Goal: Task Accomplishment & Management: Manage account settings

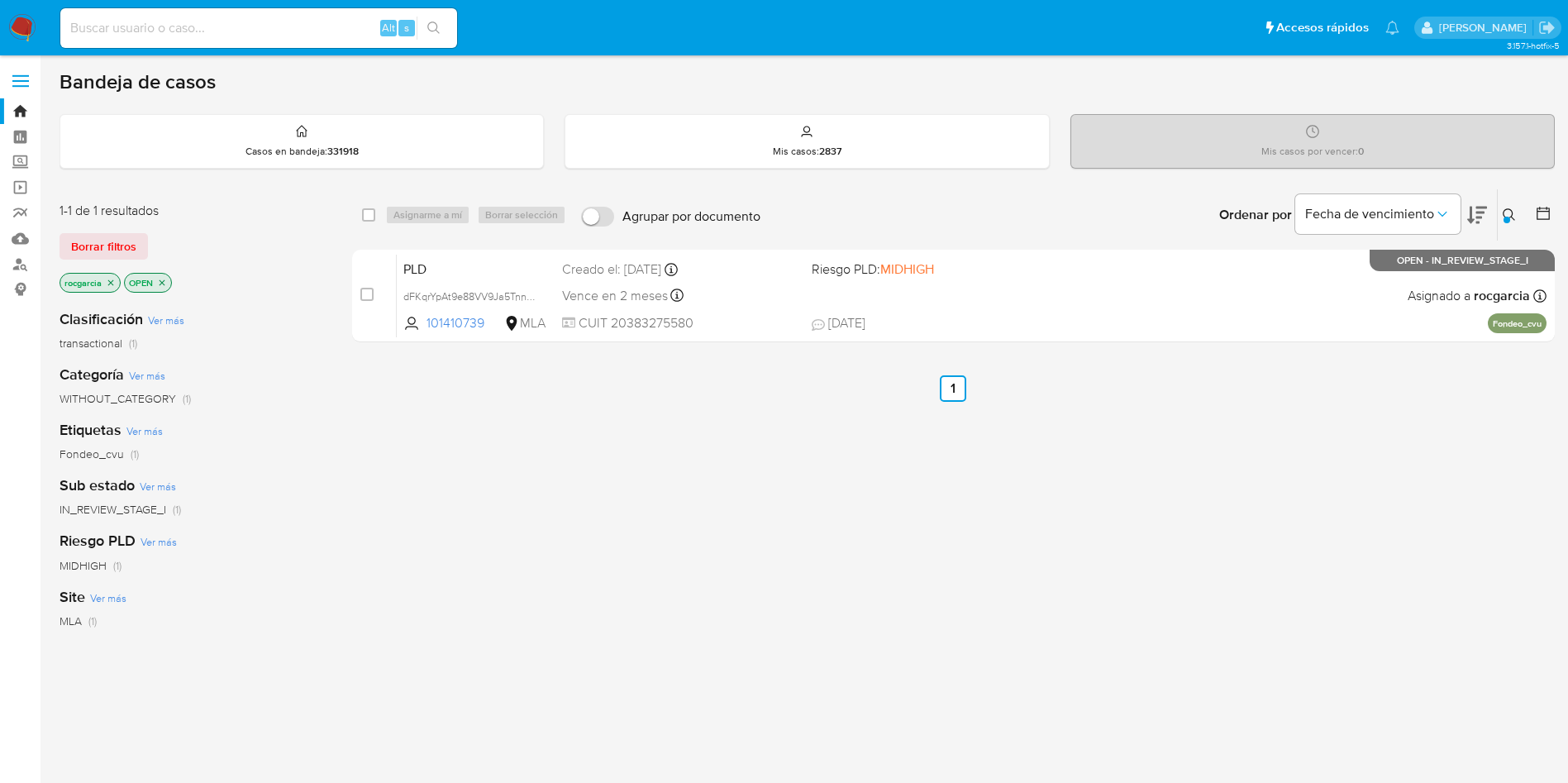
click at [1504, 221] on div at bounding box center [1506, 219] width 6 height 6
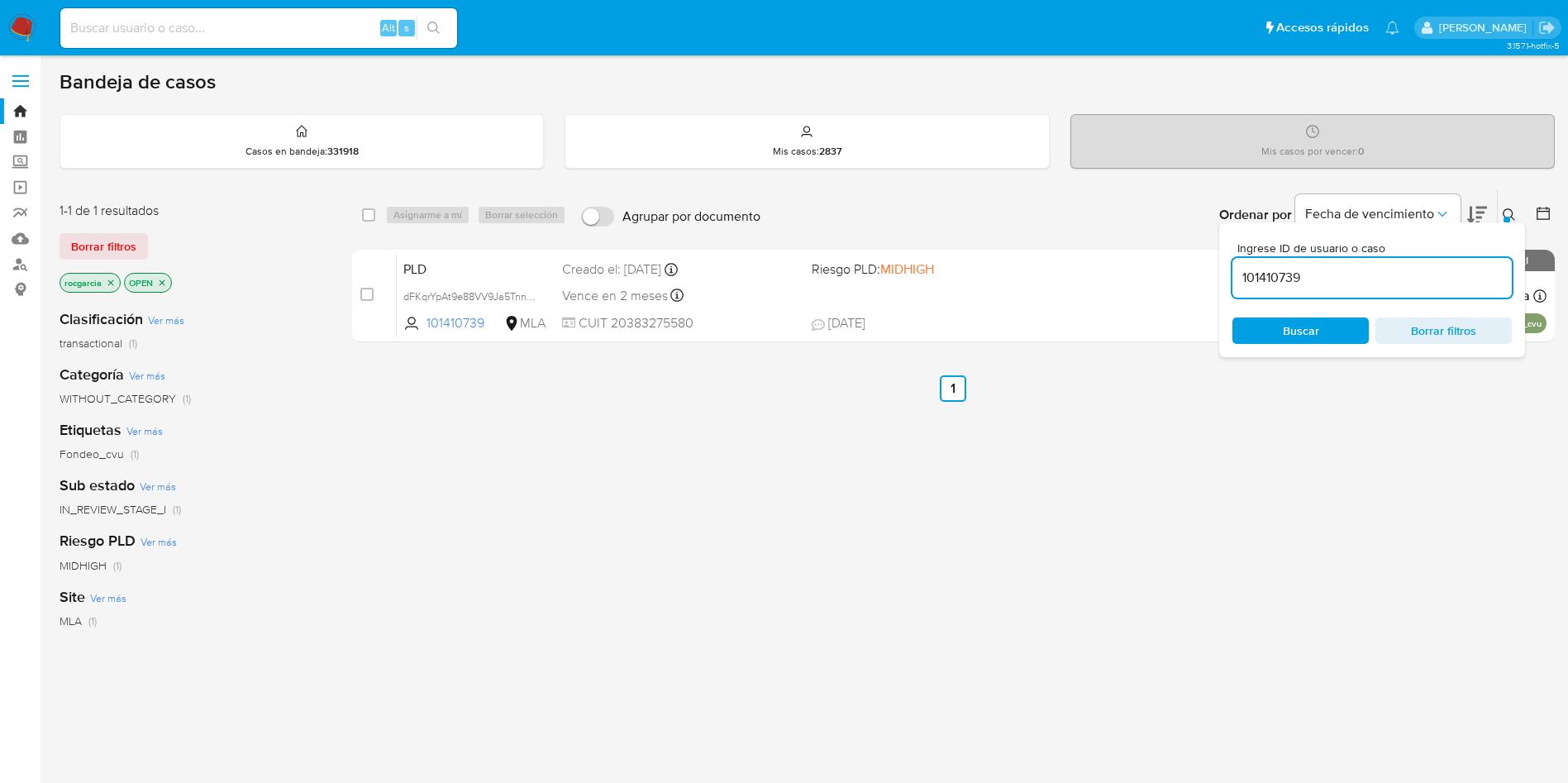
click at [1347, 276] on input "101410739" at bounding box center [1372, 277] width 279 height 21
type input "277484207"
click at [1513, 212] on icon at bounding box center [1509, 215] width 13 height 13
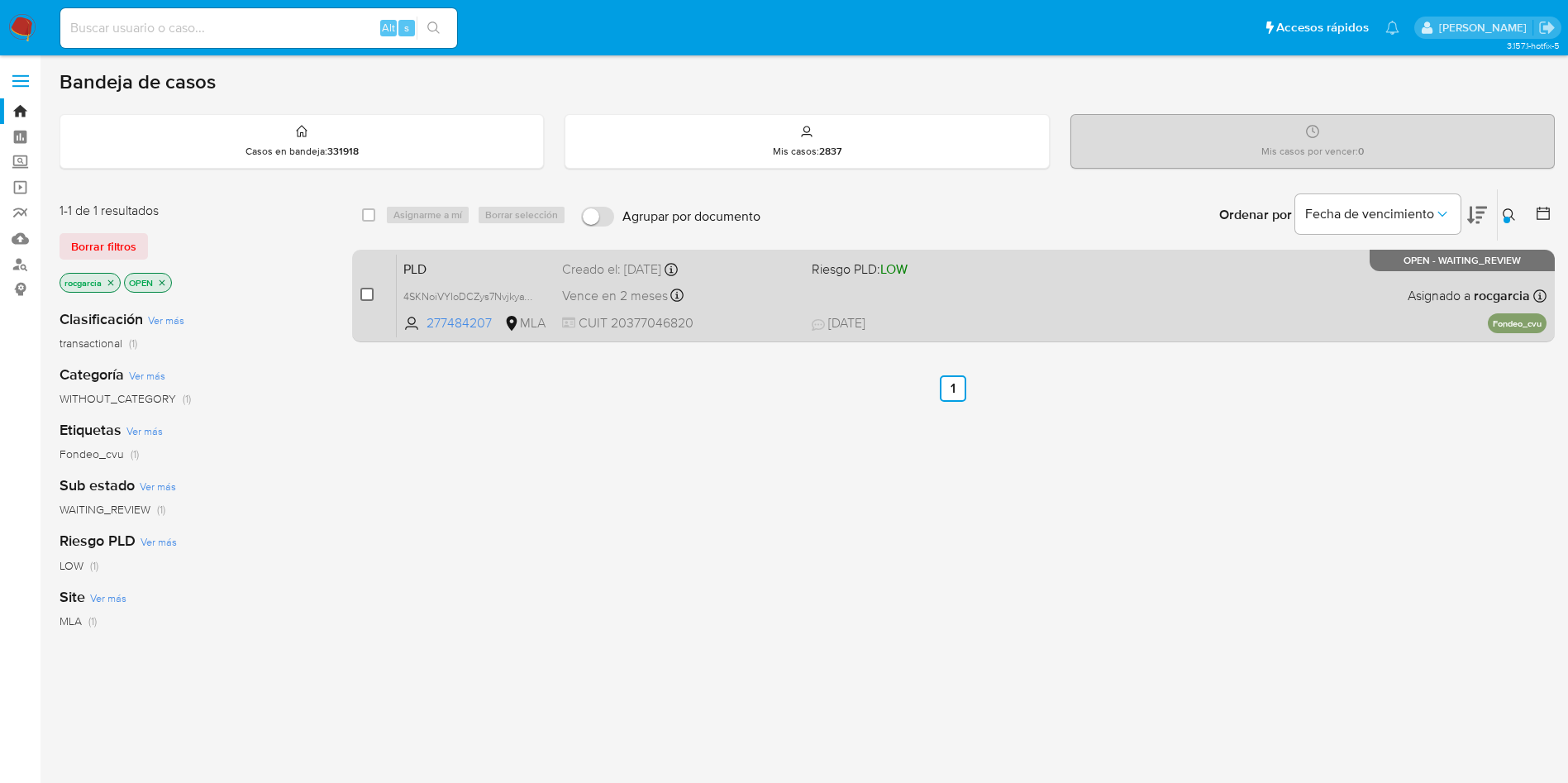
click at [366, 291] on input "checkbox" at bounding box center [367, 294] width 13 height 13
checkbox input "true"
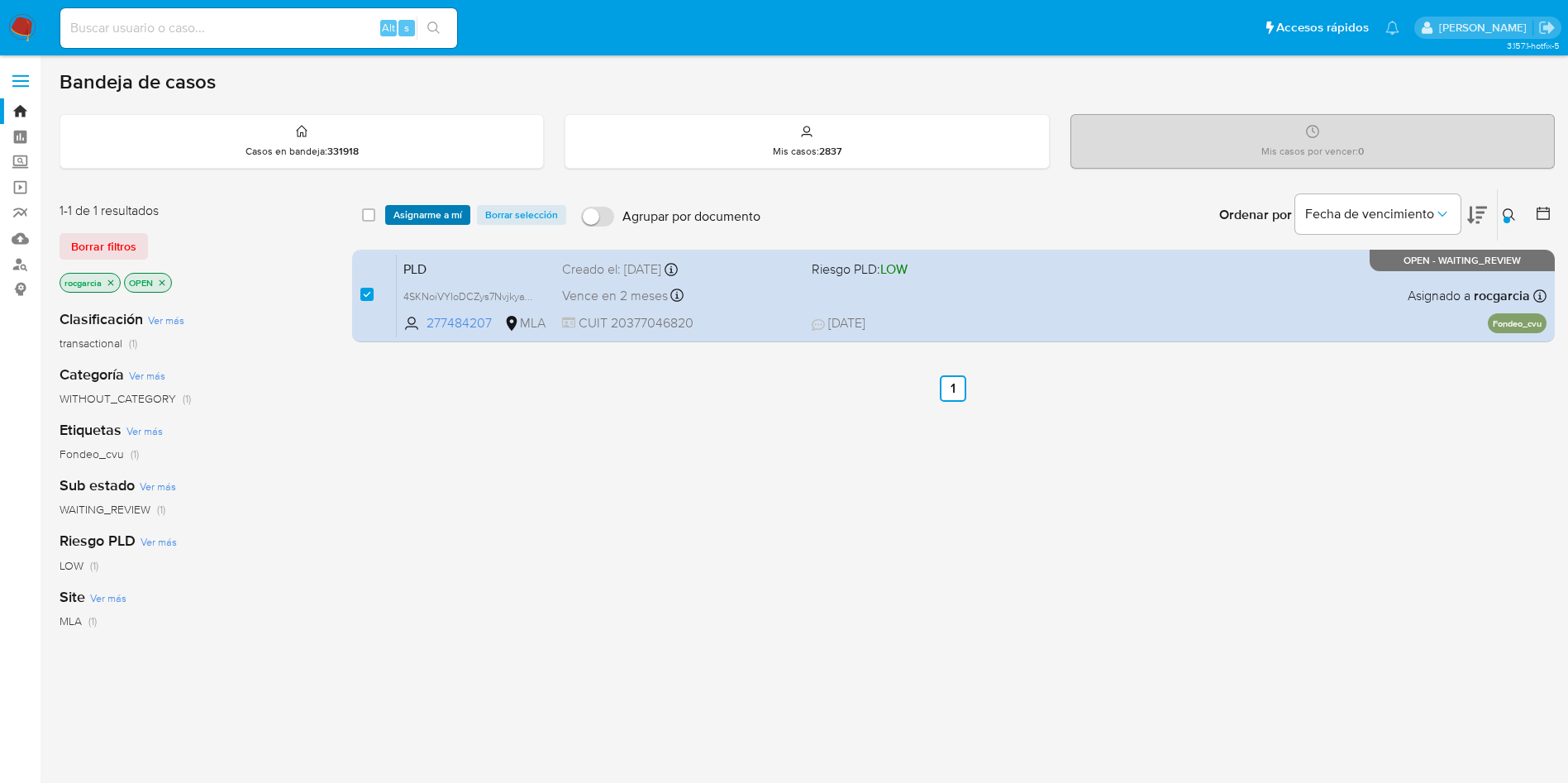
click at [437, 214] on span "Asignarme a mí" at bounding box center [427, 215] width 68 height 17
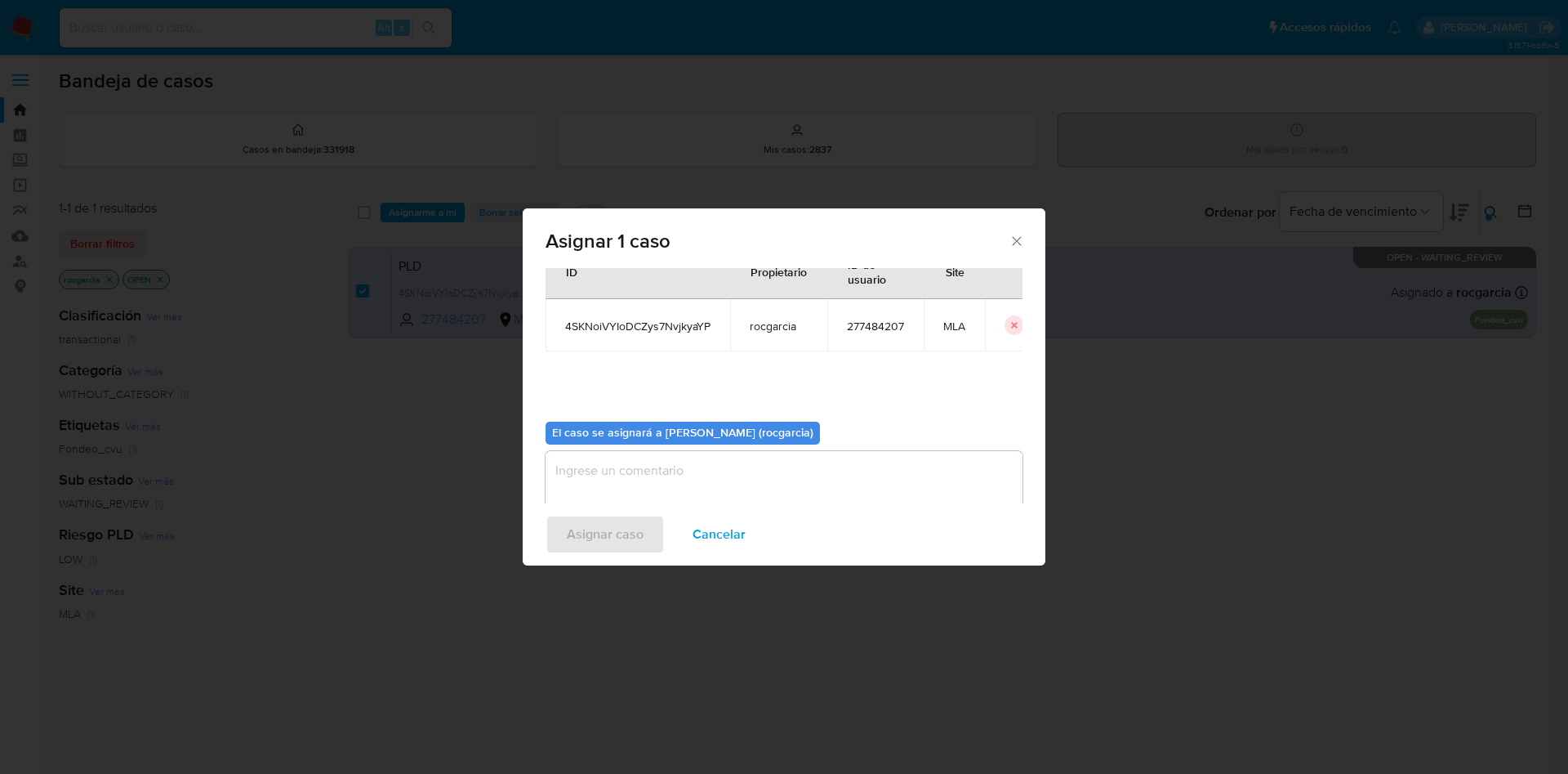
scroll to position [85, 0]
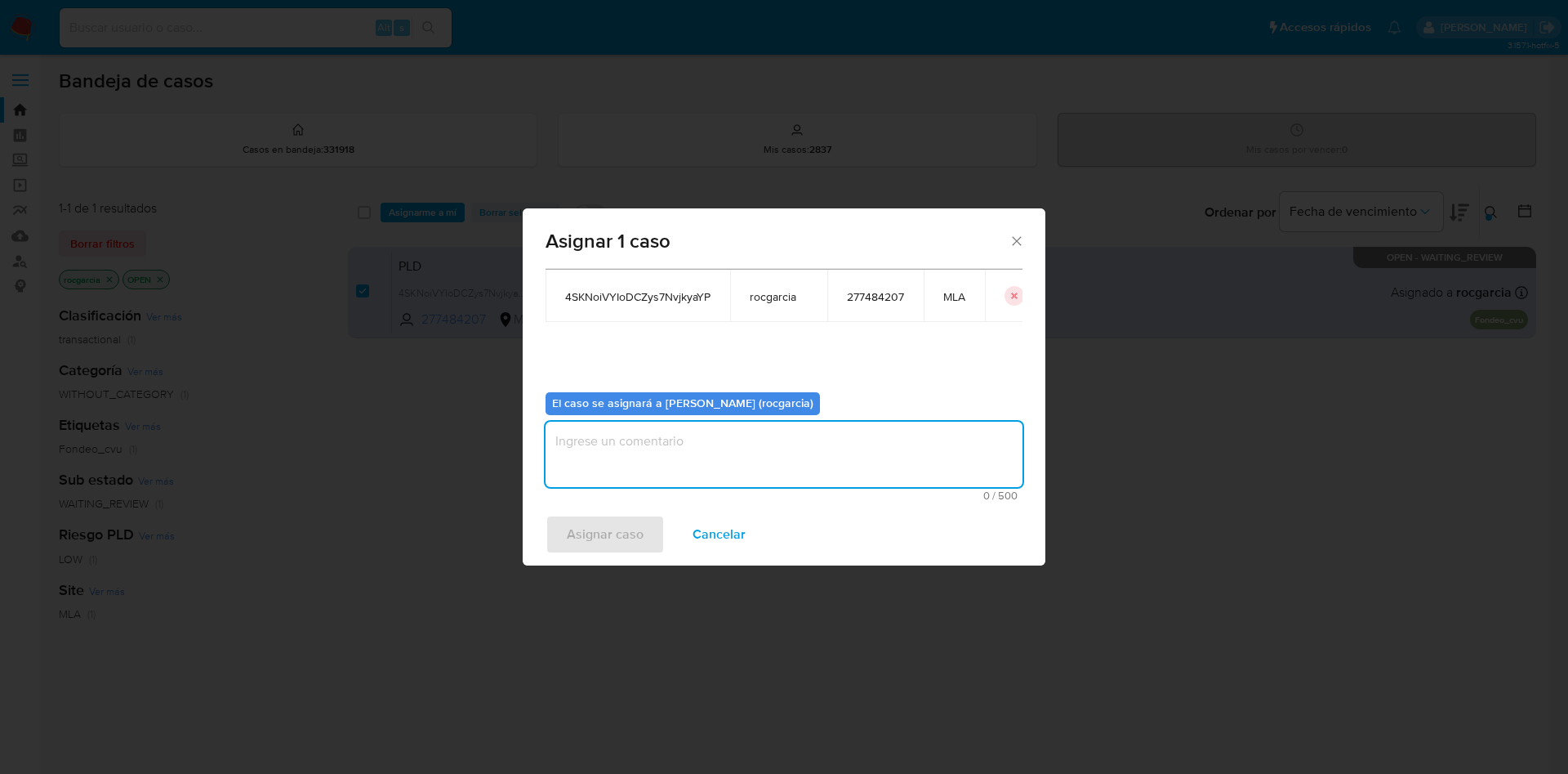
click at [642, 439] on textarea "assign-modal" at bounding box center [784, 454] width 477 height 66
click at [620, 523] on span "Asignar caso" at bounding box center [605, 534] width 76 height 36
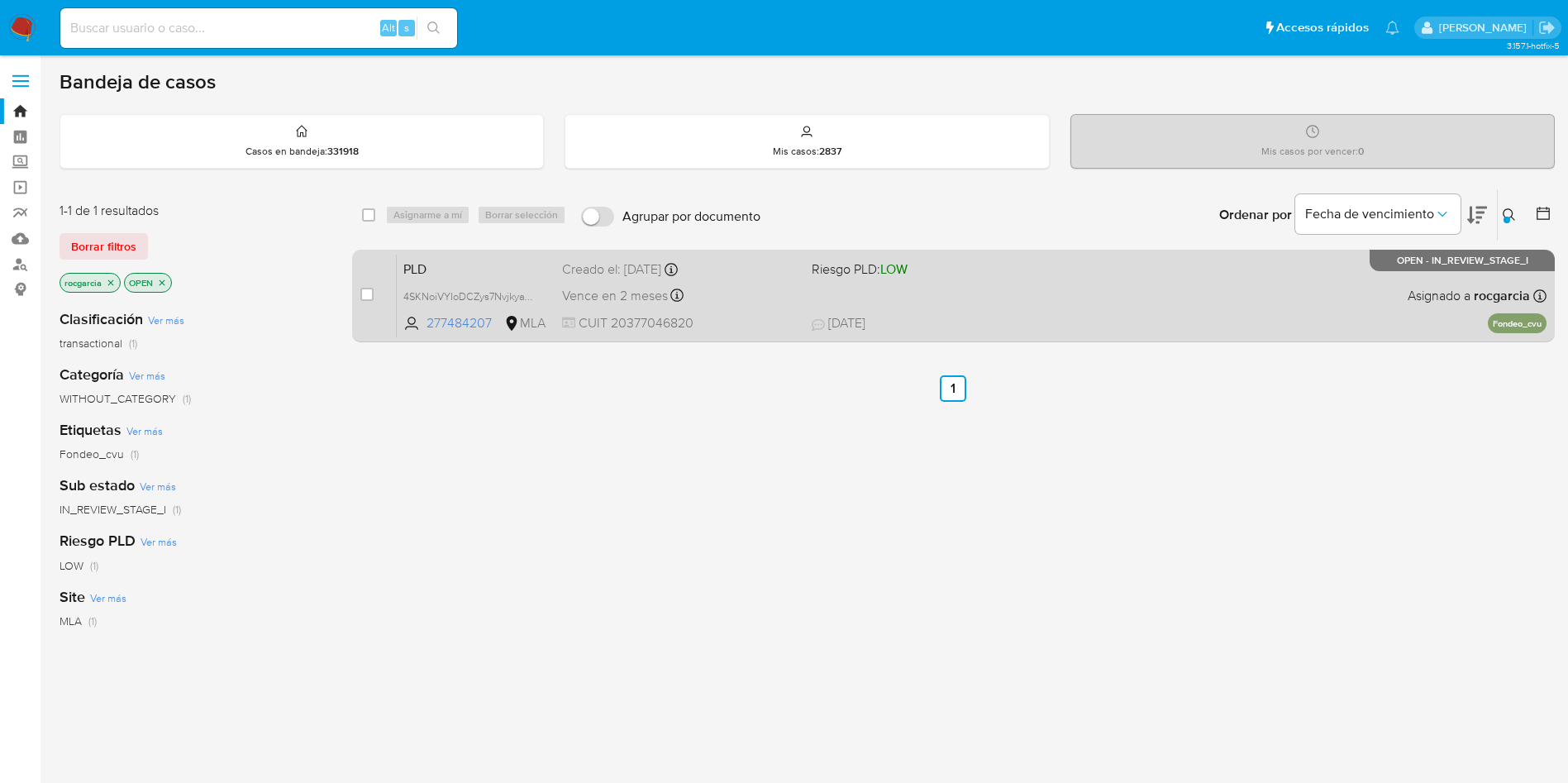
click at [997, 288] on div "PLD 4SKNoiVYIoDCZys7NvjkyaYP 277484207 MLA Riesgo PLD: LOW Creado el: 12/08/202…" at bounding box center [972, 295] width 1150 height 84
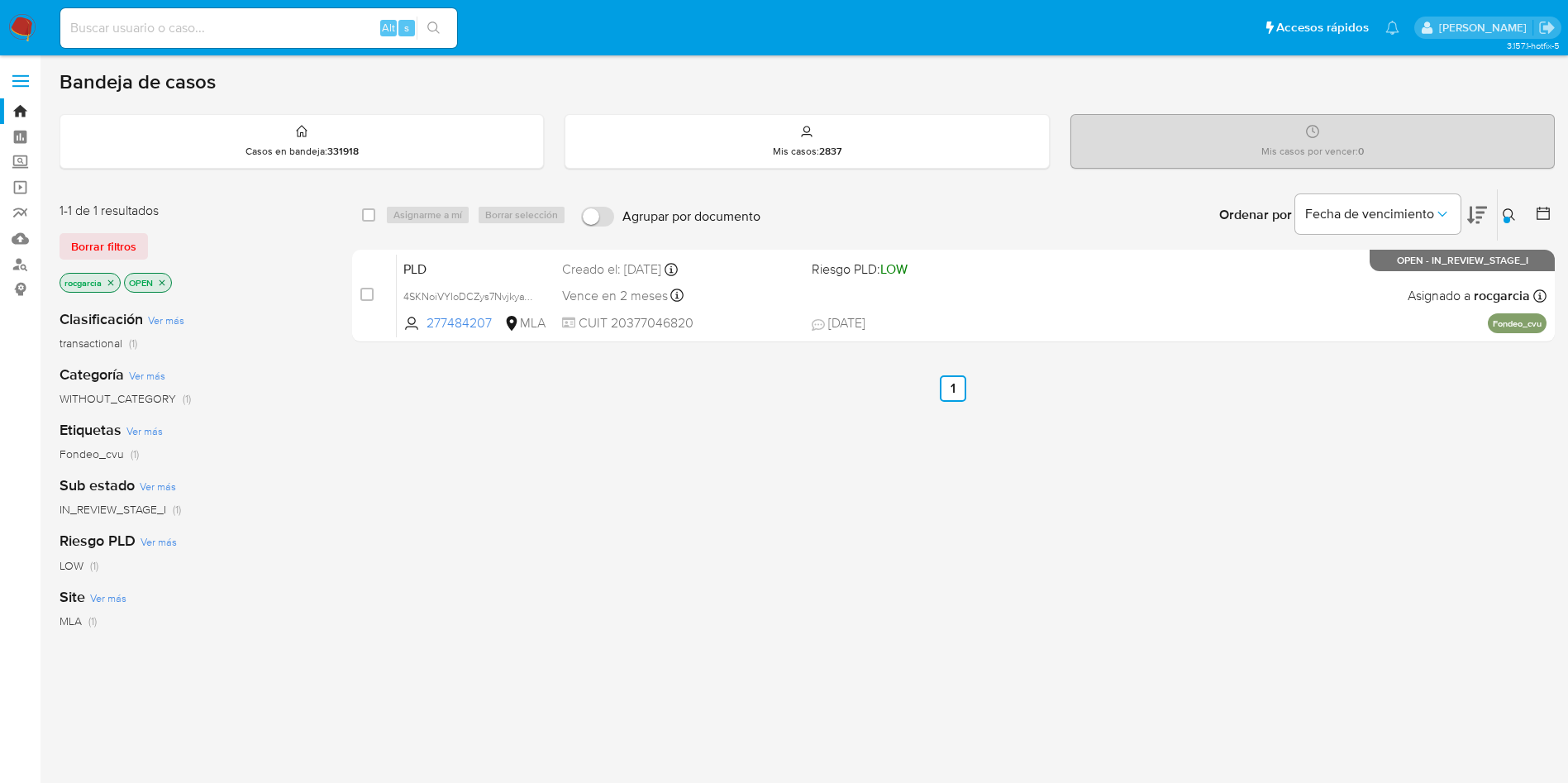
click at [1506, 216] on div at bounding box center [1506, 219] width 6 height 6
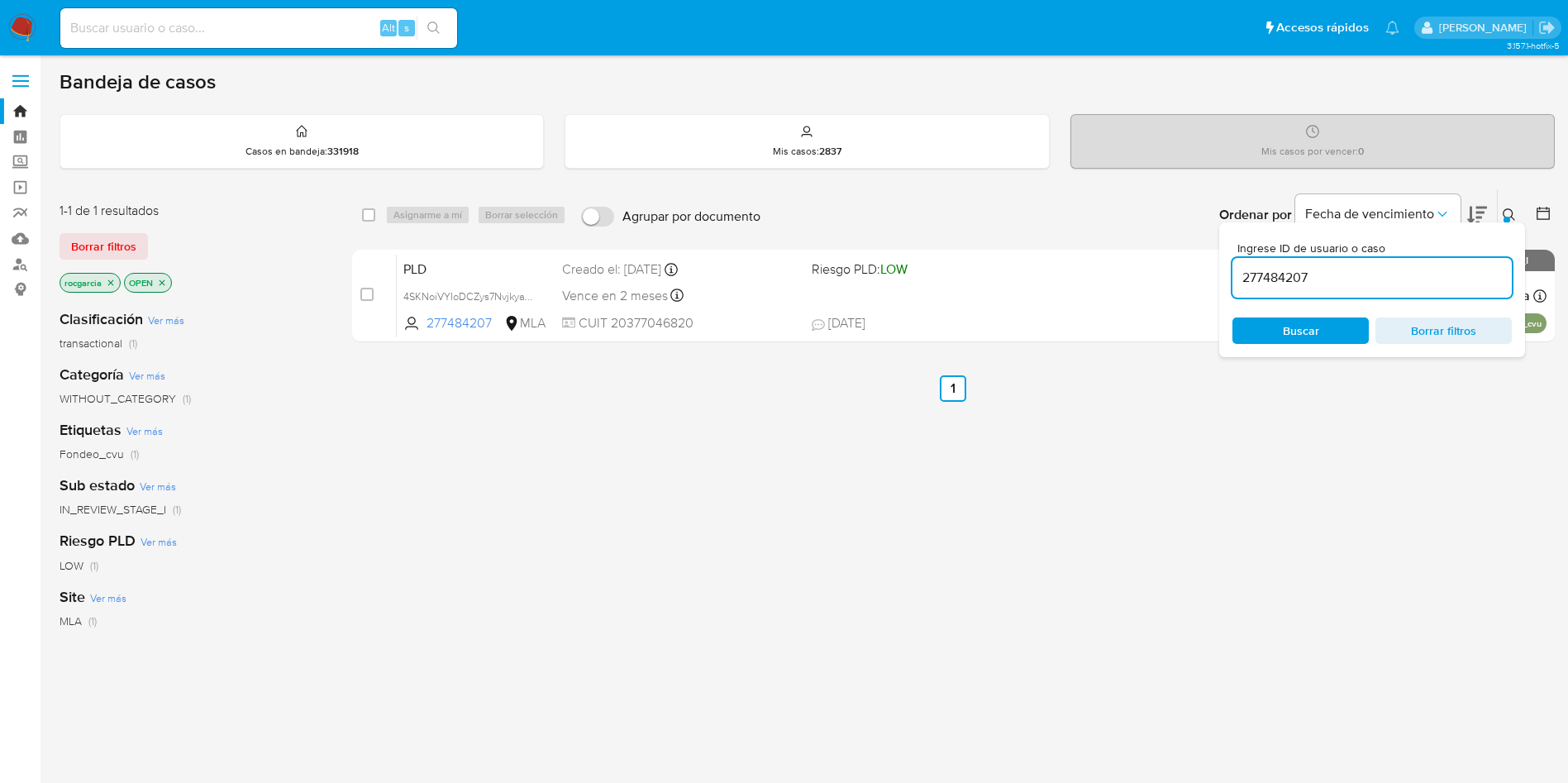
click at [1361, 277] on input "277484207" at bounding box center [1372, 277] width 279 height 21
type input "452546231"
click at [1512, 208] on icon at bounding box center [1509, 215] width 13 height 13
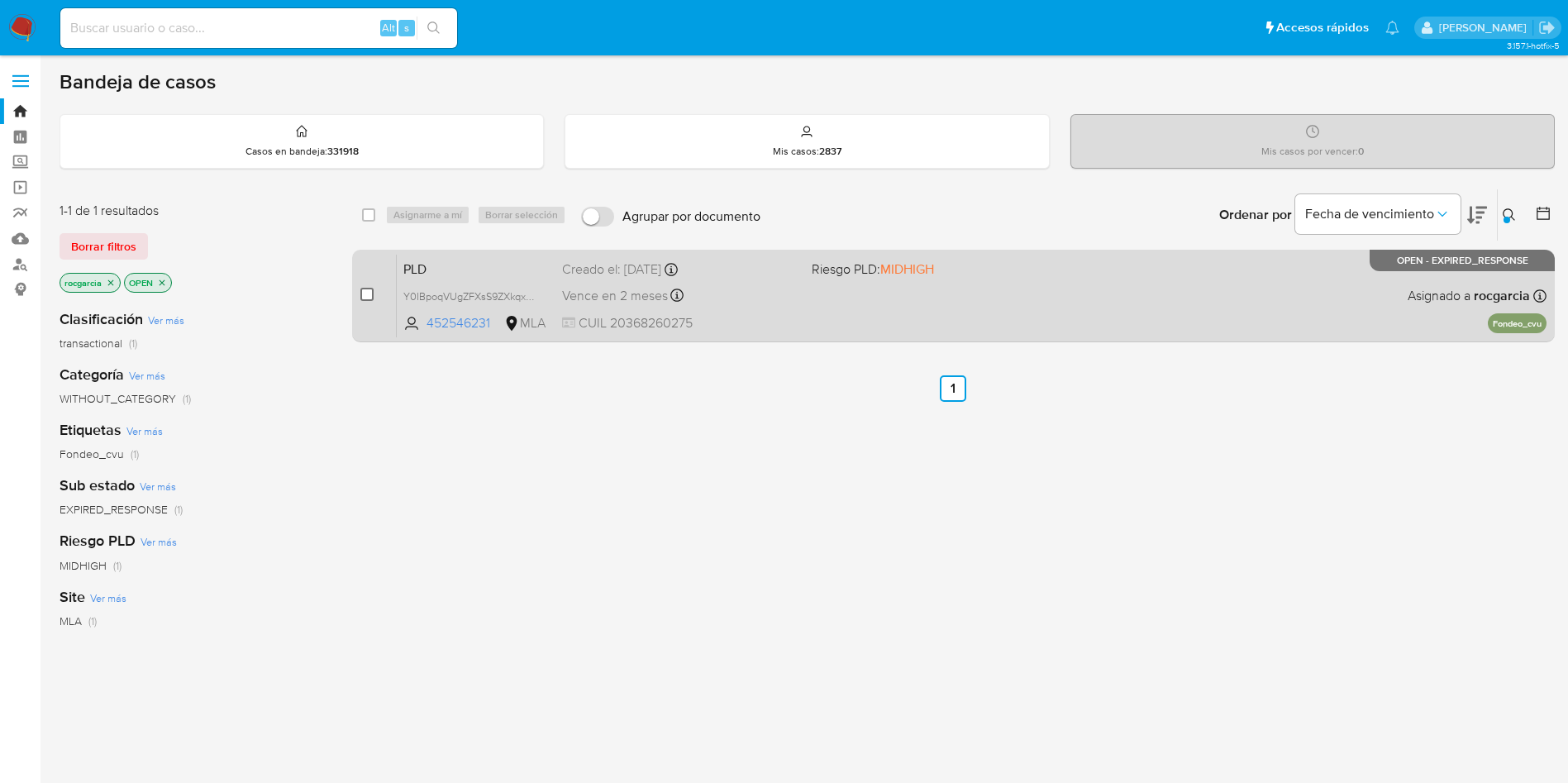
drag, startPoint x: 366, startPoint y: 293, endPoint x: 406, endPoint y: 219, distance: 84.1
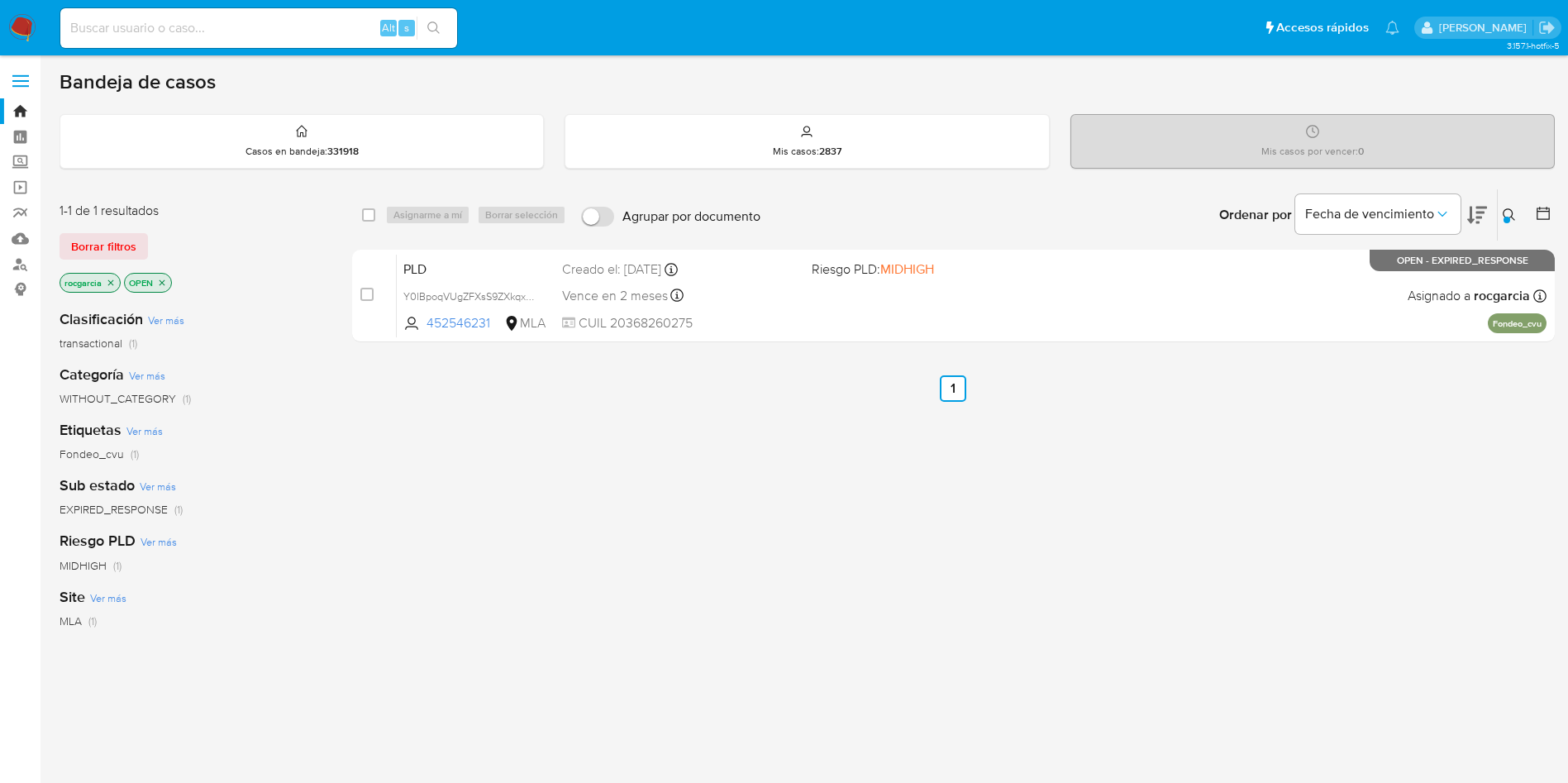
click at [367, 293] on input "checkbox" at bounding box center [367, 294] width 13 height 13
checkbox input "true"
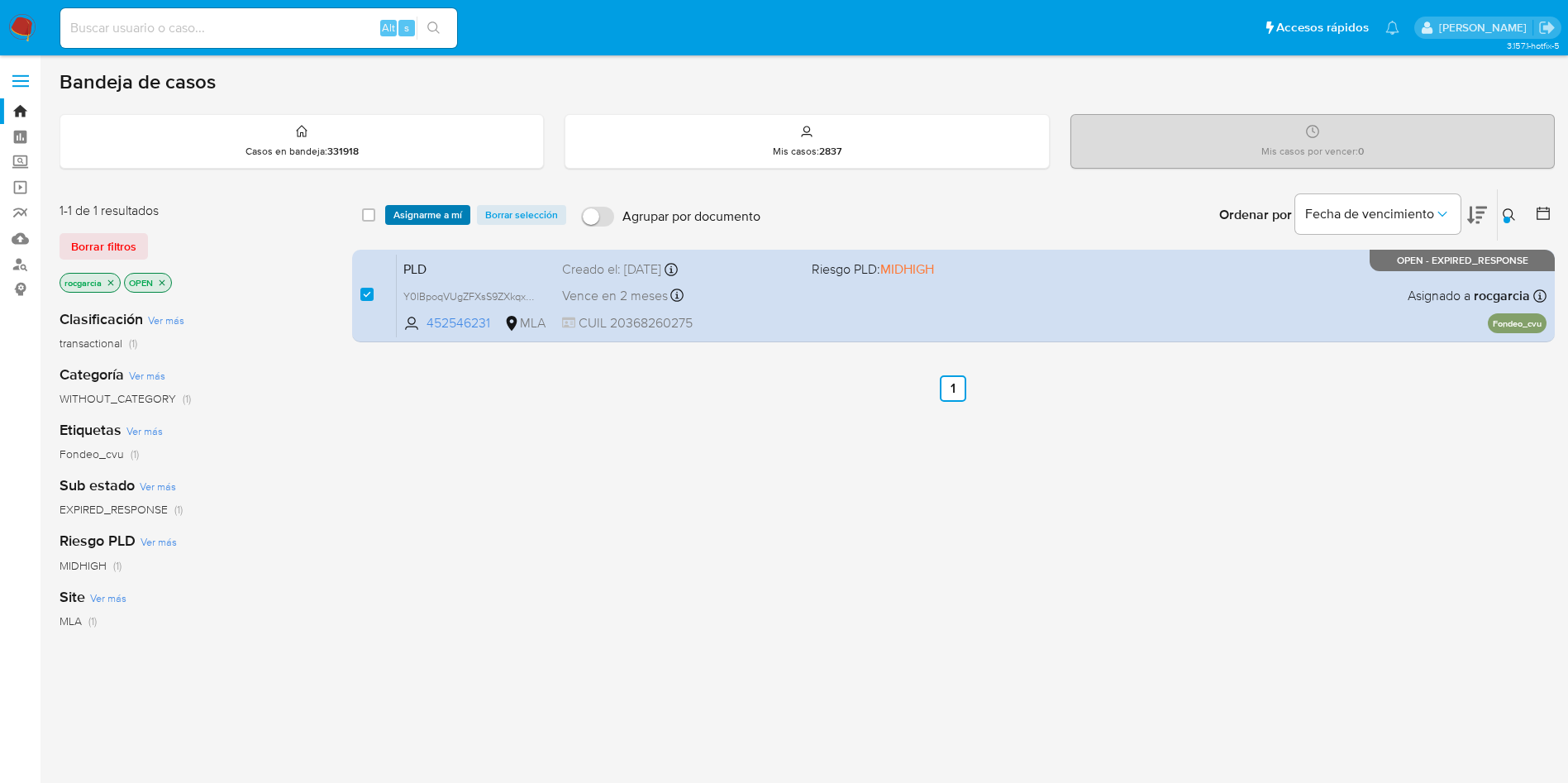
click at [418, 206] on span "Asignarme a mí" at bounding box center [427, 215] width 68 height 17
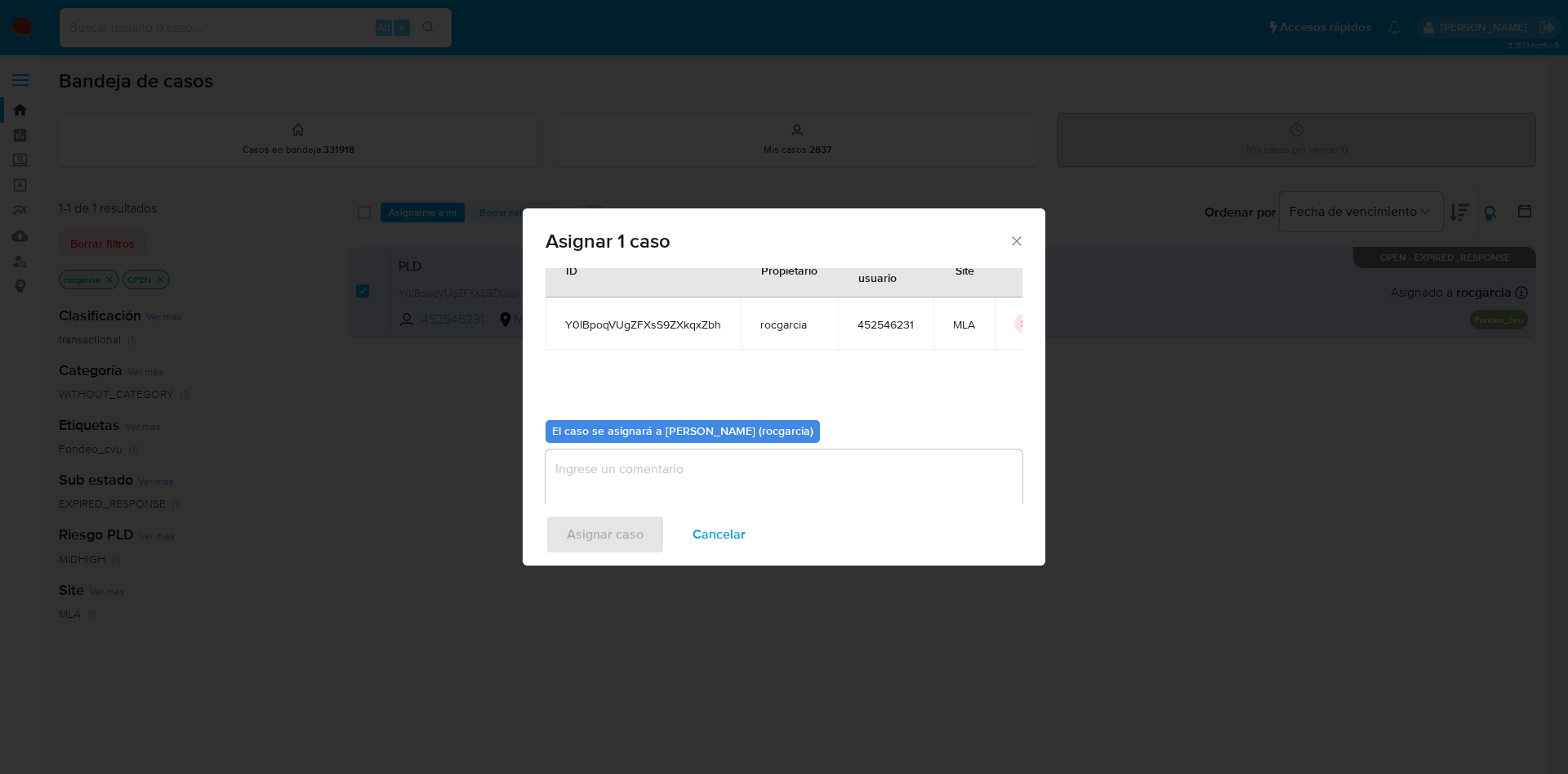
scroll to position [85, 0]
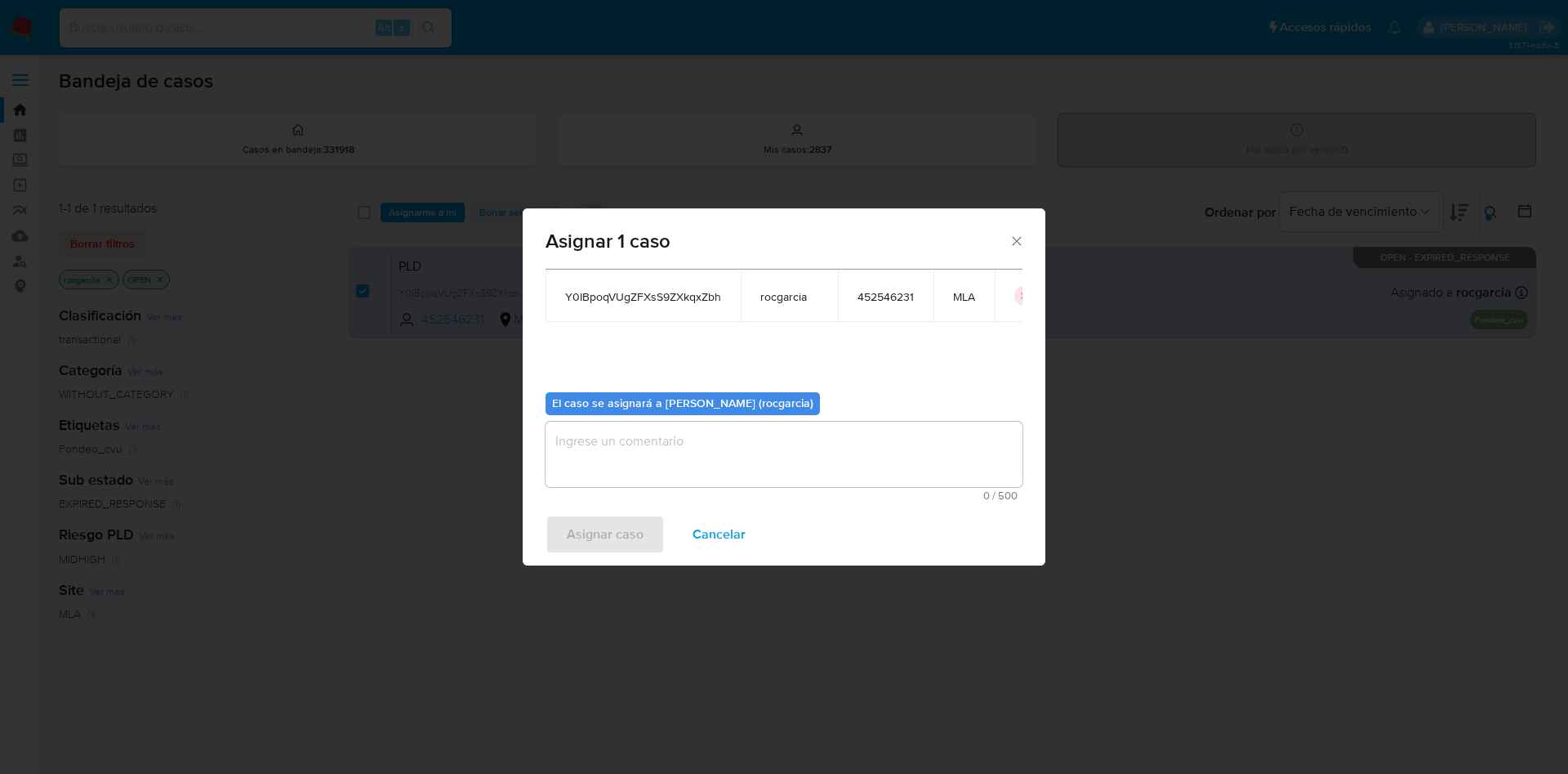
click at [699, 474] on textarea "assign-modal" at bounding box center [784, 454] width 477 height 66
click at [628, 516] on span "Asignar caso" at bounding box center [605, 534] width 76 height 36
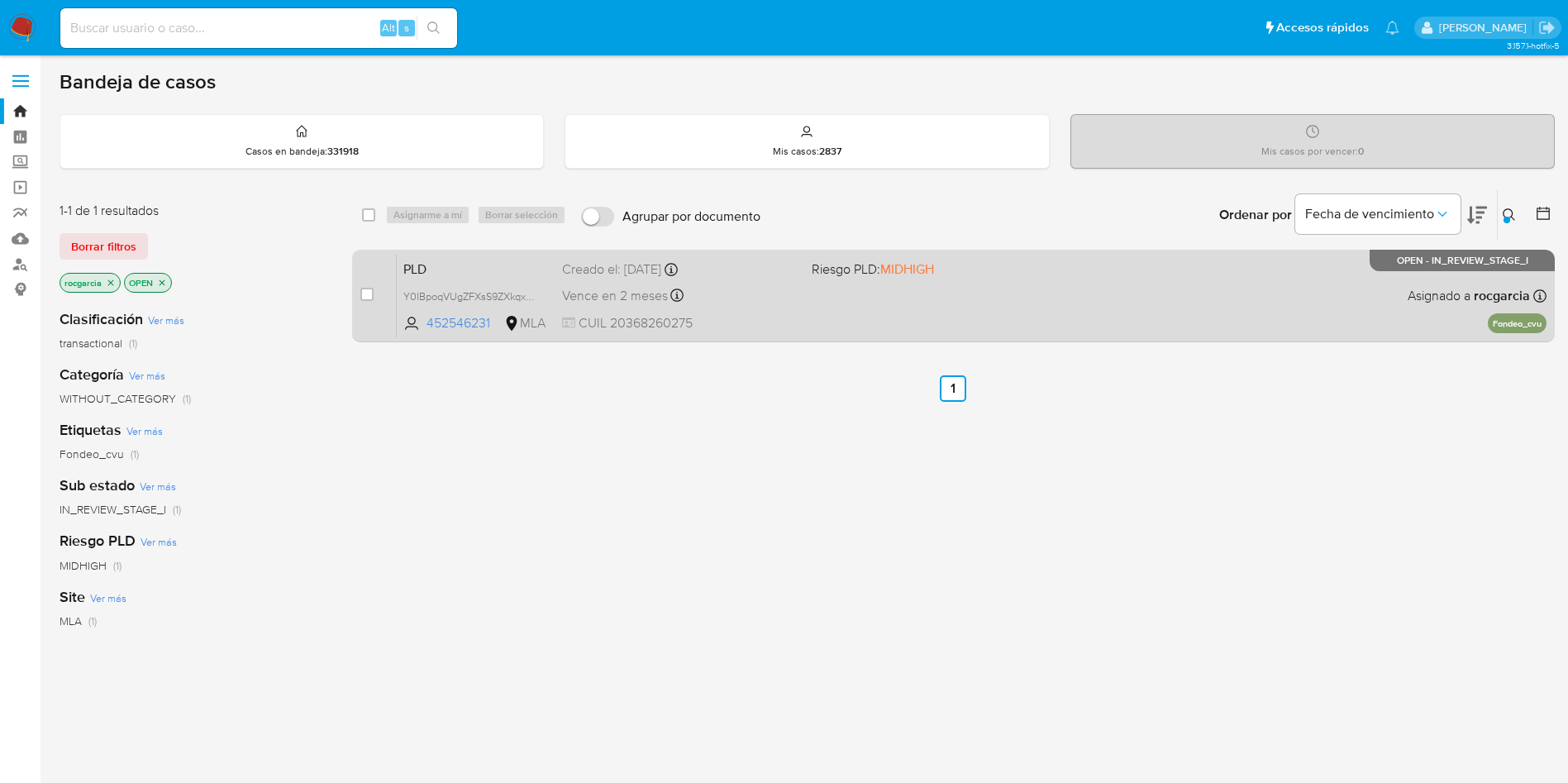
click at [878, 311] on div "PLD Y0IBpoqVUgZFXsS9ZXkqxZbh 452546231 MLA Riesgo PLD: MIDHIGH Creado el: 12/08…" at bounding box center [972, 295] width 1150 height 84
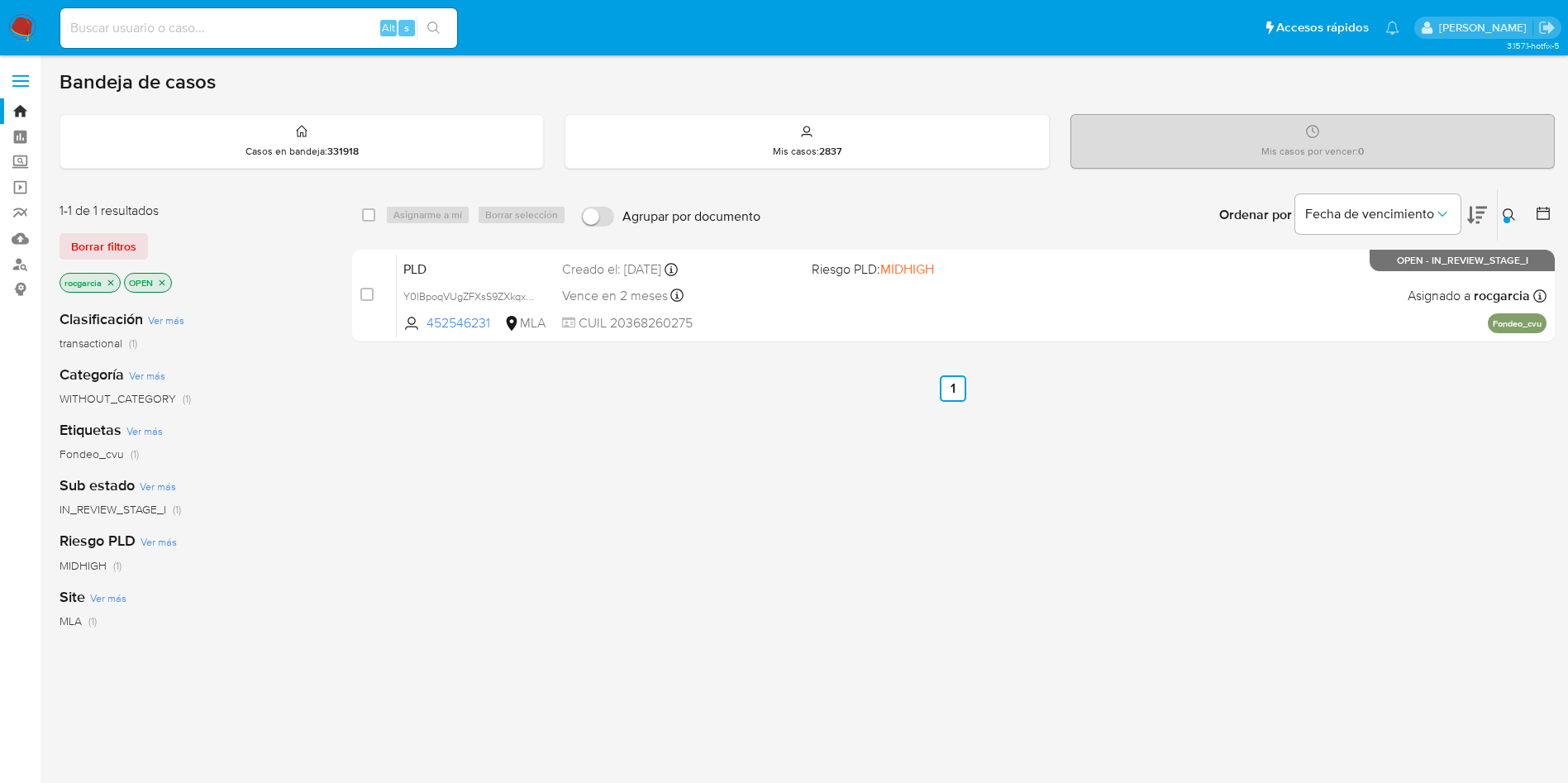
drag, startPoint x: 1504, startPoint y: 210, endPoint x: 1452, endPoint y: 251, distance: 66.2
click at [1501, 210] on button at bounding box center [1512, 216] width 28 height 20
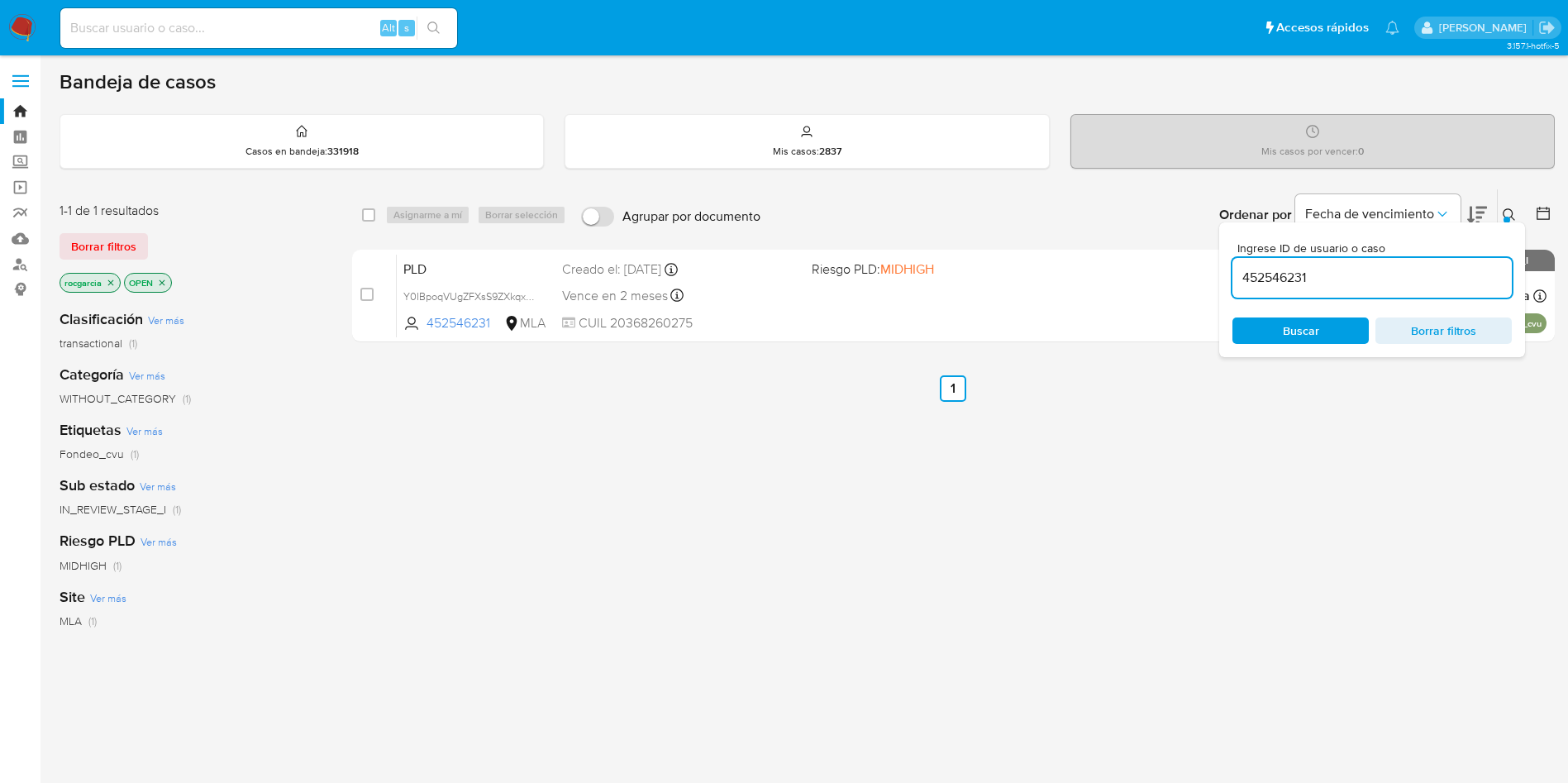
click at [1346, 275] on input "452546231" at bounding box center [1372, 277] width 279 height 21
type input "20822404"
click at [1508, 216] on div at bounding box center [1506, 219] width 6 height 6
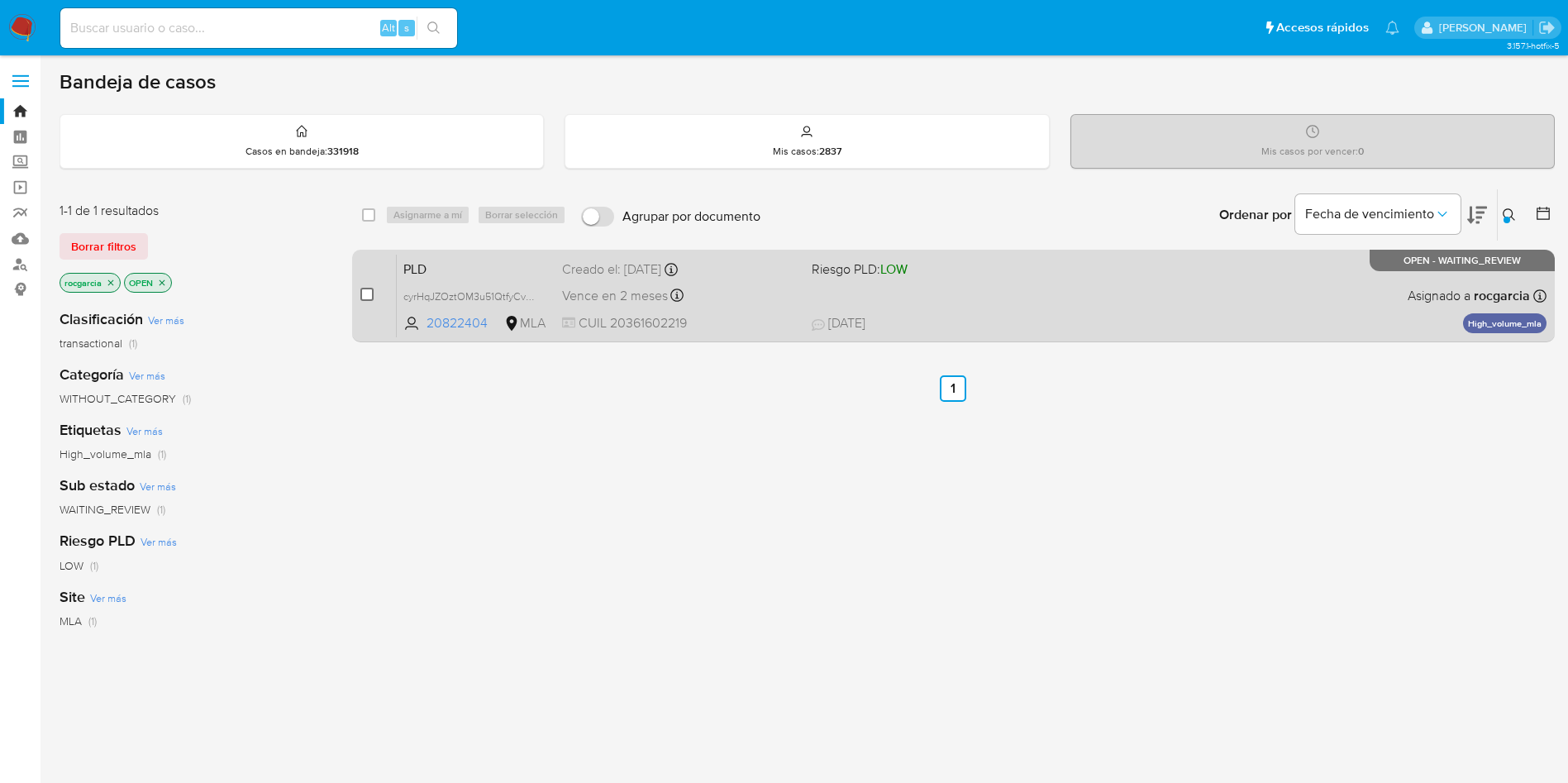
click at [368, 300] on div "case-item-checkbox" at bounding box center [367, 294] width 13 height 17
click at [371, 292] on input "checkbox" at bounding box center [367, 294] width 13 height 13
checkbox input "true"
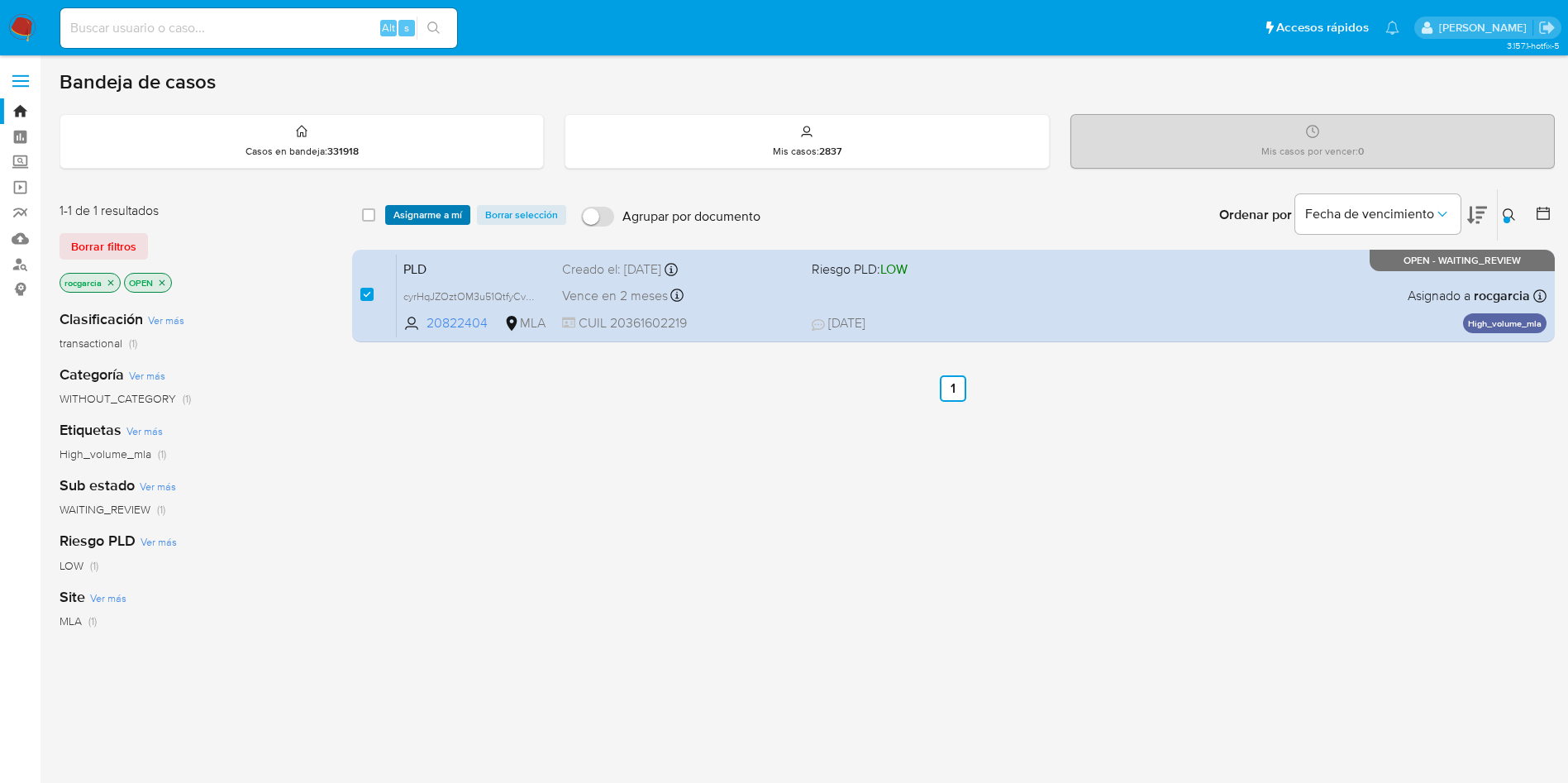
click at [415, 220] on span "Asignarme a mí" at bounding box center [427, 215] width 68 height 17
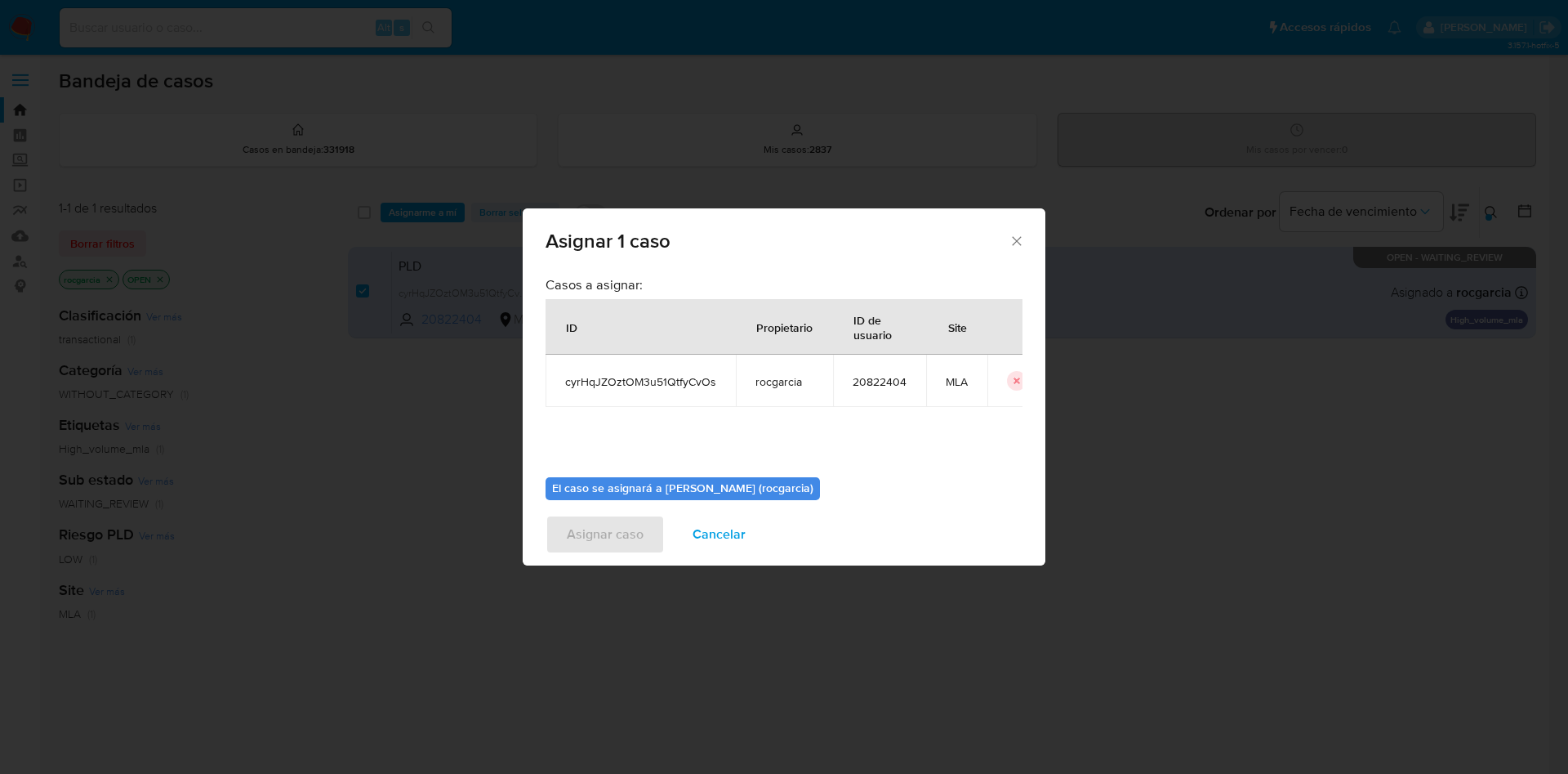
scroll to position [85, 0]
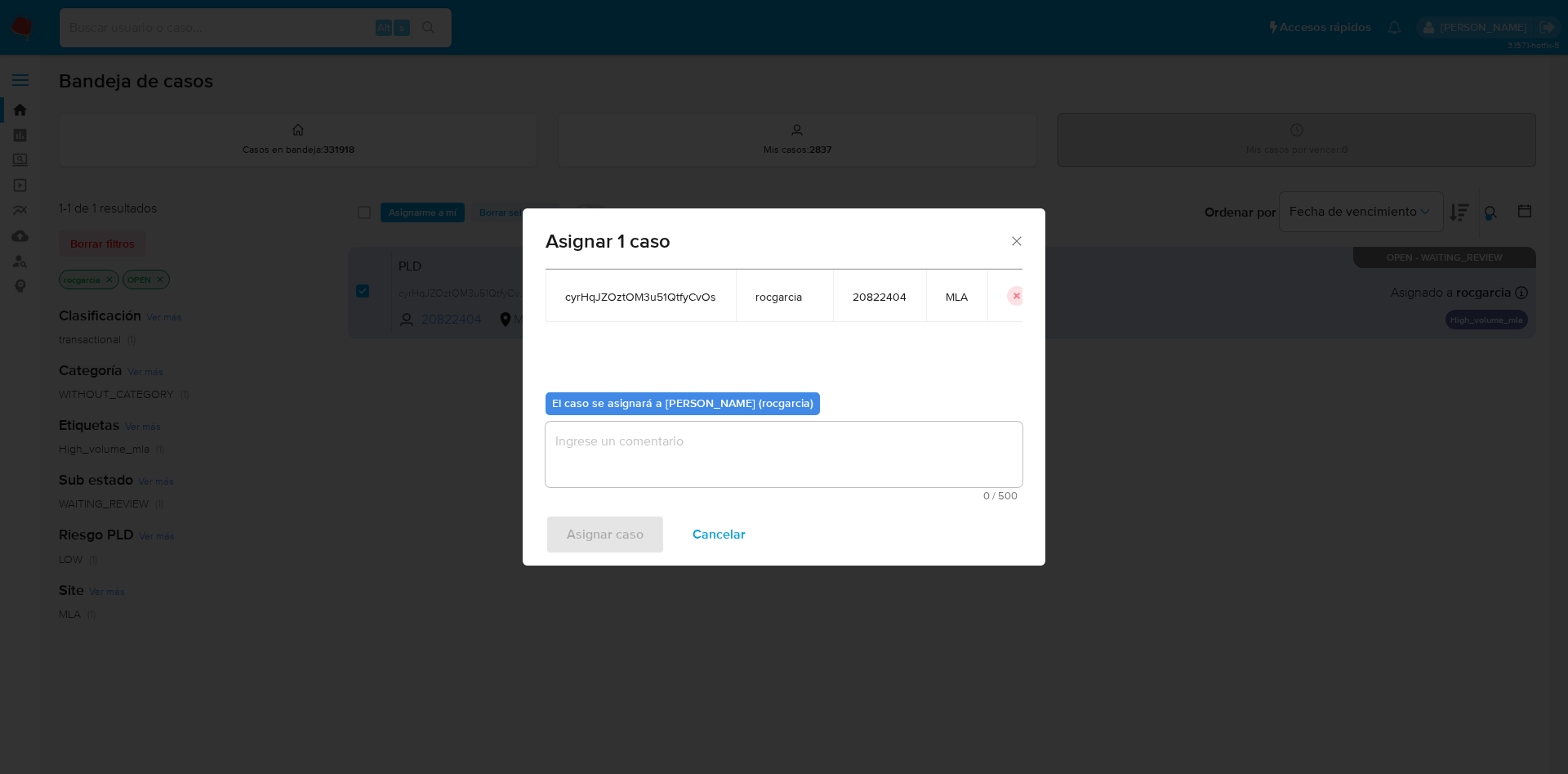
click at [622, 460] on textarea "assign-modal" at bounding box center [784, 454] width 477 height 66
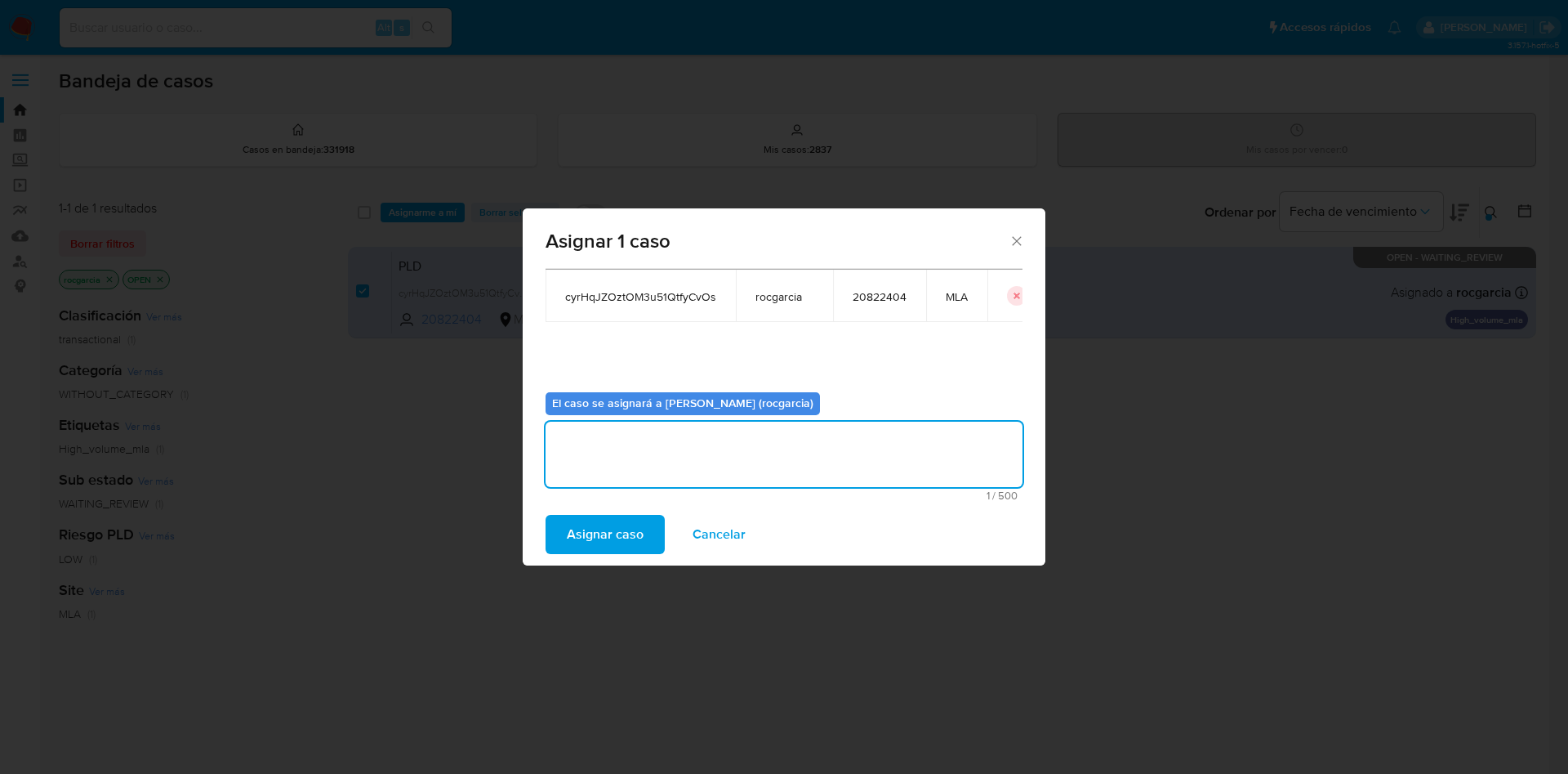
drag, startPoint x: 612, startPoint y: 528, endPoint x: 356, endPoint y: 107, distance: 492.7
click at [612, 527] on span "Asignar caso" at bounding box center [605, 534] width 76 height 36
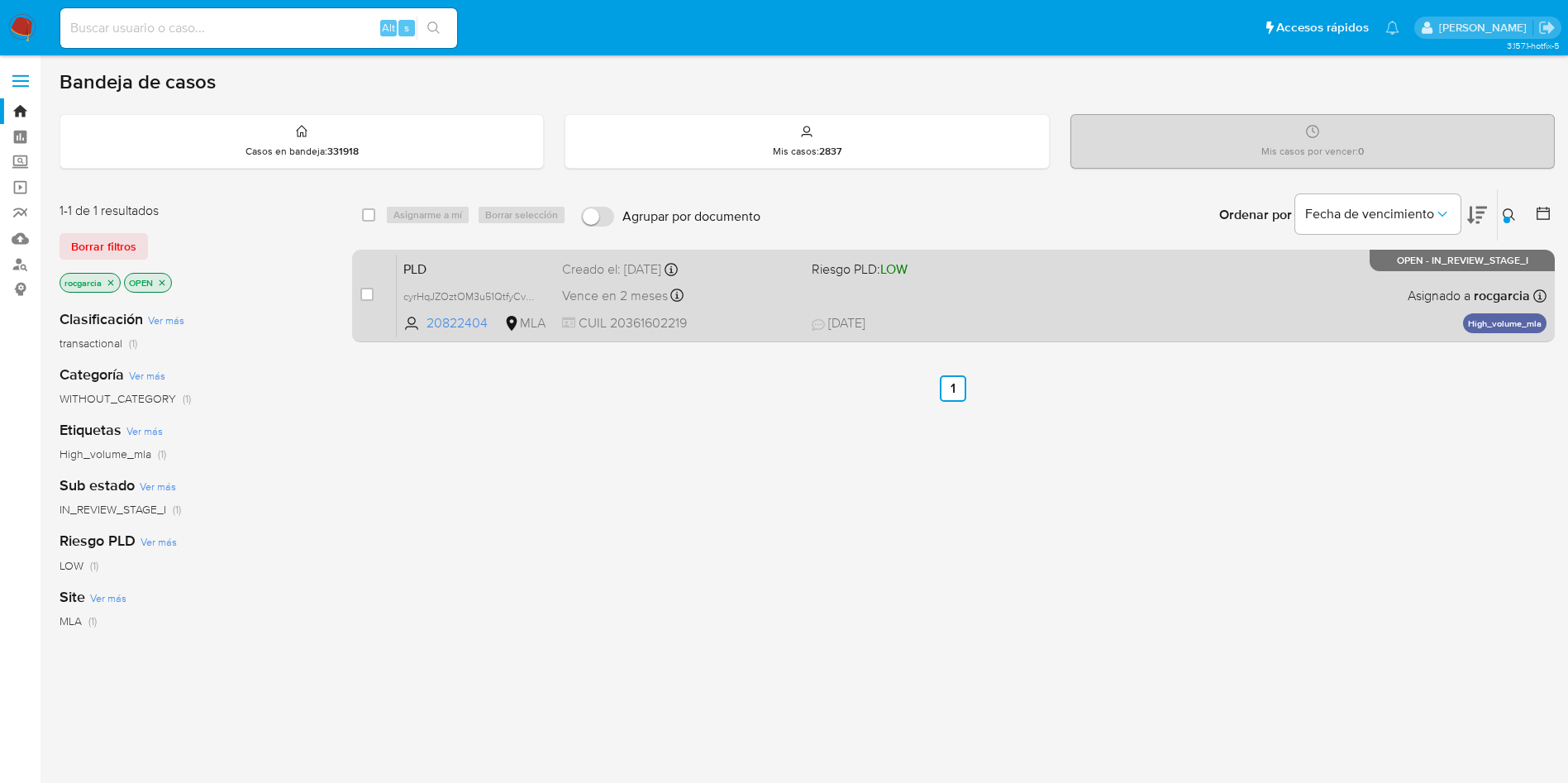
click at [1038, 301] on div "PLD cyrHqJZOztOM3u51QtfyCvOs 20822404 MLA Riesgo PLD: LOW Creado el: 12/08/2025…" at bounding box center [972, 295] width 1150 height 84
click at [368, 298] on input "checkbox" at bounding box center [367, 294] width 13 height 13
checkbox input "true"
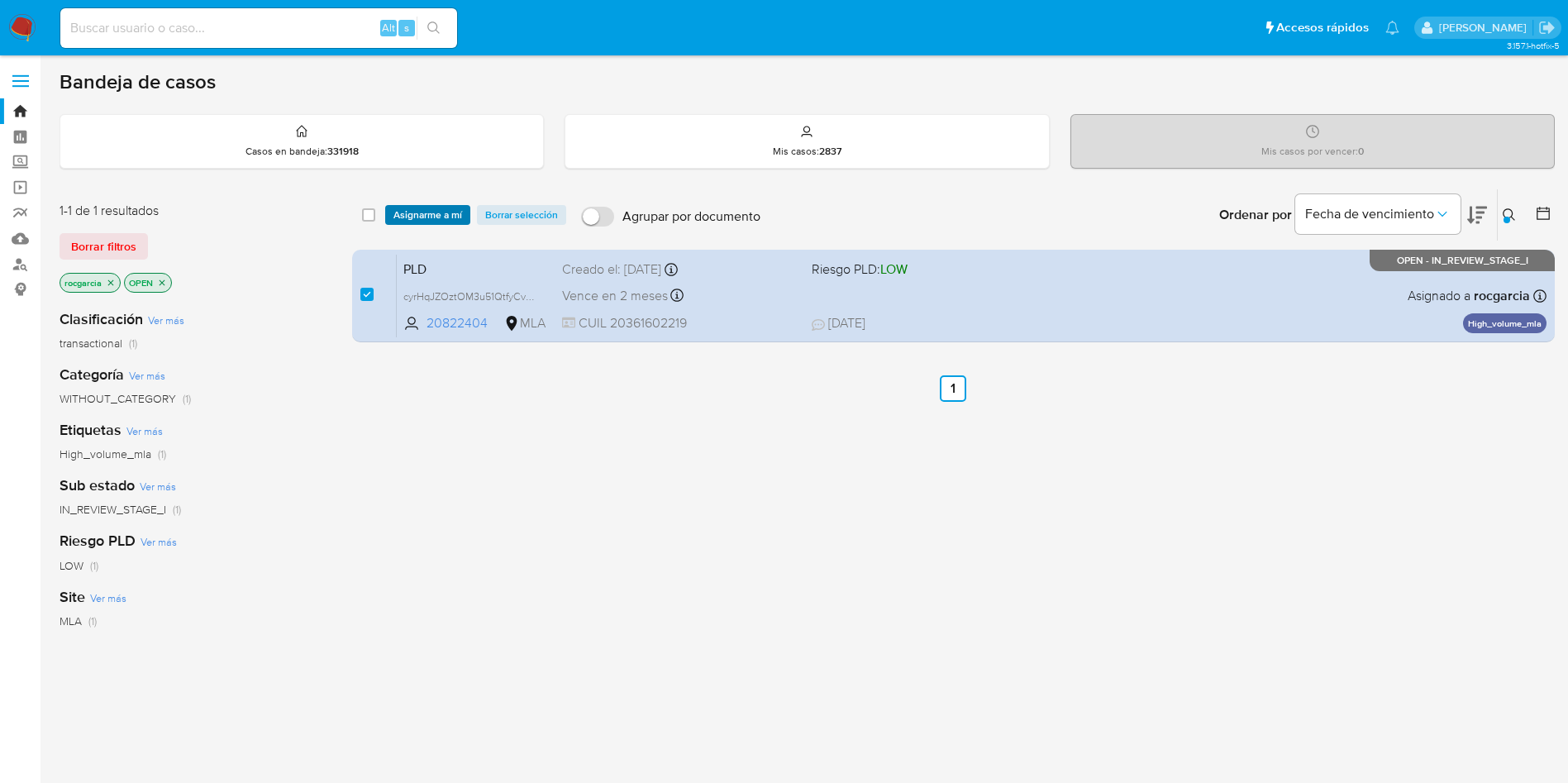
drag, startPoint x: 412, startPoint y: 212, endPoint x: 415, endPoint y: 234, distance: 22.2
click at [412, 213] on span "Asignarme a mí" at bounding box center [427, 215] width 68 height 17
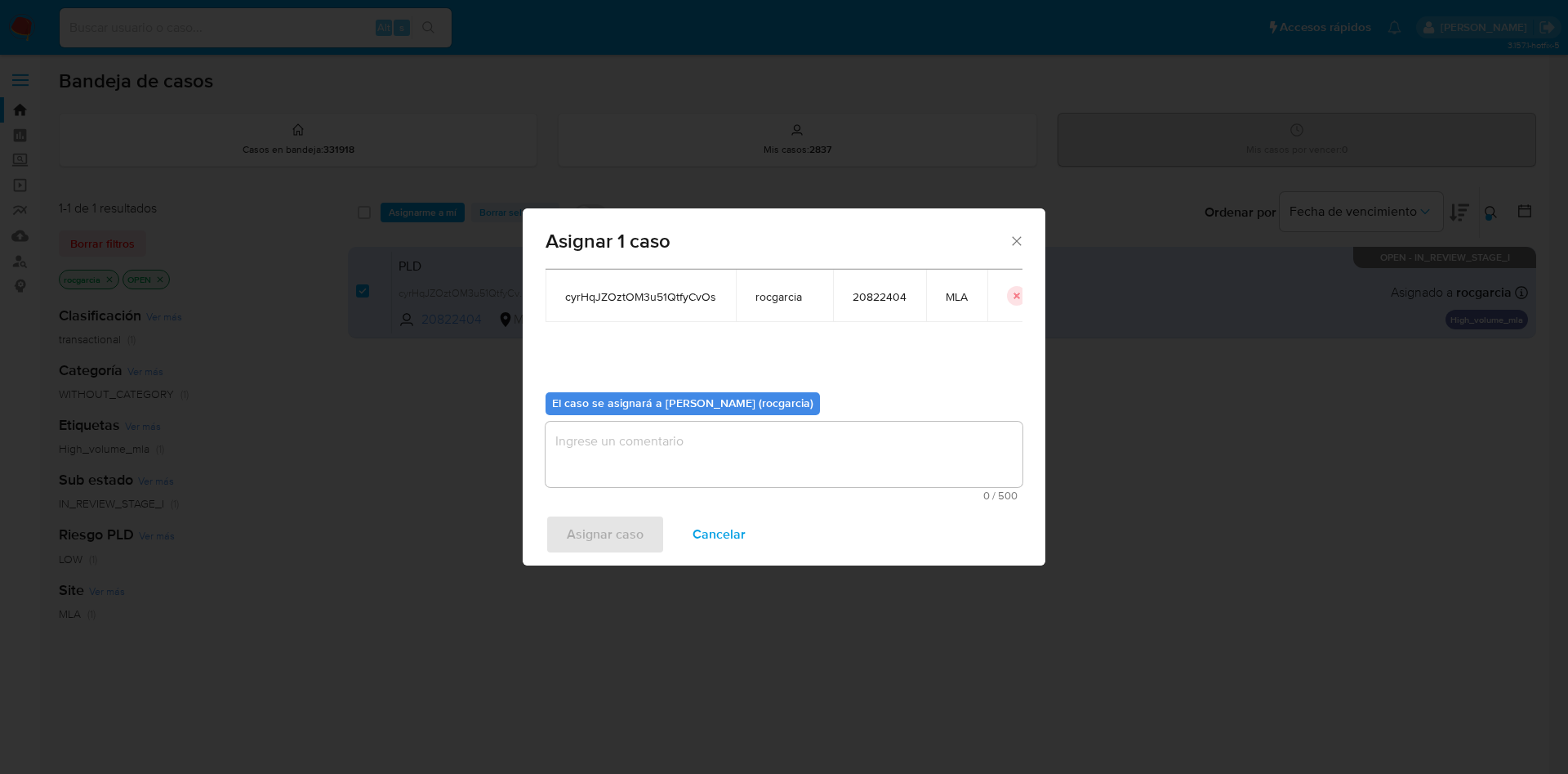
click at [644, 470] on textarea "assign-modal" at bounding box center [784, 454] width 477 height 66
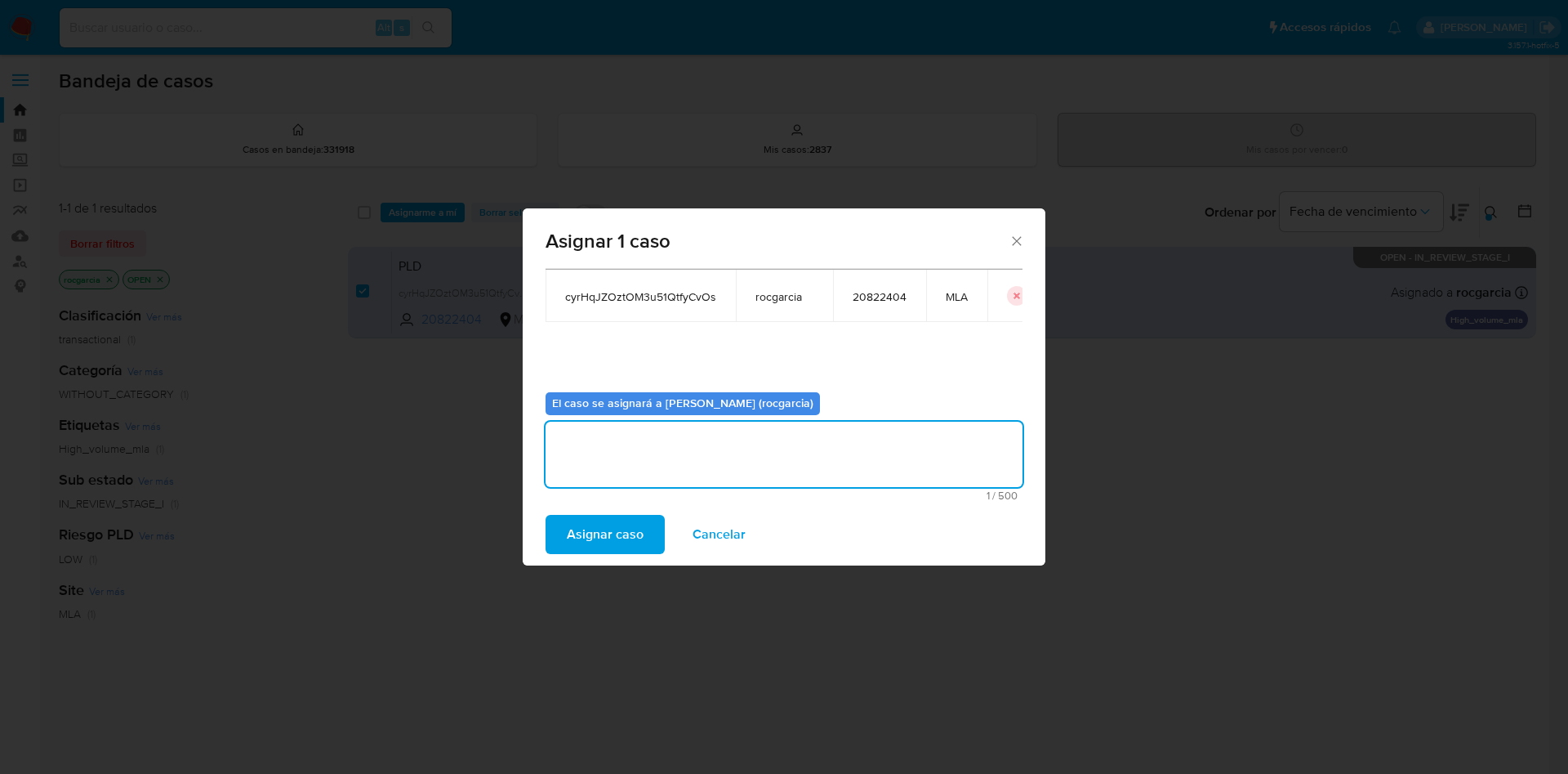
click at [606, 537] on span "Asignar caso" at bounding box center [605, 534] width 76 height 36
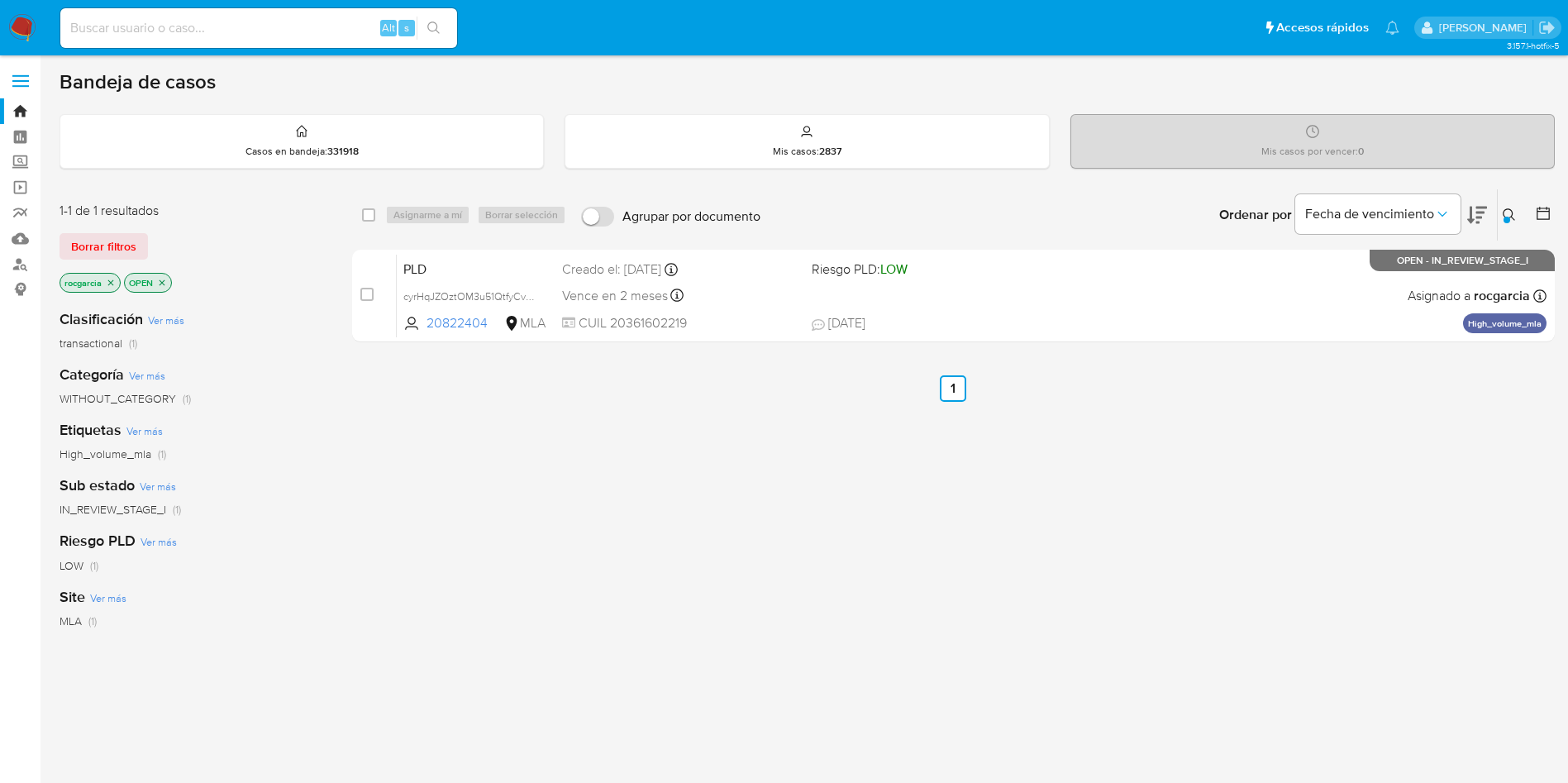
click at [1509, 213] on icon at bounding box center [1509, 215] width 13 height 13
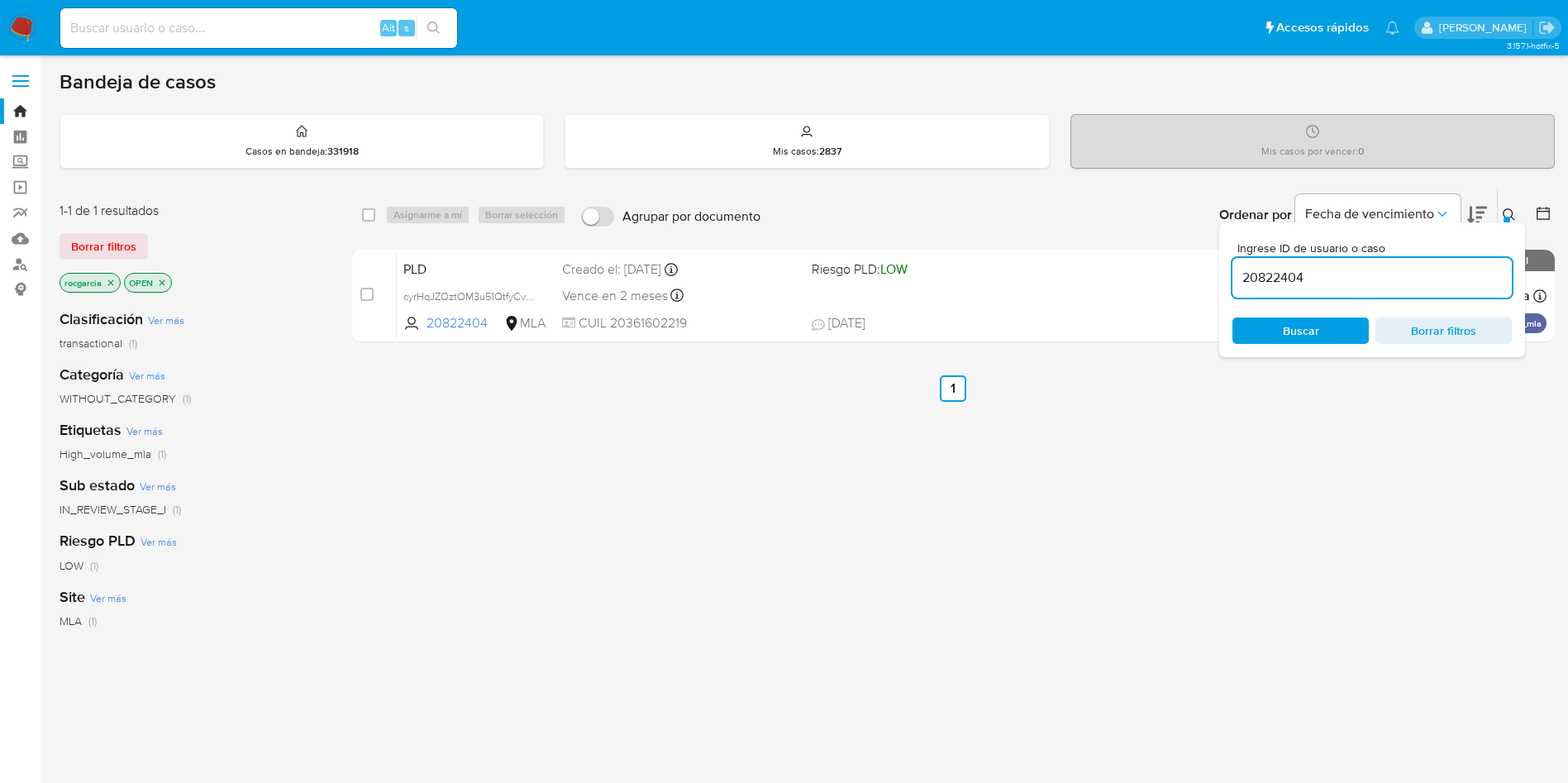
click at [1289, 275] on input "20822404" at bounding box center [1372, 277] width 279 height 21
type input "1123186030"
click at [1502, 215] on button at bounding box center [1512, 216] width 28 height 20
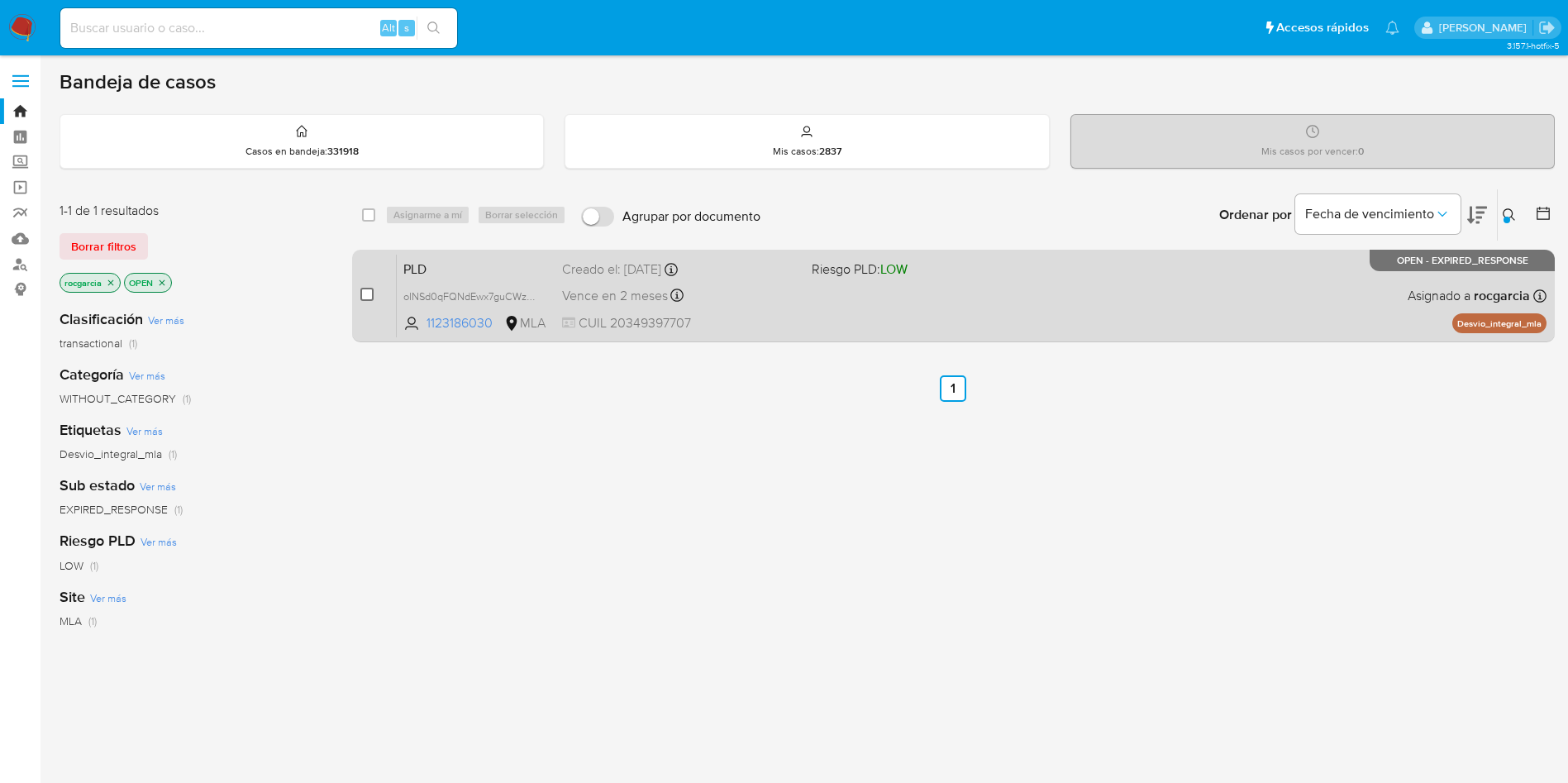
click at [366, 297] on input "checkbox" at bounding box center [367, 294] width 13 height 13
checkbox input "true"
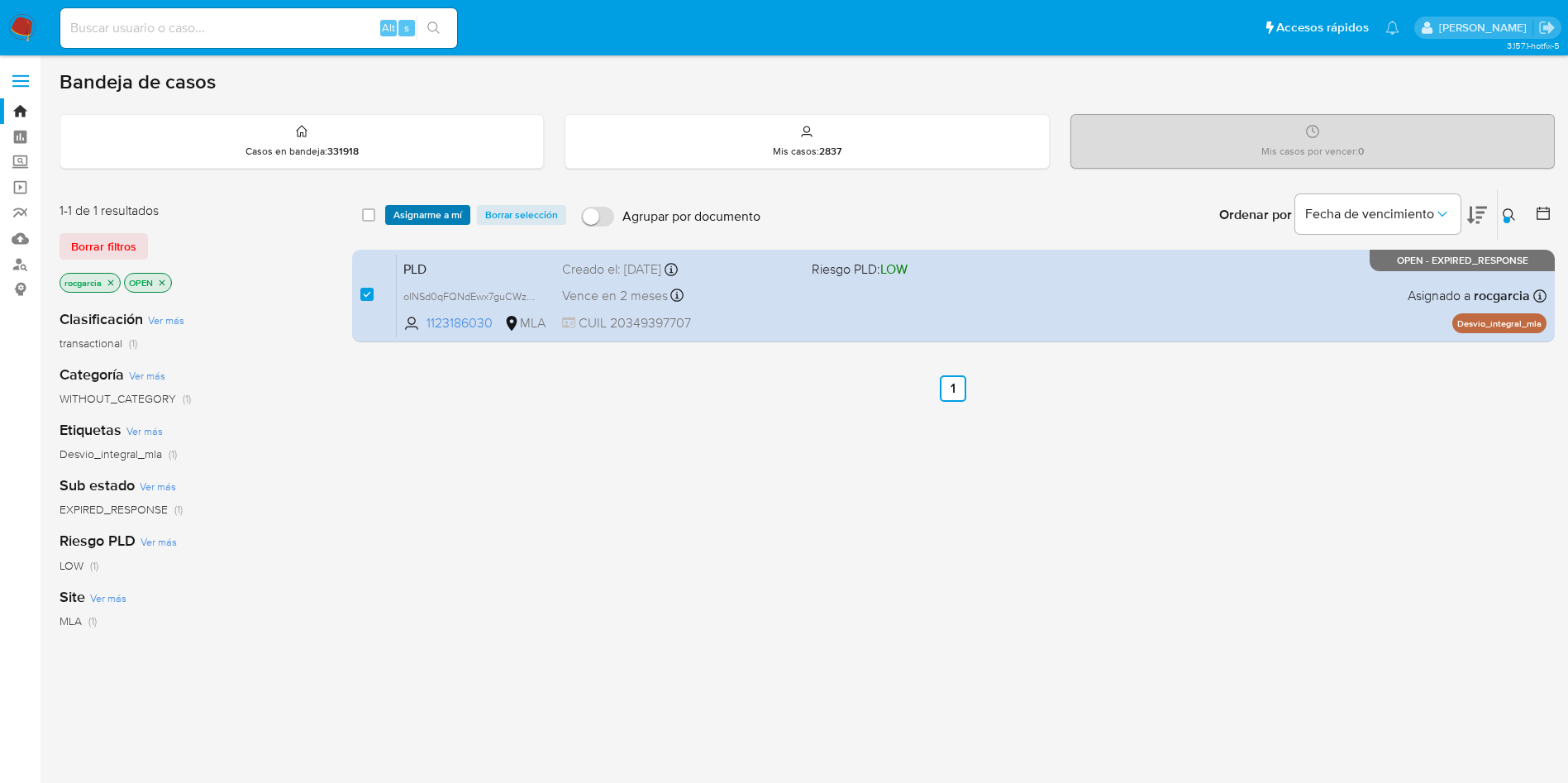
click at [415, 207] on span "Asignarme a mí" at bounding box center [427, 215] width 68 height 17
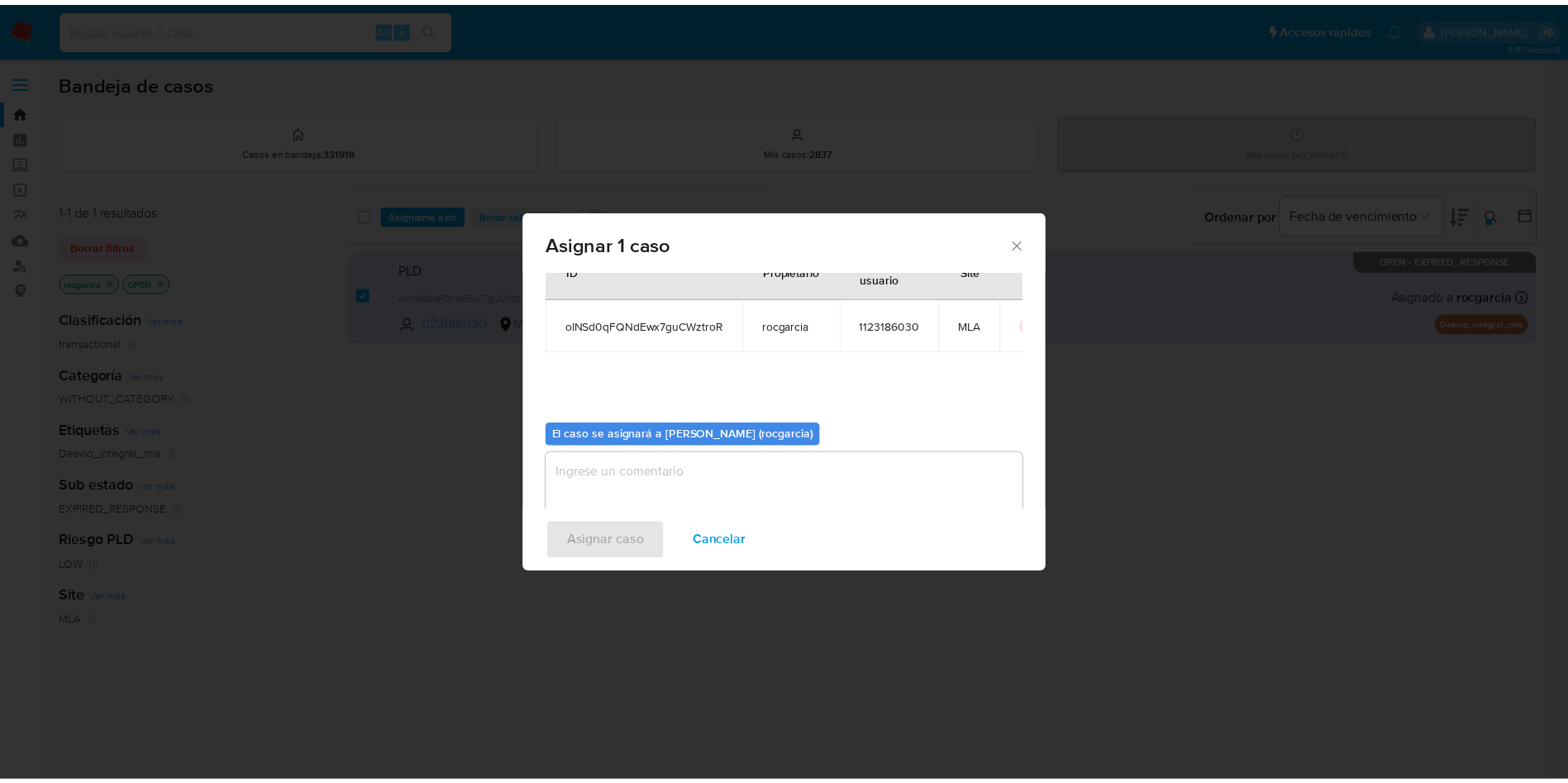
scroll to position [86, 0]
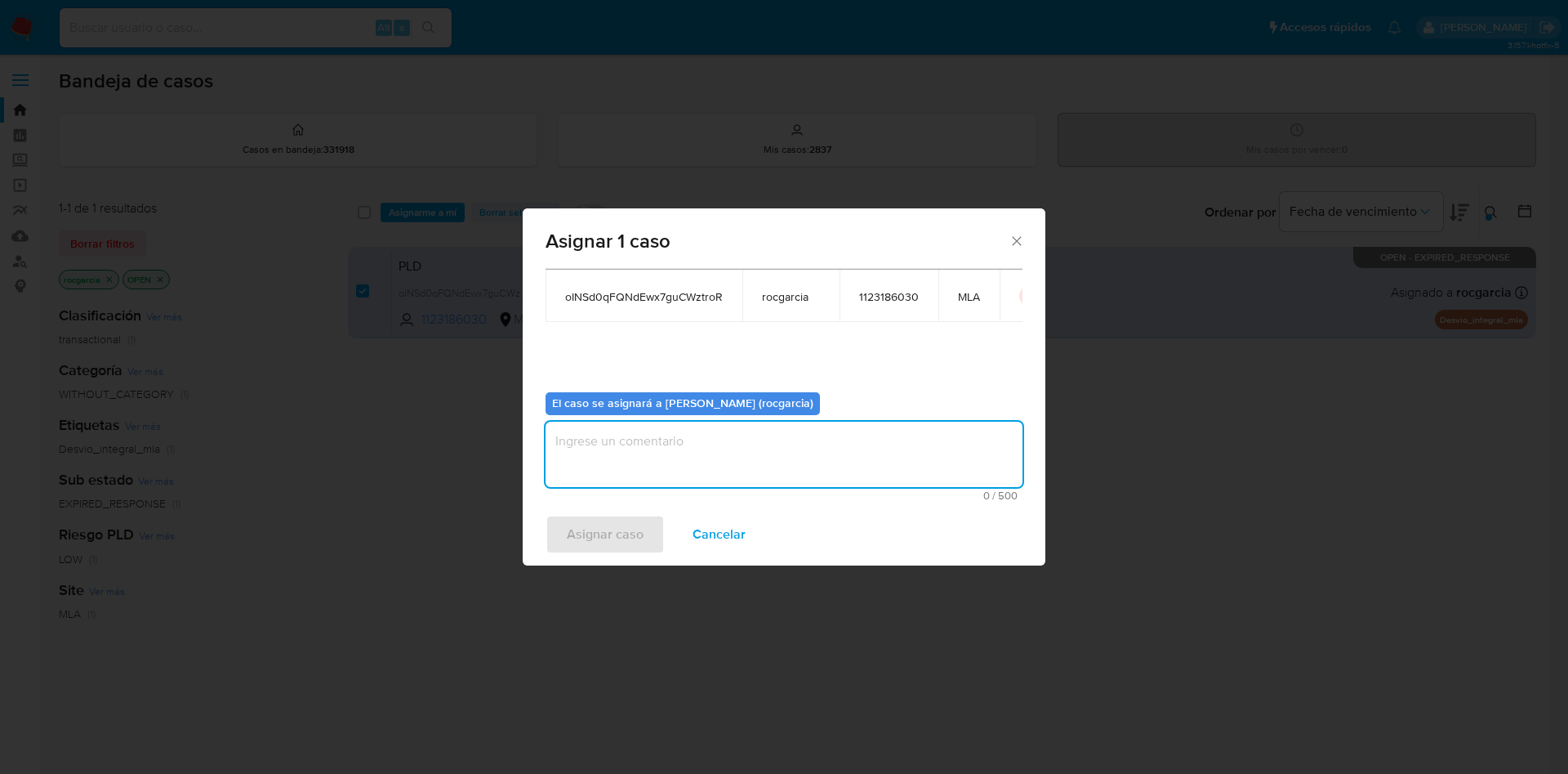
click at [640, 438] on textarea "assign-modal" at bounding box center [784, 454] width 477 height 66
click at [618, 539] on span "Asignar caso" at bounding box center [605, 534] width 76 height 36
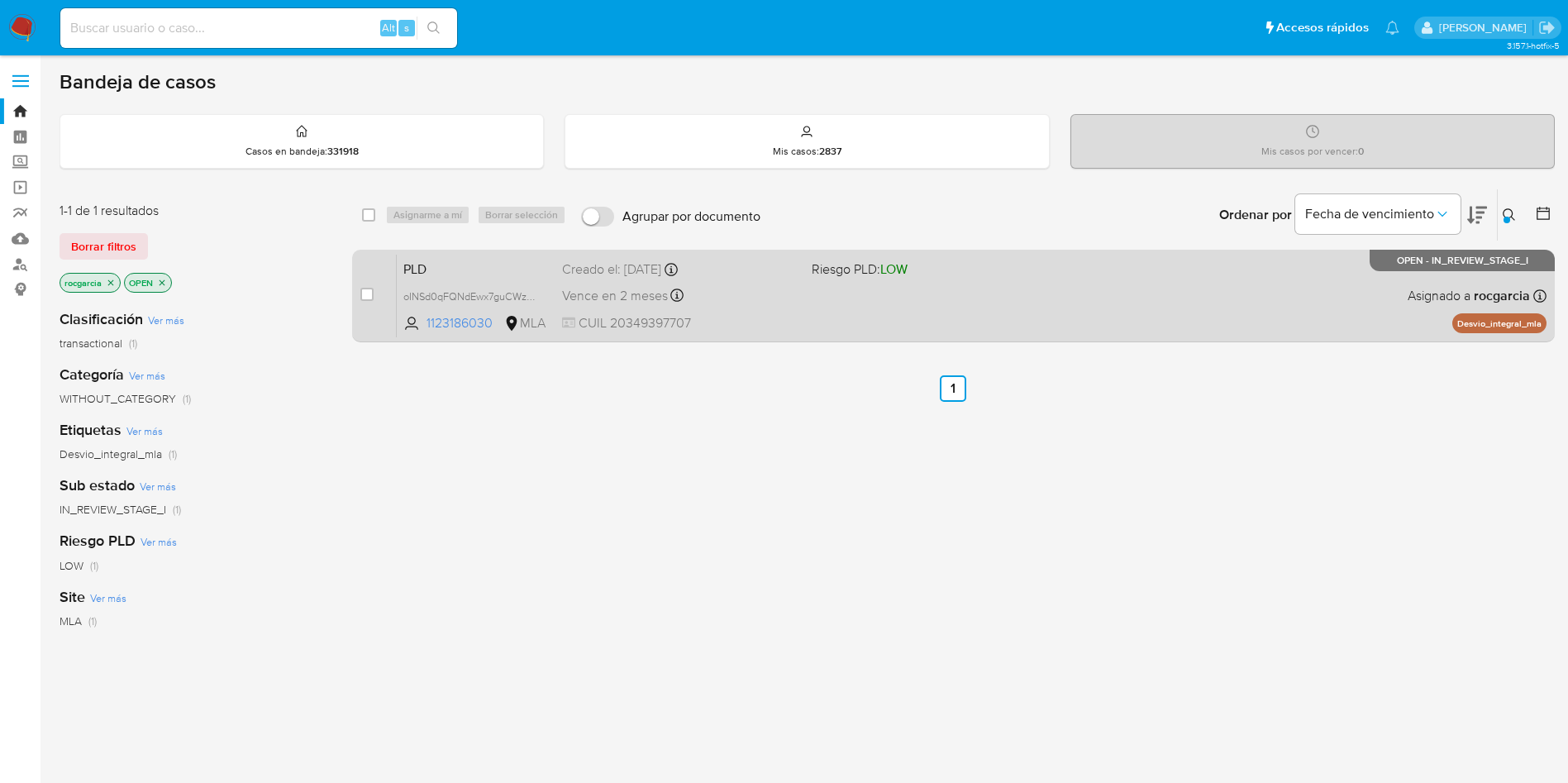
click at [861, 314] on div "PLD oINSd0qFQNdEwx7guCWztroR 1123186030 MLA Riesgo PLD: LOW Creado el: 12/08/20…" at bounding box center [972, 295] width 1150 height 84
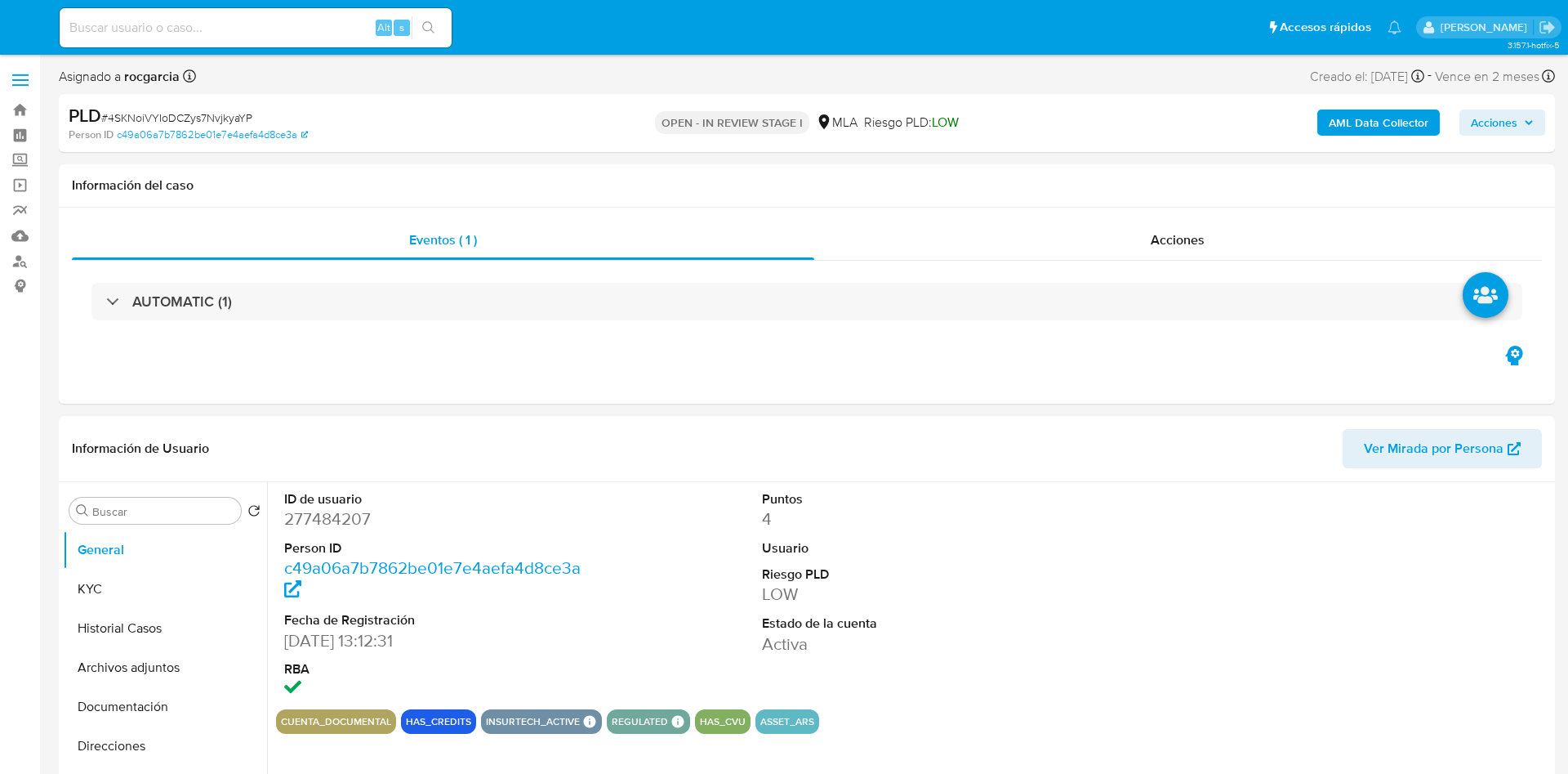
select select "10"
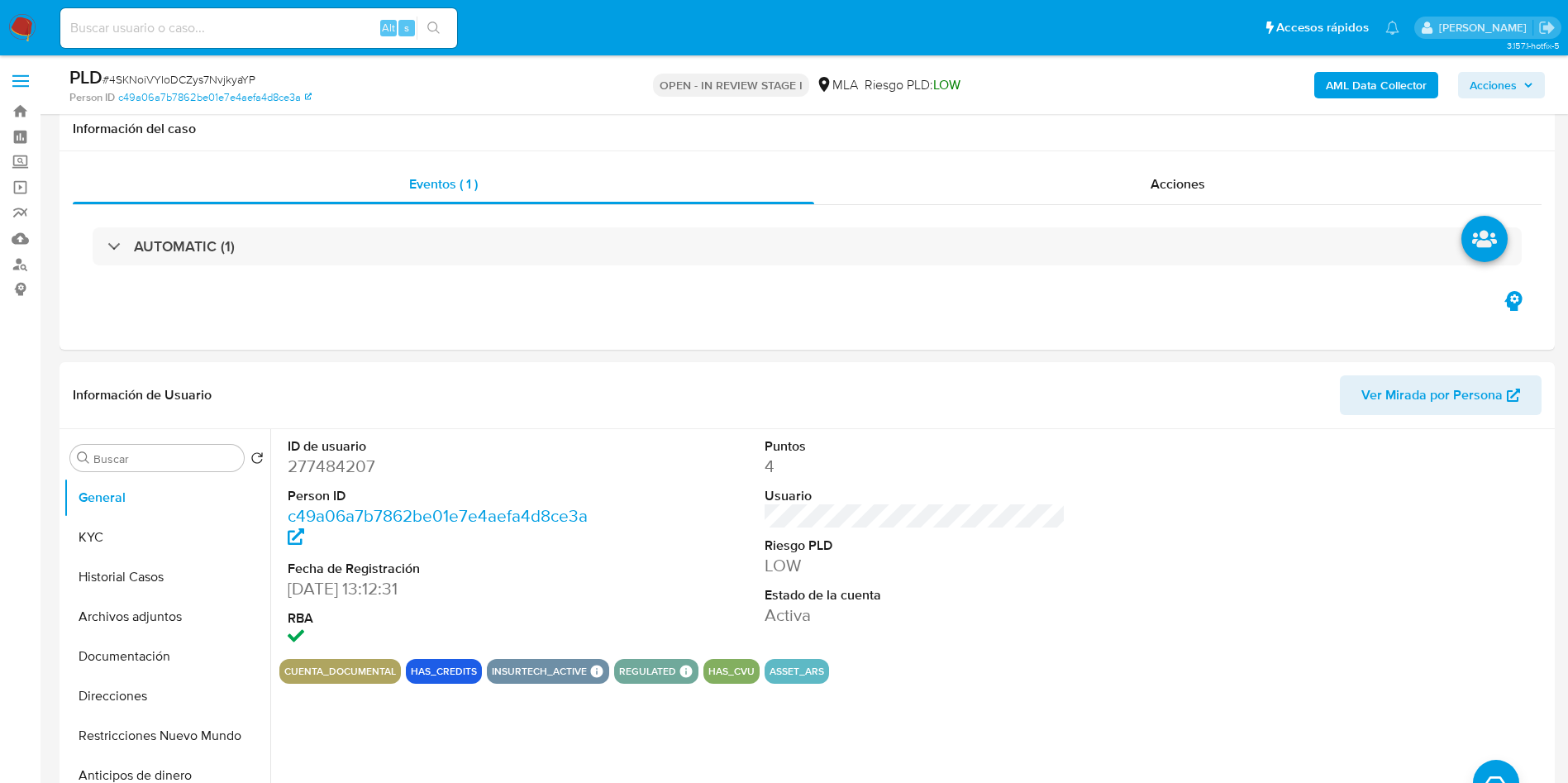
scroll to position [620, 0]
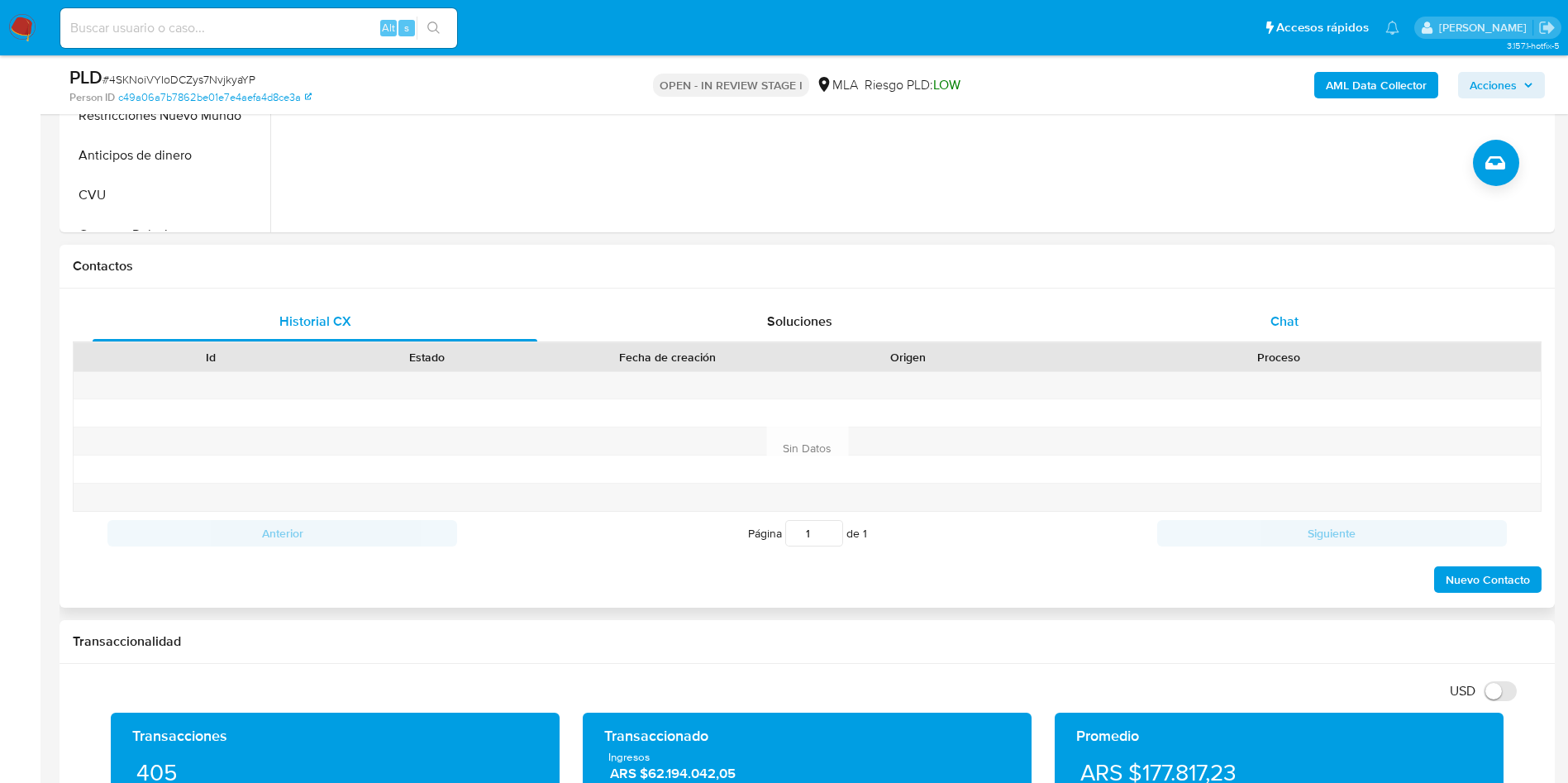
drag, startPoint x: 1274, startPoint y: 326, endPoint x: 1250, endPoint y: 330, distance: 24.3
click at [1274, 326] on span "Chat" at bounding box center [1284, 321] width 29 height 19
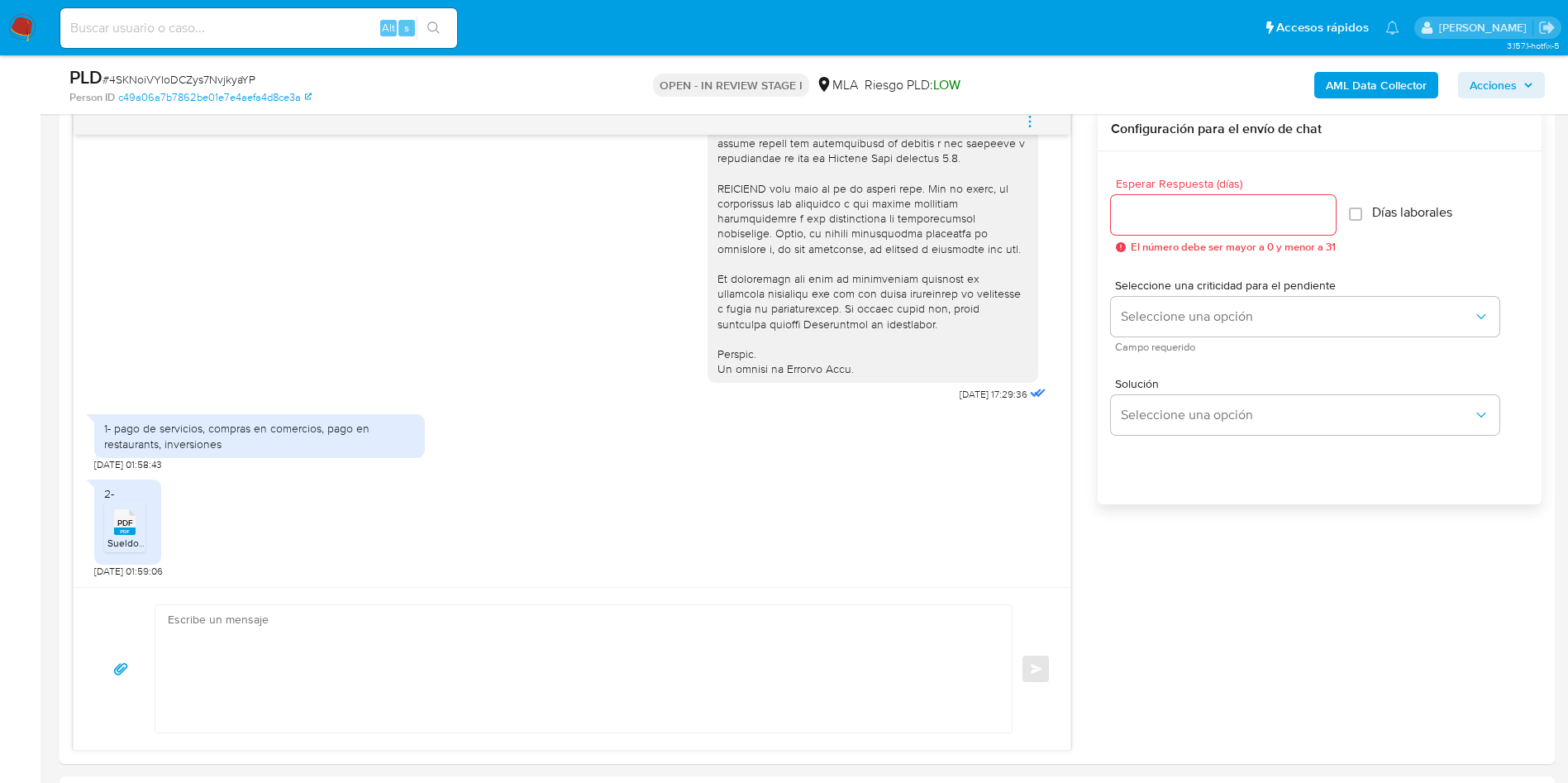
scroll to position [248, 0]
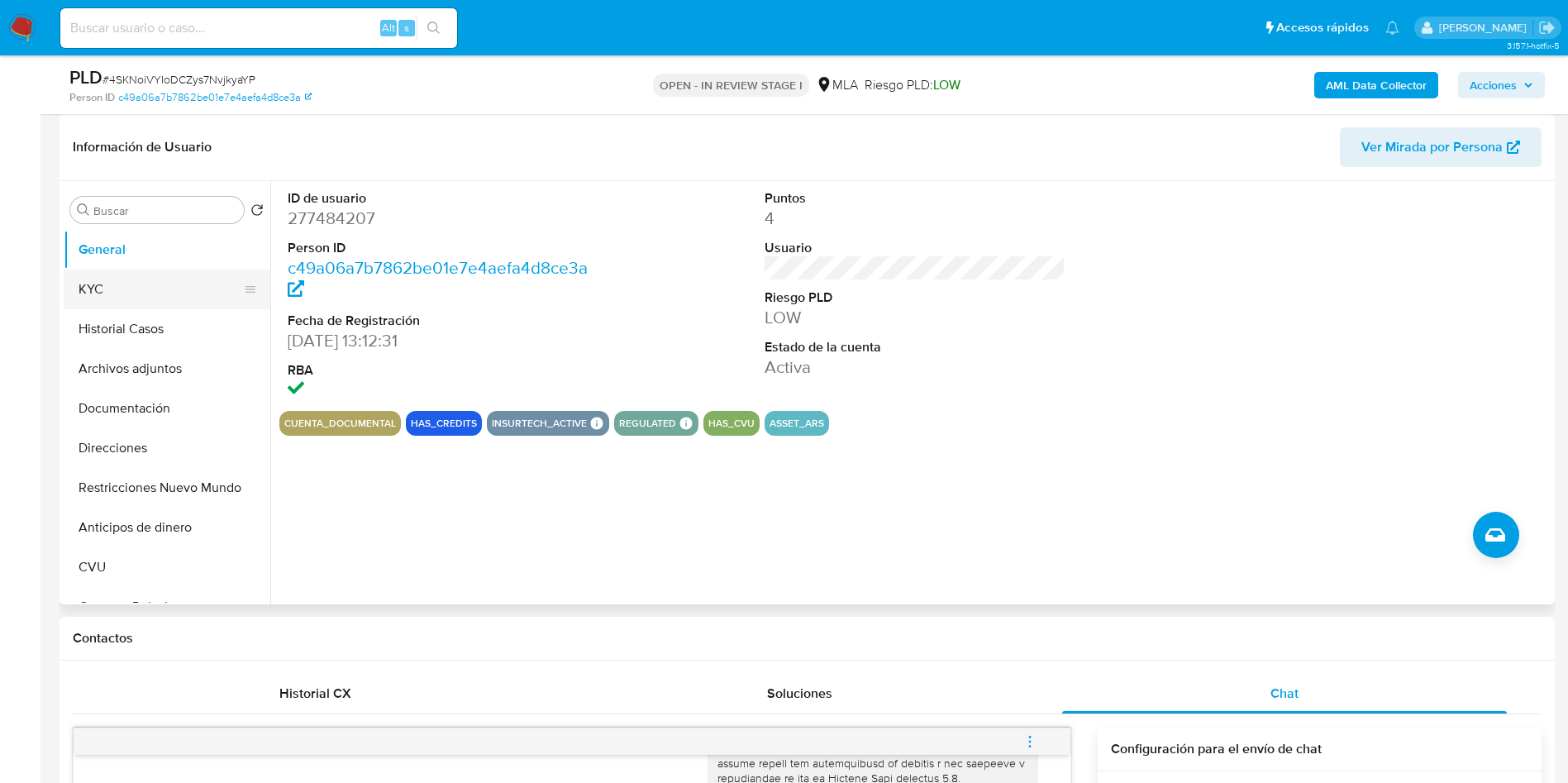
click at [170, 286] on button "KYC" at bounding box center [160, 288] width 193 height 40
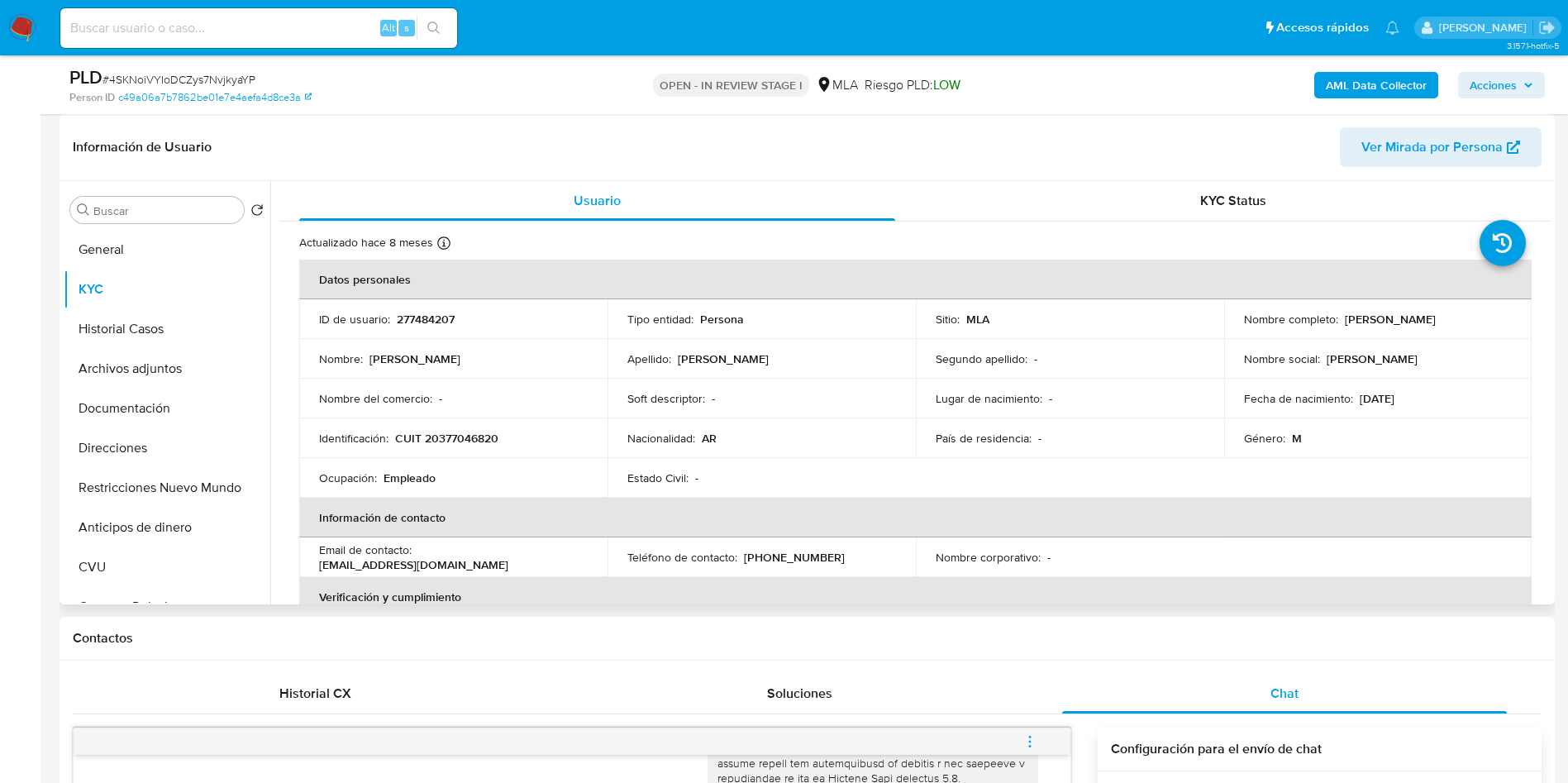
click at [1424, 315] on p "Juan Ignacio Pisano" at bounding box center [1390, 319] width 91 height 15
copy p "Pisano"
click at [144, 385] on button "Archivos adjuntos" at bounding box center [160, 368] width 193 height 40
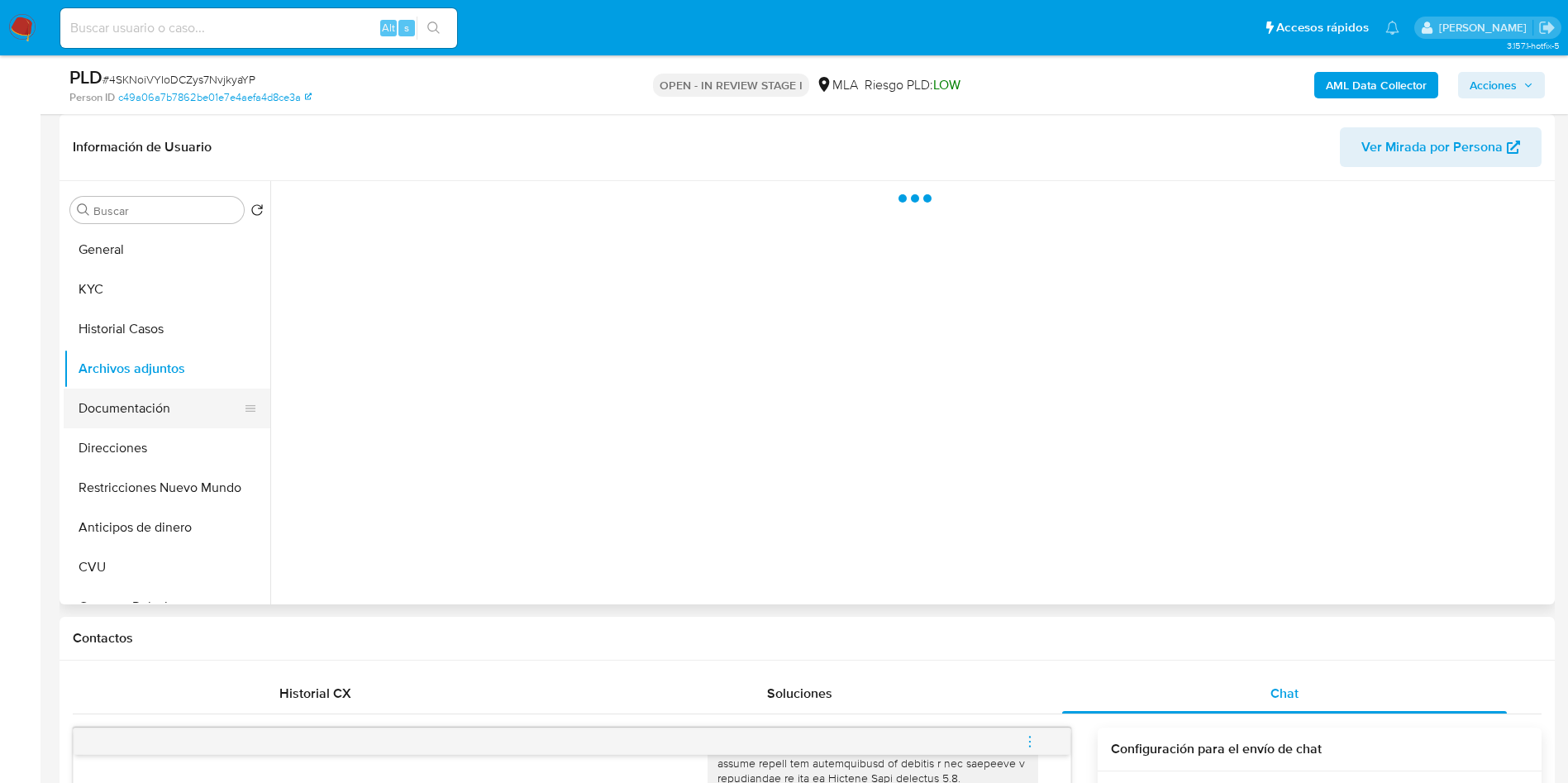
click at [144, 395] on button "Documentación" at bounding box center [160, 408] width 193 height 40
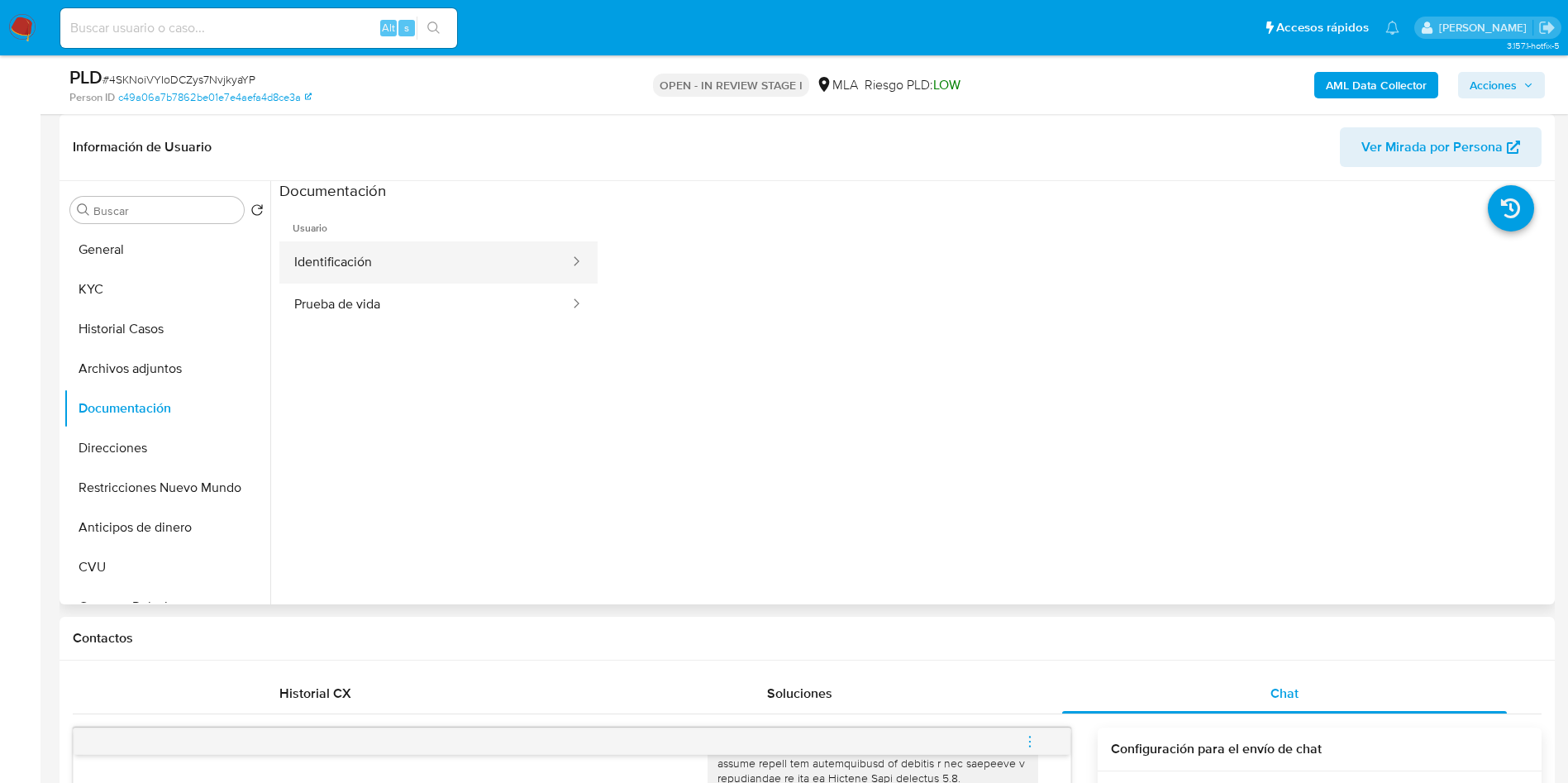
click at [436, 264] on button "Identificación" at bounding box center [425, 263] width 292 height 42
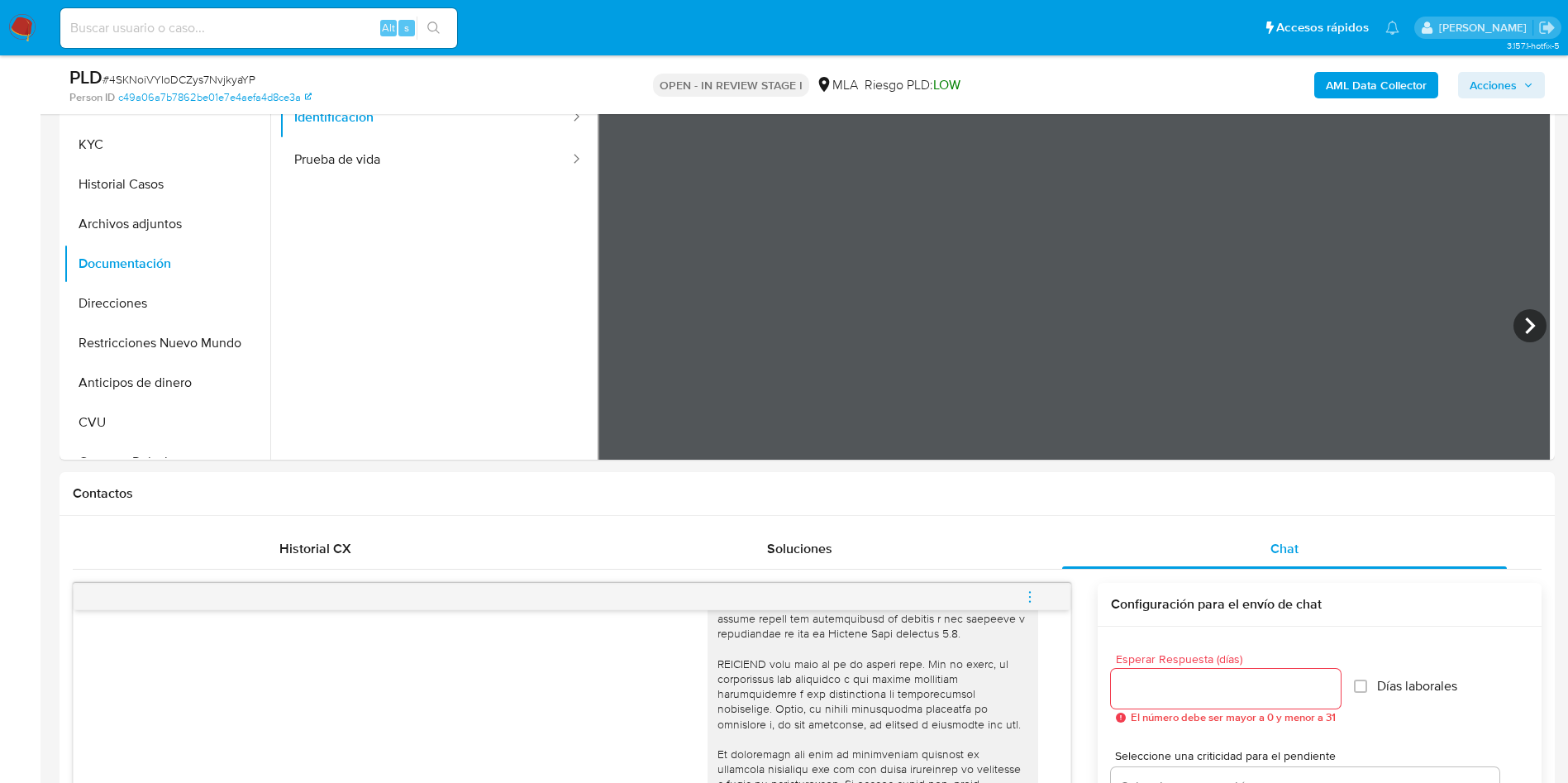
scroll to position [303, 0]
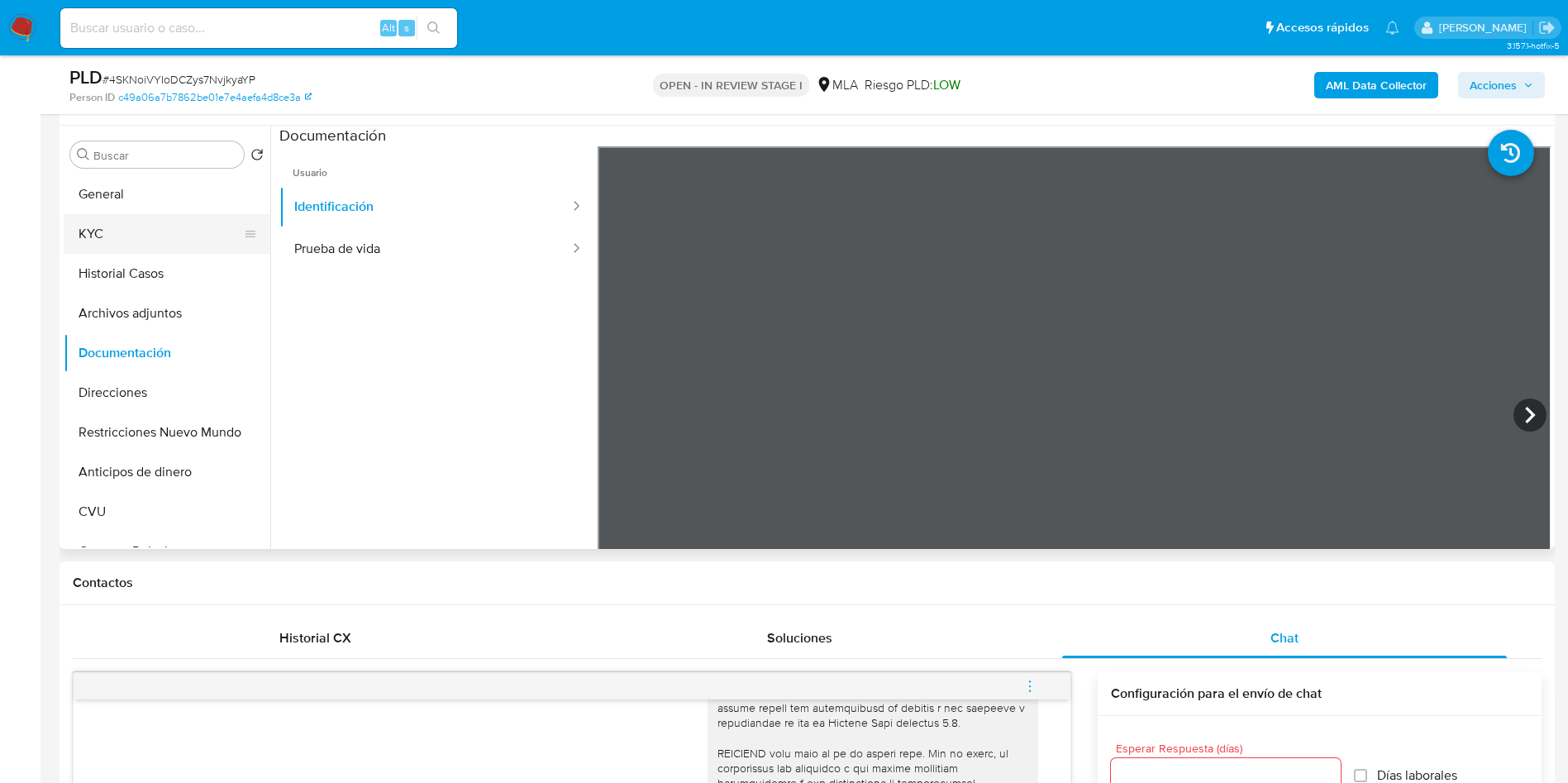
click at [118, 230] on button "KYC" at bounding box center [160, 233] width 193 height 40
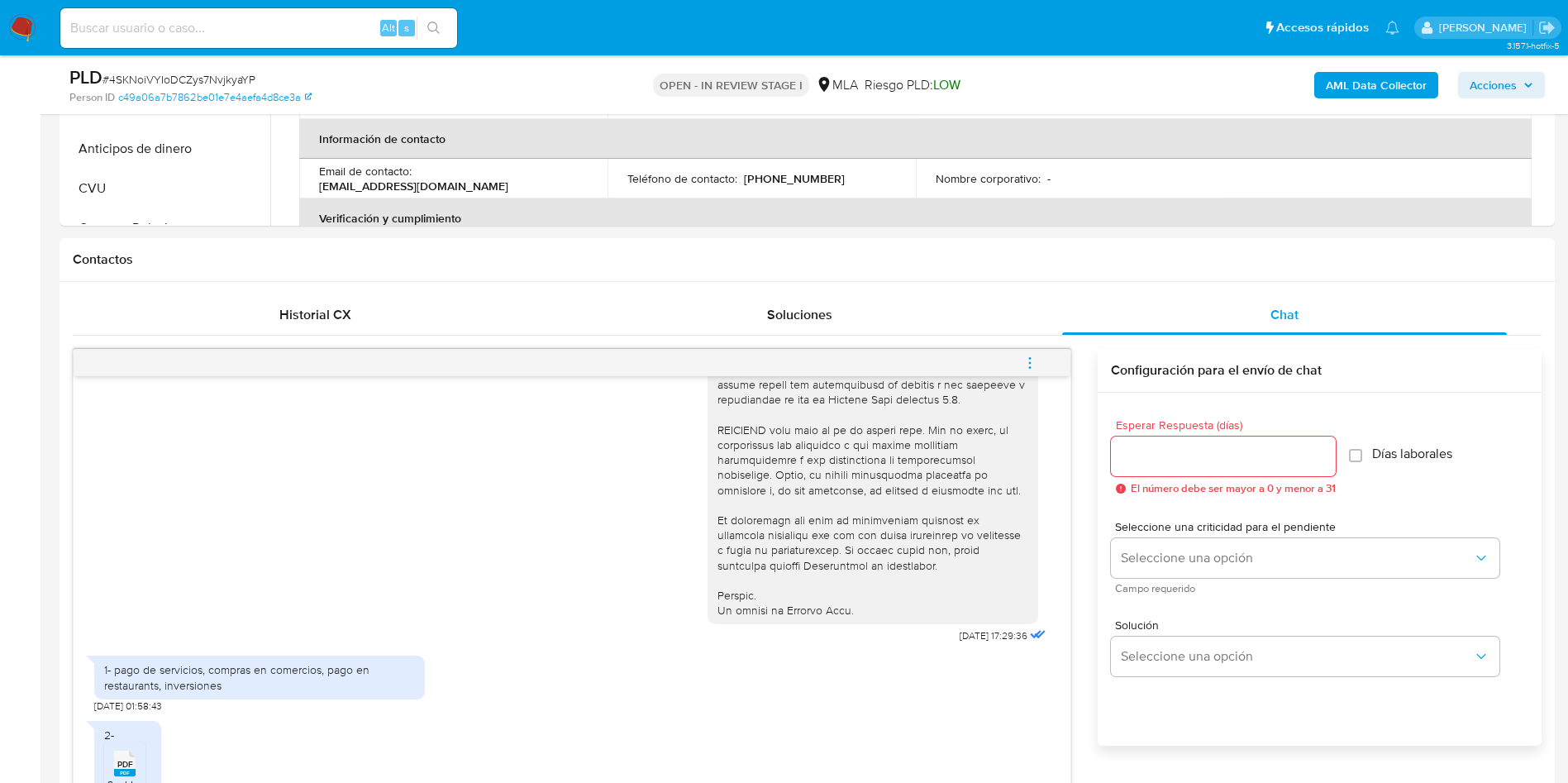
scroll to position [923, 0]
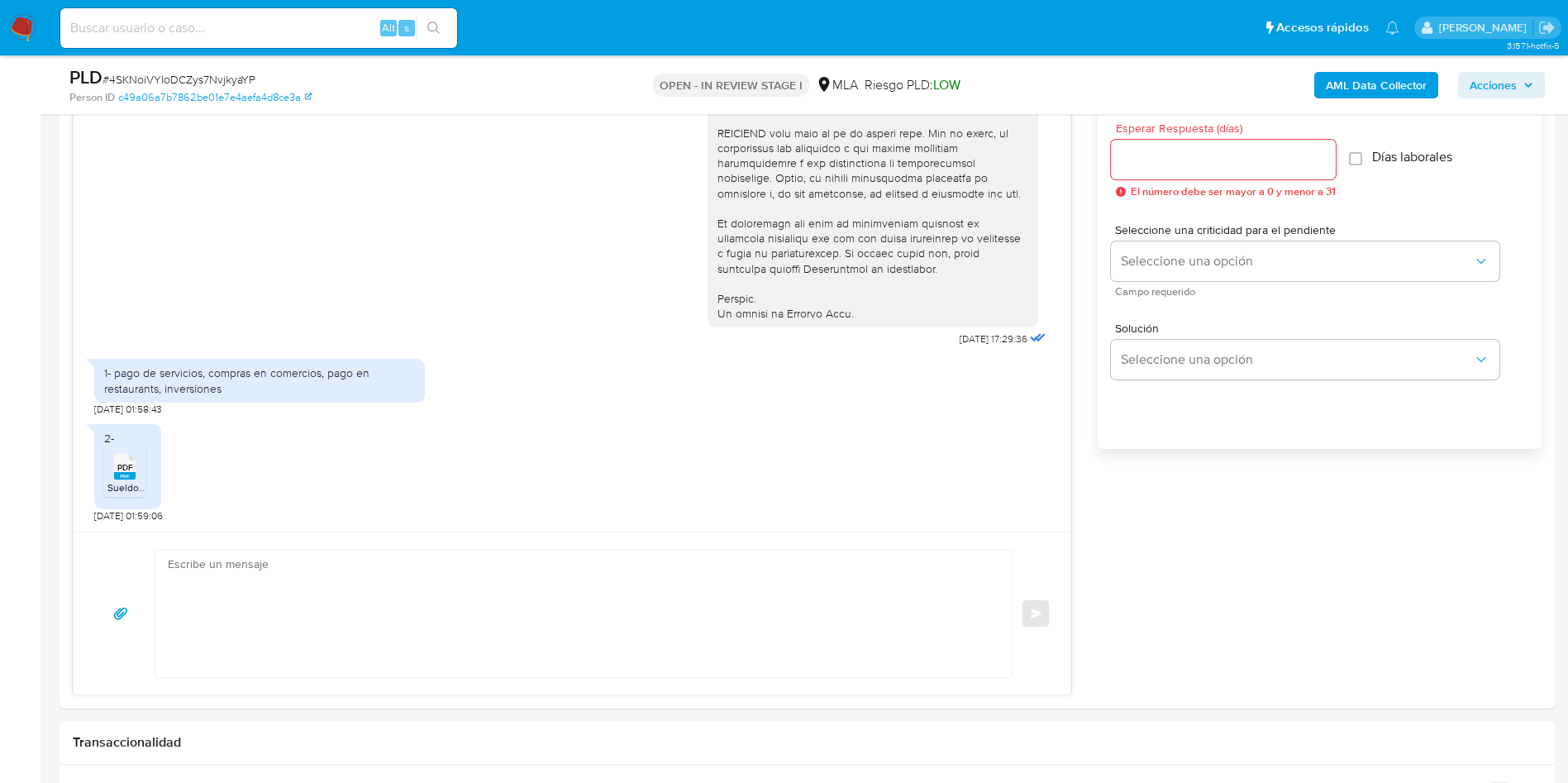
drag, startPoint x: 0, startPoint y: 450, endPoint x: 30, endPoint y: 458, distance: 31.0
click at [133, 471] on span "PDF" at bounding box center [124, 468] width 16 height 11
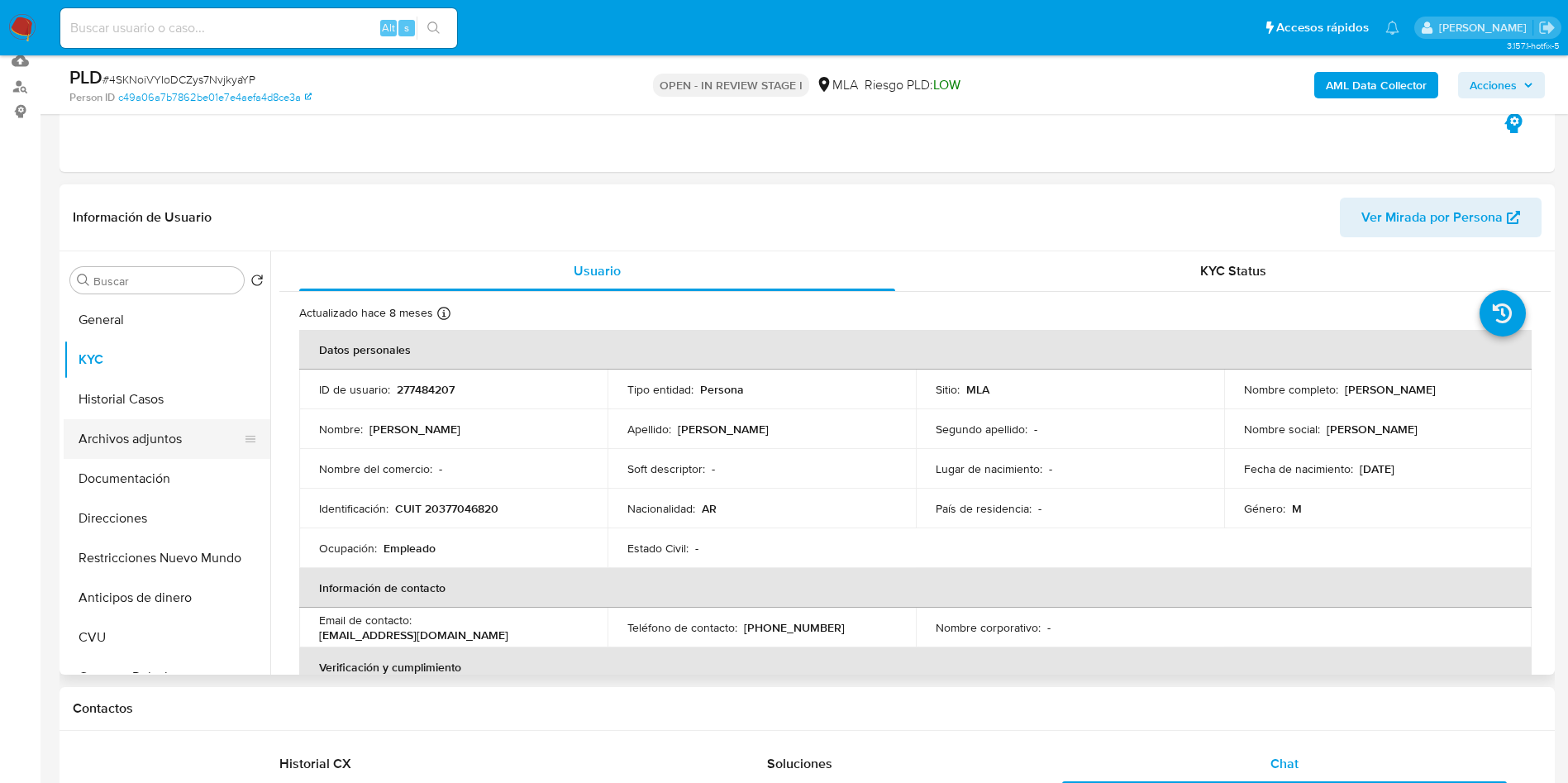
scroll to position [55, 0]
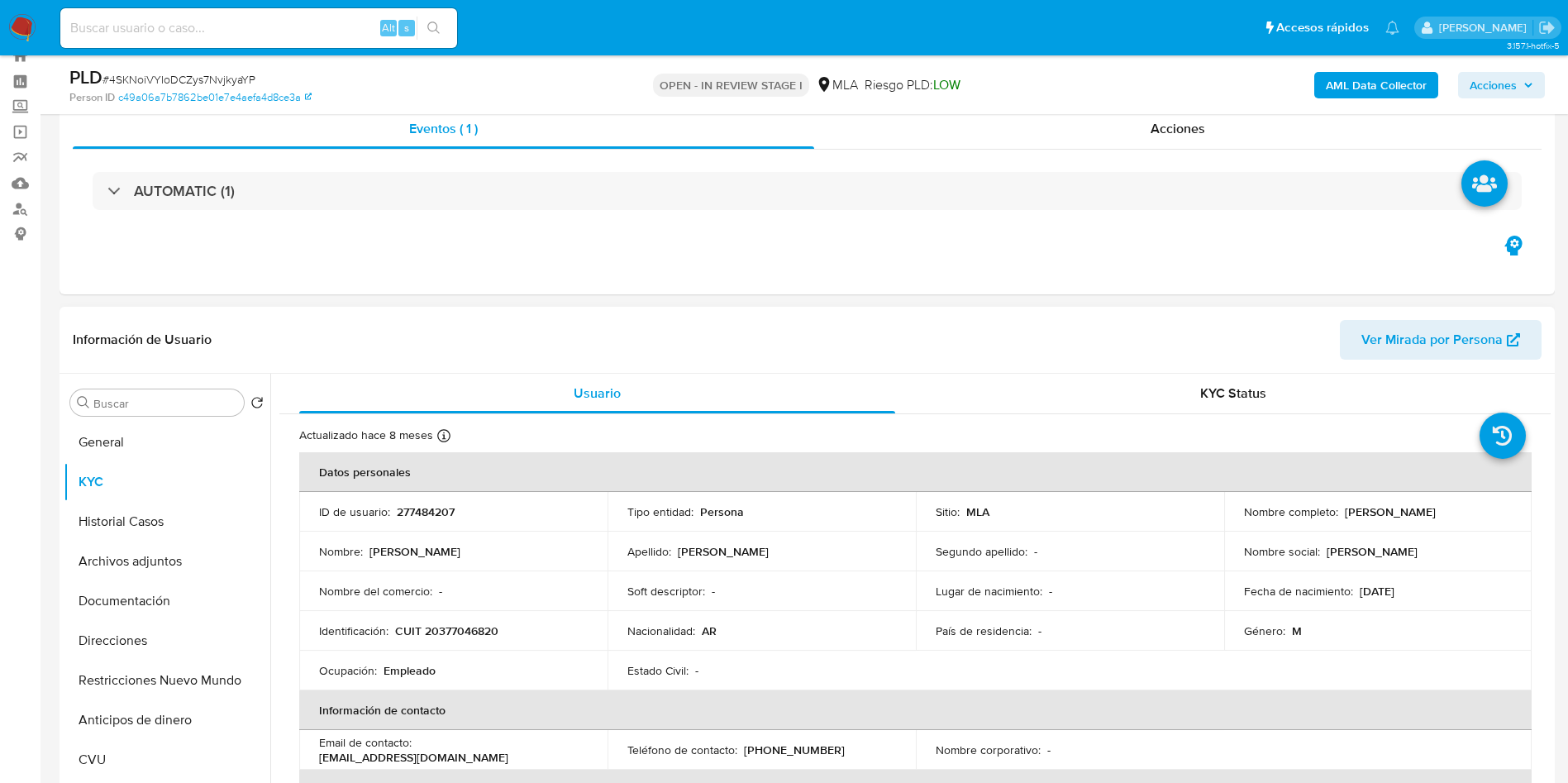
click at [423, 508] on p "277484207" at bounding box center [426, 511] width 58 height 15
copy p "277484207"
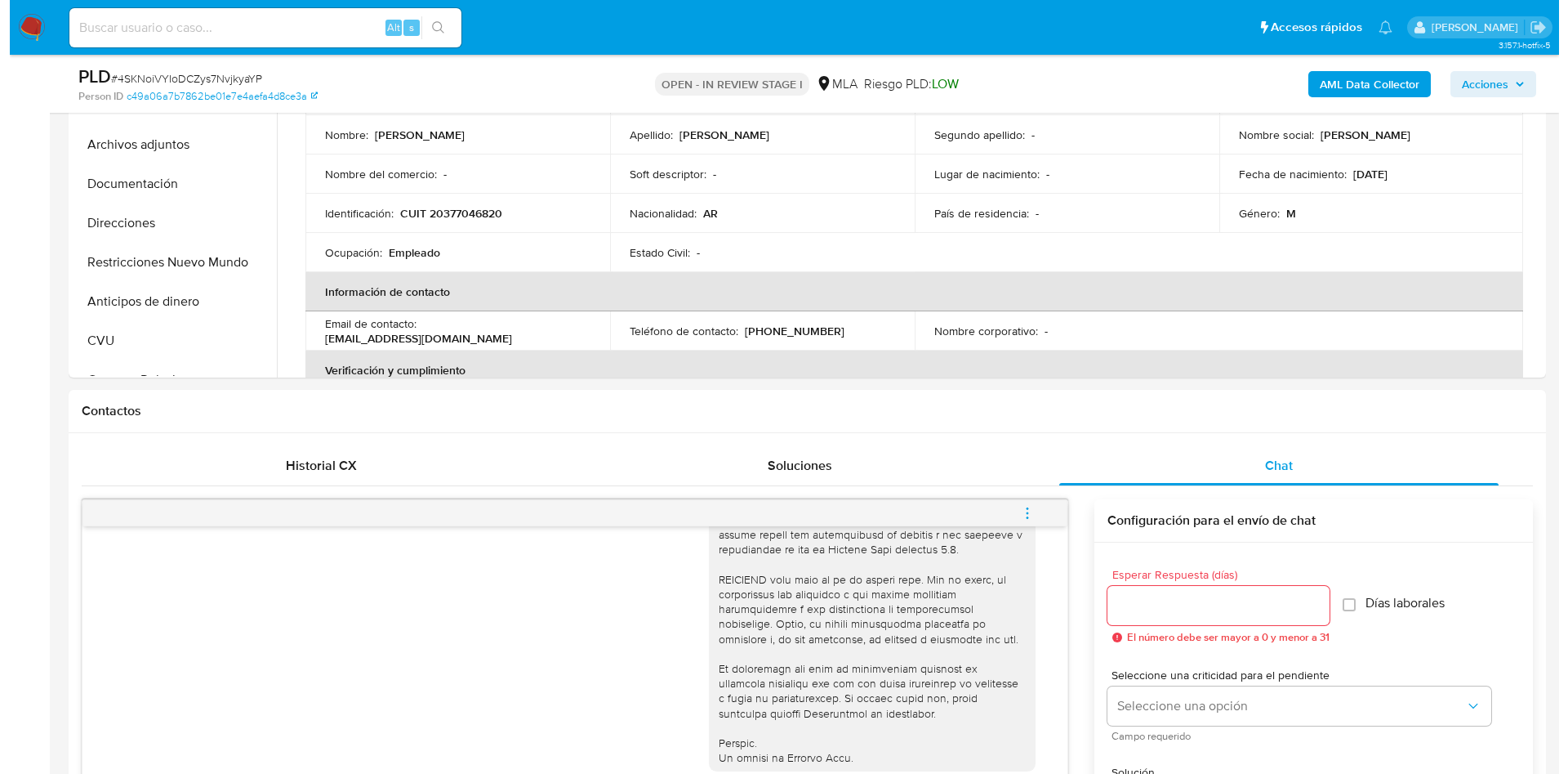
scroll to position [178, 0]
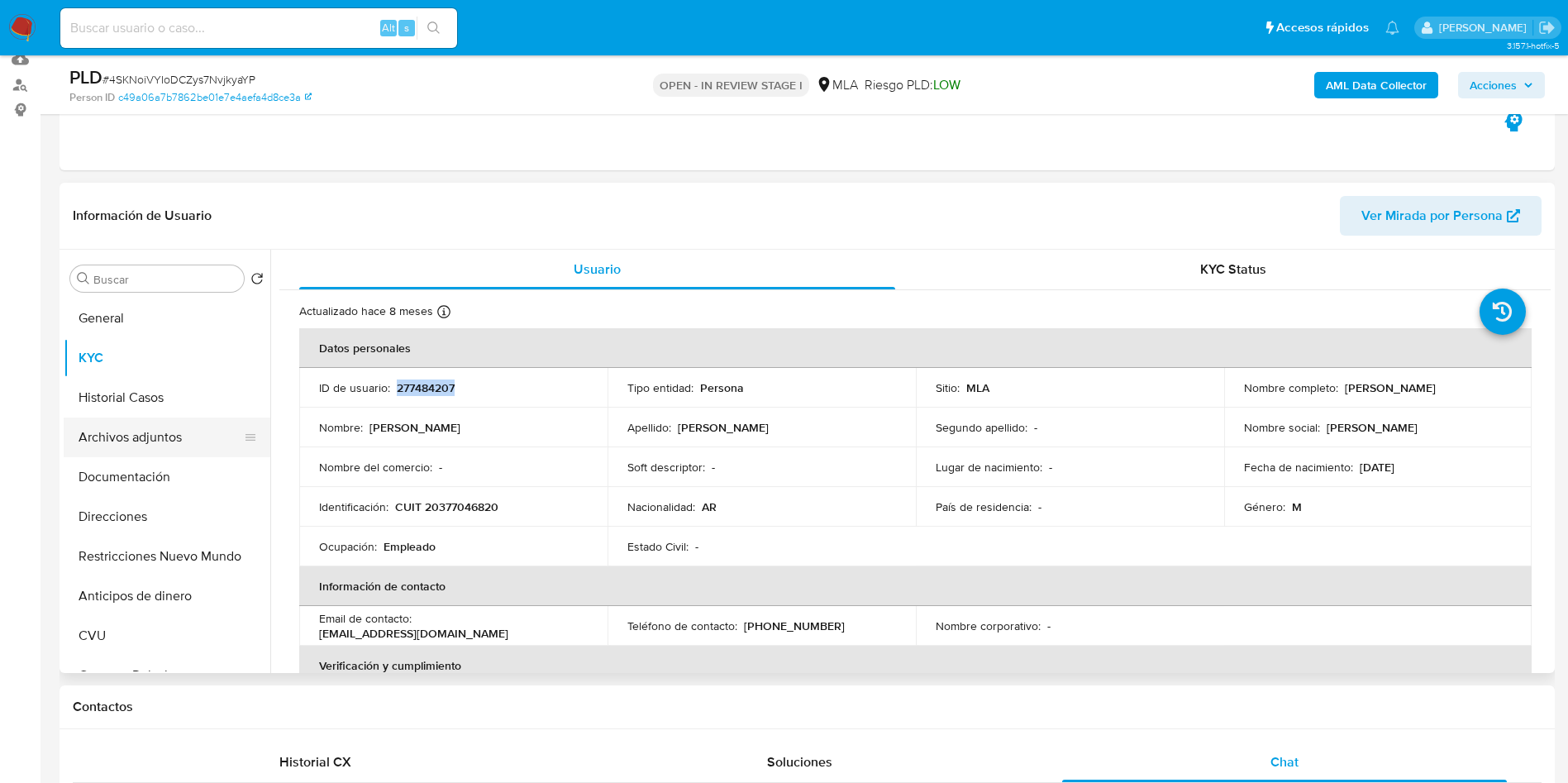
click at [155, 433] on button "Archivos adjuntos" at bounding box center [160, 437] width 193 height 40
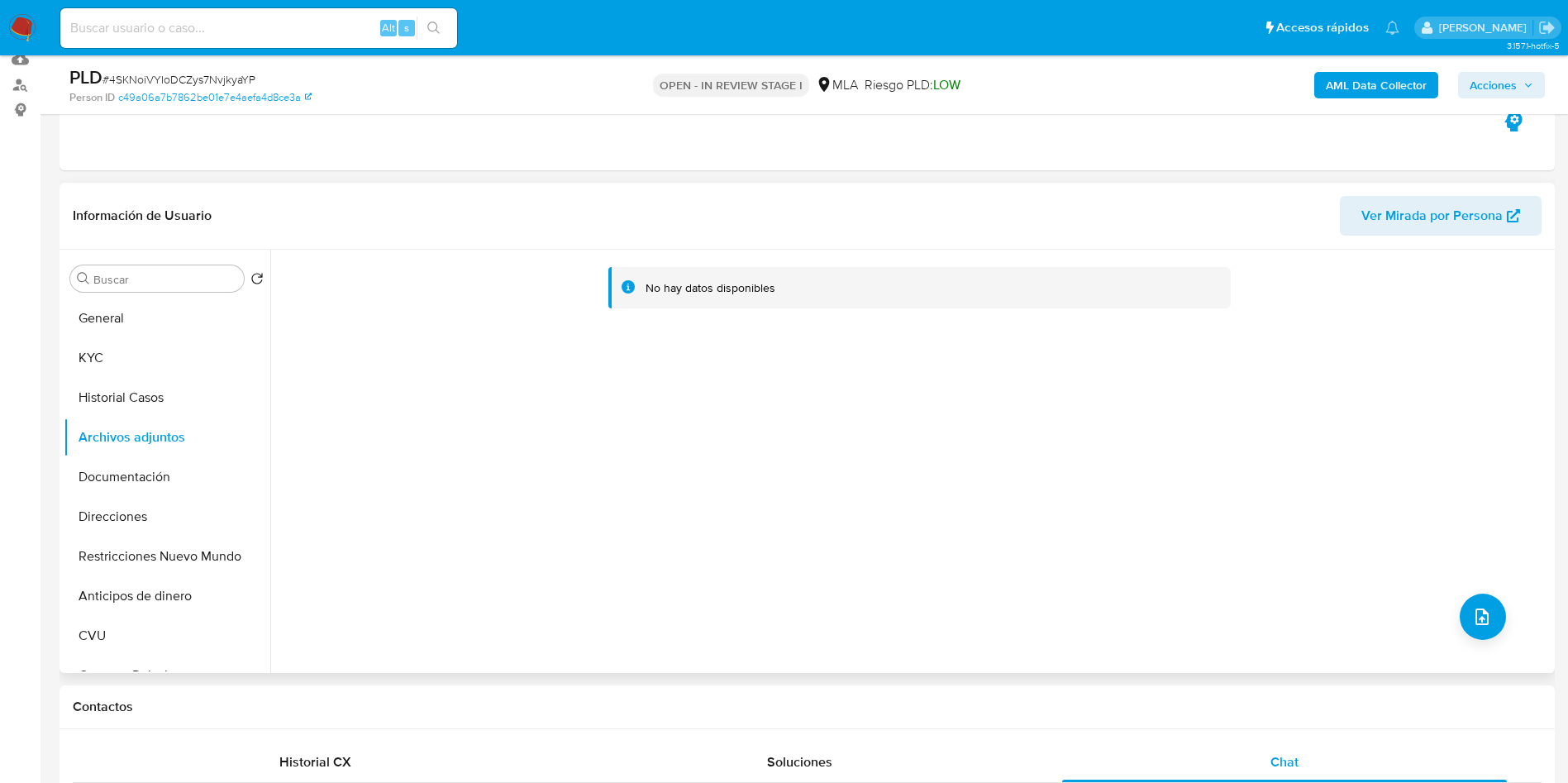
click at [1406, 212] on span "Ver Mirada por Persona" at bounding box center [1432, 216] width 141 height 40
click at [1347, 92] on b "AML Data Collector" at bounding box center [1375, 85] width 100 height 27
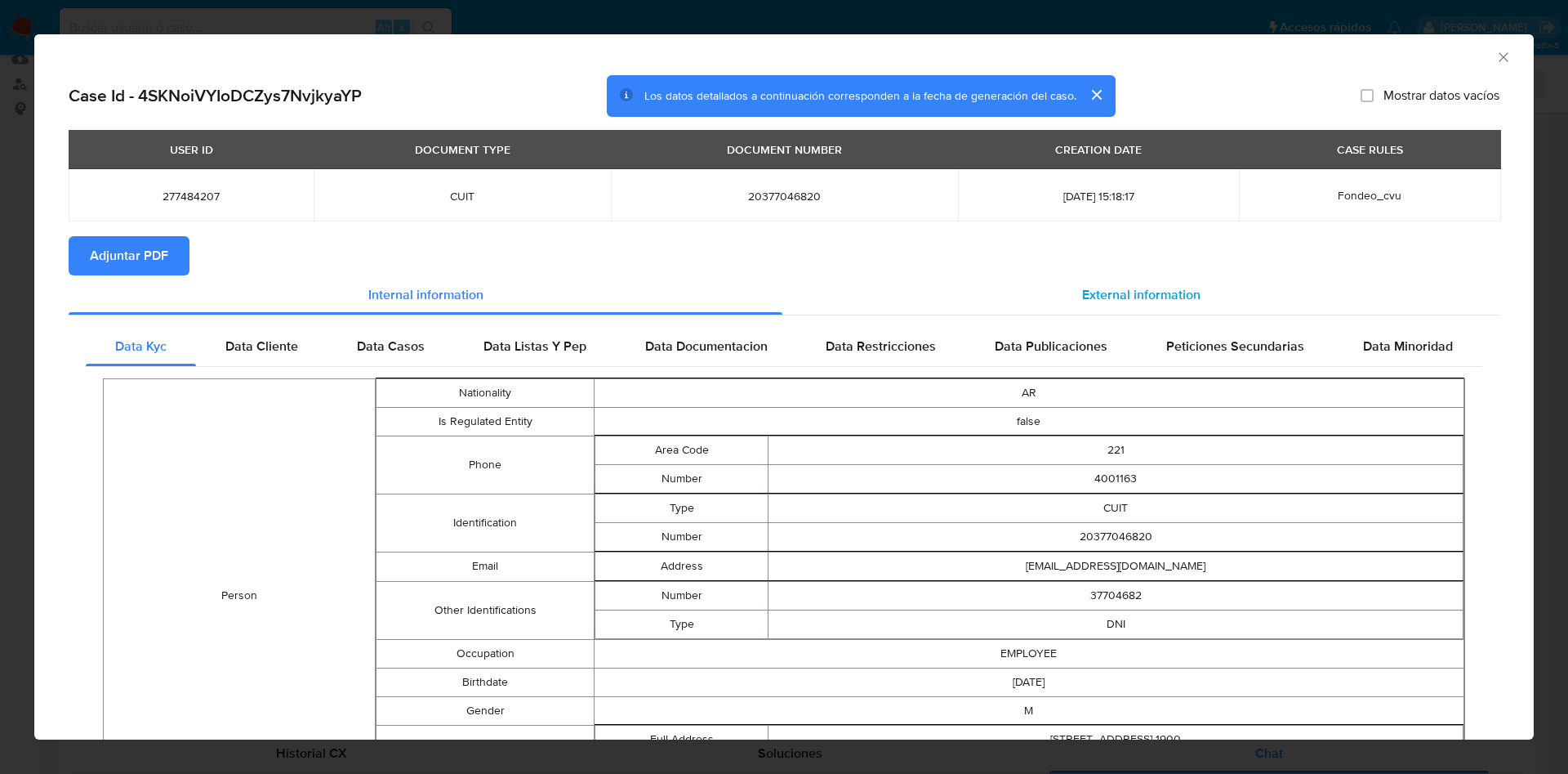
click at [1113, 312] on div "External information" at bounding box center [1141, 294] width 717 height 39
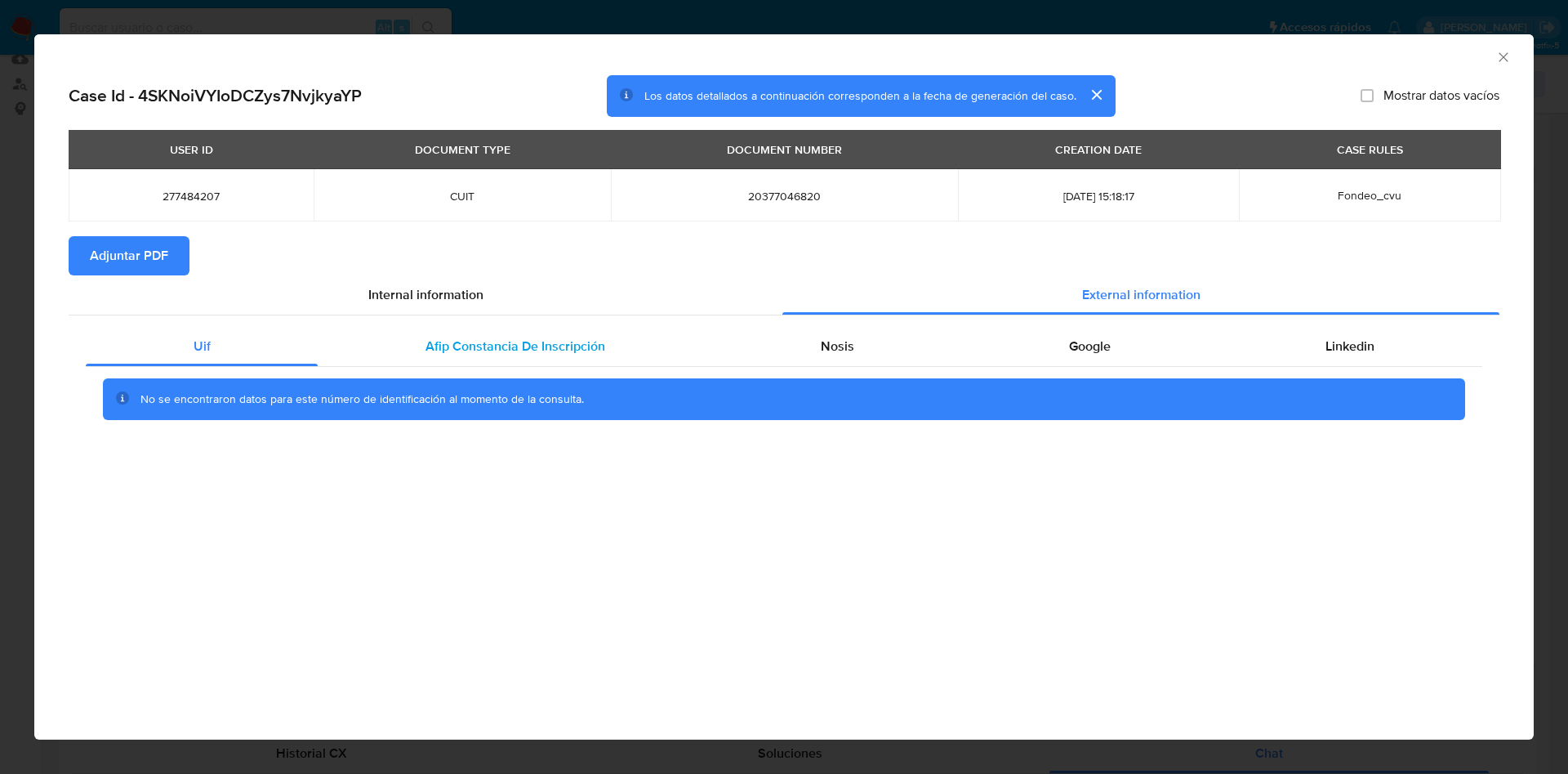
click at [592, 341] on span "Afip Constancia De Inscripción" at bounding box center [514, 346] width 179 height 19
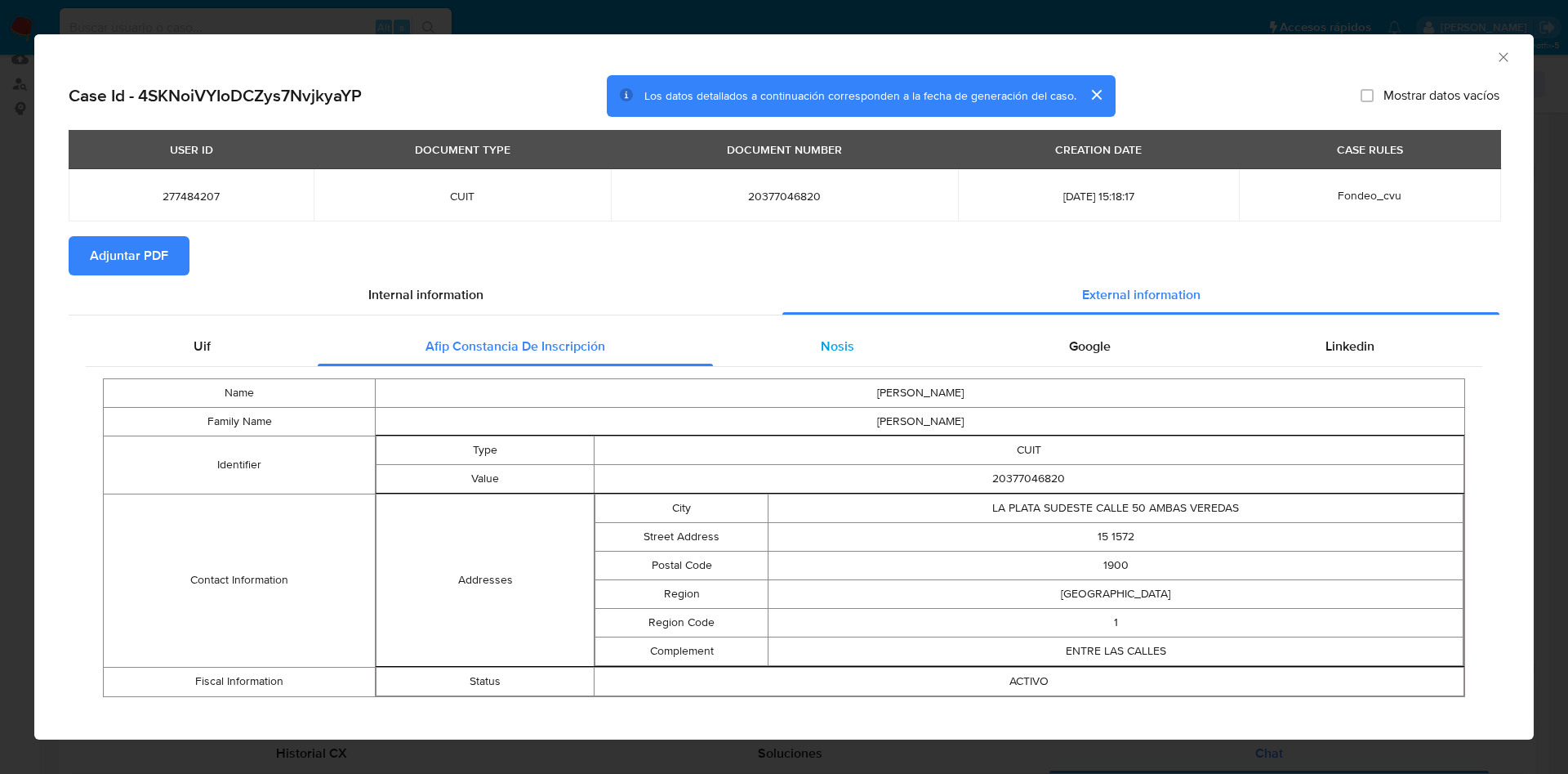
click at [828, 362] on div "Nosis" at bounding box center [836, 346] width 248 height 39
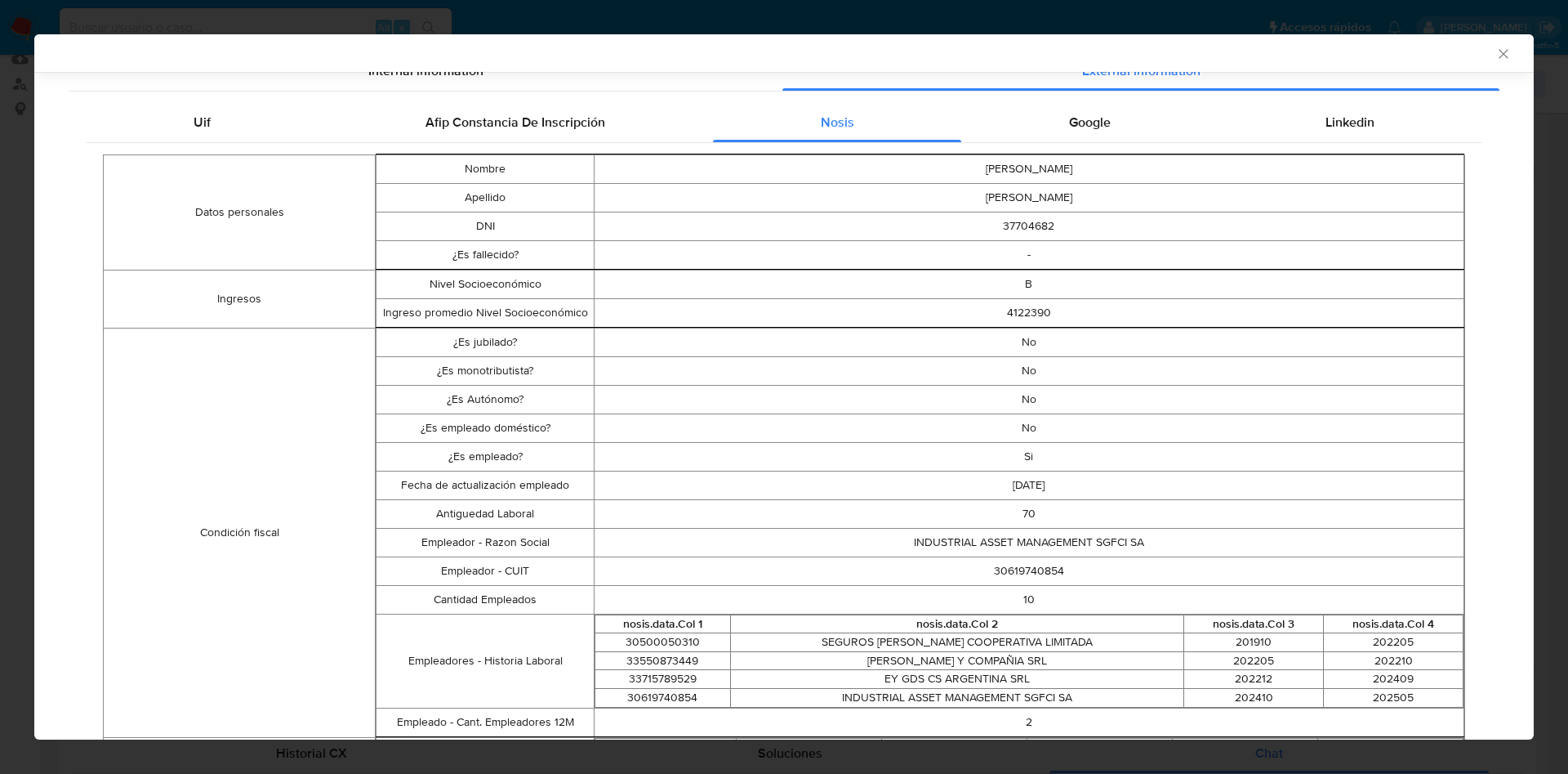
scroll to position [161, 0]
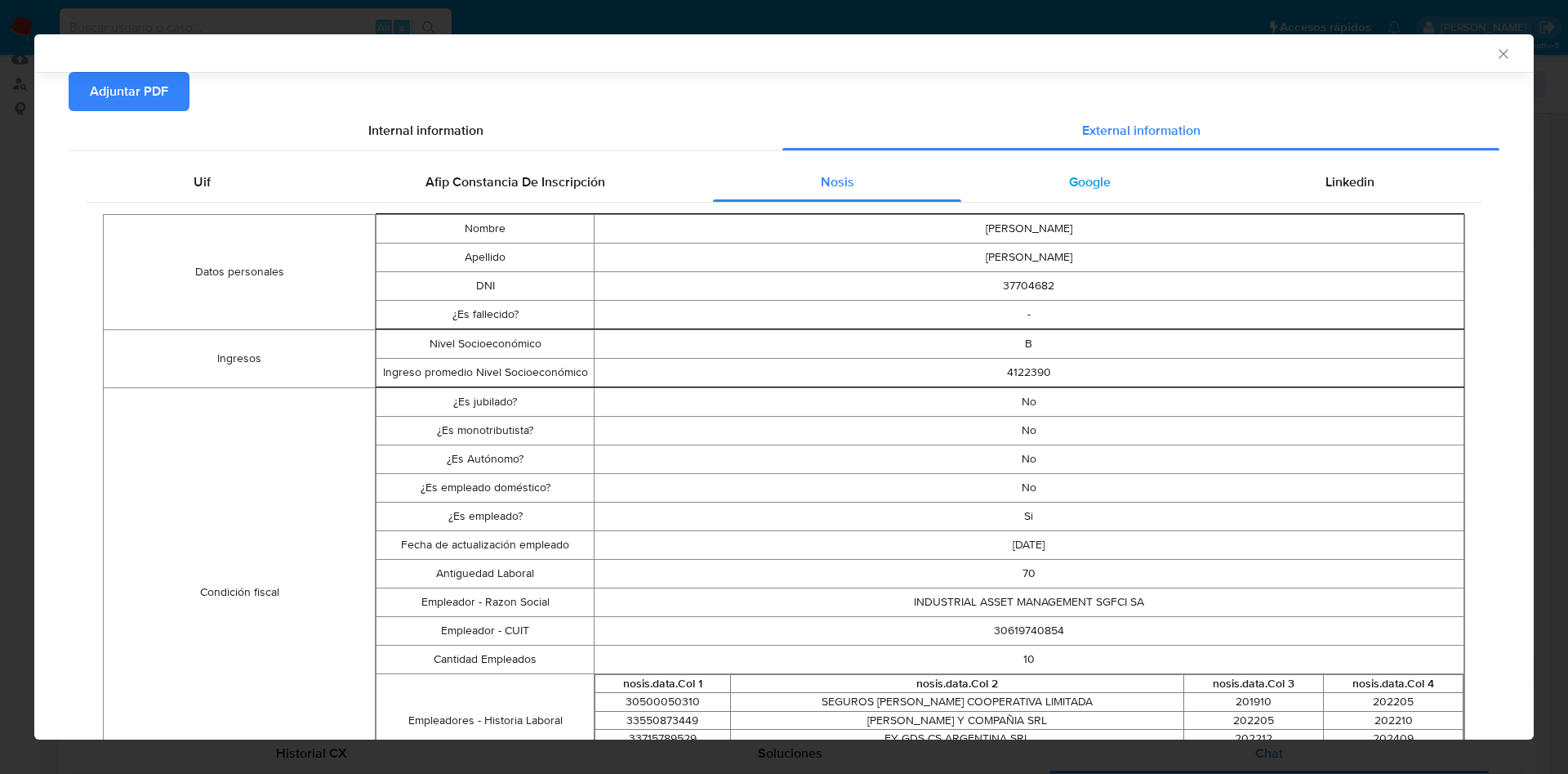
click at [1093, 178] on span "Google" at bounding box center [1089, 181] width 42 height 19
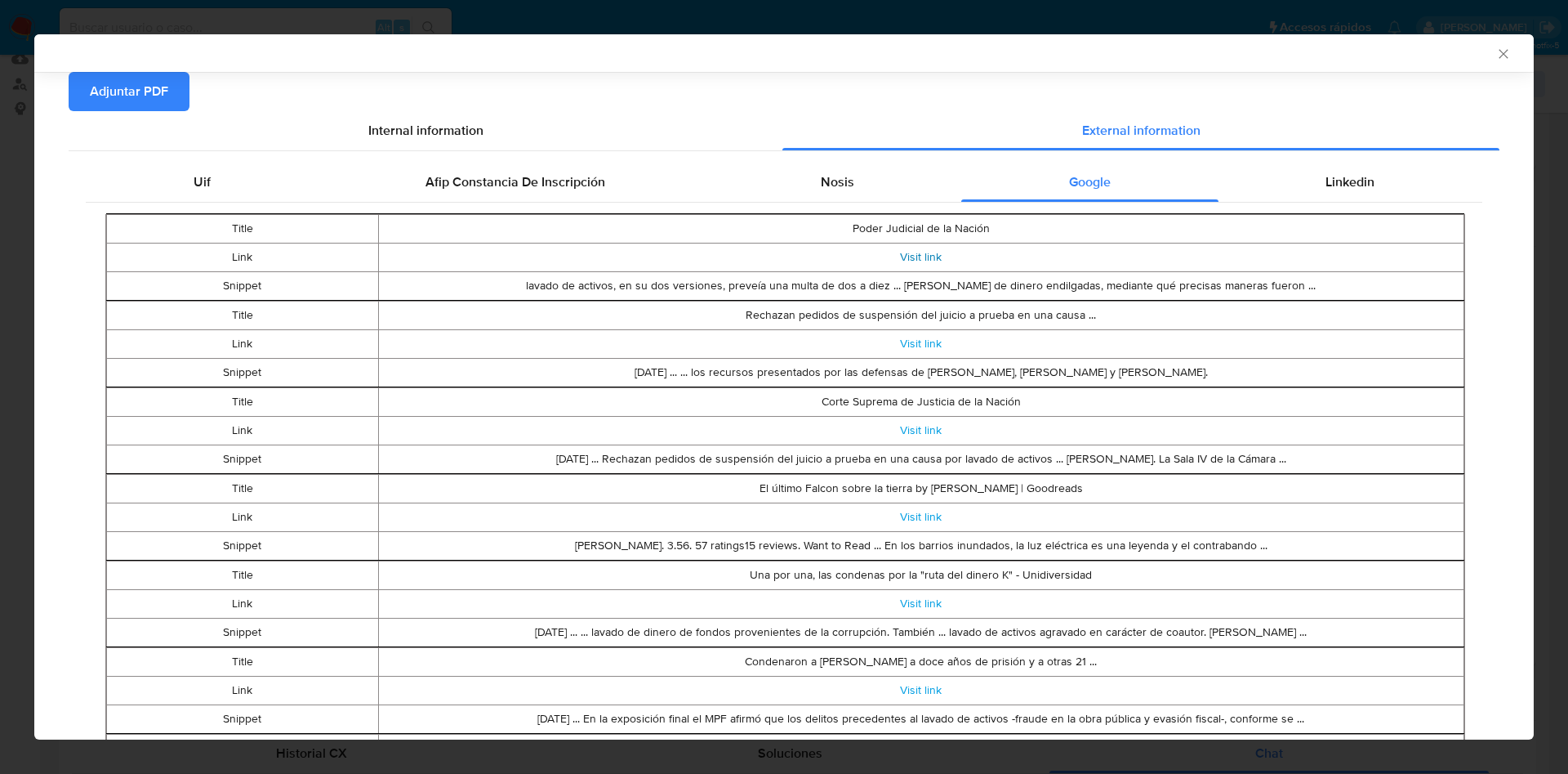
click at [907, 259] on link "Visit link" at bounding box center [921, 257] width 42 height 16
click at [916, 344] on link "Visit link" at bounding box center [921, 343] width 42 height 16
click at [910, 689] on link "Visit link" at bounding box center [921, 689] width 42 height 16
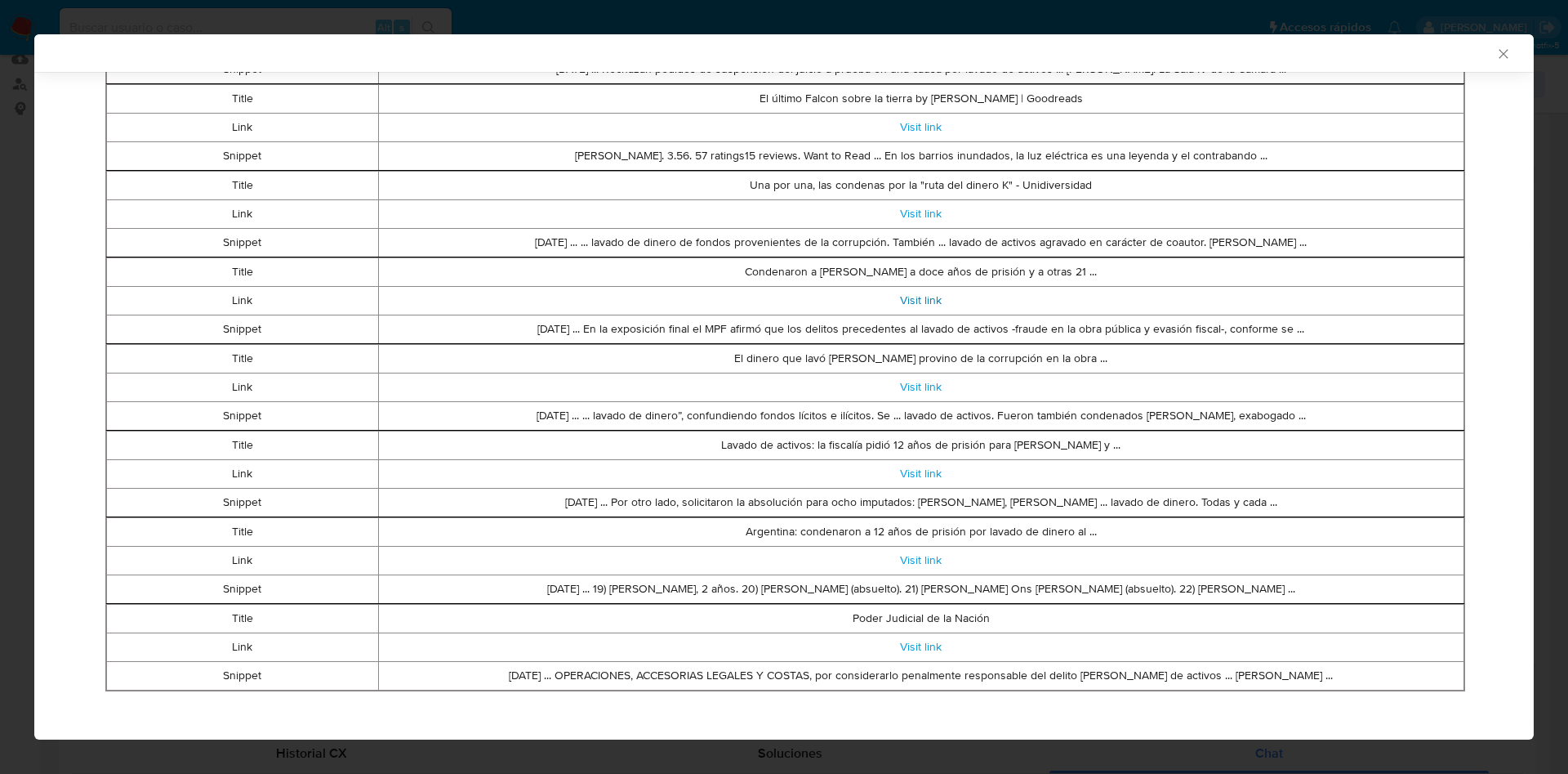
scroll to position [559, 0]
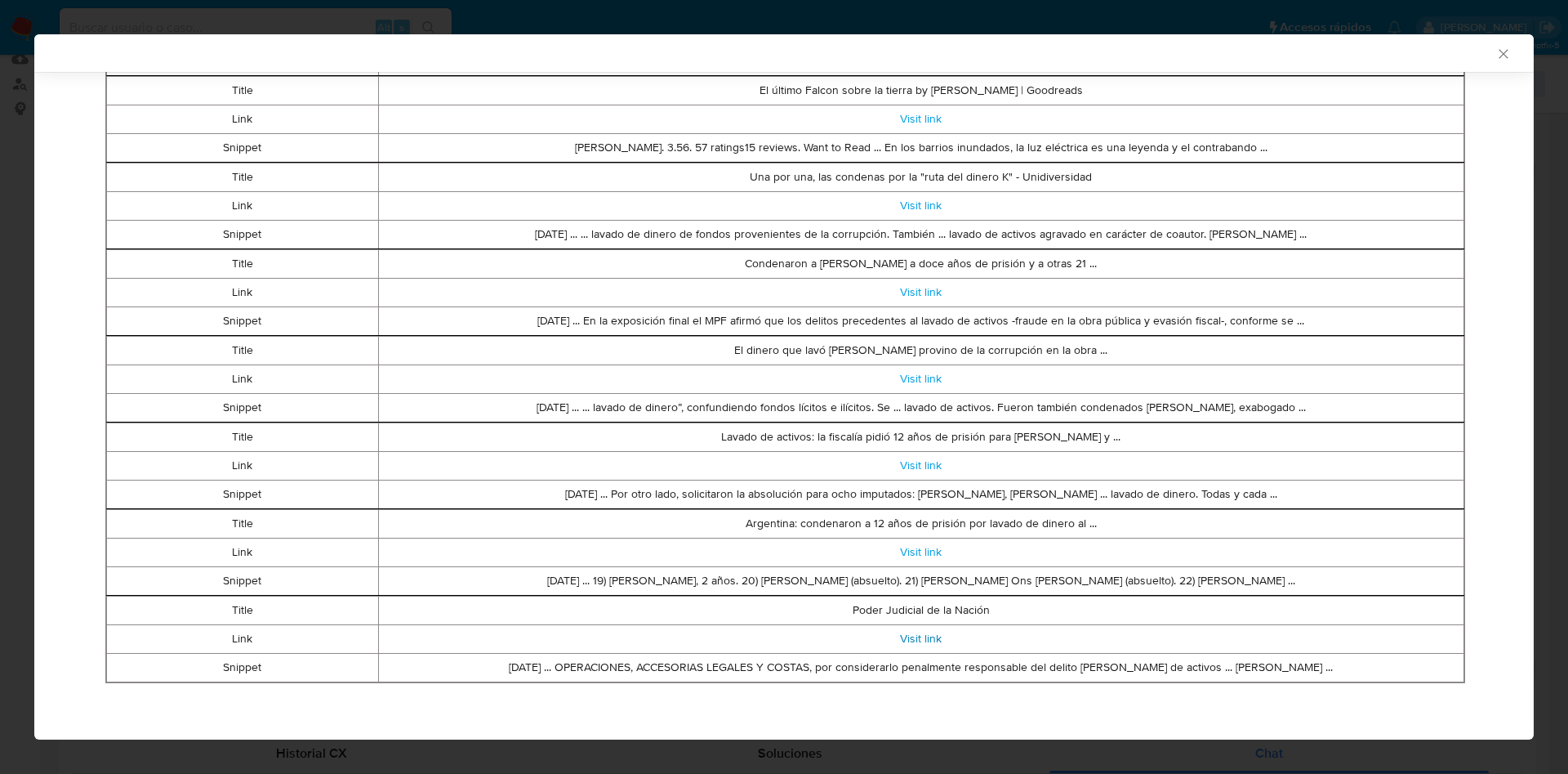
click at [910, 637] on link "Visit link" at bounding box center [921, 638] width 42 height 16
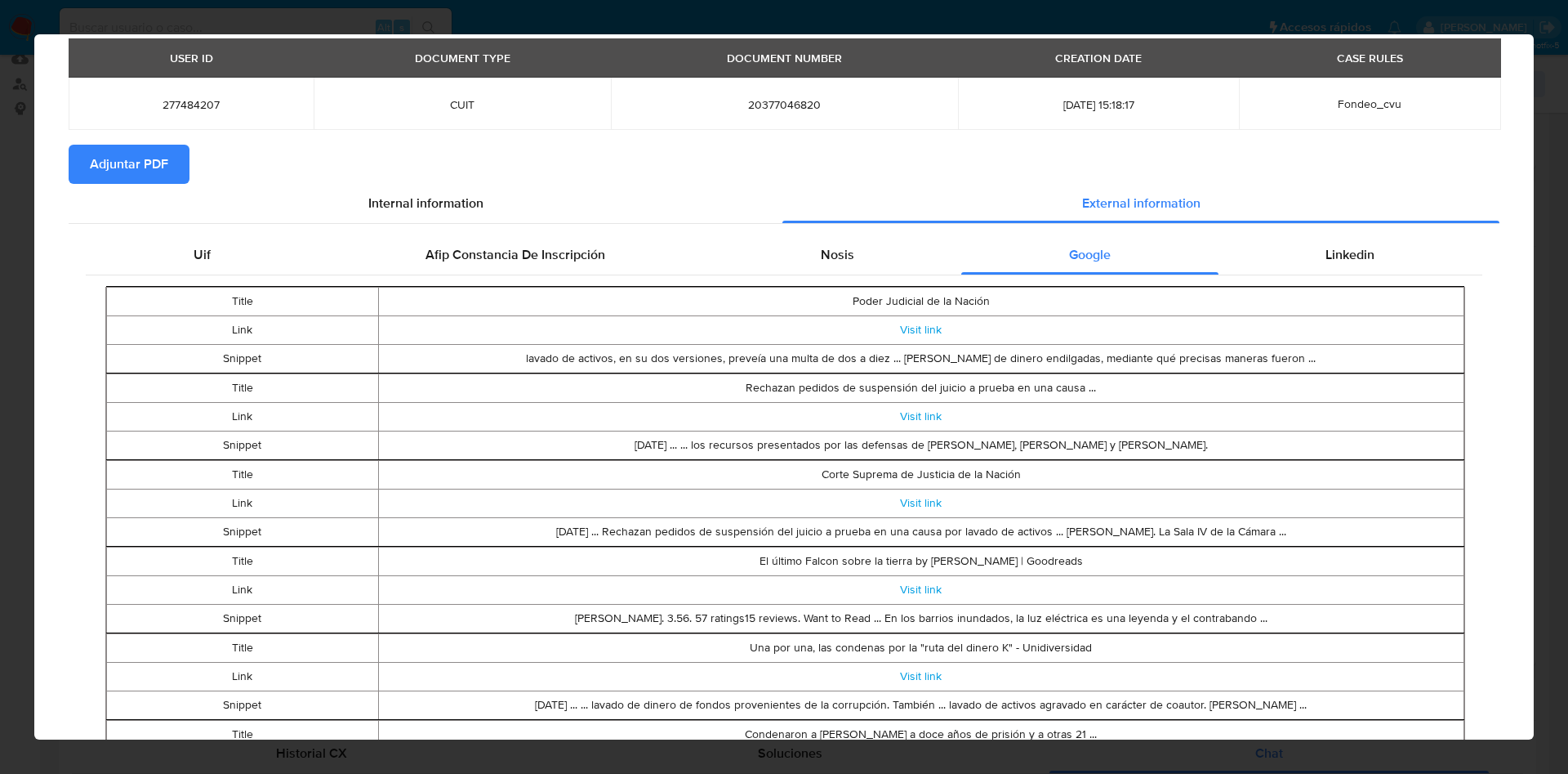
scroll to position [0, 0]
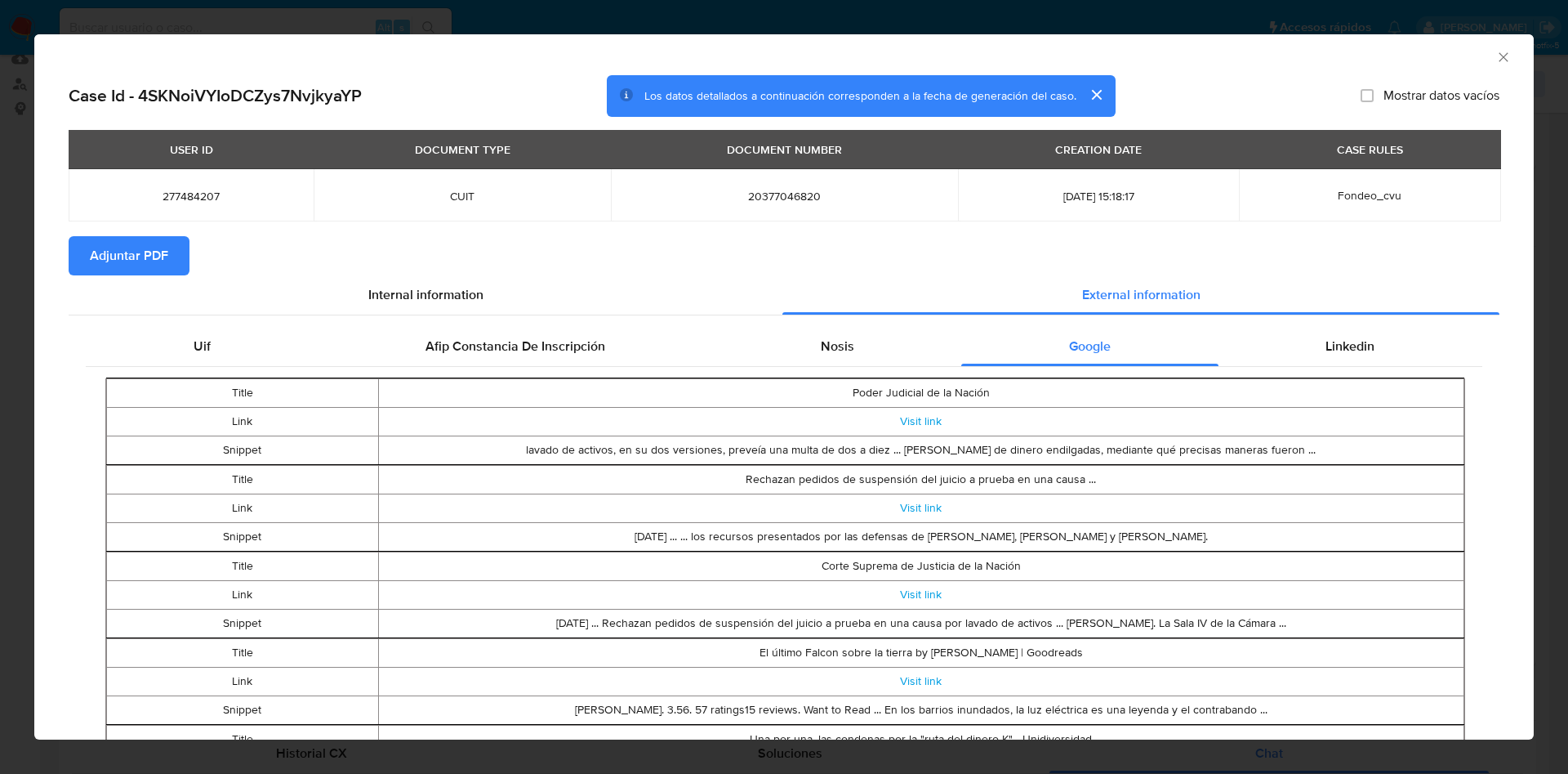
click at [143, 239] on span "Adjuntar PDF" at bounding box center [129, 255] width 78 height 36
click at [1495, 59] on icon "Cerrar ventana" at bounding box center [1503, 57] width 16 height 16
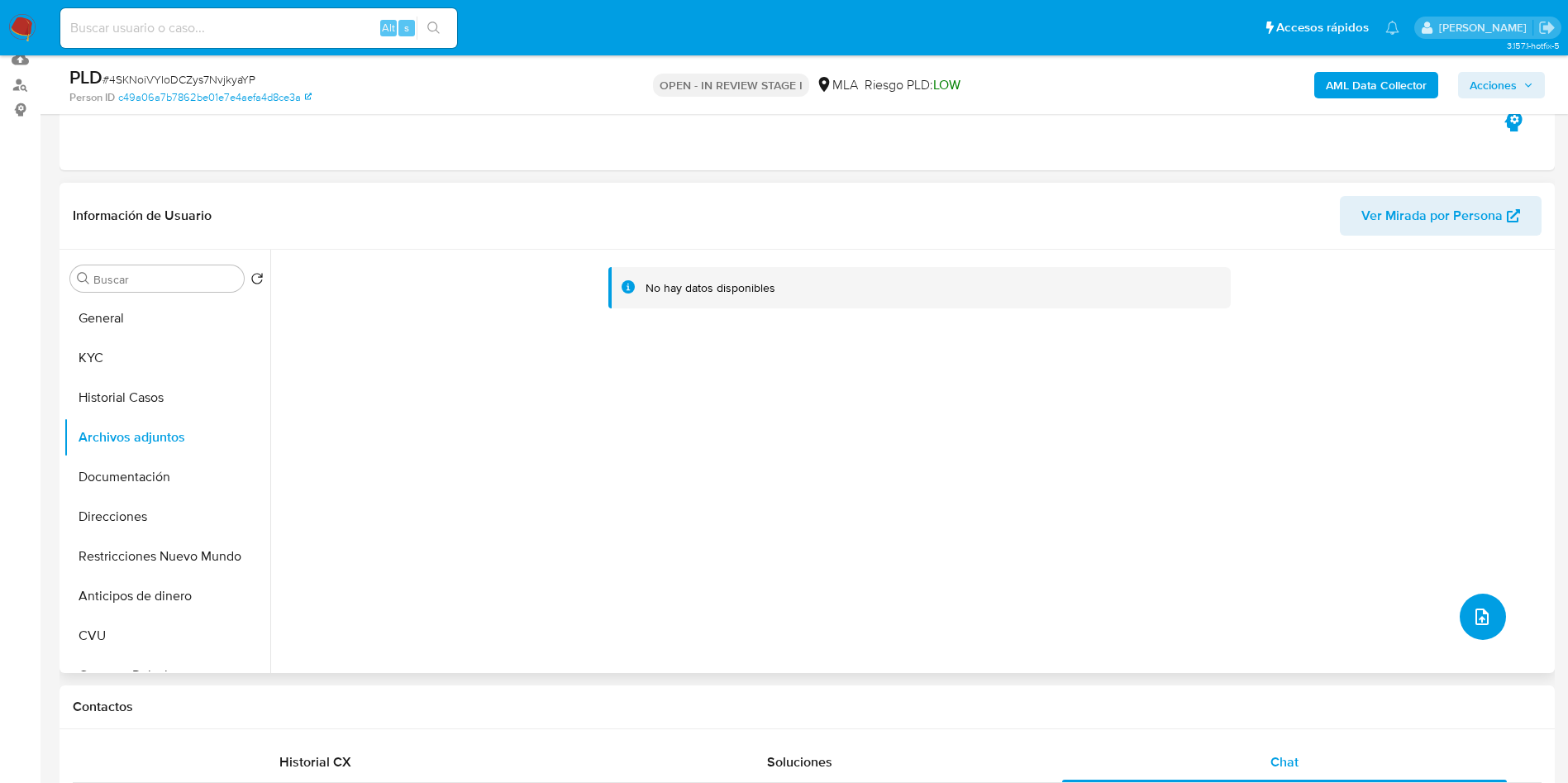
click at [1477, 622] on icon "upload-file" at bounding box center [1482, 617] width 20 height 20
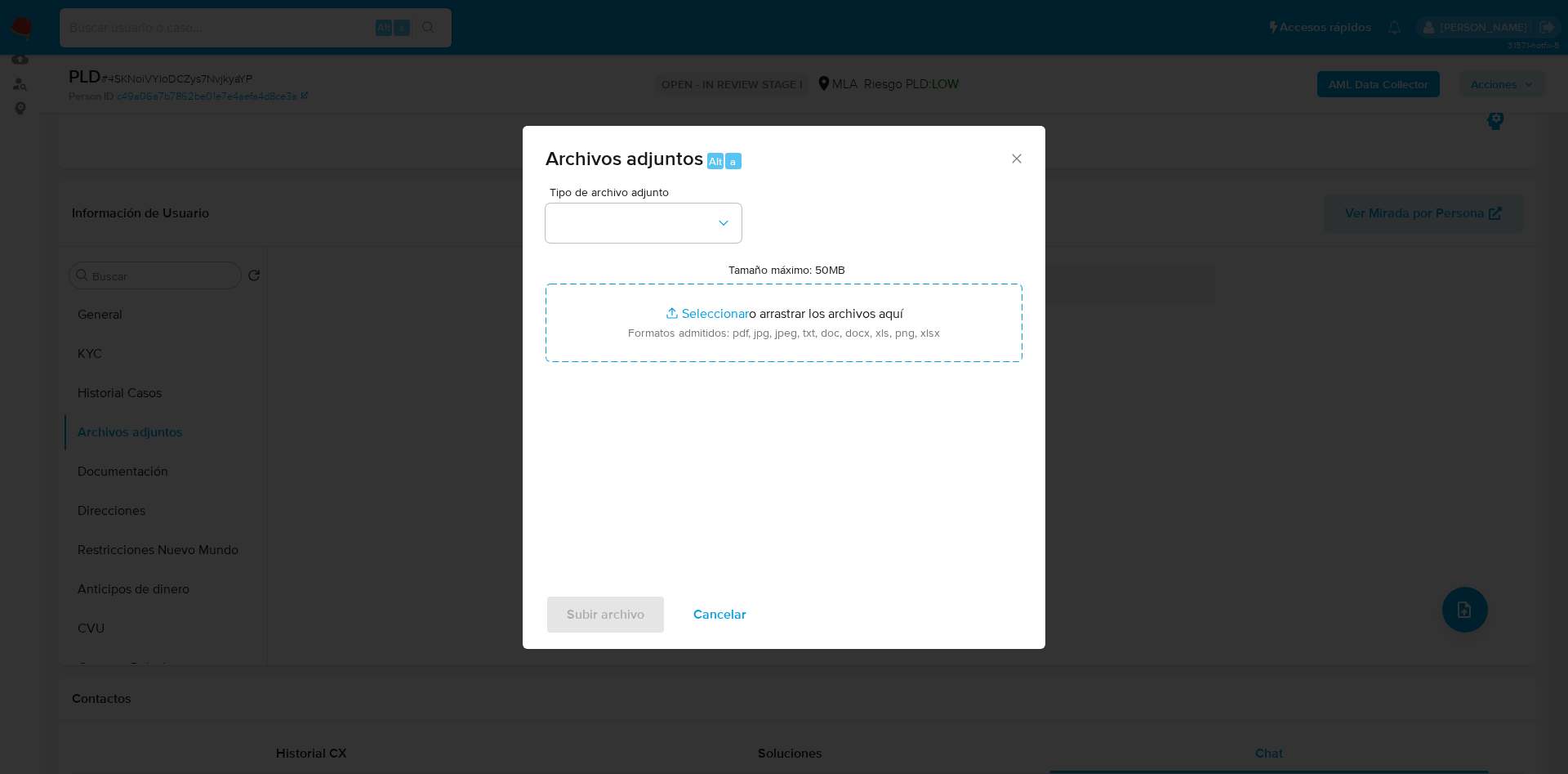
click at [640, 198] on span "Tipo de archivo adjunto" at bounding box center [647, 192] width 196 height 12
click at [632, 225] on button "button" at bounding box center [642, 222] width 196 height 39
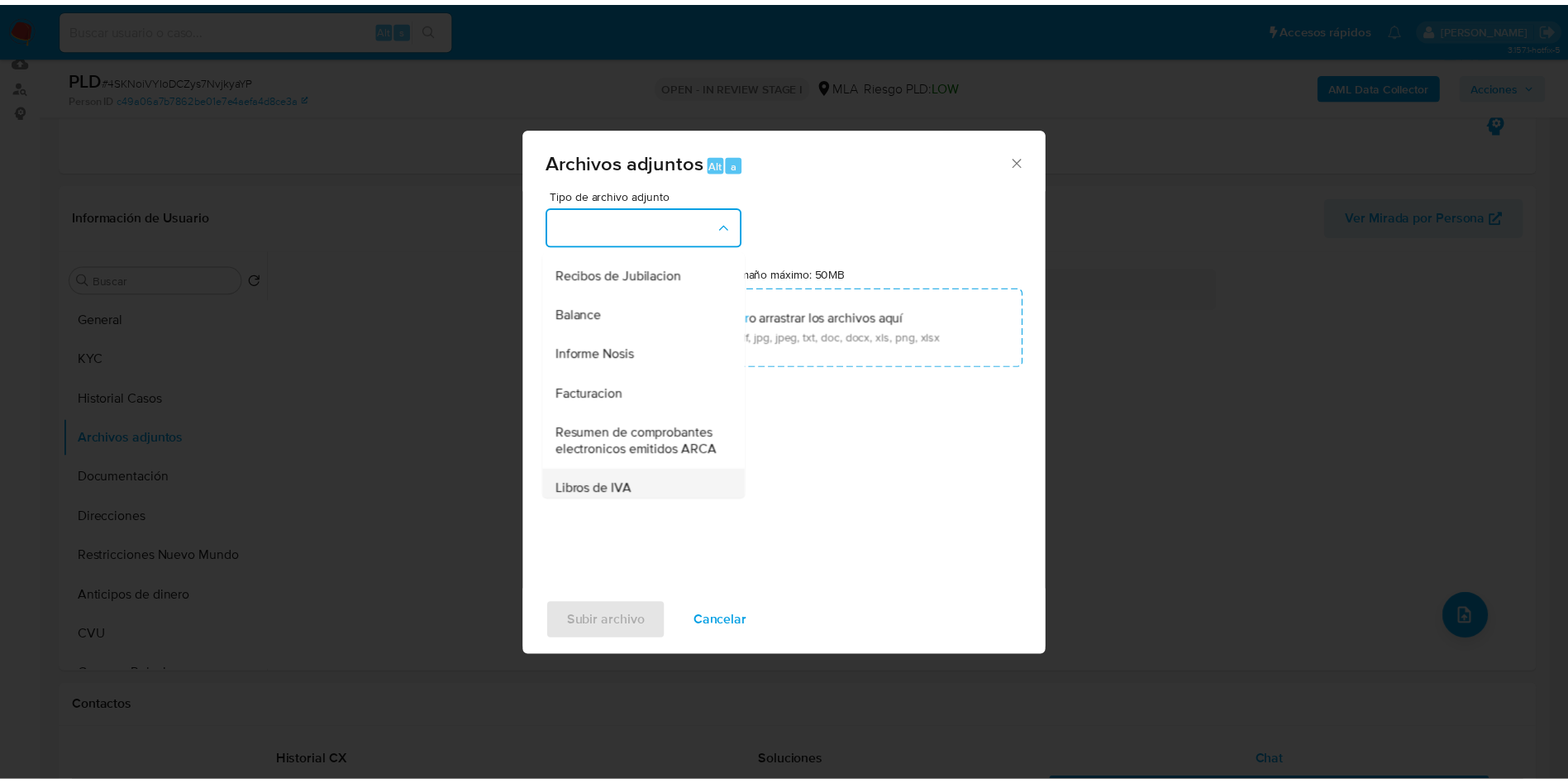
scroll to position [251, 0]
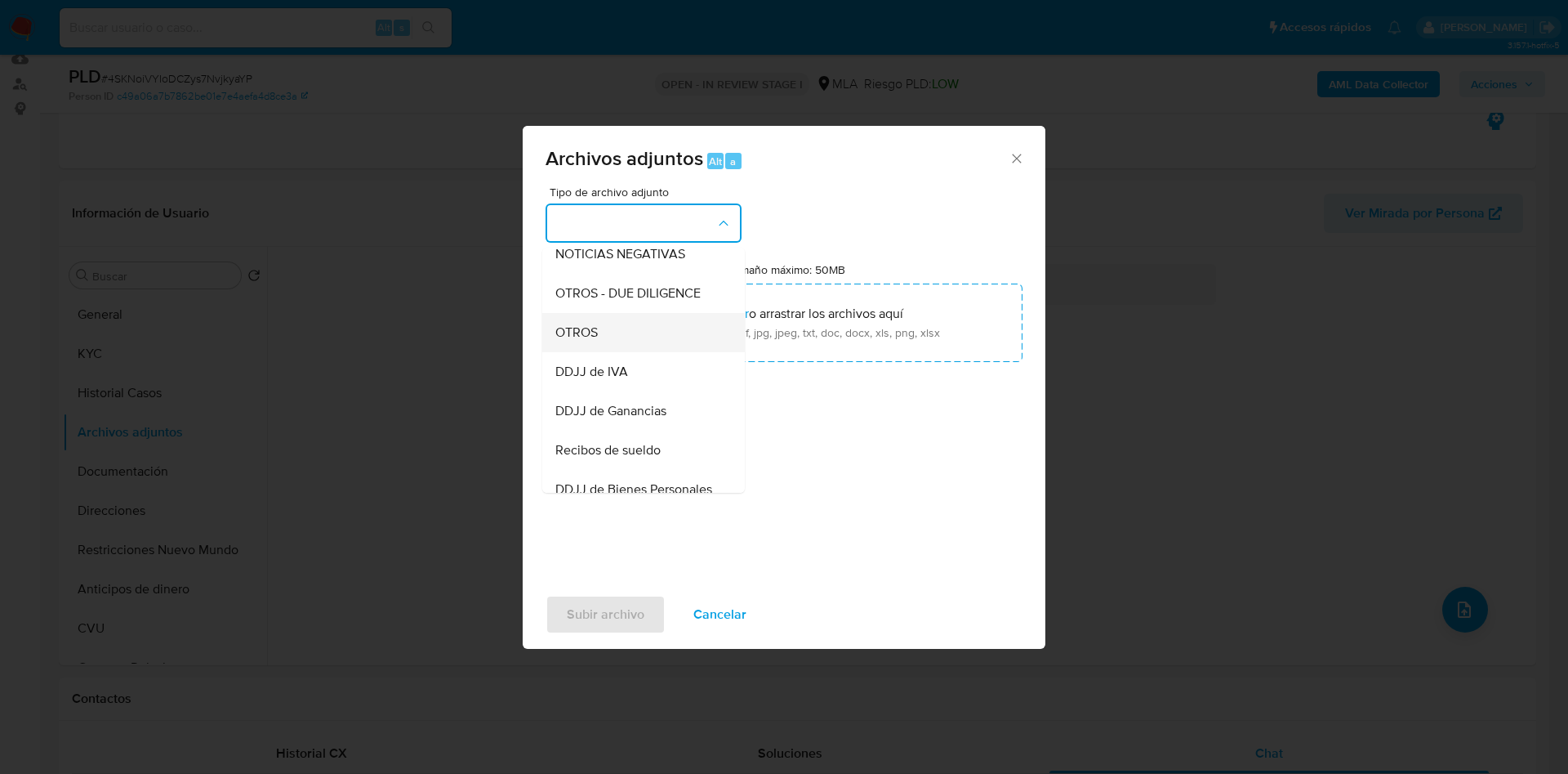
click at [595, 341] on span "OTROS" at bounding box center [576, 332] width 43 height 16
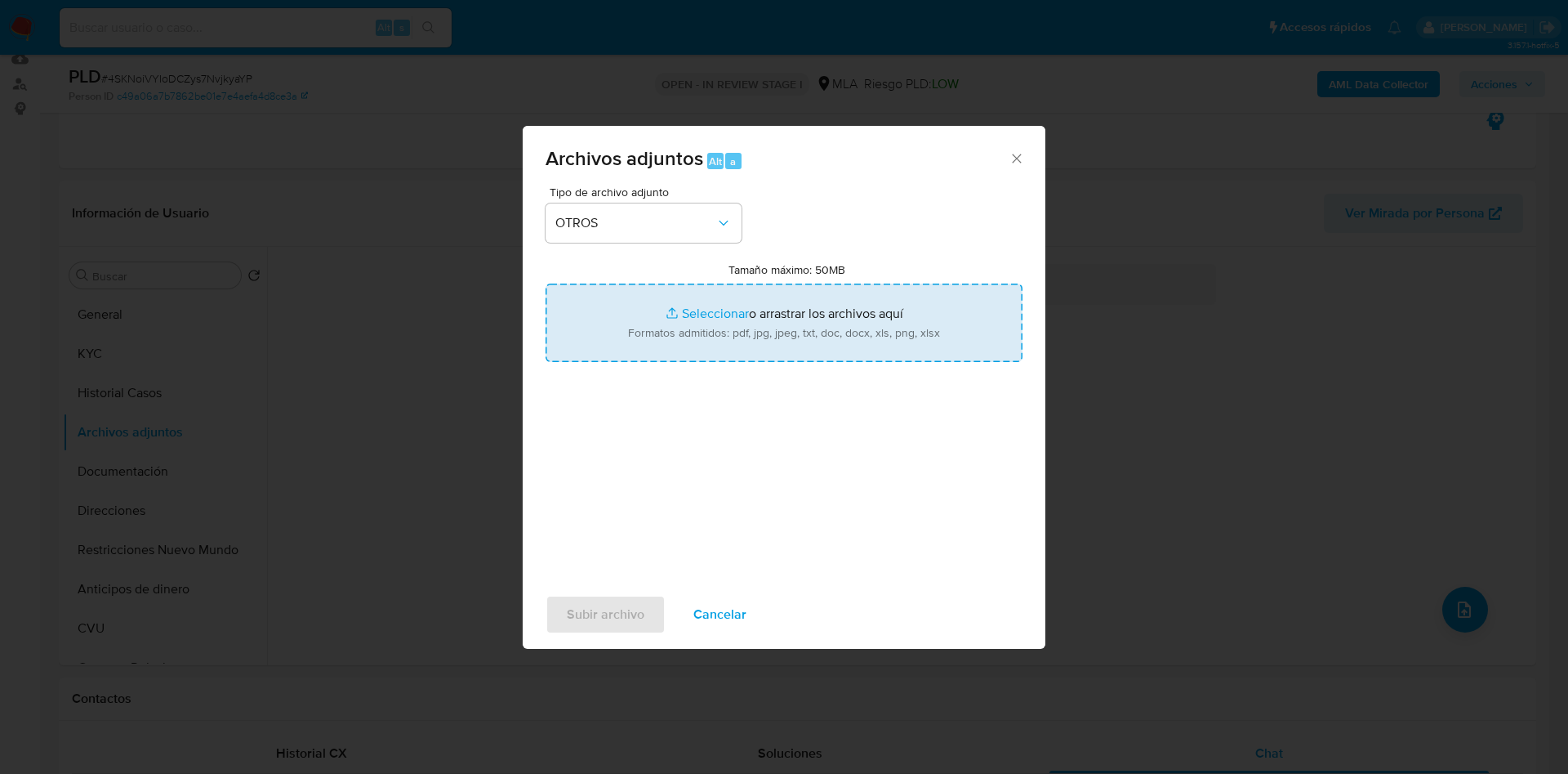
click at [738, 291] on input "Tamaño máximo: 50MB Seleccionar archivos" at bounding box center [784, 322] width 477 height 78
type input "C:\fakepath\Movimientos 277484207.xlsx"
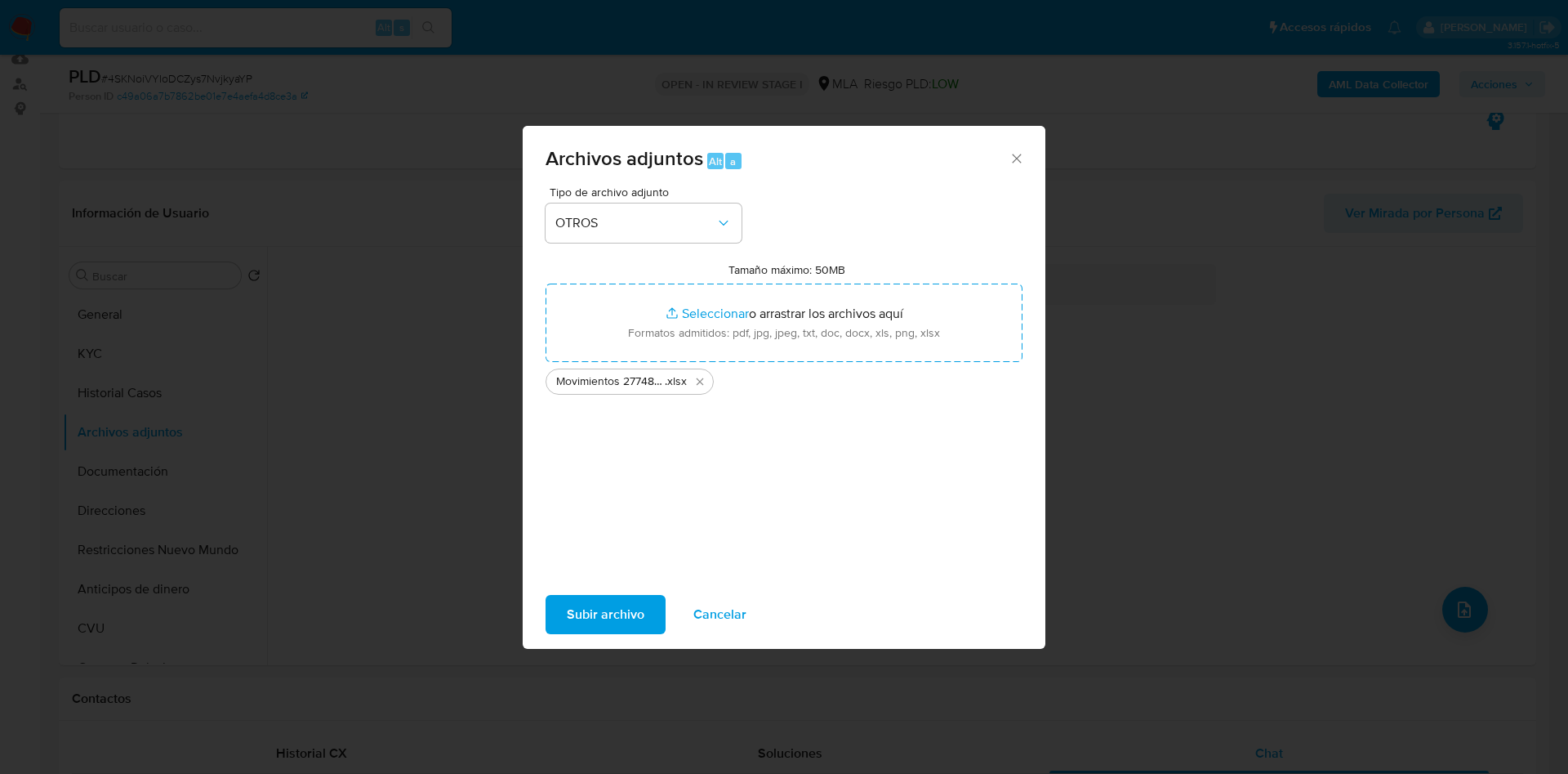
click at [593, 620] on span "Subir archivo" at bounding box center [605, 614] width 77 height 36
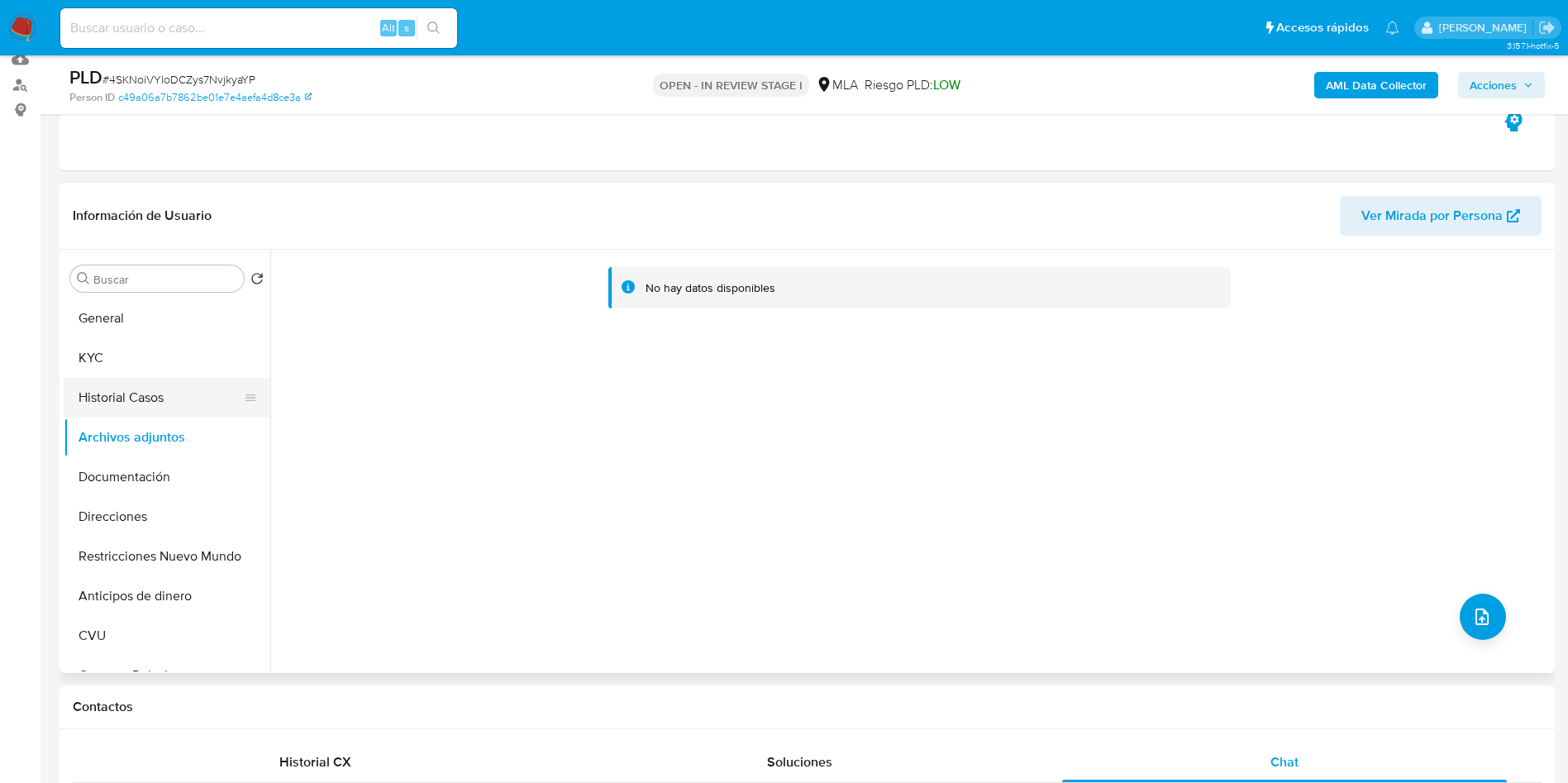
click at [146, 415] on button "Historial Casos" at bounding box center [160, 397] width 193 height 40
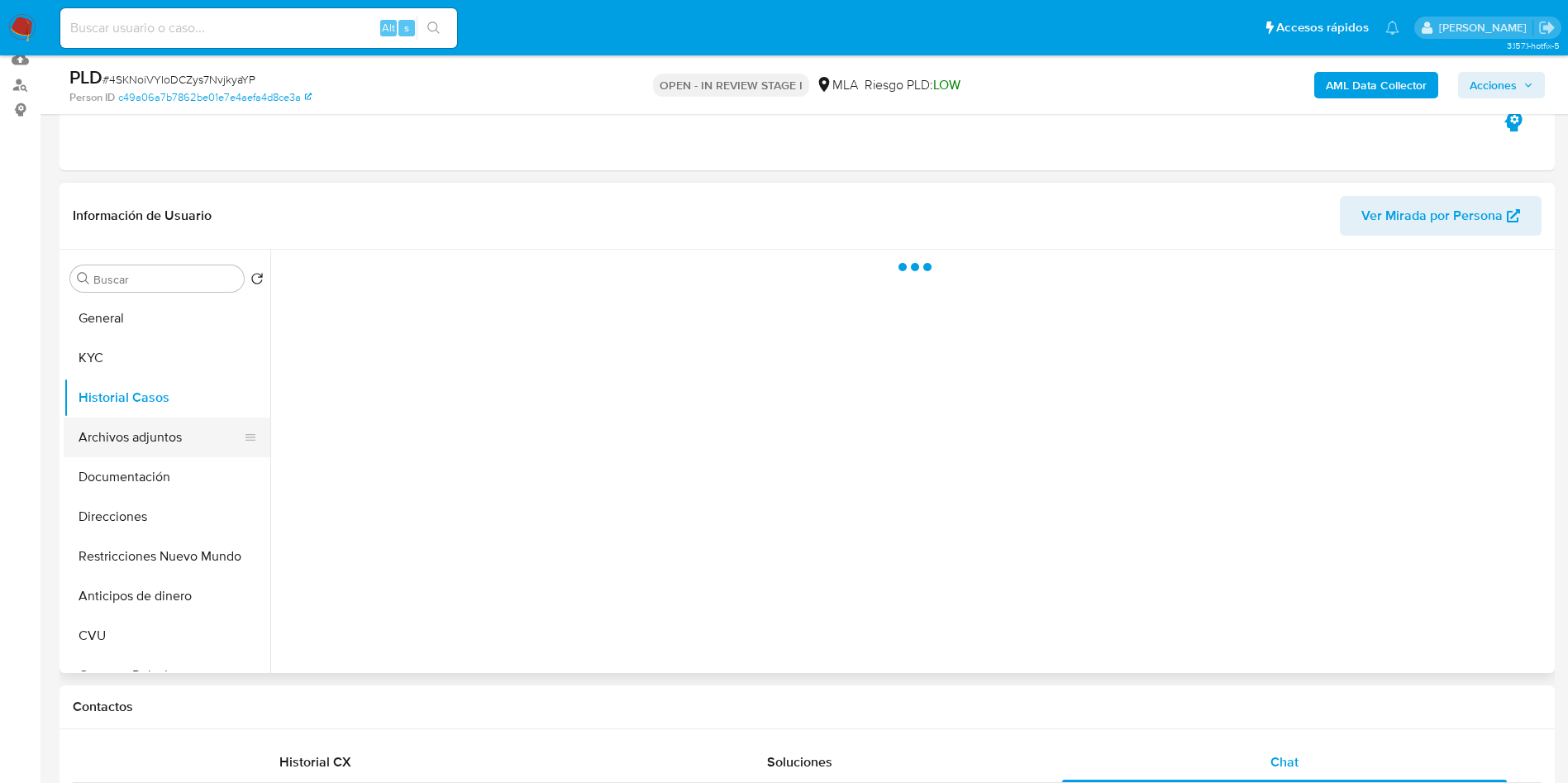
click at [136, 438] on button "Archivos adjuntos" at bounding box center [160, 437] width 193 height 40
click at [100, 362] on button "KYC" at bounding box center [160, 357] width 193 height 40
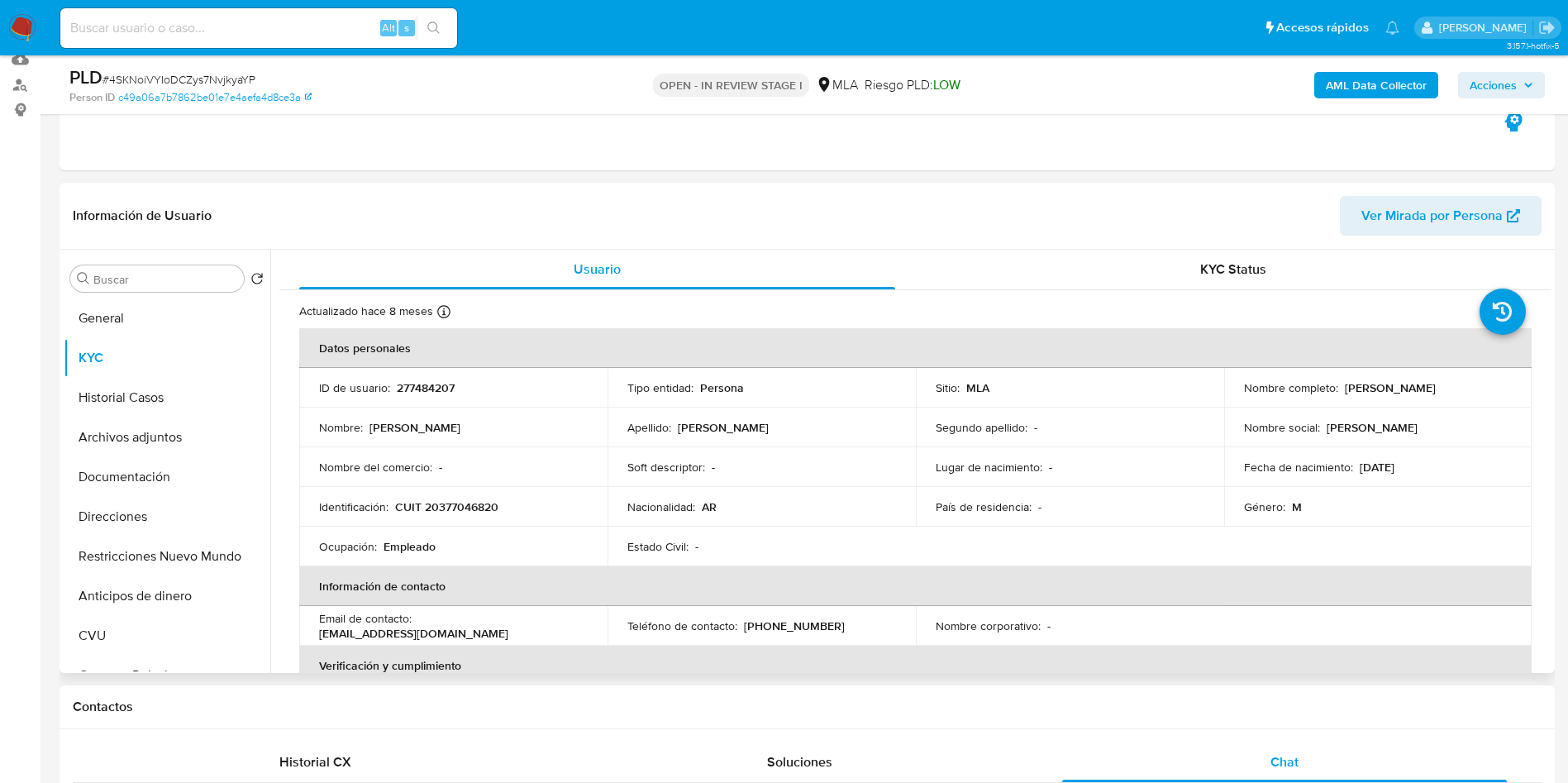
drag, startPoint x: 1339, startPoint y: 381, endPoint x: 1477, endPoint y: 383, distance: 138.0
click at [1477, 383] on div "Nombre completo : Juan Ignacio Pisano" at bounding box center [1378, 388] width 269 height 15
copy p "Juan Ignacio Pisano"
click at [121, 399] on button "Historial Casos" at bounding box center [160, 397] width 193 height 40
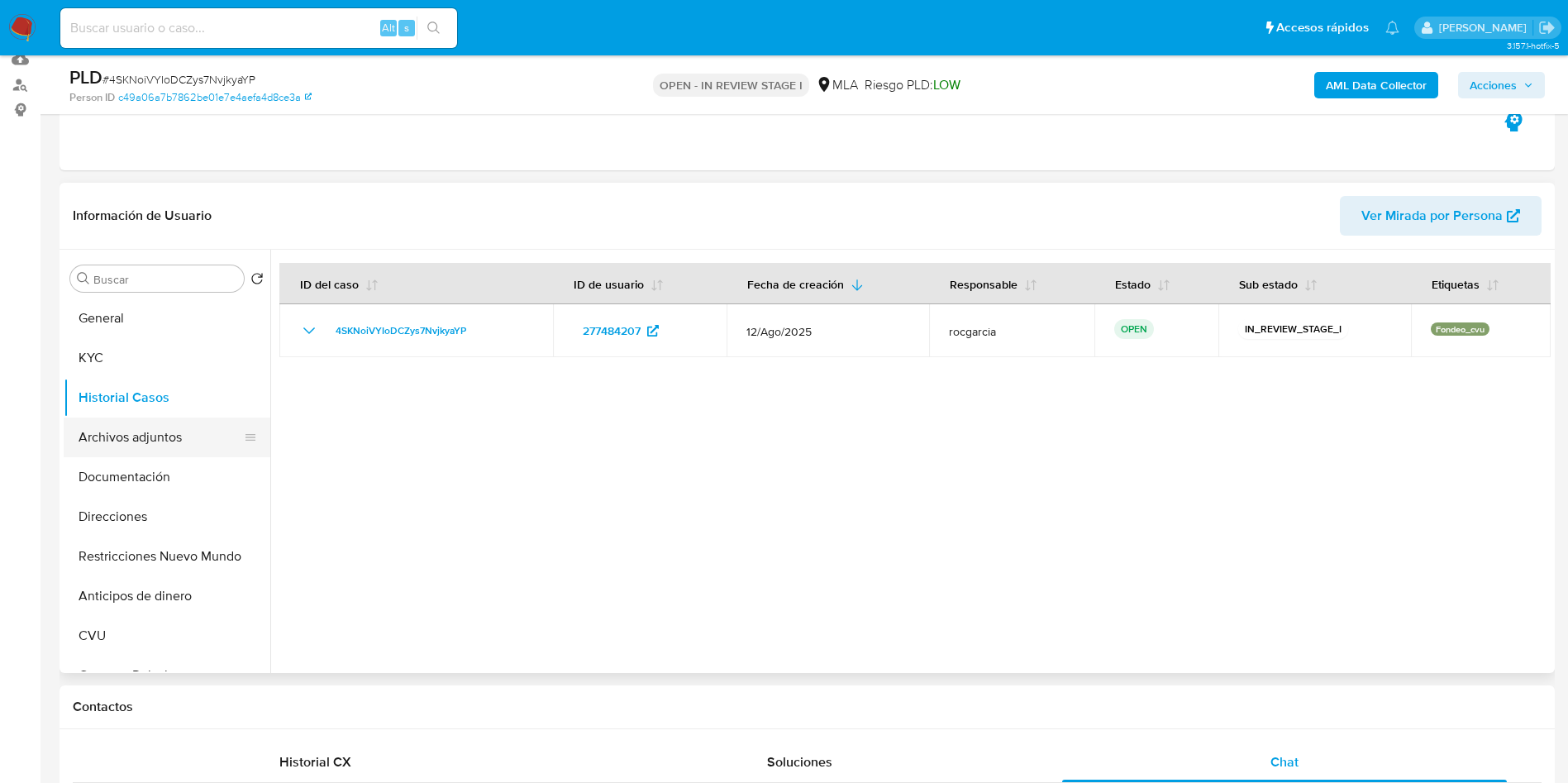
click at [187, 428] on button "Archivos adjuntos" at bounding box center [160, 437] width 193 height 40
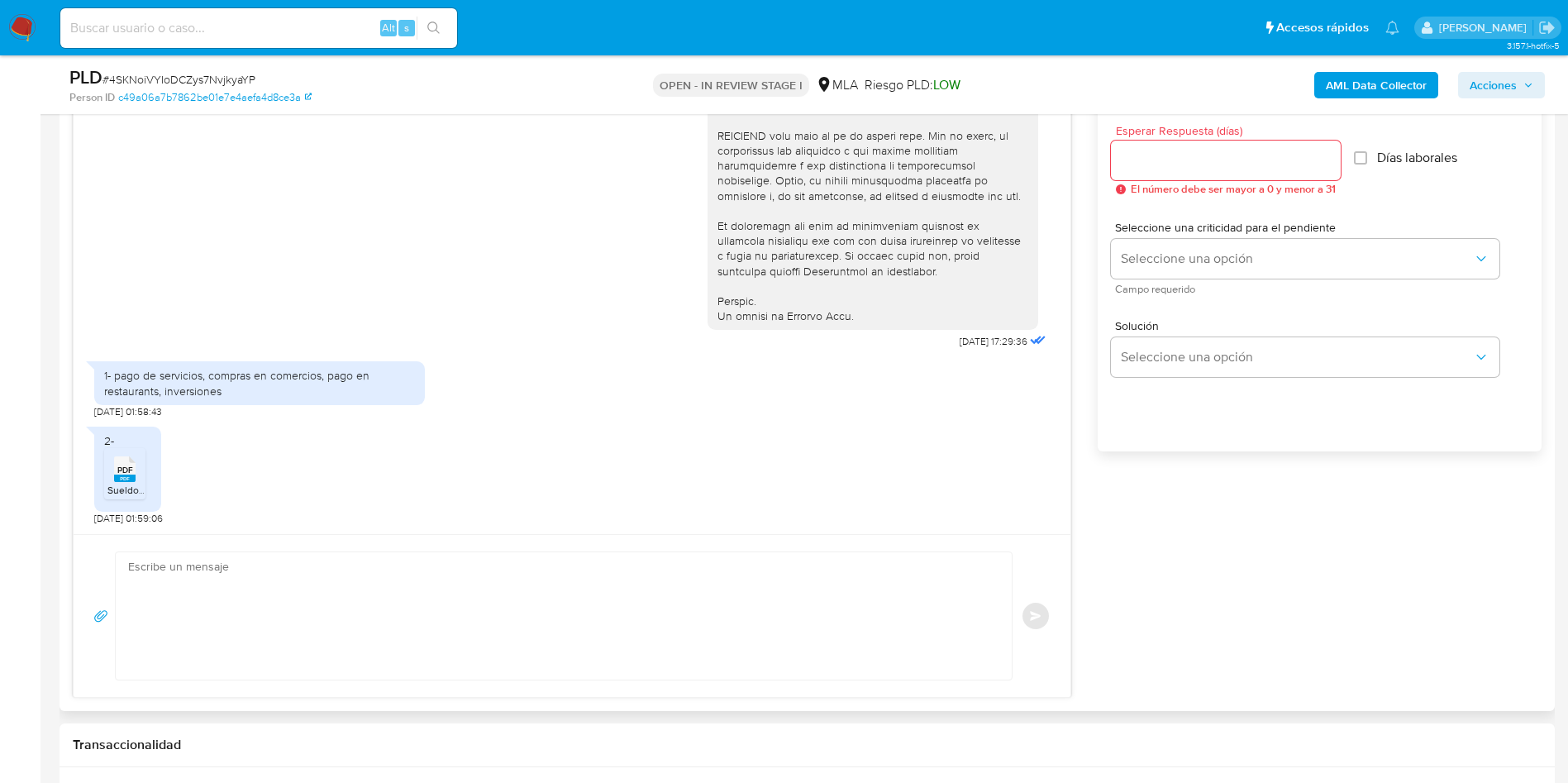
scroll to position [923, 0]
click at [522, 631] on textarea at bounding box center [559, 614] width 863 height 127
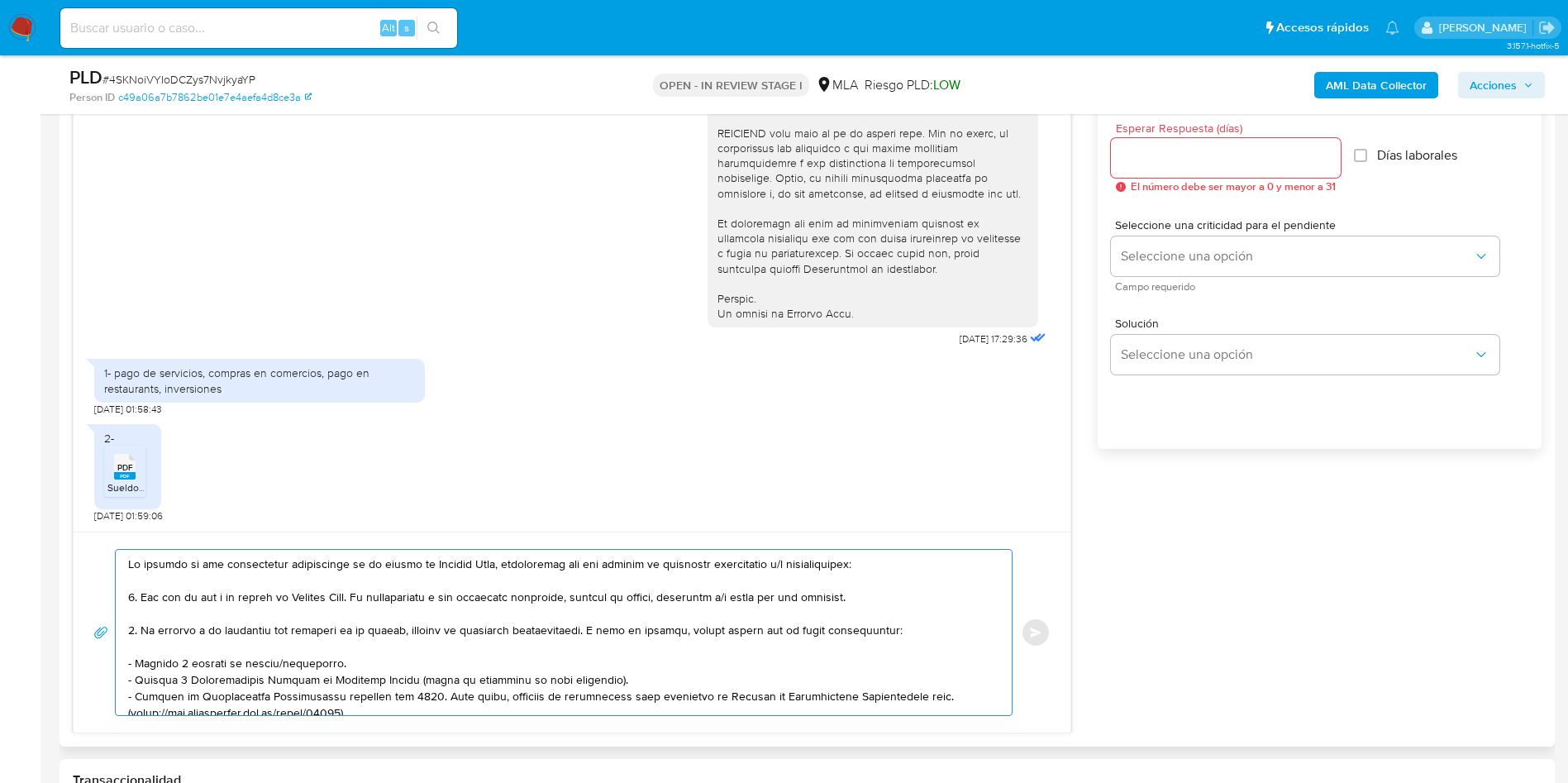
click at [129, 560] on textarea at bounding box center [559, 632] width 863 height 165
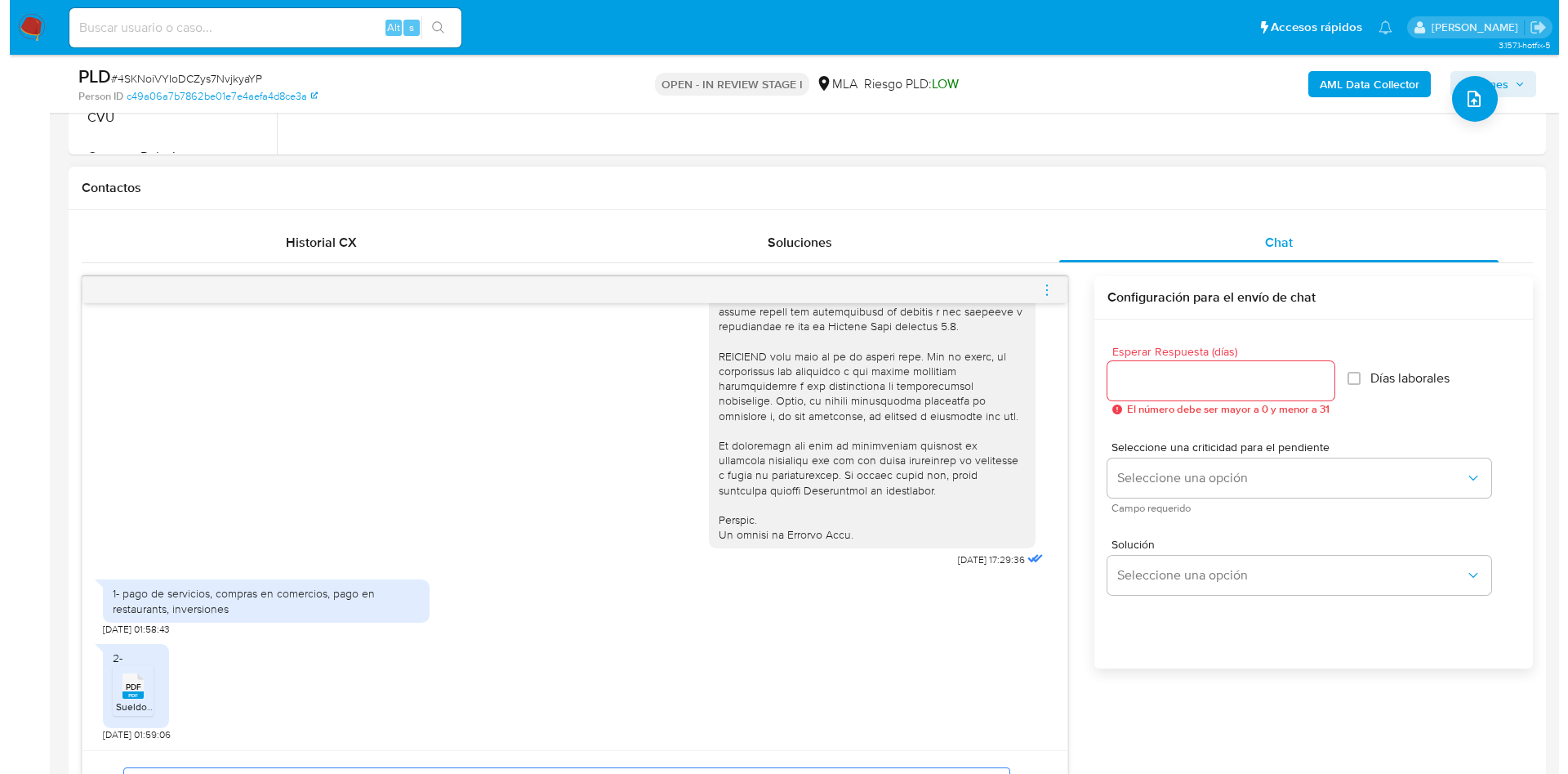
scroll to position [667, 0]
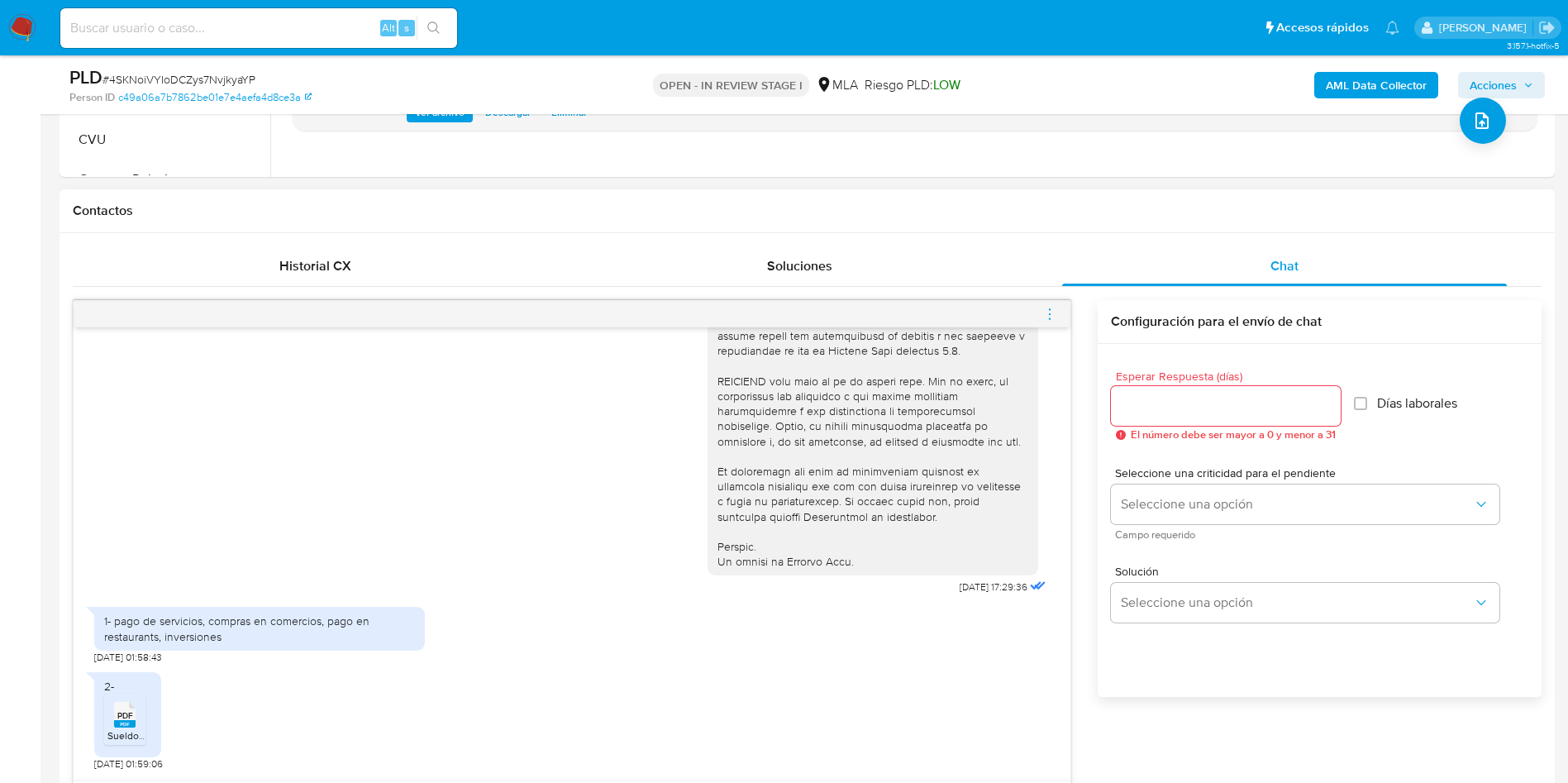
click at [1059, 310] on div at bounding box center [572, 314] width 997 height 27
click at [1050, 309] on icon "menu-action" at bounding box center [1050, 310] width 2 height 2
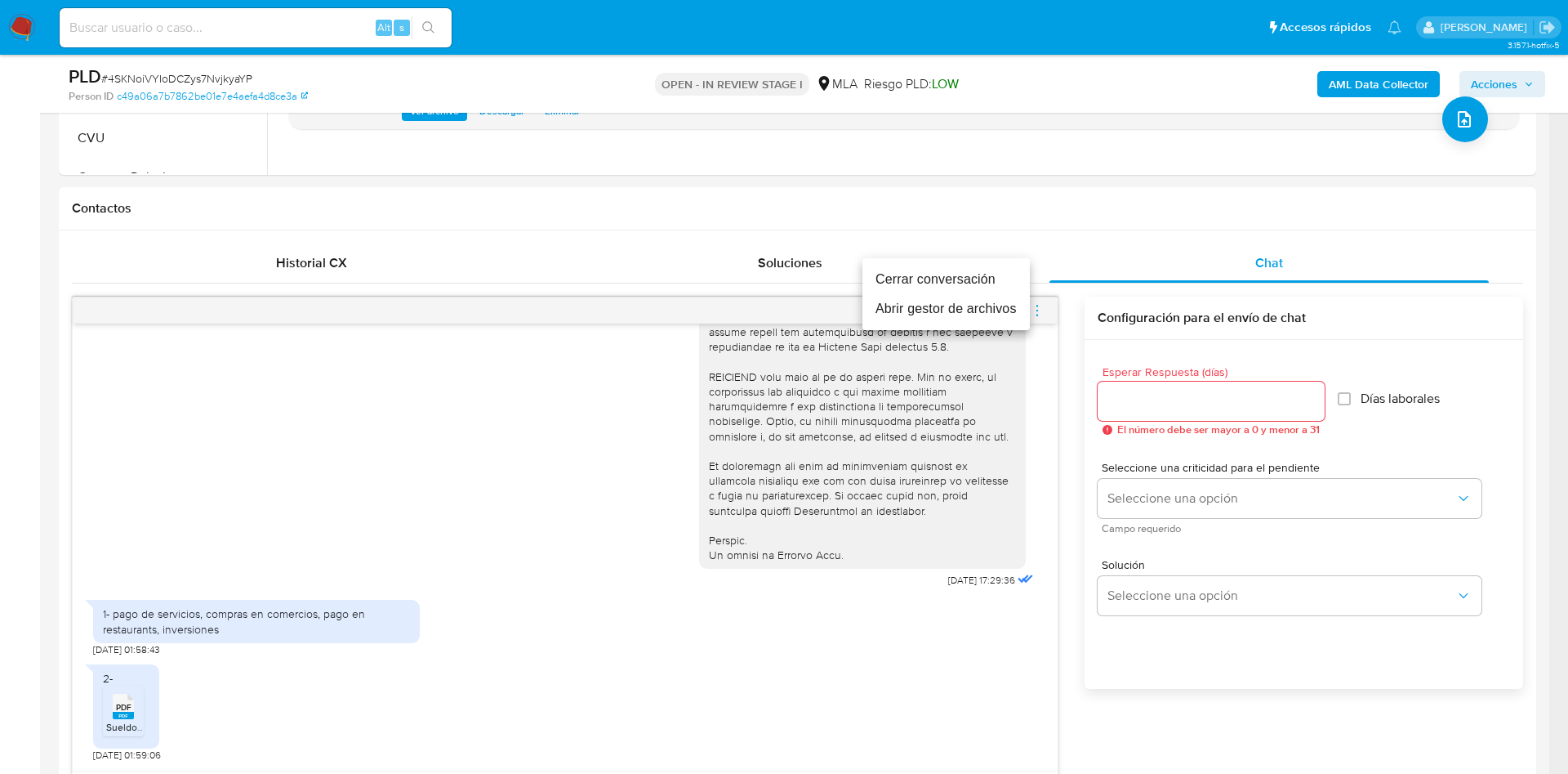
click at [966, 312] on li "Abrir gestor de archivos" at bounding box center [946, 309] width 167 height 29
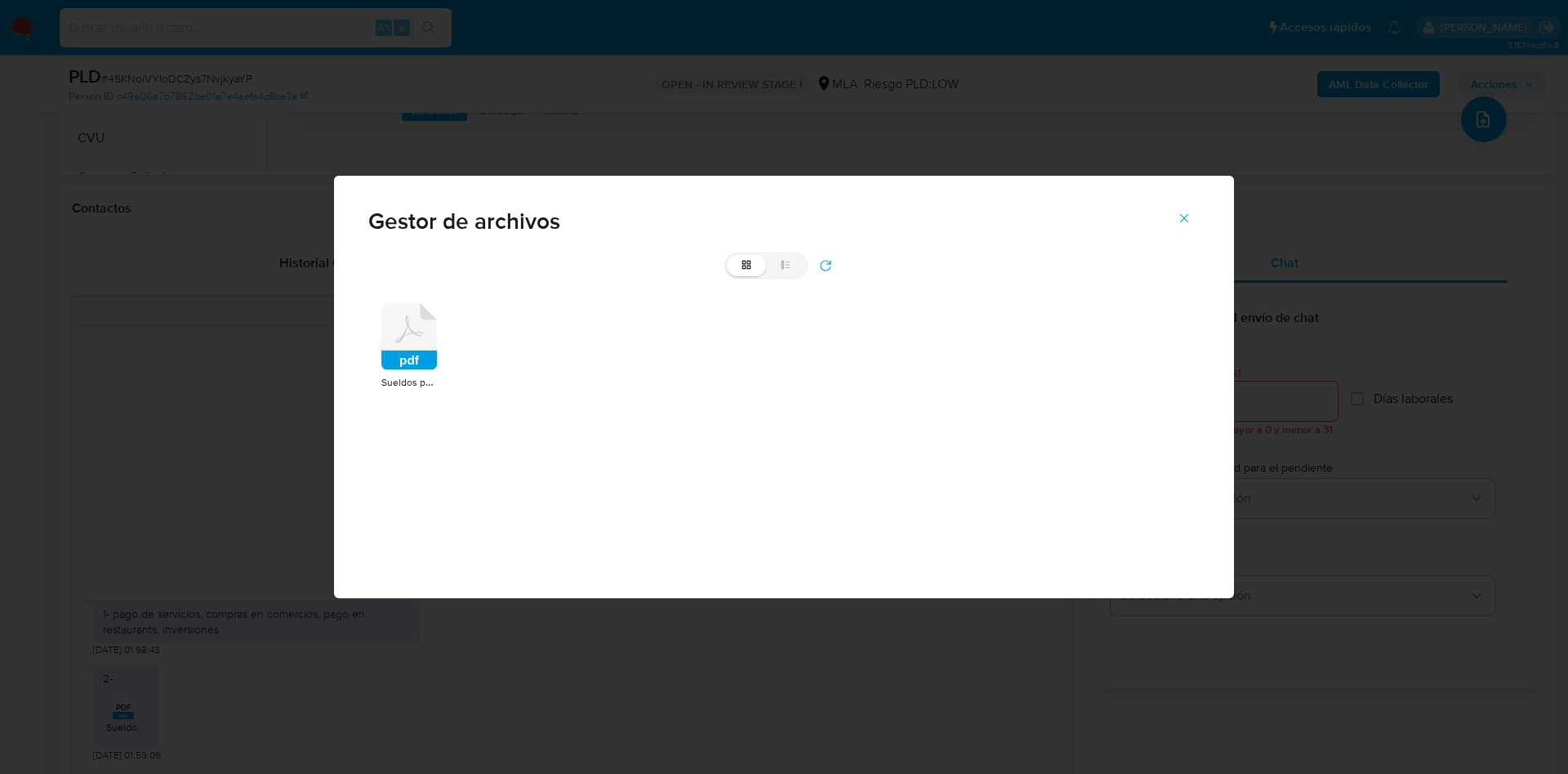
click at [420, 351] on rect at bounding box center [409, 361] width 56 height 20
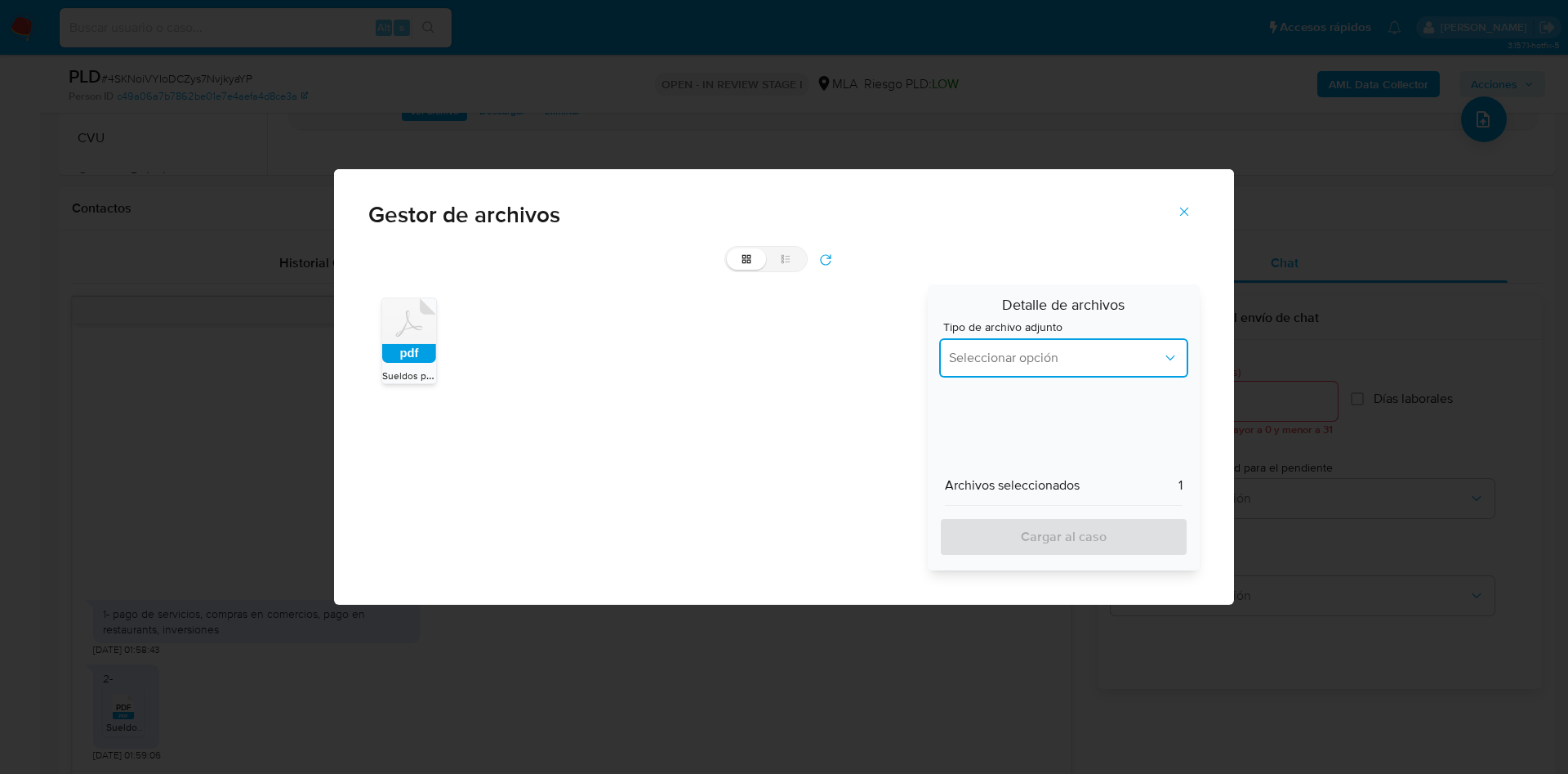
click at [972, 366] on button "Seleccionar opción" at bounding box center [1064, 357] width 249 height 39
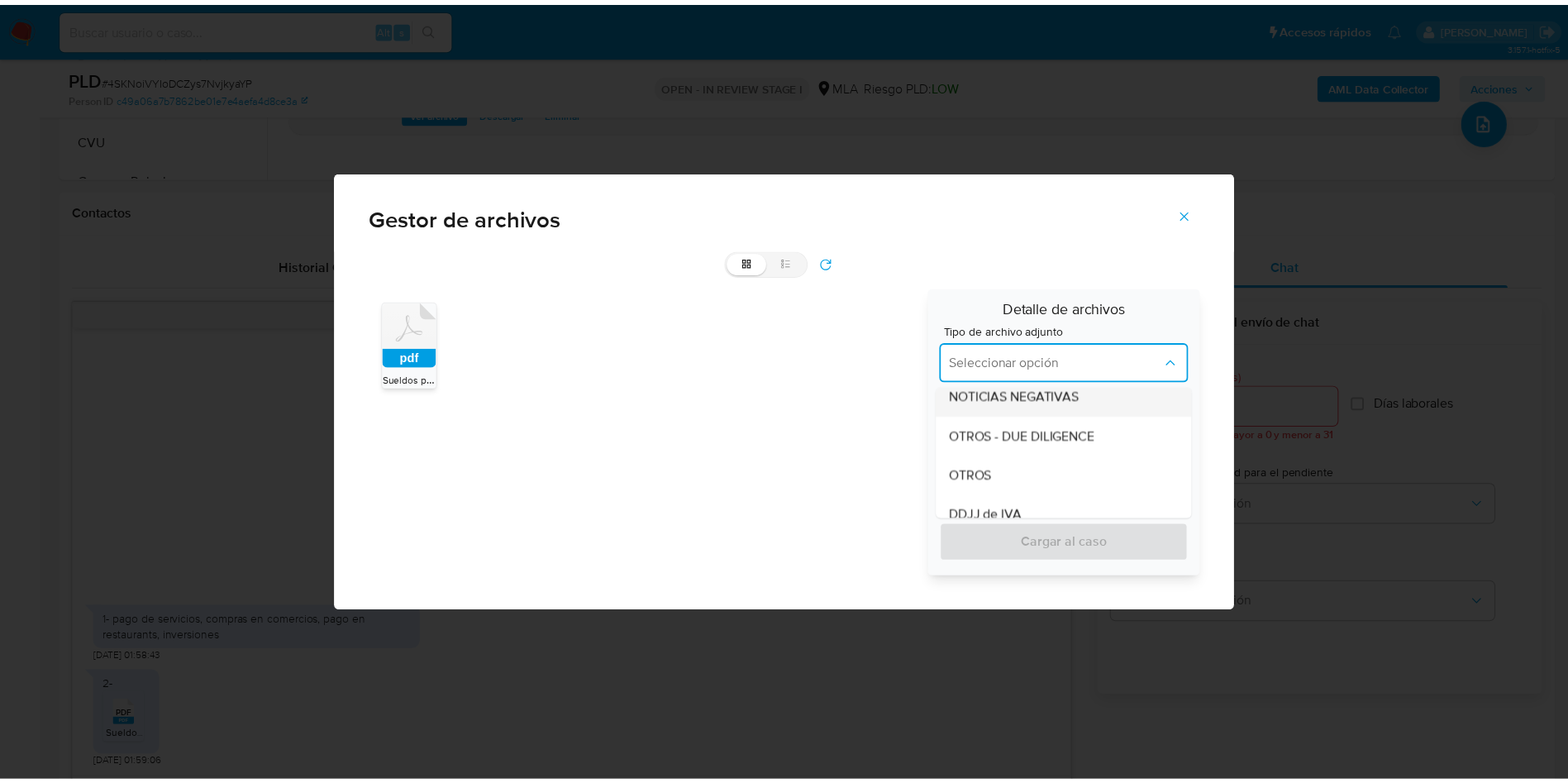
scroll to position [372, 0]
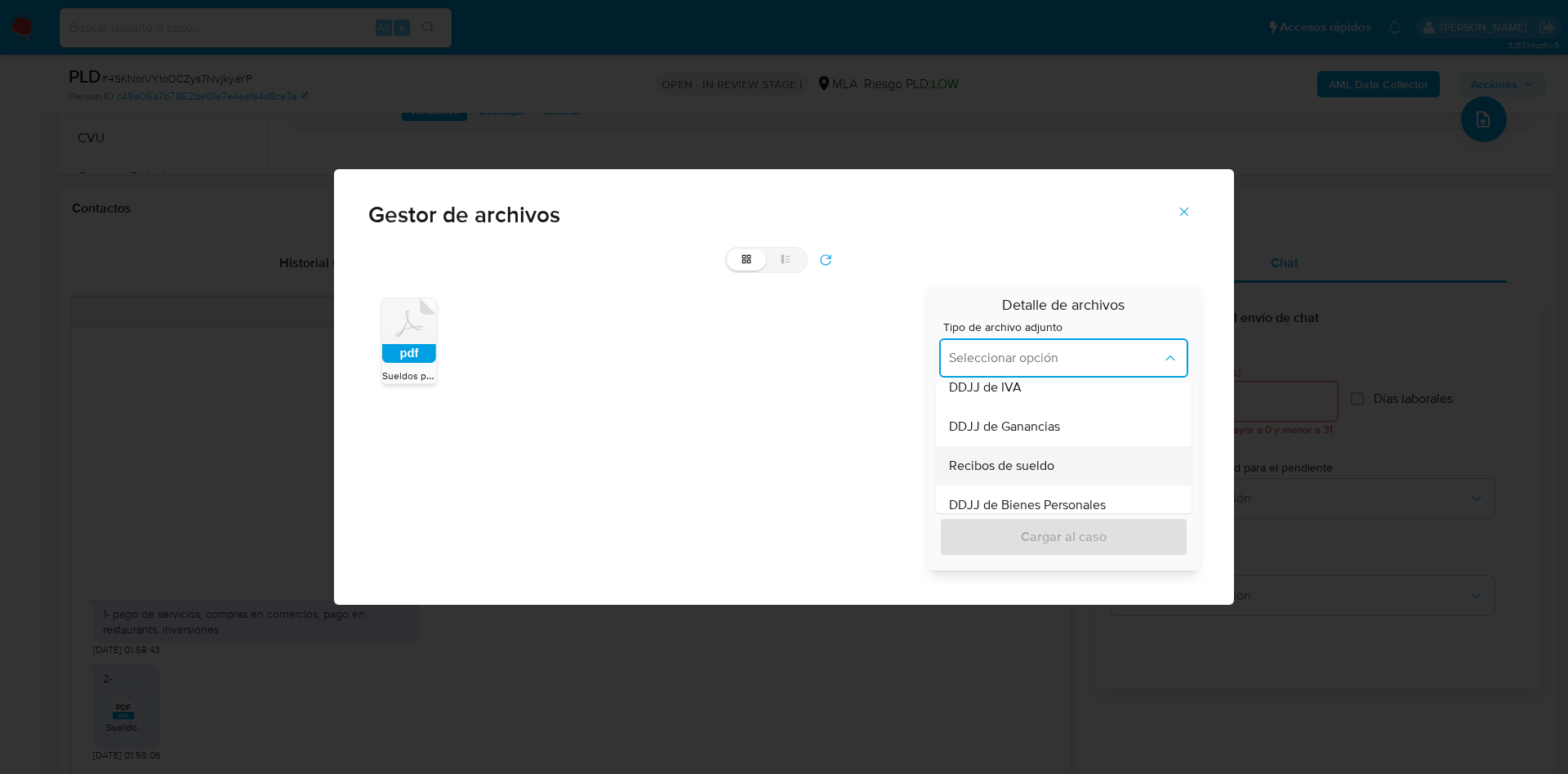
click at [1005, 465] on span "Recibos de sueldo" at bounding box center [1002, 465] width 106 height 16
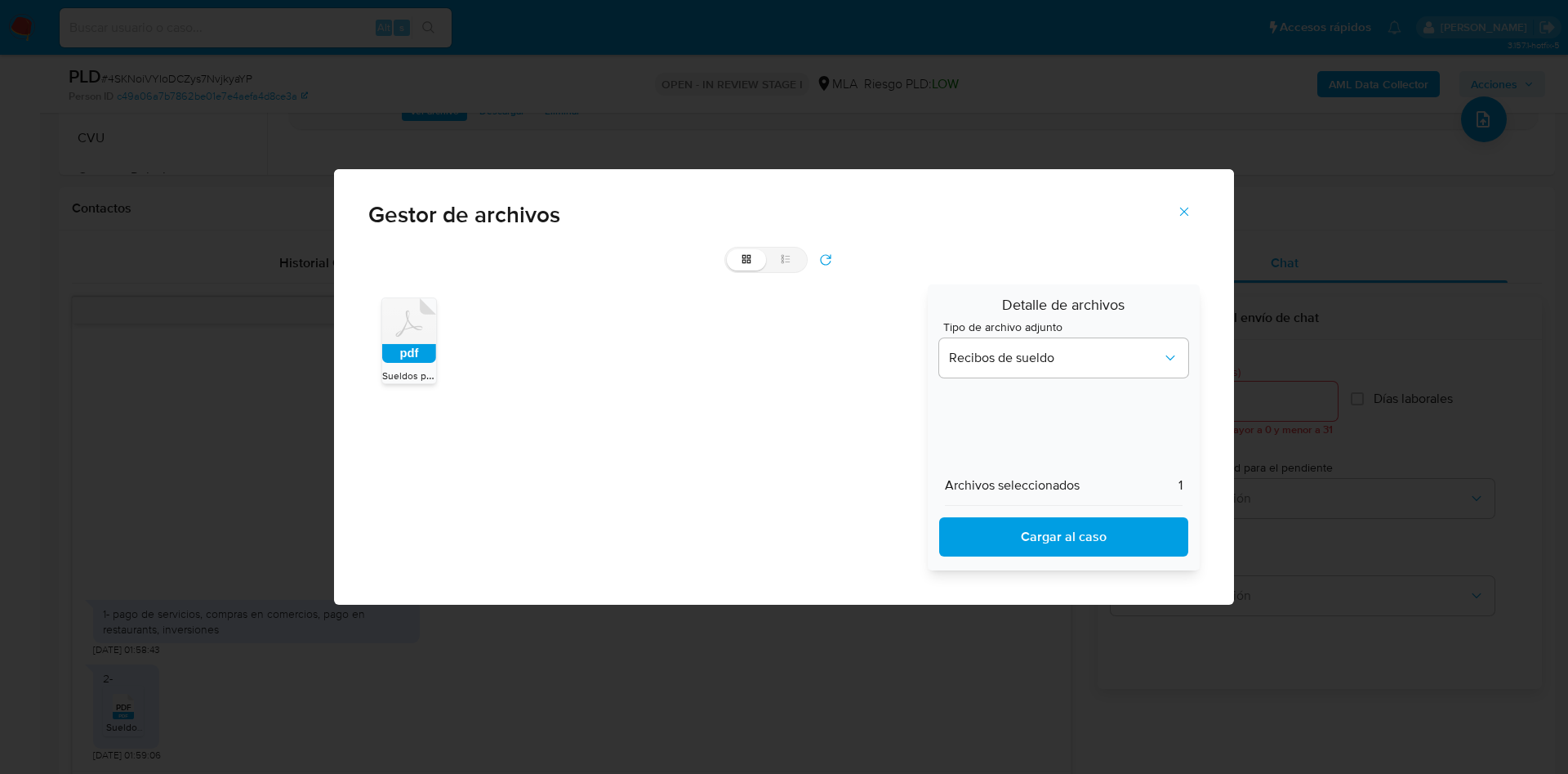
click at [1013, 537] on span "Cargar al caso" at bounding box center [1063, 536] width 207 height 36
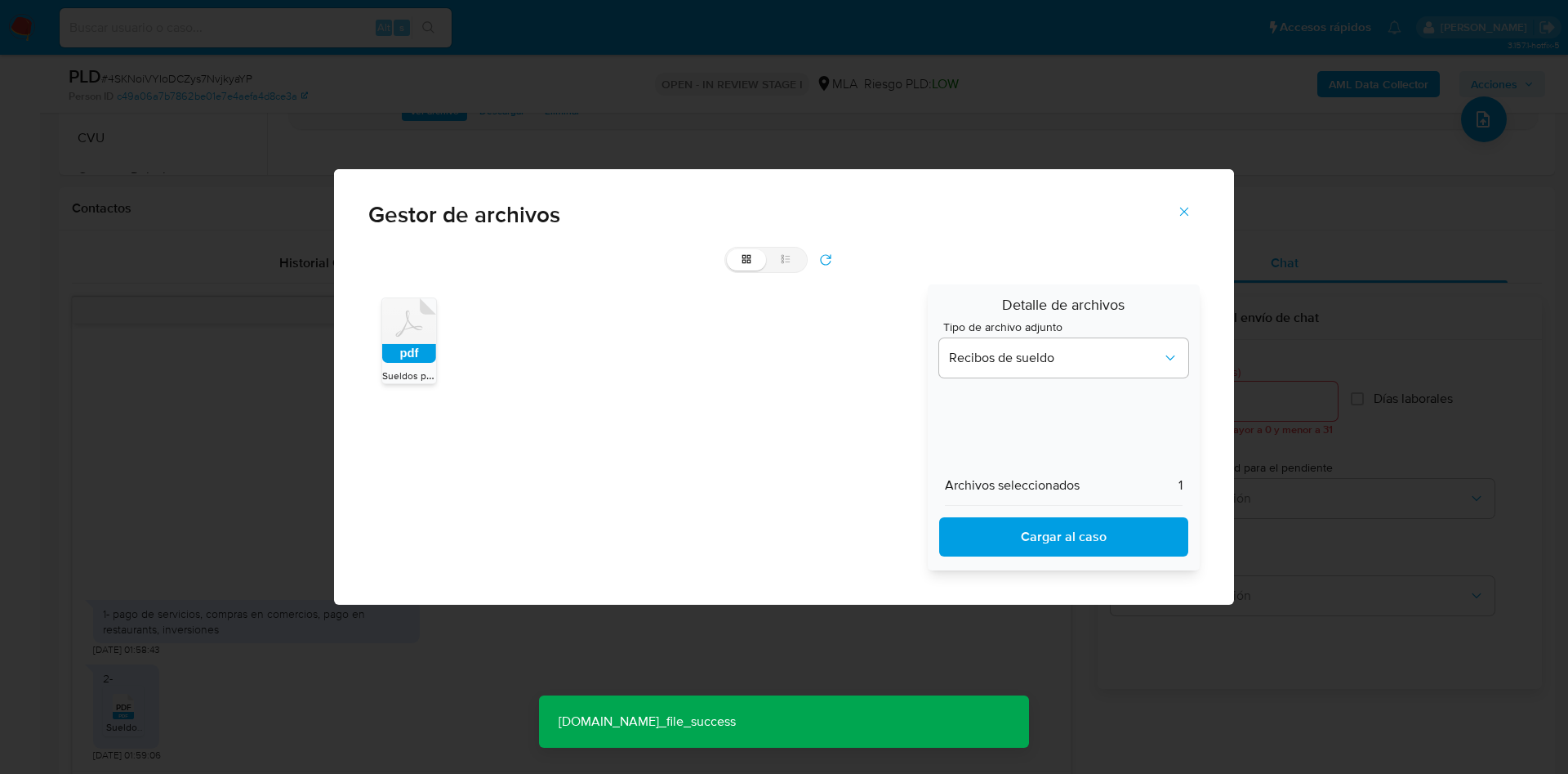
drag, startPoint x: 1179, startPoint y: 212, endPoint x: 718, endPoint y: 544, distance: 568.1
click at [1179, 213] on icon "Cerrar" at bounding box center [1184, 211] width 15 height 15
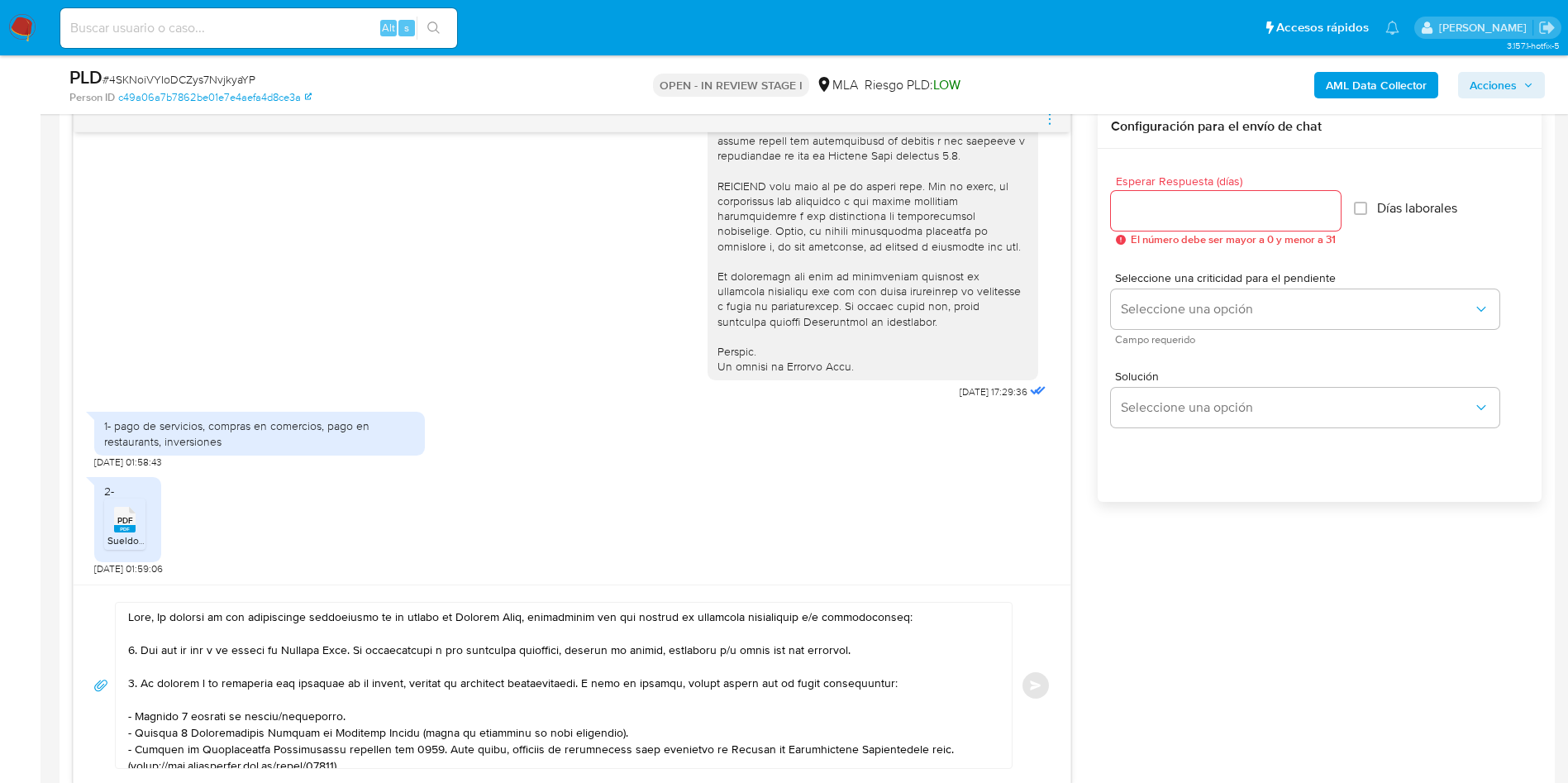
scroll to position [1047, 0]
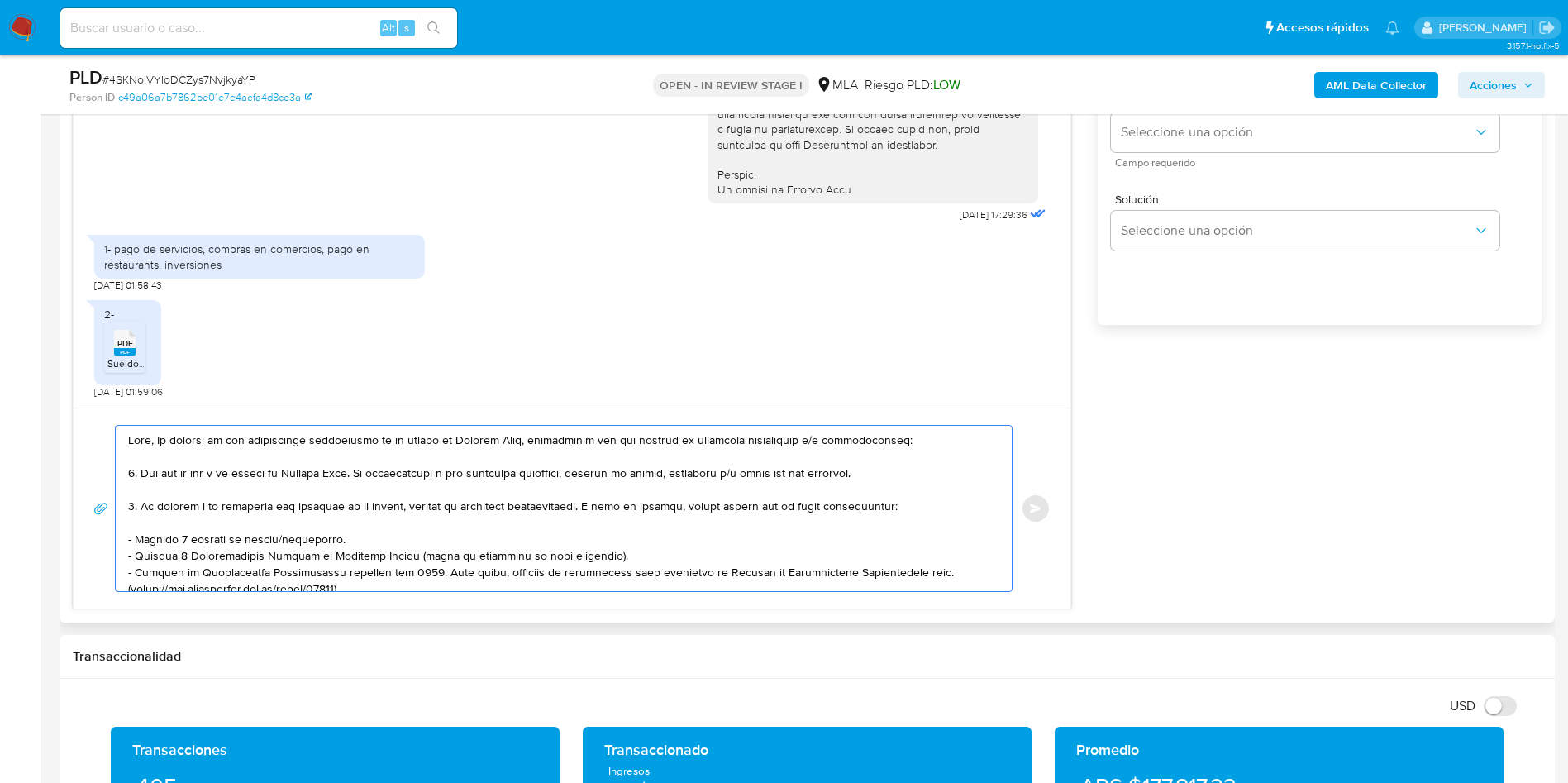
click at [157, 438] on textarea at bounding box center [559, 508] width 863 height 165
paste textarea "Juan Ignacio Pisano"
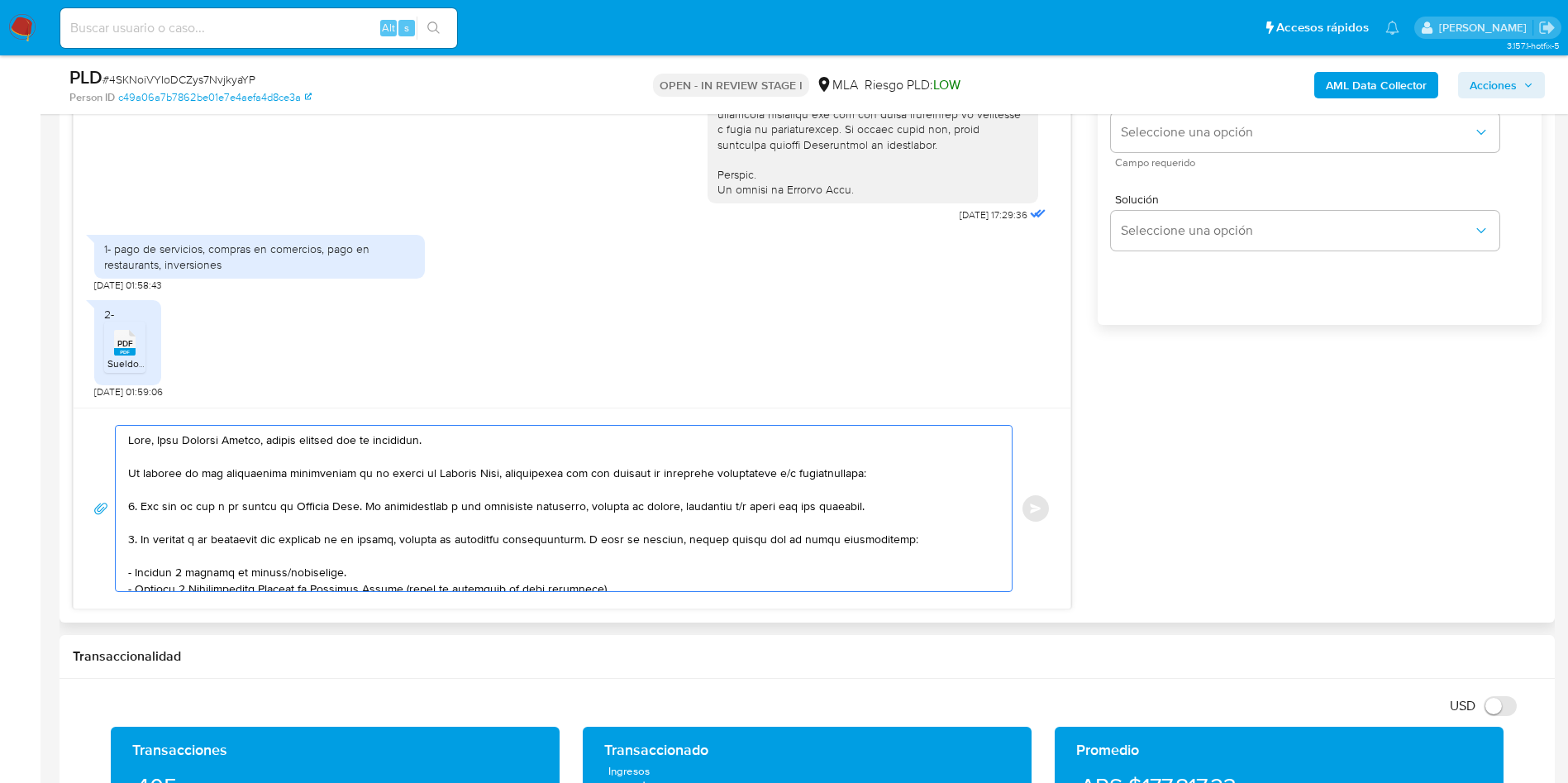
click at [282, 436] on textarea at bounding box center [559, 508] width 863 height 165
click at [288, 437] on textarea at bounding box center [559, 508] width 863 height 165
click at [0, 0] on lt-span "m uc has" at bounding box center [0, 0] width 0 height 0
click at [392, 442] on textarea at bounding box center [559, 508] width 863 height 165
click at [414, 446] on textarea at bounding box center [559, 508] width 863 height 165
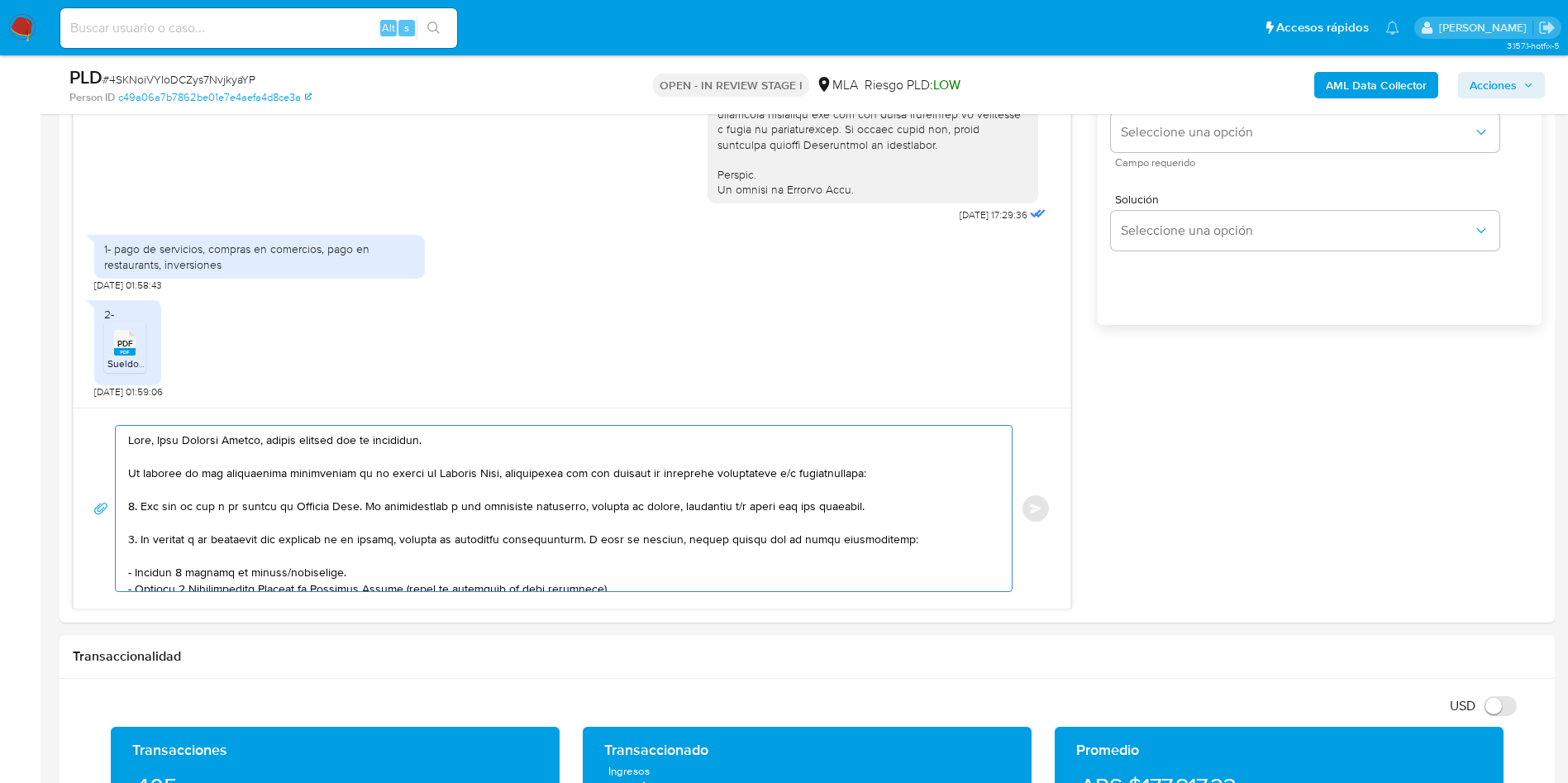
click at [0, 0] on lt-span "re sp uesta" at bounding box center [0, 0] width 0 height 0
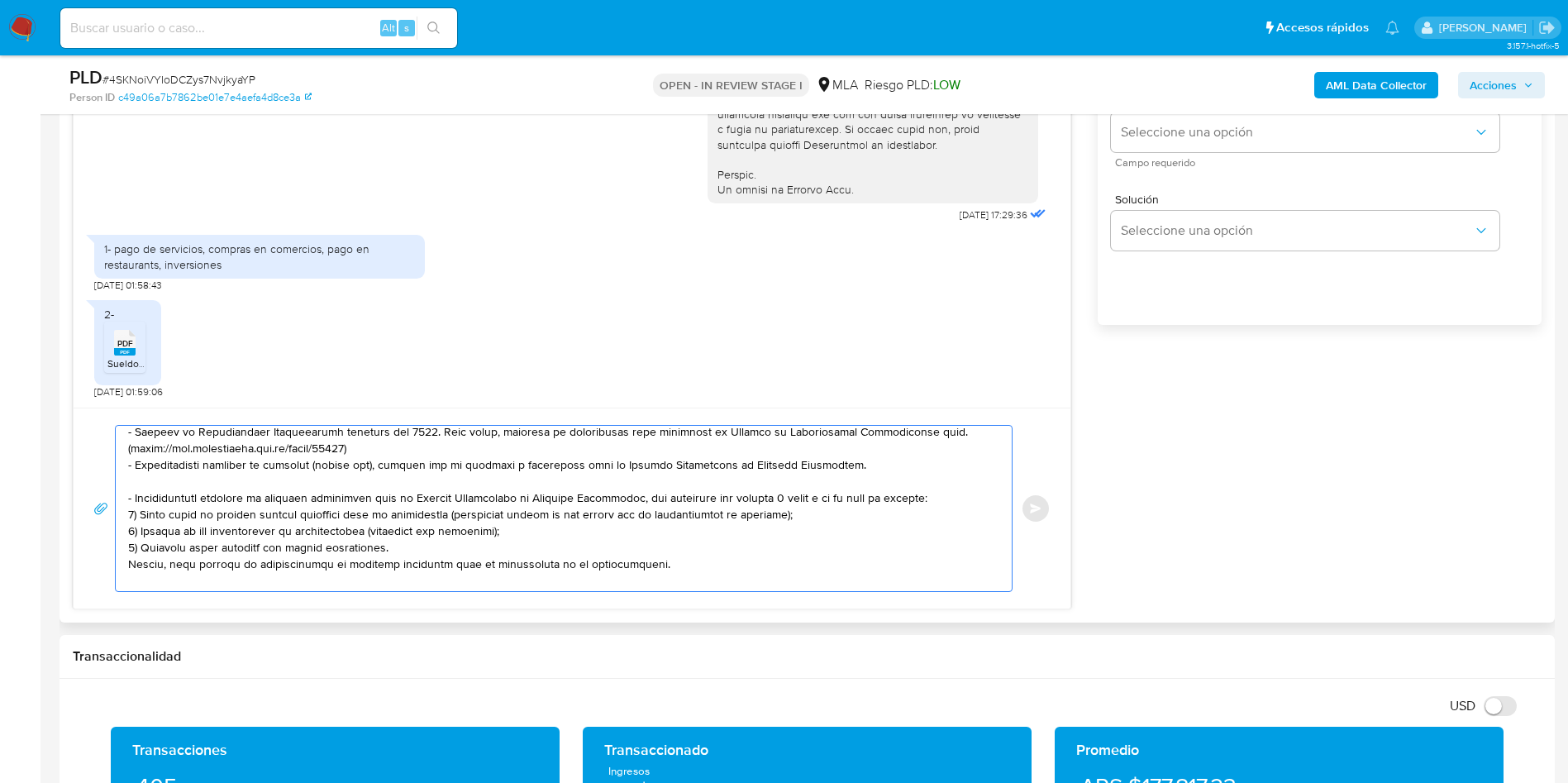
scroll to position [248, 0]
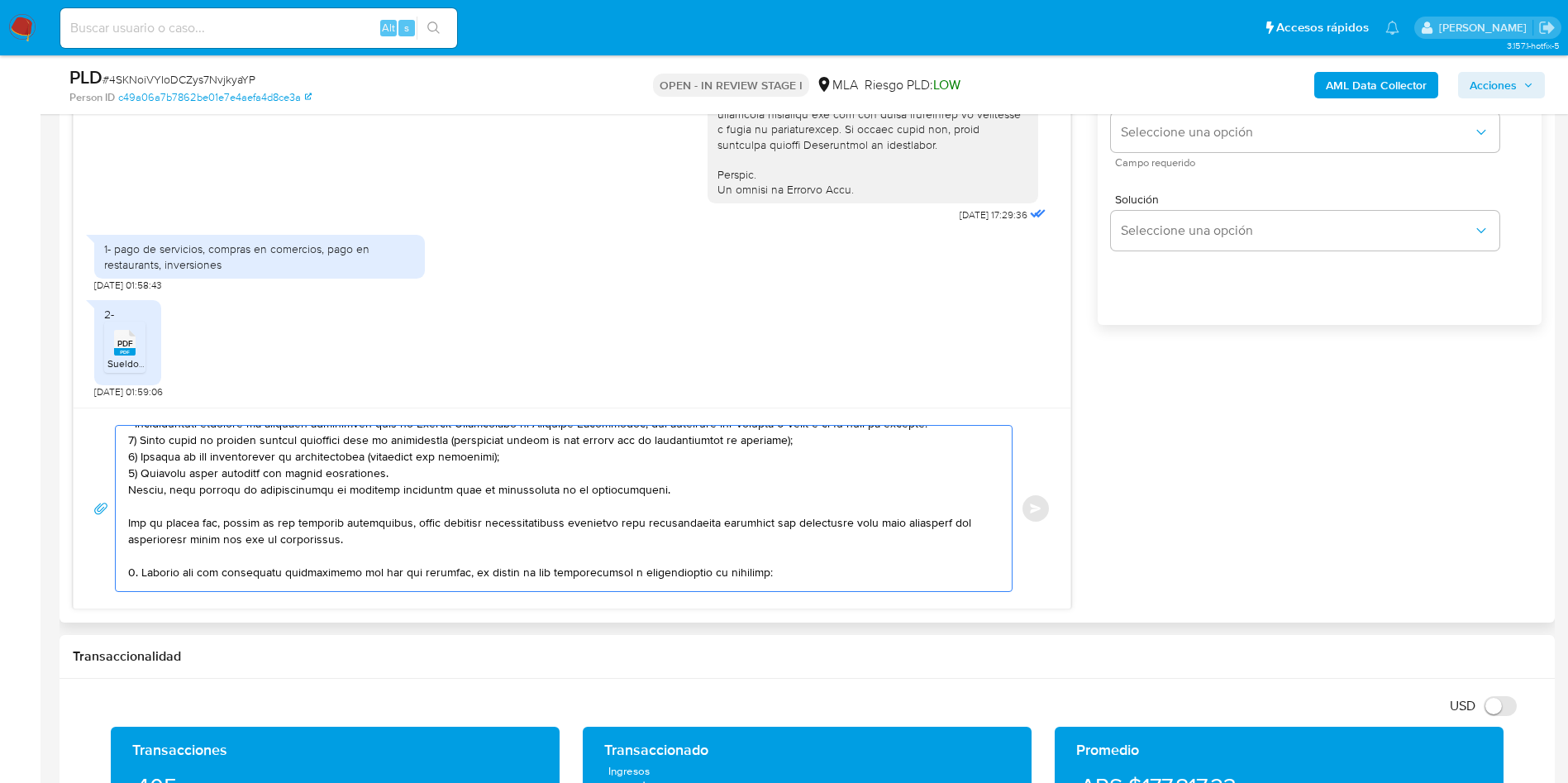
drag, startPoint x: 140, startPoint y: 508, endPoint x: 133, endPoint y: 572, distance: 64.4
click at [133, 572] on textarea at bounding box center [559, 508] width 863 height 165
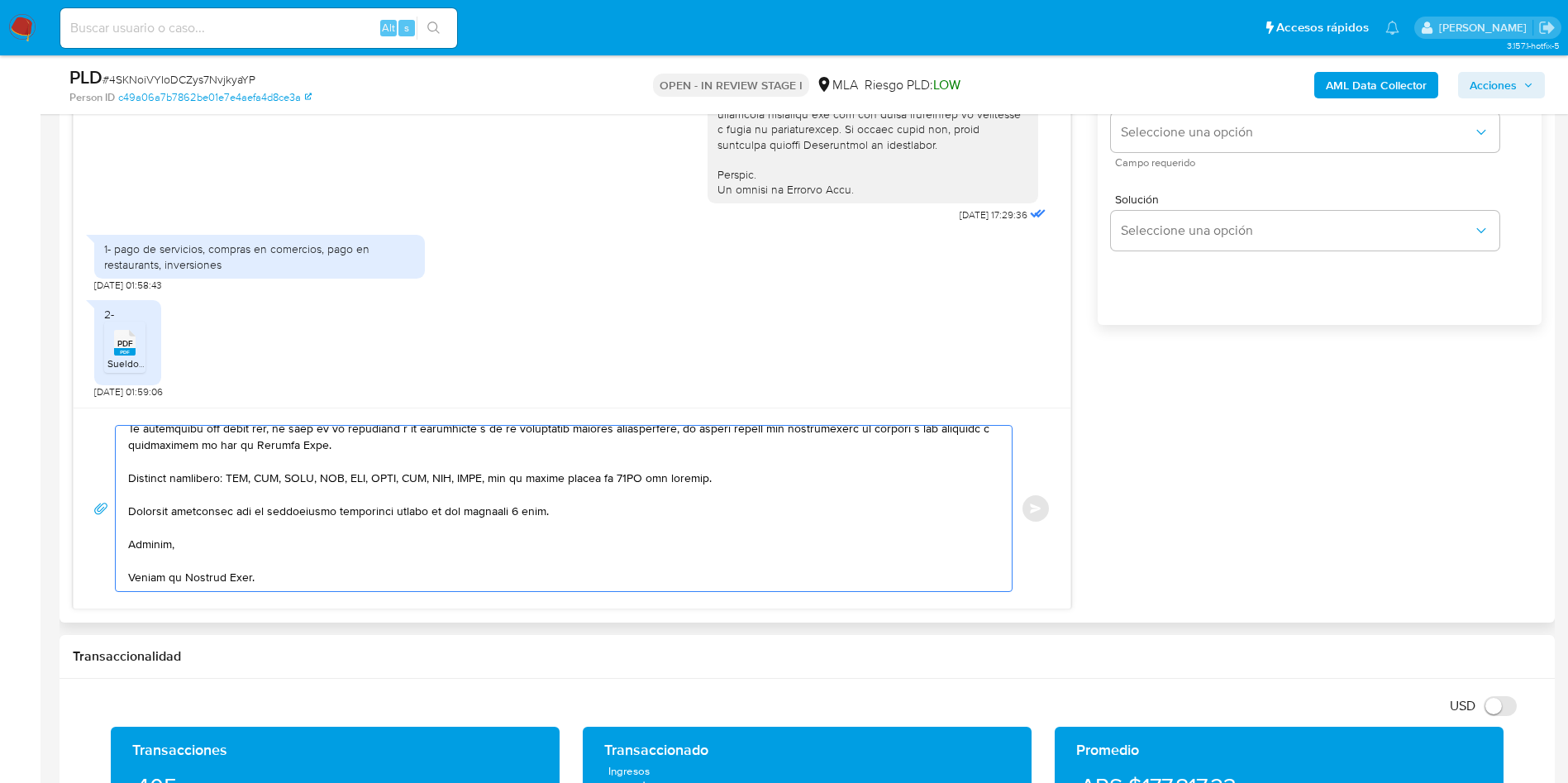
scroll to position [0, 0]
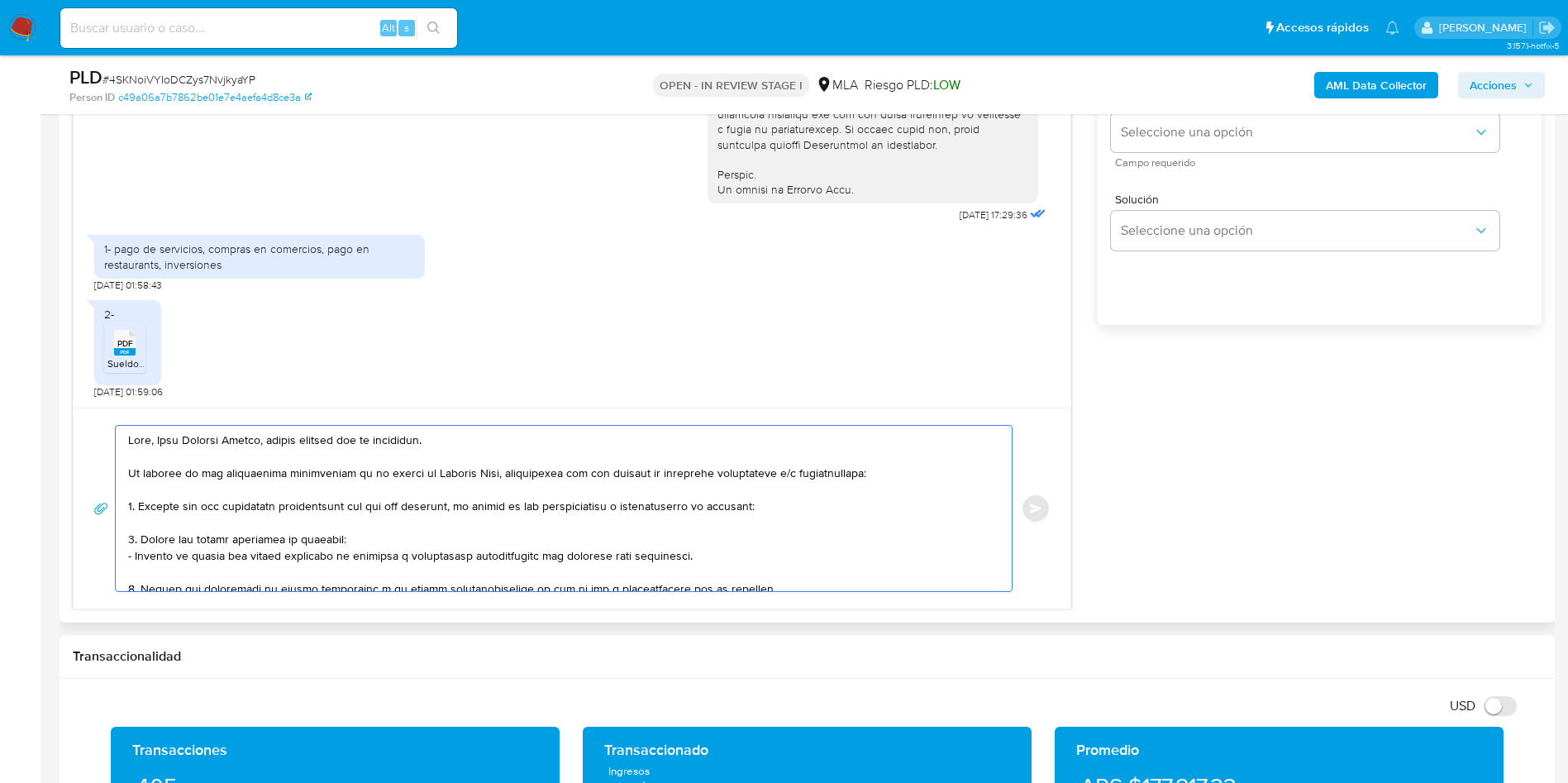
click at [216, 523] on textarea at bounding box center [559, 508] width 863 height 165
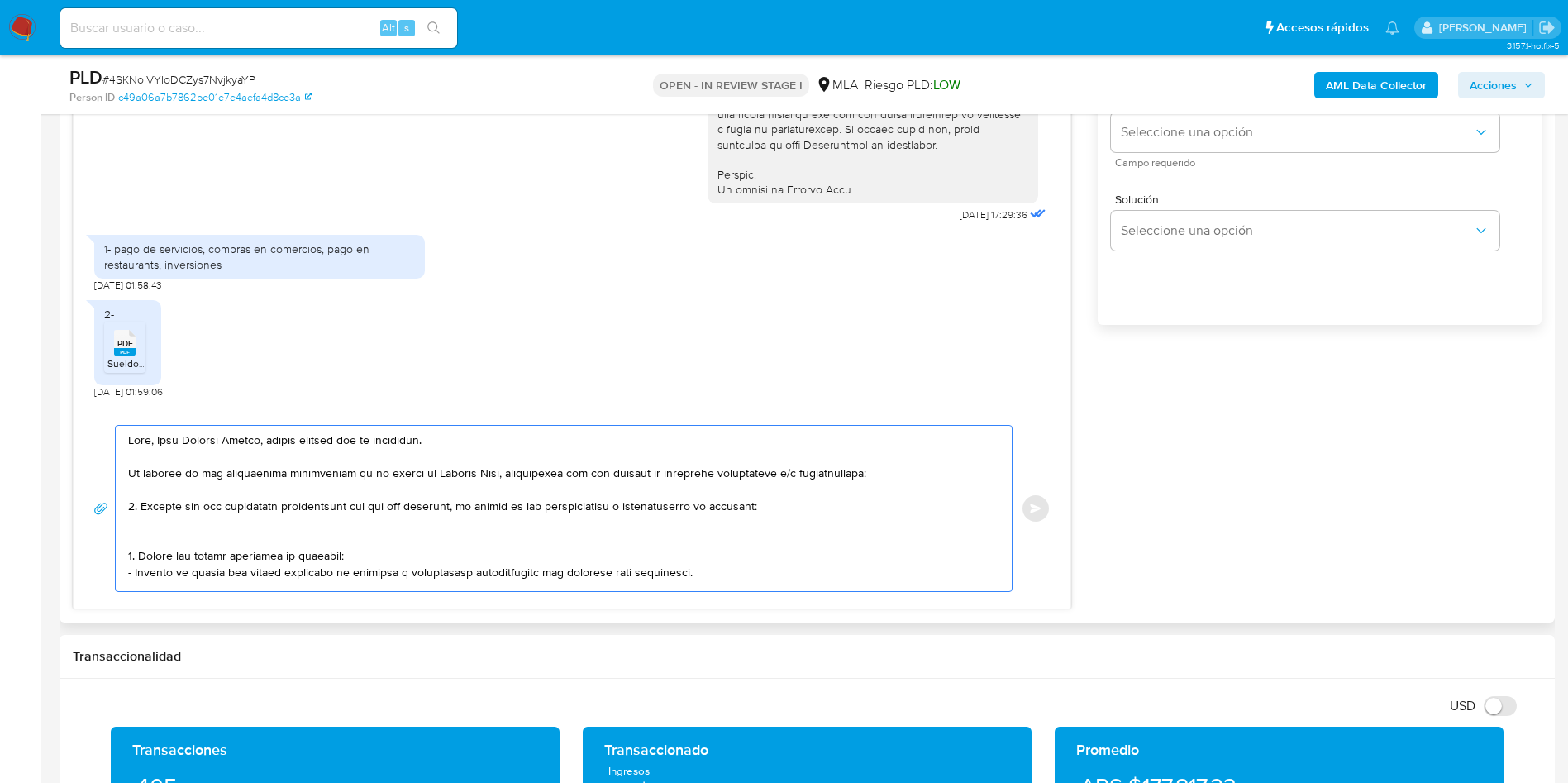
paste textarea "- Fupet Servicios De Pago Sa - 30717585921 (ACTIVIDAD: Servicios de financiació…"
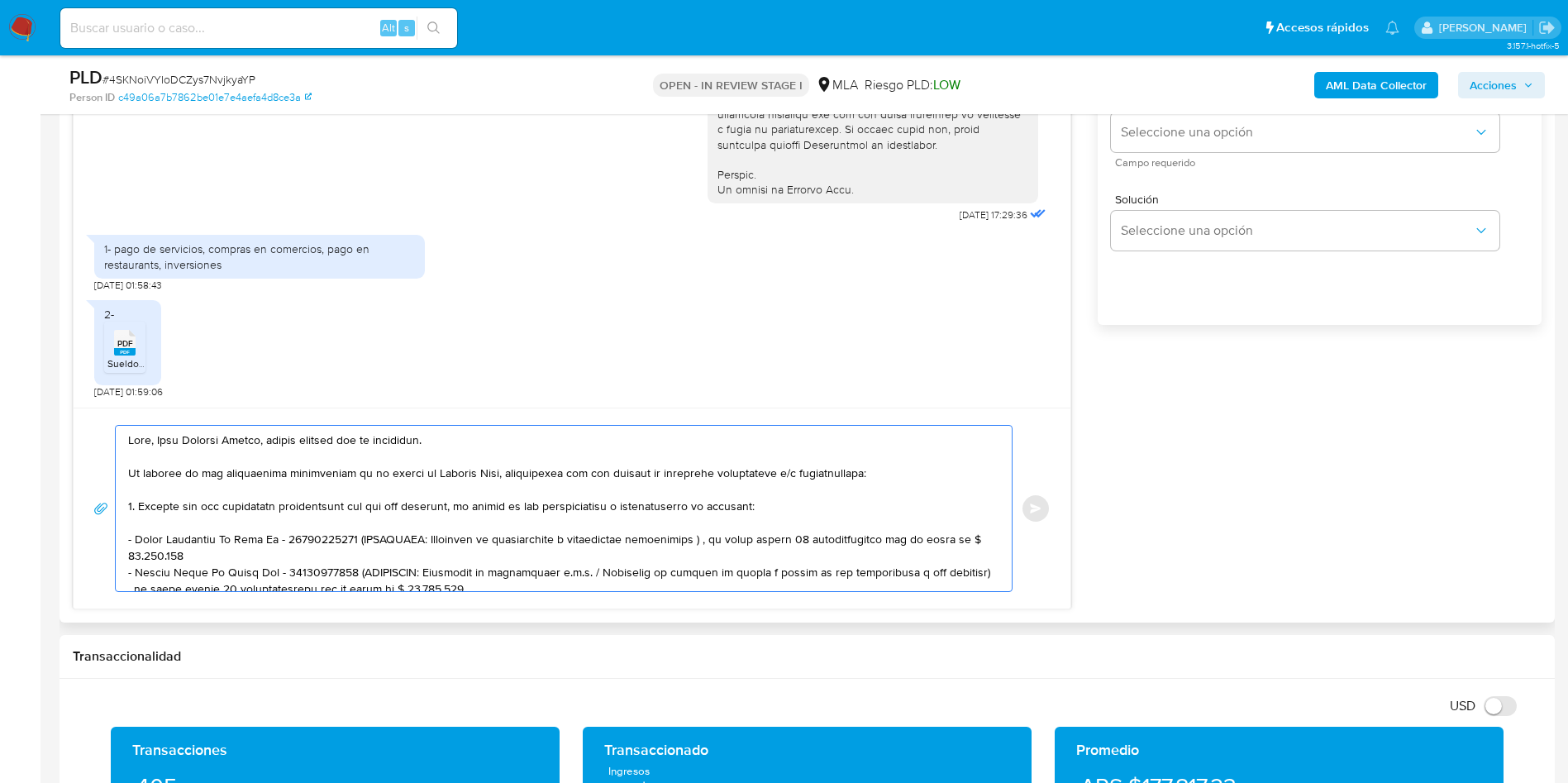
scroll to position [72, 0]
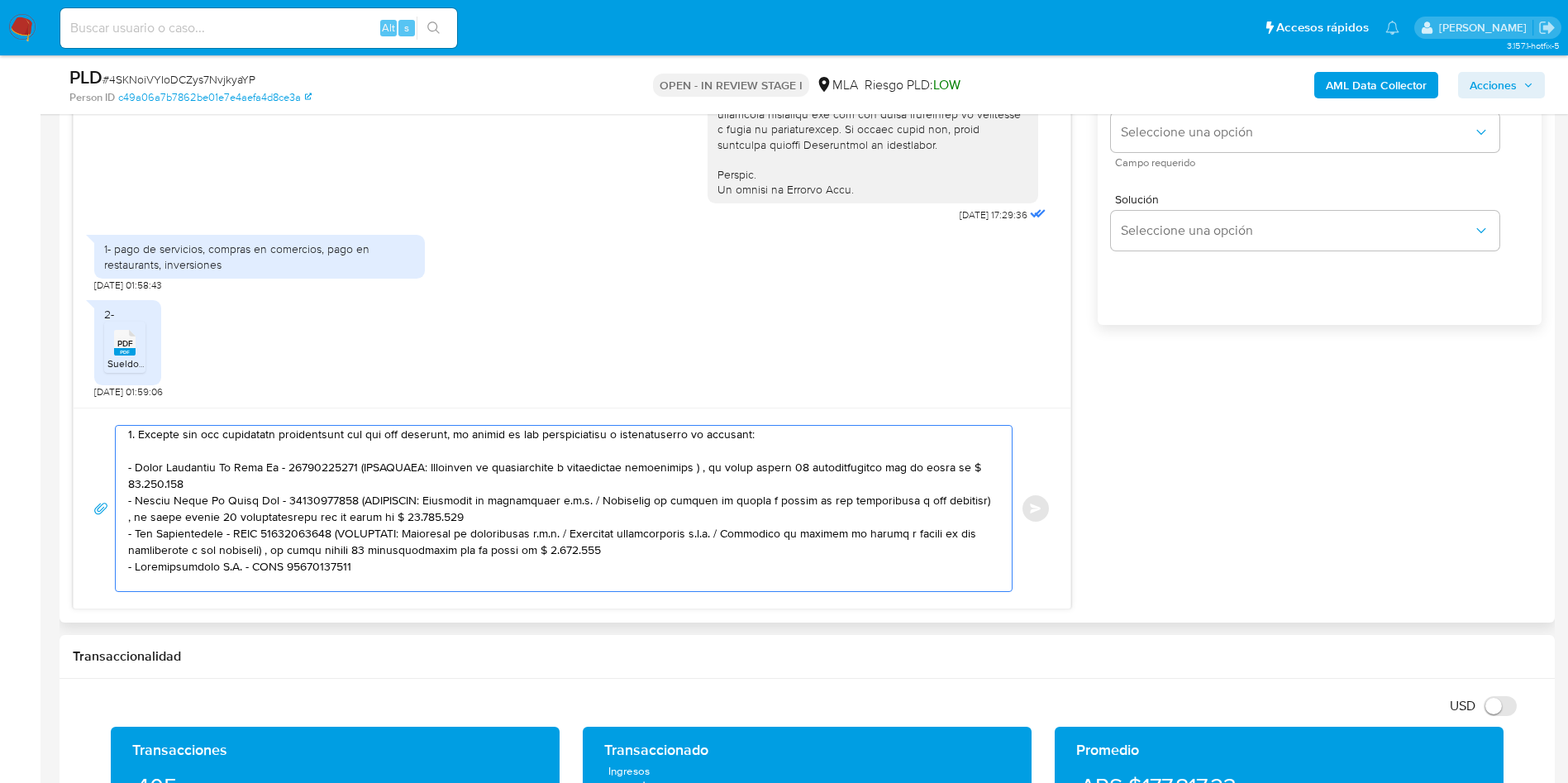
drag, startPoint x: 354, startPoint y: 471, endPoint x: 357, endPoint y: 483, distance: 12.4
click at [357, 483] on textarea at bounding box center [559, 508] width 863 height 165
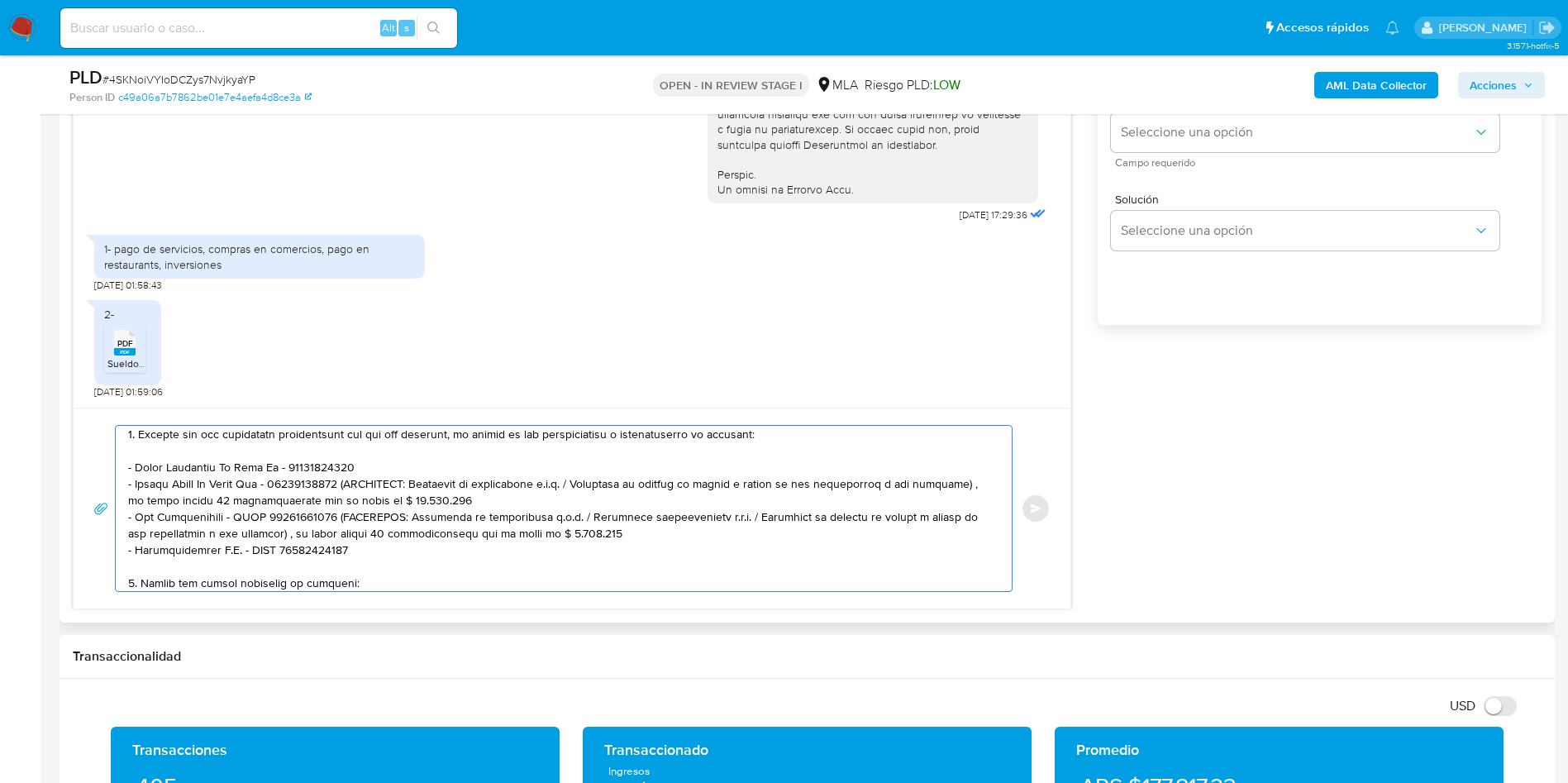
drag, startPoint x: 350, startPoint y: 480, endPoint x: 445, endPoint y: 502, distance: 97.5
click at [445, 502] on textarea at bounding box center [559, 508] width 863 height 165
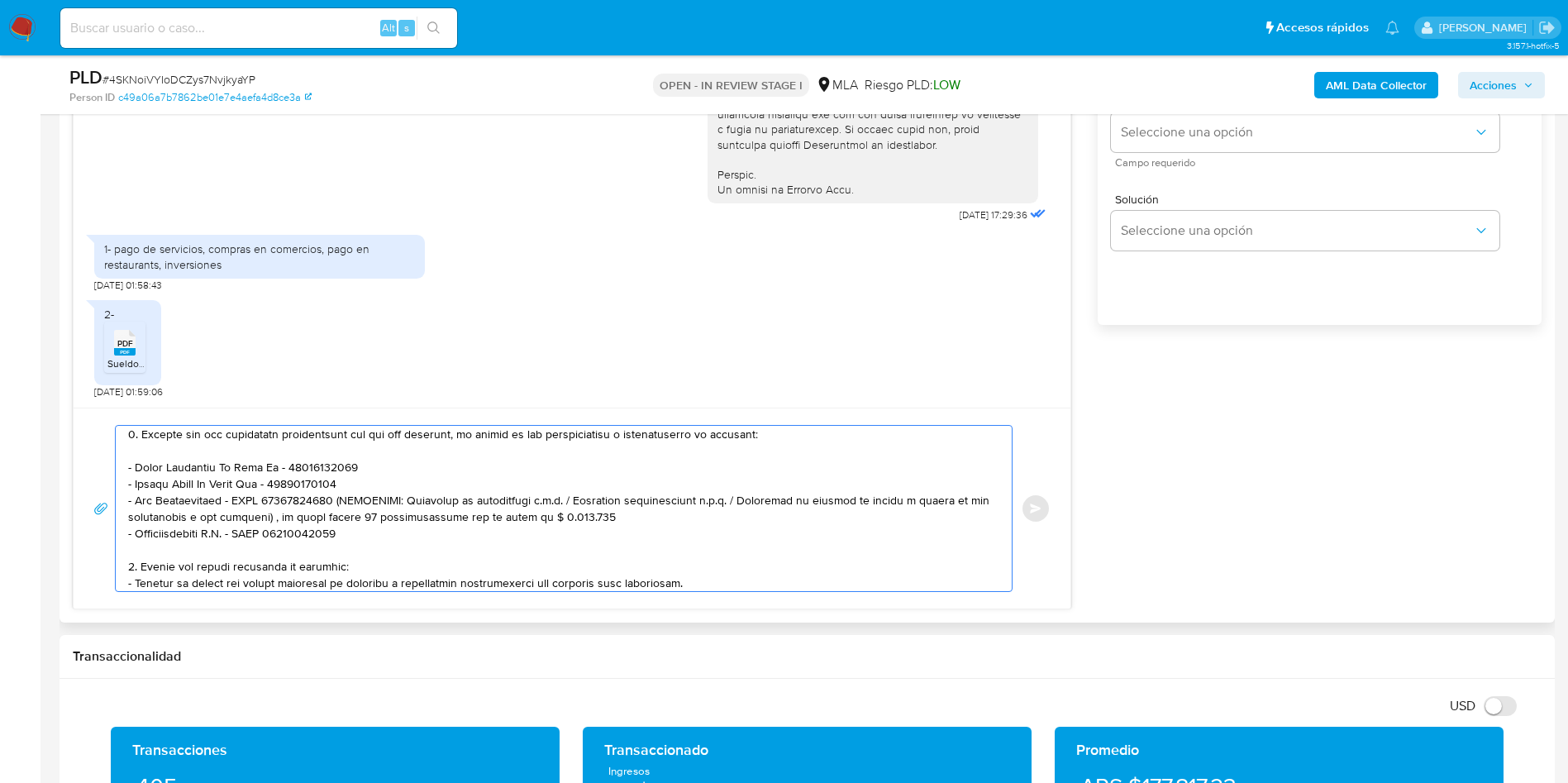
drag, startPoint x: 335, startPoint y: 501, endPoint x: 583, endPoint y: 510, distance: 248.2
click at [583, 510] on textarea at bounding box center [559, 508] width 863 height 165
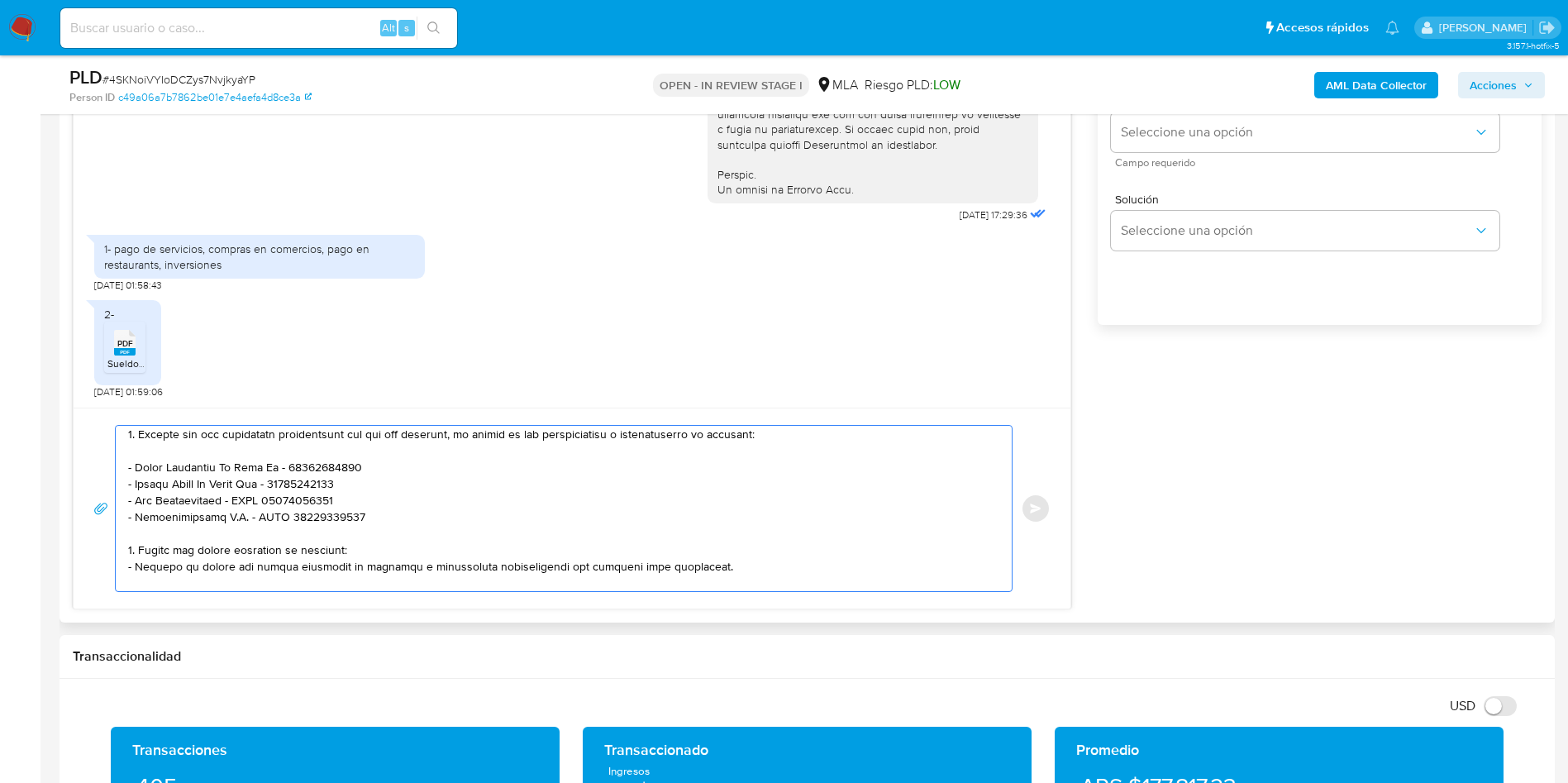
click at [363, 513] on textarea at bounding box center [559, 508] width 863 height 165
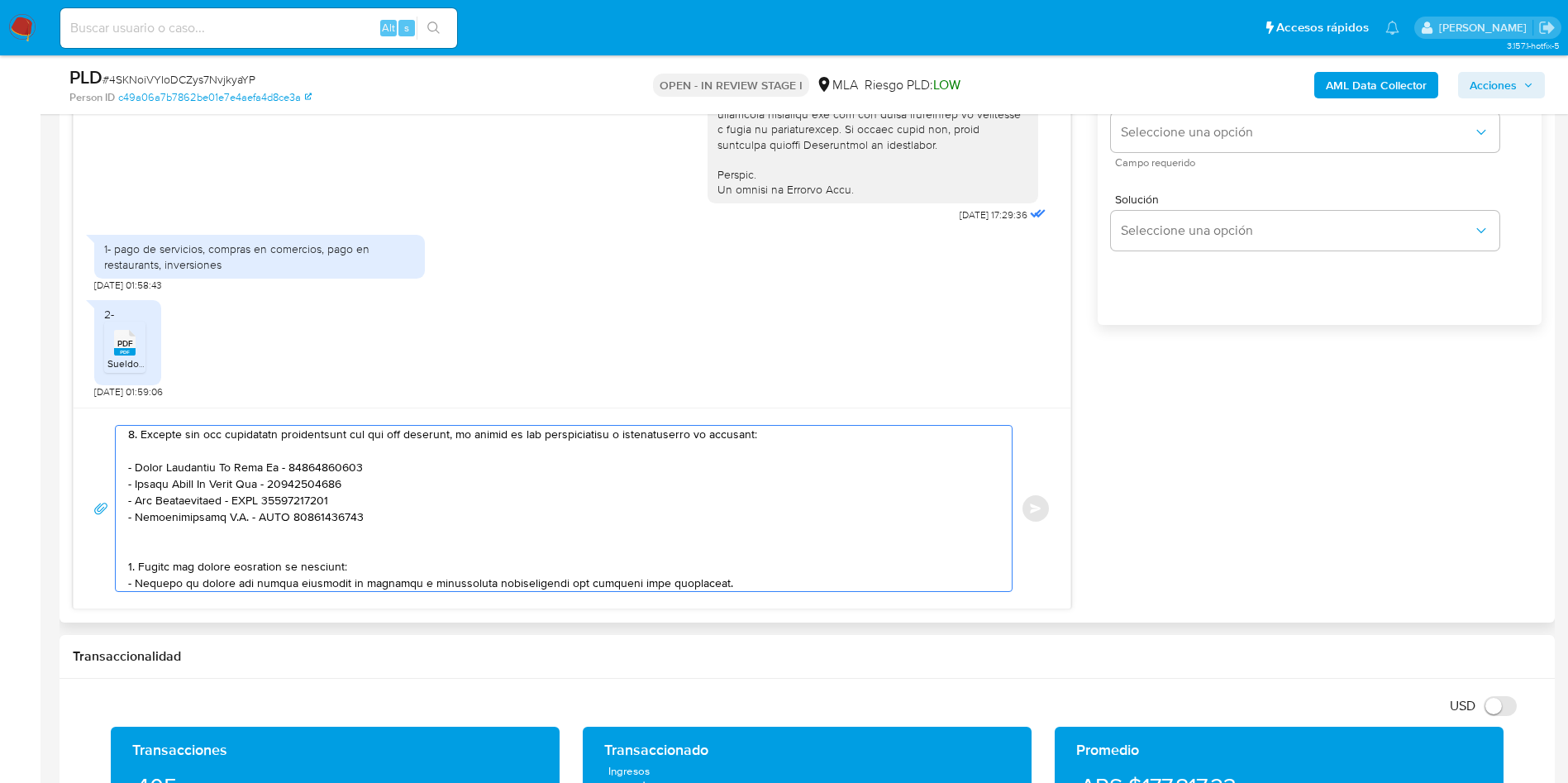
paste textarea "- Bpmupsrl - CUIL 30717039501"
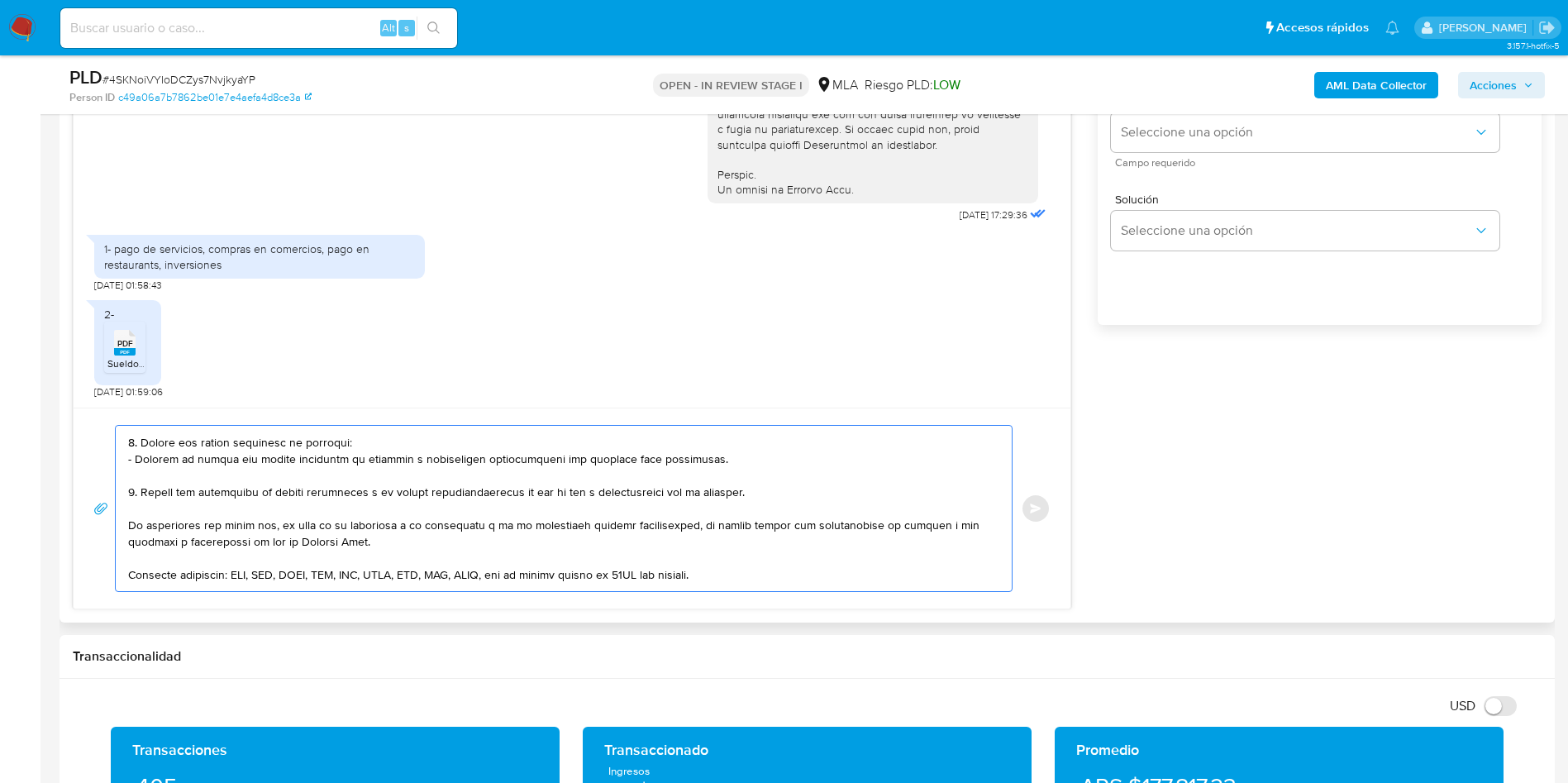
drag, startPoint x: 130, startPoint y: 444, endPoint x: 136, endPoint y: 491, distance: 47.4
click at [136, 491] on textarea at bounding box center [559, 508] width 863 height 165
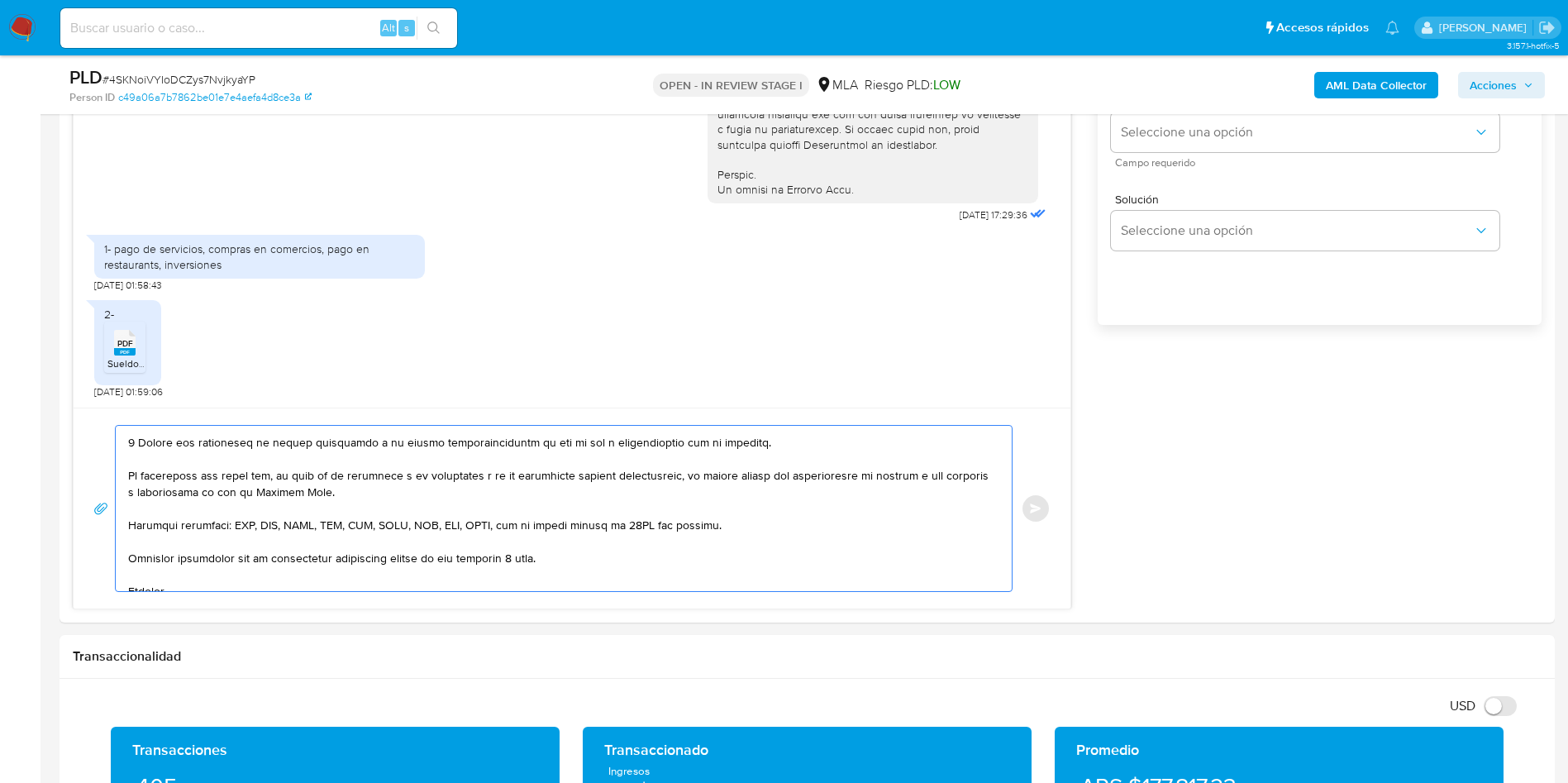
scroll to position [146, 0]
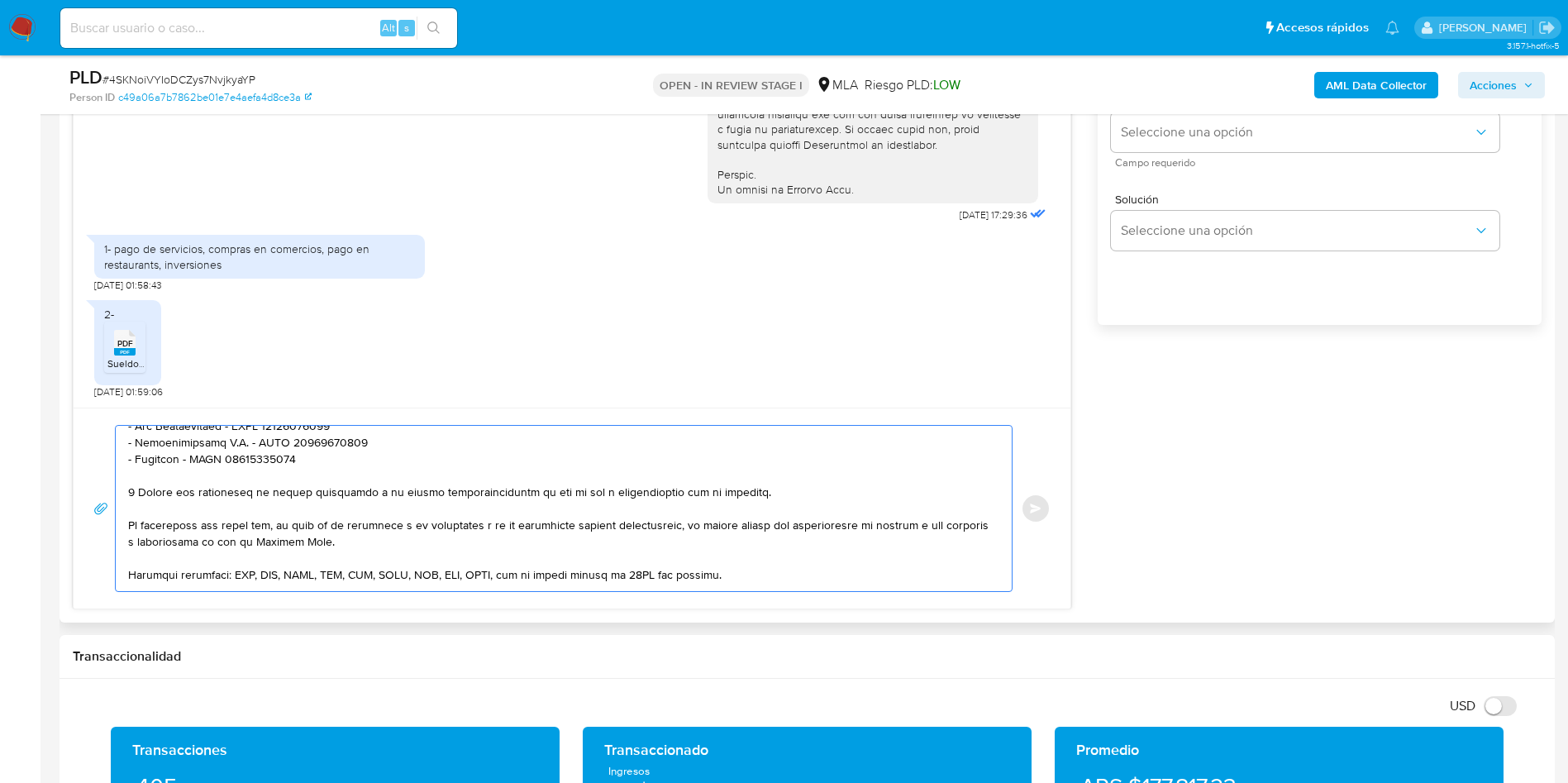
click at [576, 489] on textarea at bounding box center [559, 508] width 863 height 165
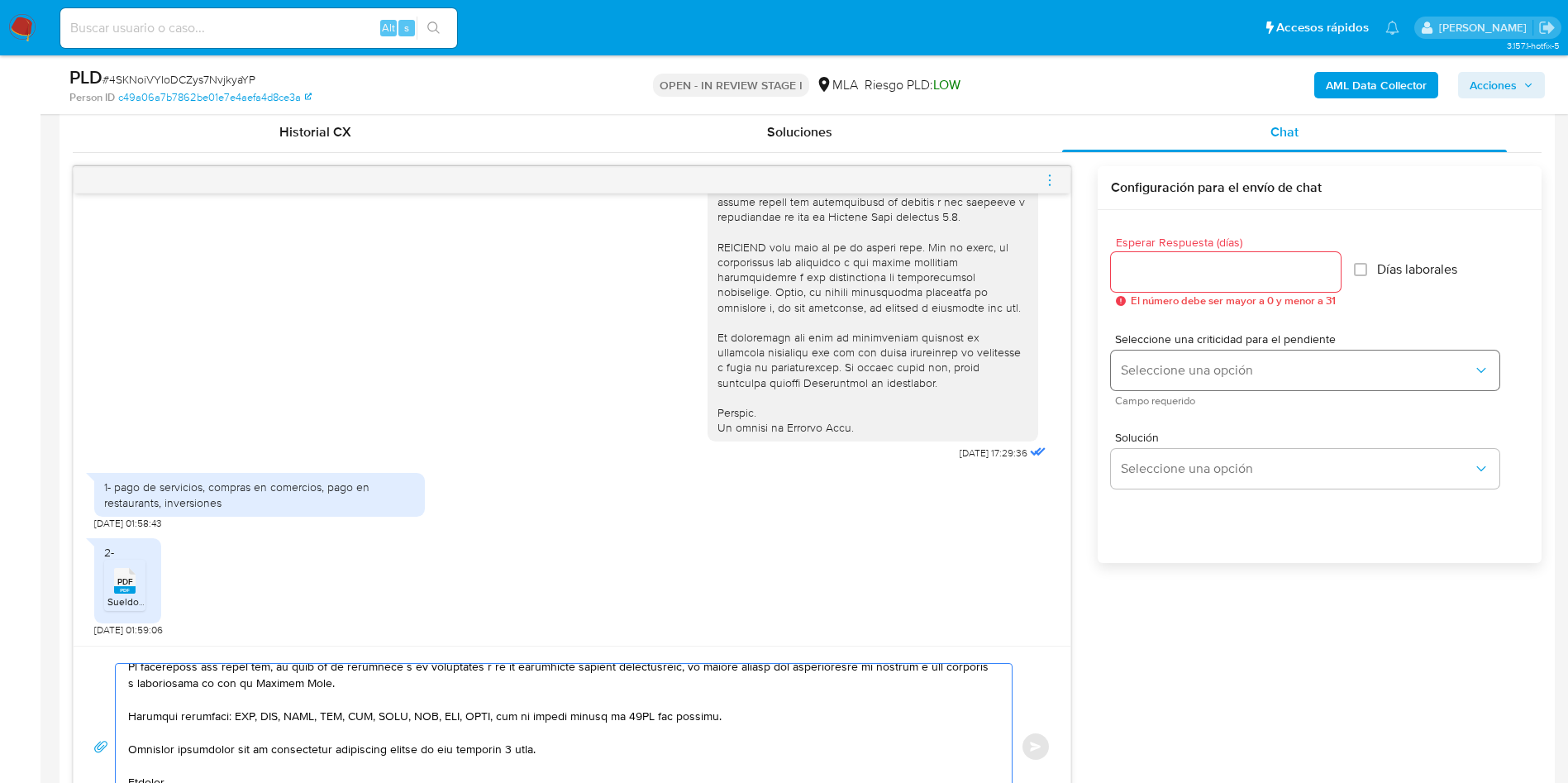
scroll to position [800, 0]
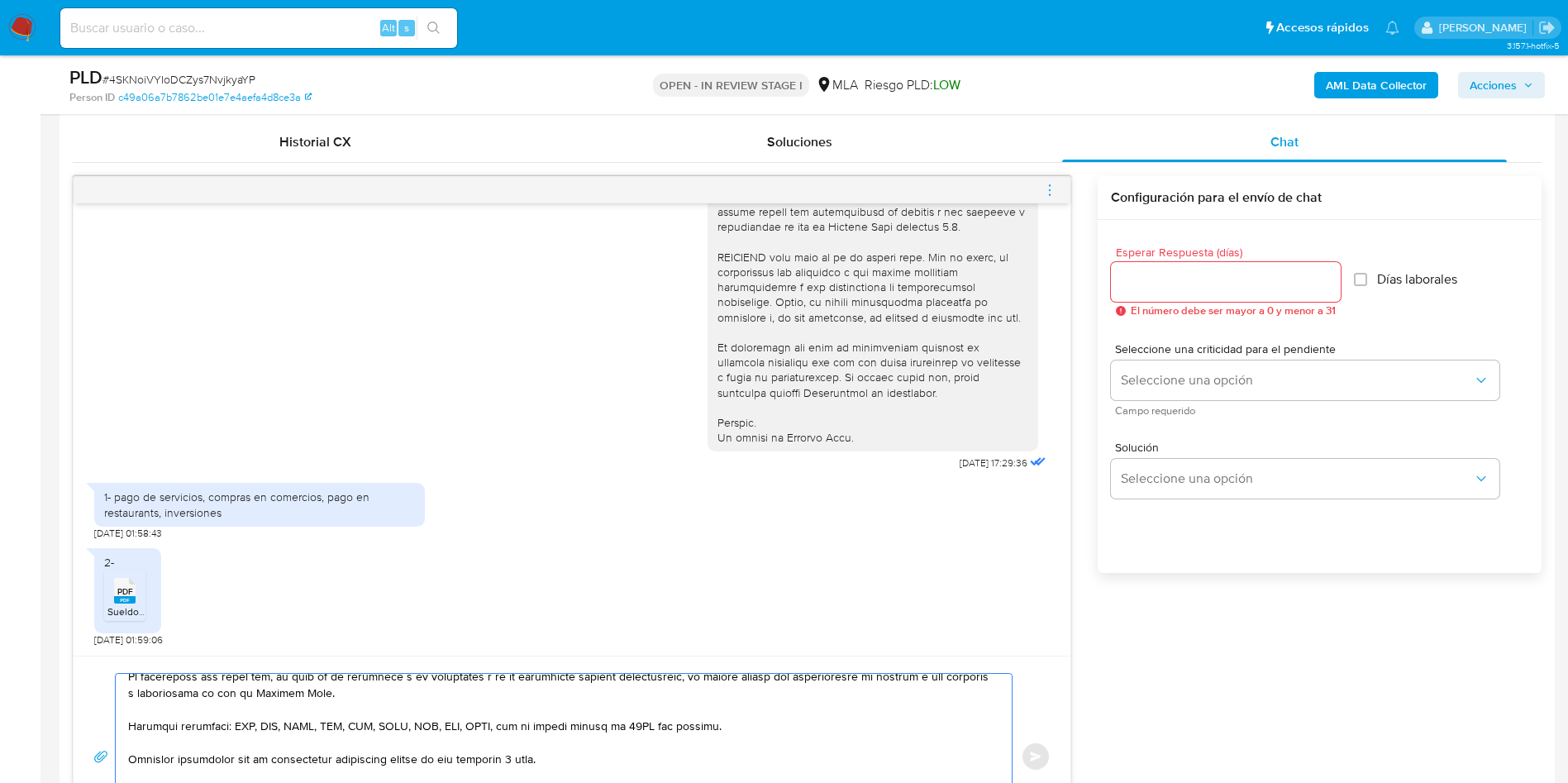
type textarea "Hola, Juan Ignacio Pisano, muchas gracias por tu respuesta. En función de las o…"
click at [1163, 285] on input "Esperar Respuesta (días)" at bounding box center [1225, 281] width 229 height 21
type input "3"
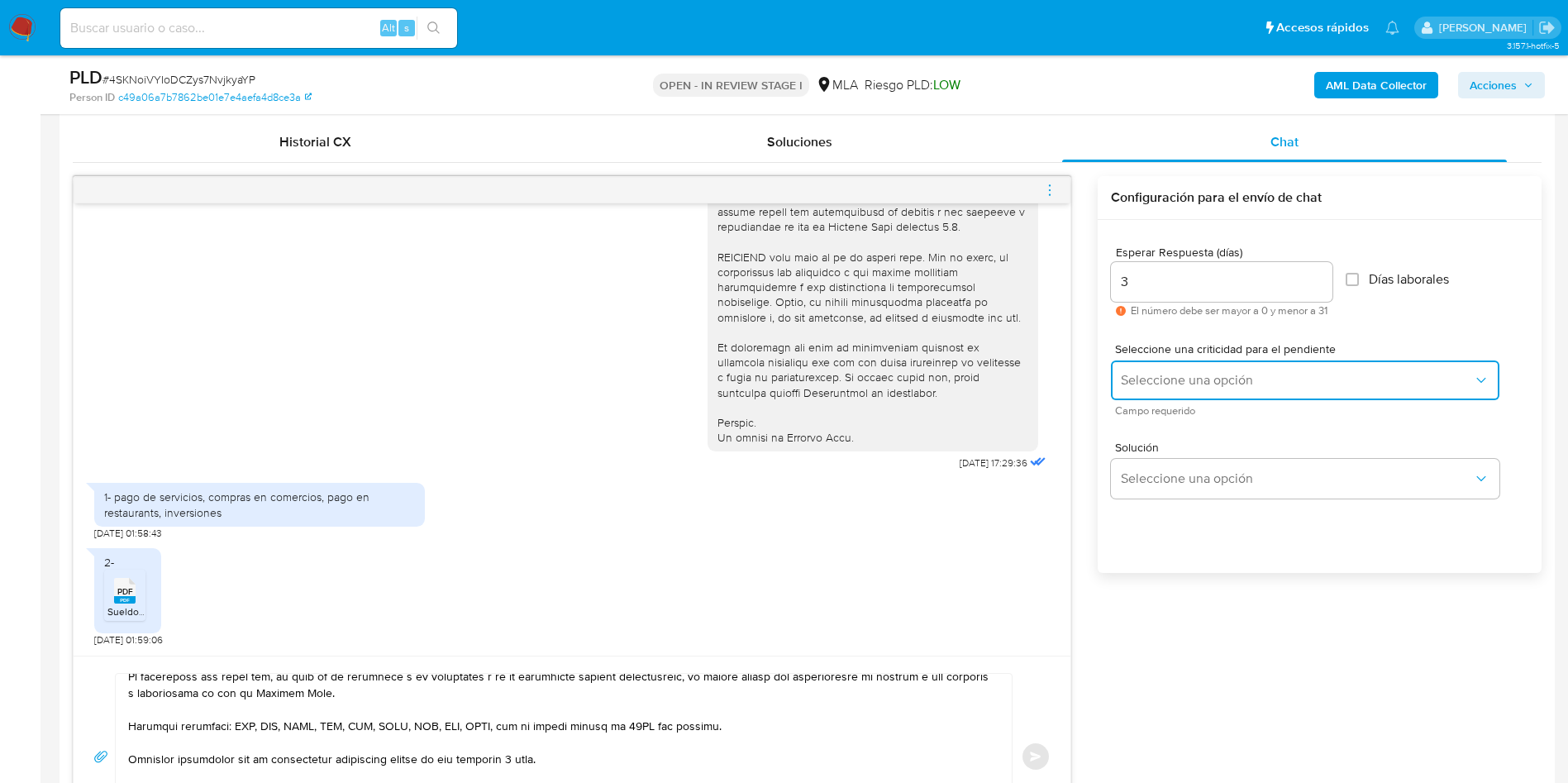
click at [1177, 378] on span "Seleccione una opción" at bounding box center [1297, 380] width 352 height 17
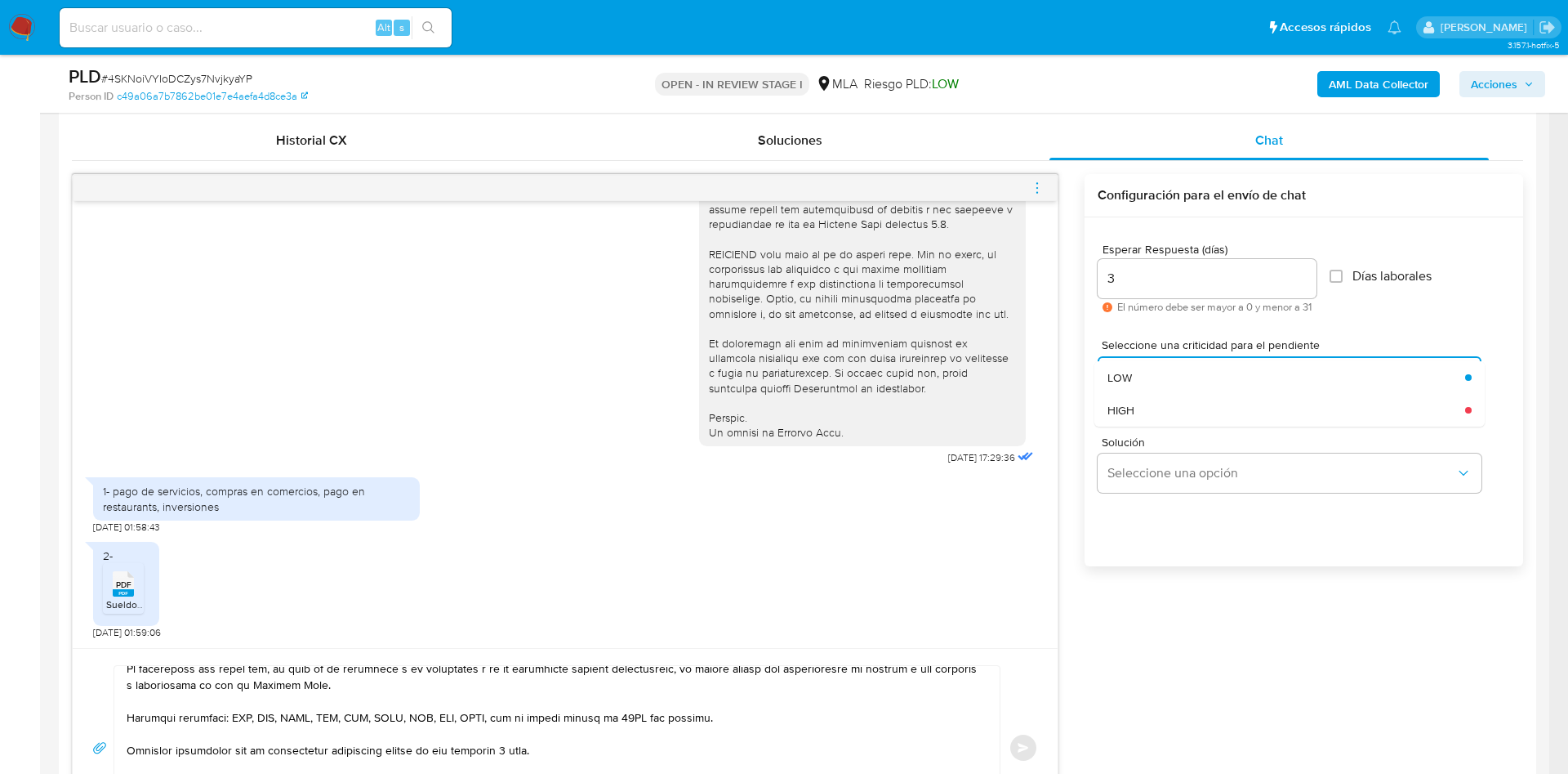
drag, startPoint x: 1154, startPoint y: 411, endPoint x: 1148, endPoint y: 435, distance: 24.7
click at [1153, 410] on div "HIGH" at bounding box center [1281, 410] width 348 height 33
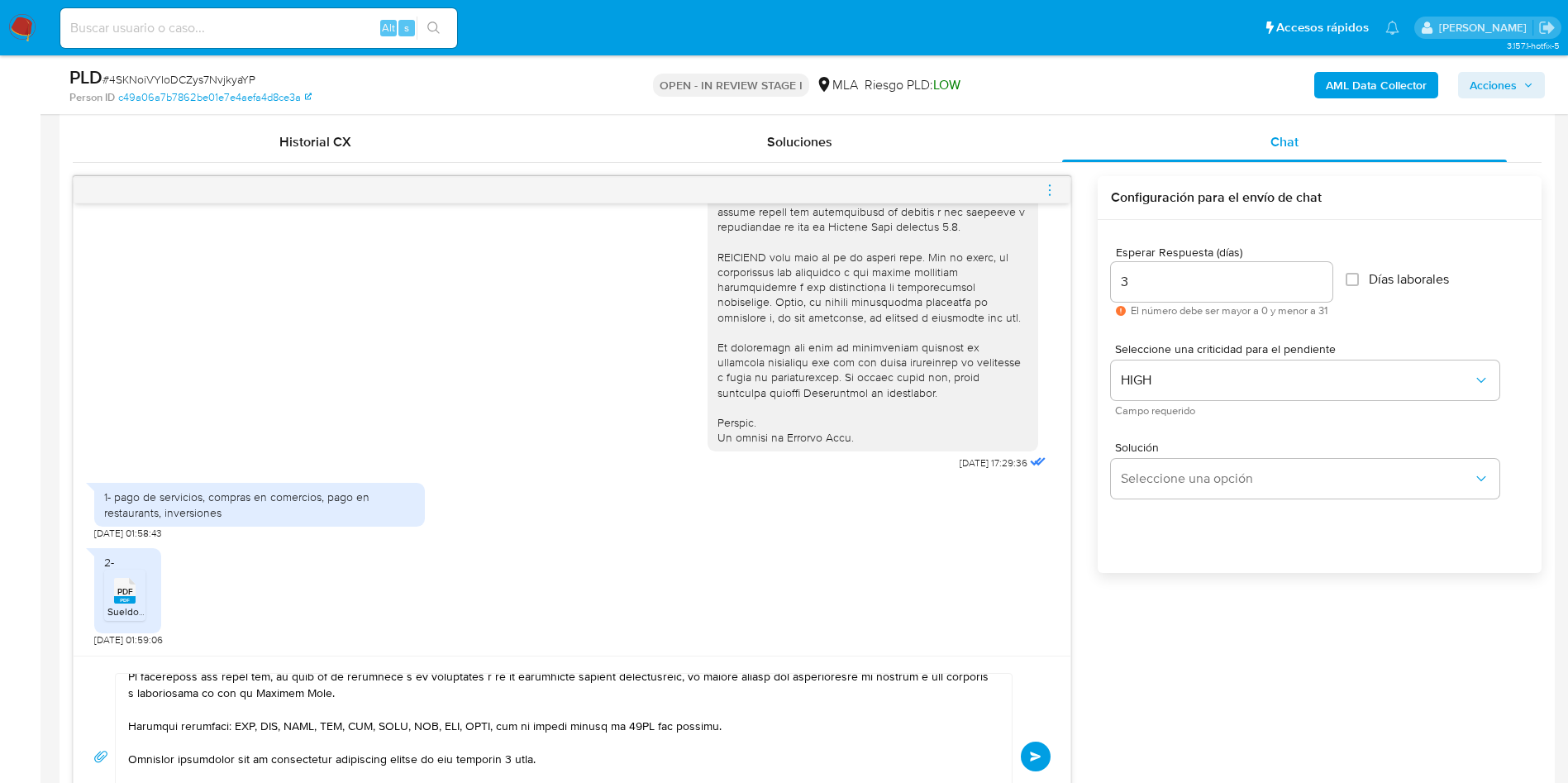
click at [1042, 763] on button "Enviar" at bounding box center [1036, 756] width 29 height 29
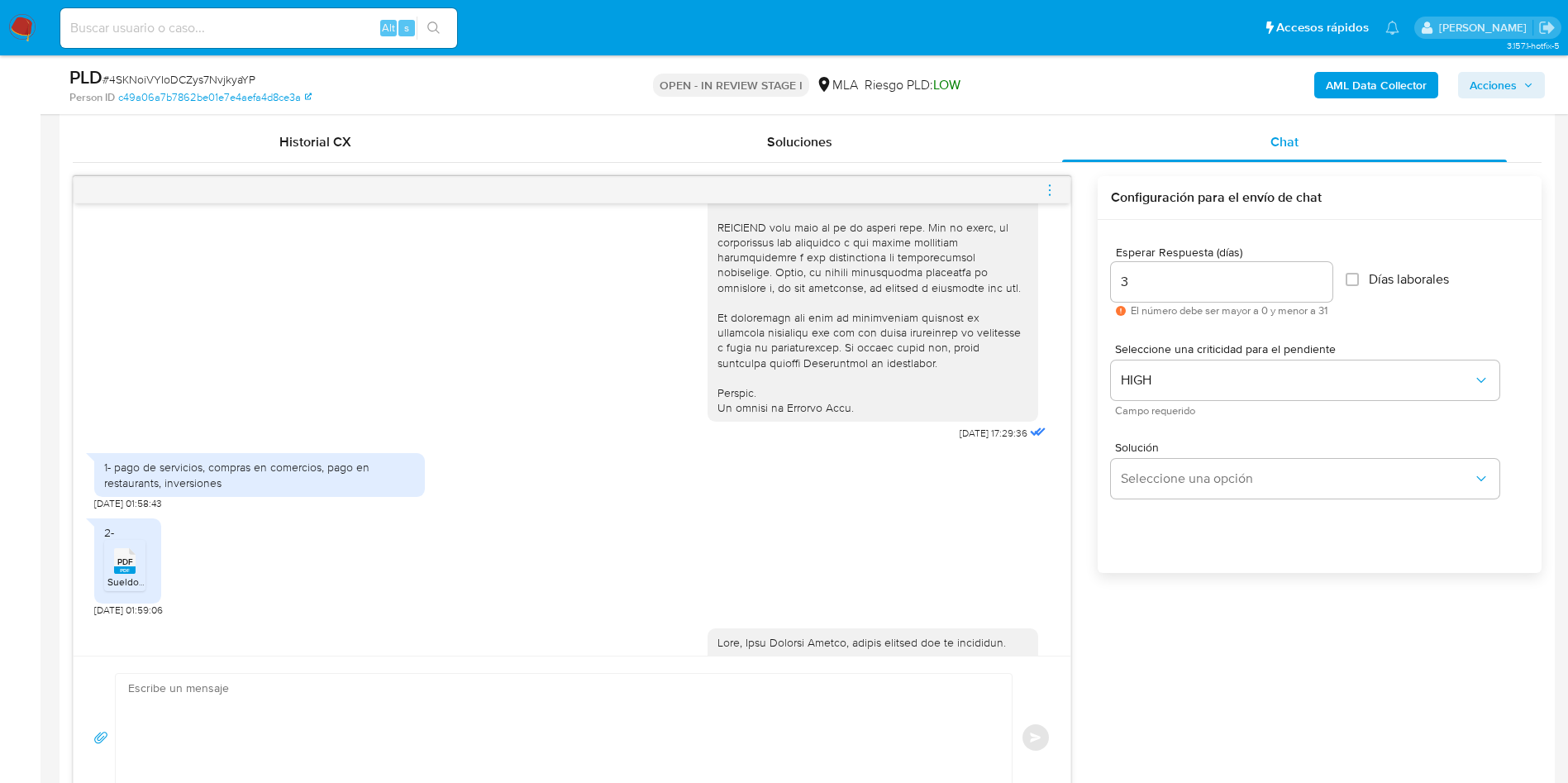
scroll to position [1245, 0]
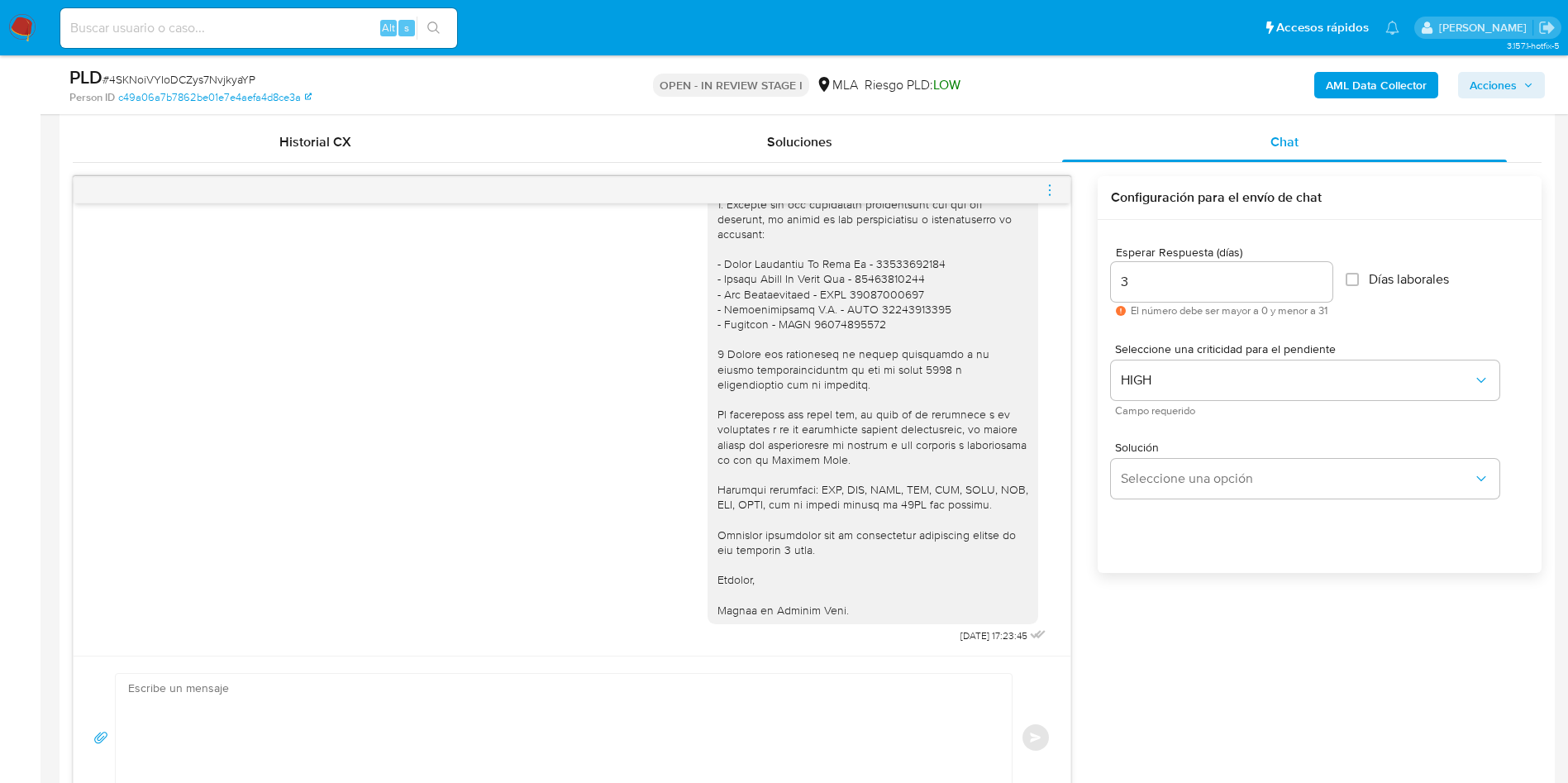
click at [1036, 760] on div "Enviar" at bounding box center [571, 737] width 957 height 129
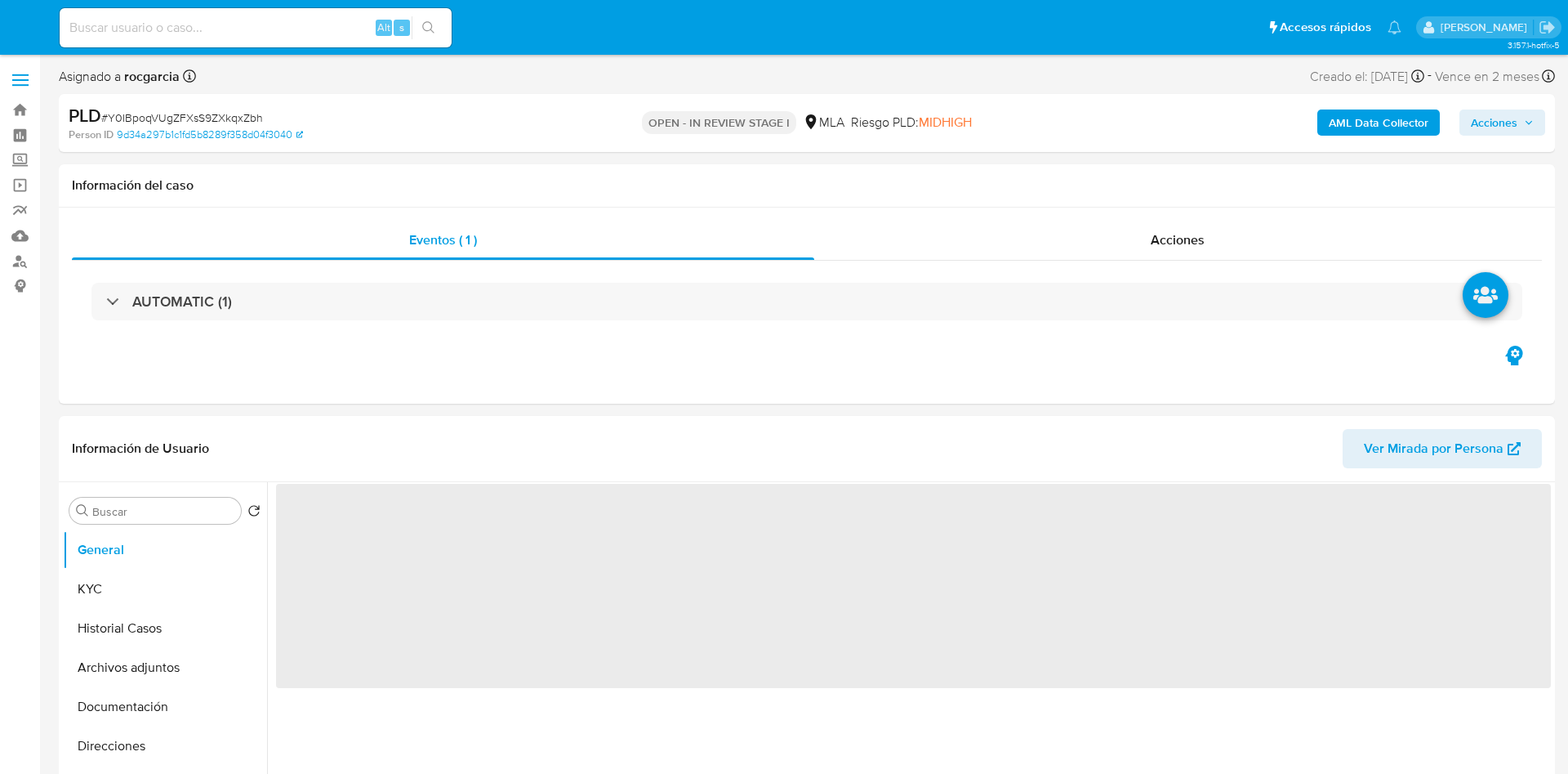
select select "10"
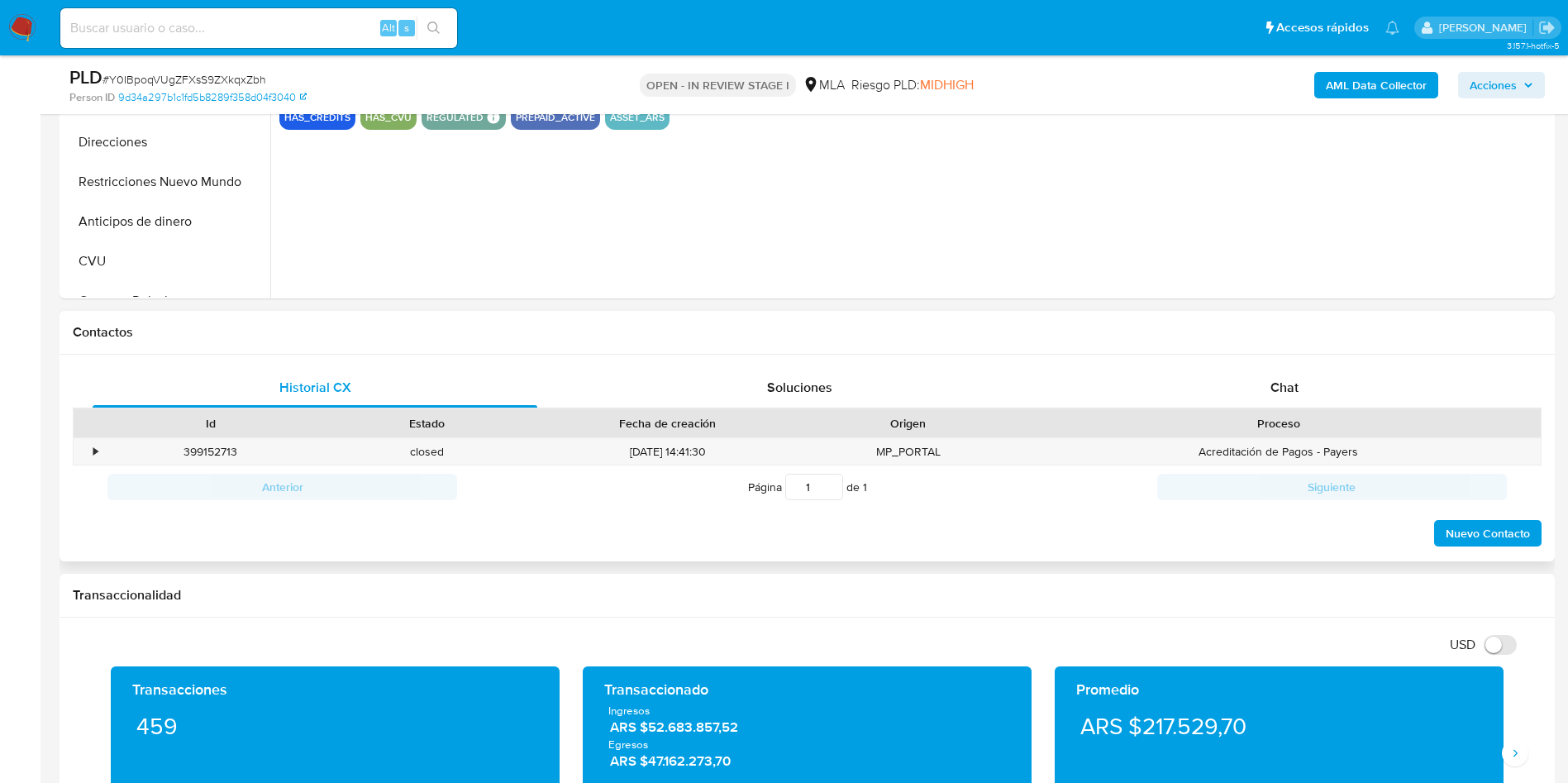
scroll to position [620, 0]
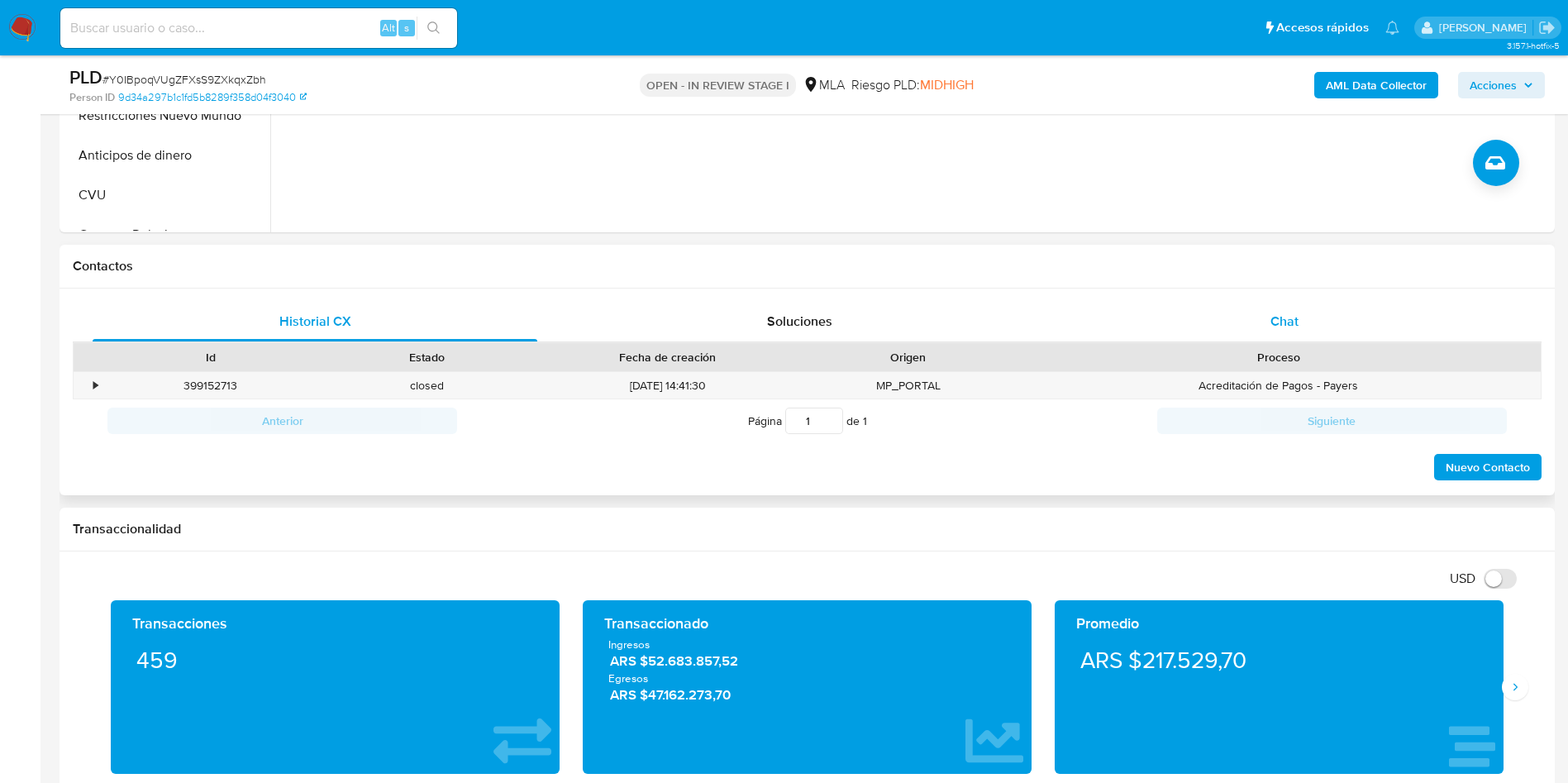
drag, startPoint x: 1301, startPoint y: 322, endPoint x: 1248, endPoint y: 322, distance: 53.0
click at [1301, 322] on div "Chat" at bounding box center [1284, 321] width 445 height 40
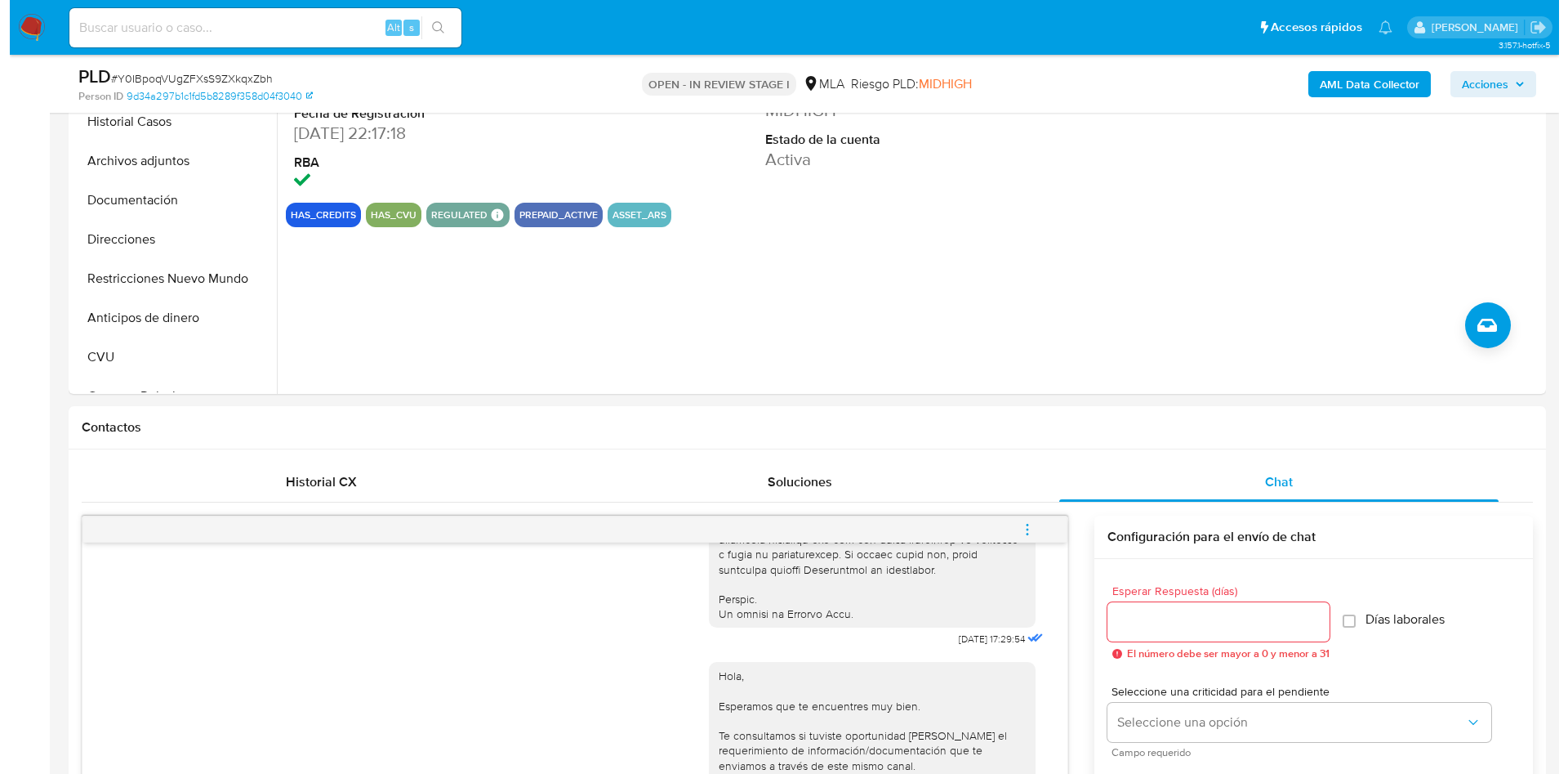
scroll to position [123, 0]
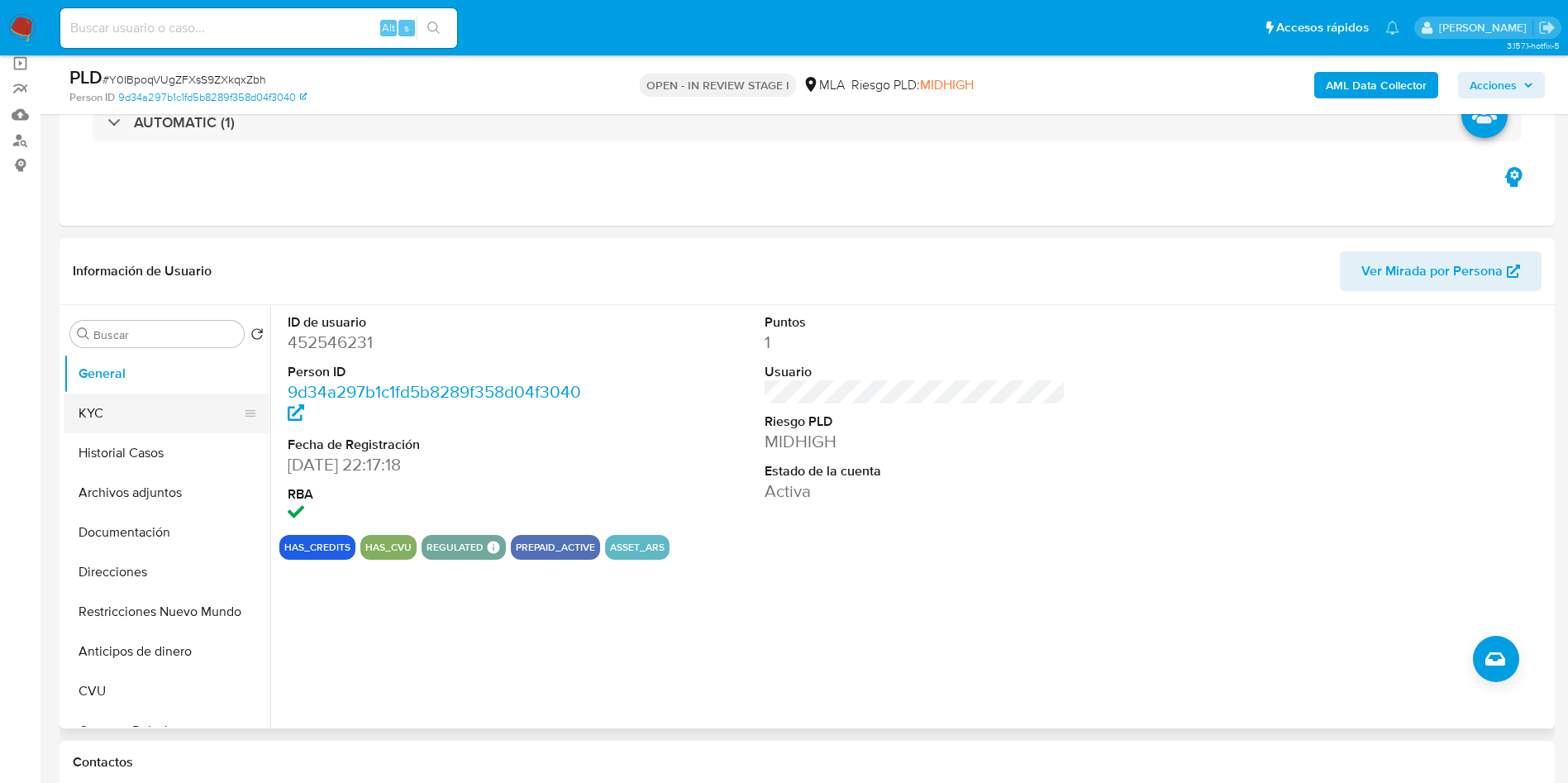
click at [94, 423] on button "KYC" at bounding box center [160, 413] width 193 height 40
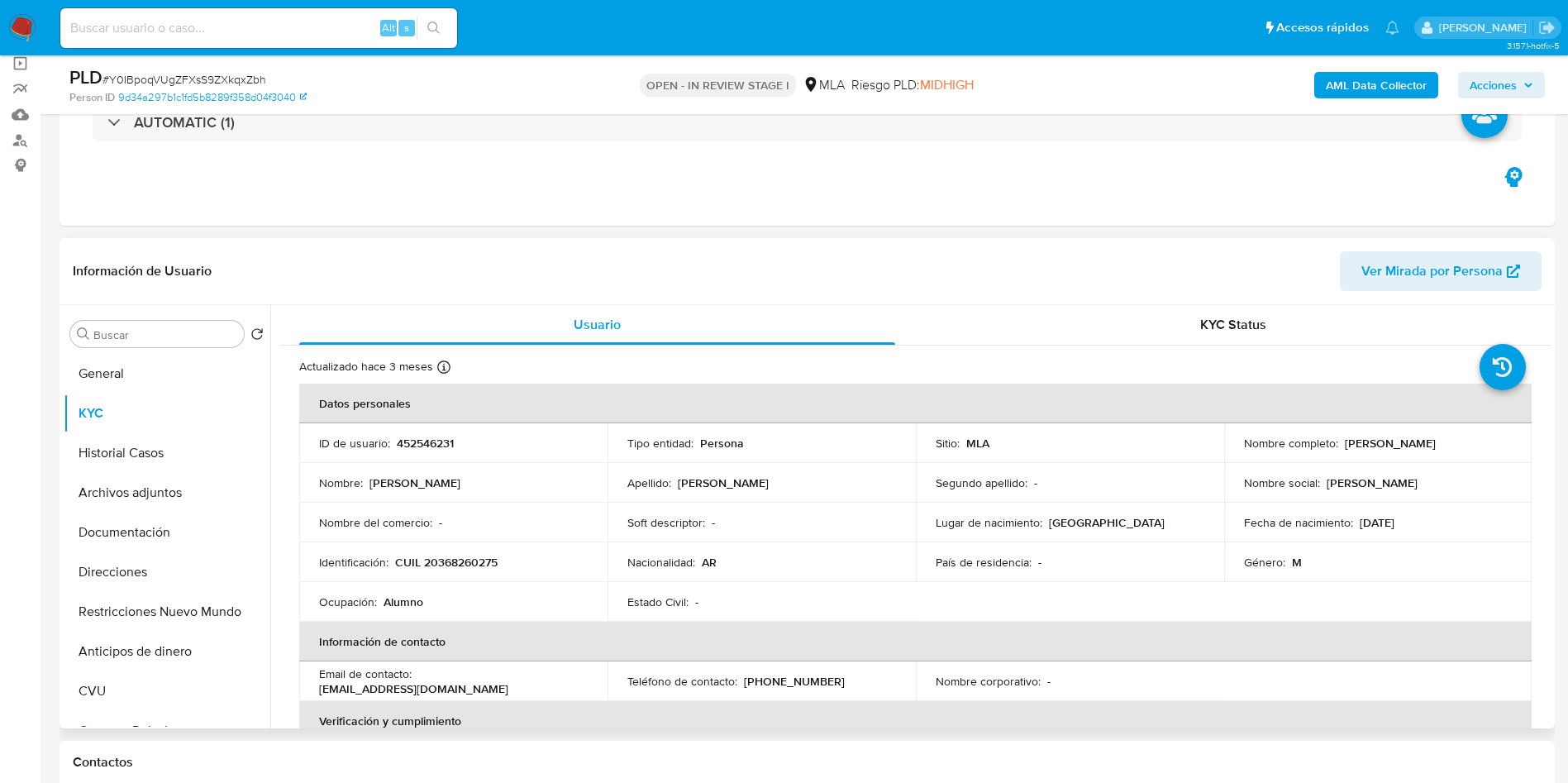
click at [431, 429] on td "ID de usuario : 452546231" at bounding box center [453, 442] width 309 height 40
click at [431, 447] on p "452546231" at bounding box center [426, 443] width 57 height 15
copy p "452546231"
click at [148, 460] on button "Historial Casos" at bounding box center [160, 452] width 193 height 40
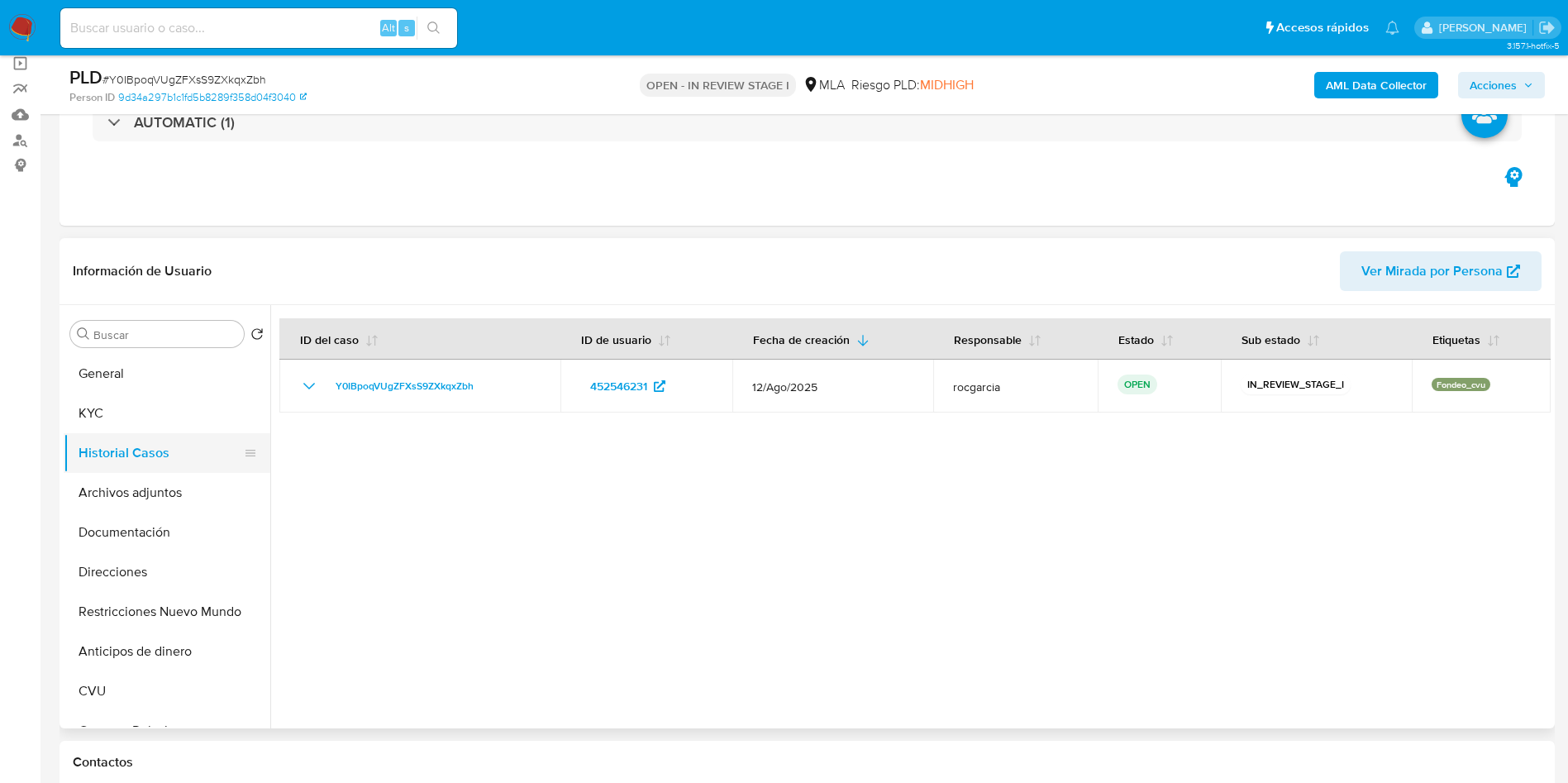
drag, startPoint x: 144, startPoint y: 491, endPoint x: 152, endPoint y: 452, distance: 39.8
click at [144, 485] on button "Archivos adjuntos" at bounding box center [167, 492] width 206 height 40
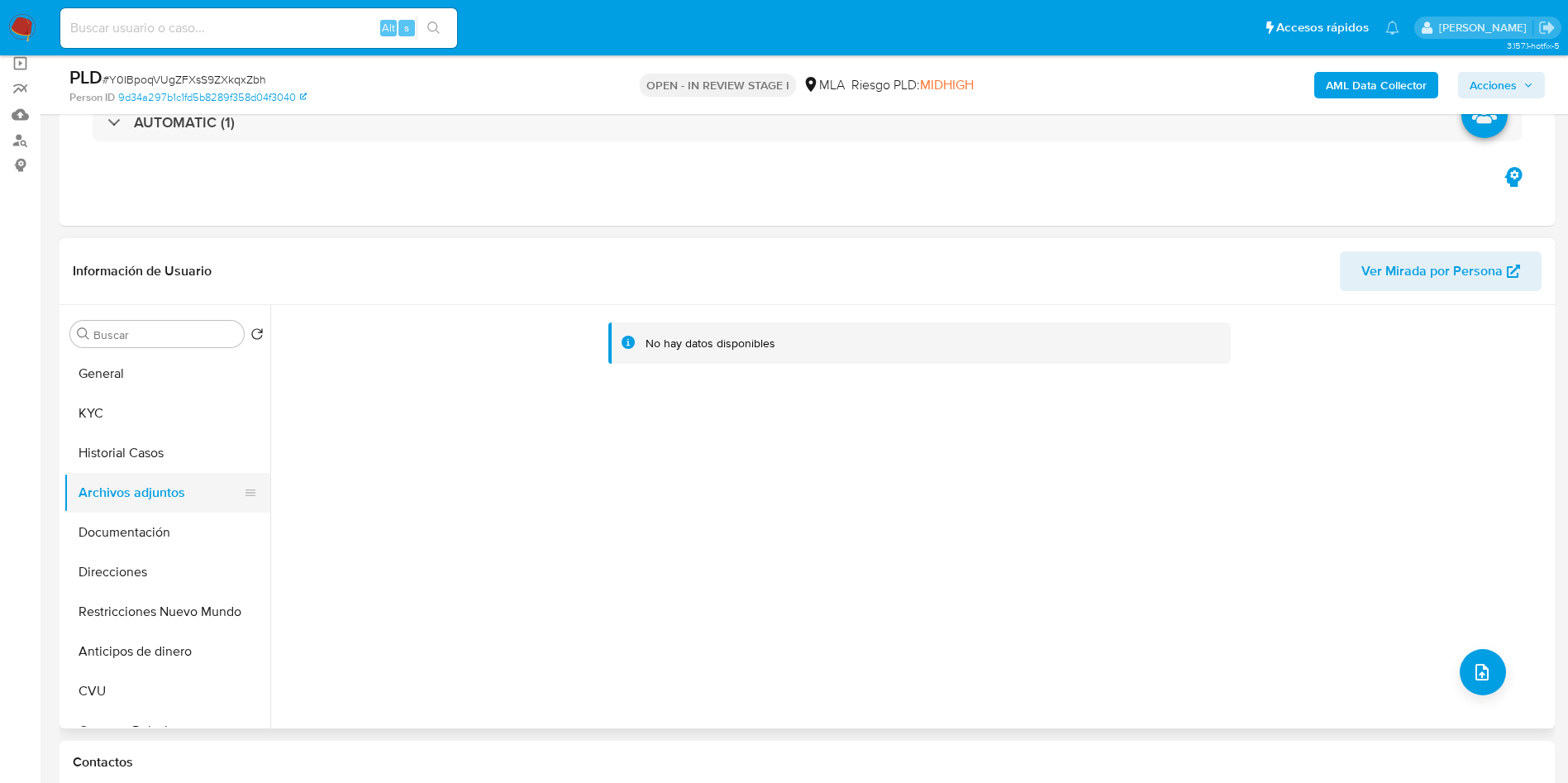
click at [120, 438] on button "Historial Casos" at bounding box center [167, 452] width 206 height 40
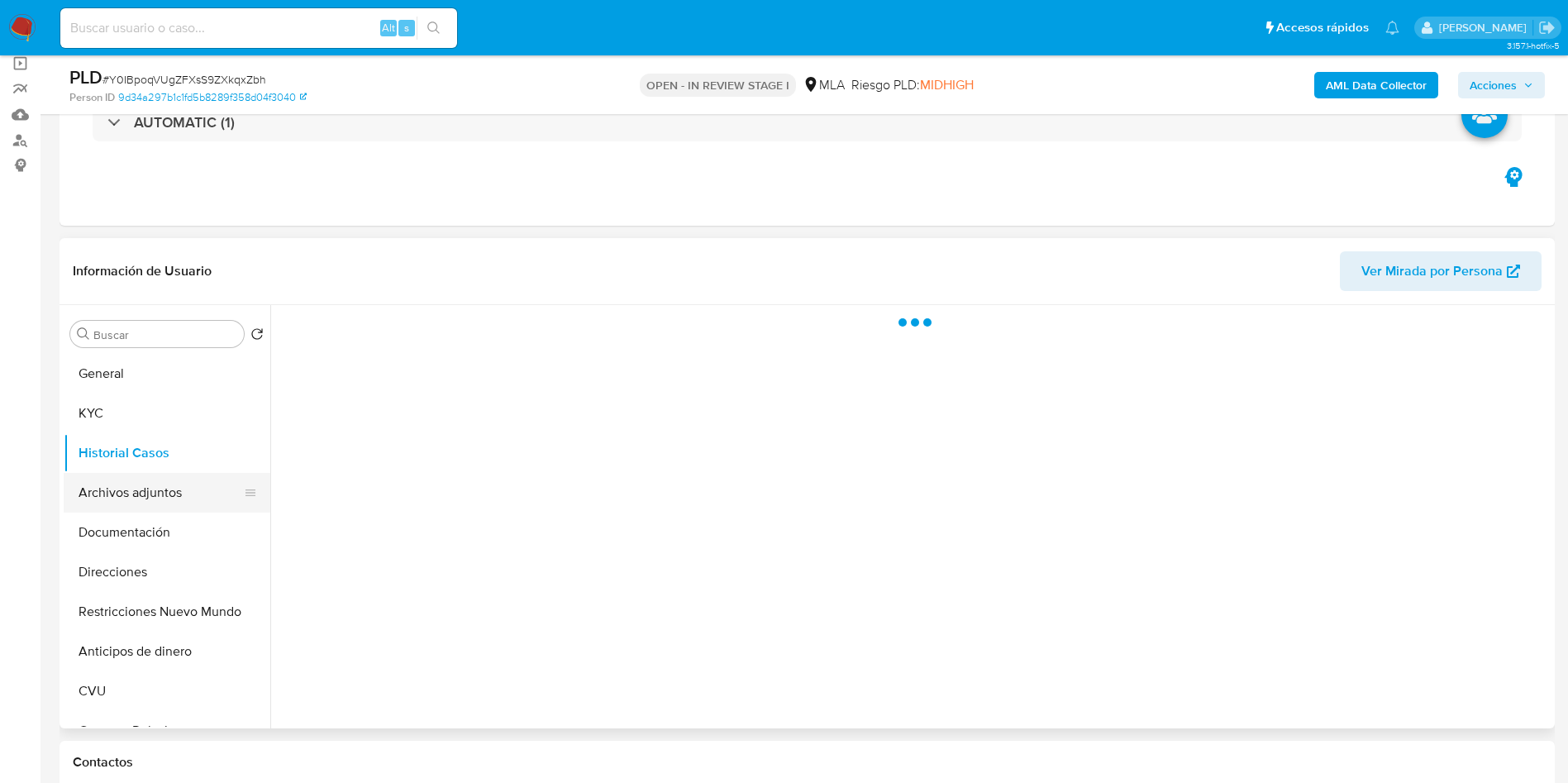
click at [121, 485] on button "Archivos adjuntos" at bounding box center [160, 492] width 193 height 40
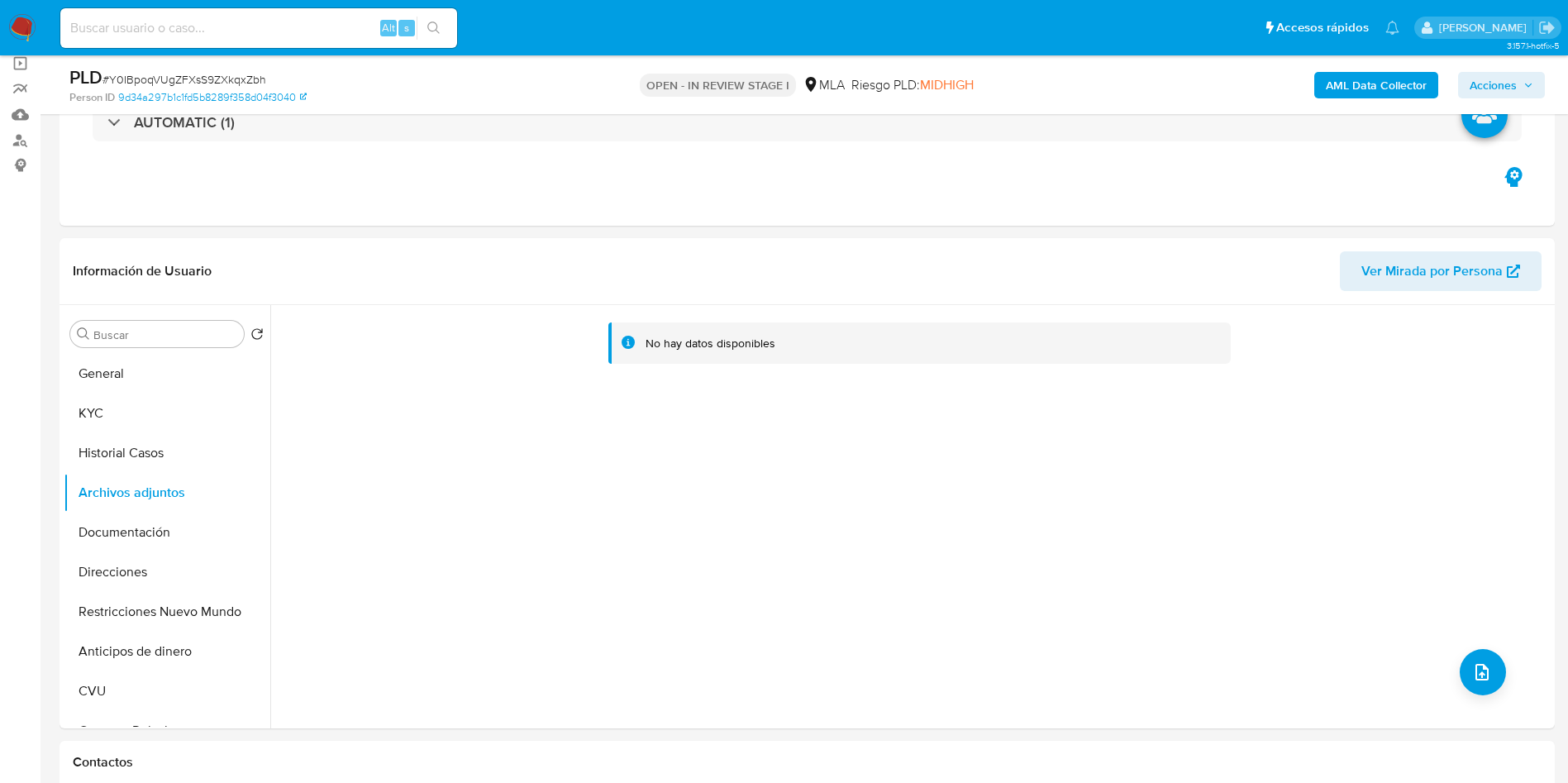
click at [1401, 78] on b "AML Data Collector" at bounding box center [1375, 85] width 100 height 27
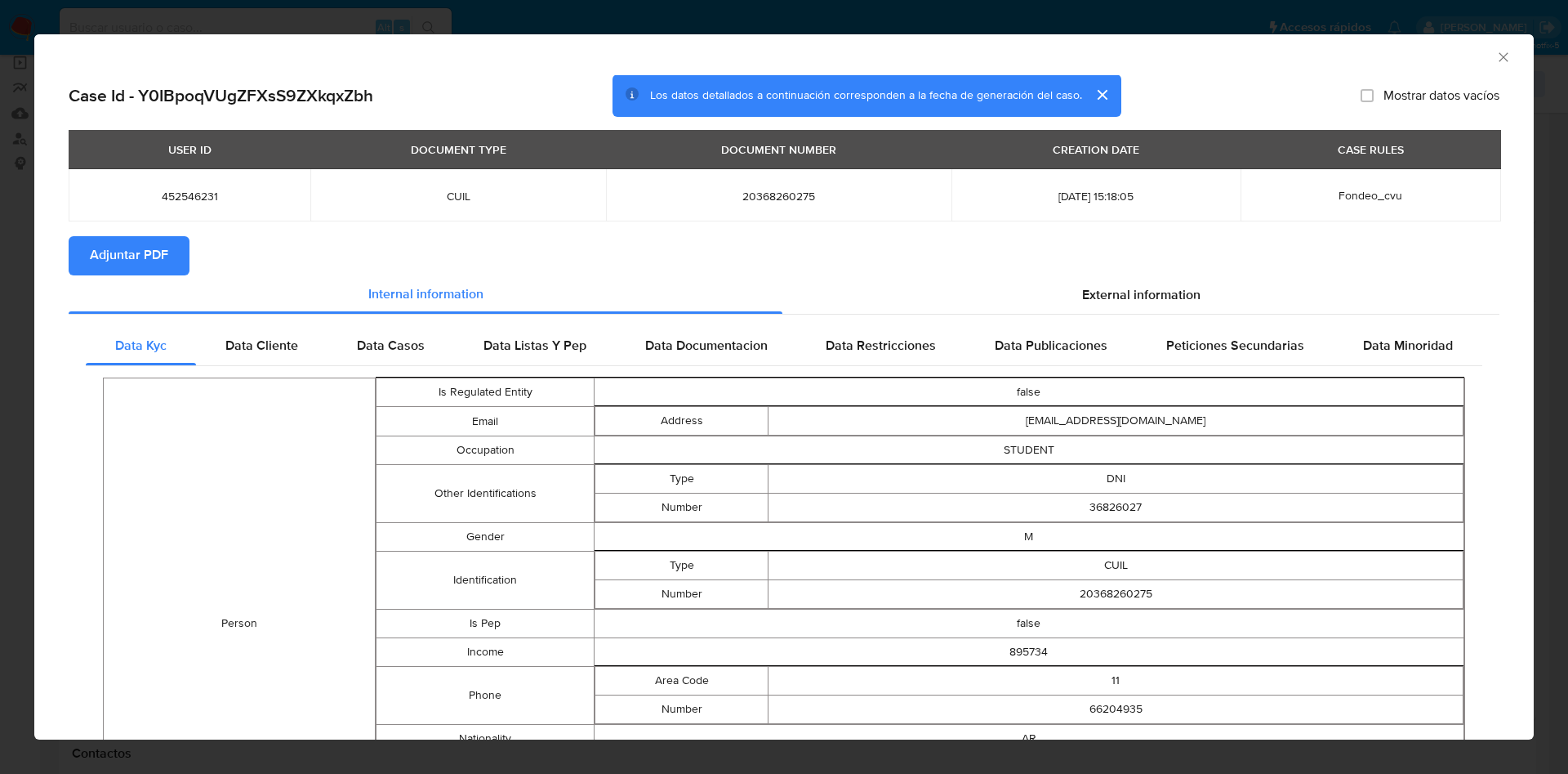
drag, startPoint x: 1133, startPoint y: 298, endPoint x: 848, endPoint y: 371, distance: 294.2
click at [1132, 301] on span "External information" at bounding box center [1141, 294] width 118 height 19
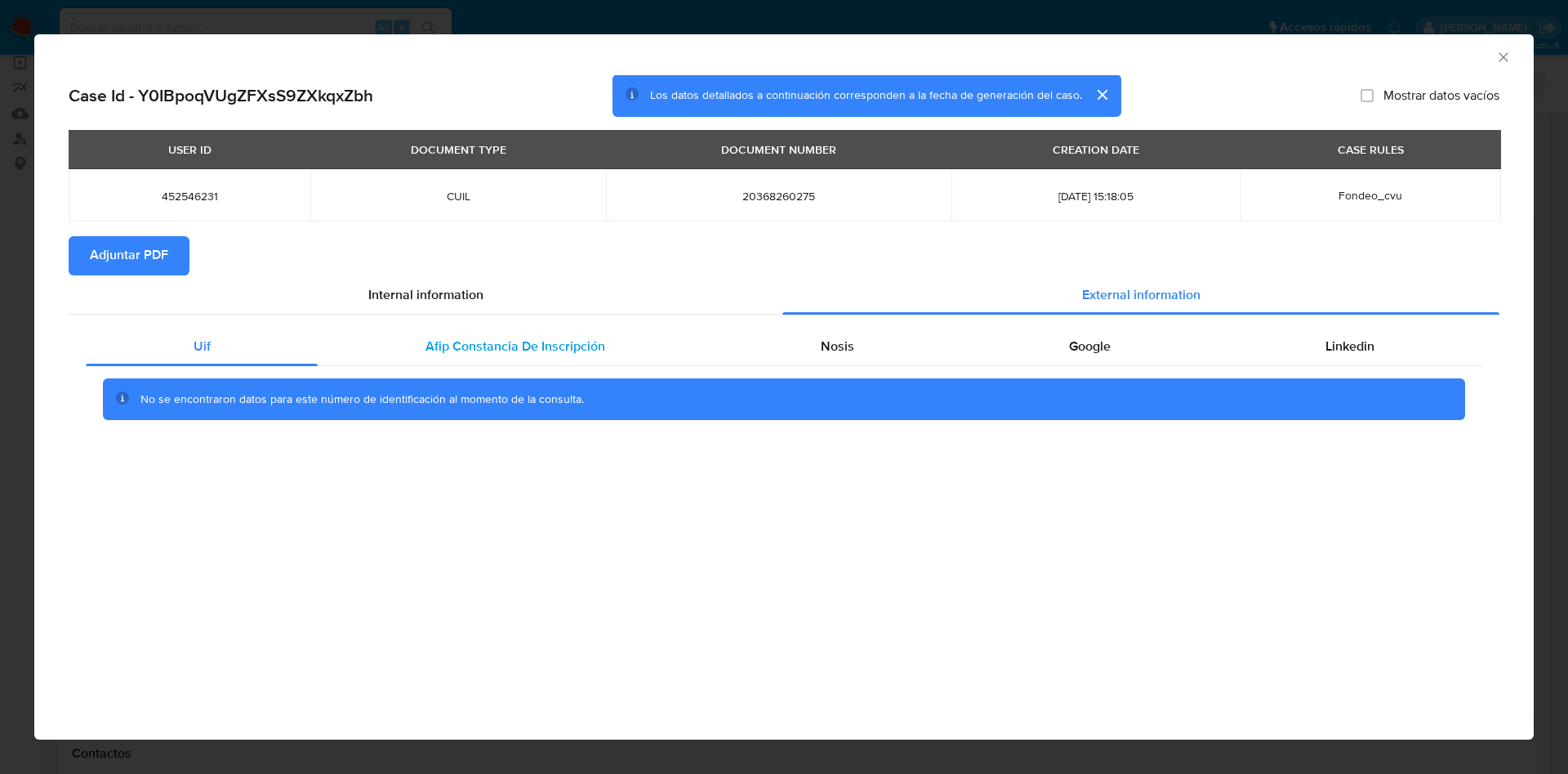
click at [568, 362] on div "Afip Constancia De Inscripción" at bounding box center [514, 346] width 394 height 39
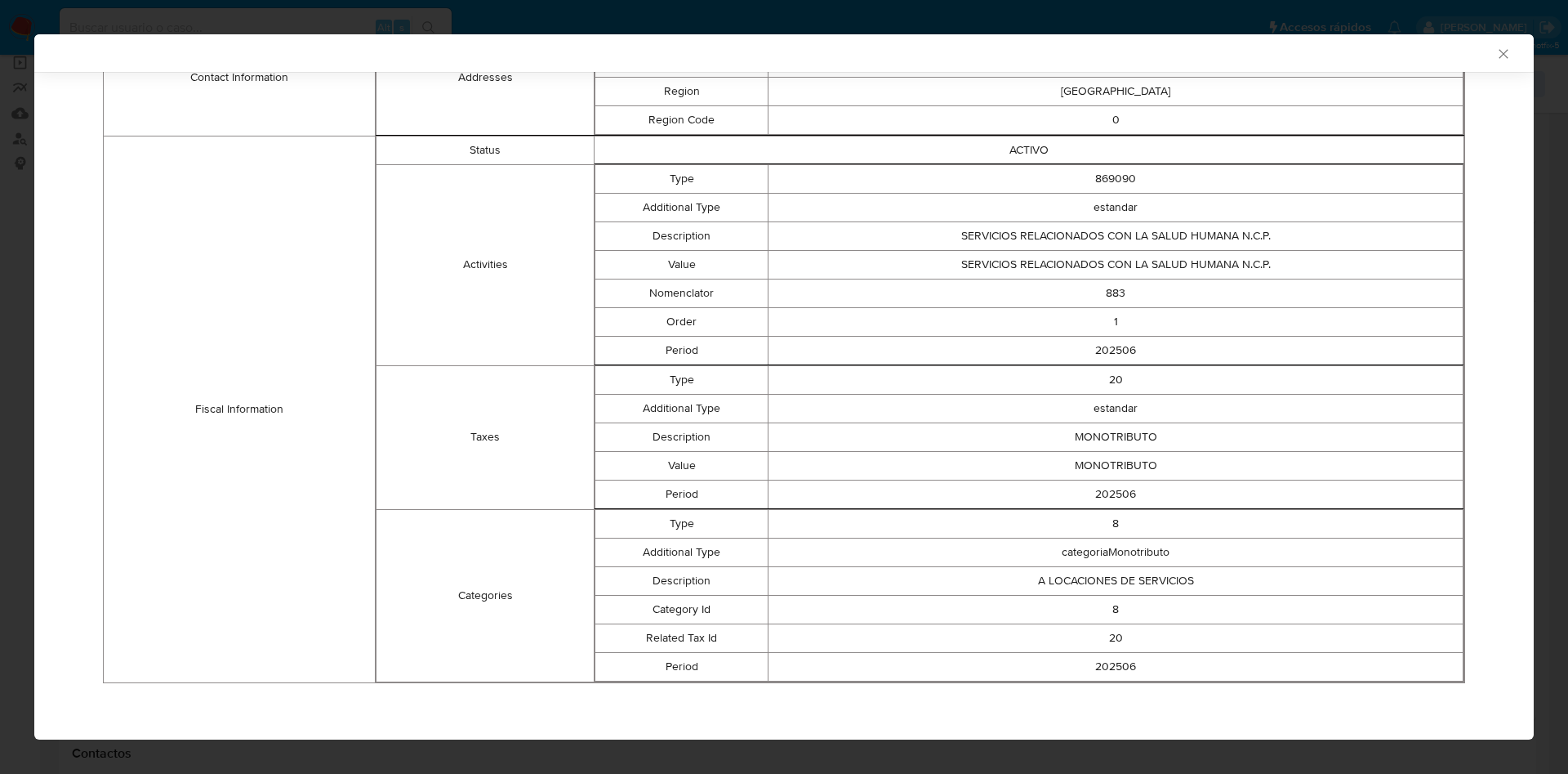
scroll to position [0, 0]
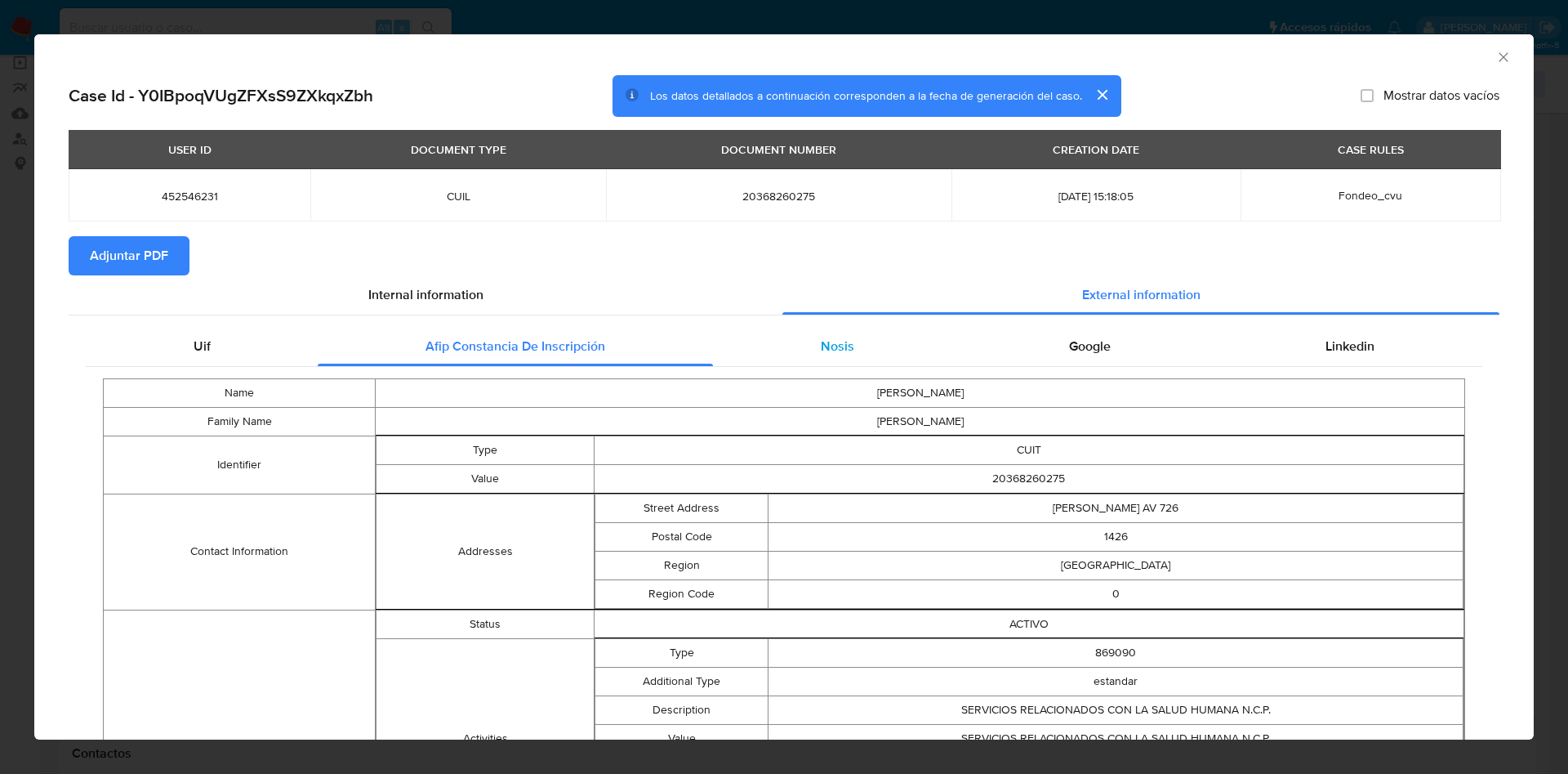
click at [814, 355] on div "Nosis" at bounding box center [836, 346] width 248 height 39
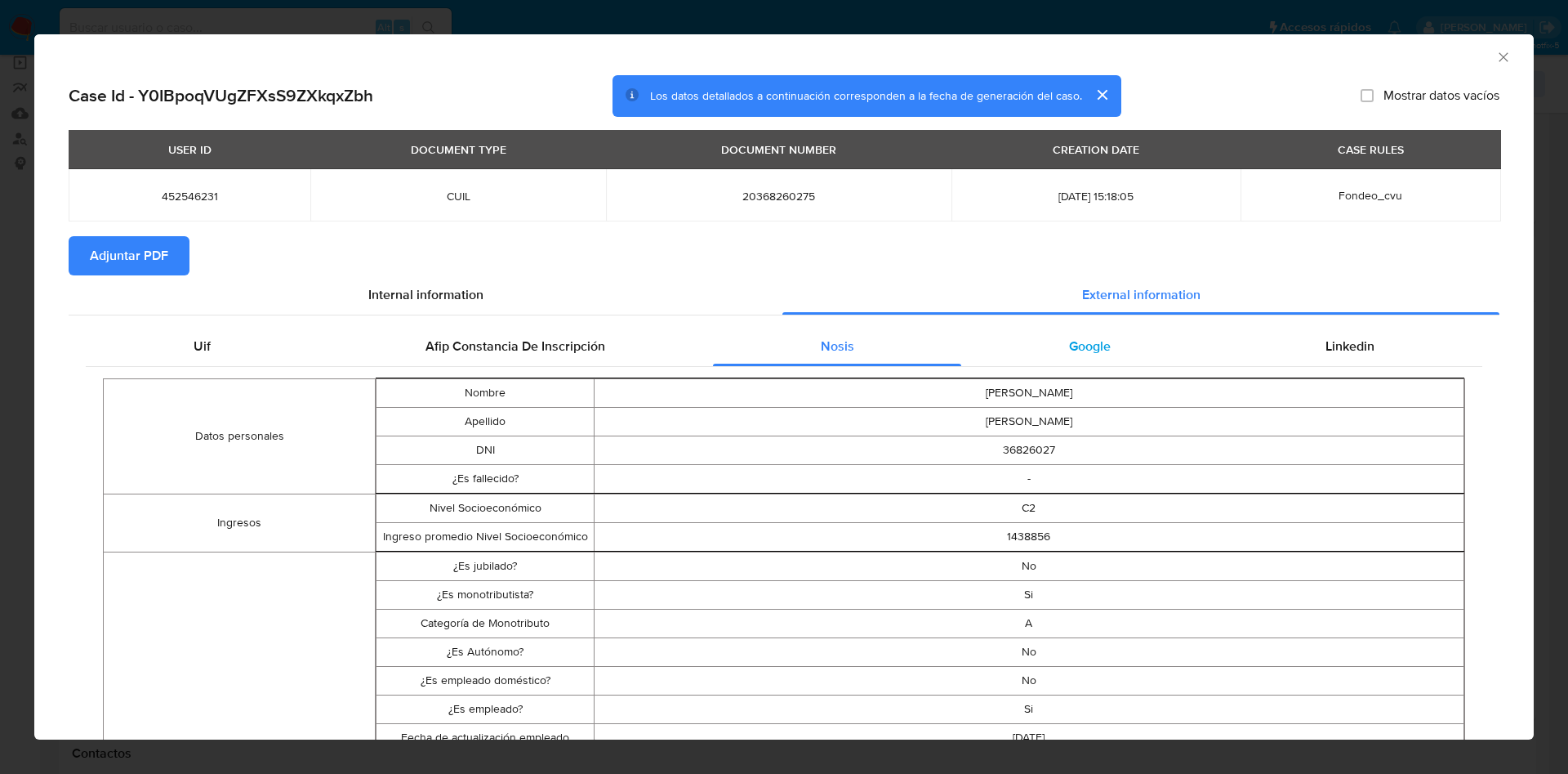
click at [1076, 341] on span "Google" at bounding box center [1089, 346] width 42 height 19
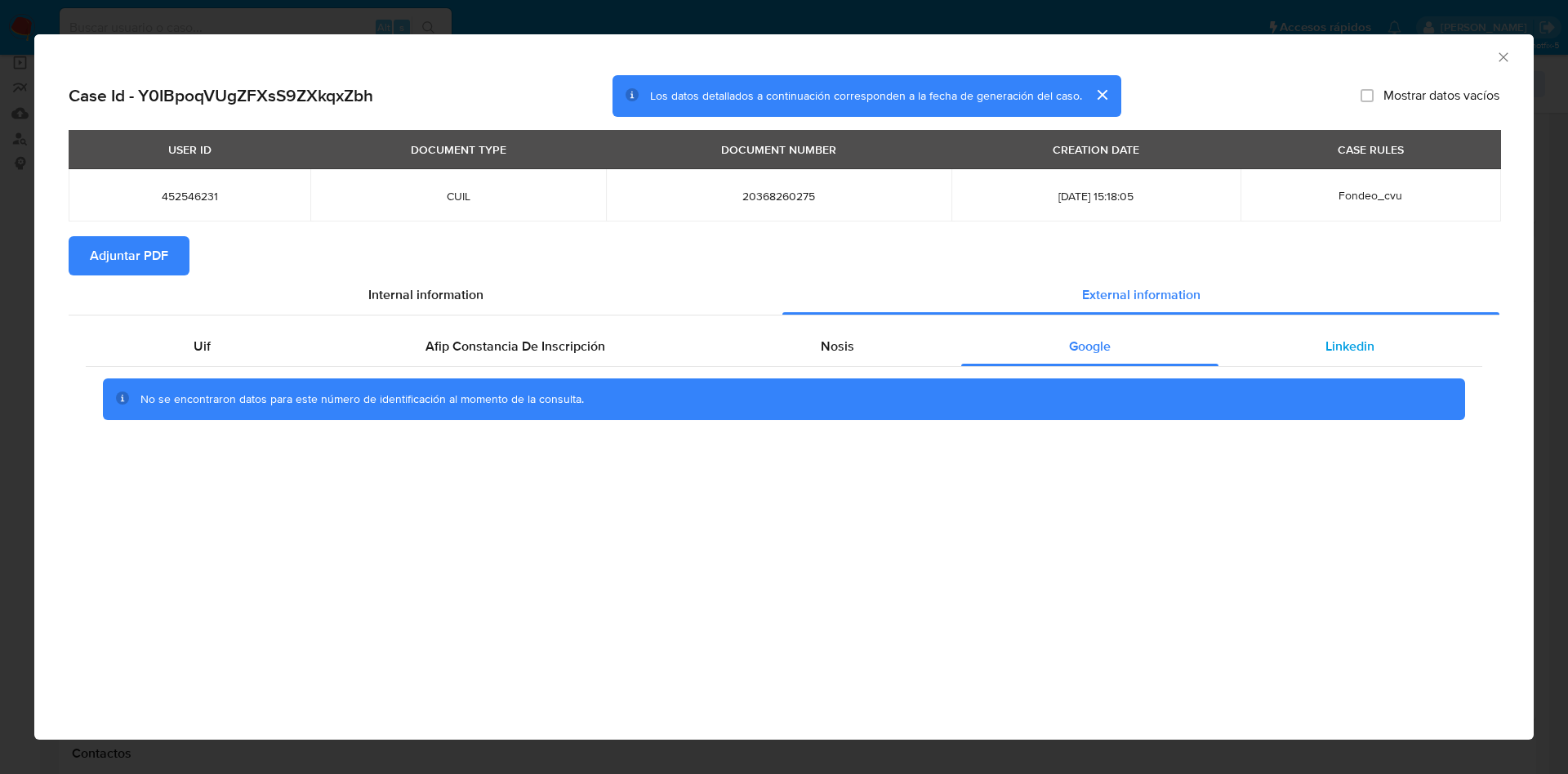
click at [1341, 350] on span "Linkedin" at bounding box center [1350, 346] width 49 height 19
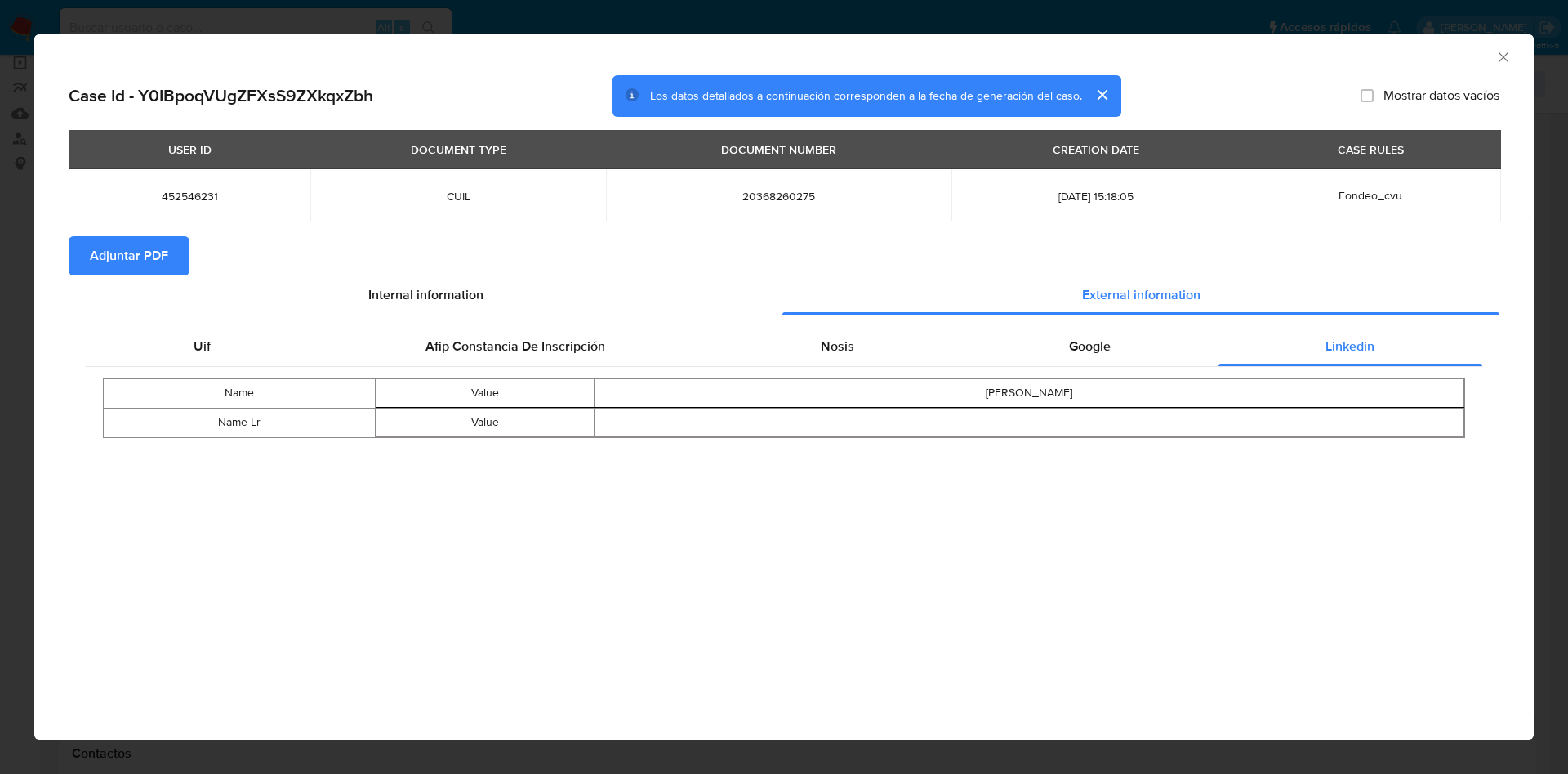
click at [137, 238] on span "Adjuntar PDF" at bounding box center [129, 255] width 78 height 36
click at [1497, 61] on icon "Cerrar ventana" at bounding box center [1503, 57] width 16 height 16
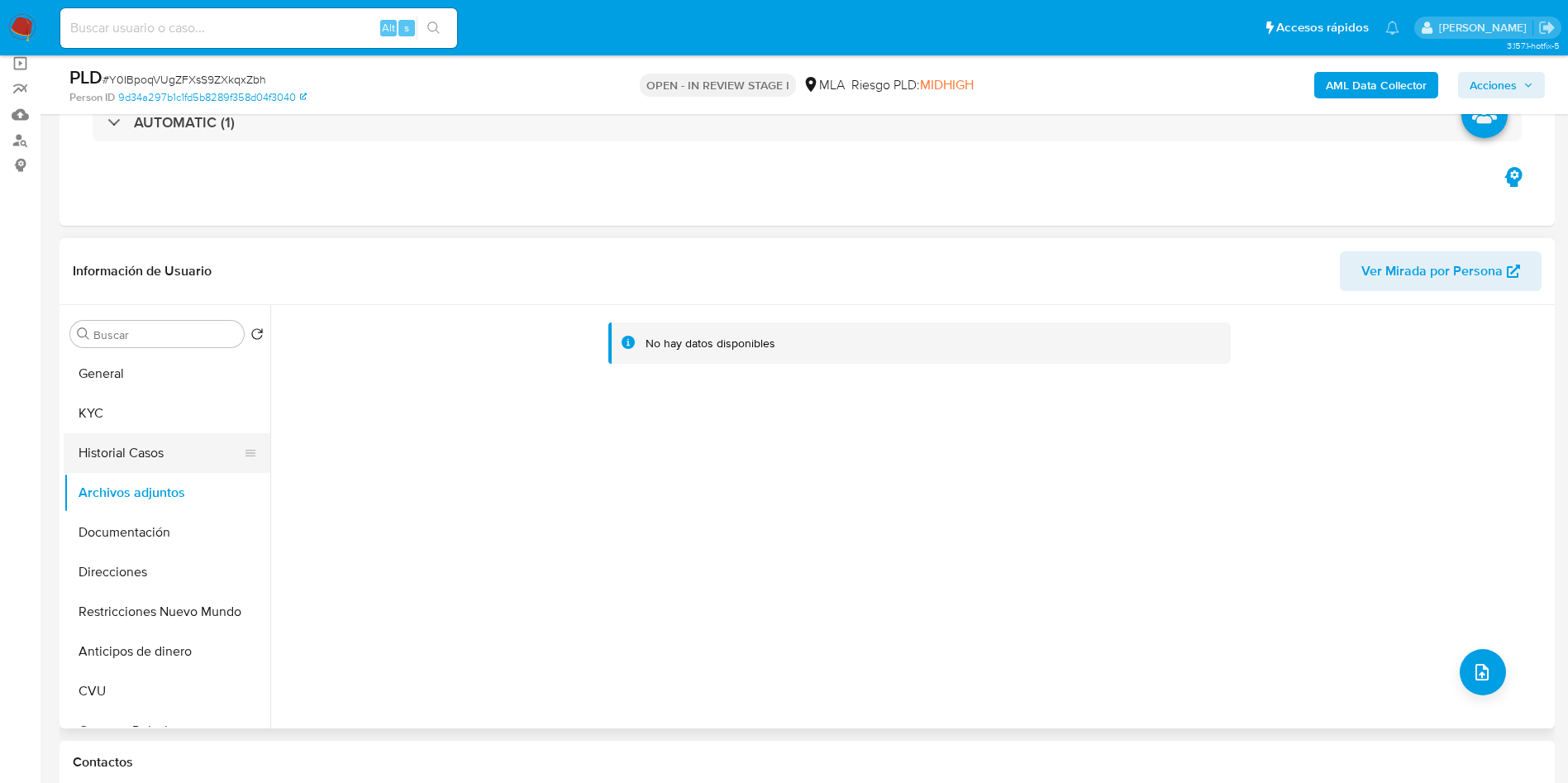
click at [140, 455] on button "Historial Casos" at bounding box center [160, 452] width 193 height 40
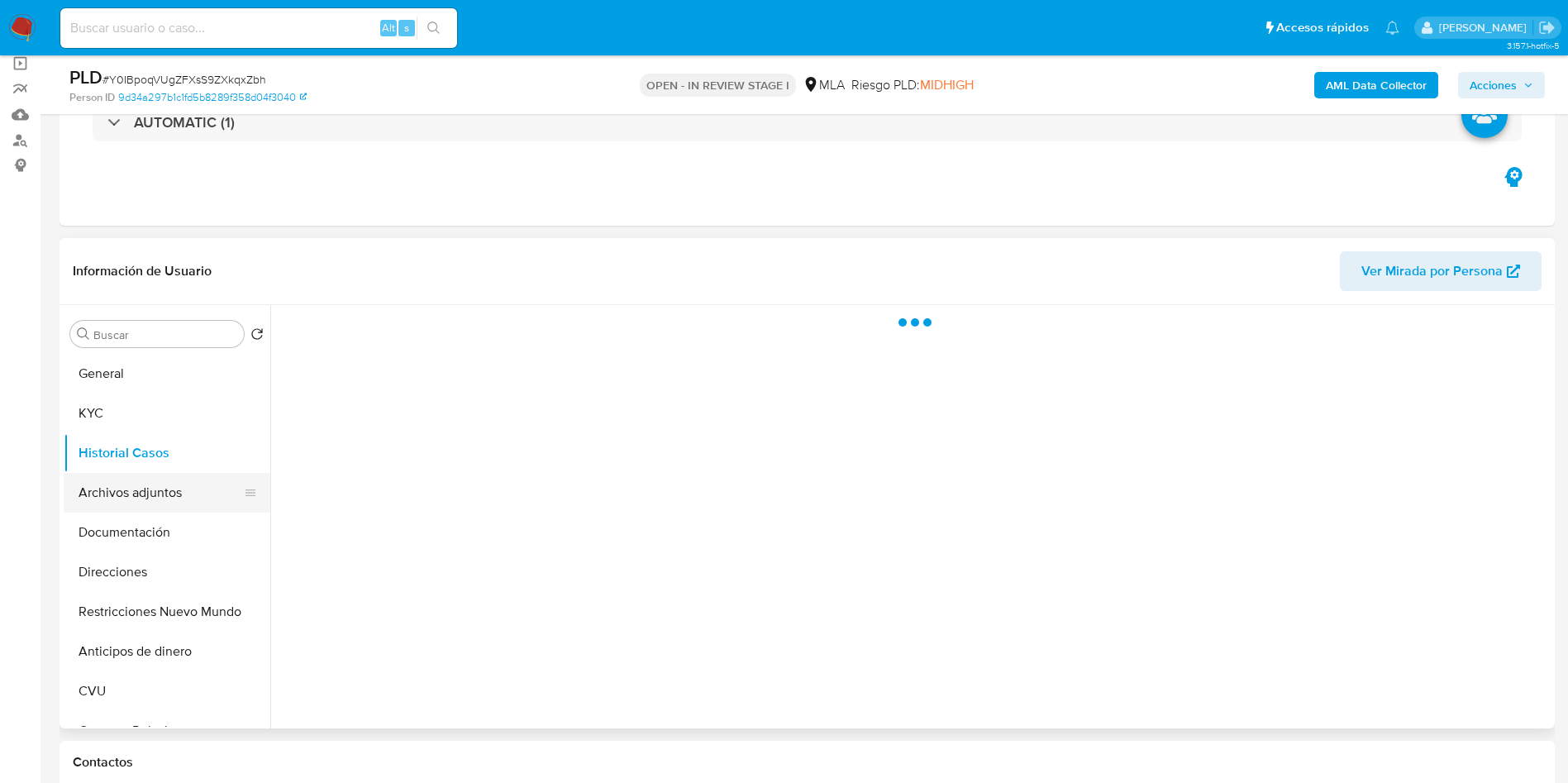
click at [146, 491] on button "Archivos adjuntos" at bounding box center [160, 492] width 193 height 40
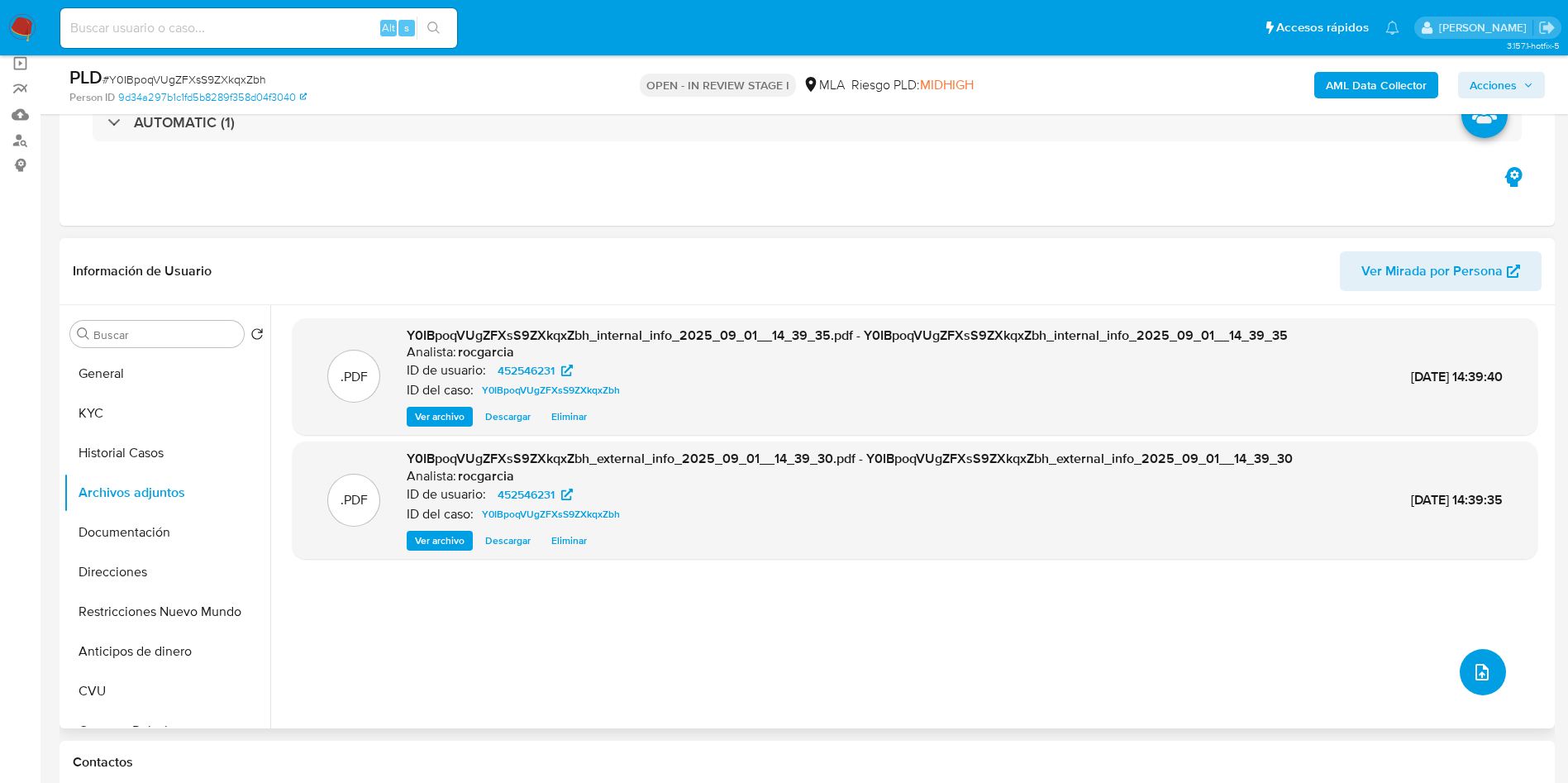
click at [1475, 676] on icon "upload-file" at bounding box center [1482, 672] width 20 height 20
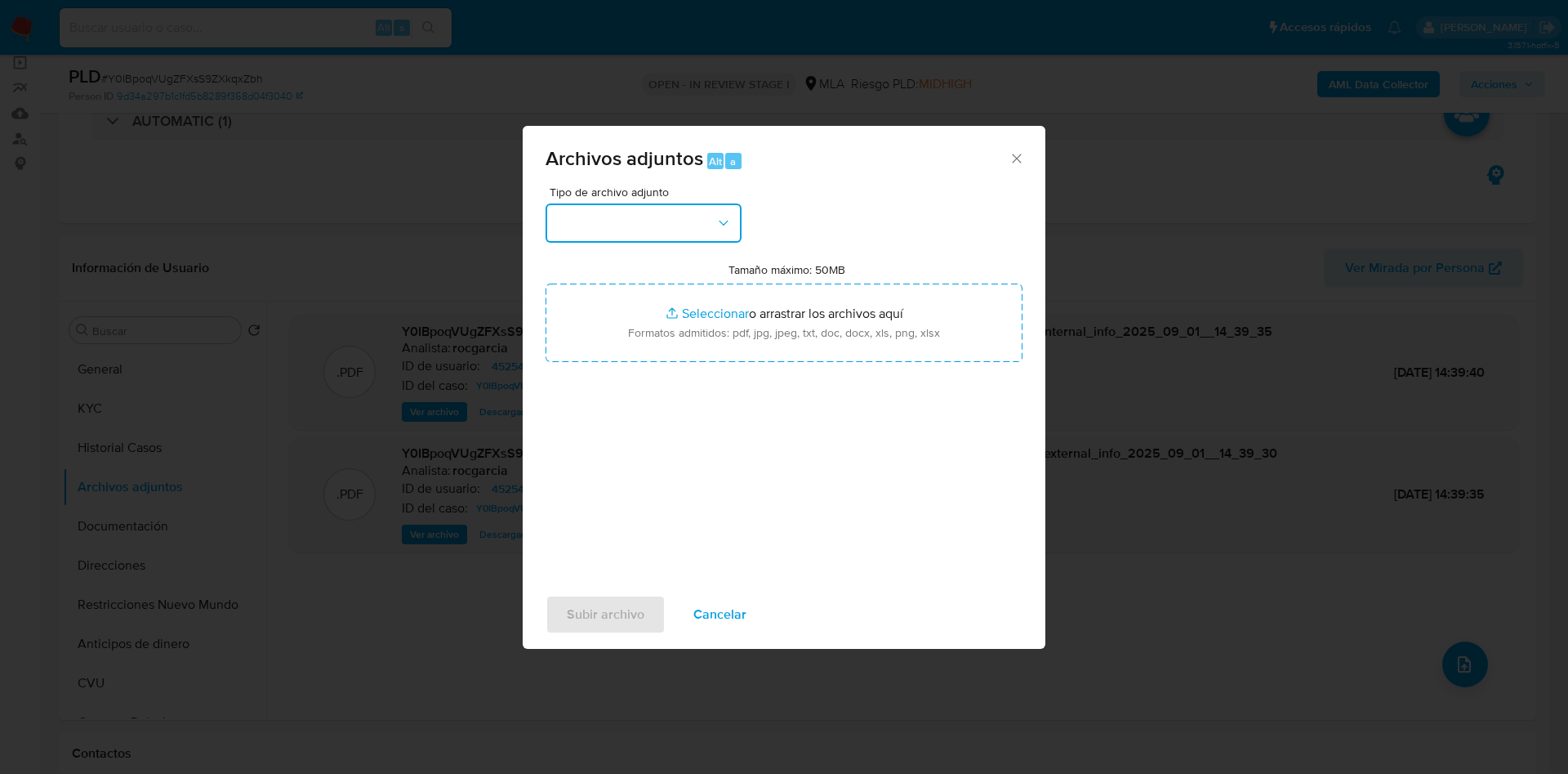
click at [646, 213] on button "button" at bounding box center [642, 222] width 196 height 39
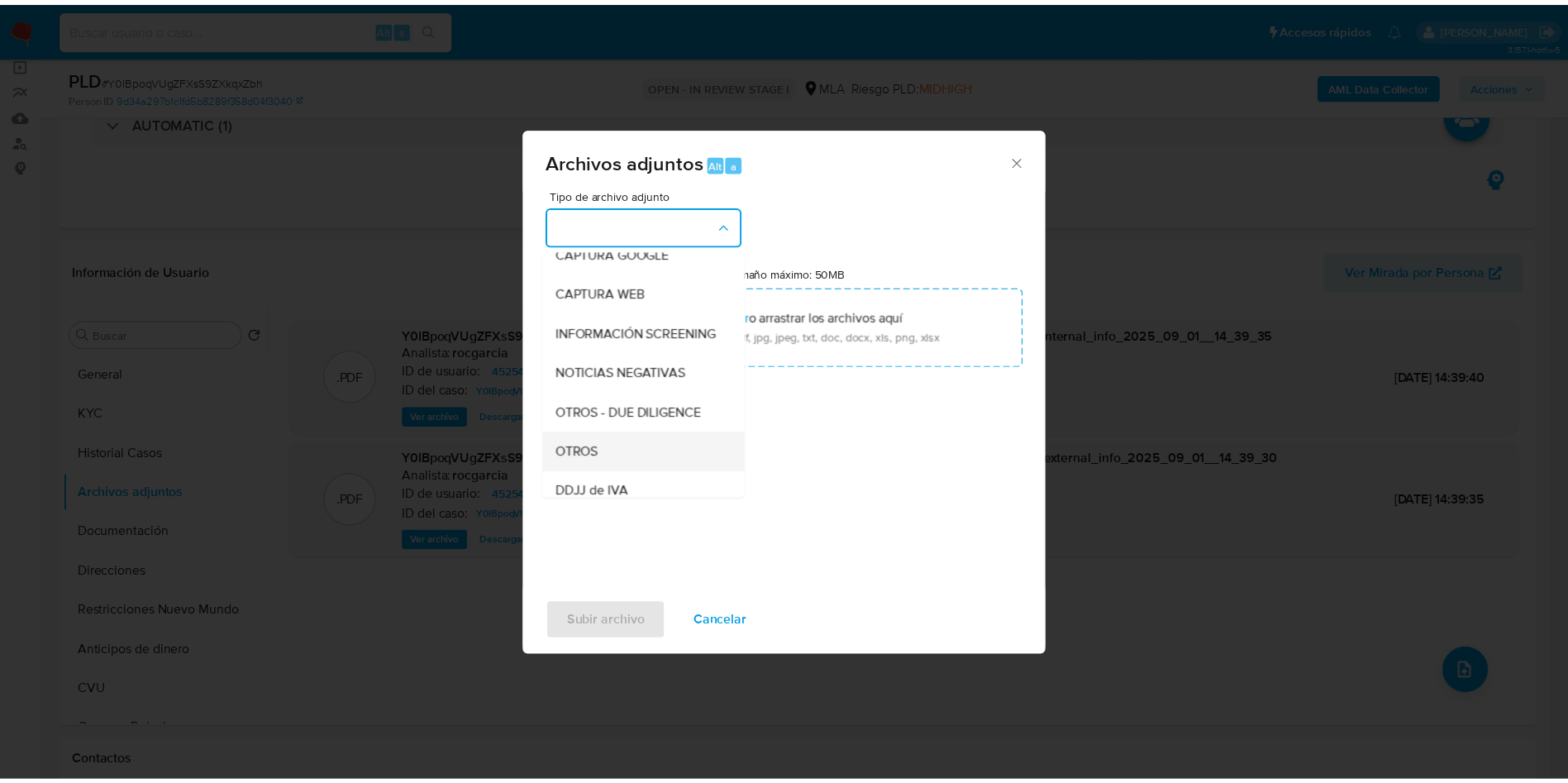
scroll to position [248, 0]
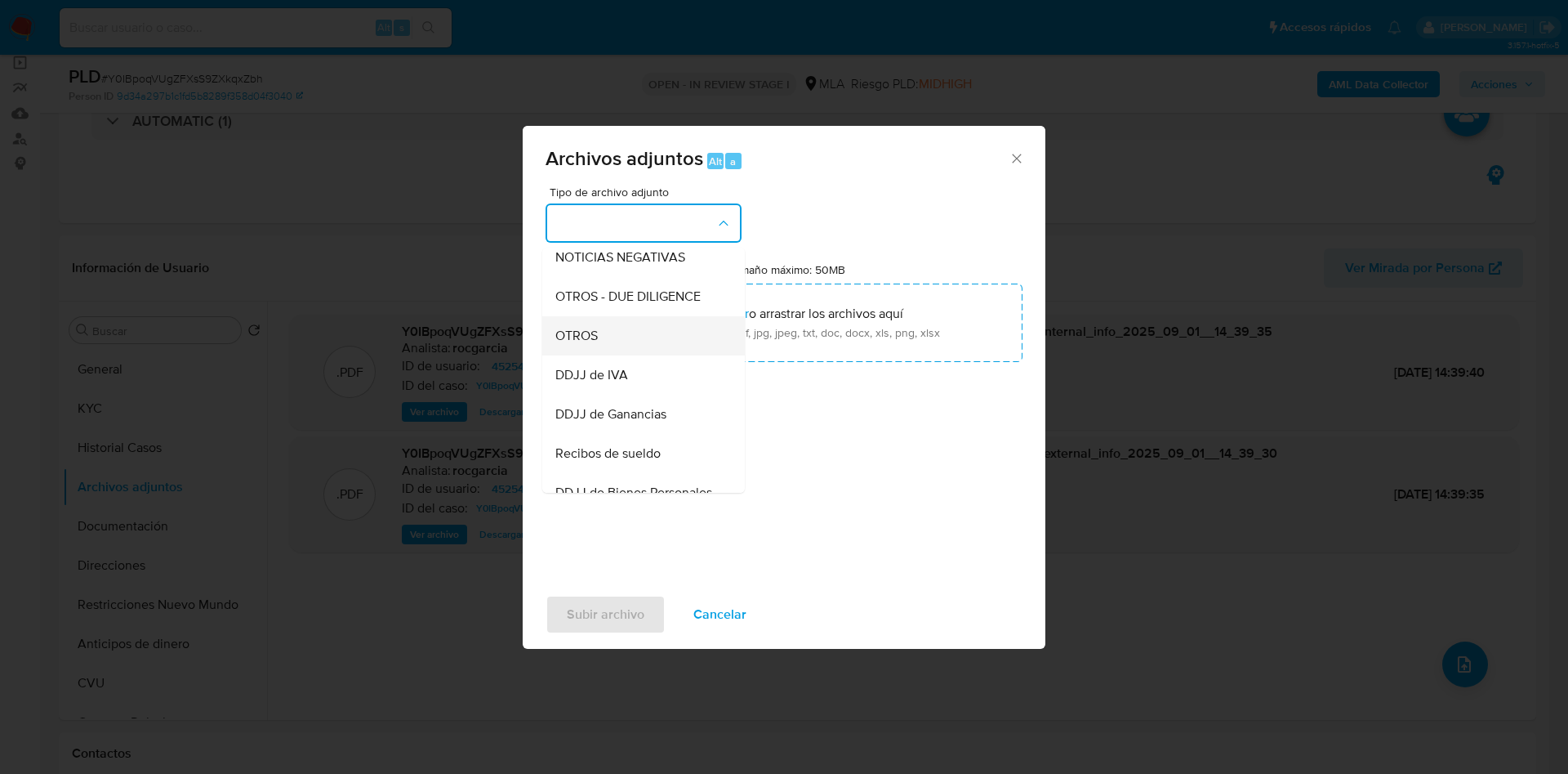
click at [634, 342] on div "OTROS" at bounding box center [638, 335] width 167 height 39
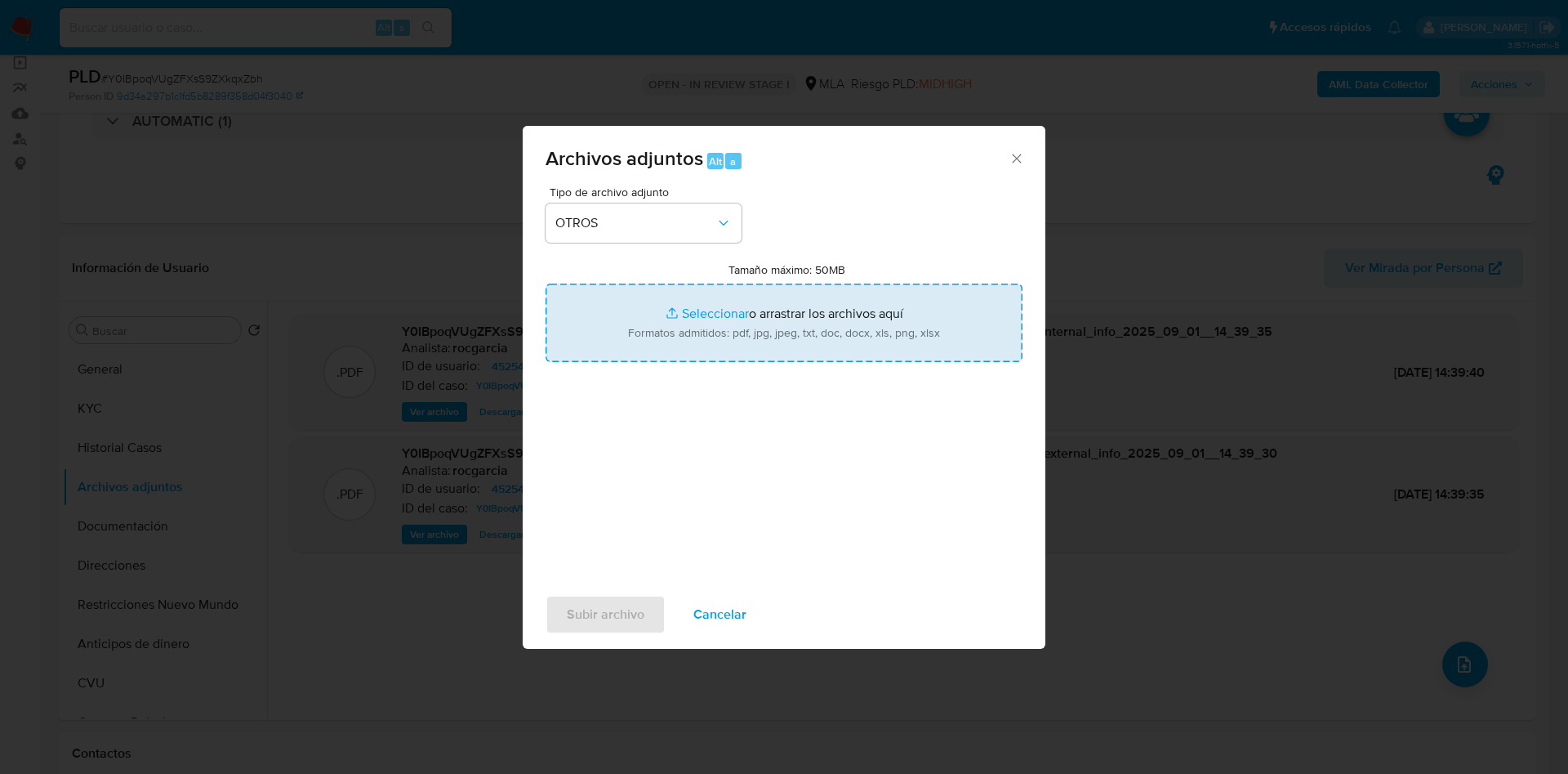
click at [714, 312] on input "Tamaño máximo: 50MB Seleccionar archivos" at bounding box center [784, 322] width 477 height 78
type input "C:\fakepath\Movimientos 452546231.xlsx"
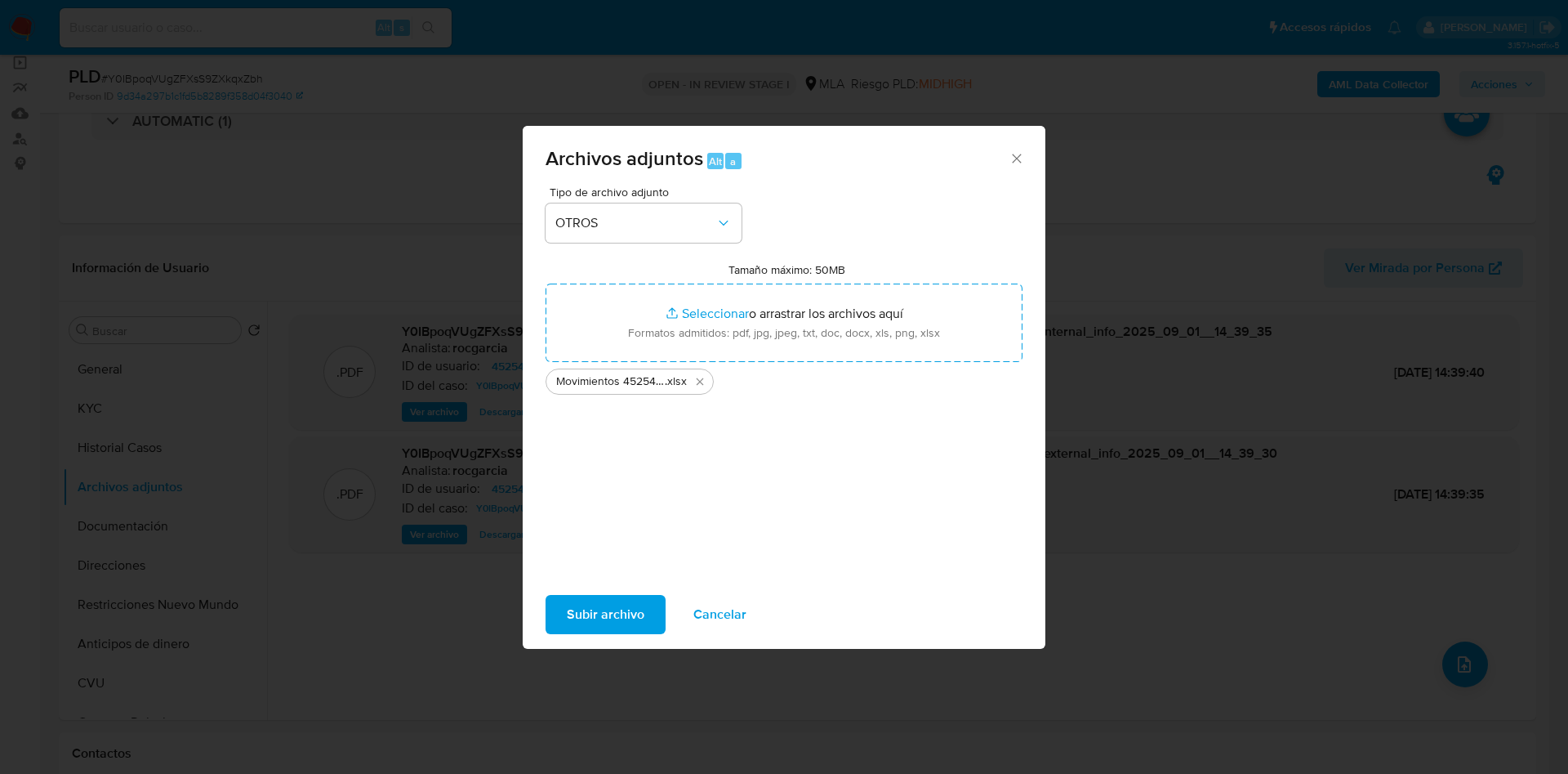
click at [623, 611] on span "Subir archivo" at bounding box center [605, 614] width 77 height 36
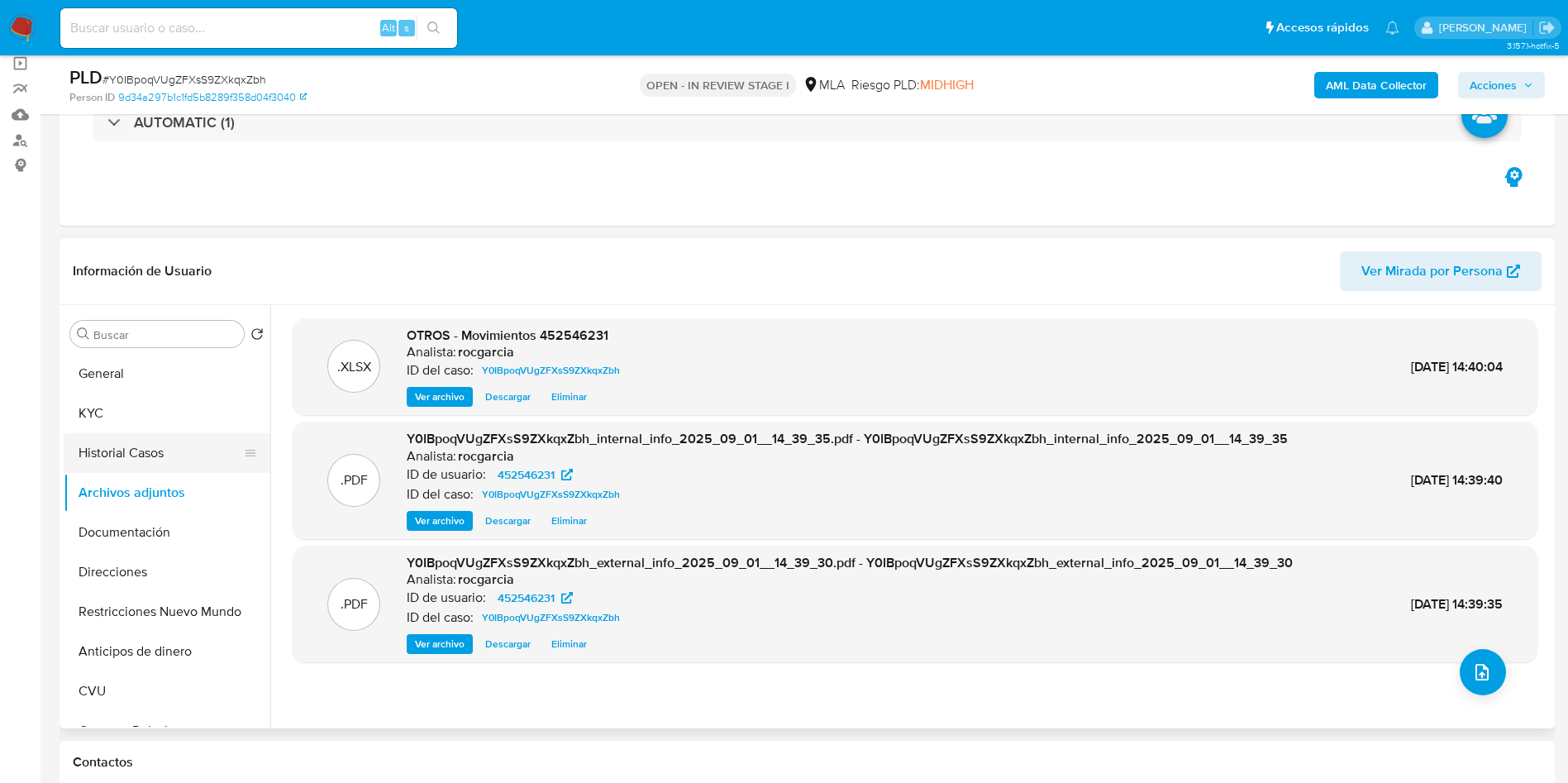
click at [181, 464] on button "Historial Casos" at bounding box center [160, 452] width 193 height 40
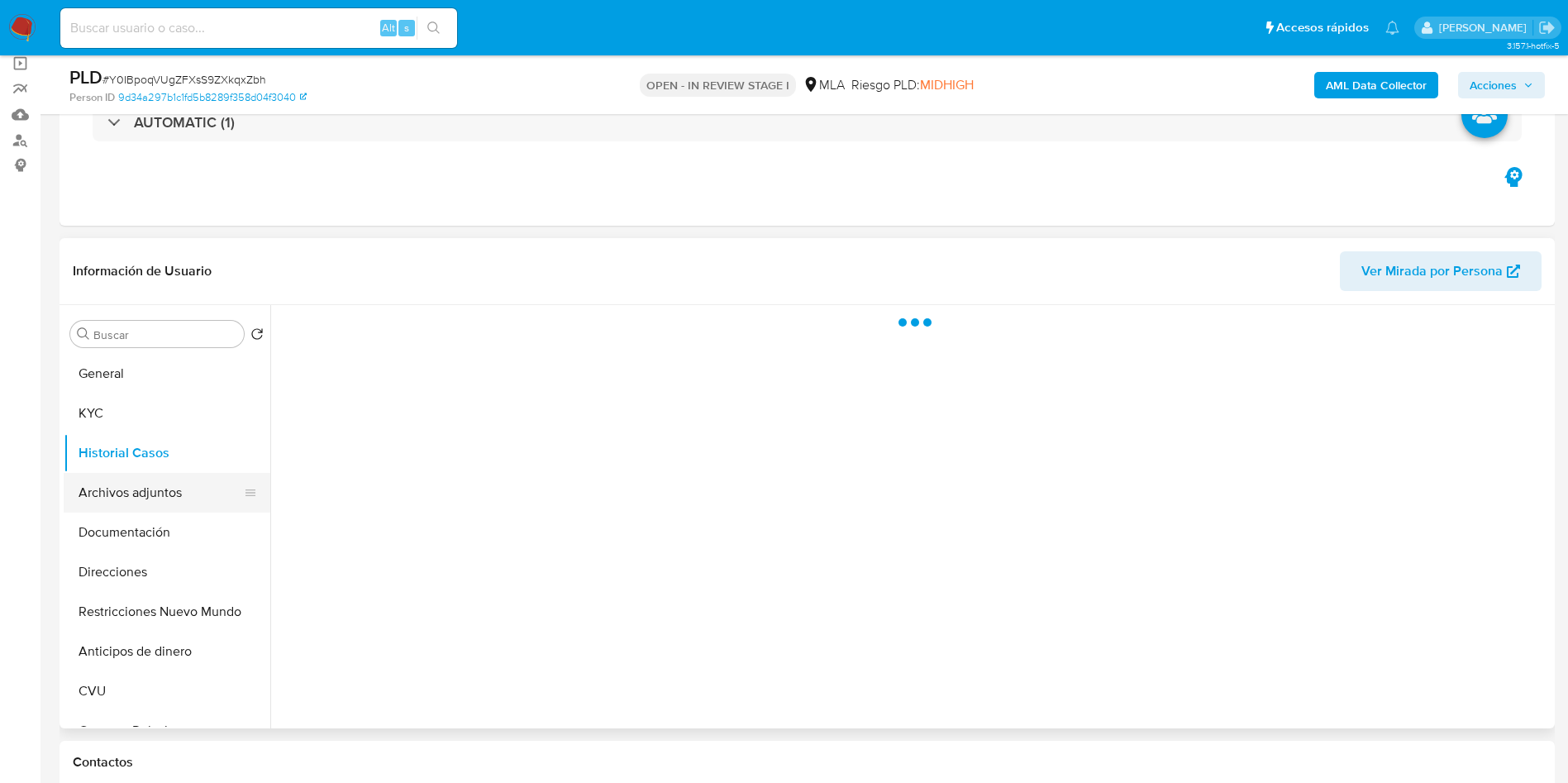
click at [175, 495] on button "Archivos adjuntos" at bounding box center [160, 492] width 193 height 40
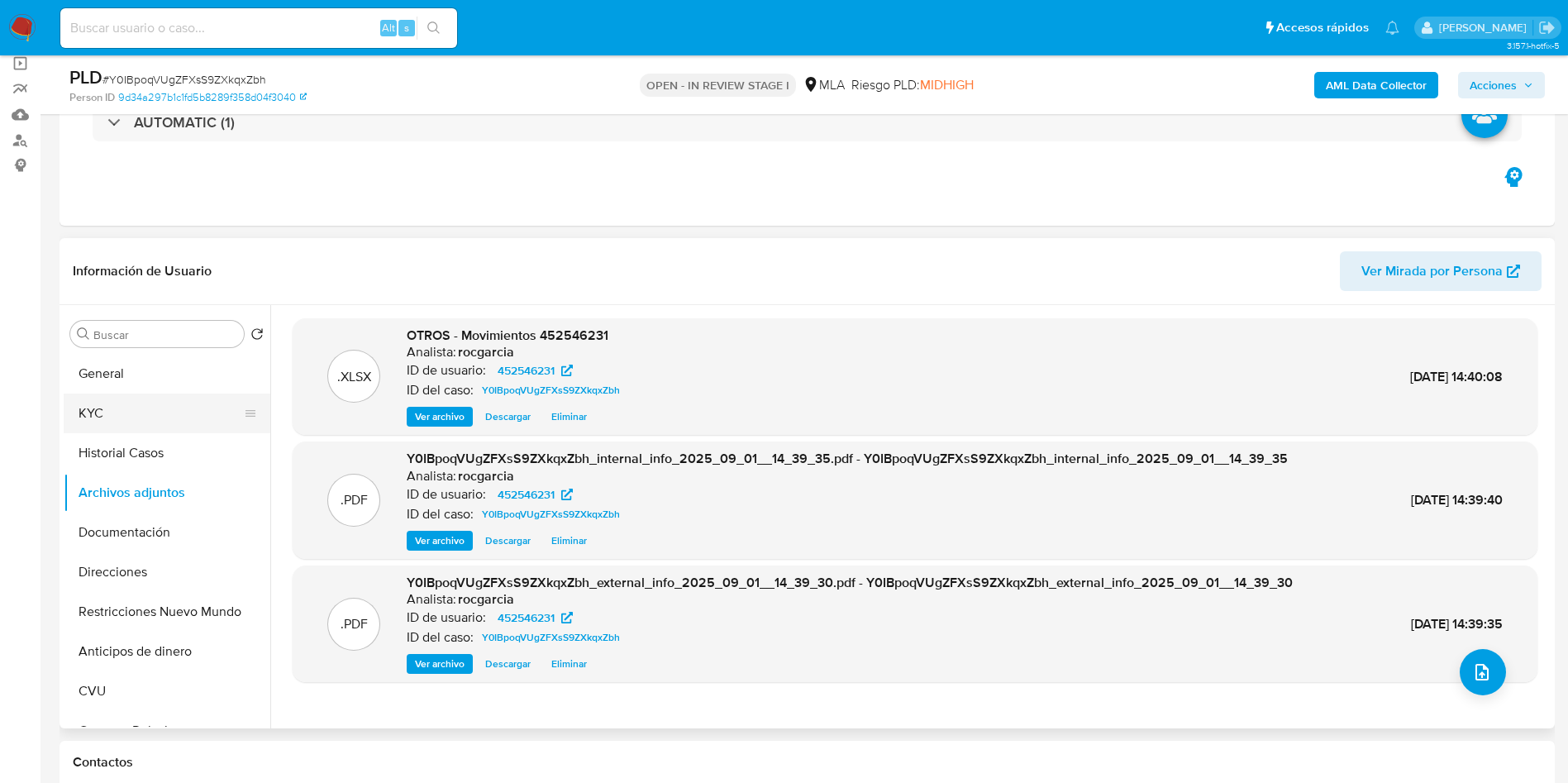
click at [155, 421] on button "KYC" at bounding box center [160, 413] width 193 height 40
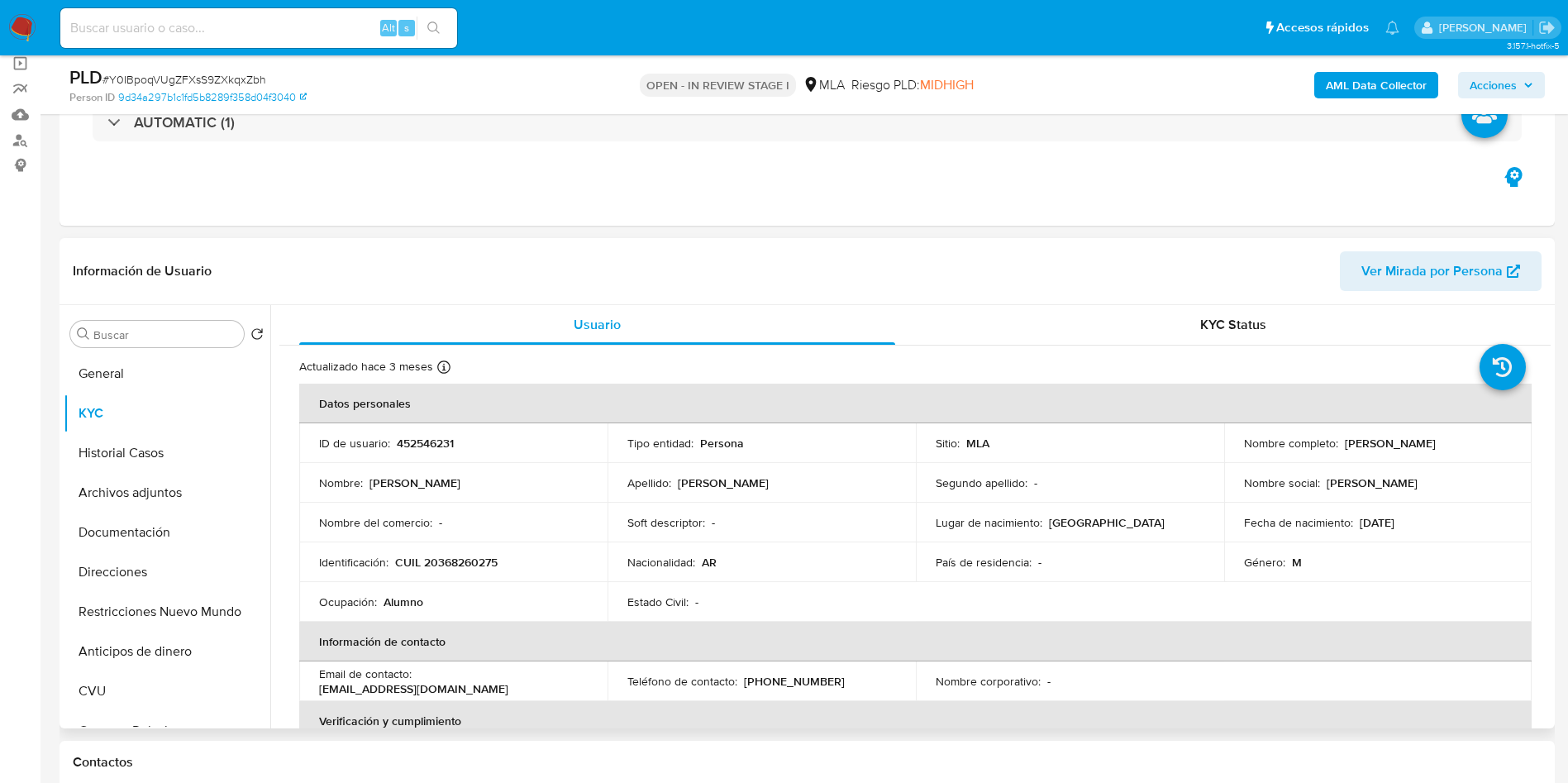
drag, startPoint x: 1340, startPoint y: 442, endPoint x: 1500, endPoint y: 439, distance: 160.0
click at [1500, 439] on div "Nombre completo : Sebastian Gonzalo Ariganello" at bounding box center [1378, 443] width 269 height 15
copy p "Sebastian Gonzalo Ariganello"
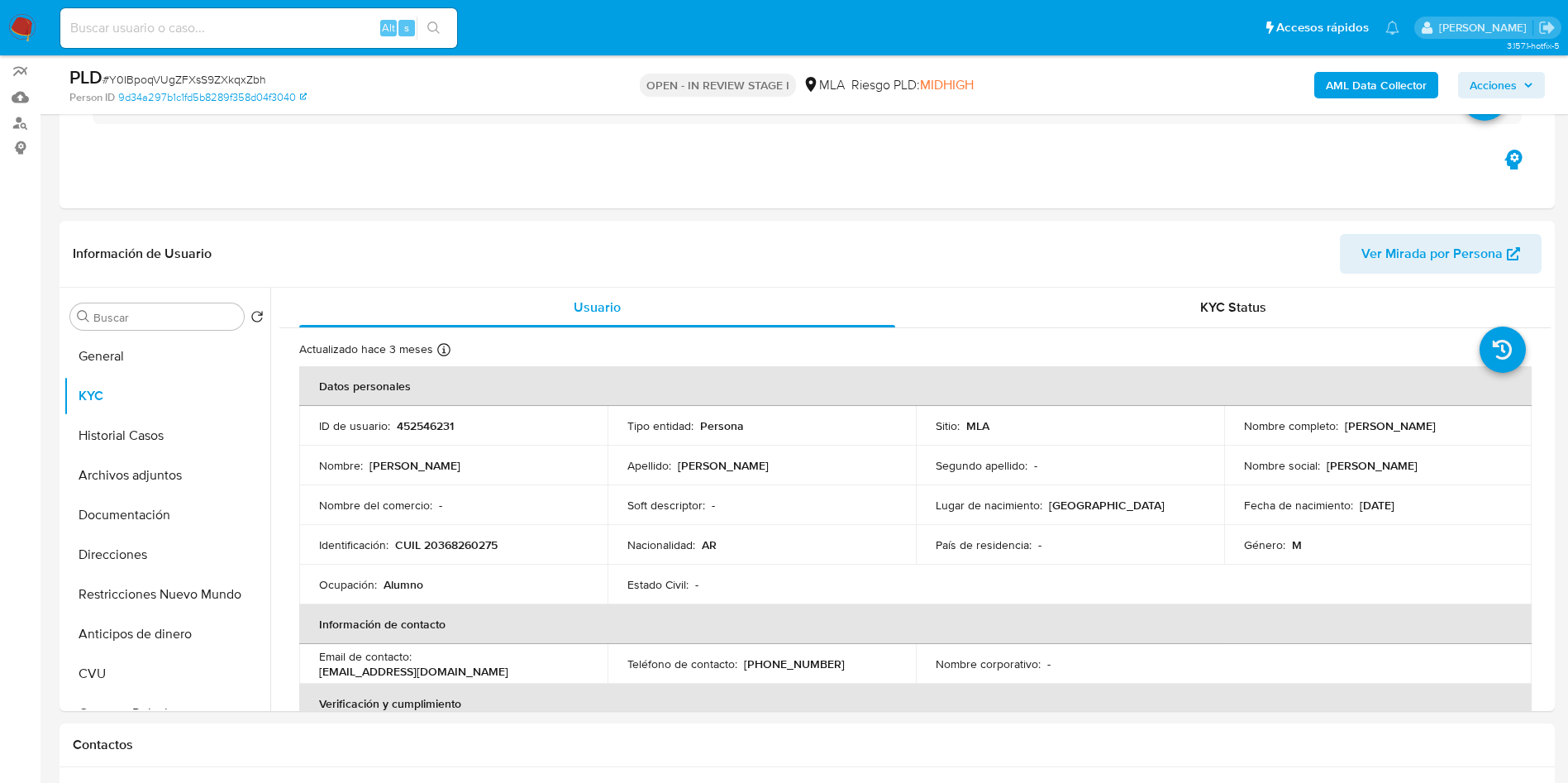
scroll to position [992, 0]
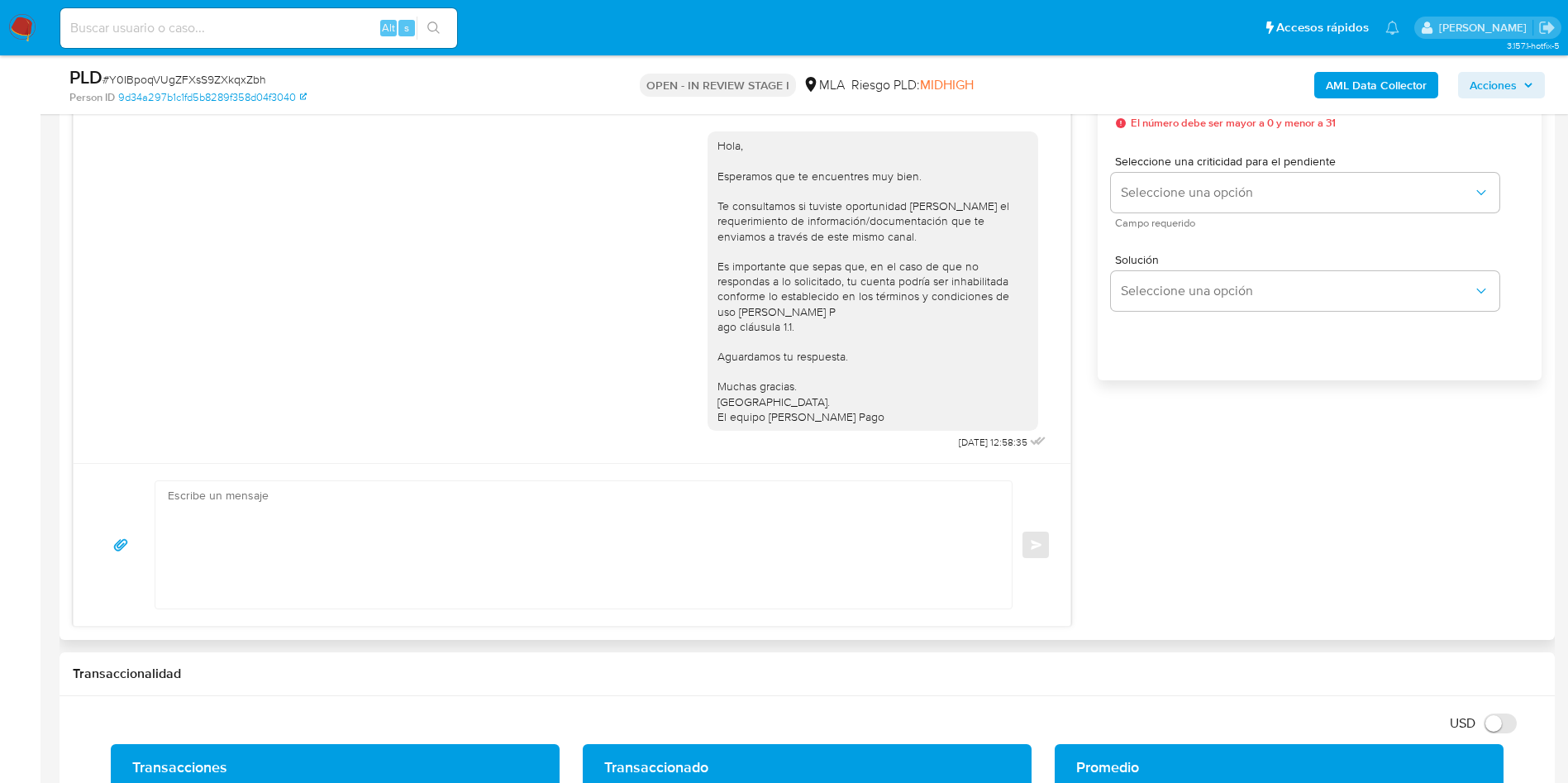
click at [377, 523] on textarea at bounding box center [579, 544] width 824 height 127
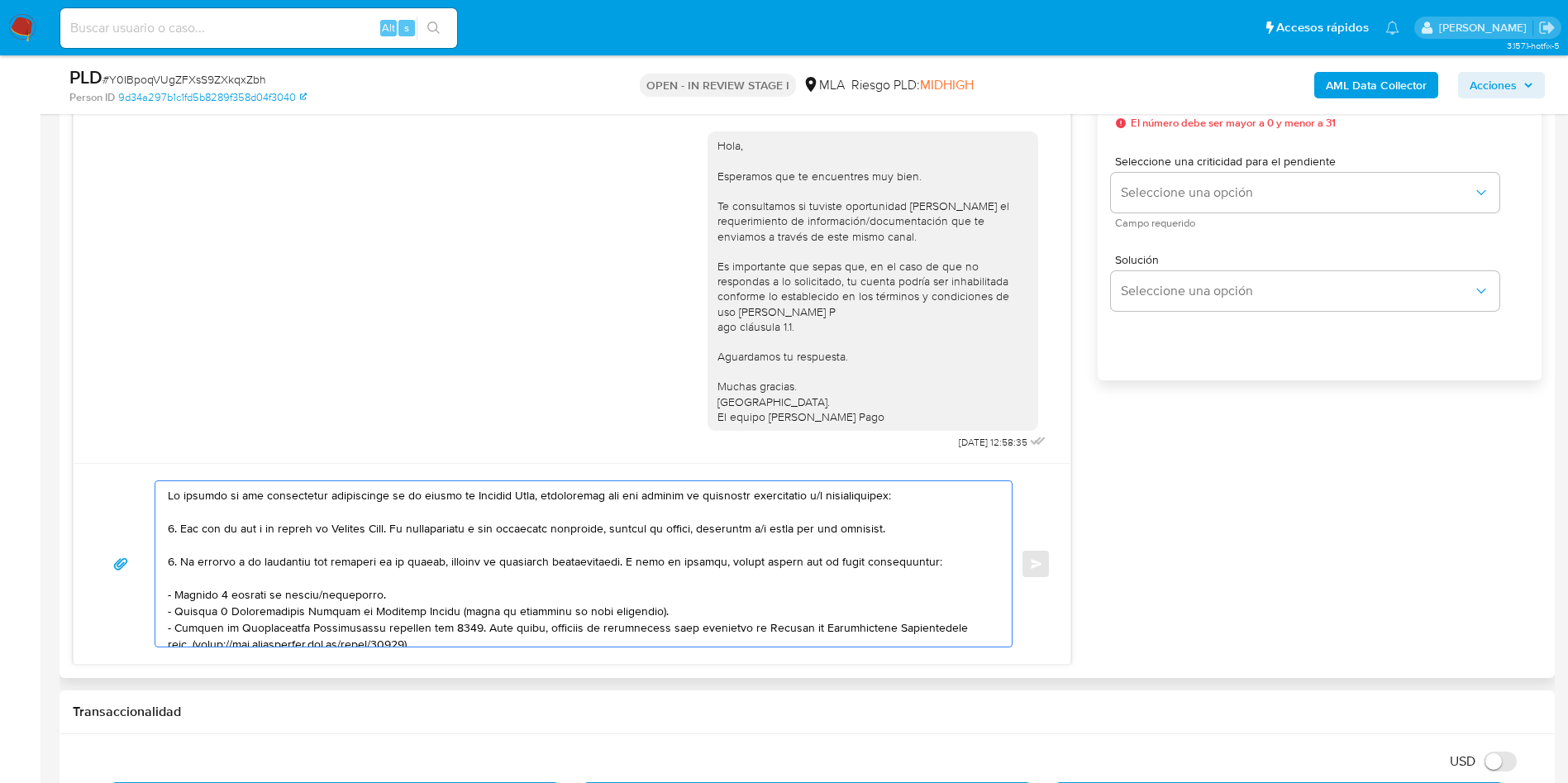
click at [166, 493] on div at bounding box center [579, 563] width 848 height 165
paste textarea "Sebastian Gonzalo Ariganello"
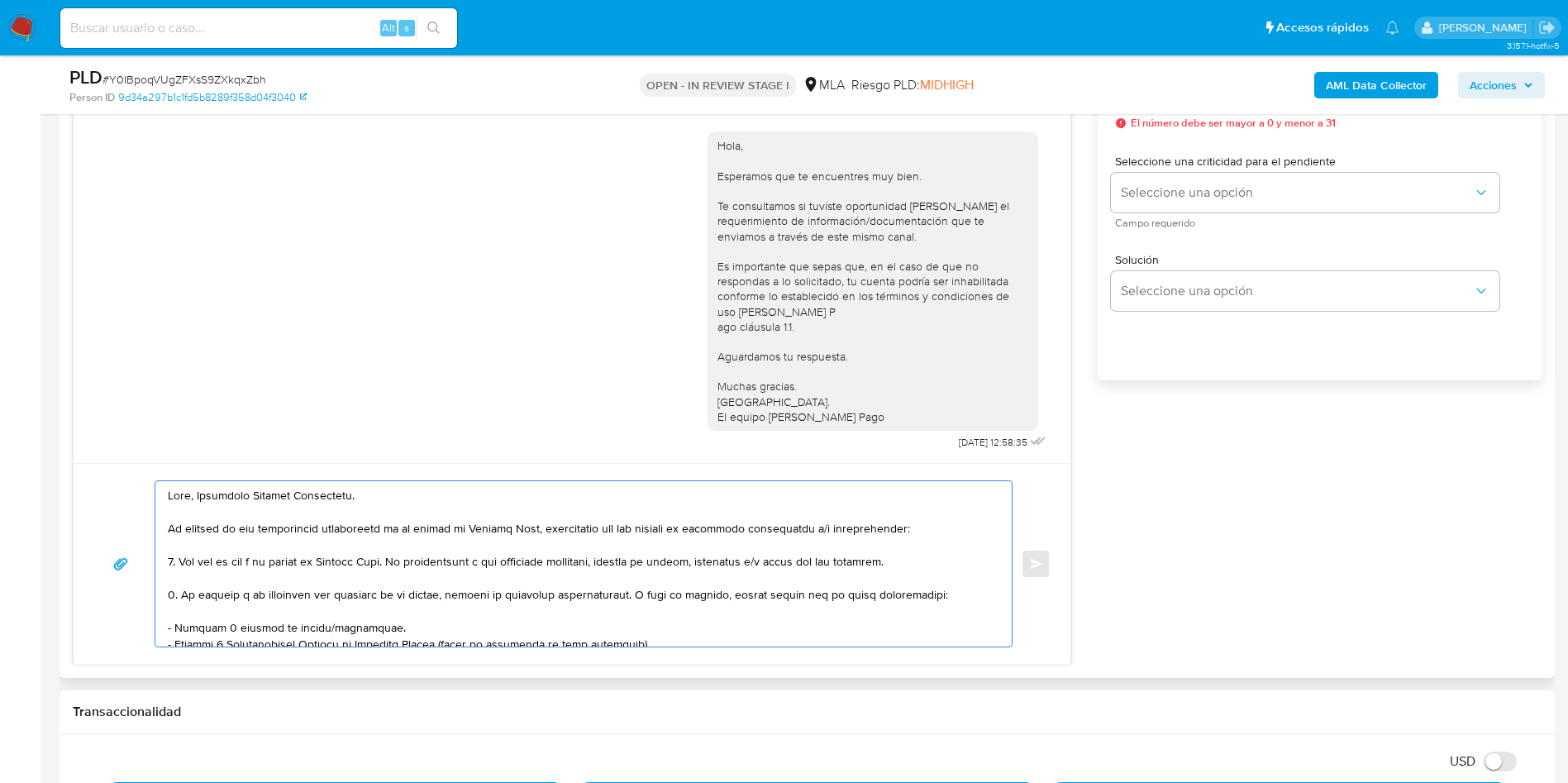
click at [413, 564] on textarea at bounding box center [579, 563] width 824 height 165
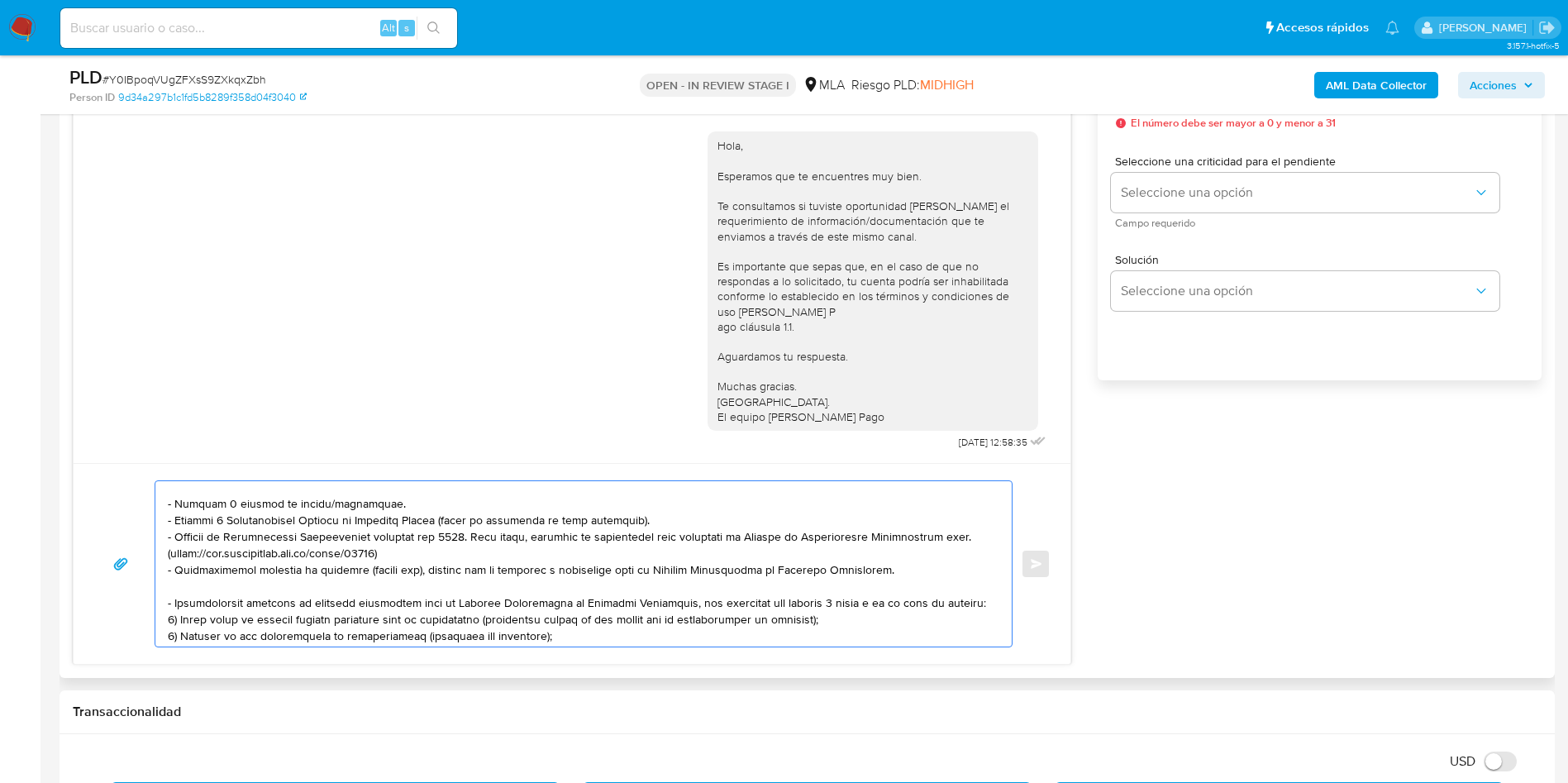
drag, startPoint x: 316, startPoint y: 507, endPoint x: 543, endPoint y: 503, distance: 227.0
click at [543, 503] on textarea at bounding box center [579, 563] width 824 height 165
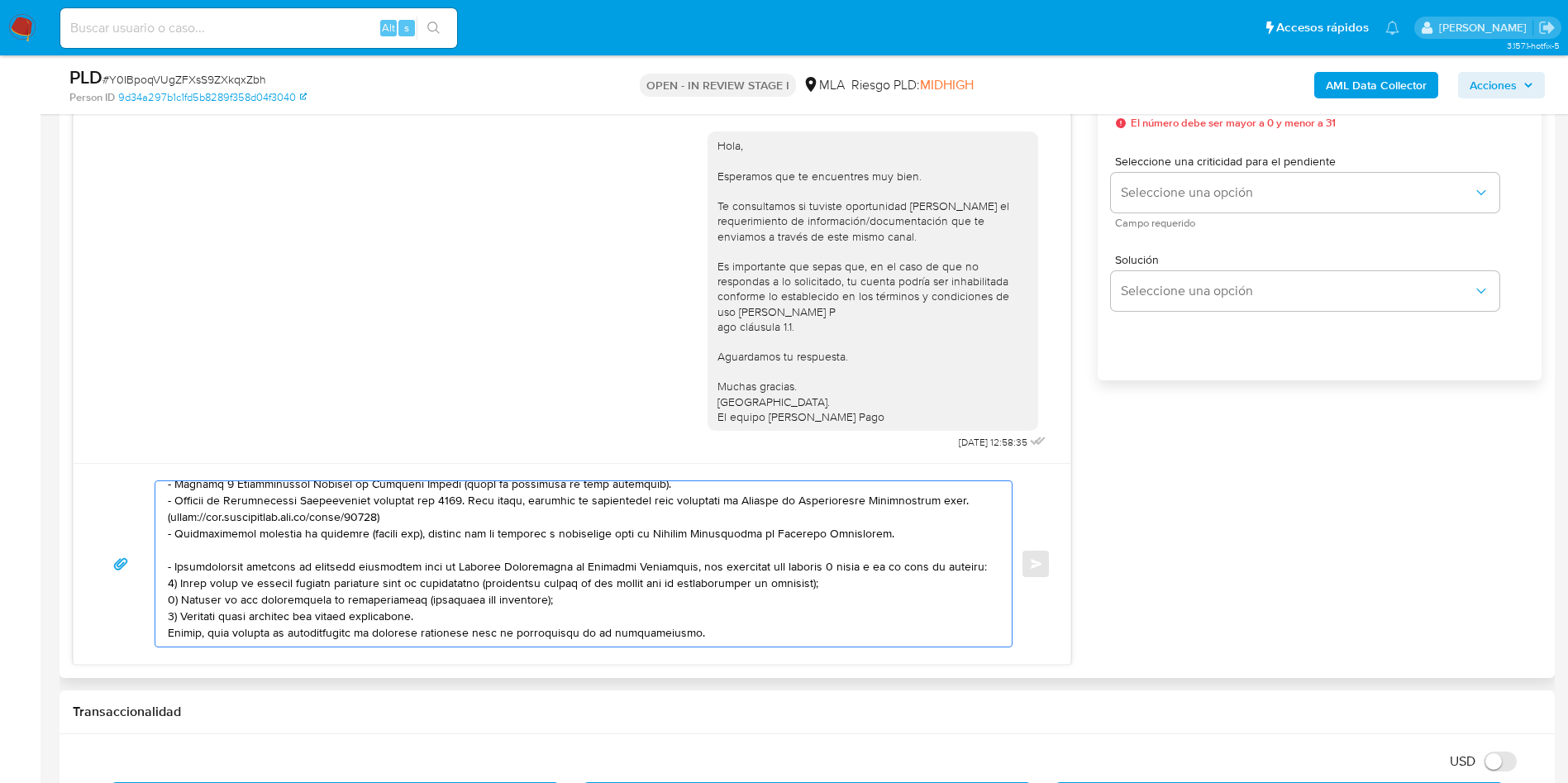
scroll to position [248, 0]
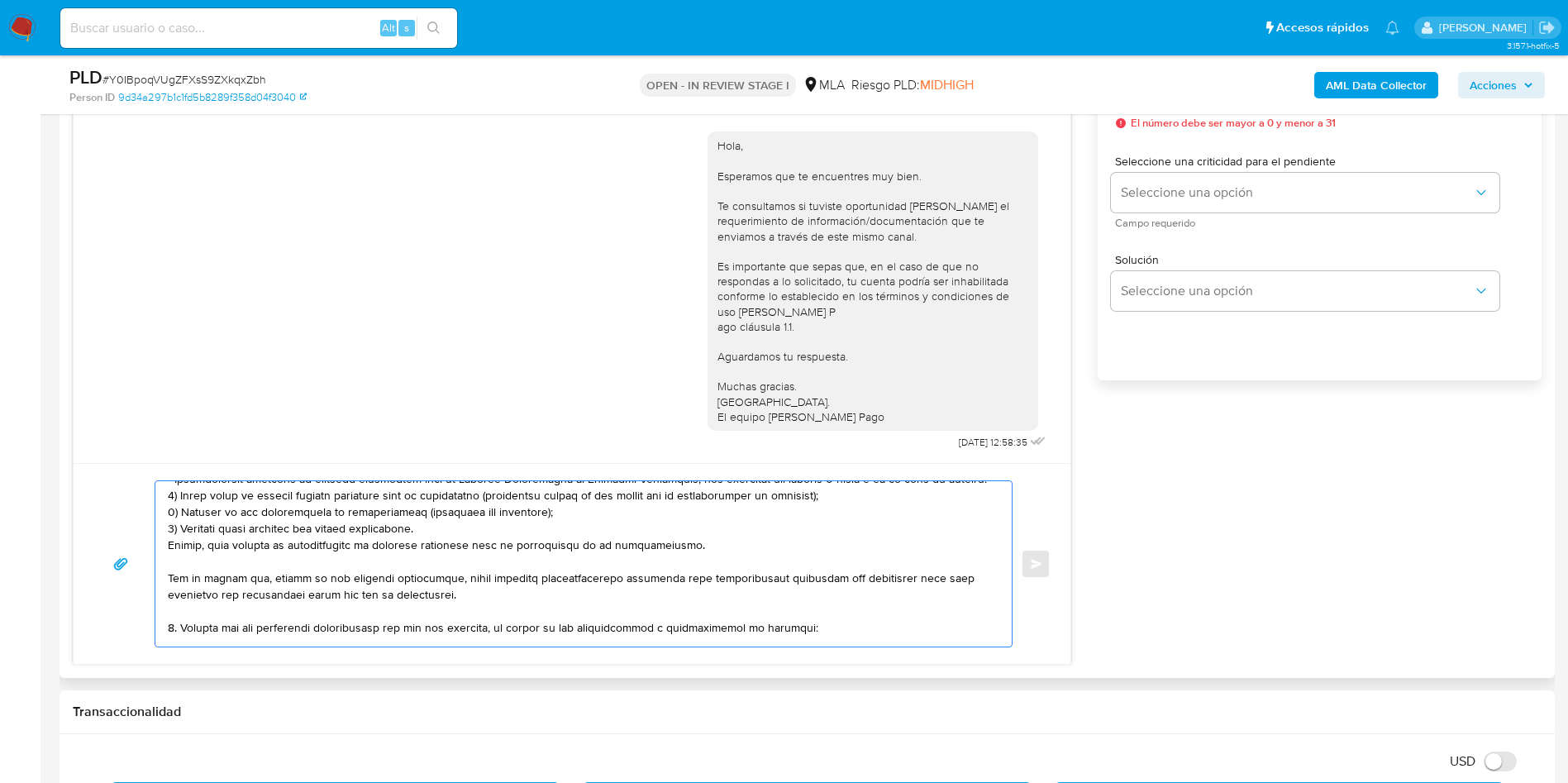
drag, startPoint x: 165, startPoint y: 571, endPoint x: 752, endPoint y: 544, distance: 587.6
click at [752, 544] on div at bounding box center [579, 563] width 848 height 165
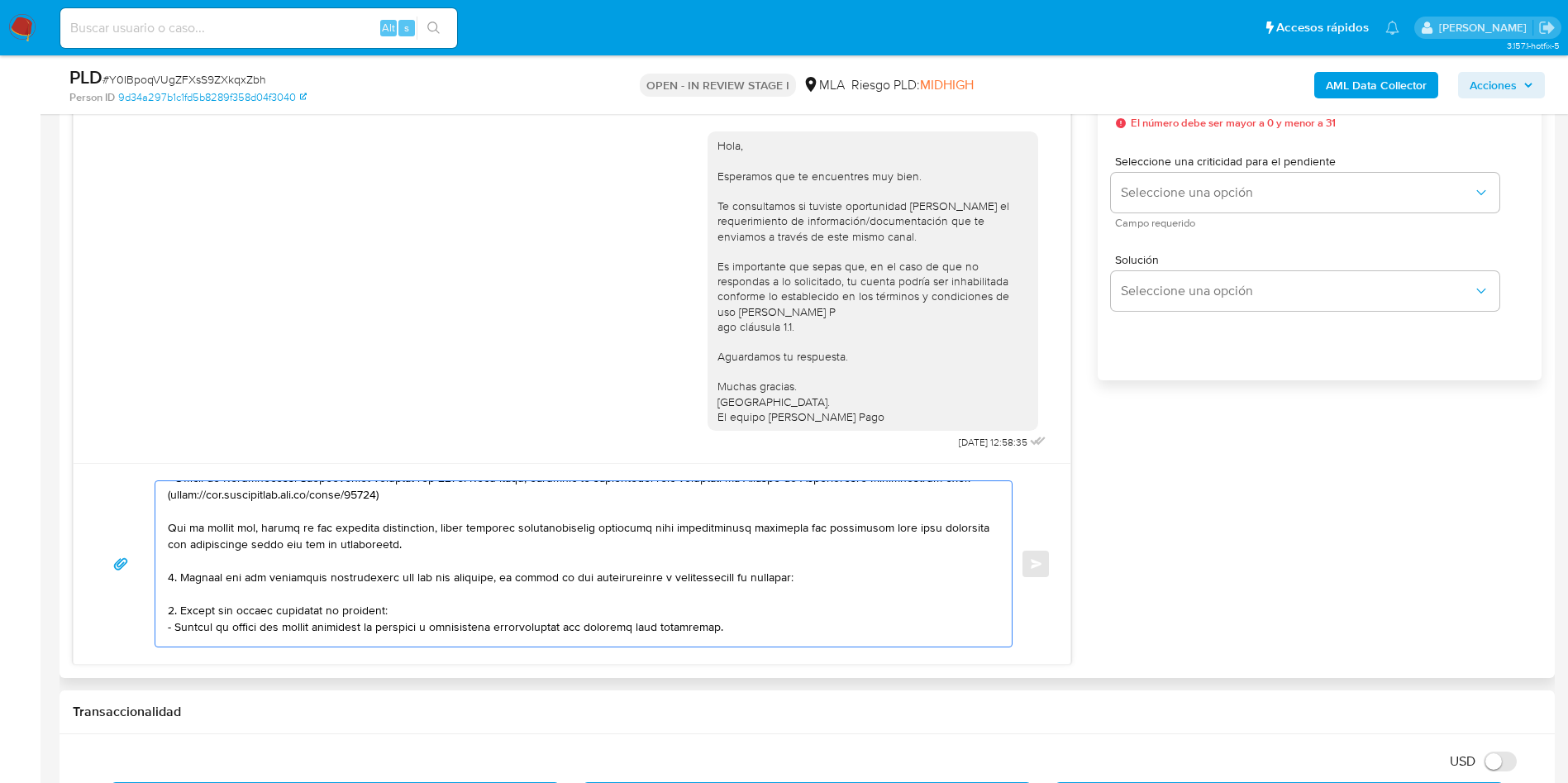
scroll to position [273, 0]
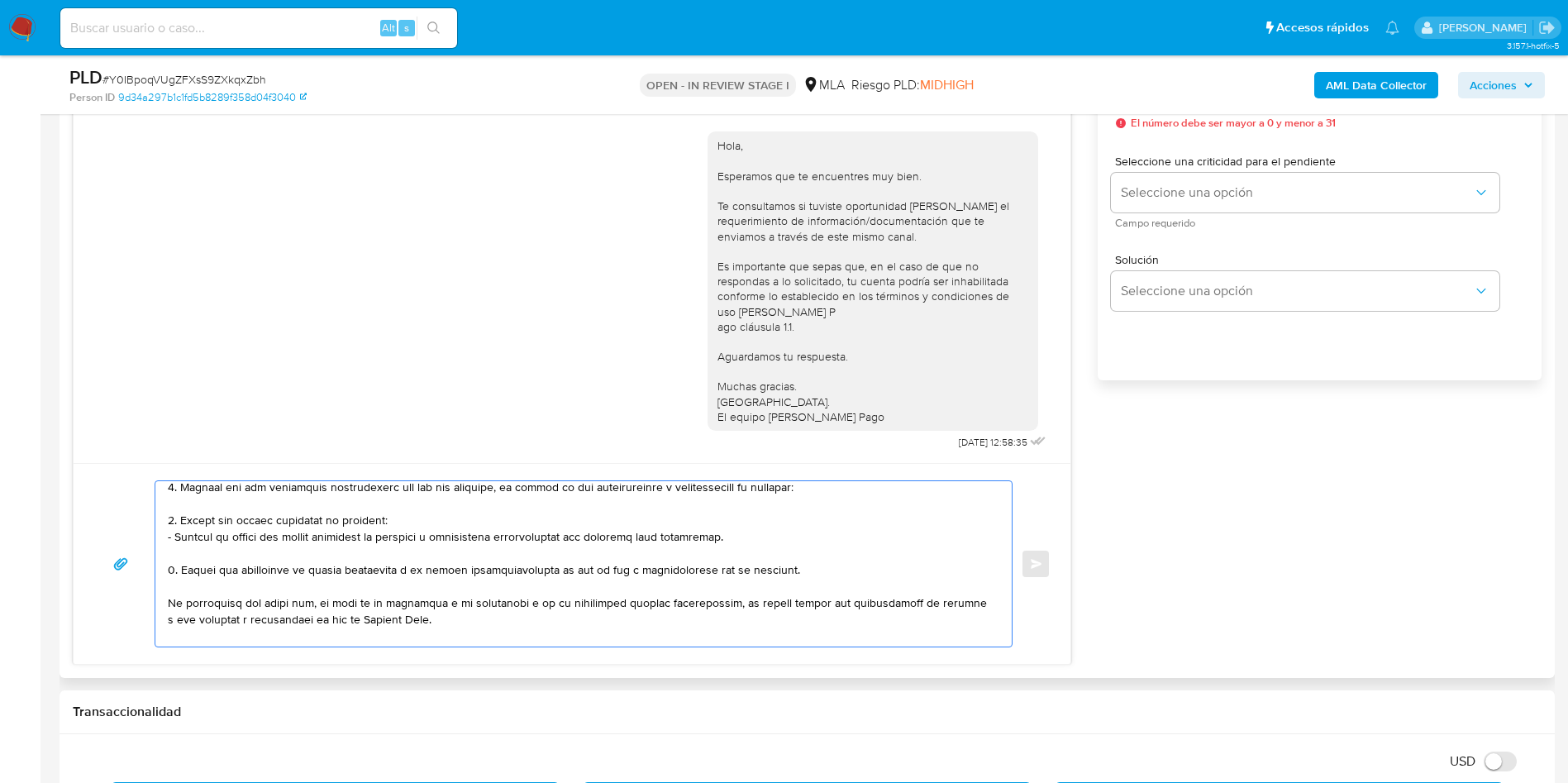
click at [284, 507] on textarea at bounding box center [579, 563] width 824 height 165
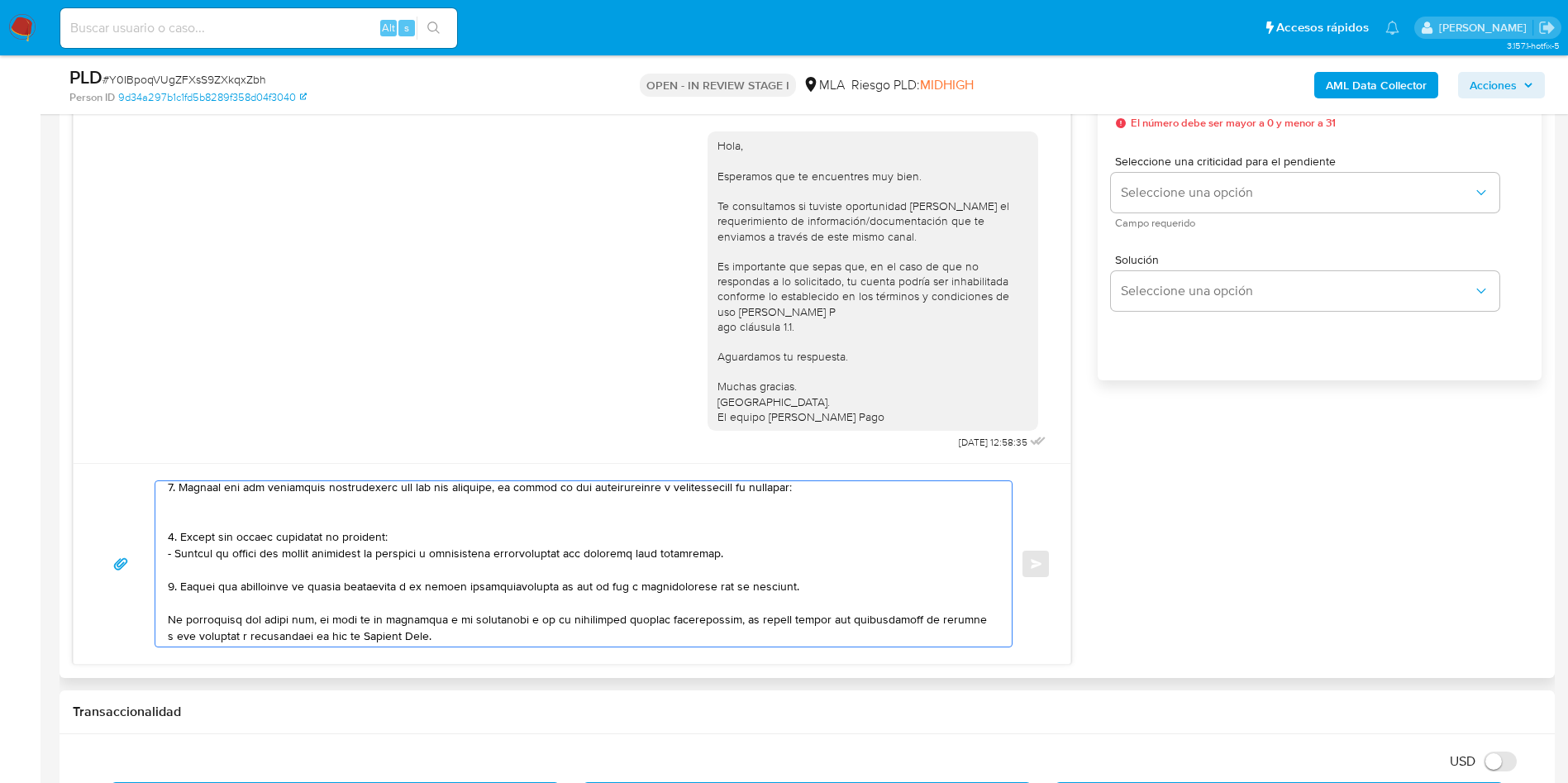
paste textarea "- Monnet Pagos En Linea Srl - 30717080439 (ACTIVIDAD: Servicios de informática …"
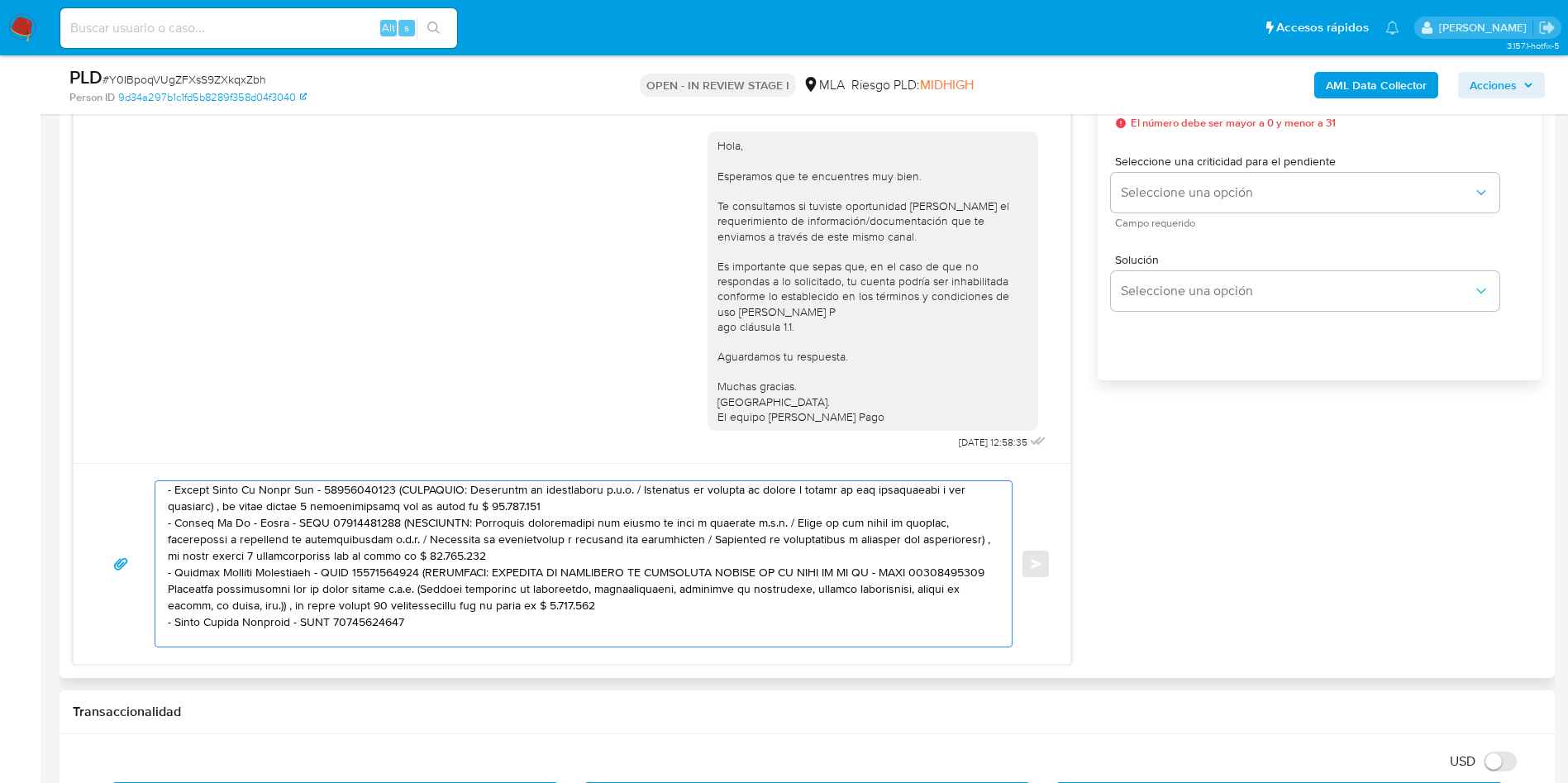
scroll to position [291, 0]
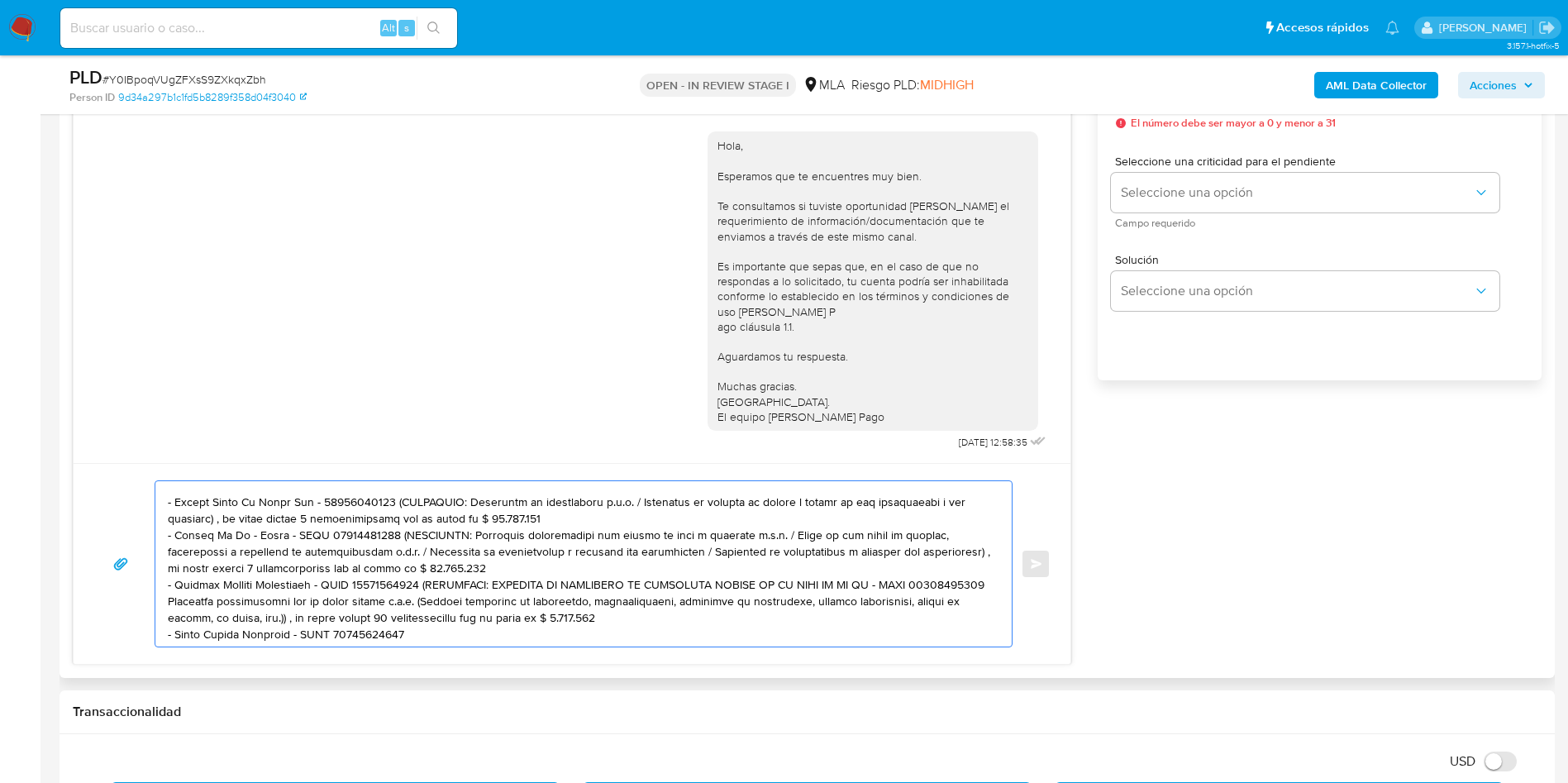
drag, startPoint x: 388, startPoint y: 488, endPoint x: 581, endPoint y: 517, distance: 195.2
click at [581, 517] on textarea at bounding box center [579, 563] width 824 height 165
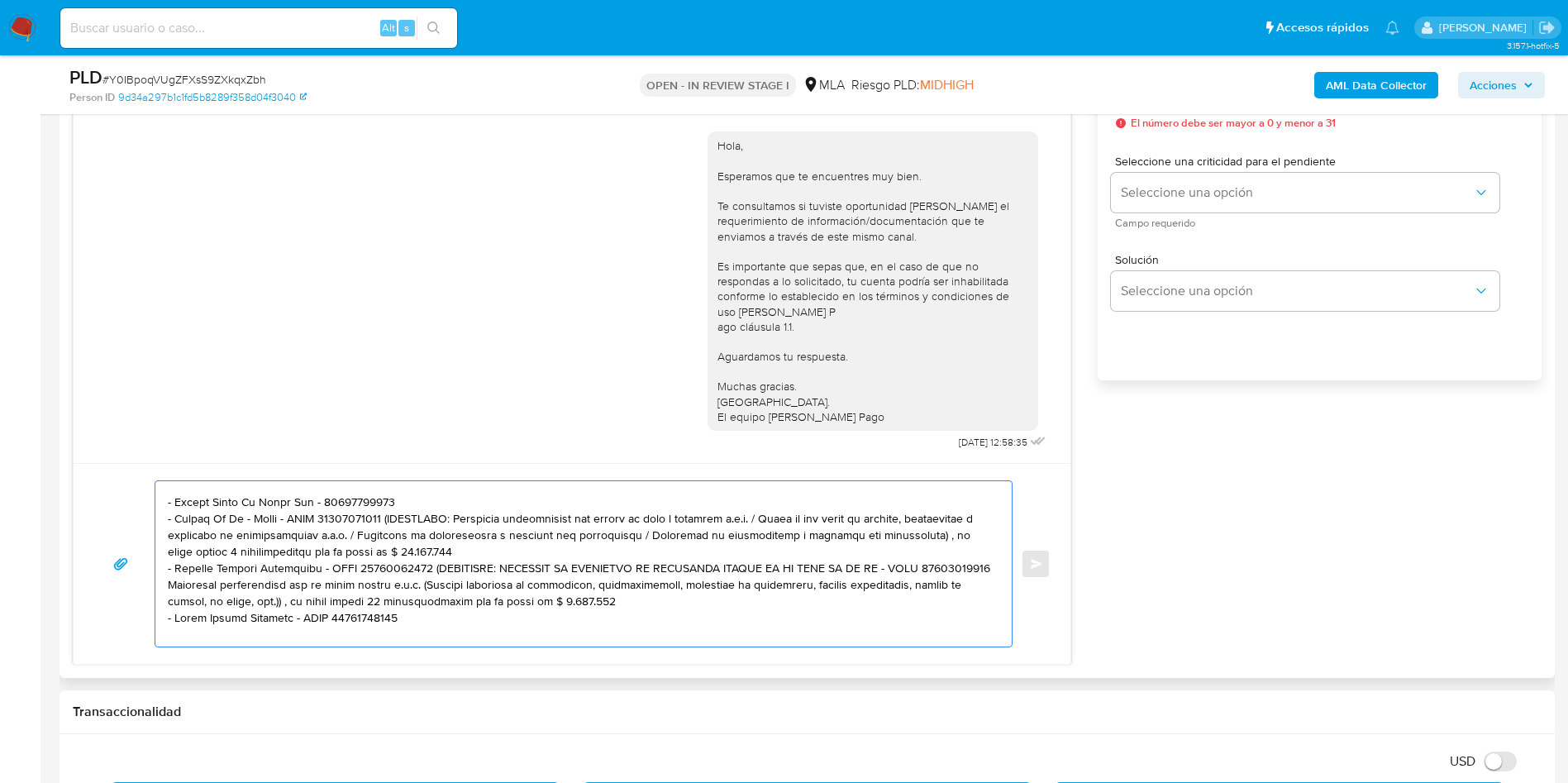
drag, startPoint x: 386, startPoint y: 520, endPoint x: 493, endPoint y: 547, distance: 110.4
click at [493, 547] on textarea at bounding box center [579, 563] width 824 height 165
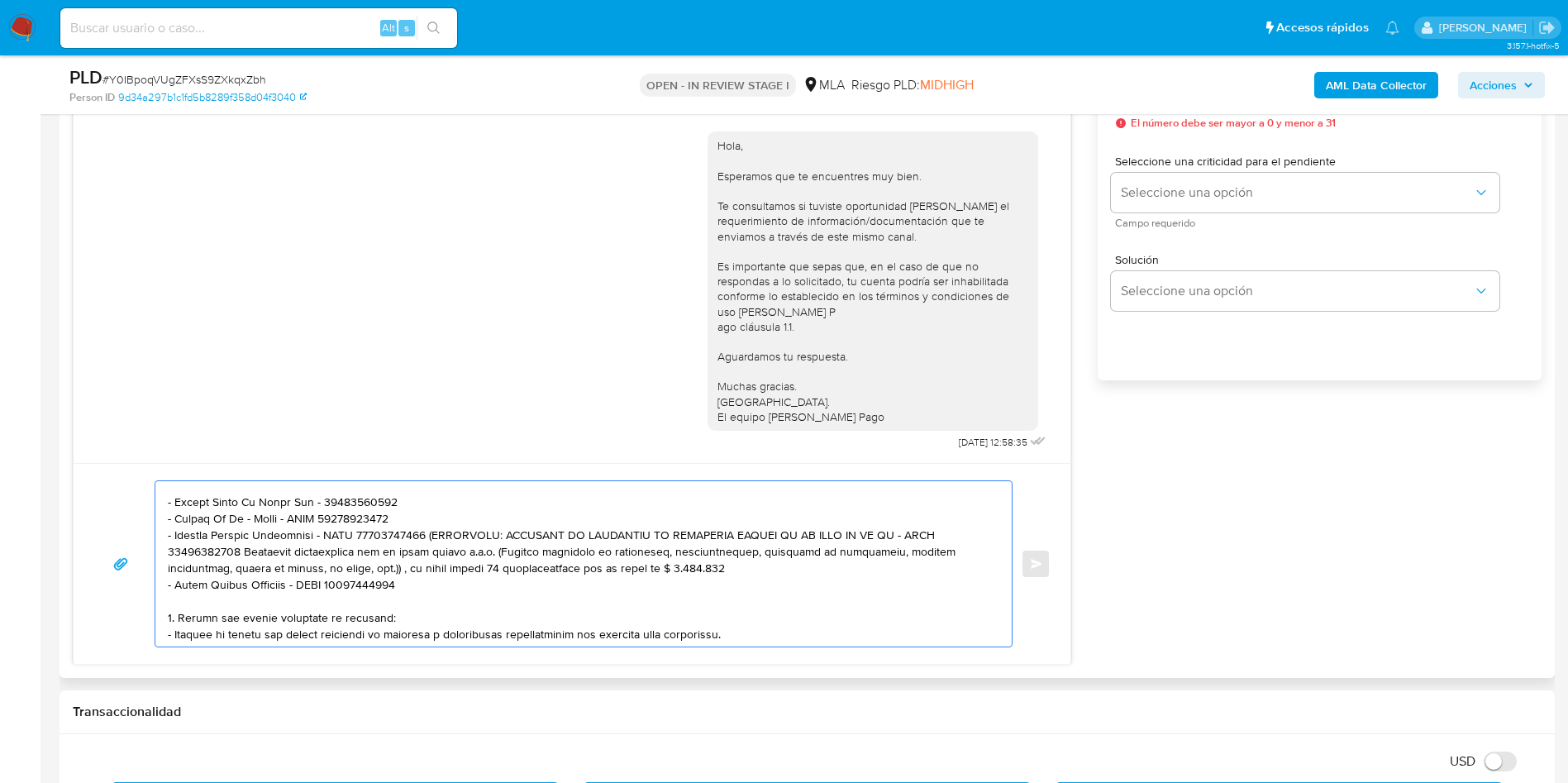
drag, startPoint x: 425, startPoint y: 534, endPoint x: 617, endPoint y: 564, distance: 194.3
click at [617, 564] on textarea at bounding box center [579, 563] width 824 height 165
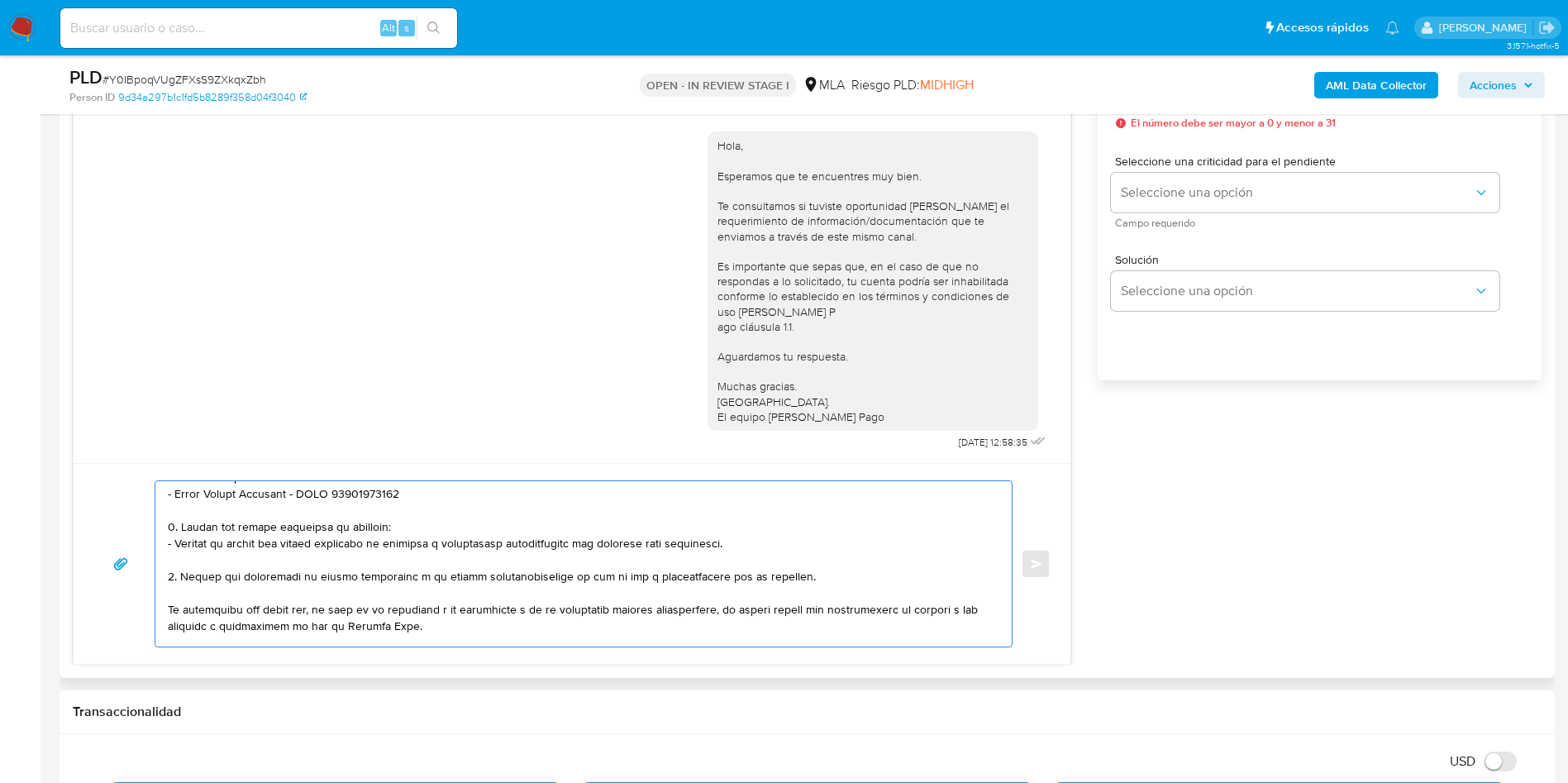
scroll to position [350, 0]
click at [181, 582] on textarea at bounding box center [579, 563] width 824 height 165
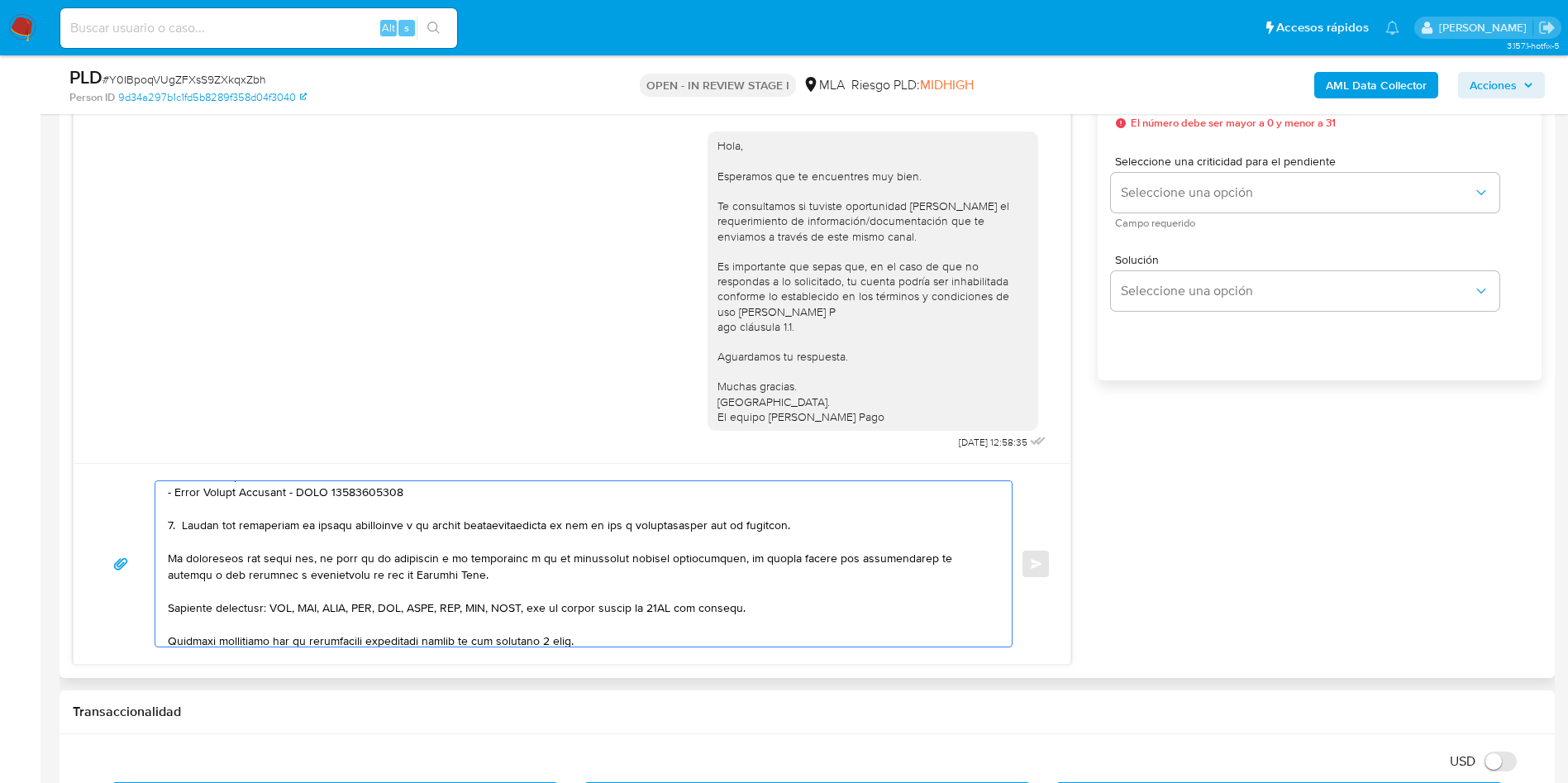
drag, startPoint x: 560, startPoint y: 525, endPoint x: 633, endPoint y: 526, distance: 73.0
click at [633, 526] on textarea at bounding box center [579, 563] width 824 height 165
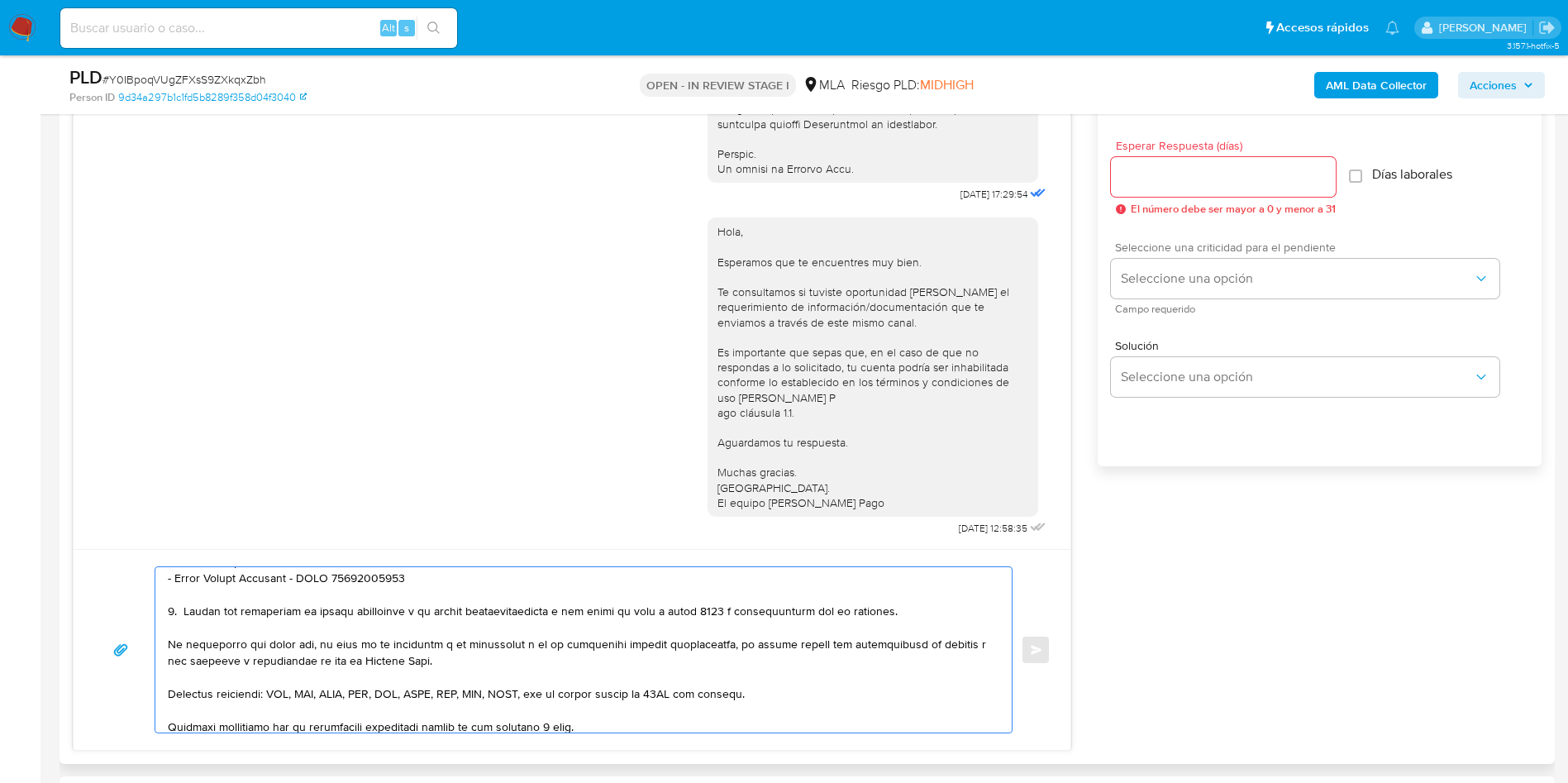
scroll to position [868, 0]
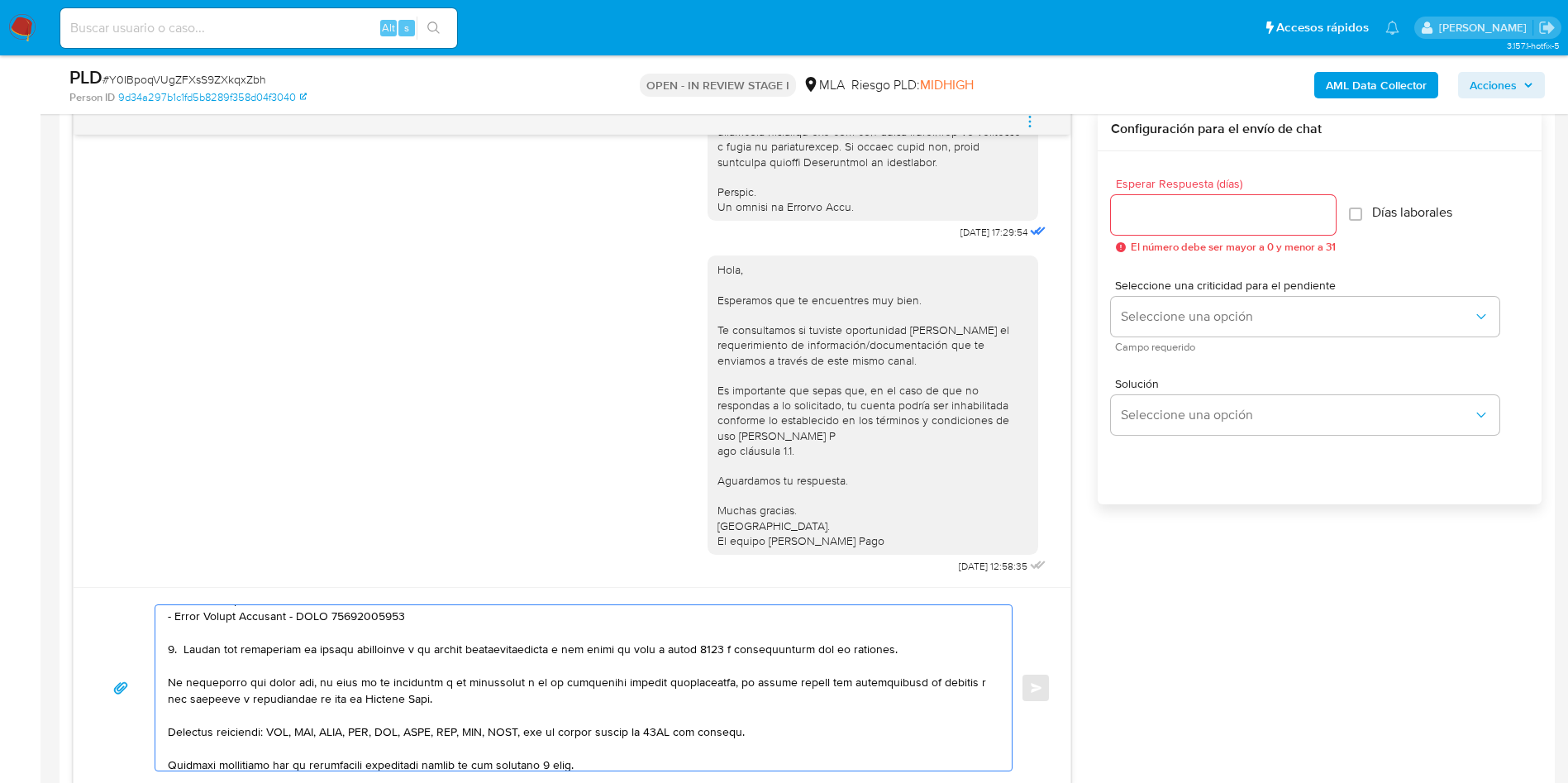
type textarea "Hola, Sebastian Gonzalo Ariganello. En función de las operaciones registradas e…"
click at [1156, 197] on div at bounding box center [1223, 215] width 225 height 40
click at [1168, 216] on input "Esperar Respuesta (días)" at bounding box center [1223, 215] width 225 height 21
type input "3"
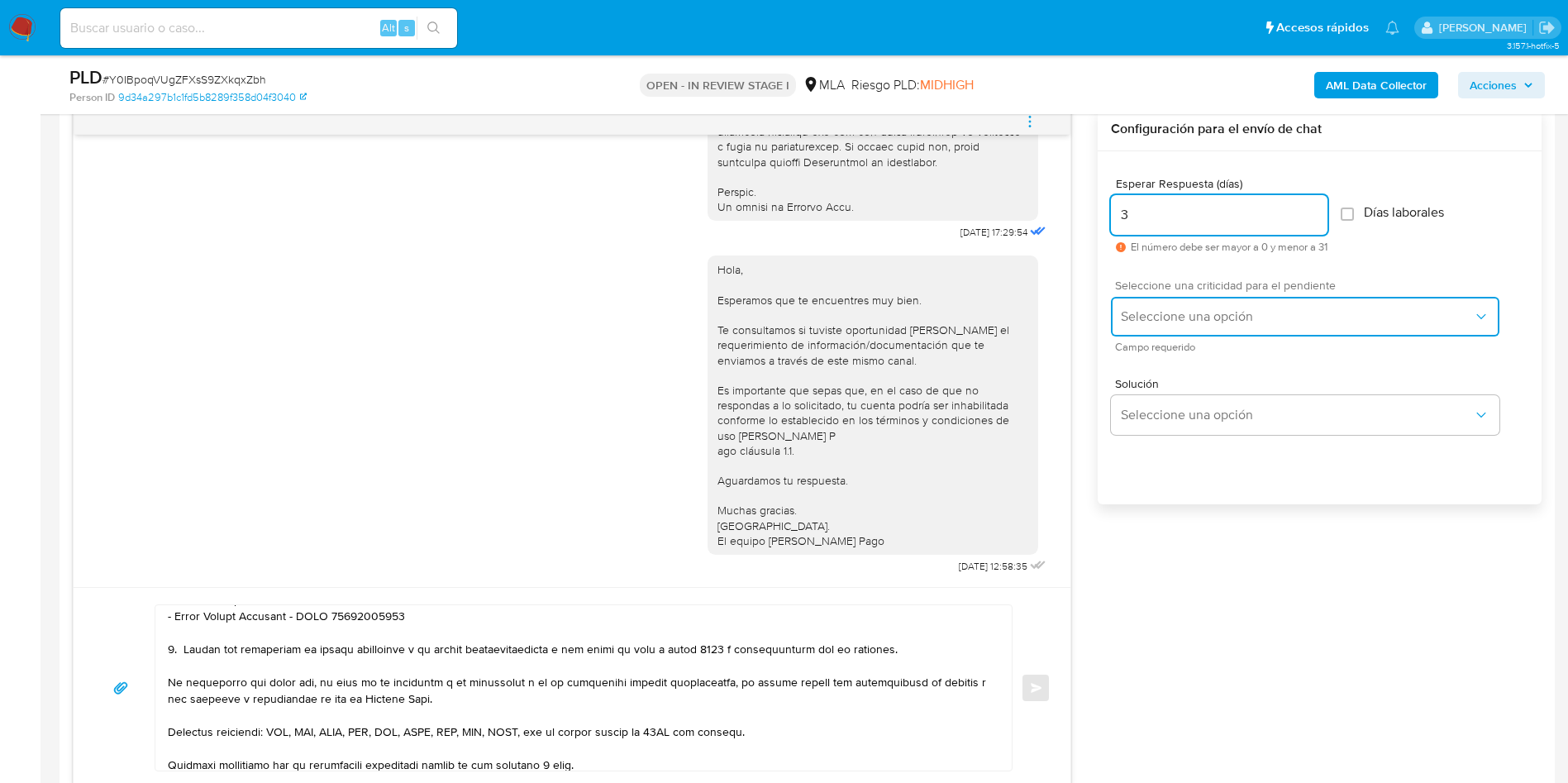
click at [1182, 314] on span "Seleccione una opción" at bounding box center [1297, 317] width 352 height 17
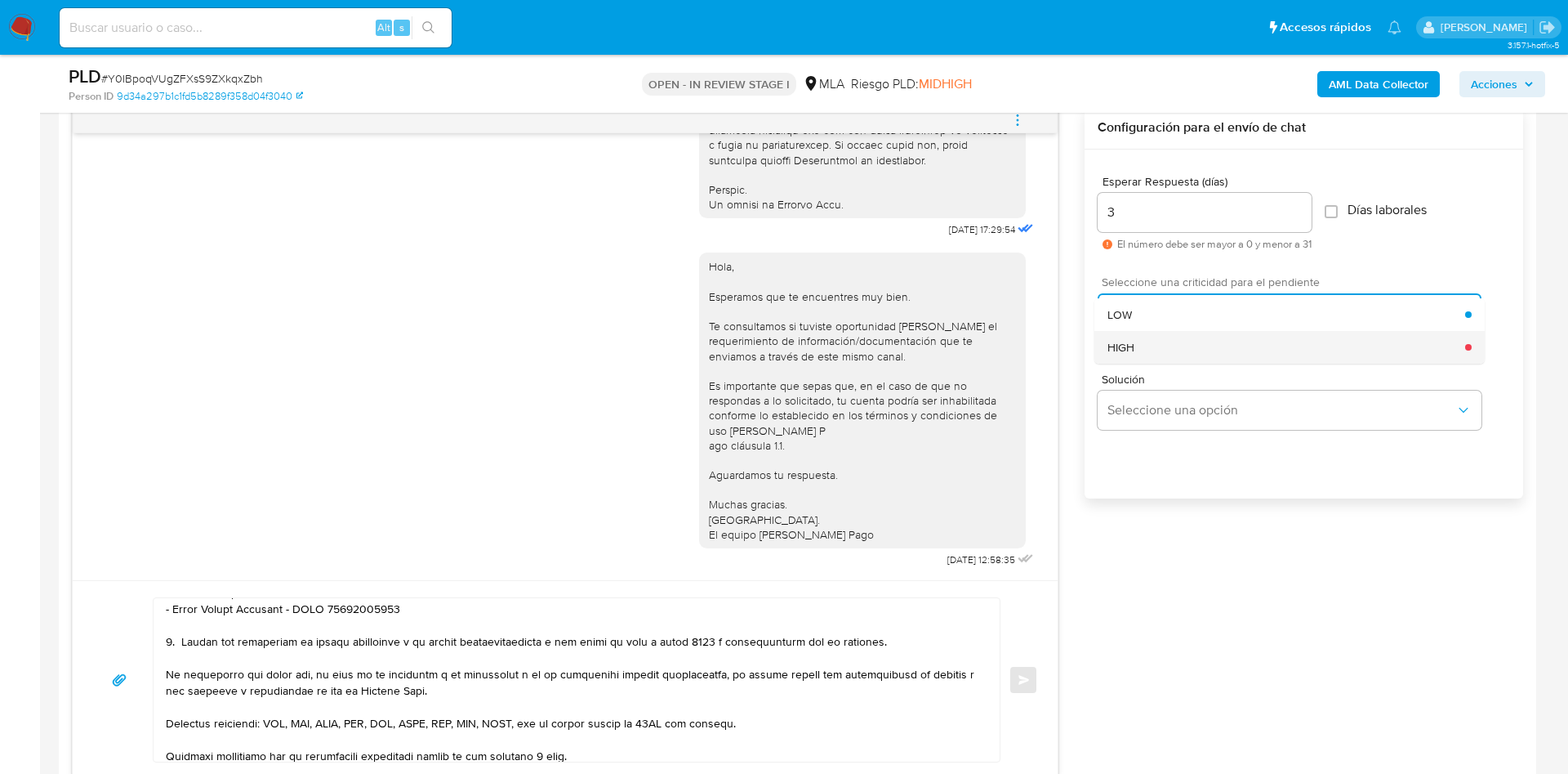
click at [1173, 350] on div "HIGH" at bounding box center [1286, 347] width 358 height 33
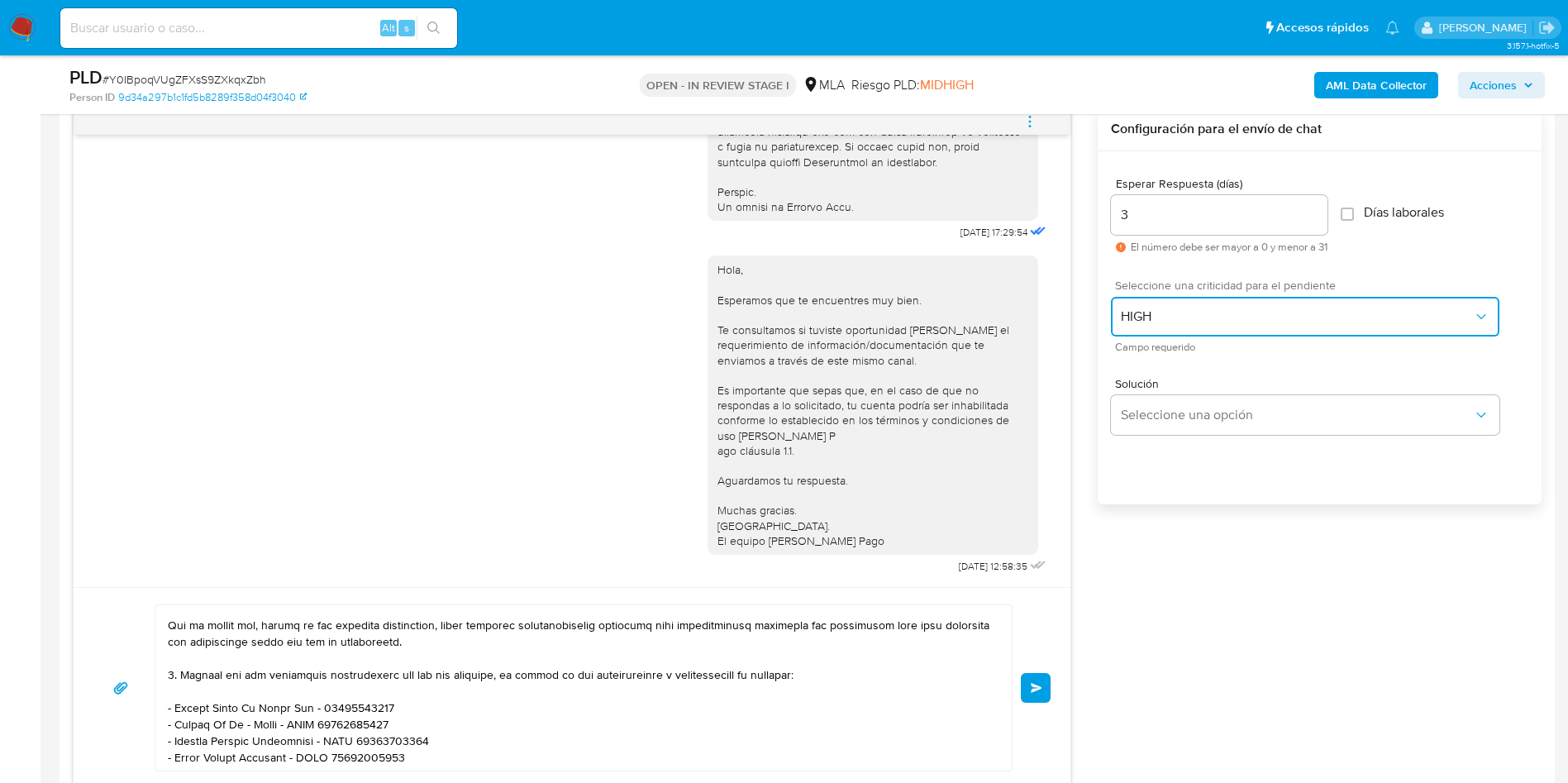
scroll to position [248, 0]
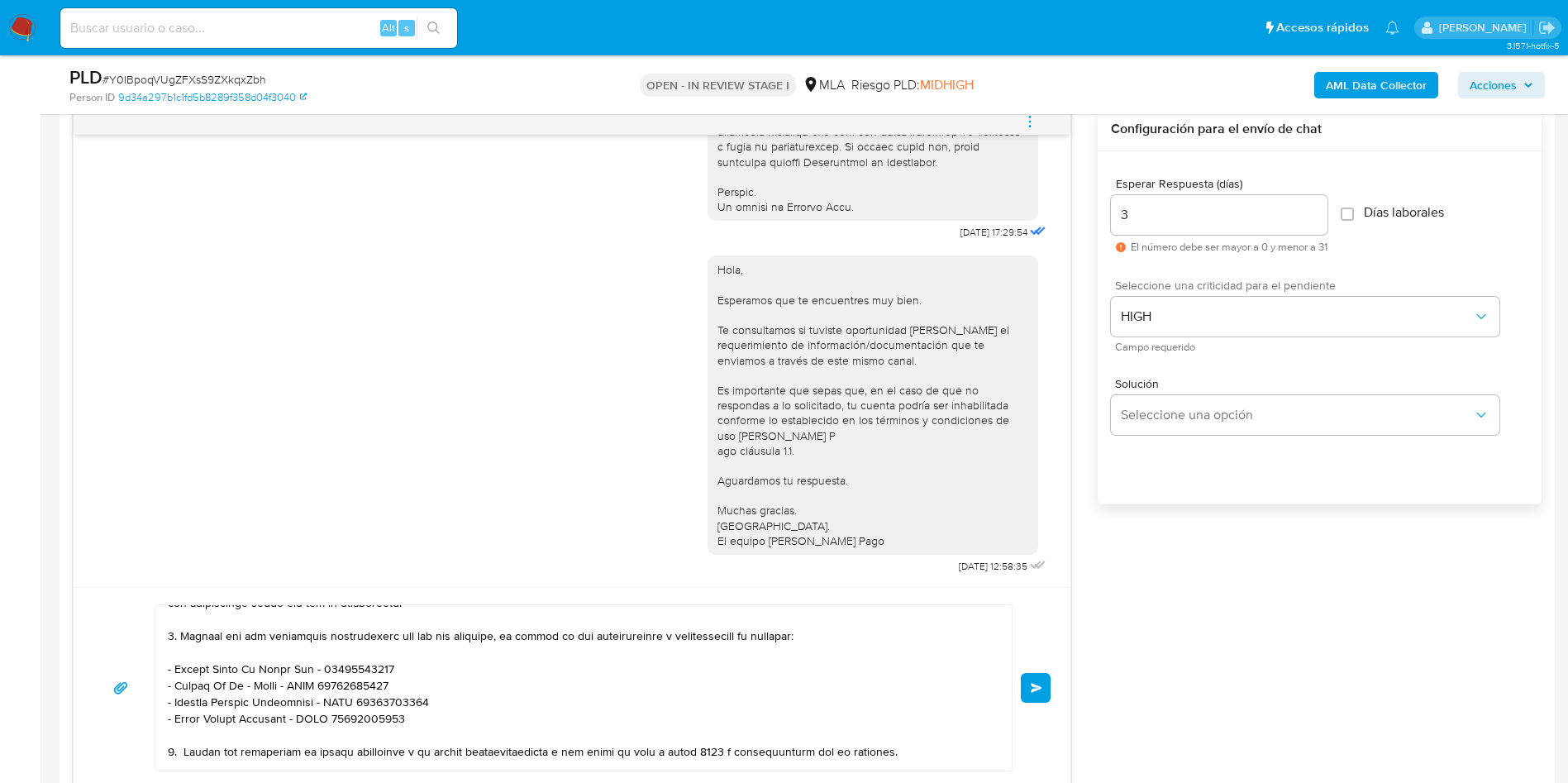
click at [1035, 695] on button "Enviar" at bounding box center [1036, 687] width 29 height 29
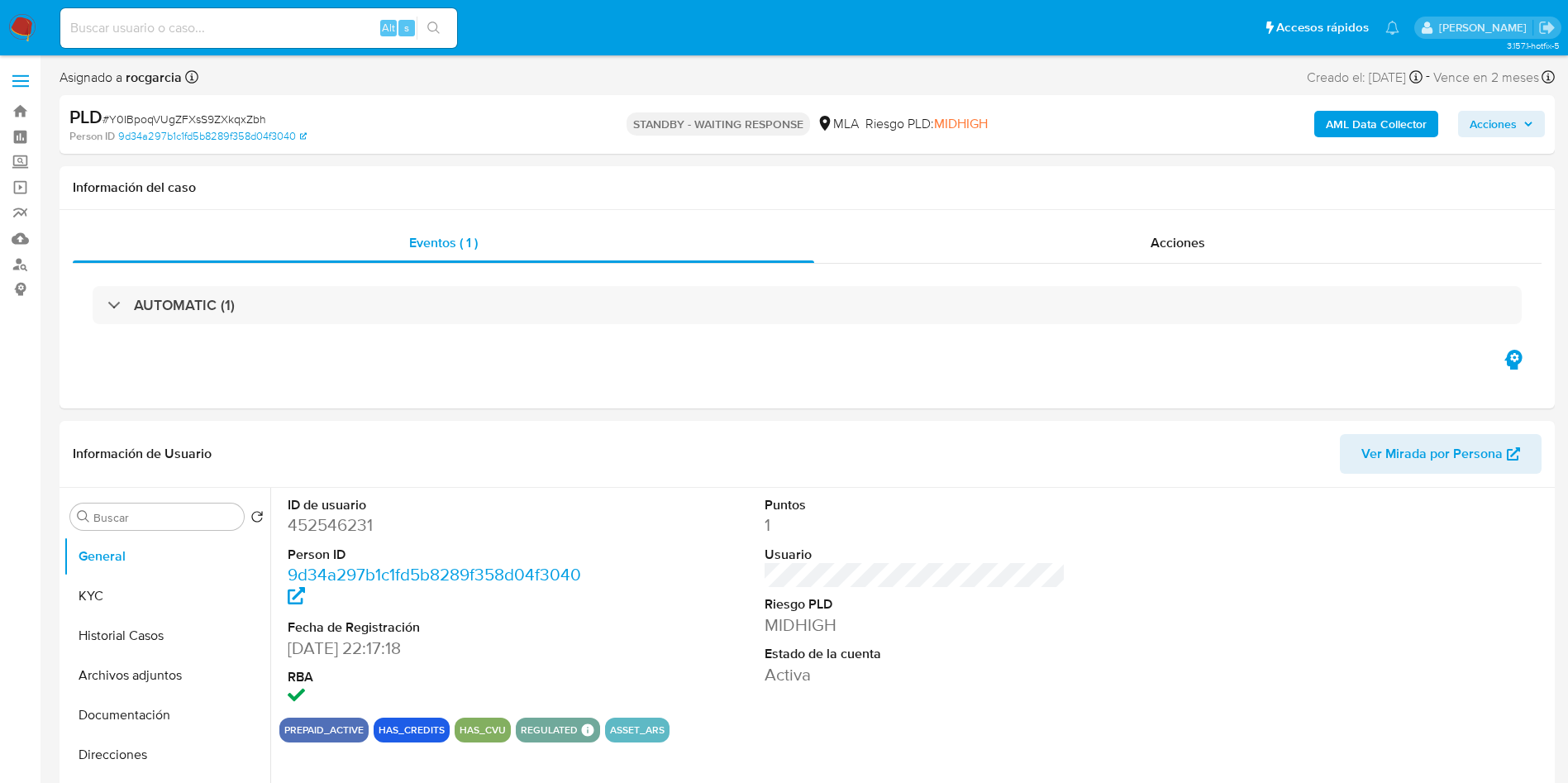
select select "10"
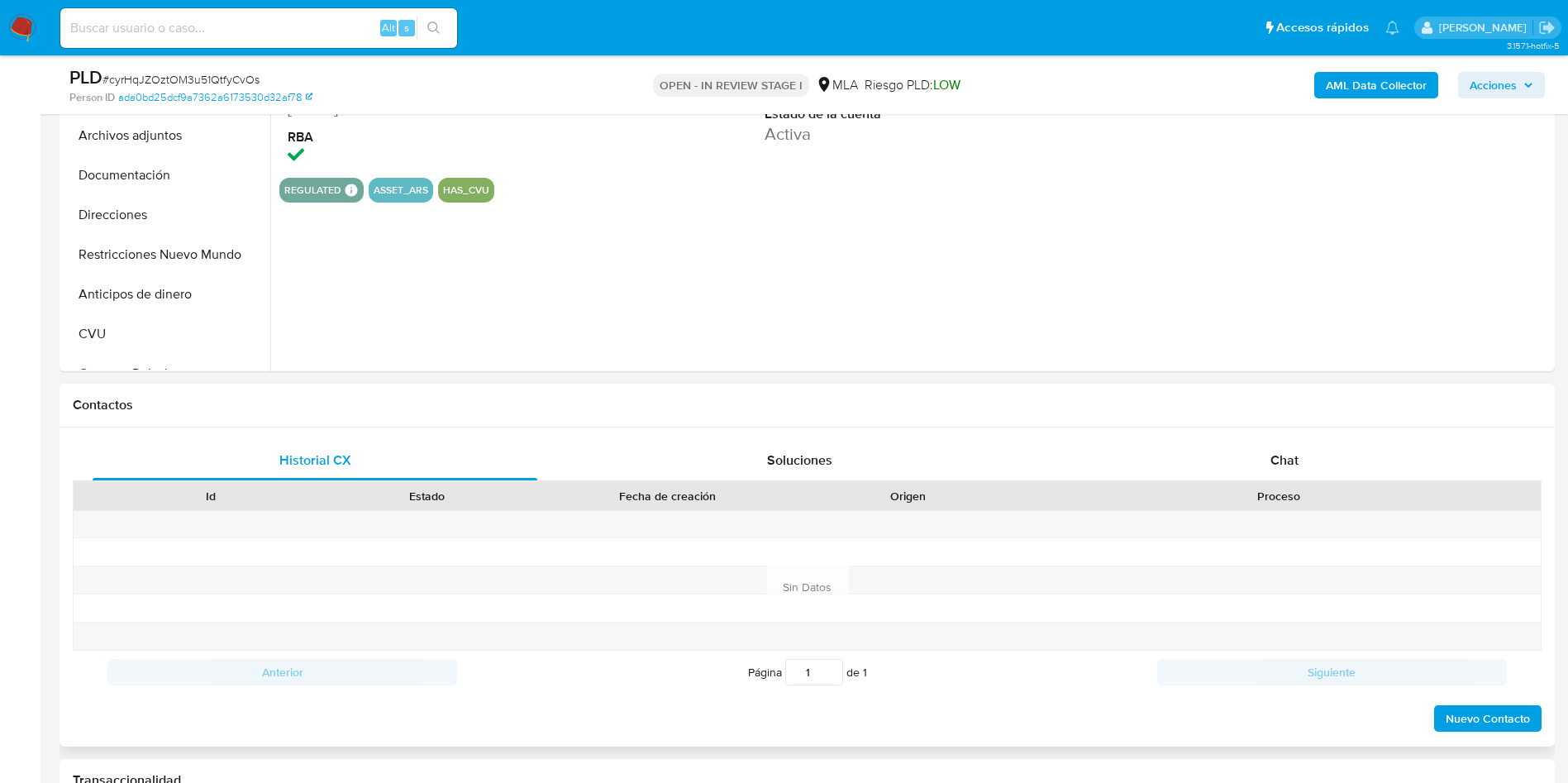
scroll to position [496, 0]
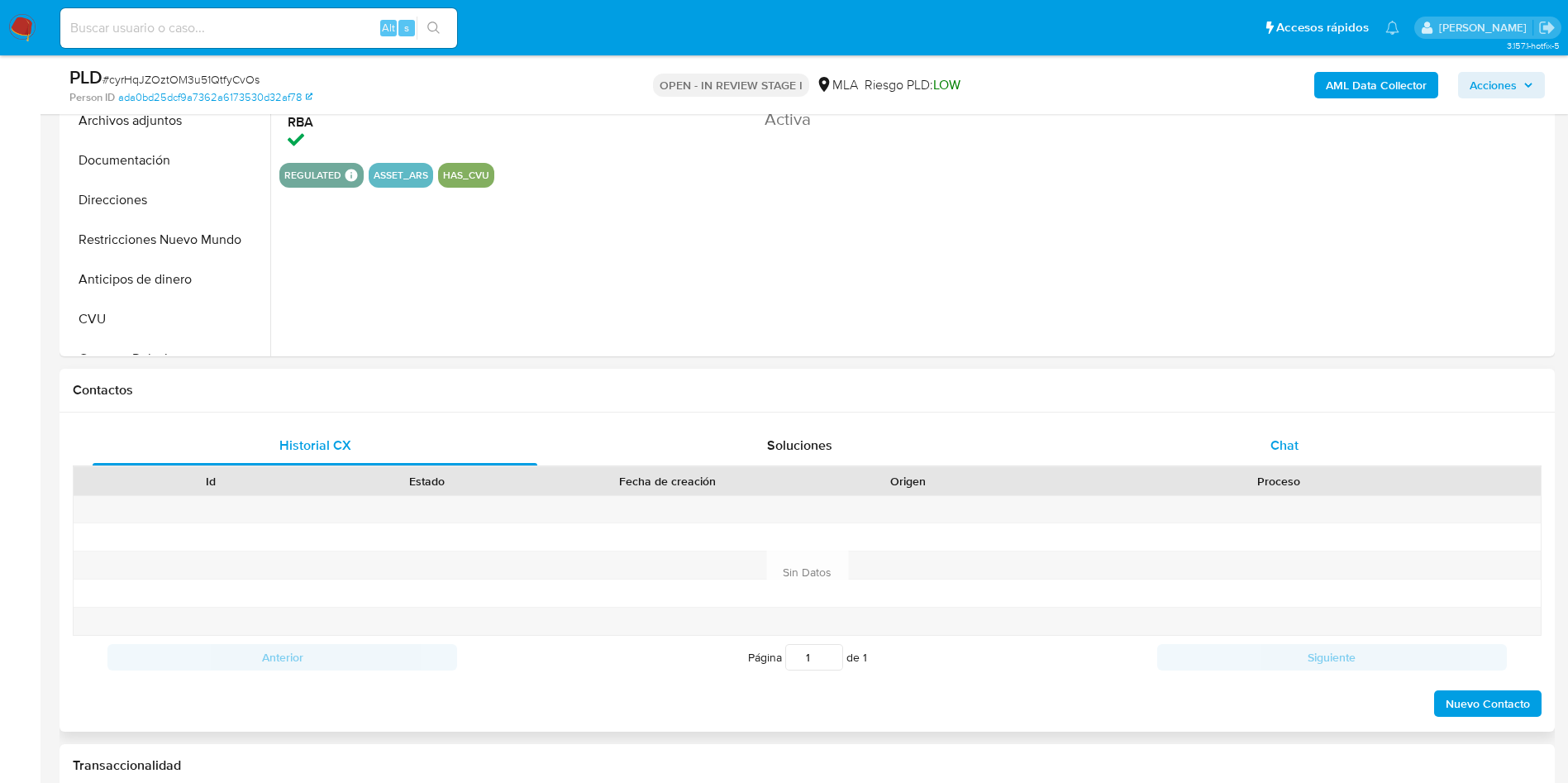
select select "10"
click at [1215, 459] on div "Chat" at bounding box center [1284, 445] width 445 height 40
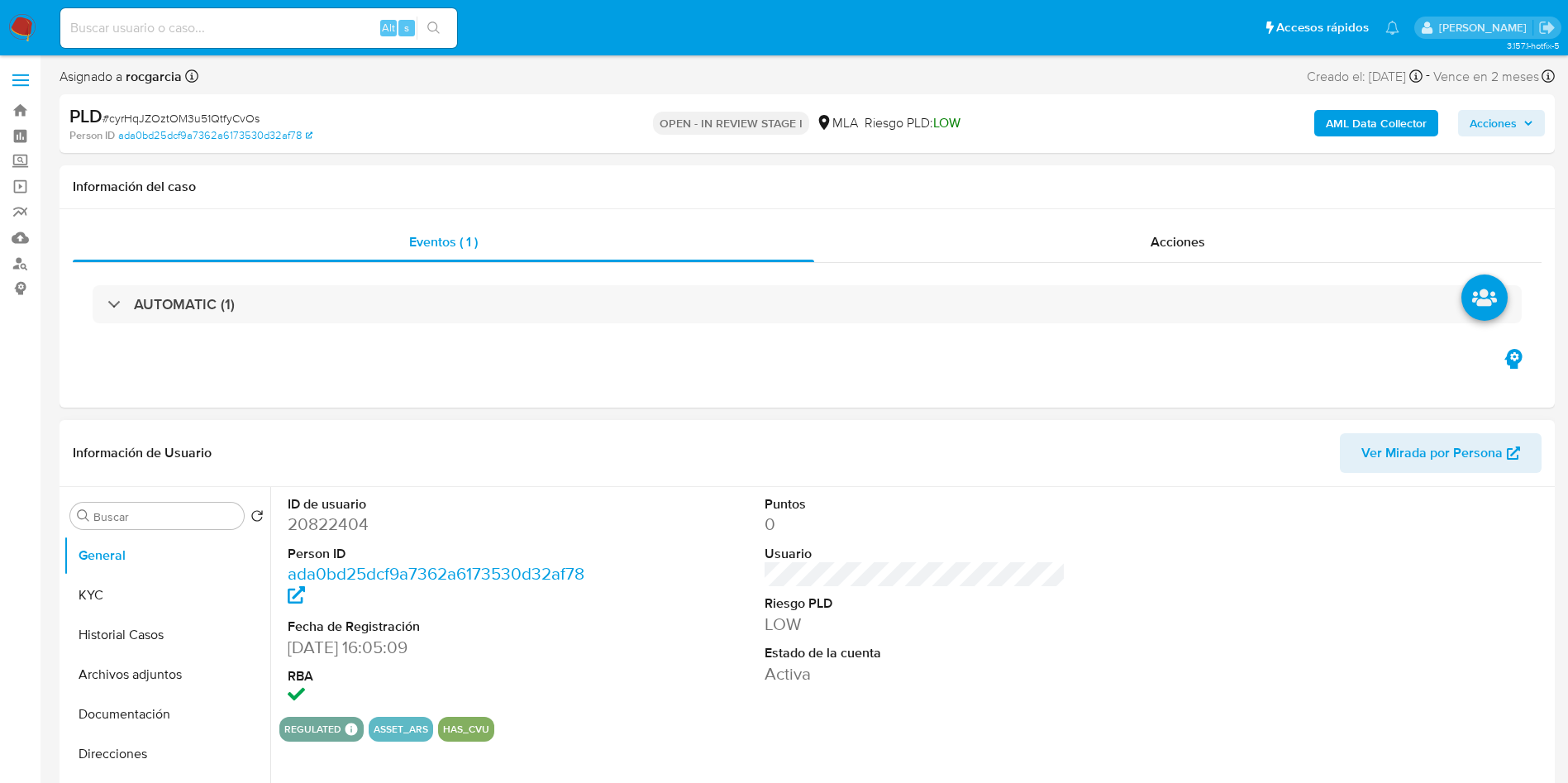
scroll to position [0, 0]
click at [101, 588] on button "KYC" at bounding box center [160, 595] width 193 height 40
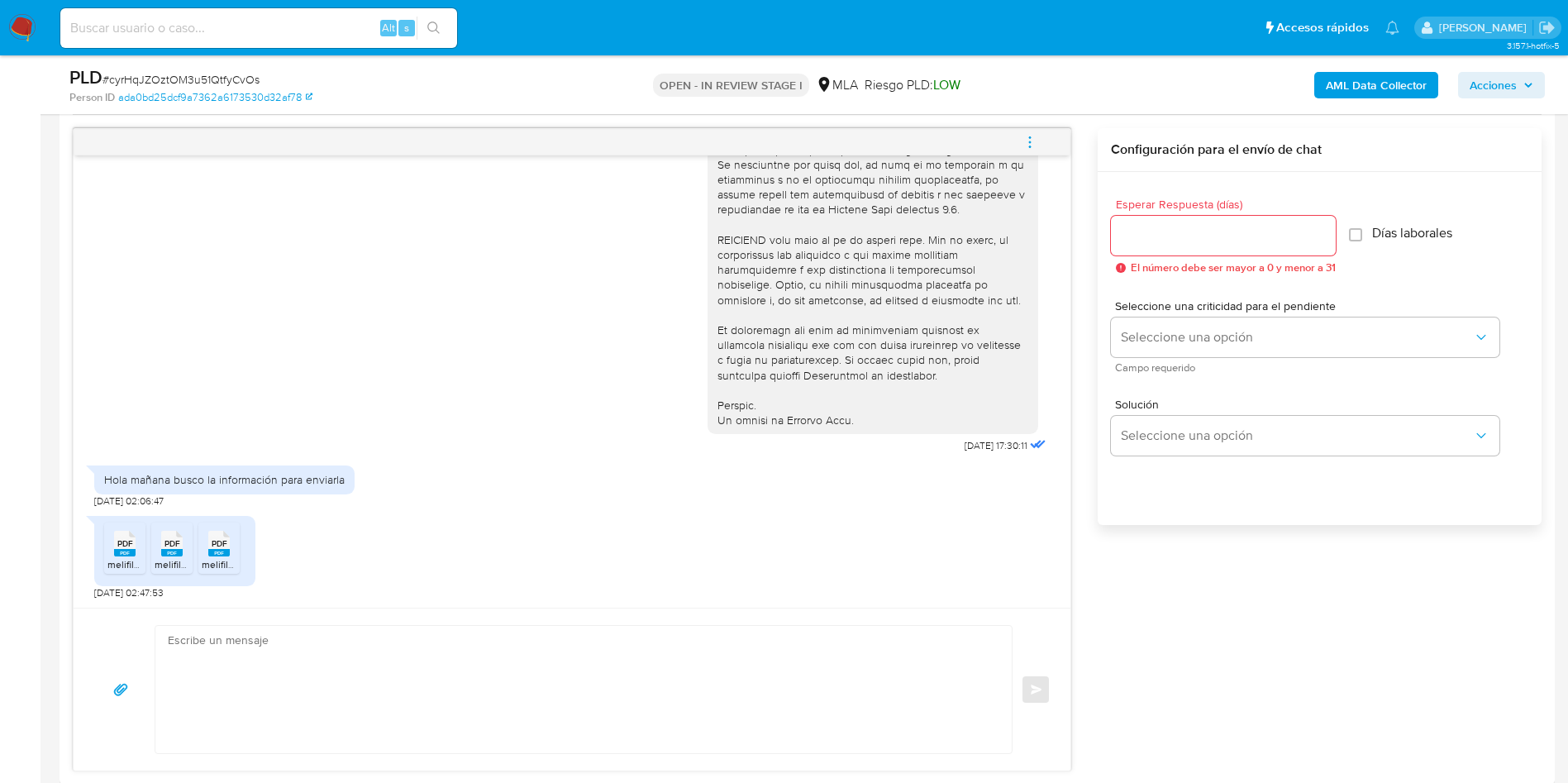
scroll to position [868, 0]
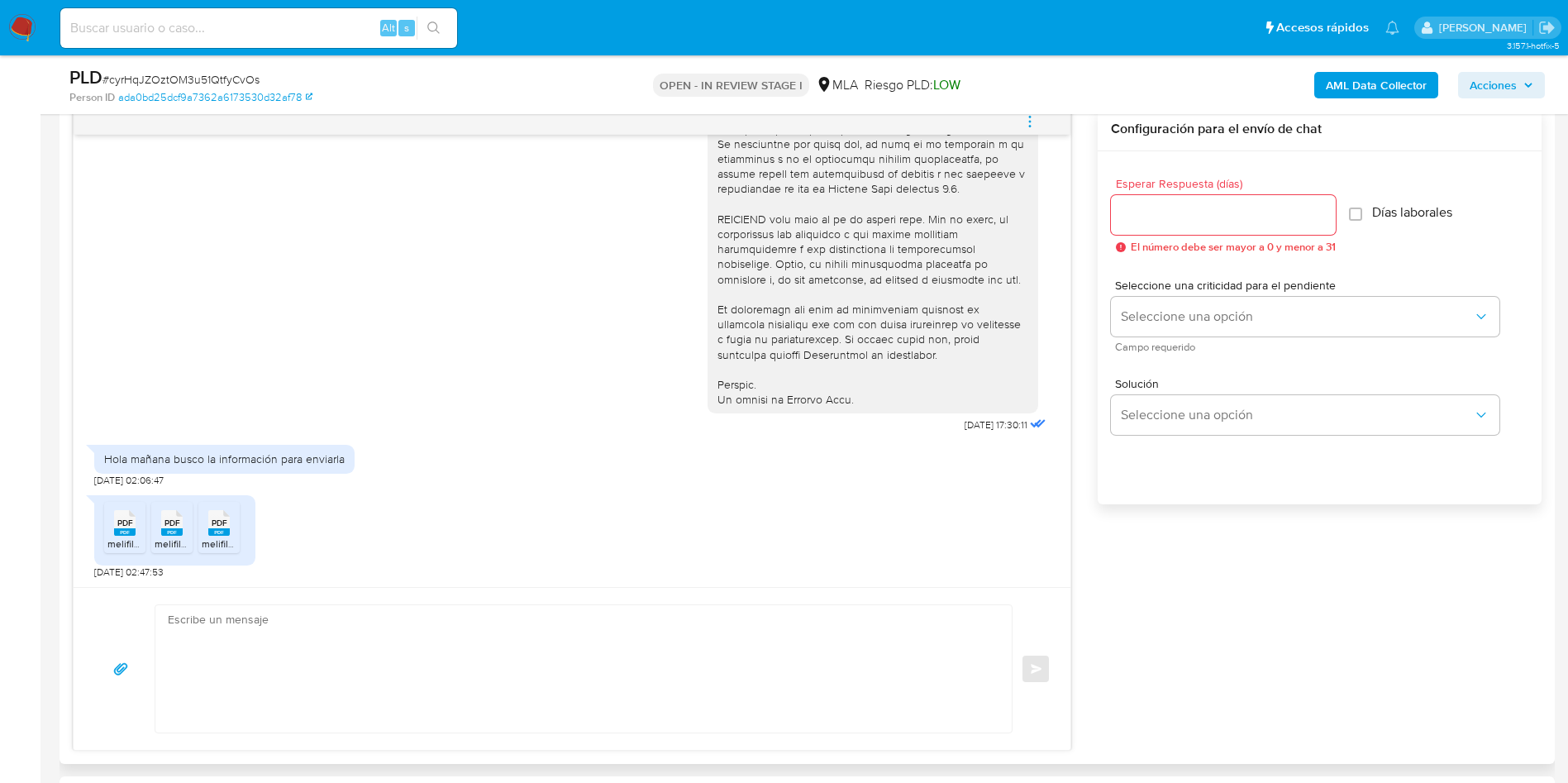
click at [118, 541] on span "melifile7399274864164260918.pdf" at bounding box center [183, 543] width 152 height 14
click at [158, 535] on div "PDF PDF" at bounding box center [172, 520] width 35 height 32
click at [213, 543] on span "melifile1339861160510928830.pdf" at bounding box center [275, 543] width 148 height 14
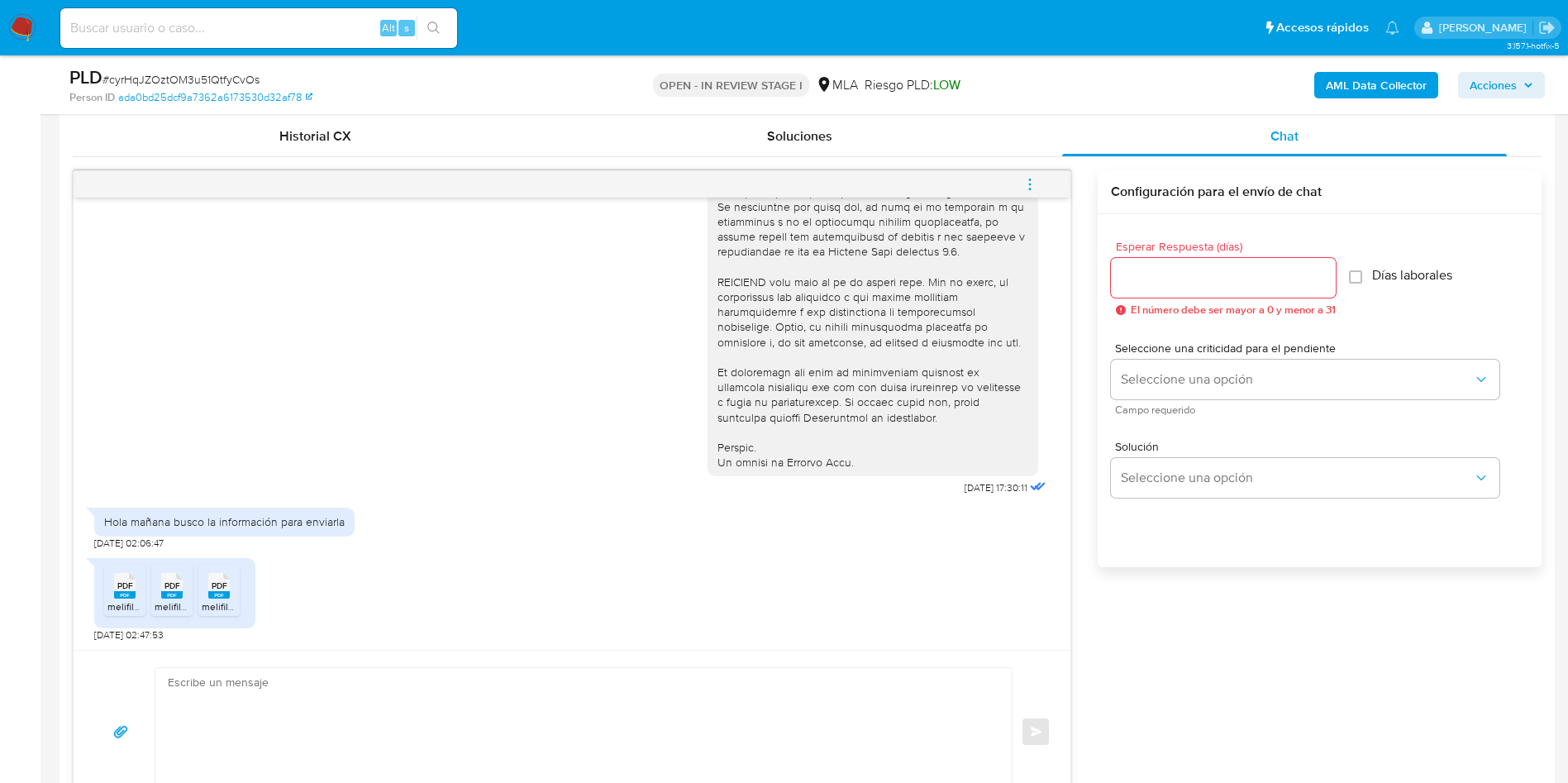
scroll to position [248, 0]
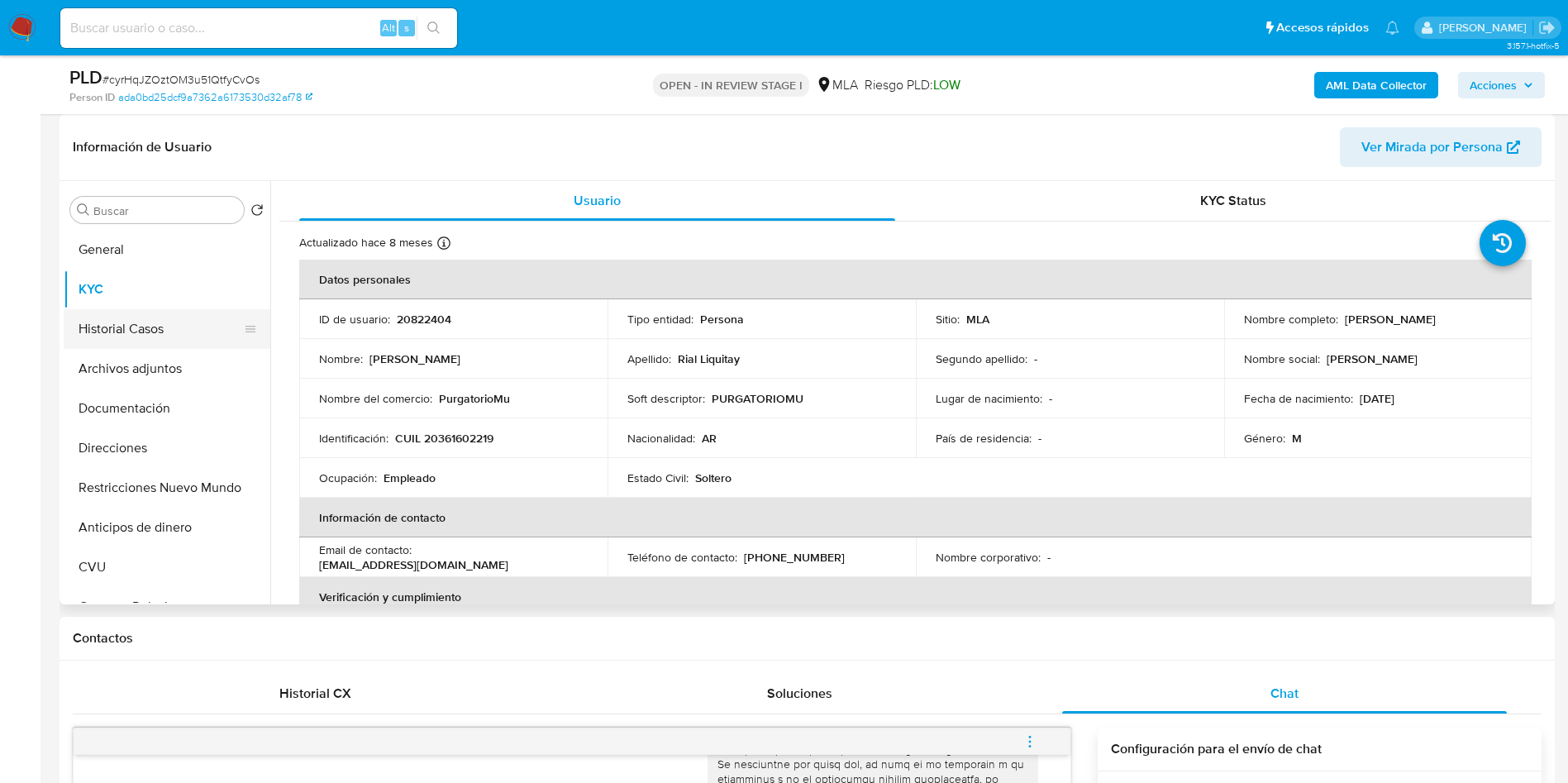
click at [102, 338] on button "Historial Casos" at bounding box center [160, 329] width 193 height 40
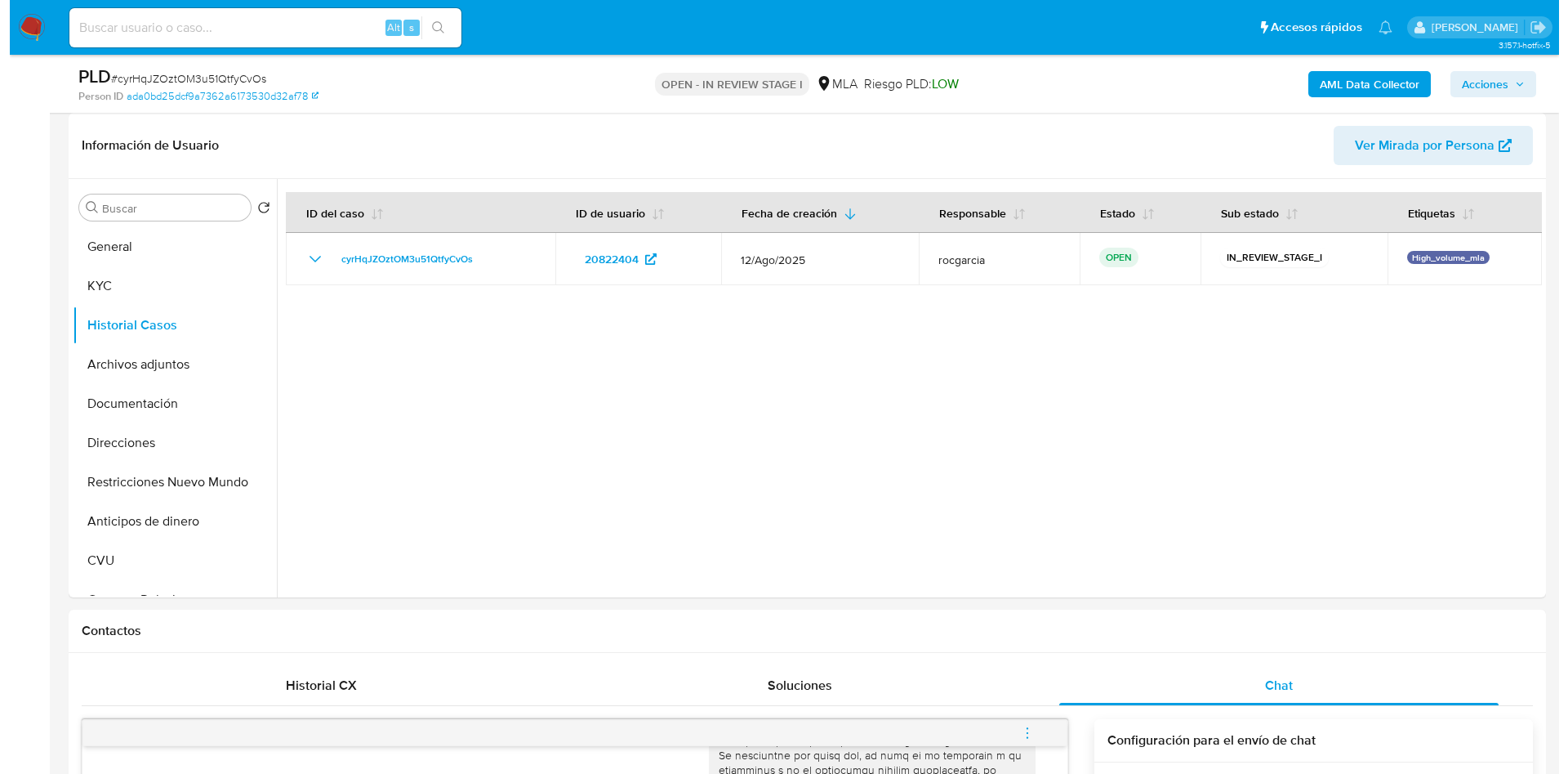
scroll to position [613, 0]
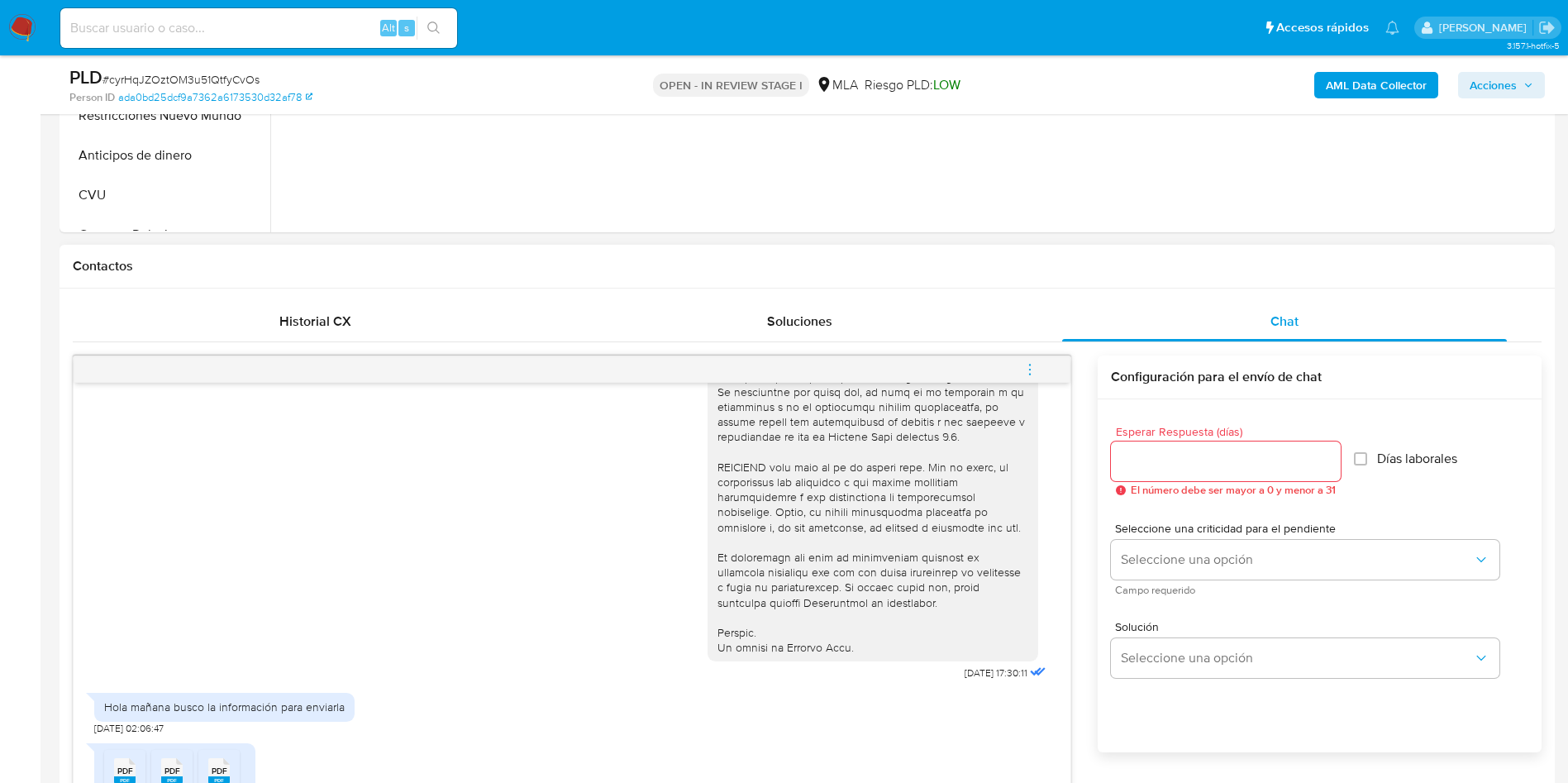
click at [1031, 363] on icon "menu-action" at bounding box center [1030, 369] width 15 height 15
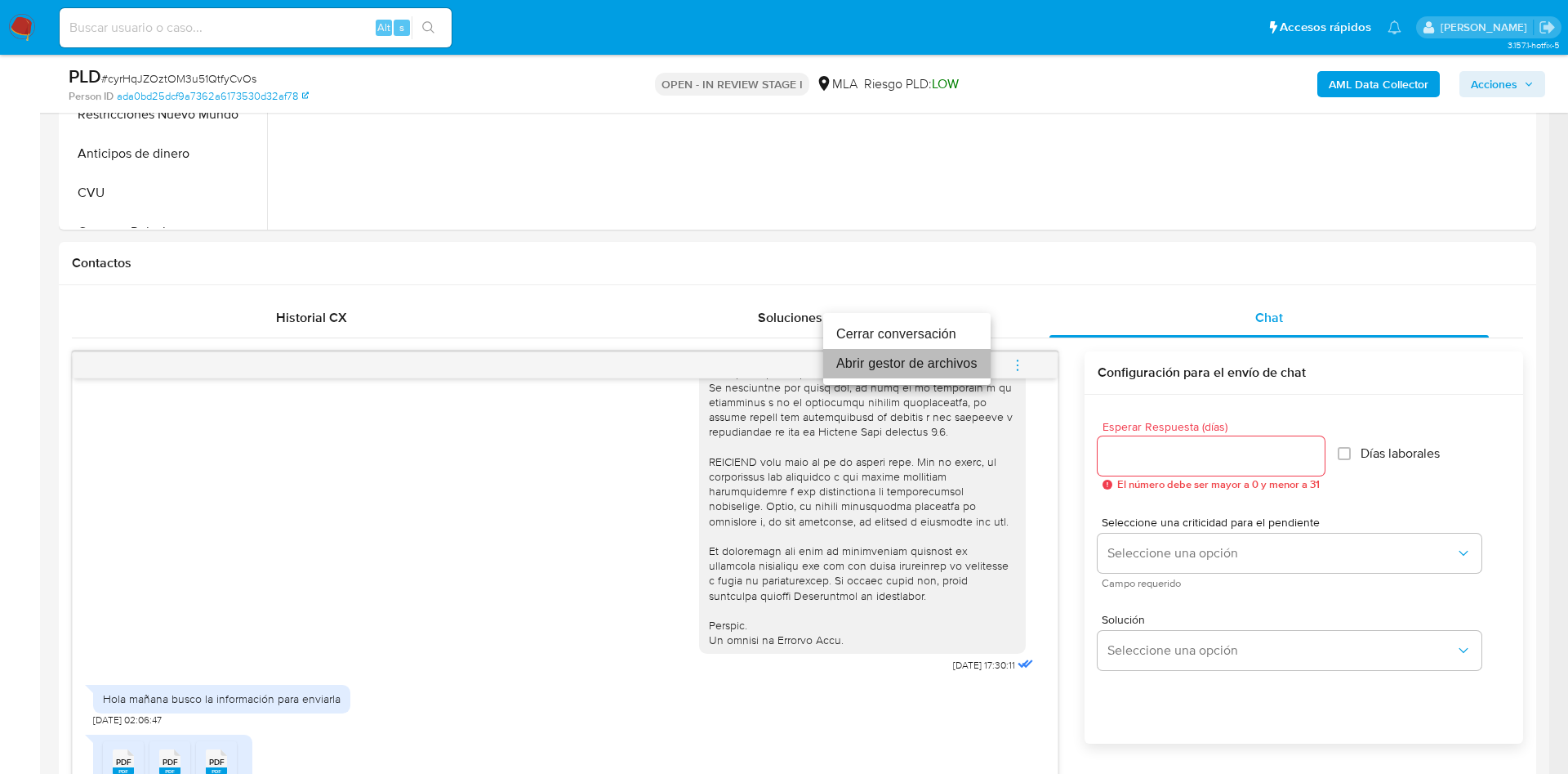
click at [883, 362] on li "Abrir gestor de archivos" at bounding box center [906, 363] width 167 height 29
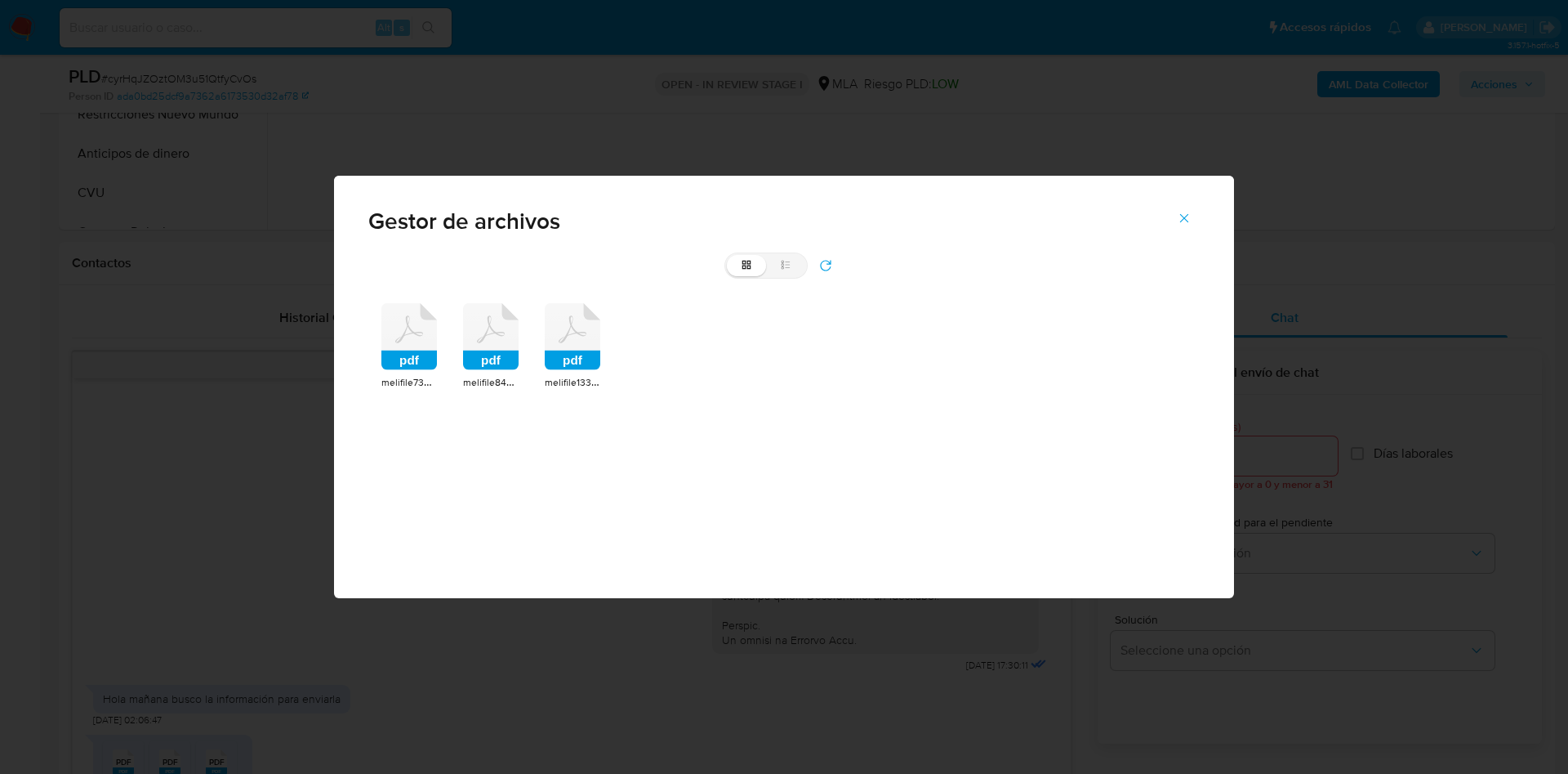
click at [430, 336] on icon at bounding box center [409, 337] width 56 height 67
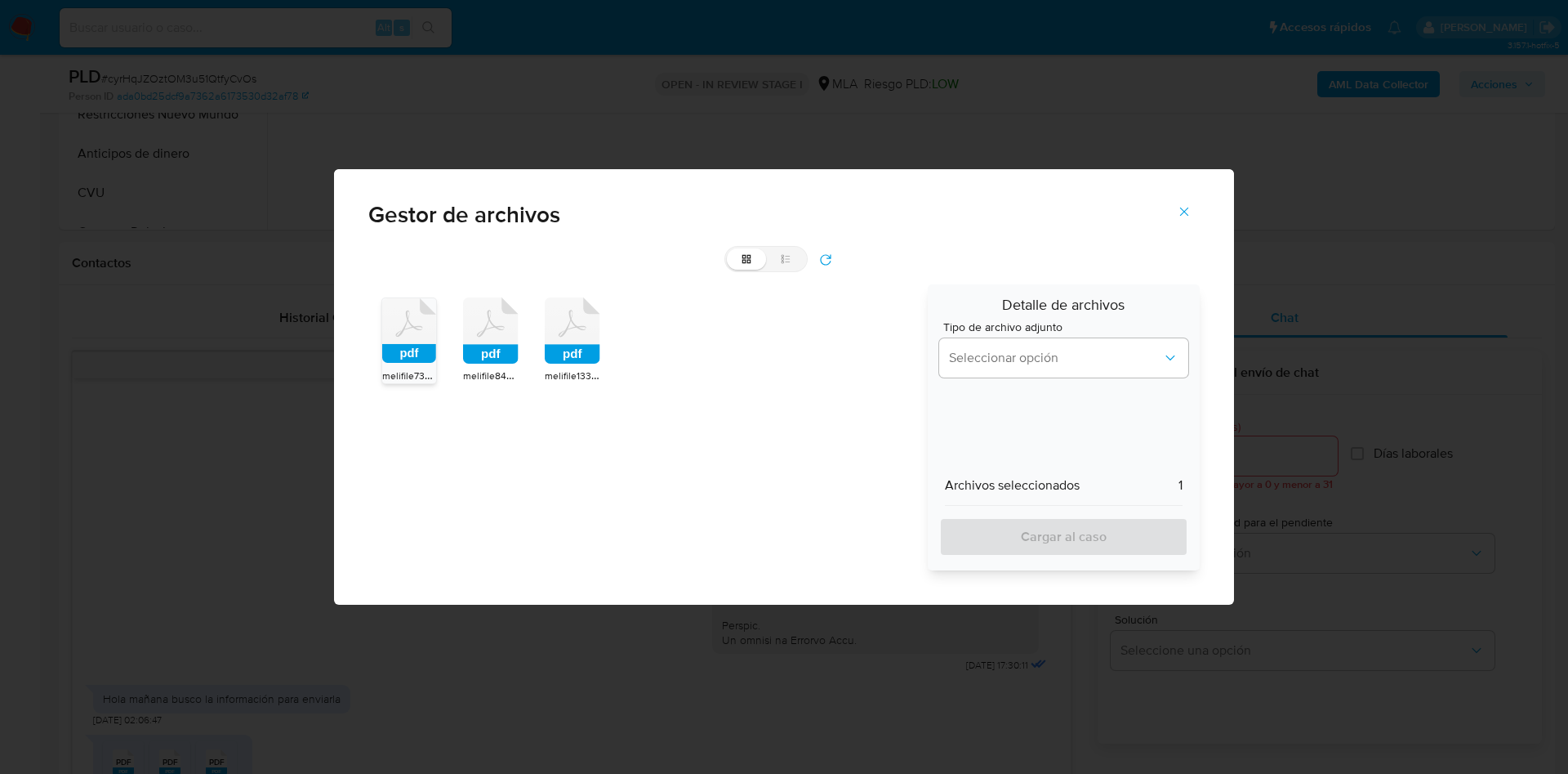
click at [501, 345] on rect at bounding box center [491, 355] width 56 height 20
click at [436, 342] on icon at bounding box center [409, 330] width 54 height 65
click at [1076, 347] on button "Seleccionar opción" at bounding box center [1064, 357] width 249 height 39
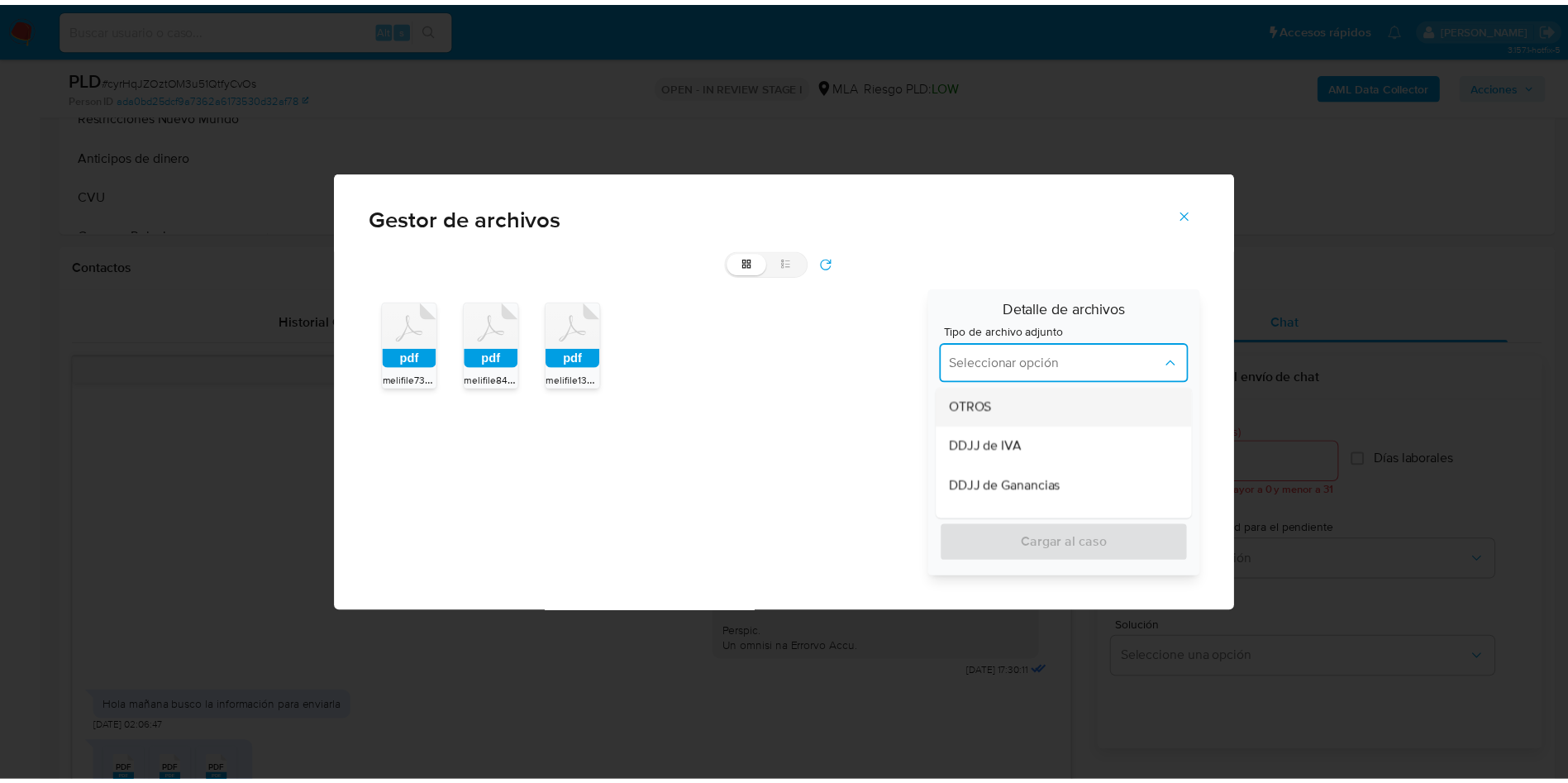
scroll to position [372, 0]
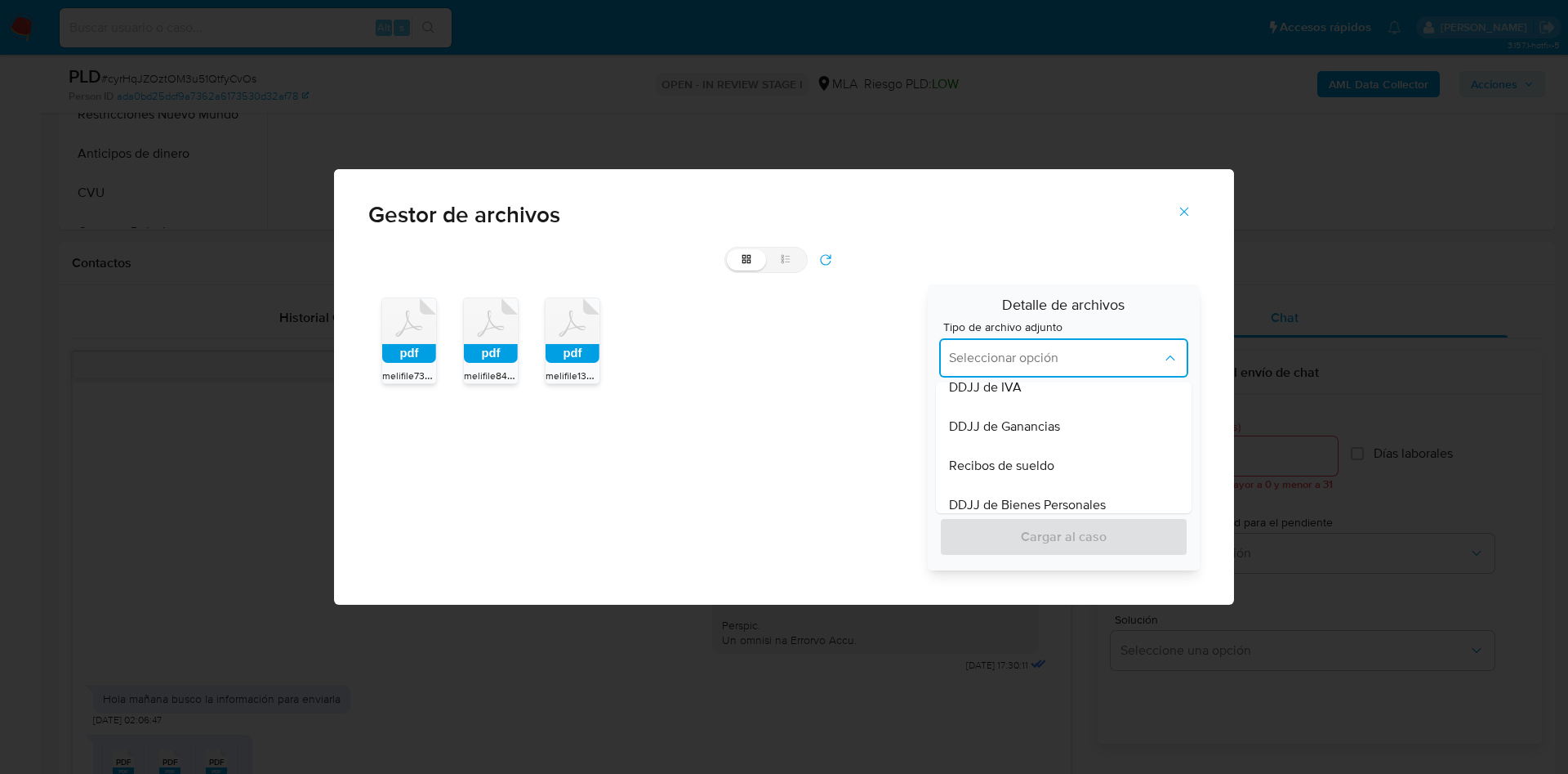
click at [1028, 458] on span "Recibos de sueldo" at bounding box center [1002, 465] width 106 height 16
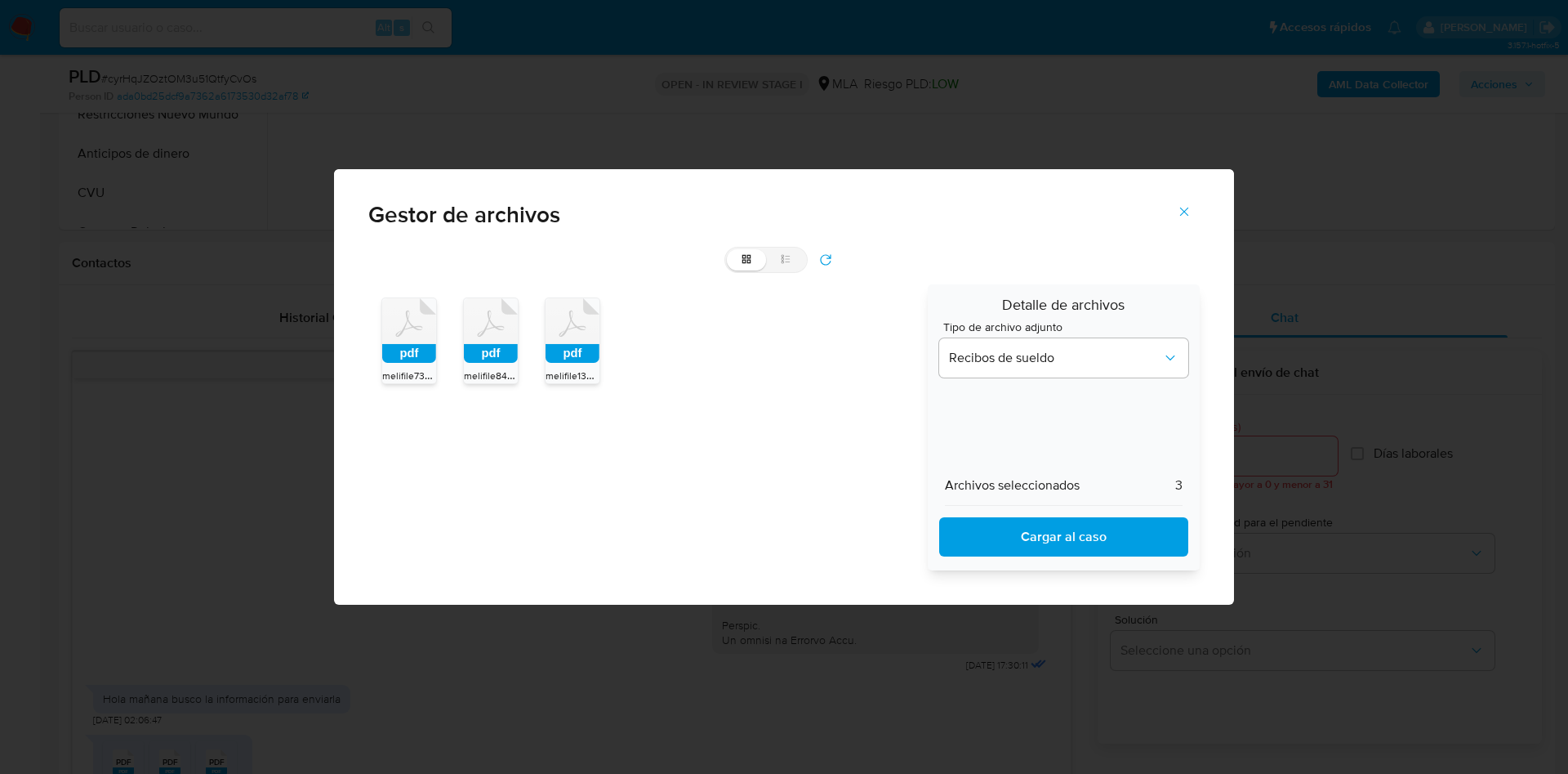
click at [1028, 550] on span "Cargar al caso" at bounding box center [1063, 536] width 207 height 36
click at [1179, 212] on icon "Cerrar" at bounding box center [1184, 211] width 15 height 15
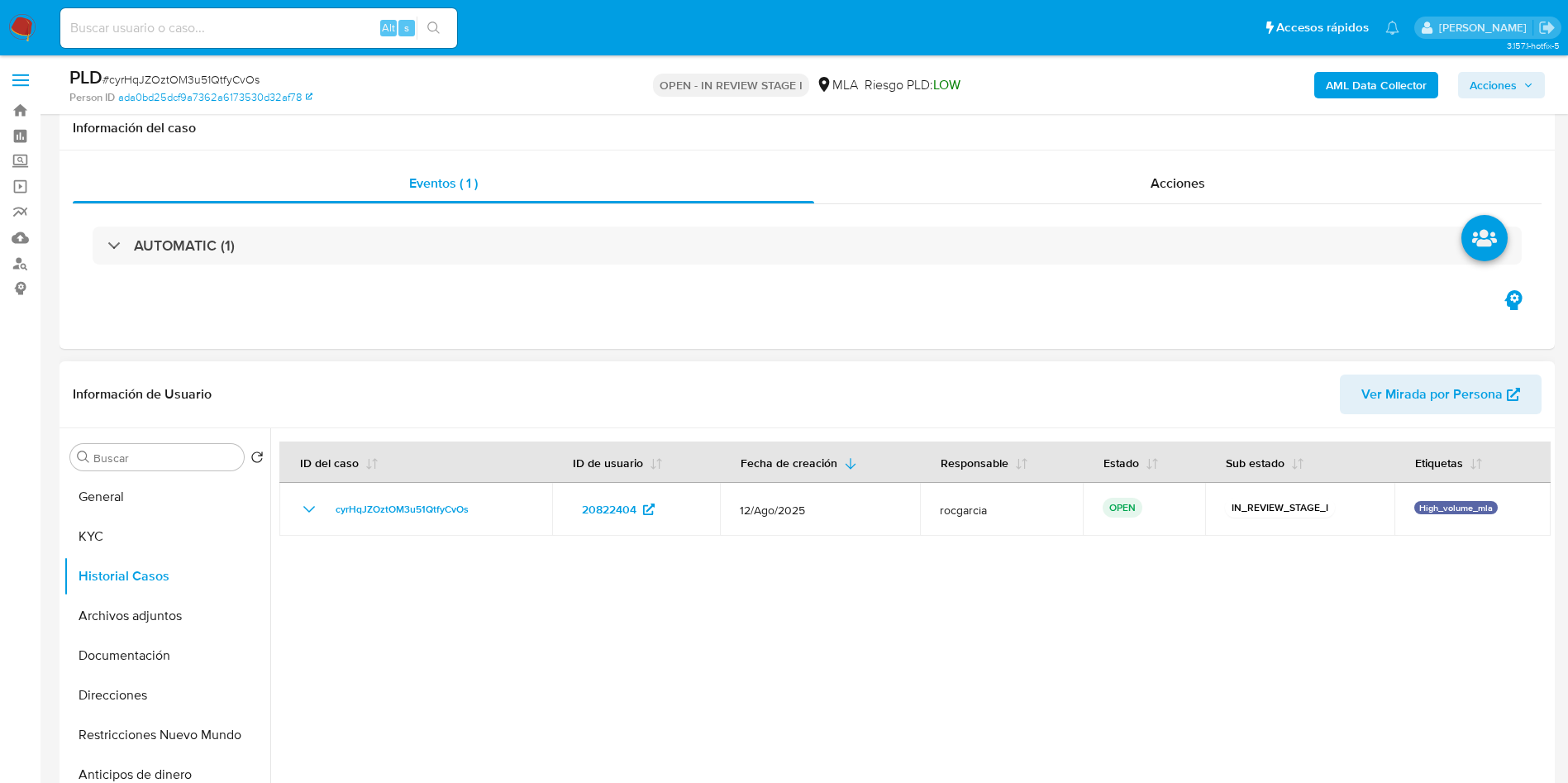
scroll to position [0, 0]
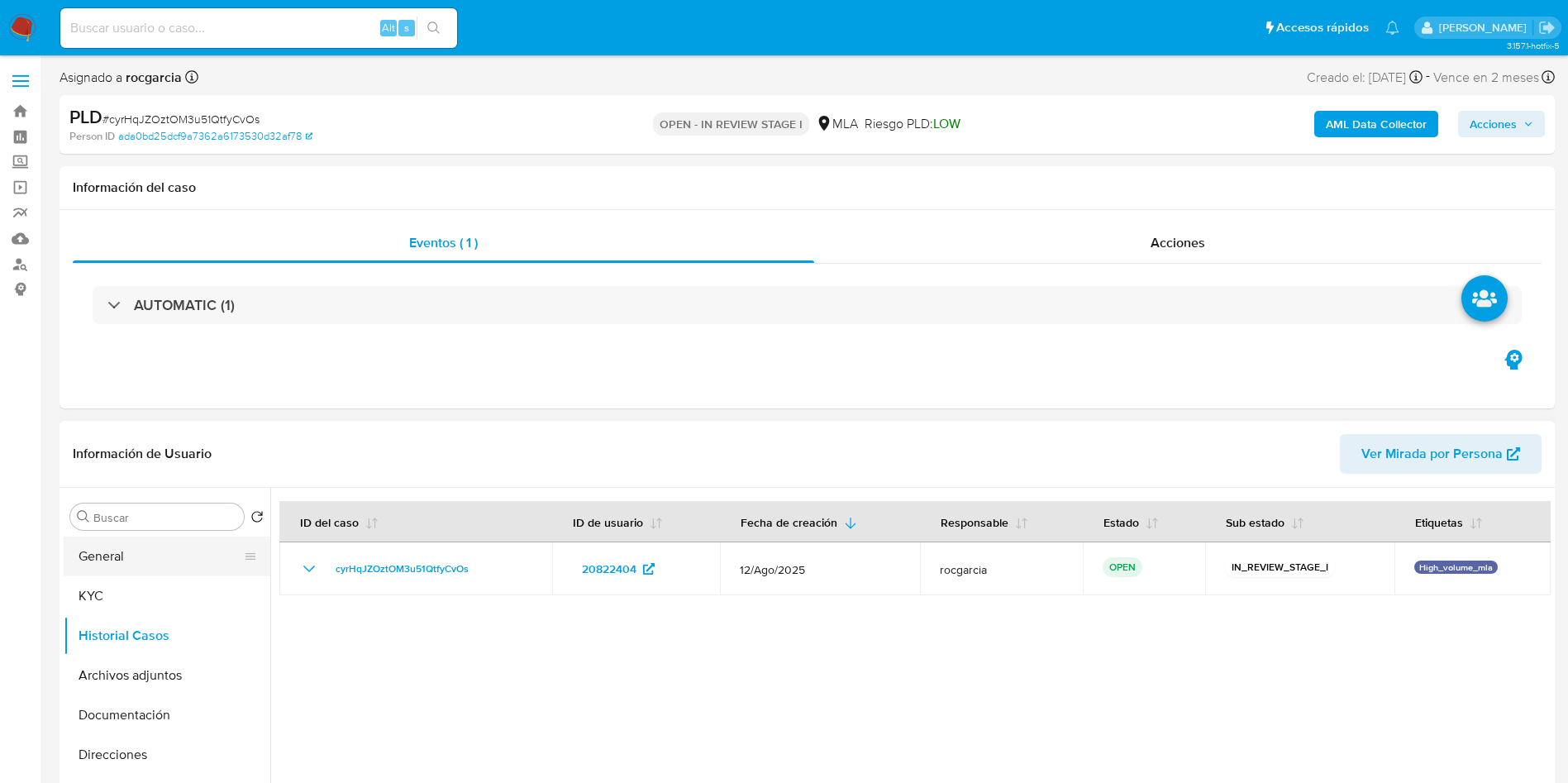
click at [96, 563] on button "General" at bounding box center [160, 555] width 193 height 40
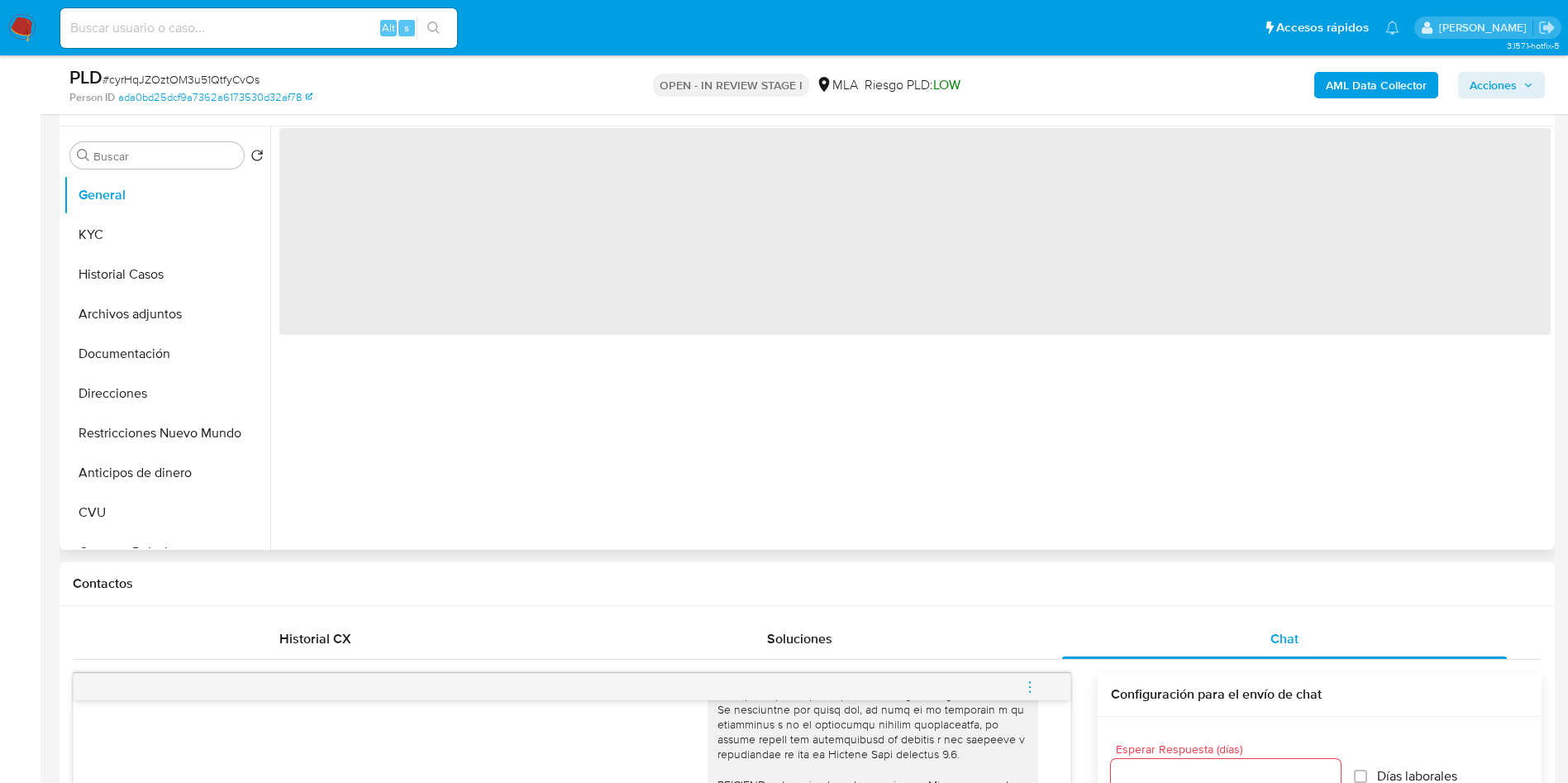
scroll to position [124, 0]
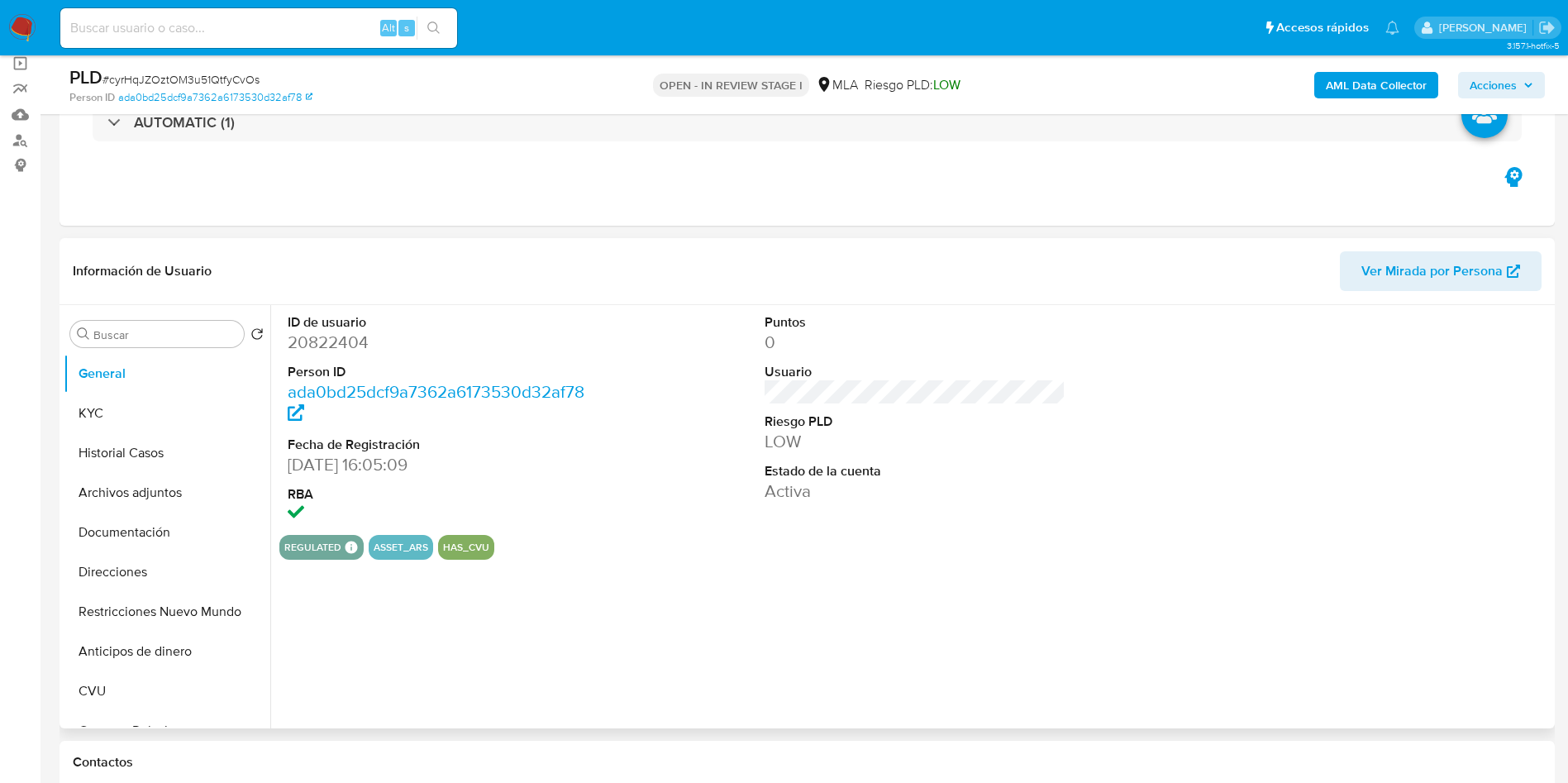
click at [328, 343] on dd "20822404" at bounding box center [438, 342] width 301 height 23
copy dd "20822404"
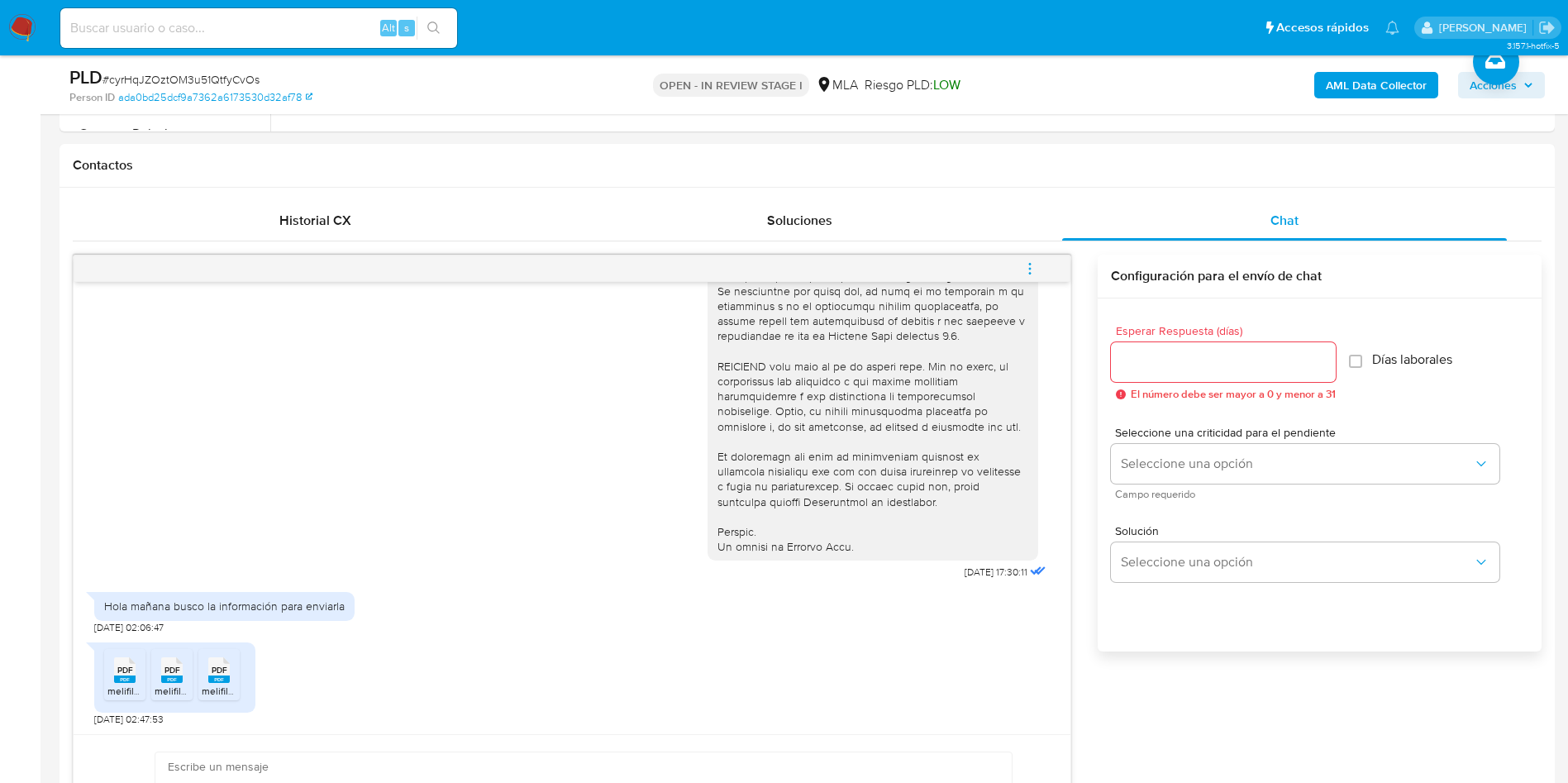
scroll to position [992, 0]
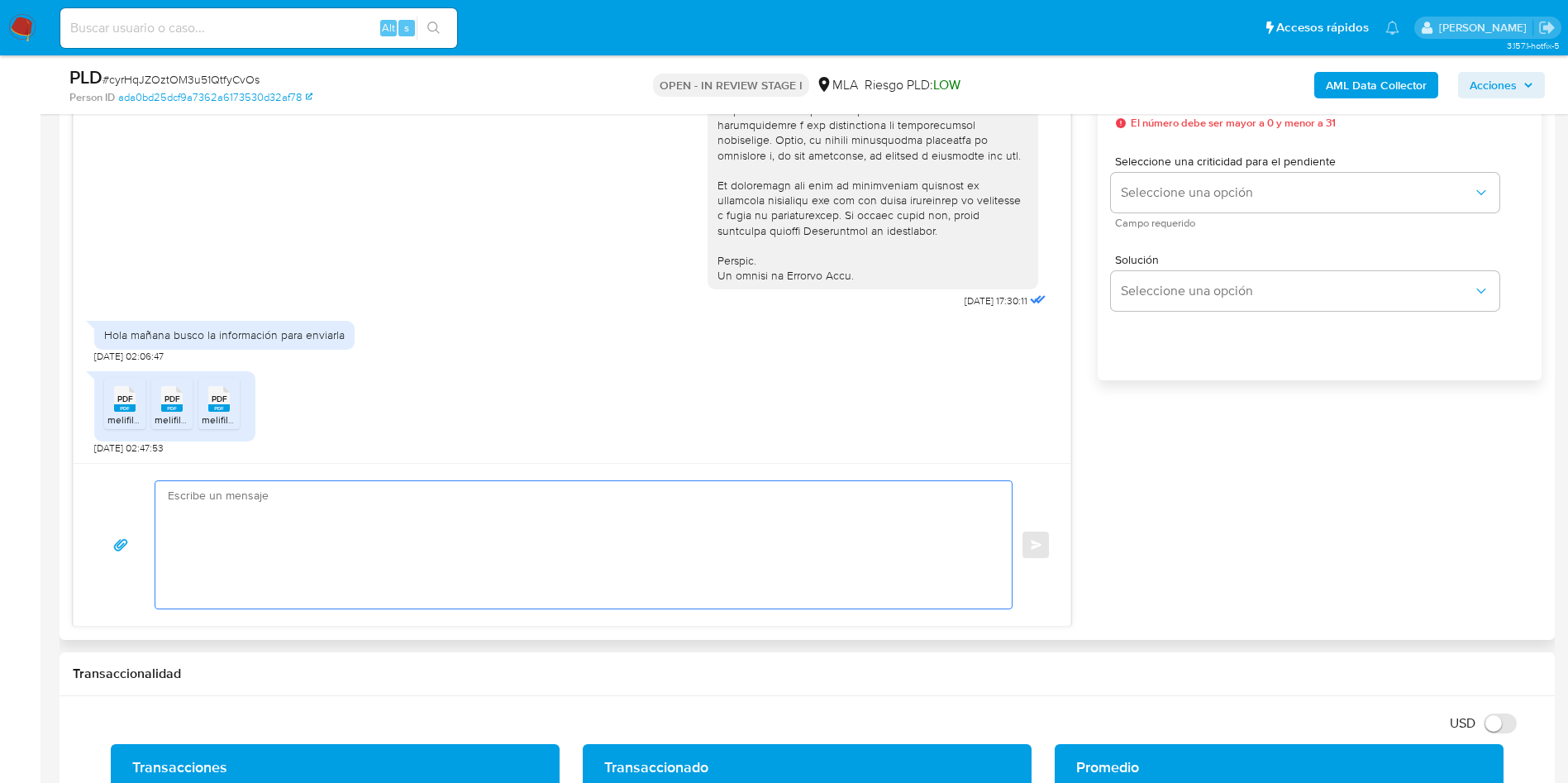
click at [274, 524] on textarea at bounding box center [579, 544] width 824 height 127
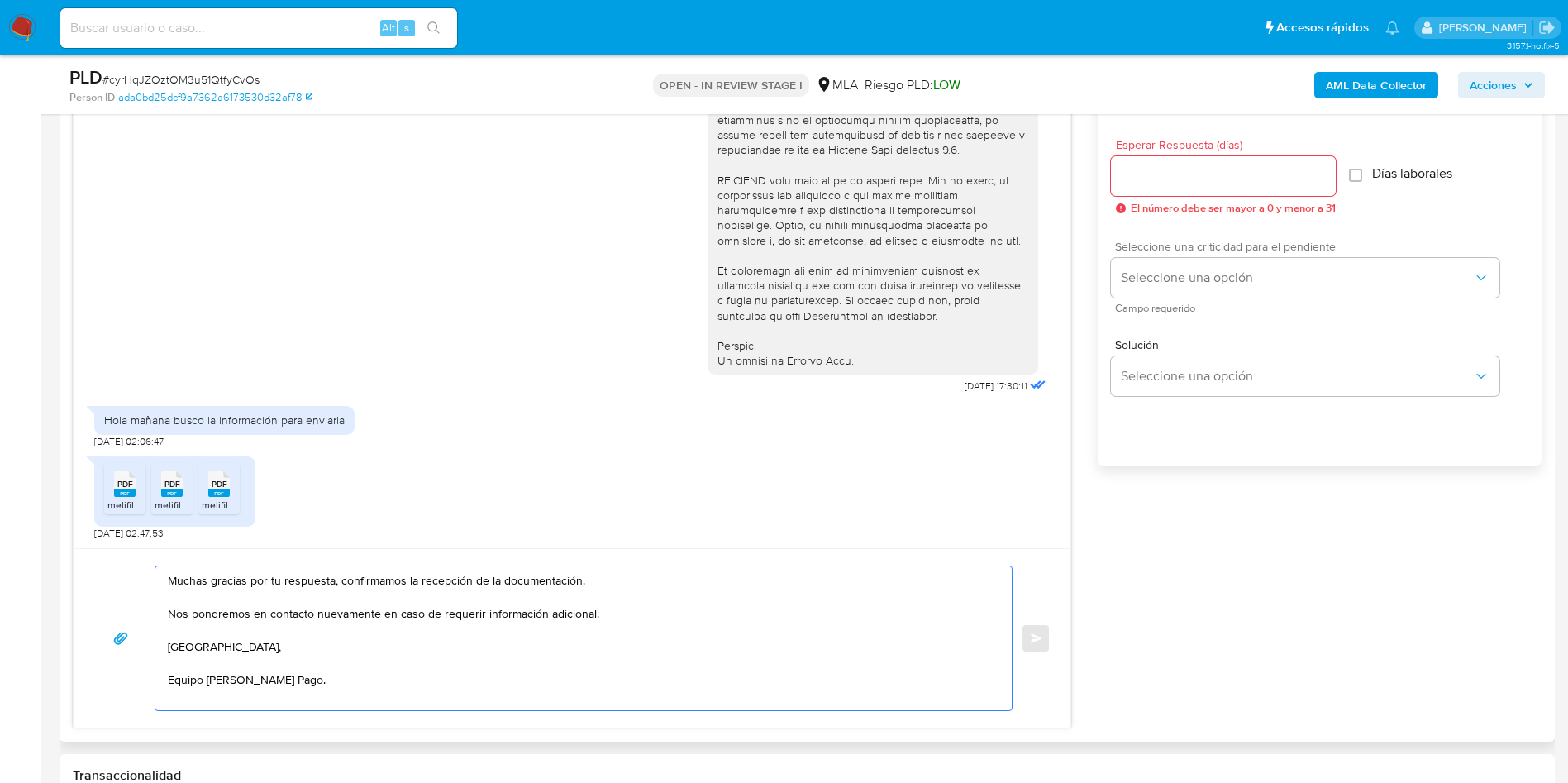
scroll to position [868, 0]
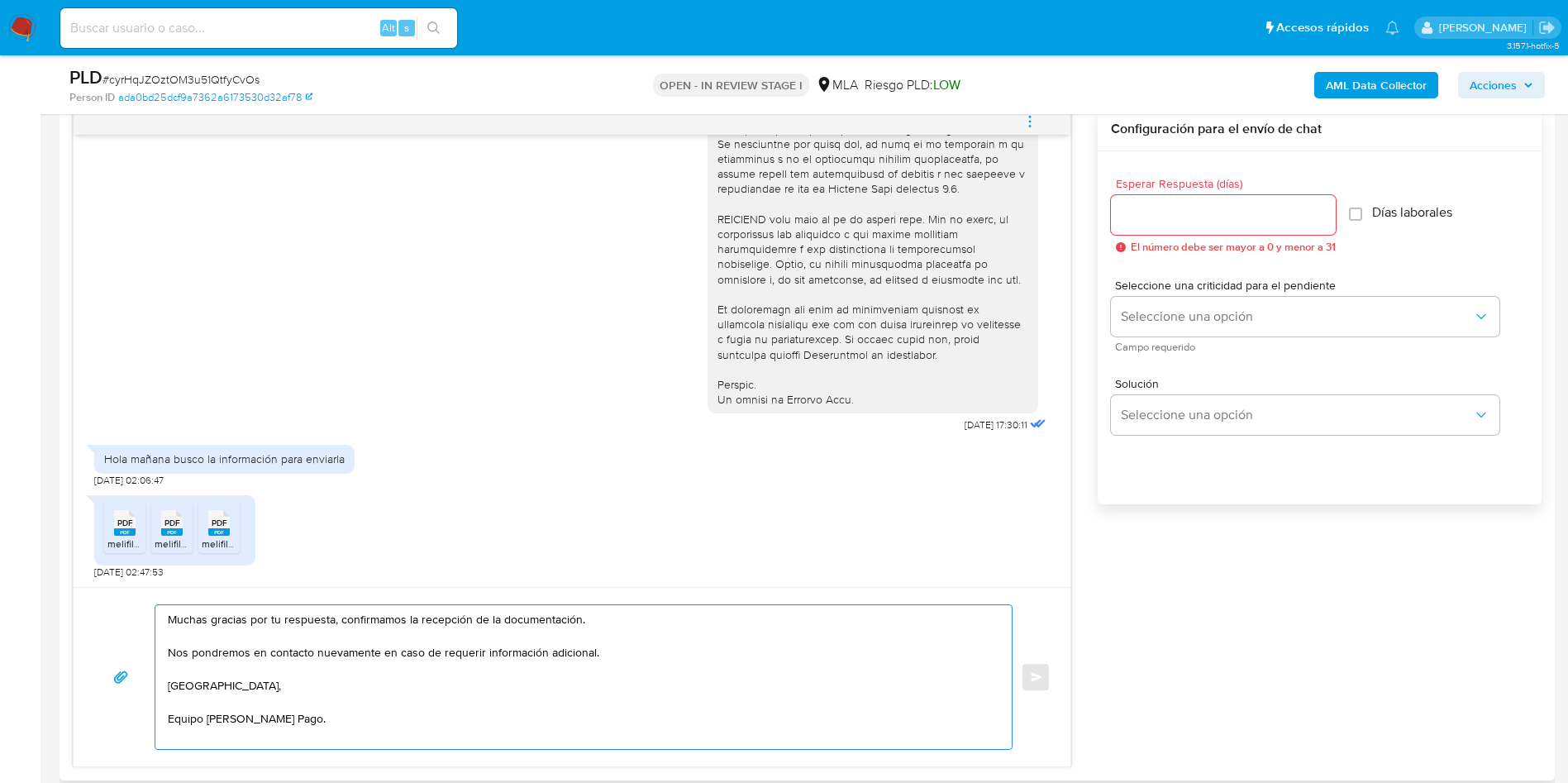
type textarea "Muchas gracias por tu respuesta, confirmamos la recepción de la documentación. …"
click at [1137, 216] on input "Esperar Respuesta (días)" at bounding box center [1223, 215] width 225 height 21
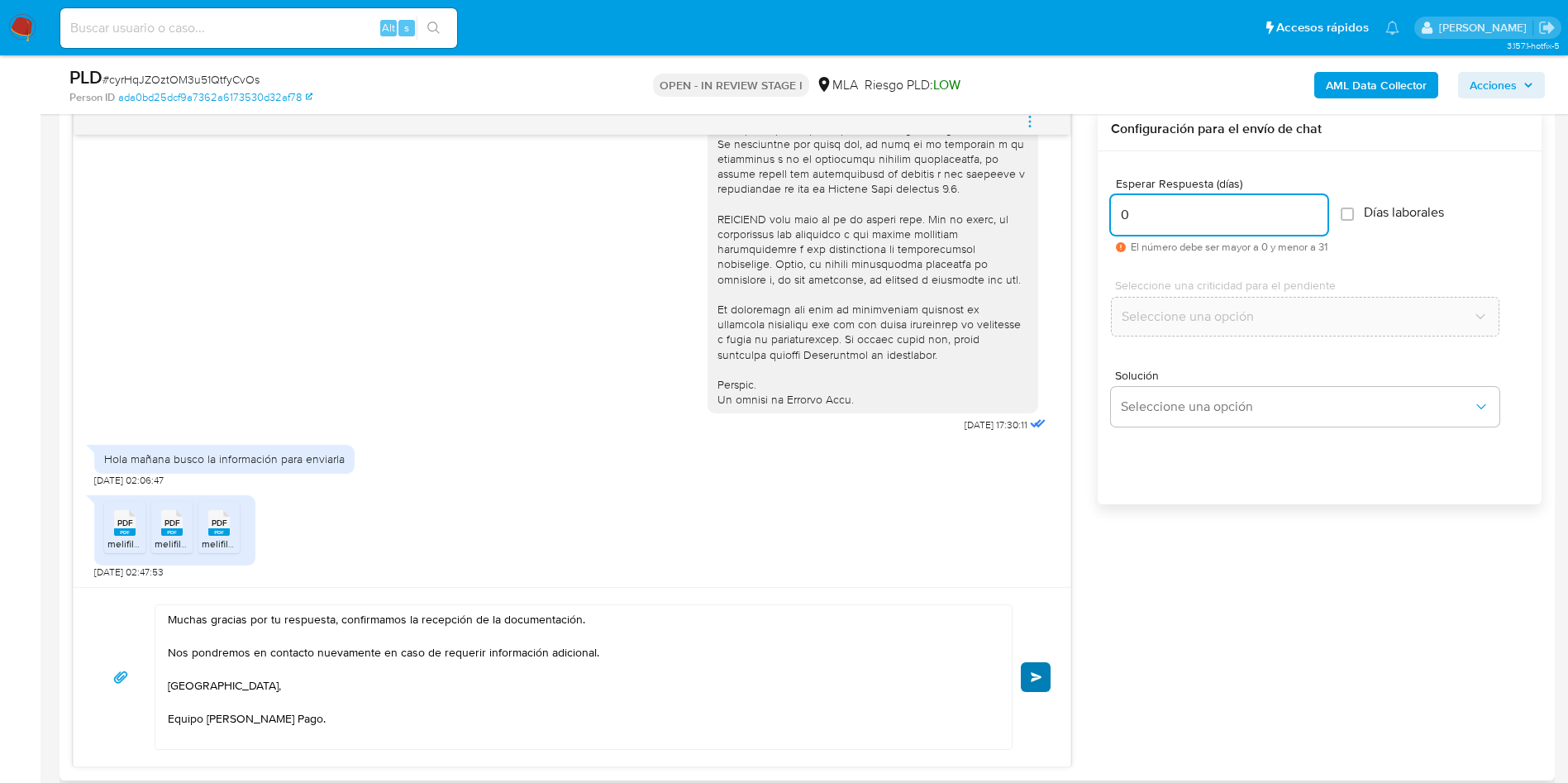
type input "0"
click at [1034, 675] on span "Enviar" at bounding box center [1036, 676] width 12 height 10
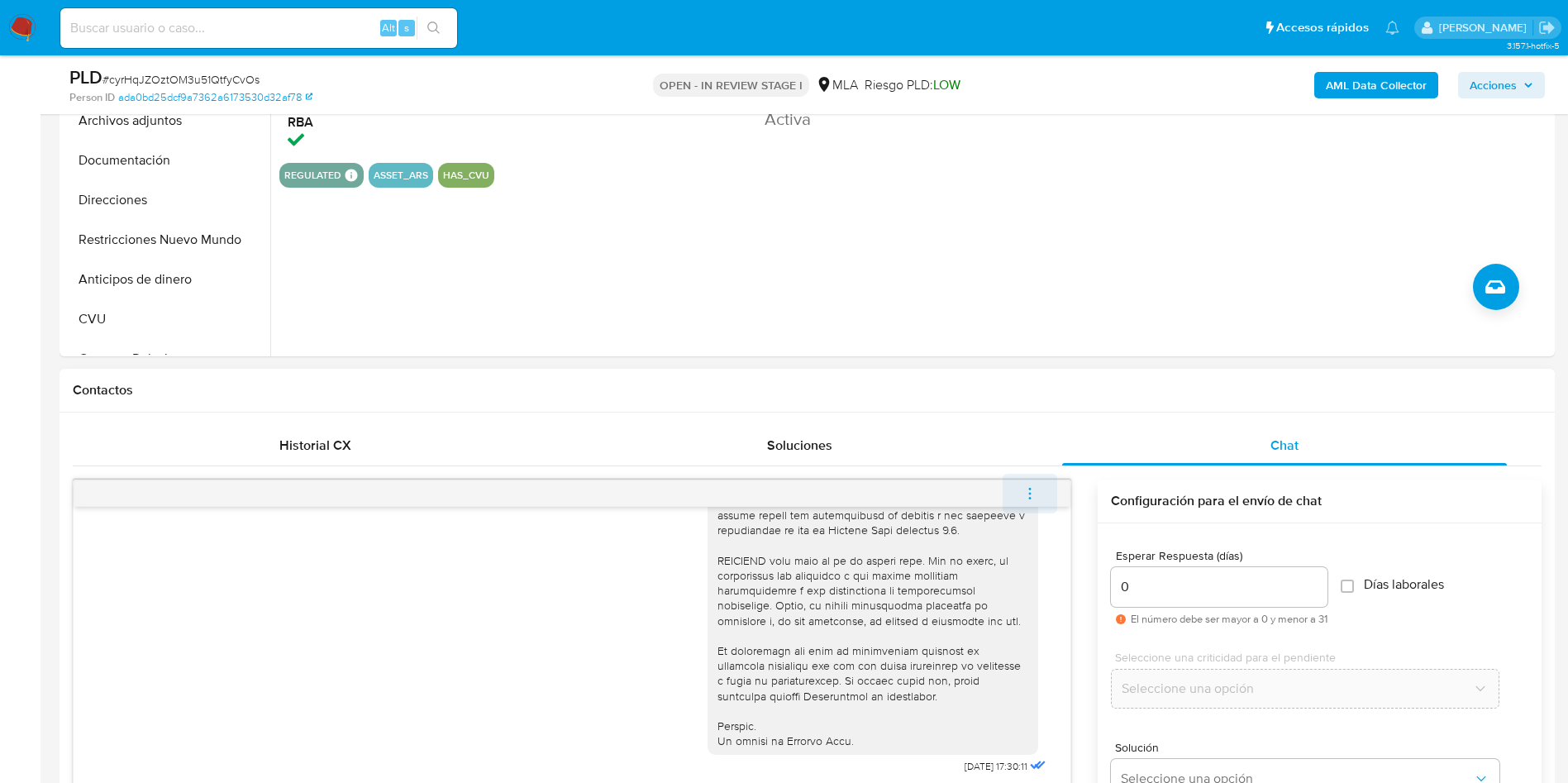
scroll to position [824, 0]
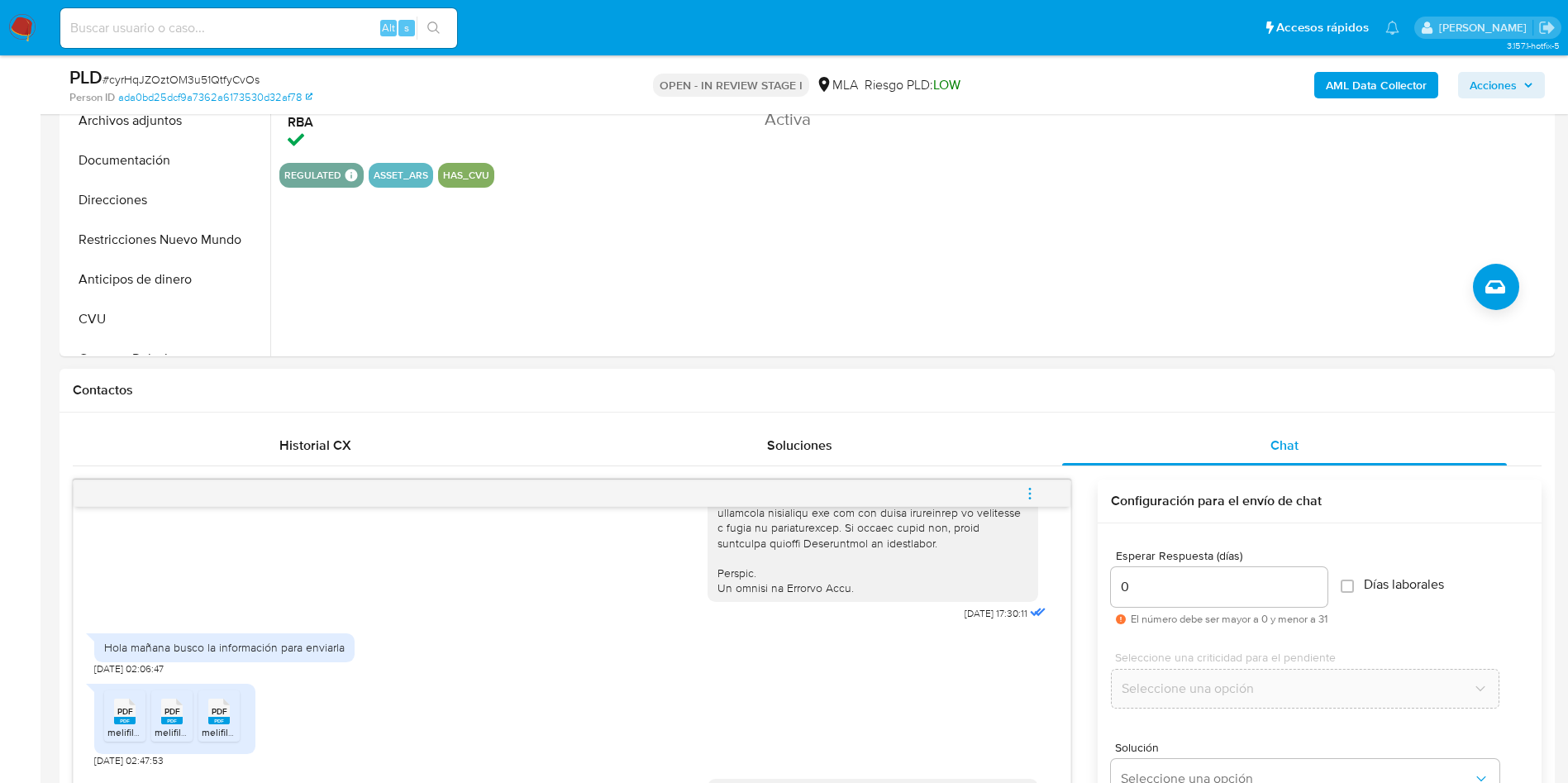
drag, startPoint x: 1025, startPoint y: 489, endPoint x: 1019, endPoint y: 469, distance: 20.9
click at [1025, 490] on icon "menu-action" at bounding box center [1030, 494] width 15 height 15
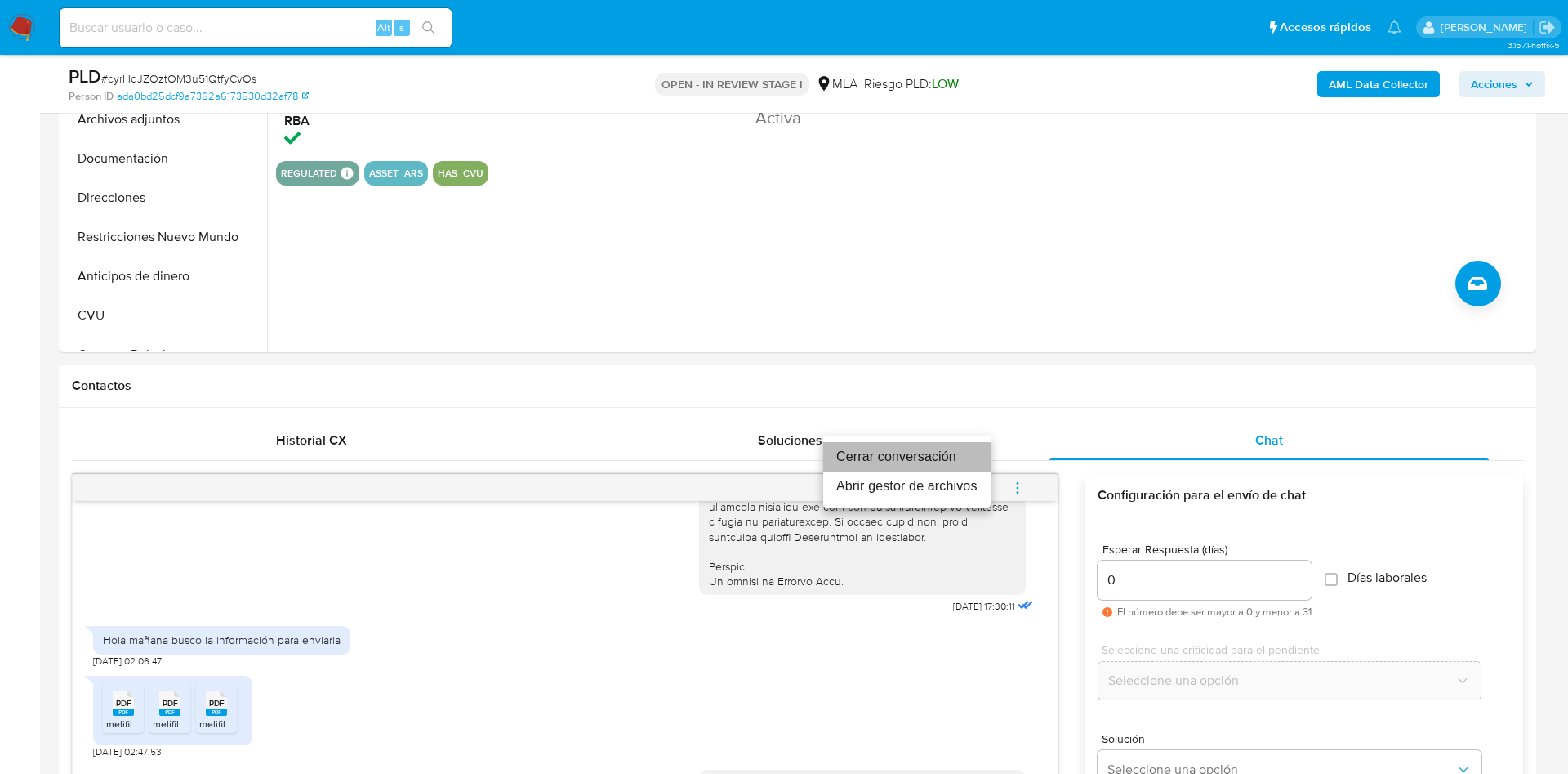
click at [886, 448] on li "Cerrar conversación" at bounding box center [906, 456] width 167 height 29
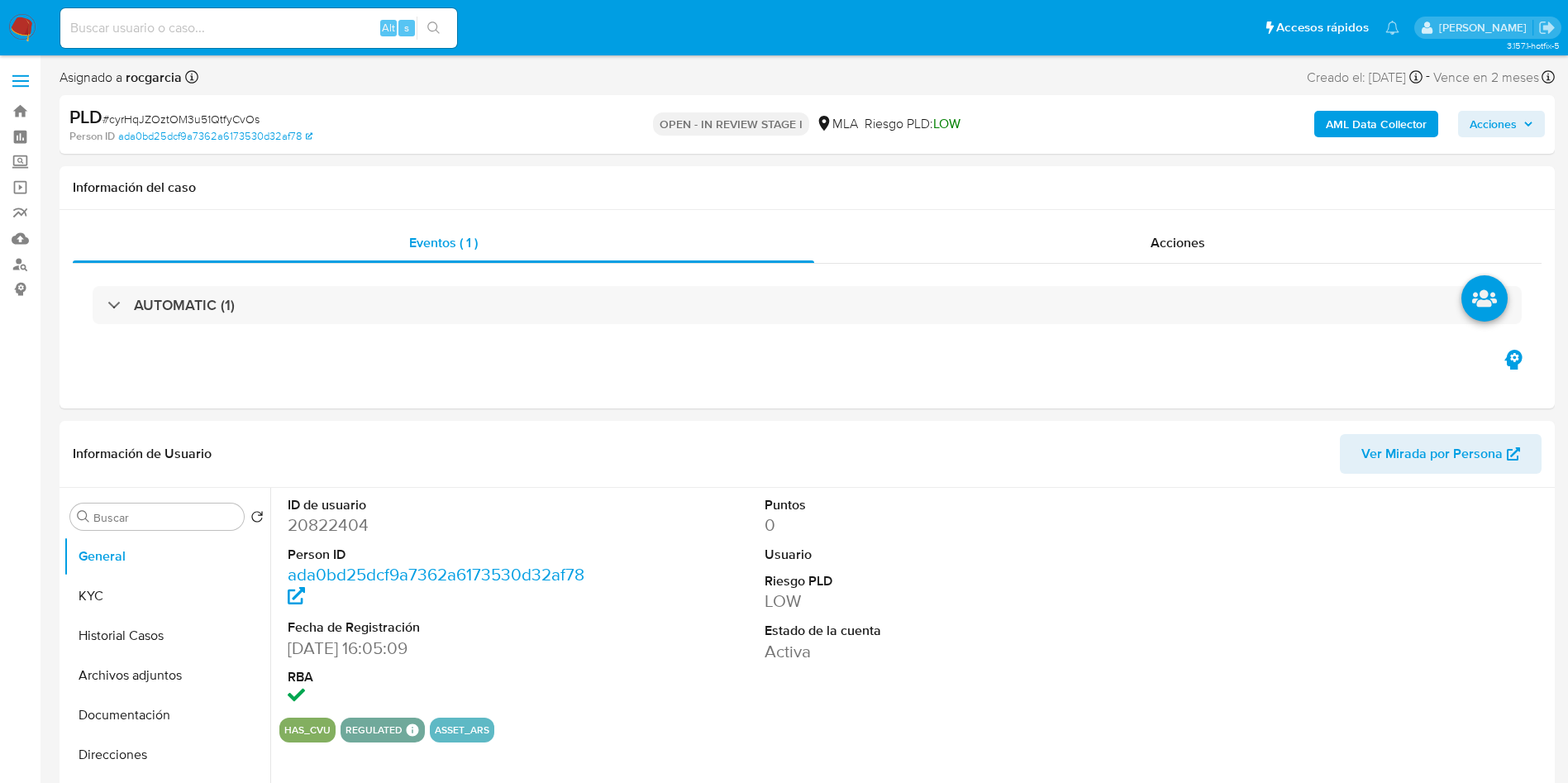
select select "10"
click at [98, 682] on button "Archivos adjuntos" at bounding box center [160, 674] width 193 height 40
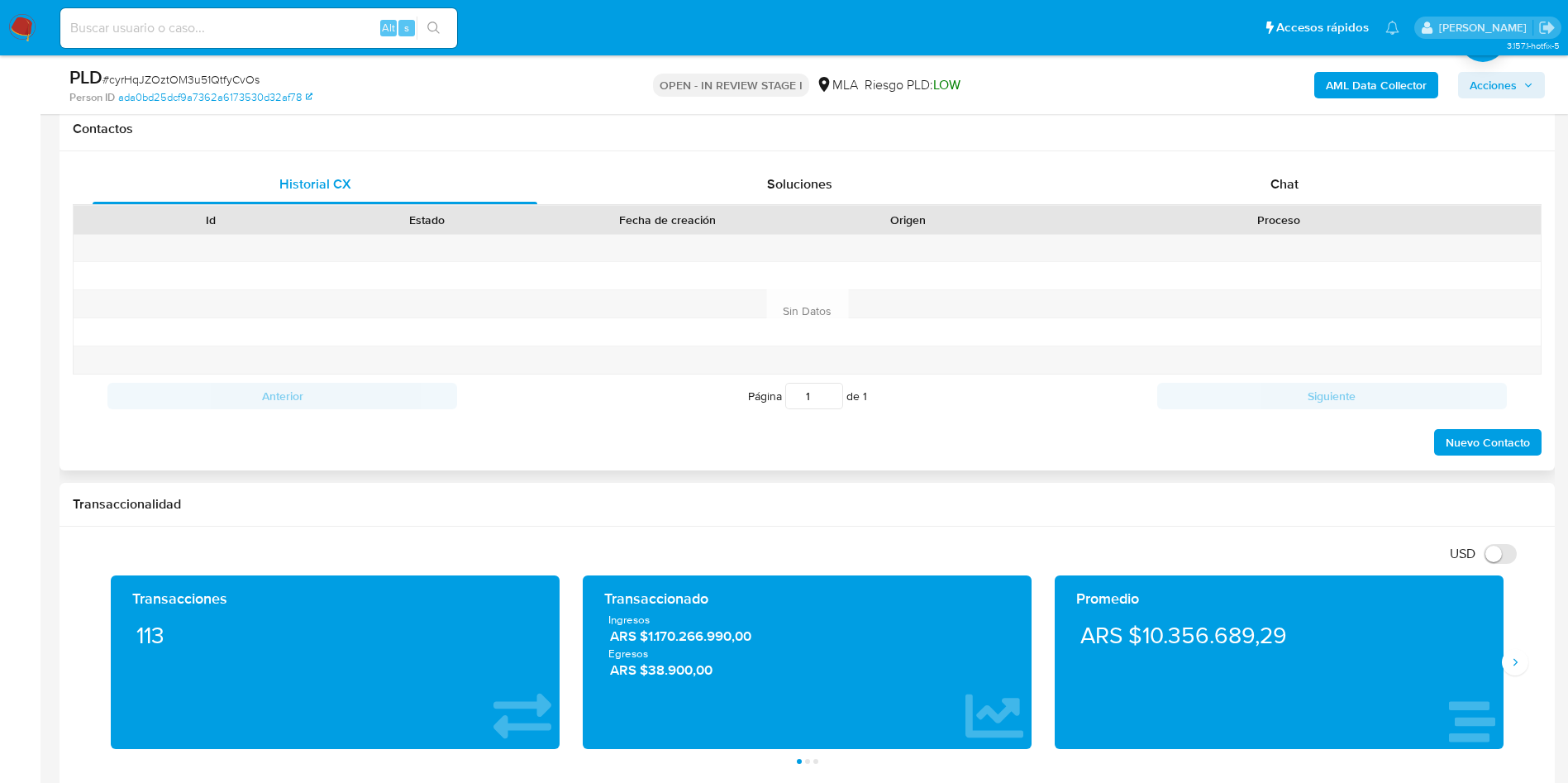
scroll to position [496, 0]
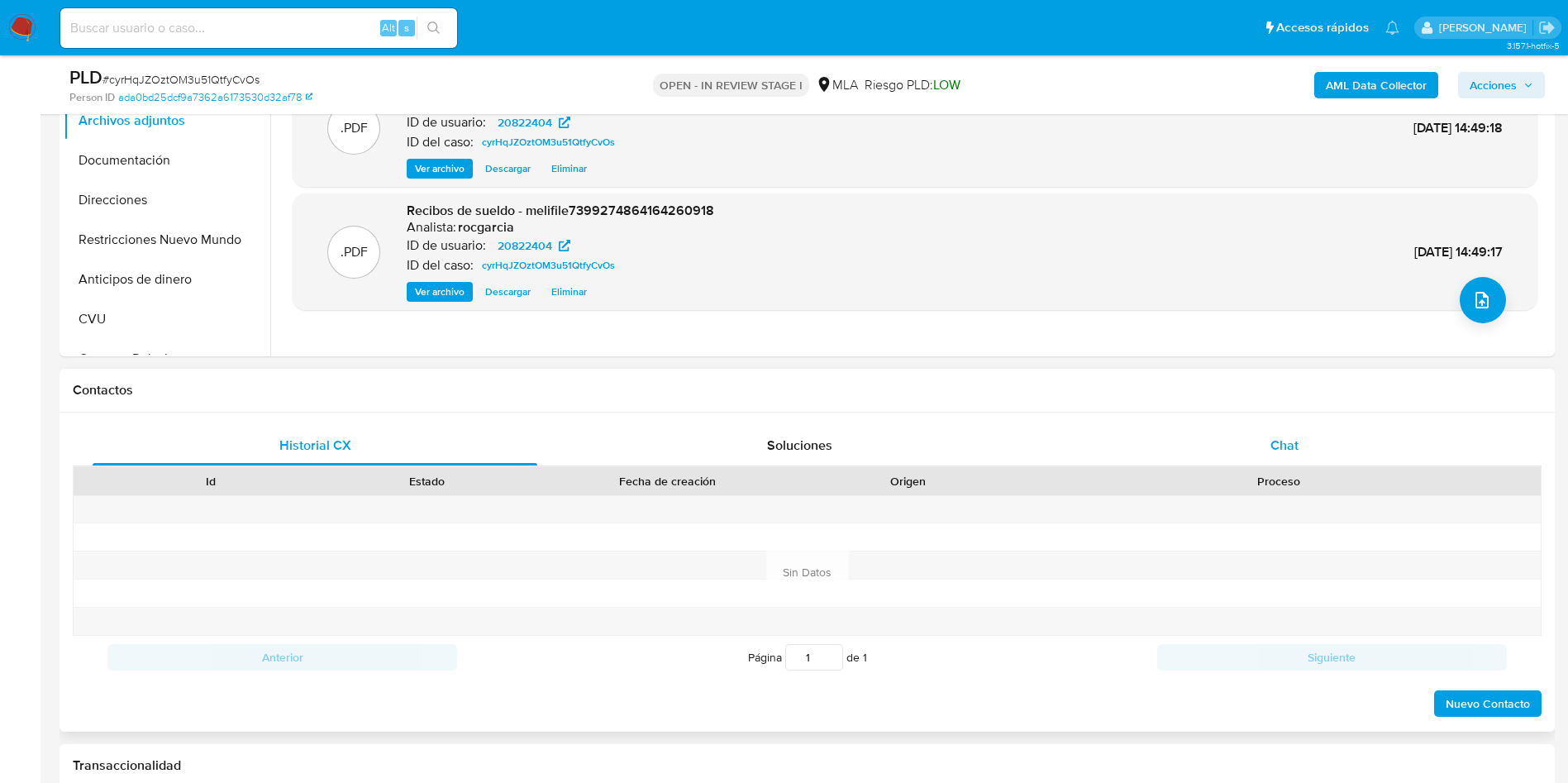
click at [1291, 446] on span "Chat" at bounding box center [1284, 445] width 29 height 19
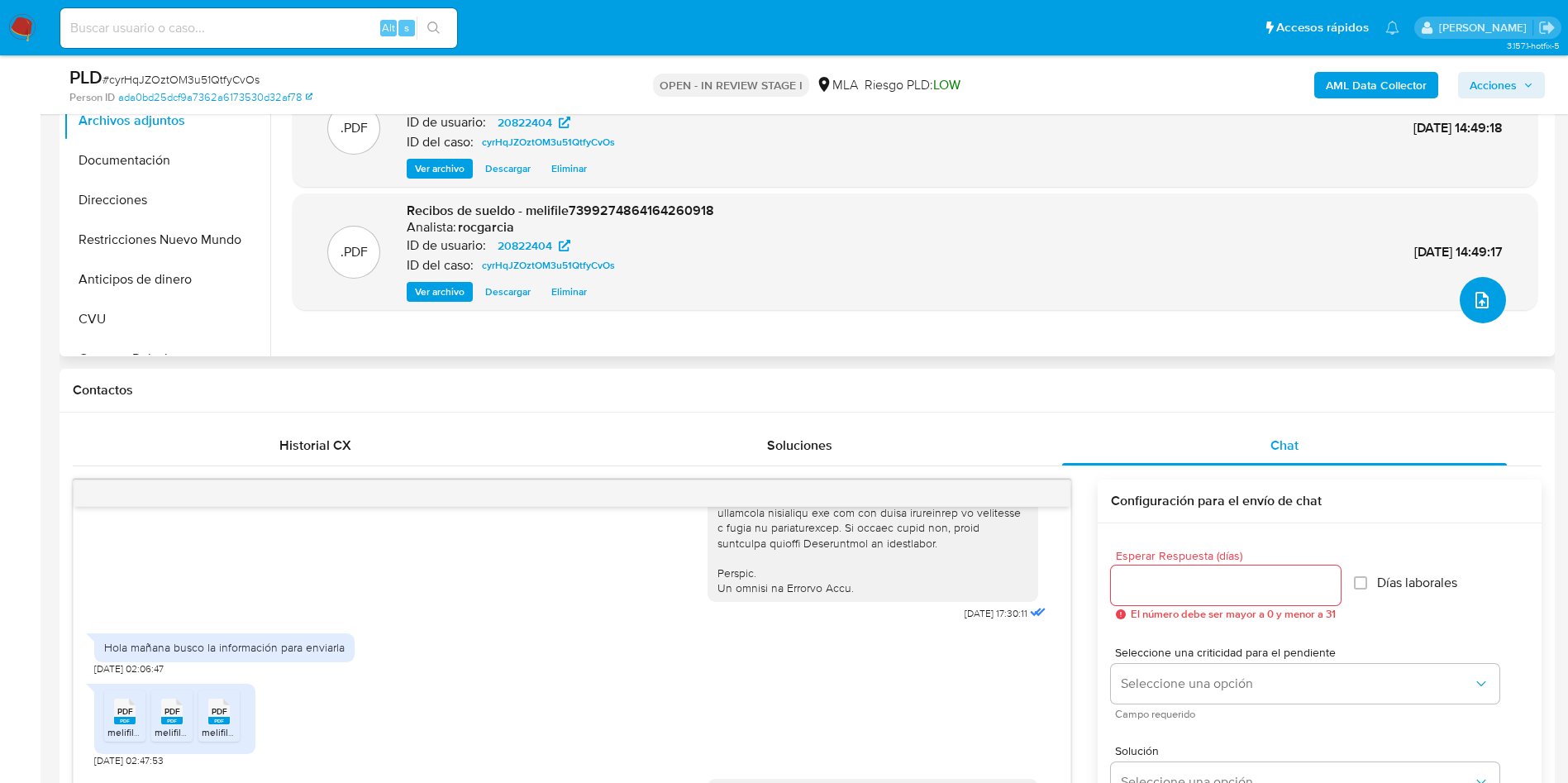
click at [1480, 295] on icon "upload-file" at bounding box center [1482, 300] width 13 height 17
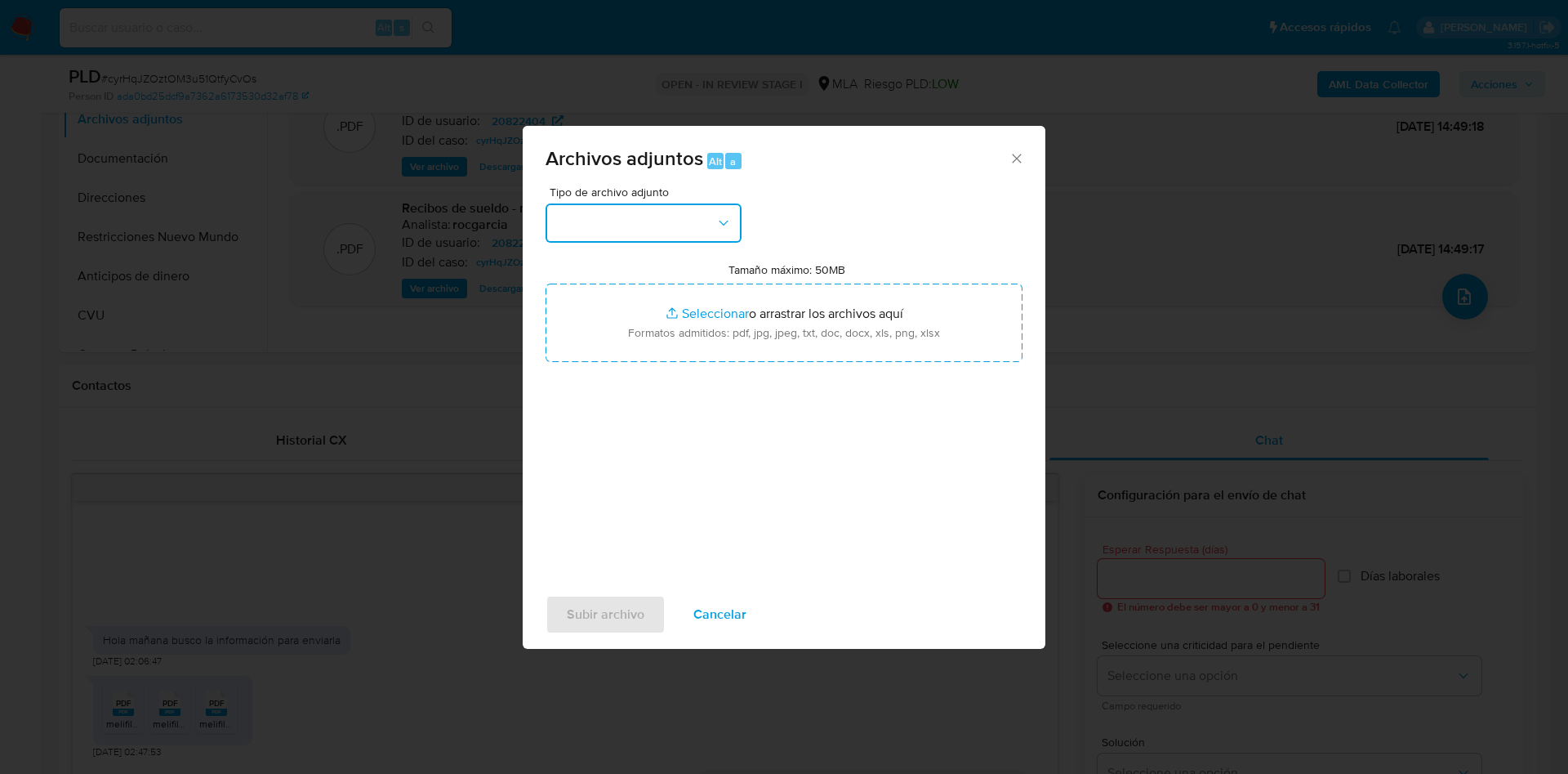
click at [672, 222] on button "button" at bounding box center [642, 222] width 196 height 39
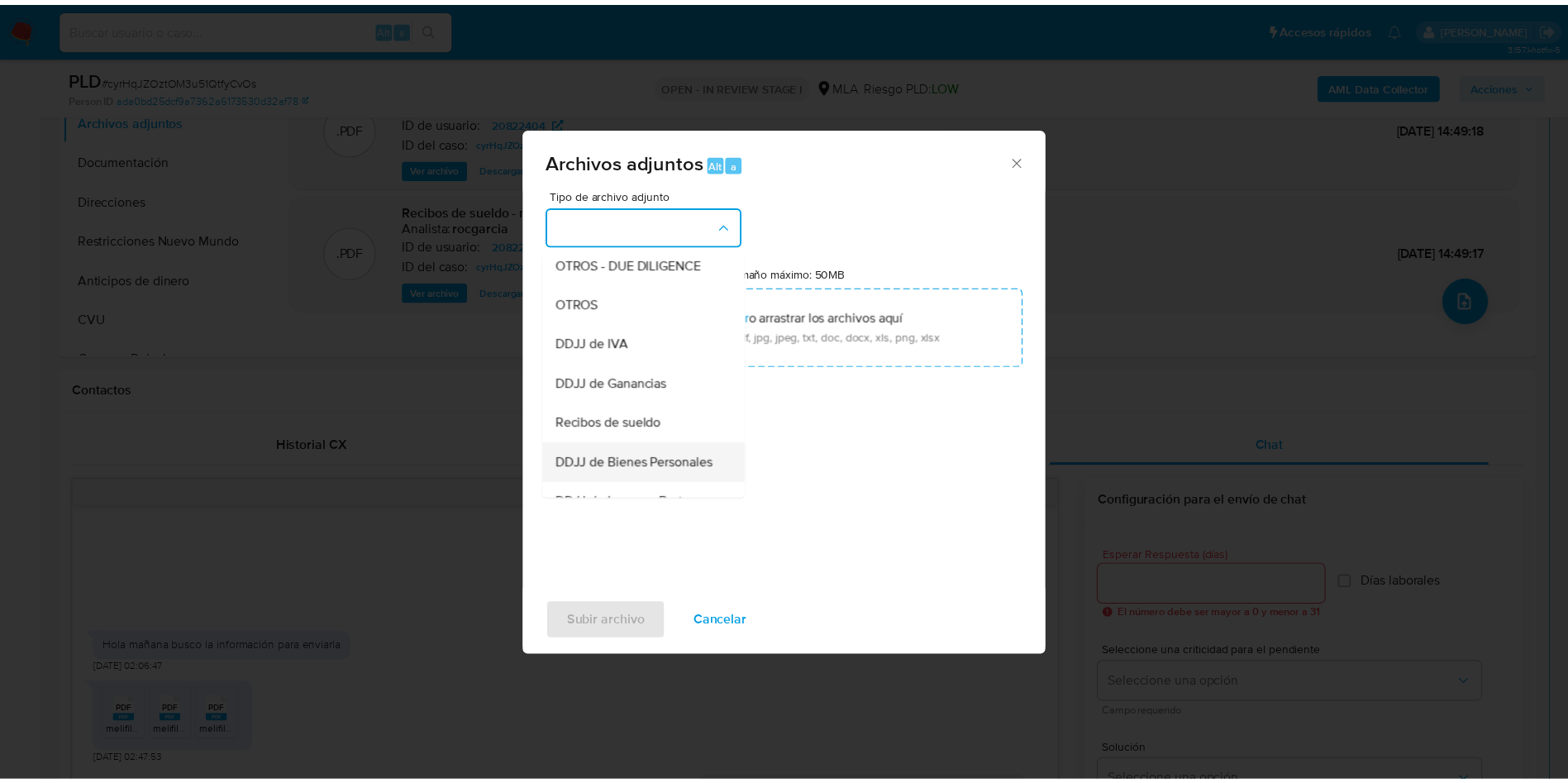
scroll to position [251, 0]
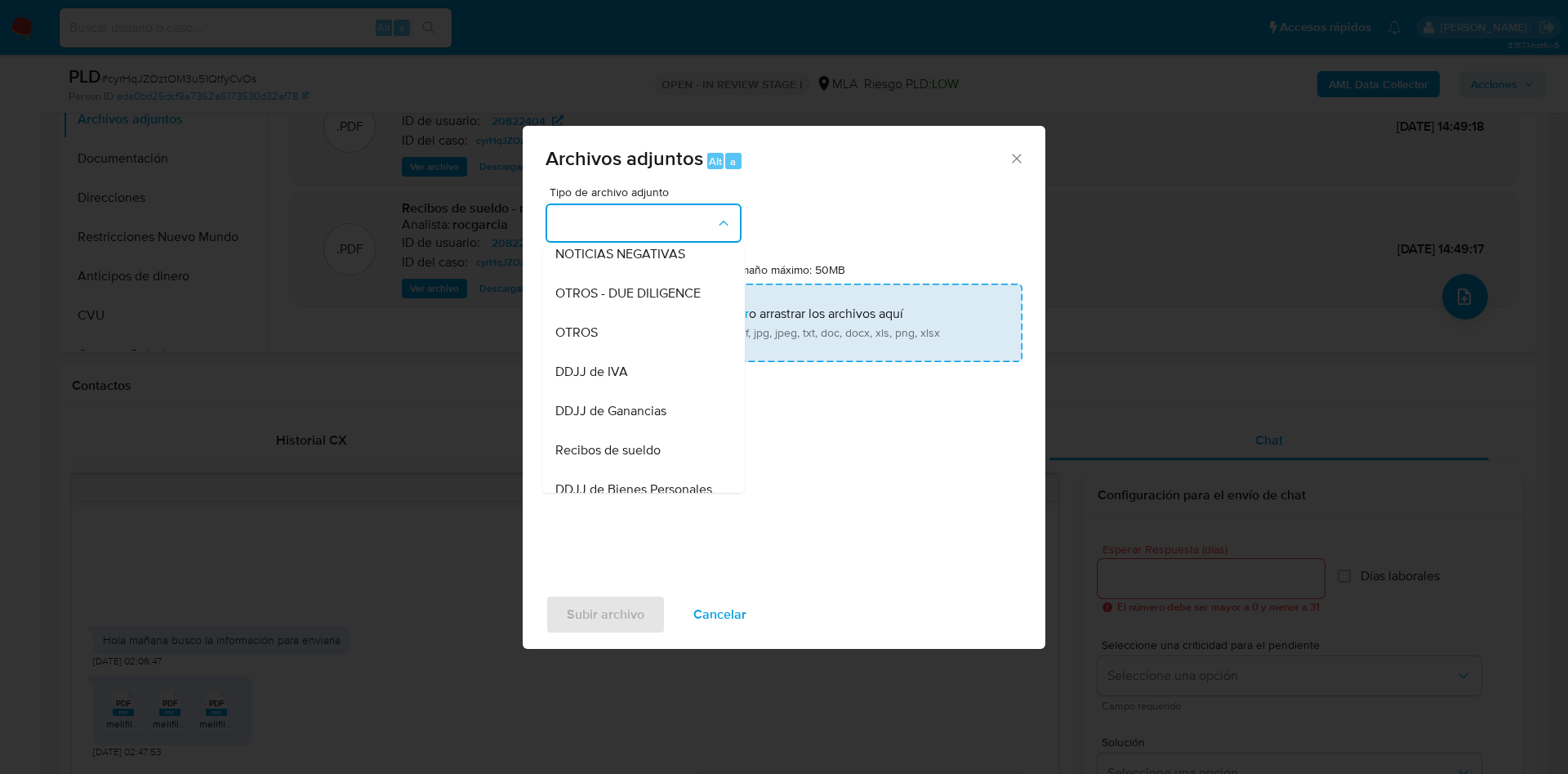
click at [628, 339] on div "OTROS" at bounding box center [638, 332] width 167 height 39
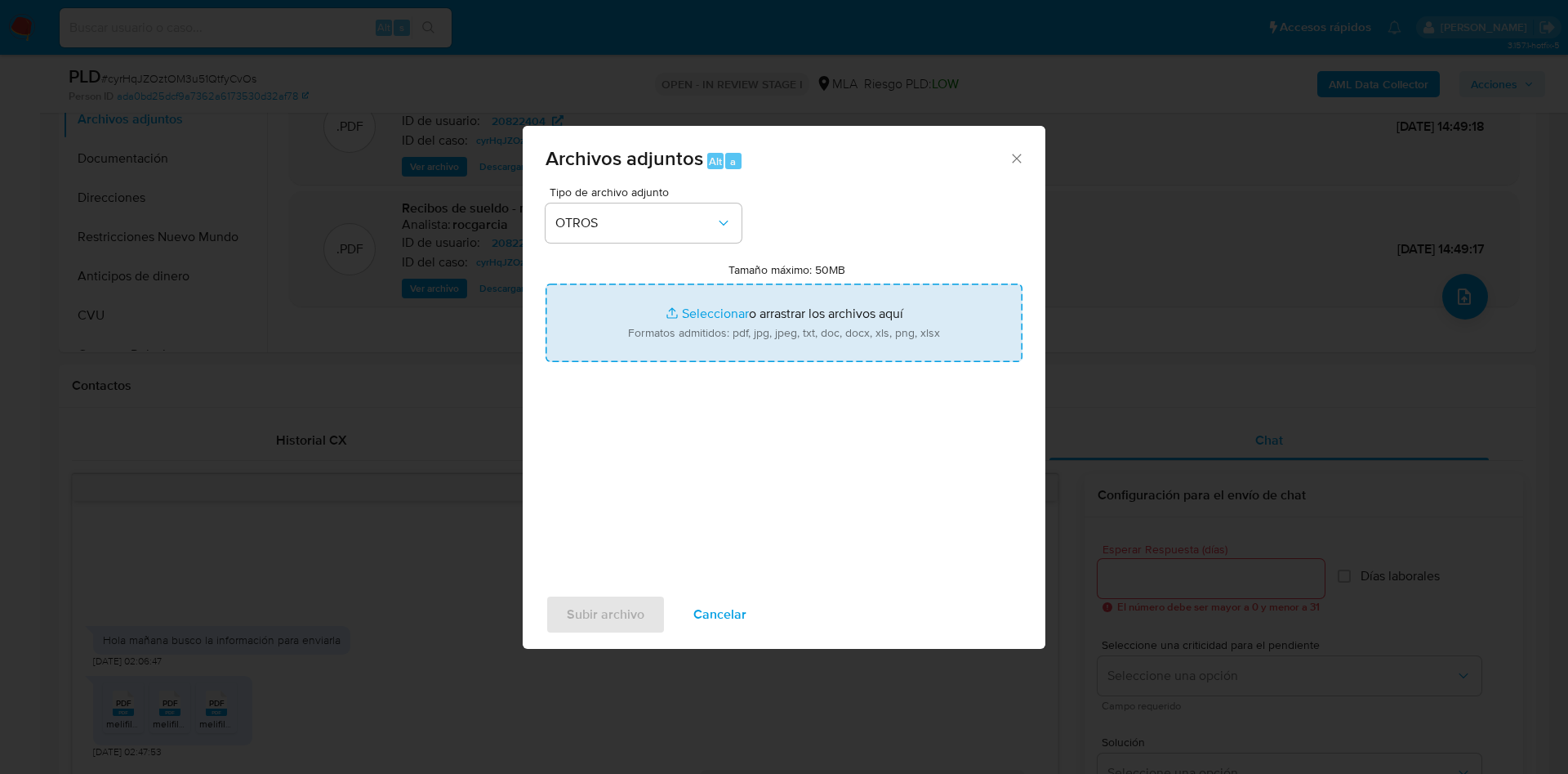
click at [673, 323] on input "Tamaño máximo: 50MB Seleccionar archivos" at bounding box center [784, 322] width 477 height 78
type input "C:\fakepath\Movimientos 20822404.xlsx"
click at [693, 312] on input "Tamaño máximo: 50MB Seleccionar archivos" at bounding box center [784, 322] width 477 height 78
type input "C:\fakepath\Caselog cyrHqJZOztOM3u51QtfyCvOs - 20822404.docx"
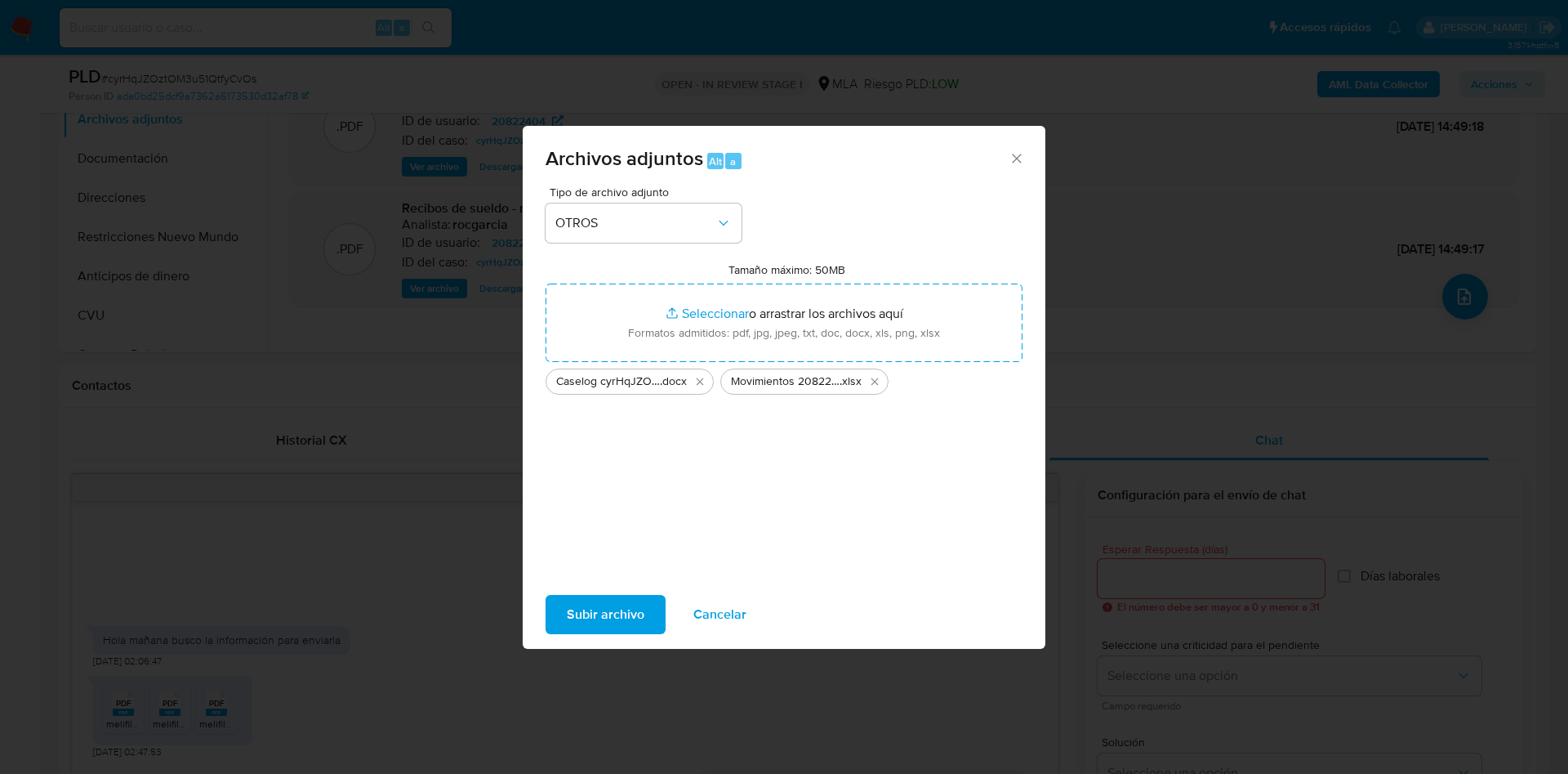
click at [592, 621] on span "Subir archivo" at bounding box center [605, 614] width 77 height 36
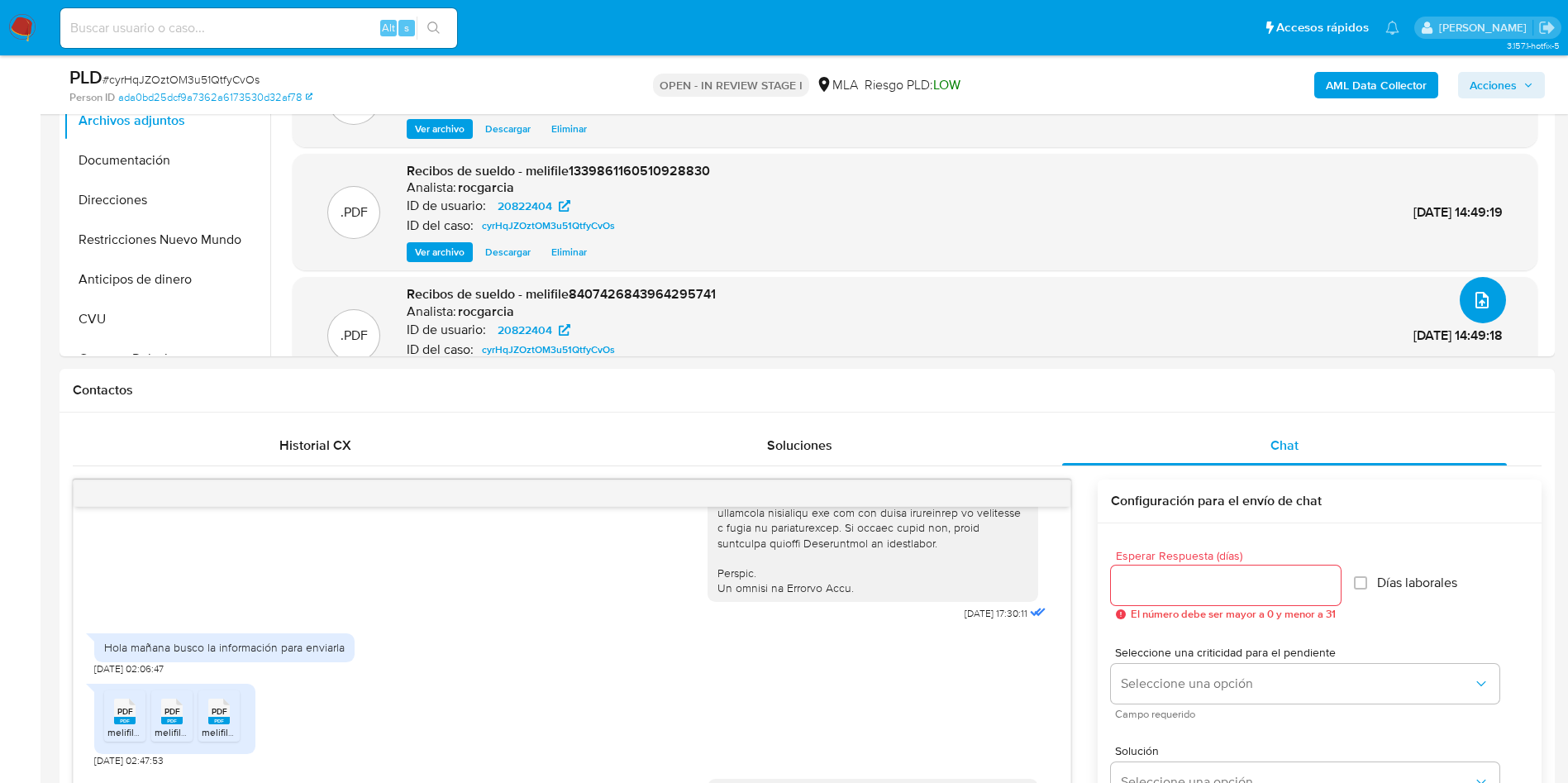
scroll to position [248, 0]
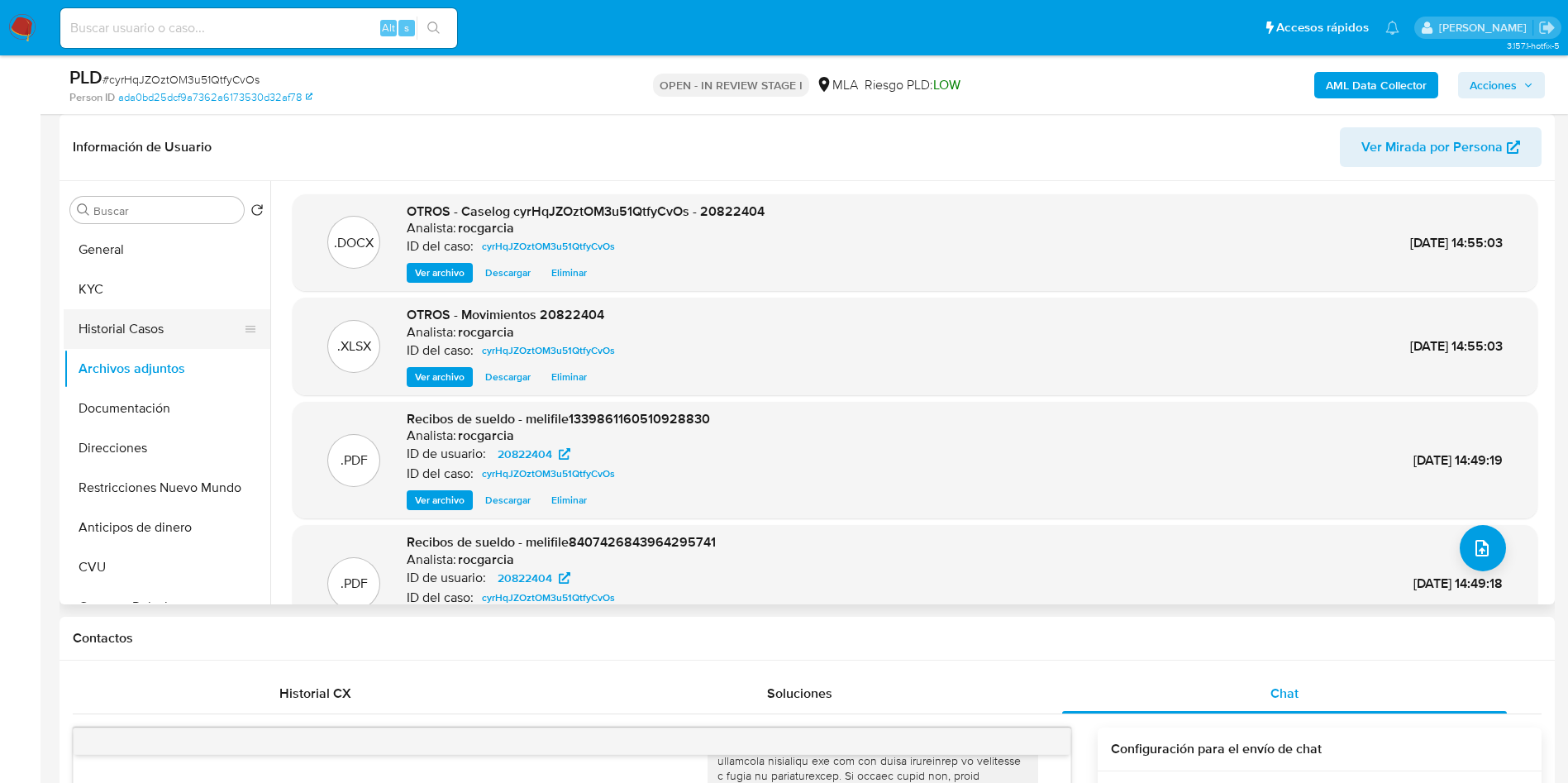
click at [110, 329] on button "Historial Casos" at bounding box center [160, 329] width 193 height 40
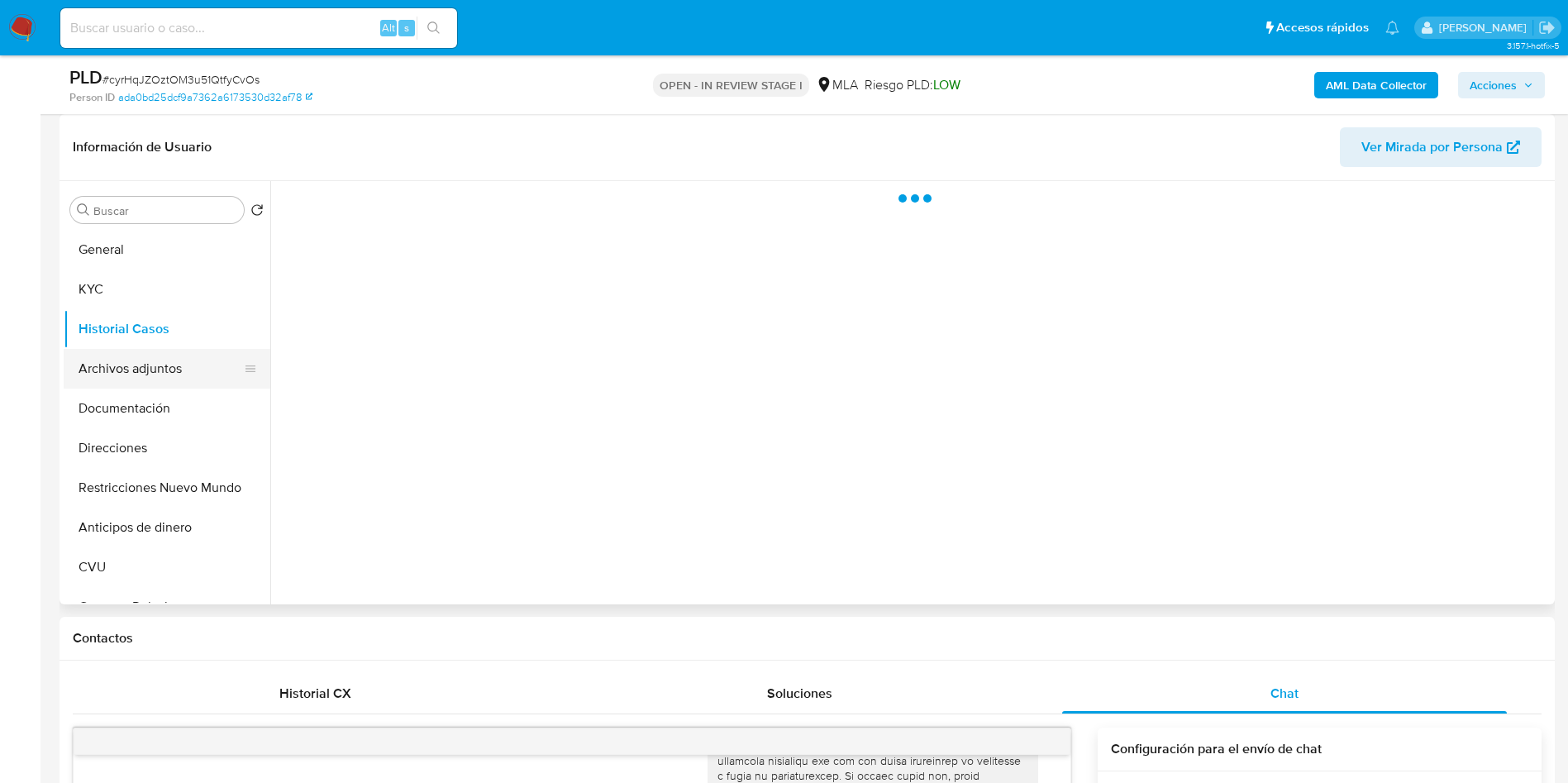
click at [113, 360] on button "Archivos adjuntos" at bounding box center [160, 368] width 193 height 40
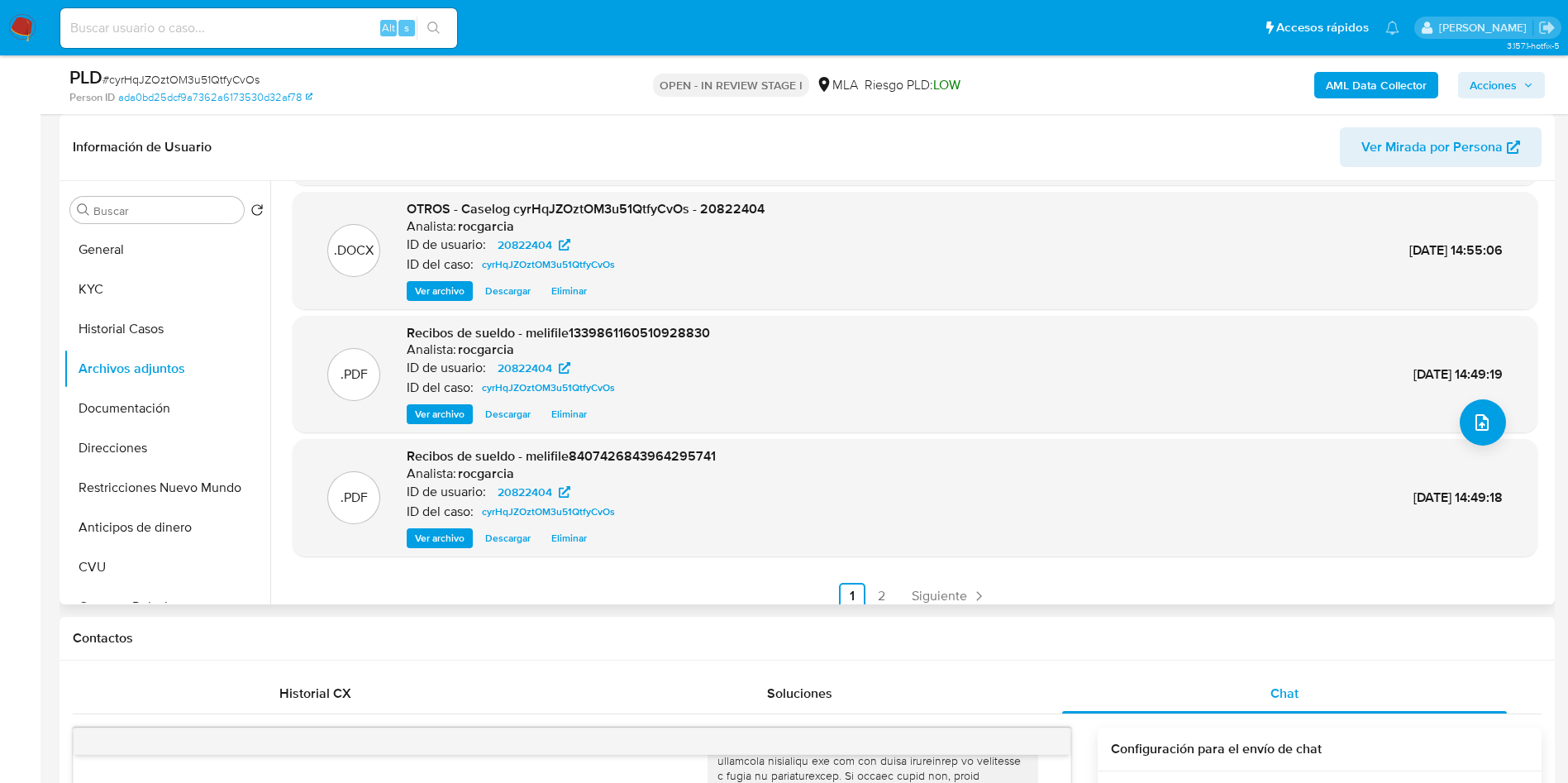
scroll to position [139, 0]
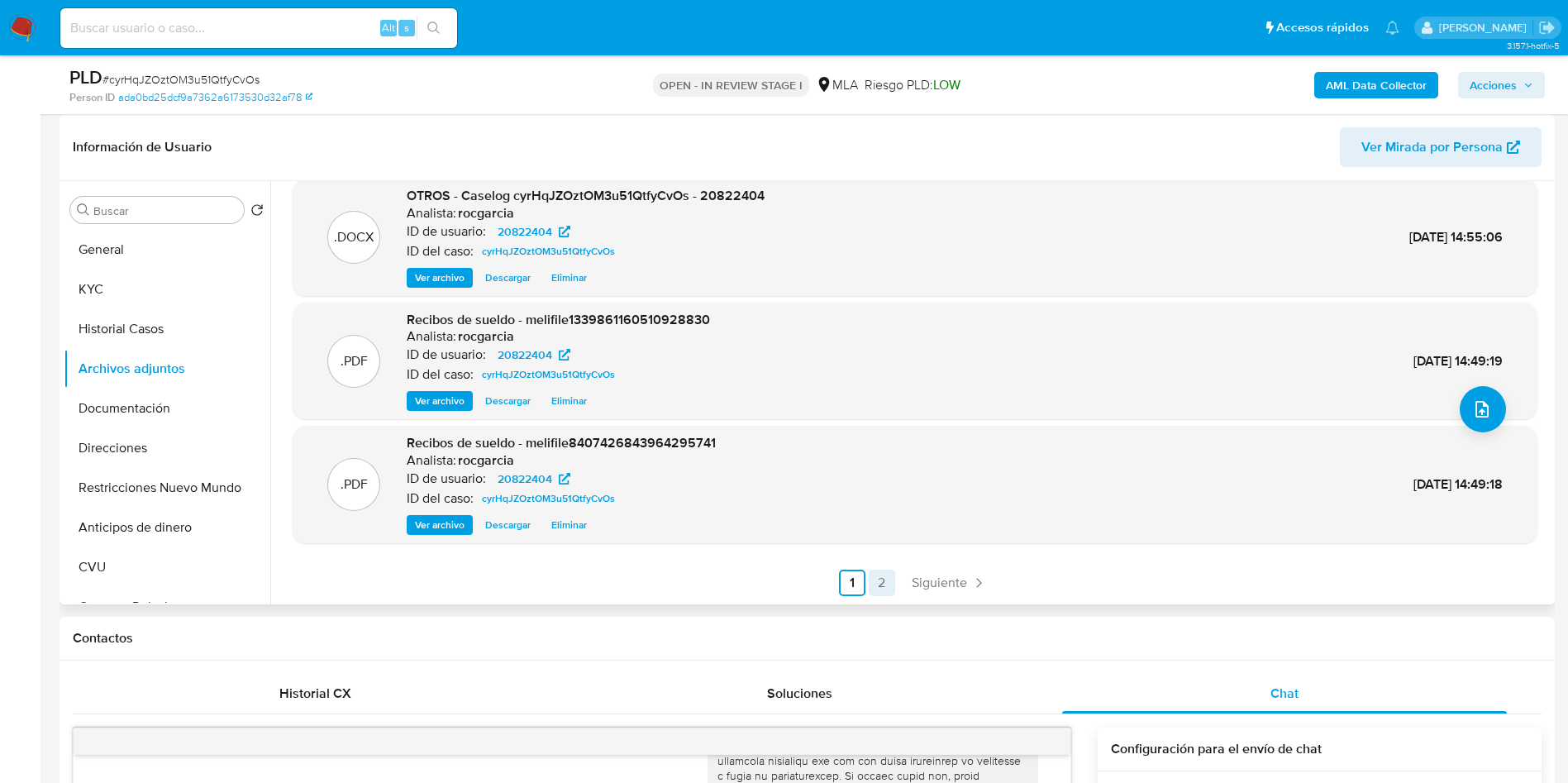
click at [872, 584] on link "2" at bounding box center [882, 582] width 27 height 27
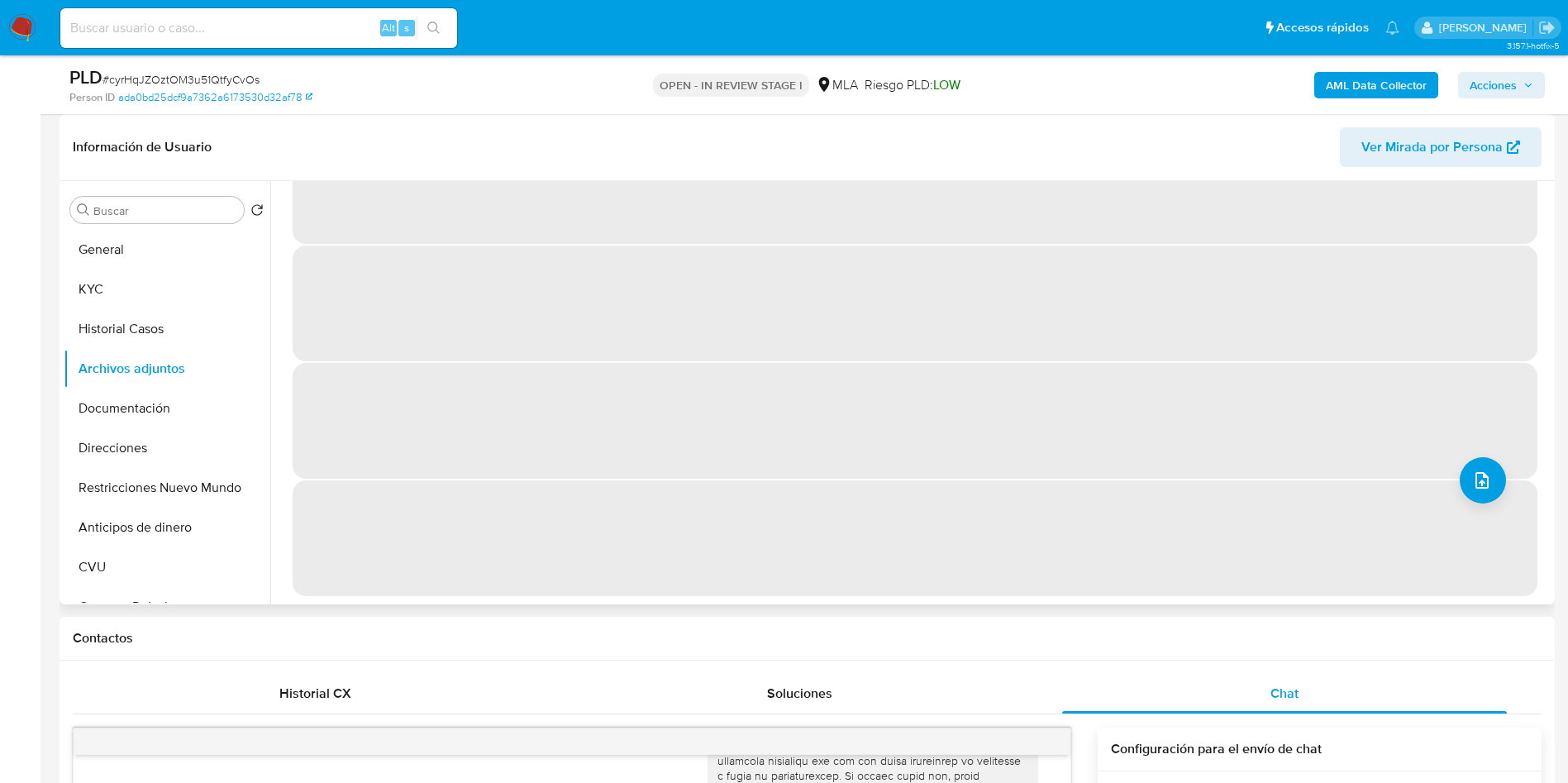
scroll to position [0, 0]
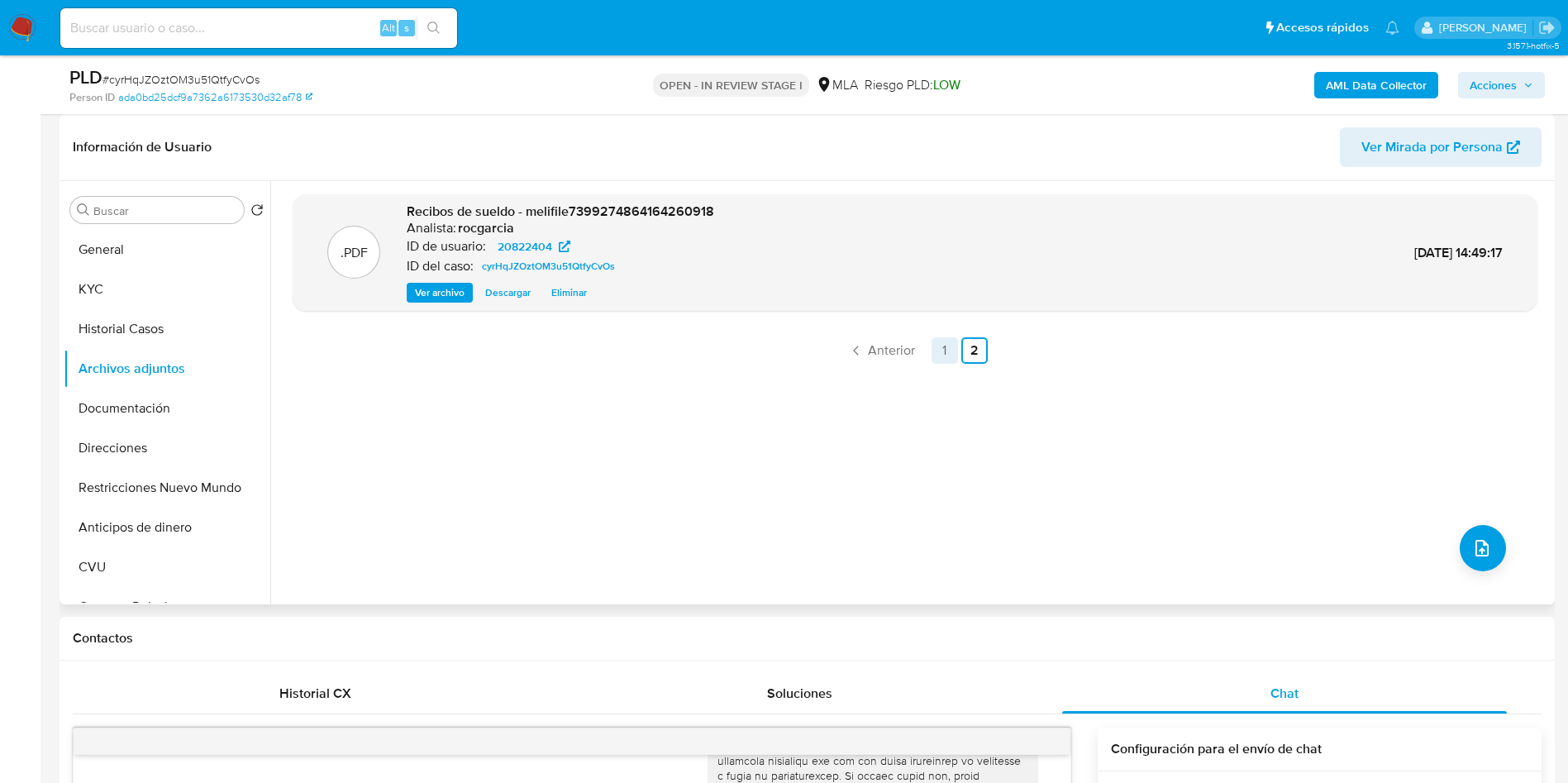
click at [936, 357] on link "1" at bounding box center [944, 350] width 27 height 27
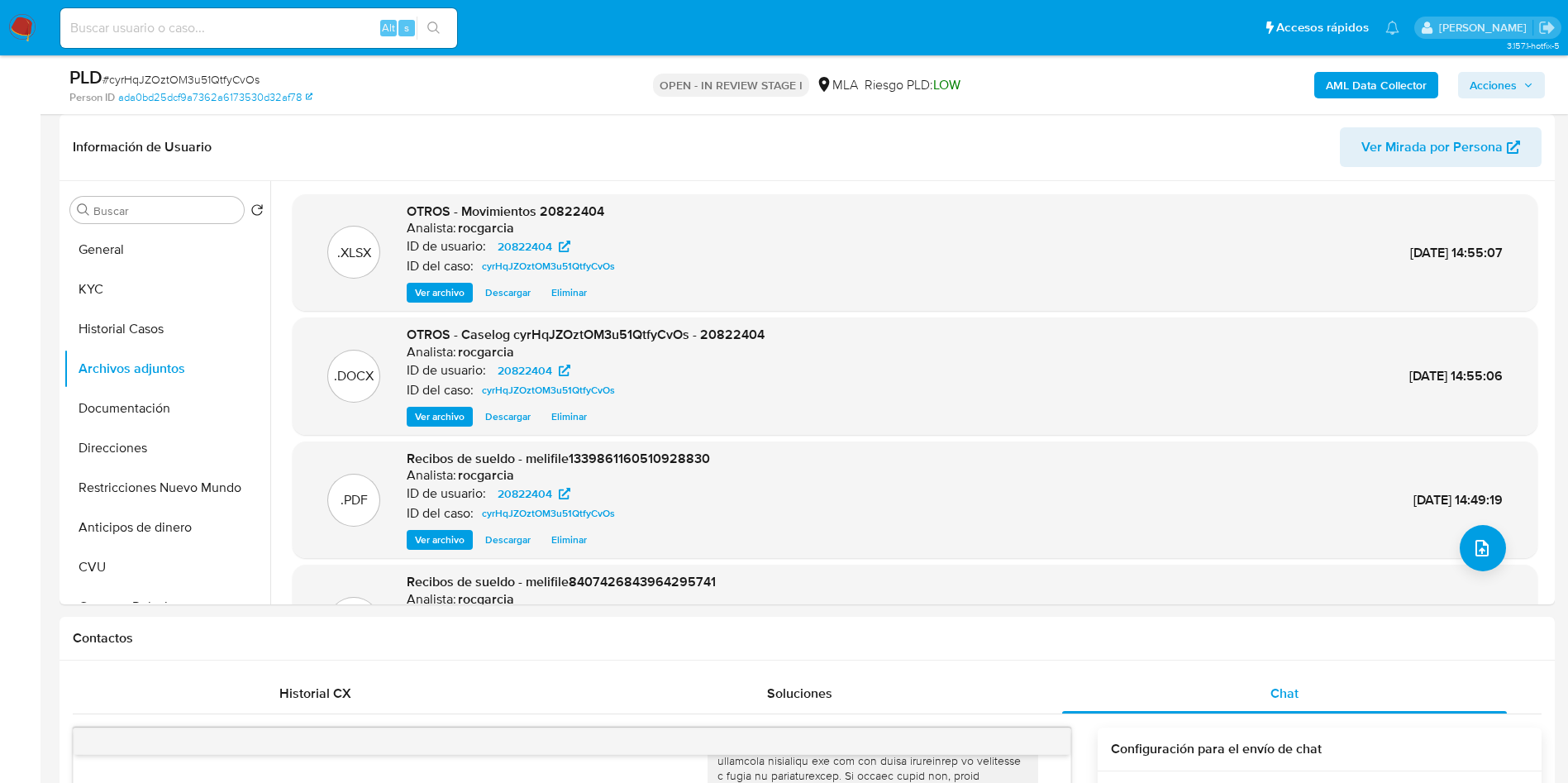
click at [1363, 88] on b "AML Data Collector" at bounding box center [1375, 85] width 100 height 27
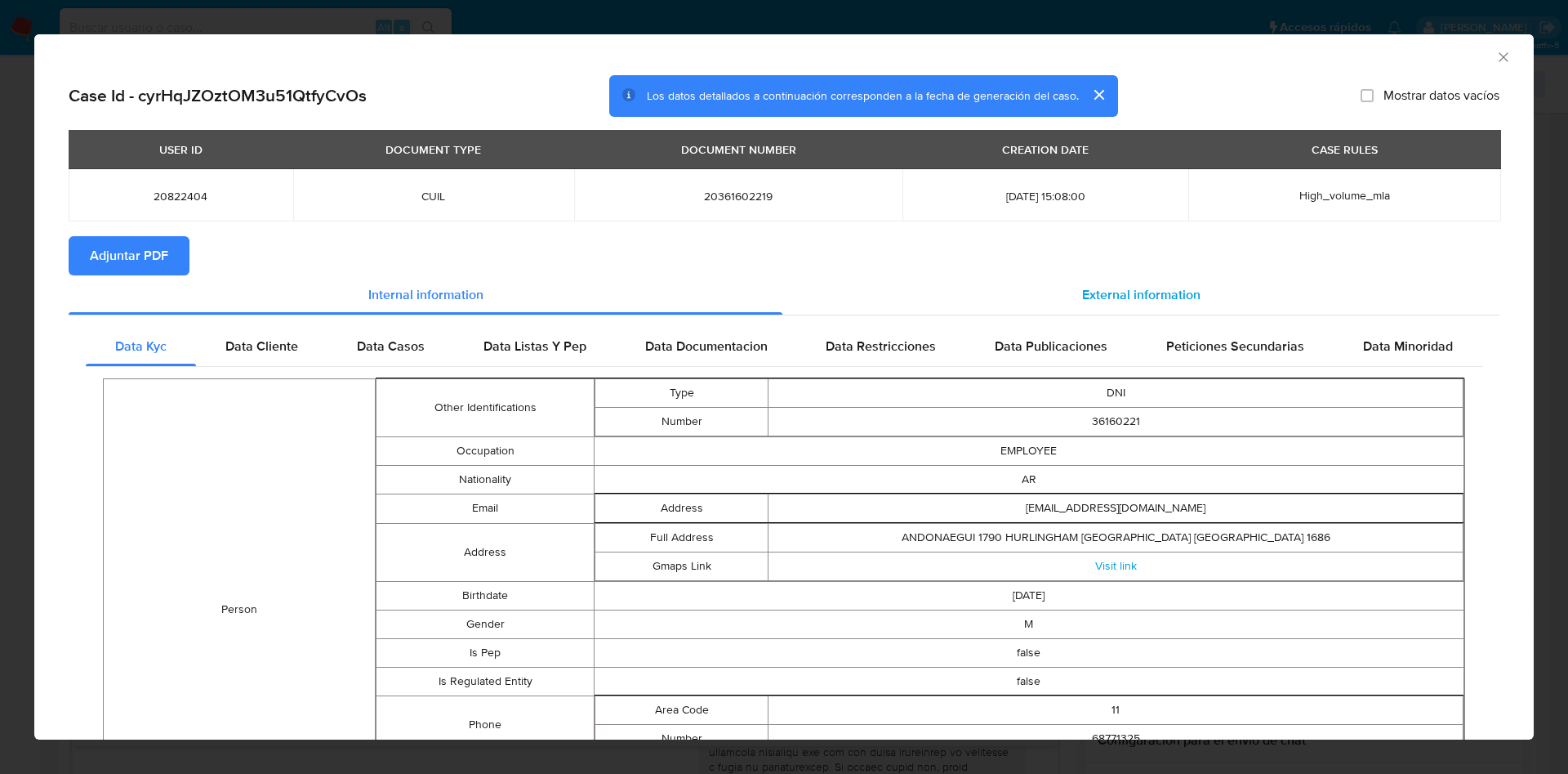
click at [1133, 278] on div "External information" at bounding box center [1141, 294] width 717 height 39
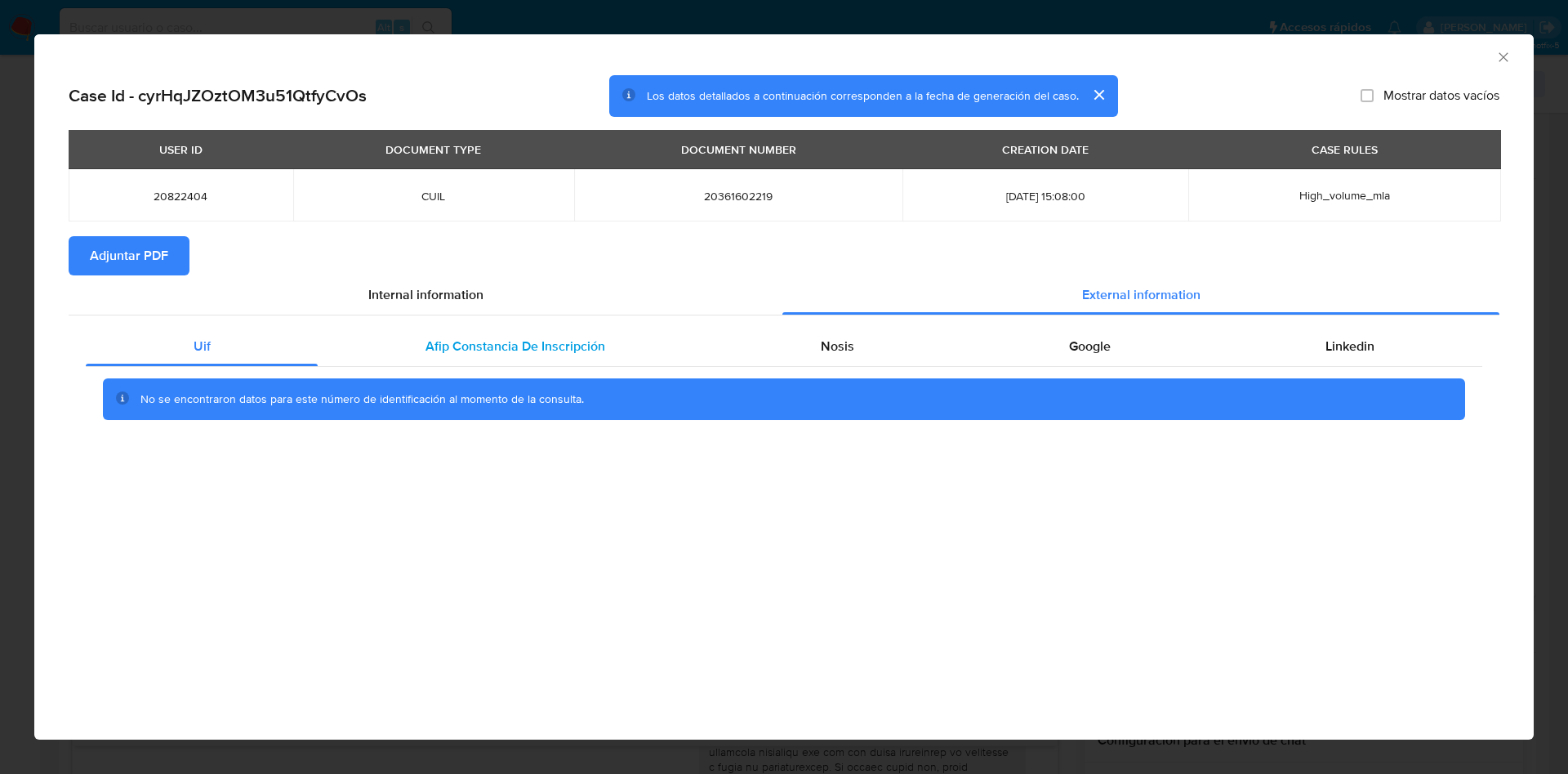
click at [564, 362] on div "Afip Constancia De Inscripción" at bounding box center [514, 346] width 394 height 39
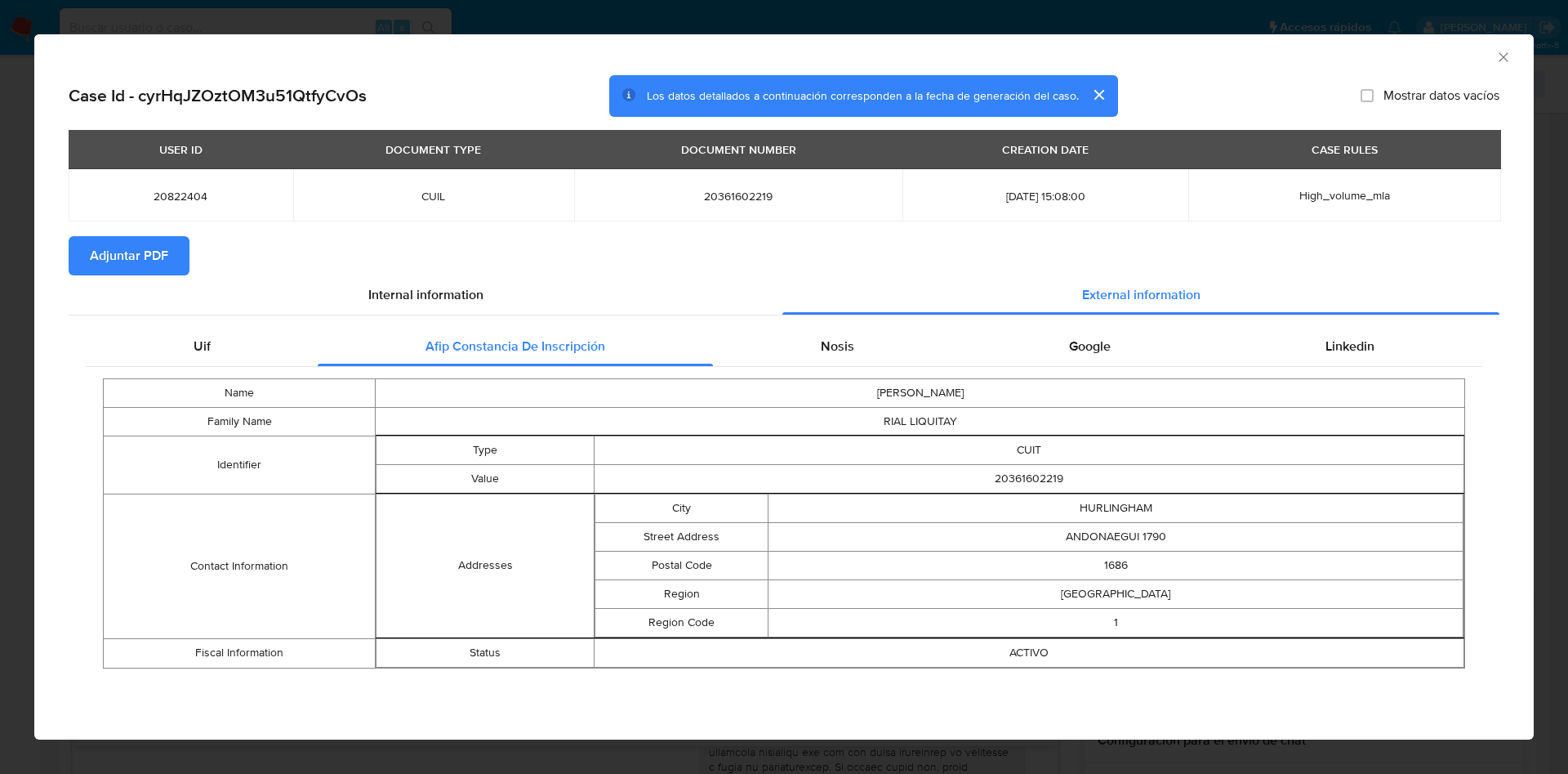
click at [788, 378] on td "JUAN CARLOS" at bounding box center [920, 392] width 1089 height 28
click at [845, 356] on div "Nosis" at bounding box center [836, 346] width 248 height 39
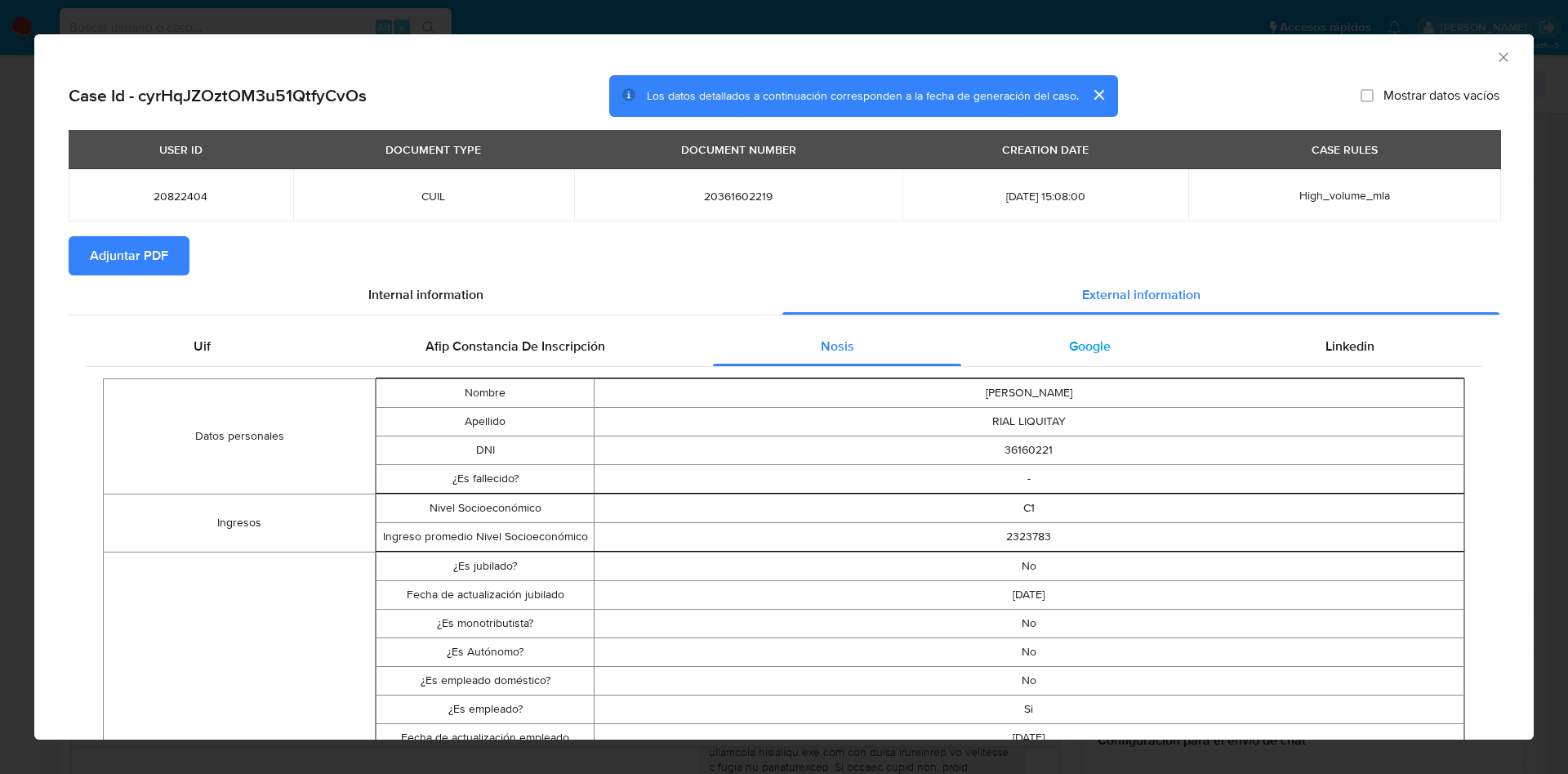
click at [1079, 341] on span "Google" at bounding box center [1089, 346] width 42 height 19
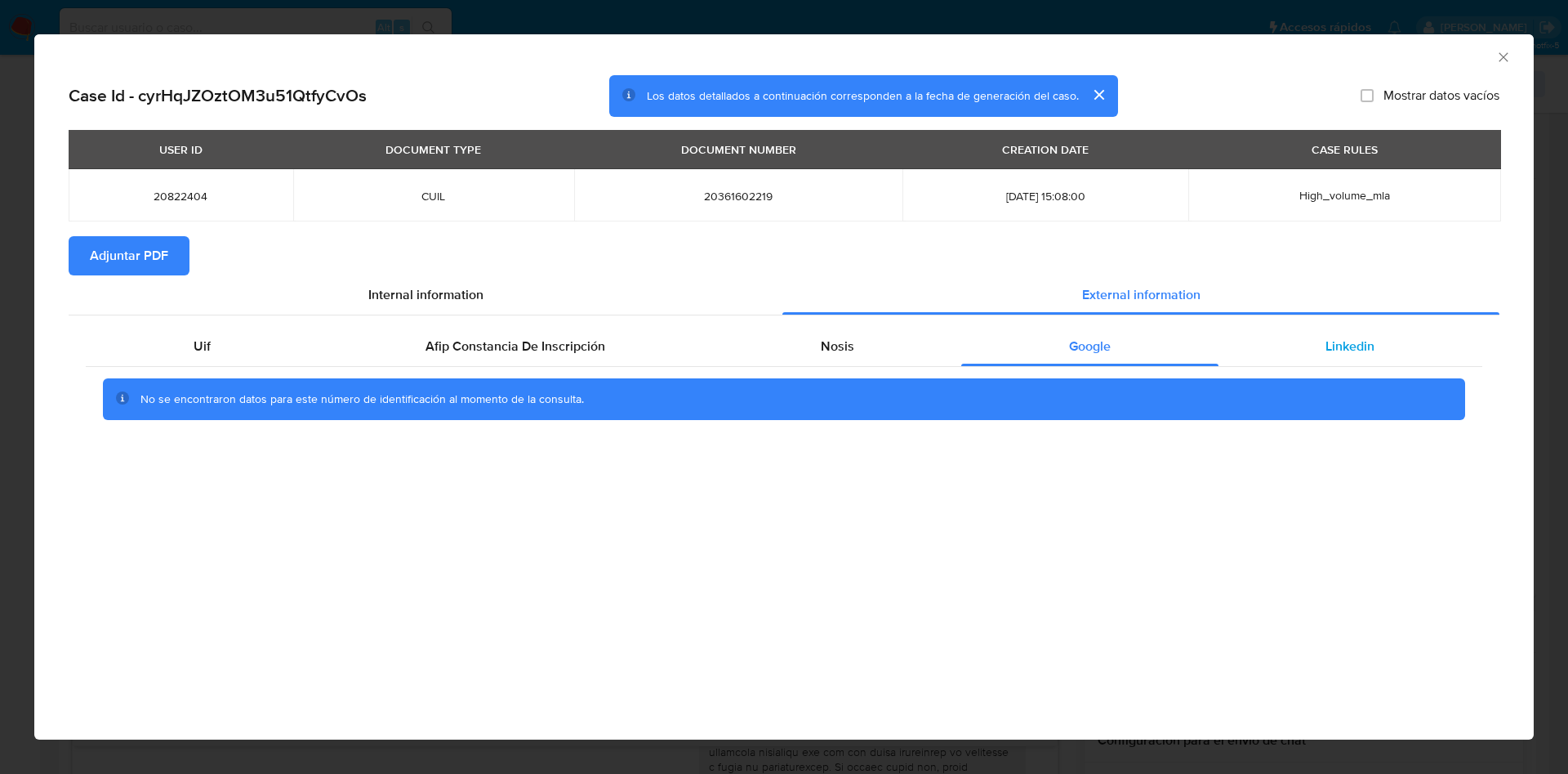
click at [1351, 337] on span "Linkedin" at bounding box center [1350, 346] width 49 height 19
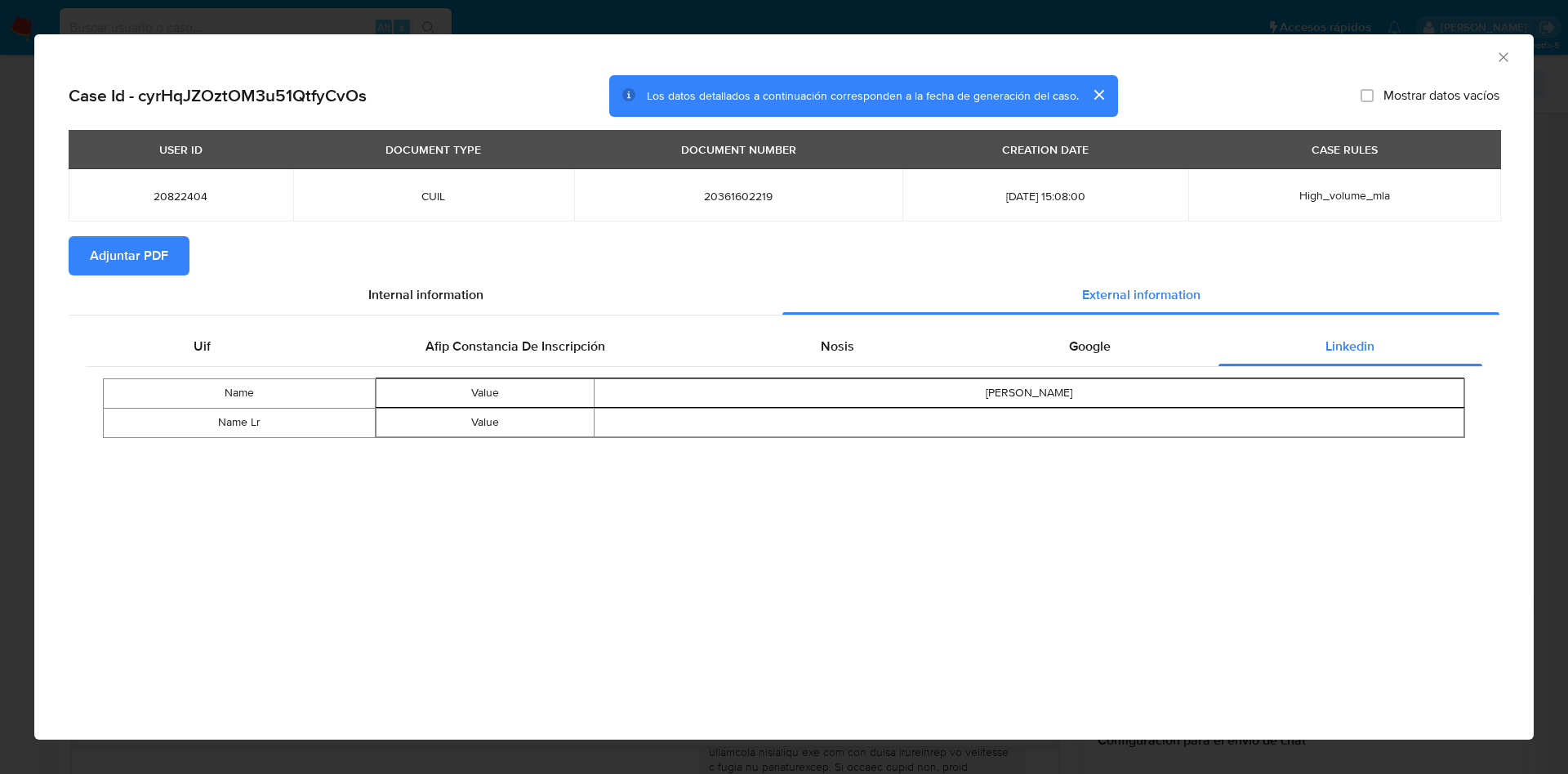
click at [108, 250] on span "Adjuntar PDF" at bounding box center [129, 255] width 78 height 36
click at [1508, 57] on icon "Cerrar ventana" at bounding box center [1503, 57] width 16 height 16
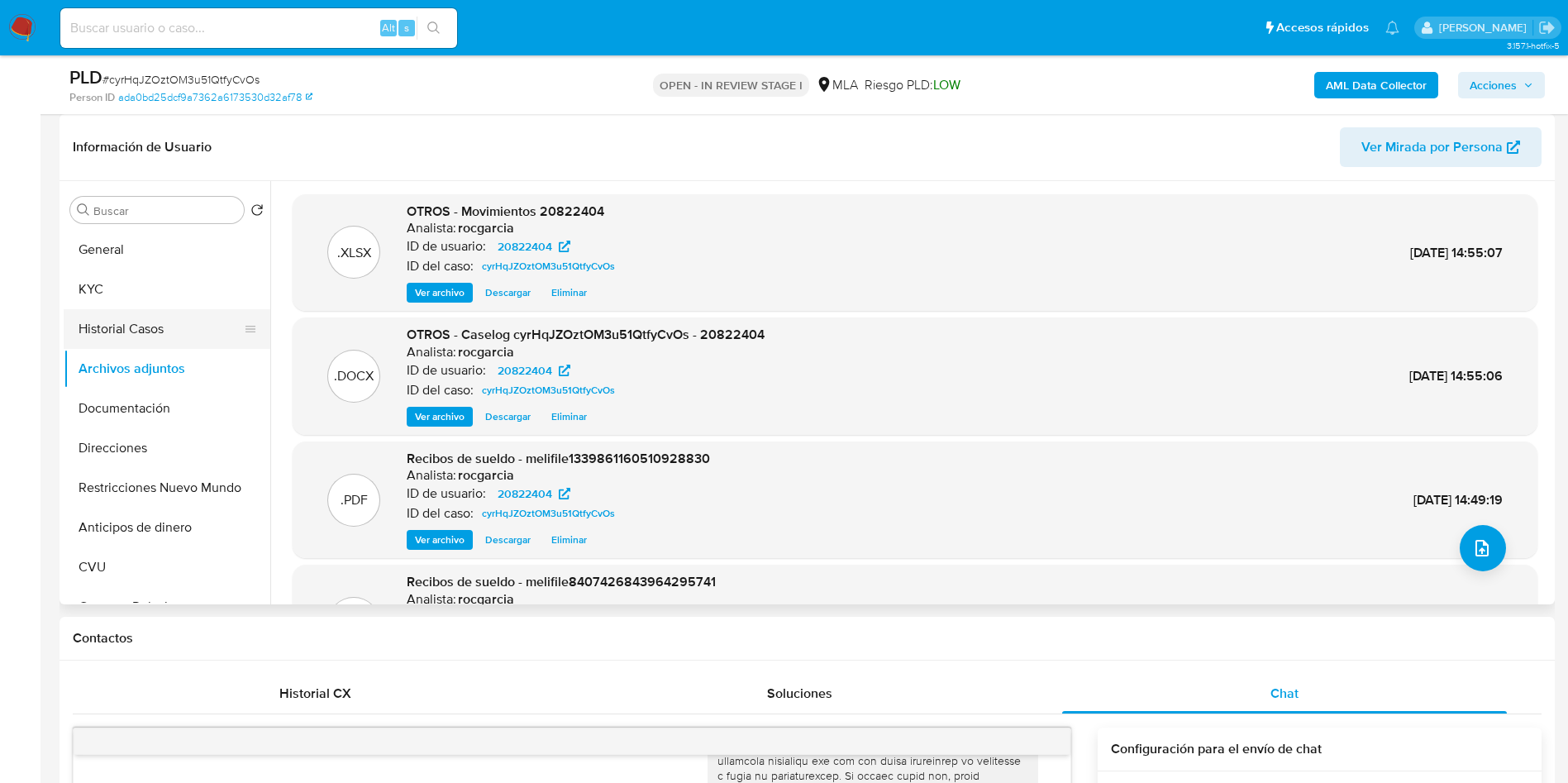
click at [111, 318] on button "Historial Casos" at bounding box center [160, 329] width 193 height 40
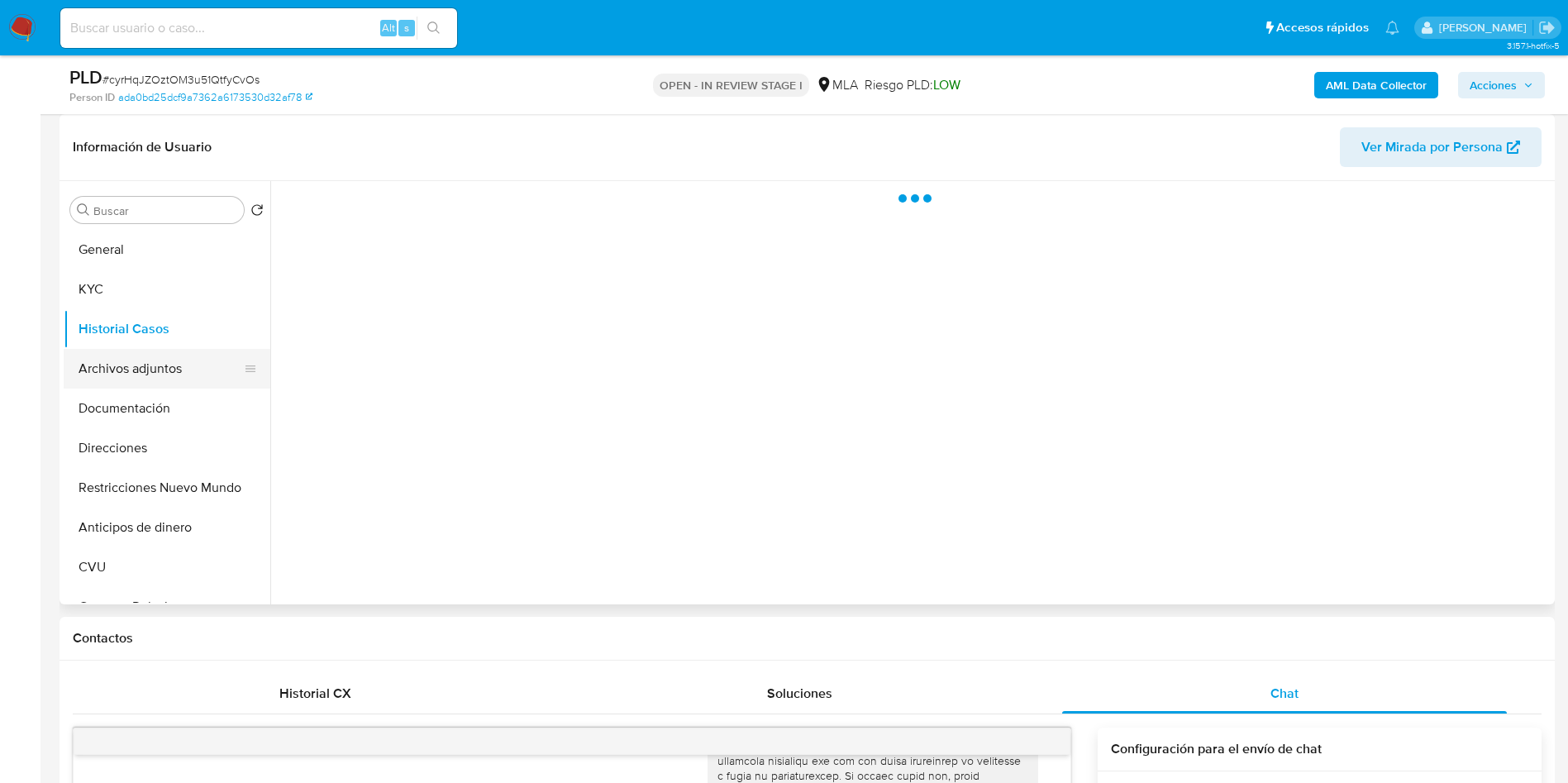
click at [117, 368] on button "Archivos adjuntos" at bounding box center [160, 368] width 193 height 40
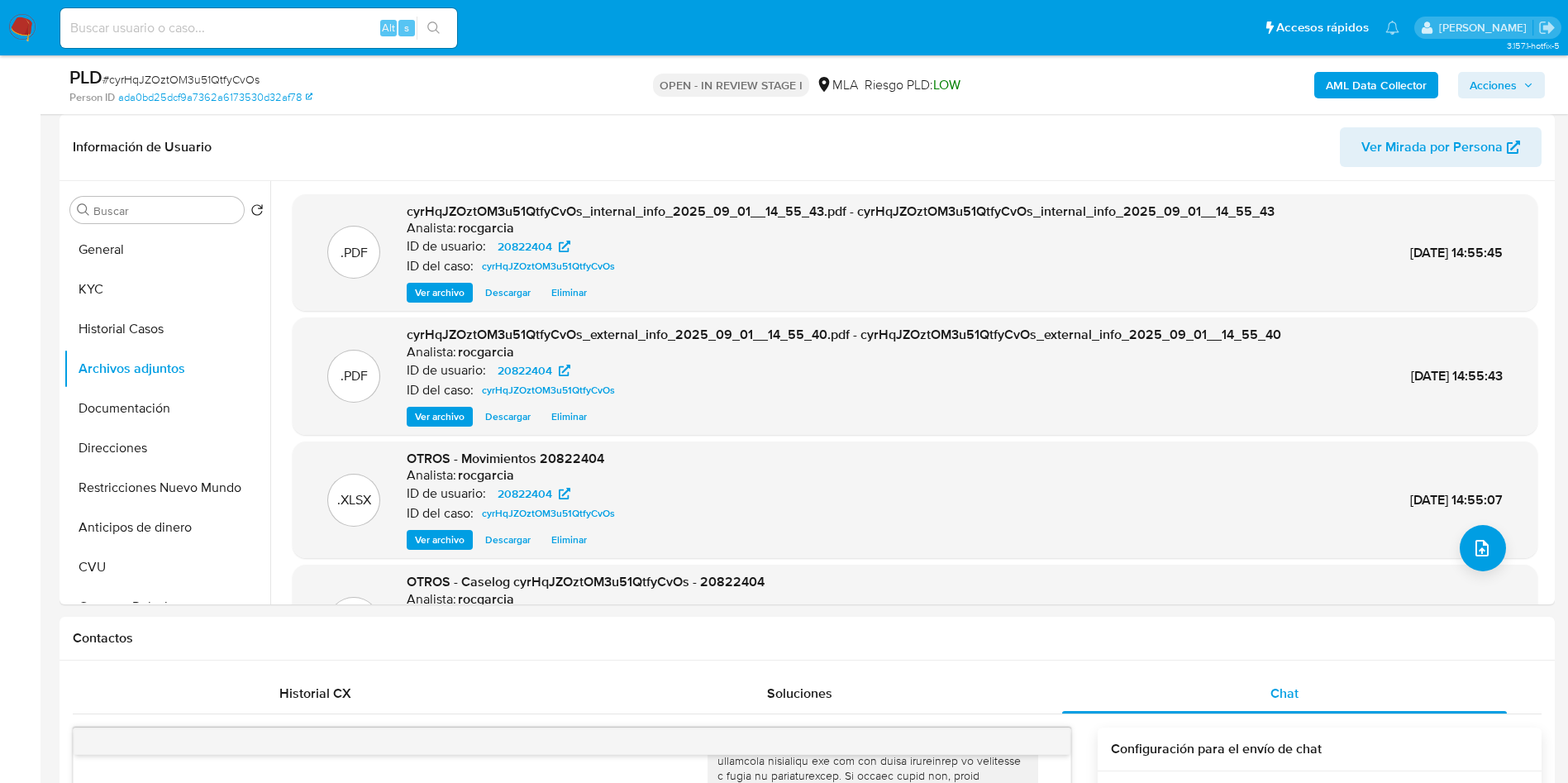
click at [1476, 76] on span "Acciones" at bounding box center [1492, 85] width 47 height 27
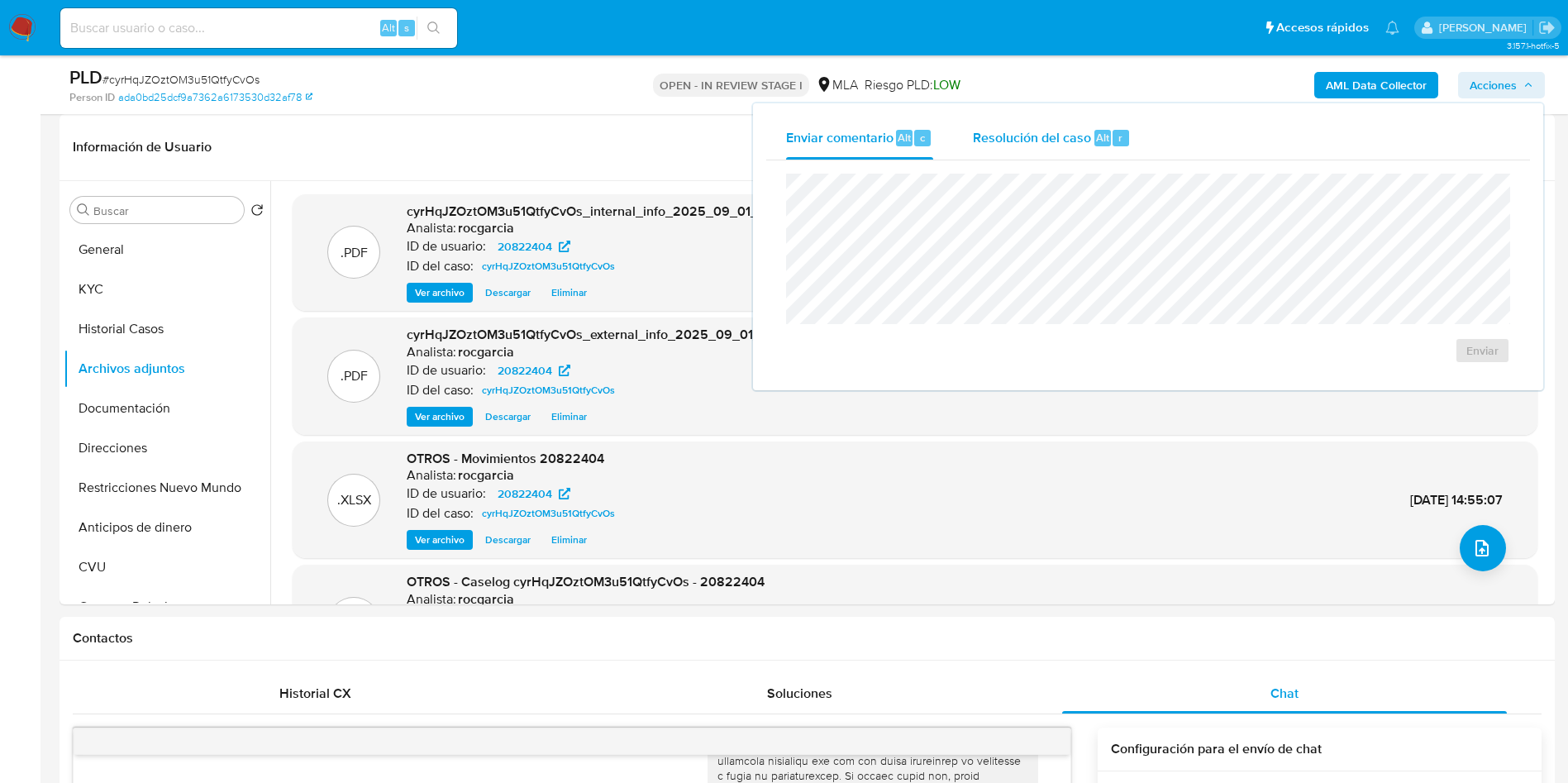
click at [1082, 143] on span "Resolución del caso" at bounding box center [1032, 136] width 118 height 19
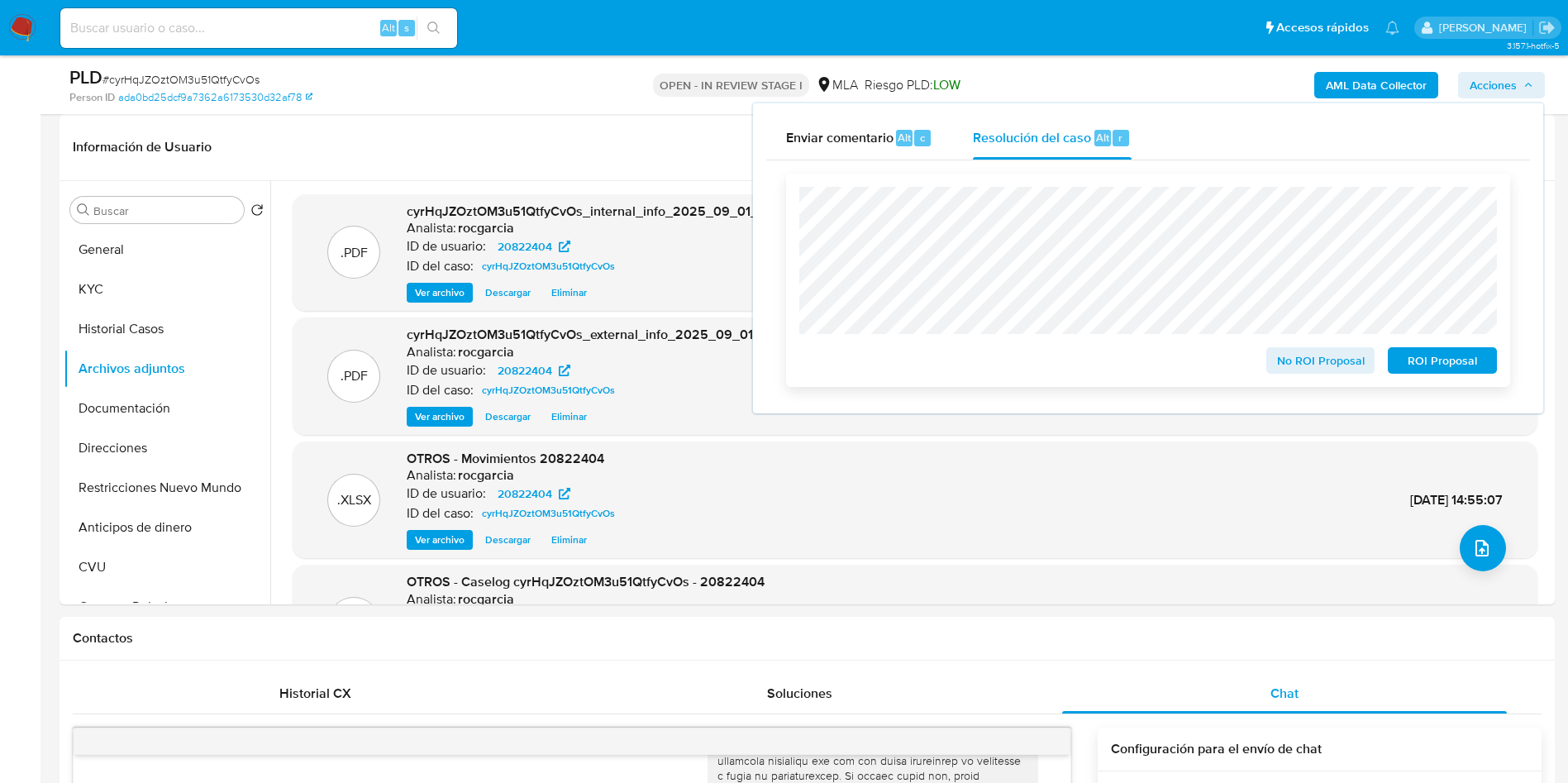
click at [1309, 366] on span "No ROI Proposal" at bounding box center [1320, 360] width 86 height 23
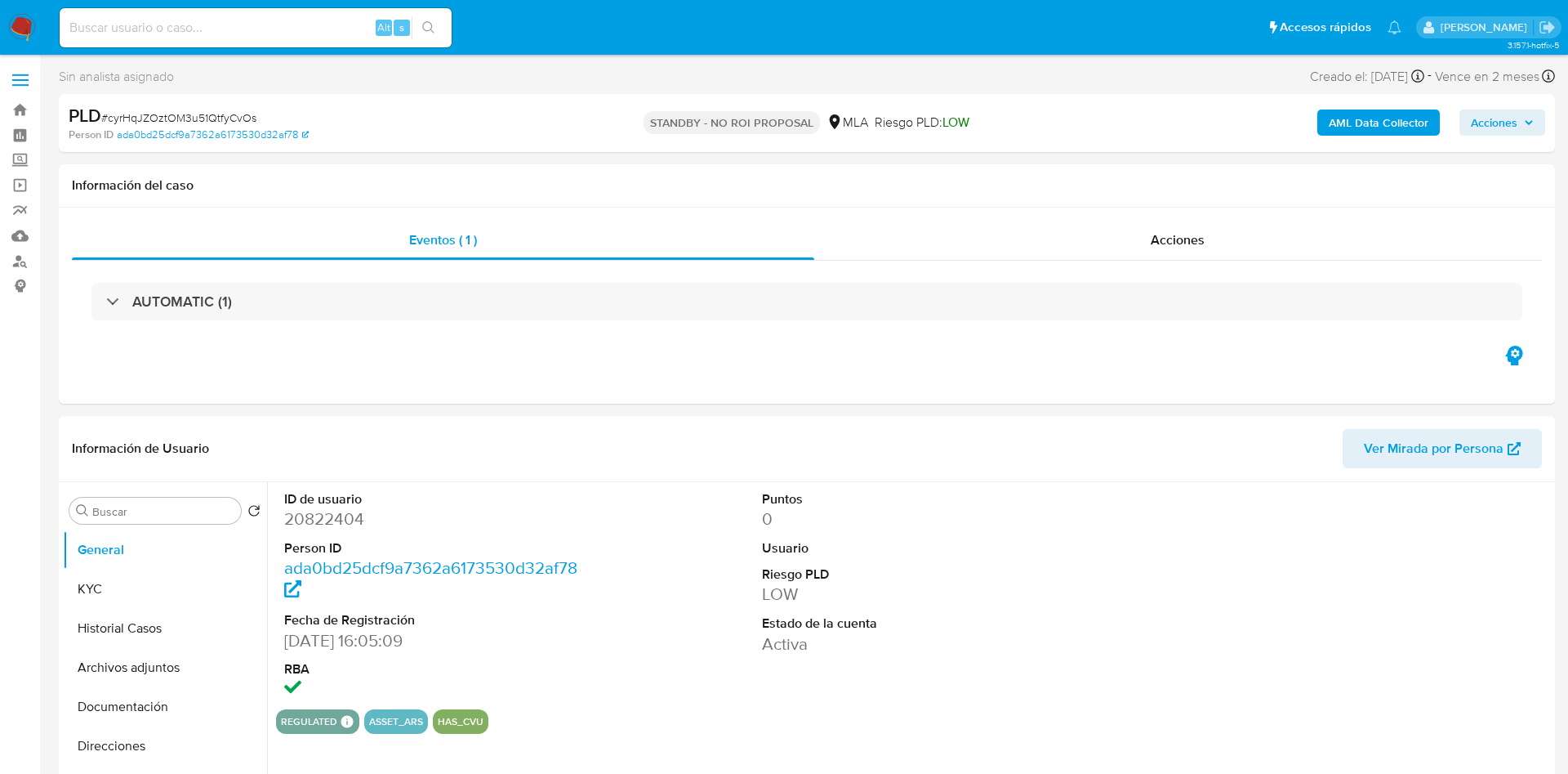
select select "10"
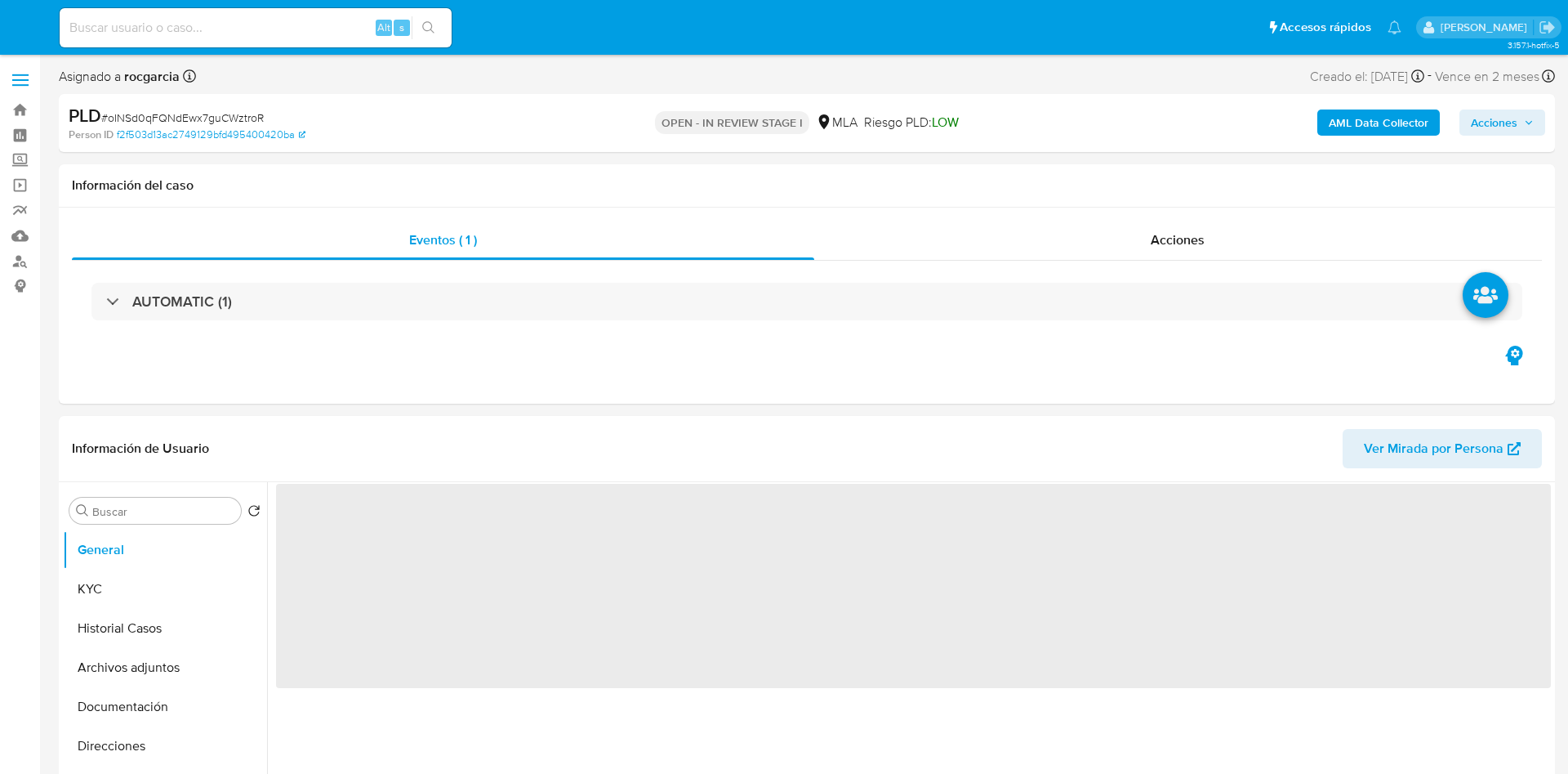
select select "10"
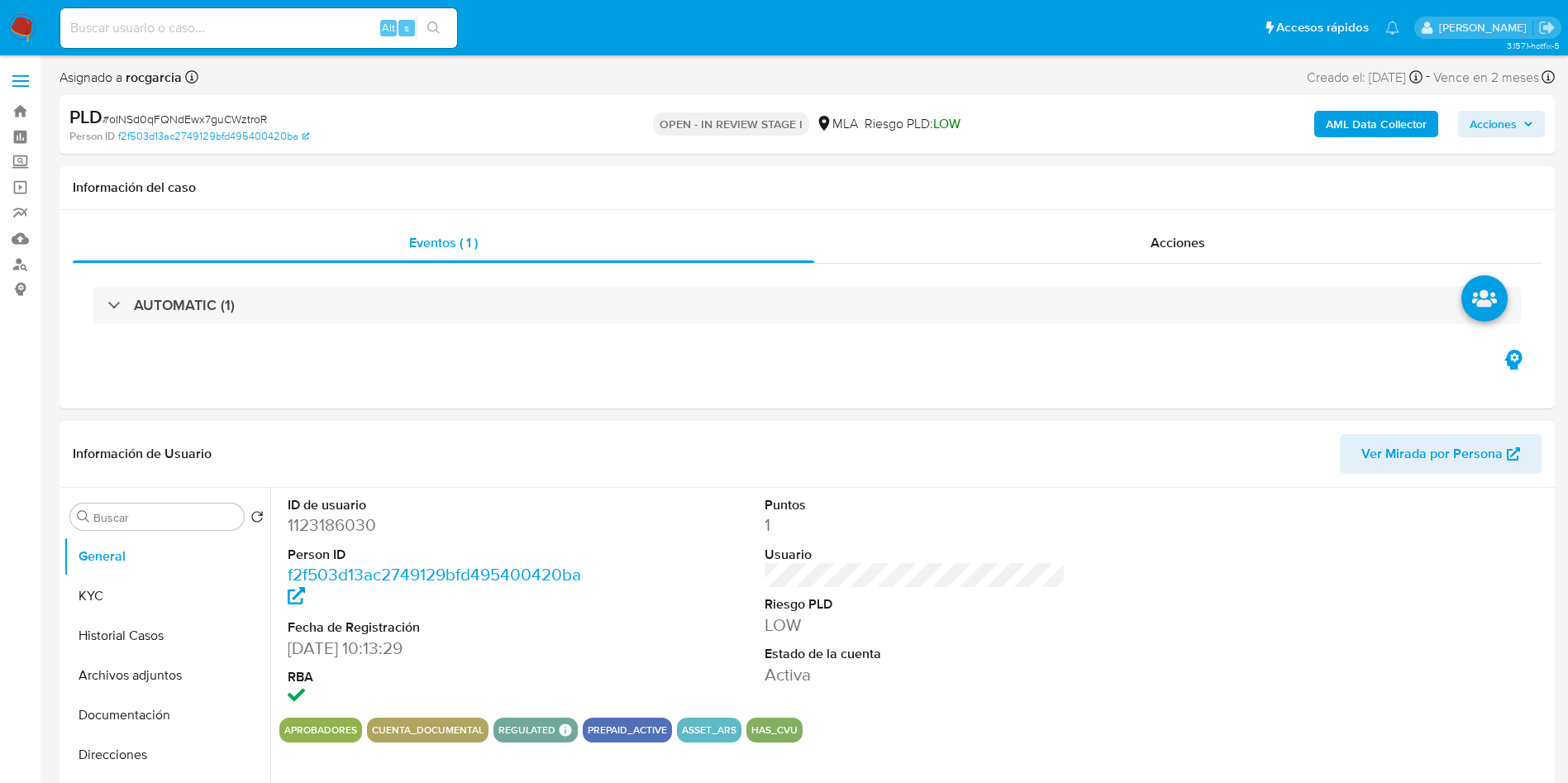
scroll to position [496, 0]
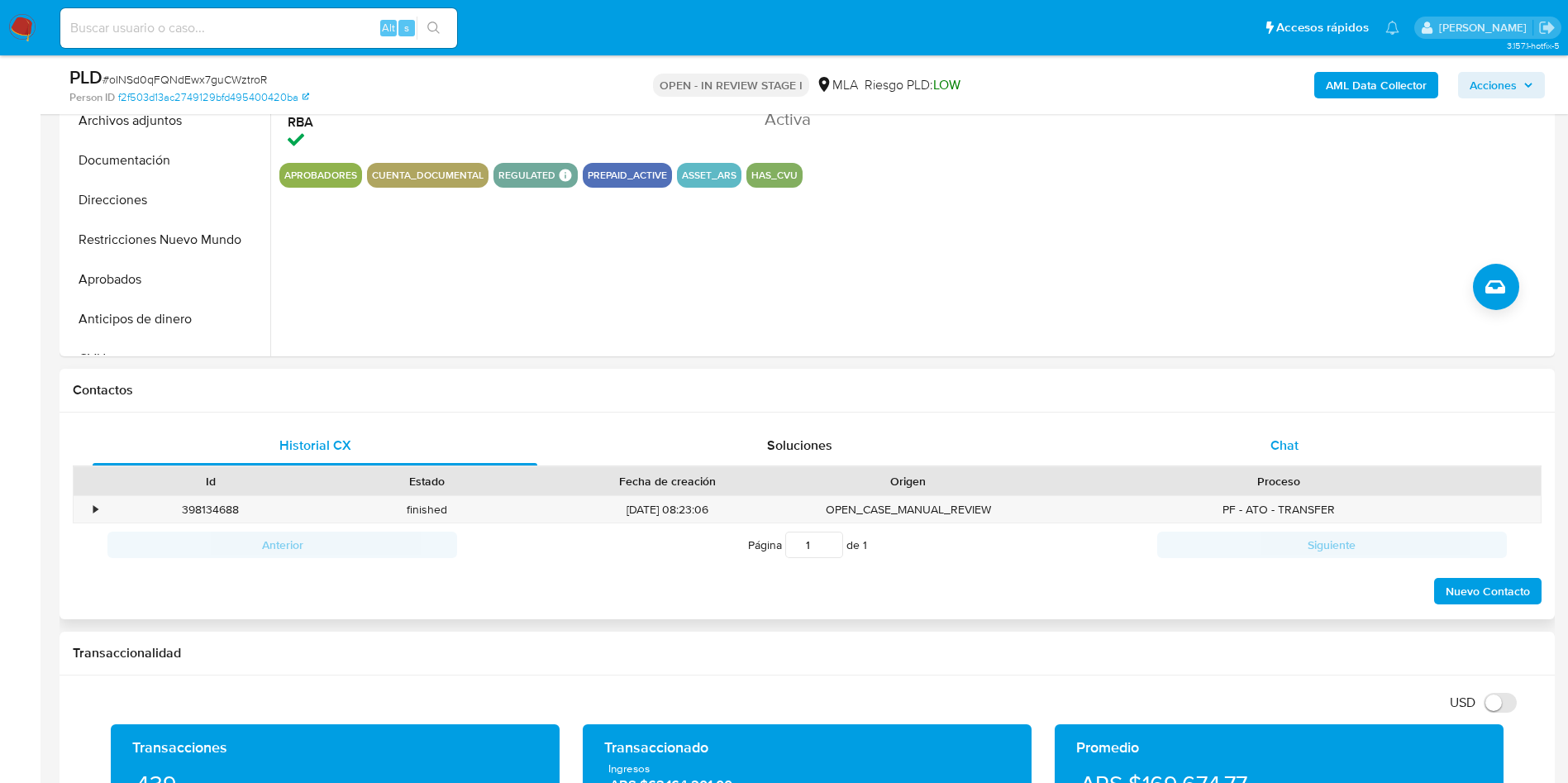
click at [1259, 430] on div "Chat" at bounding box center [1284, 445] width 445 height 40
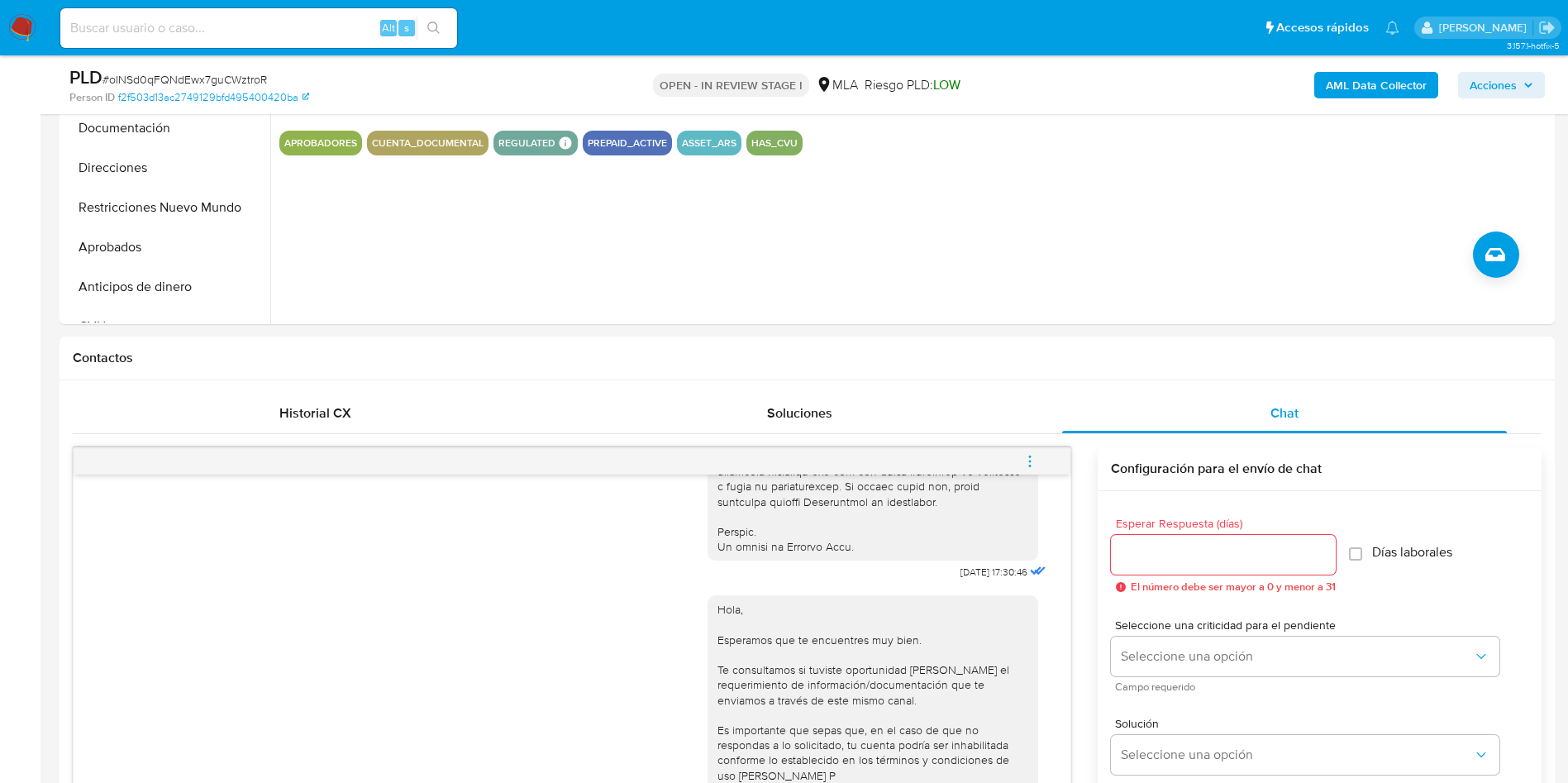
scroll to position [248, 0]
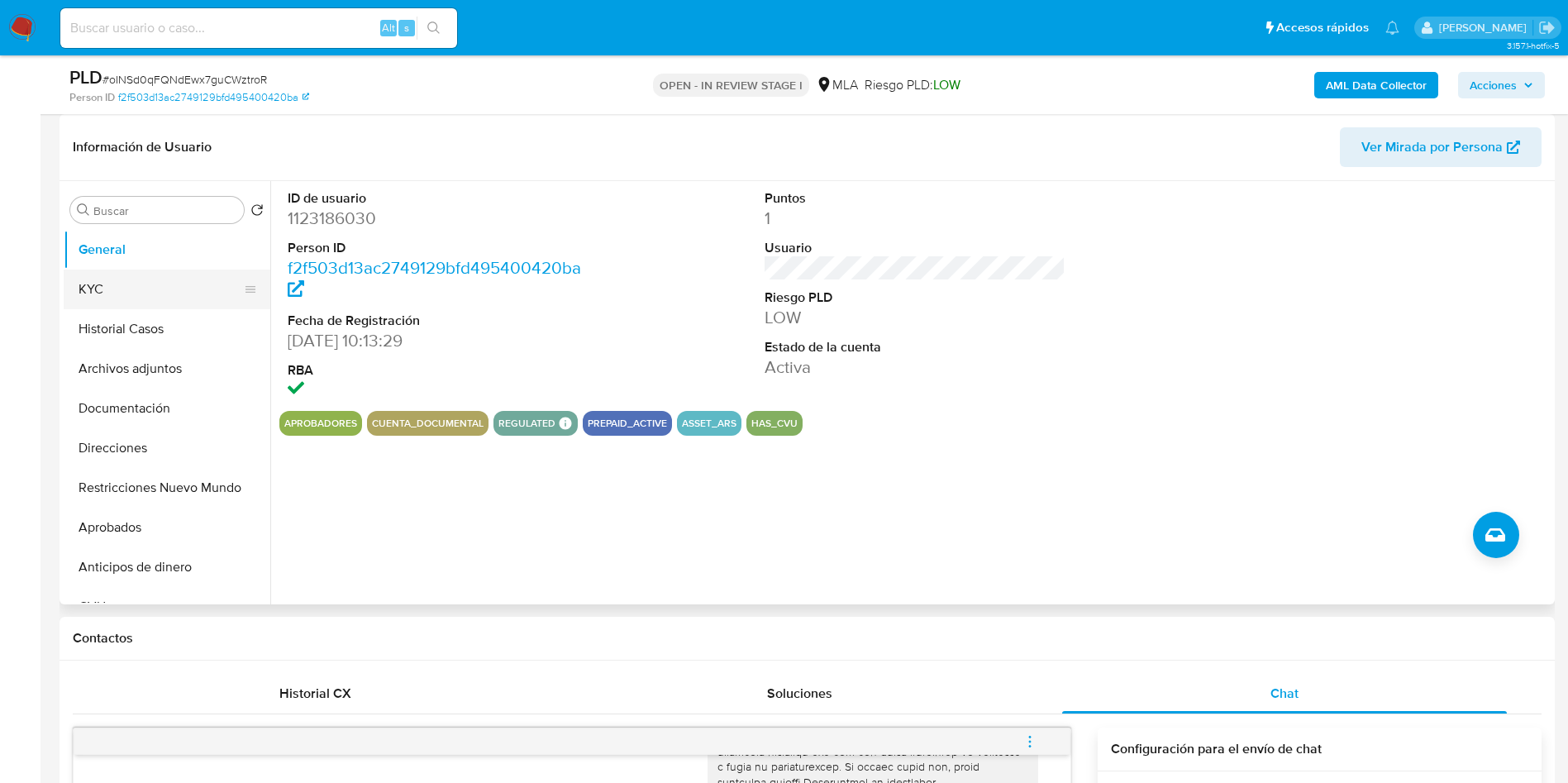
click at [129, 301] on button "KYC" at bounding box center [160, 288] width 193 height 40
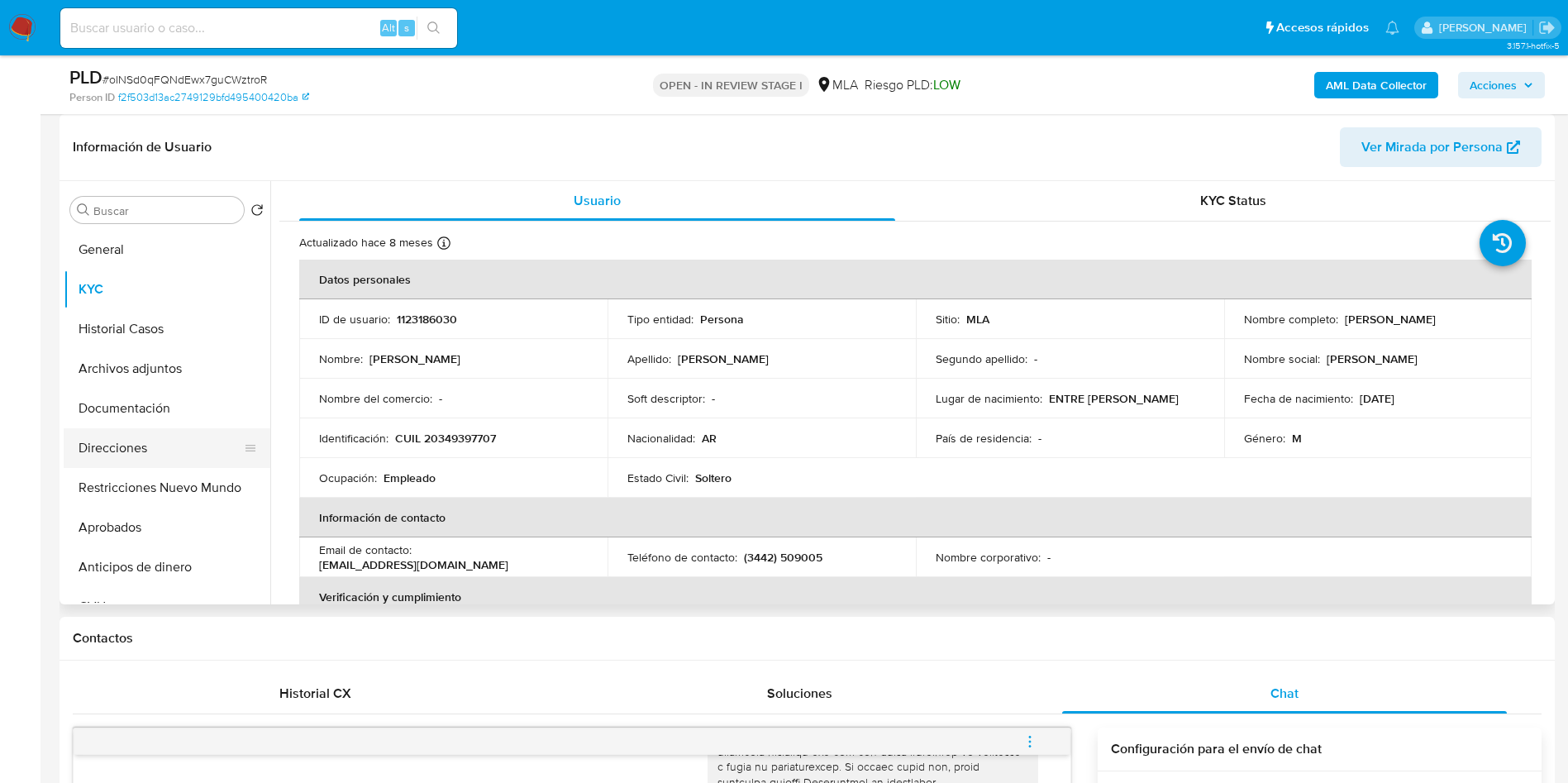
drag, startPoint x: 127, startPoint y: 458, endPoint x: 137, endPoint y: 450, distance: 12.8
click at [130, 457] on button "Direcciones" at bounding box center [160, 448] width 193 height 40
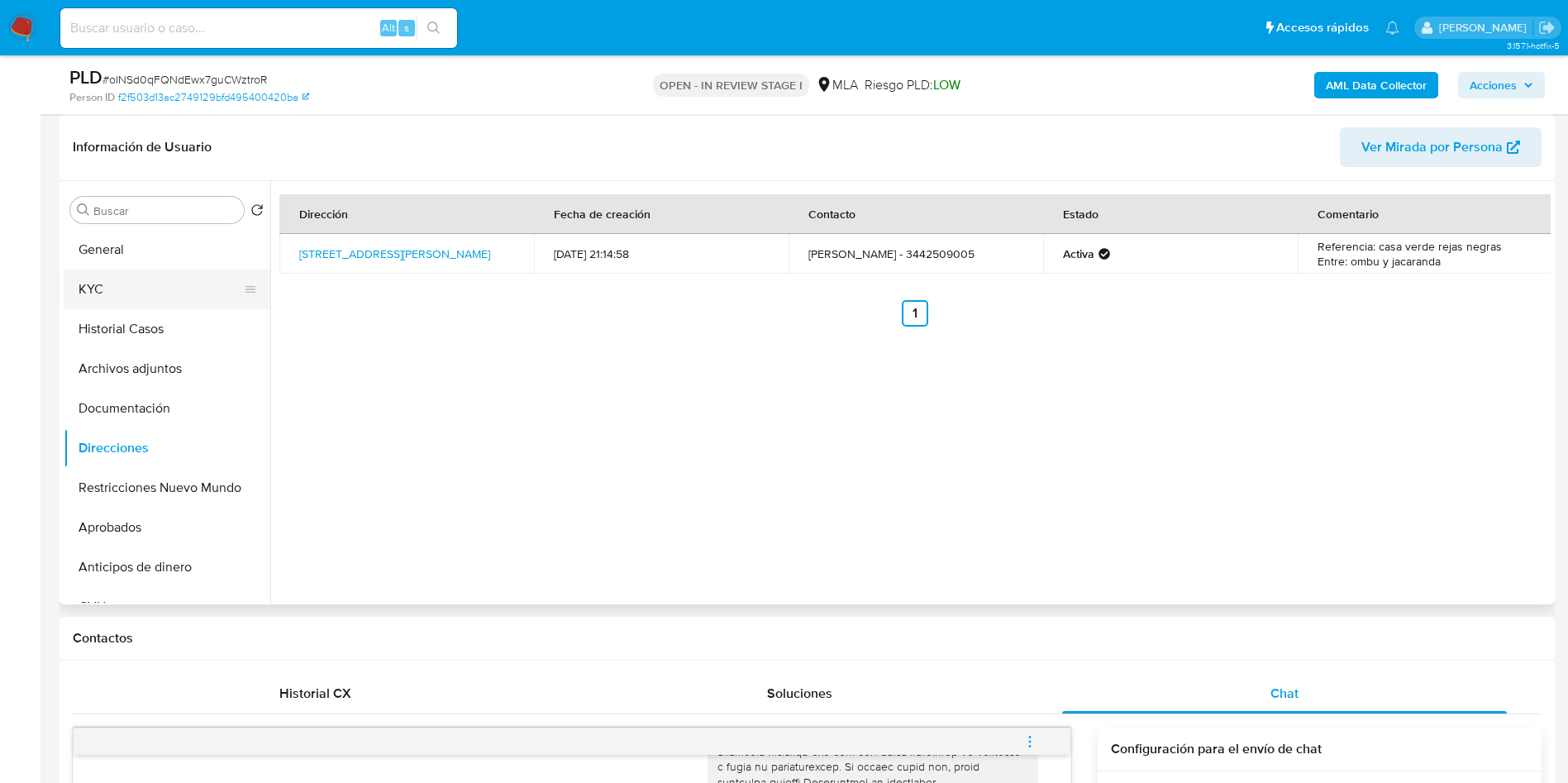
click at [119, 290] on button "KYC" at bounding box center [160, 288] width 193 height 40
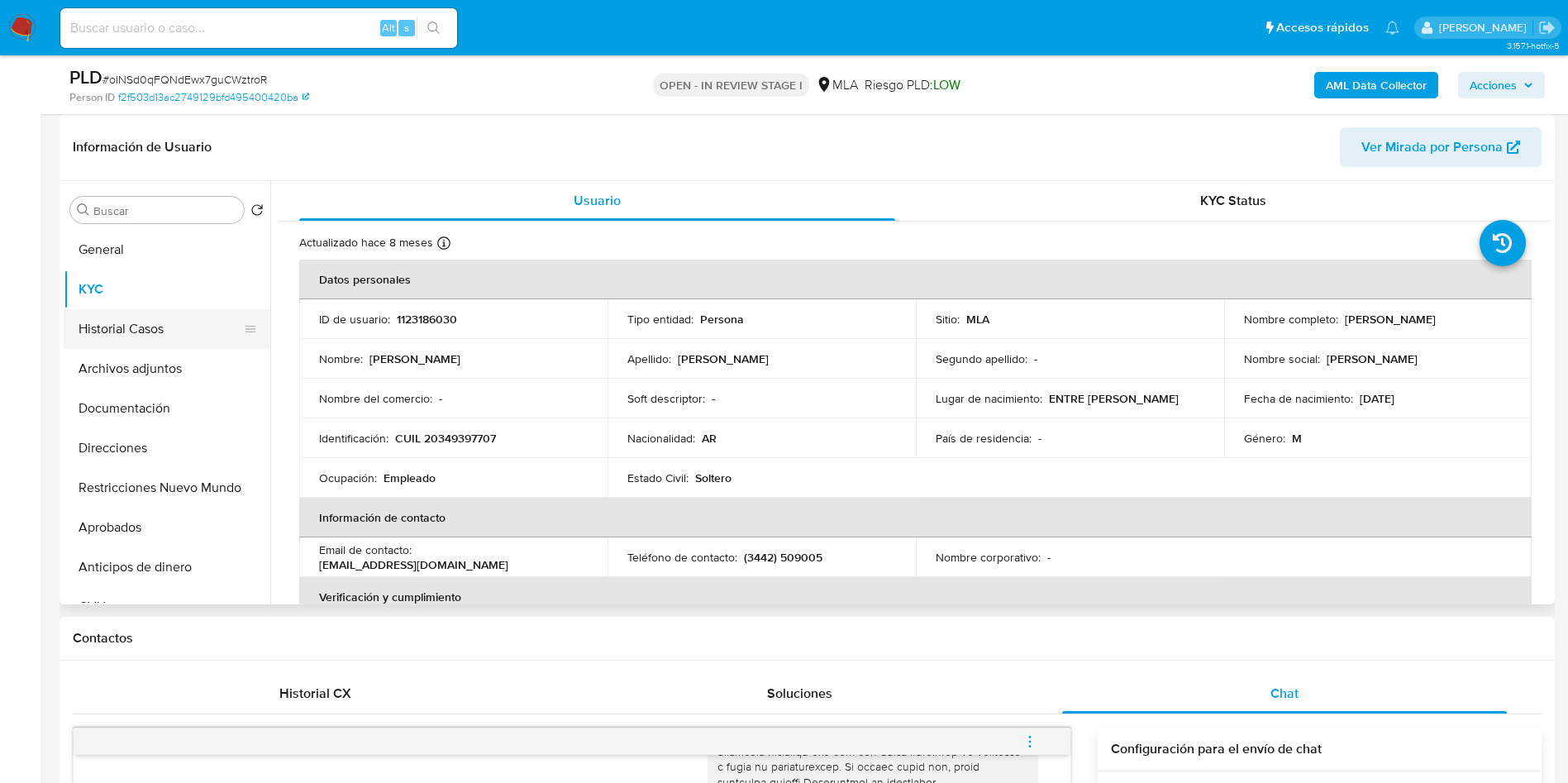
click at [150, 327] on button "Historial Casos" at bounding box center [160, 329] width 193 height 40
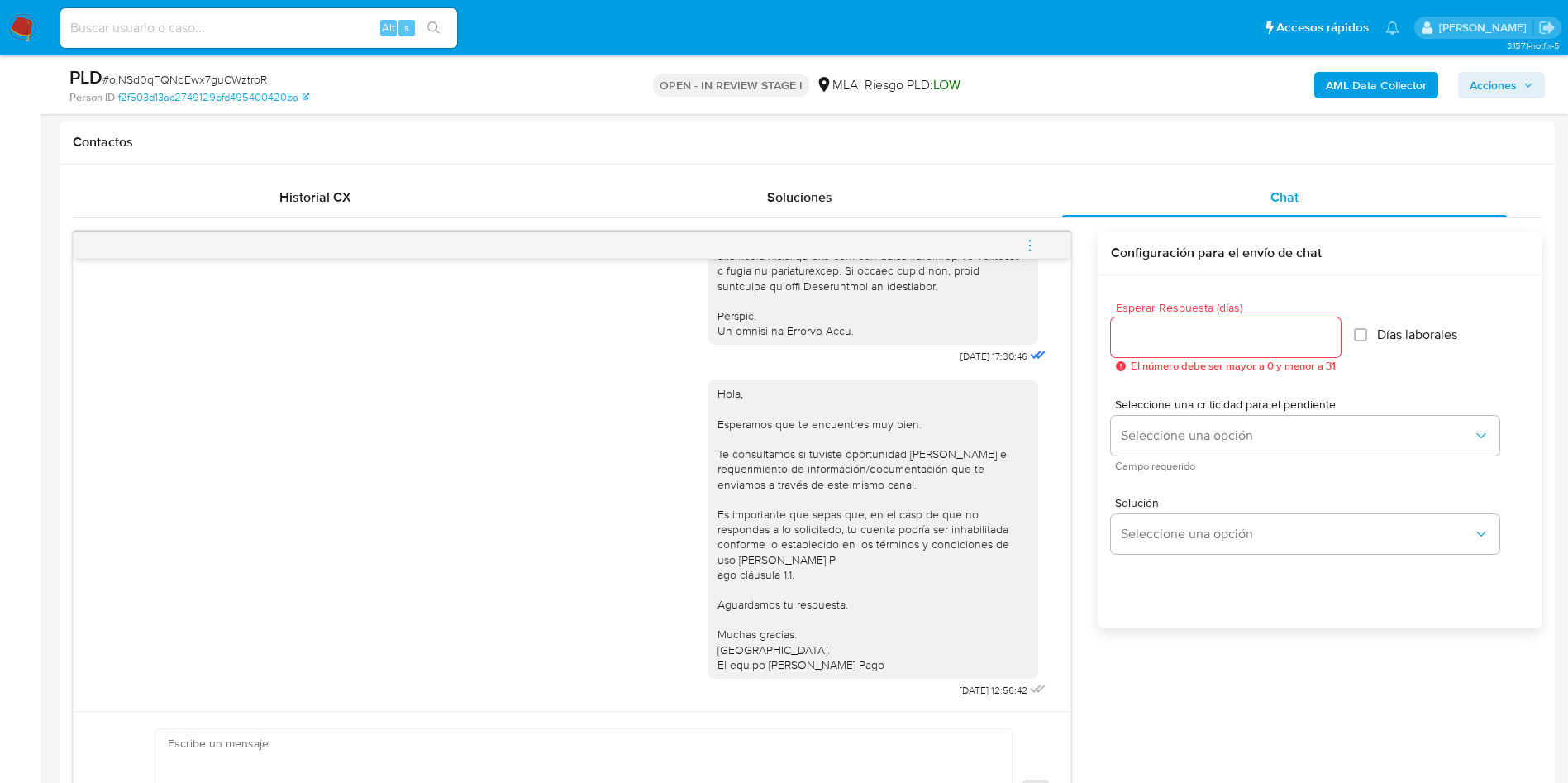
scroll to position [620, 0]
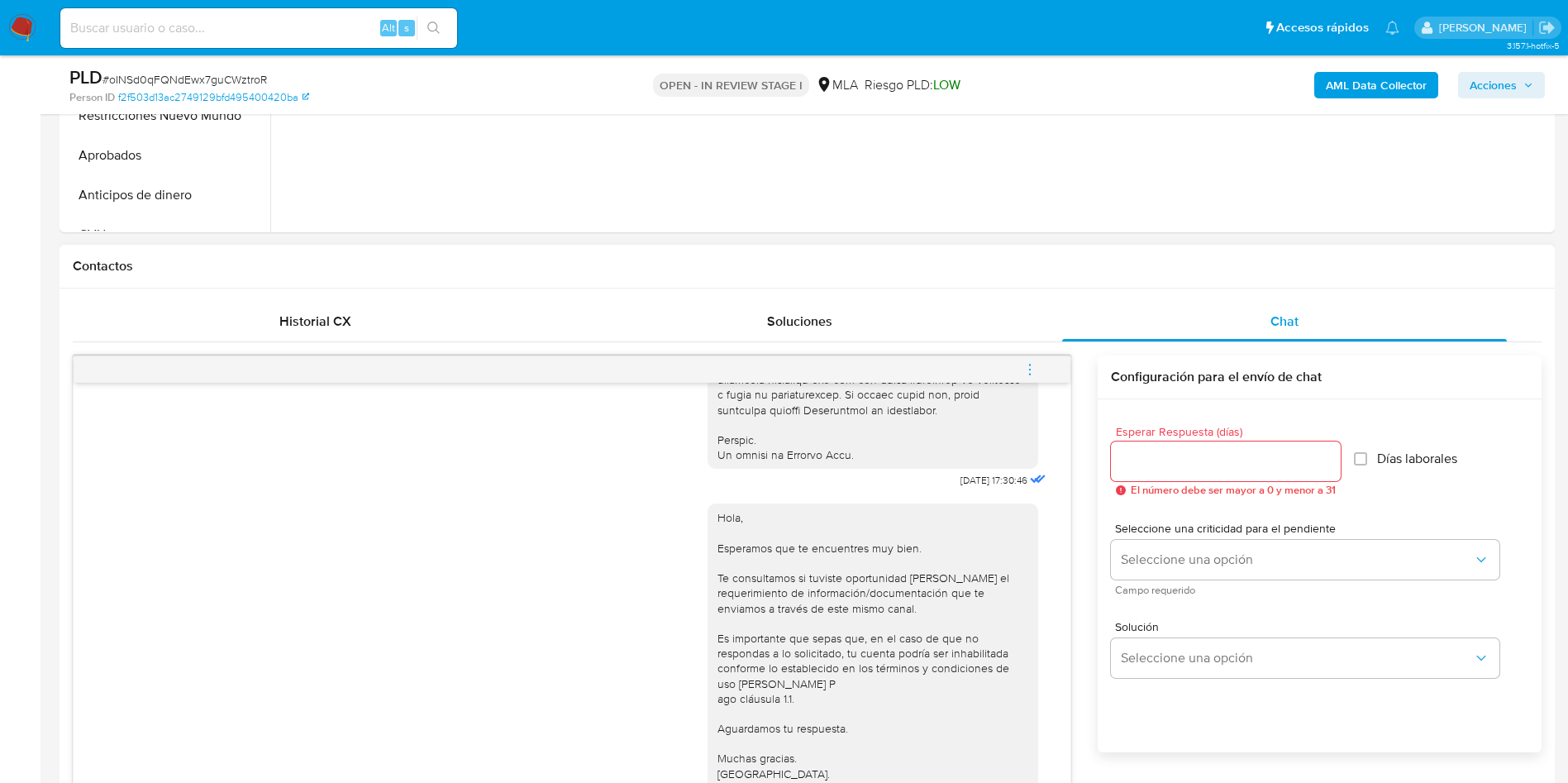
click at [1032, 365] on icon "menu-action" at bounding box center [1030, 369] width 15 height 15
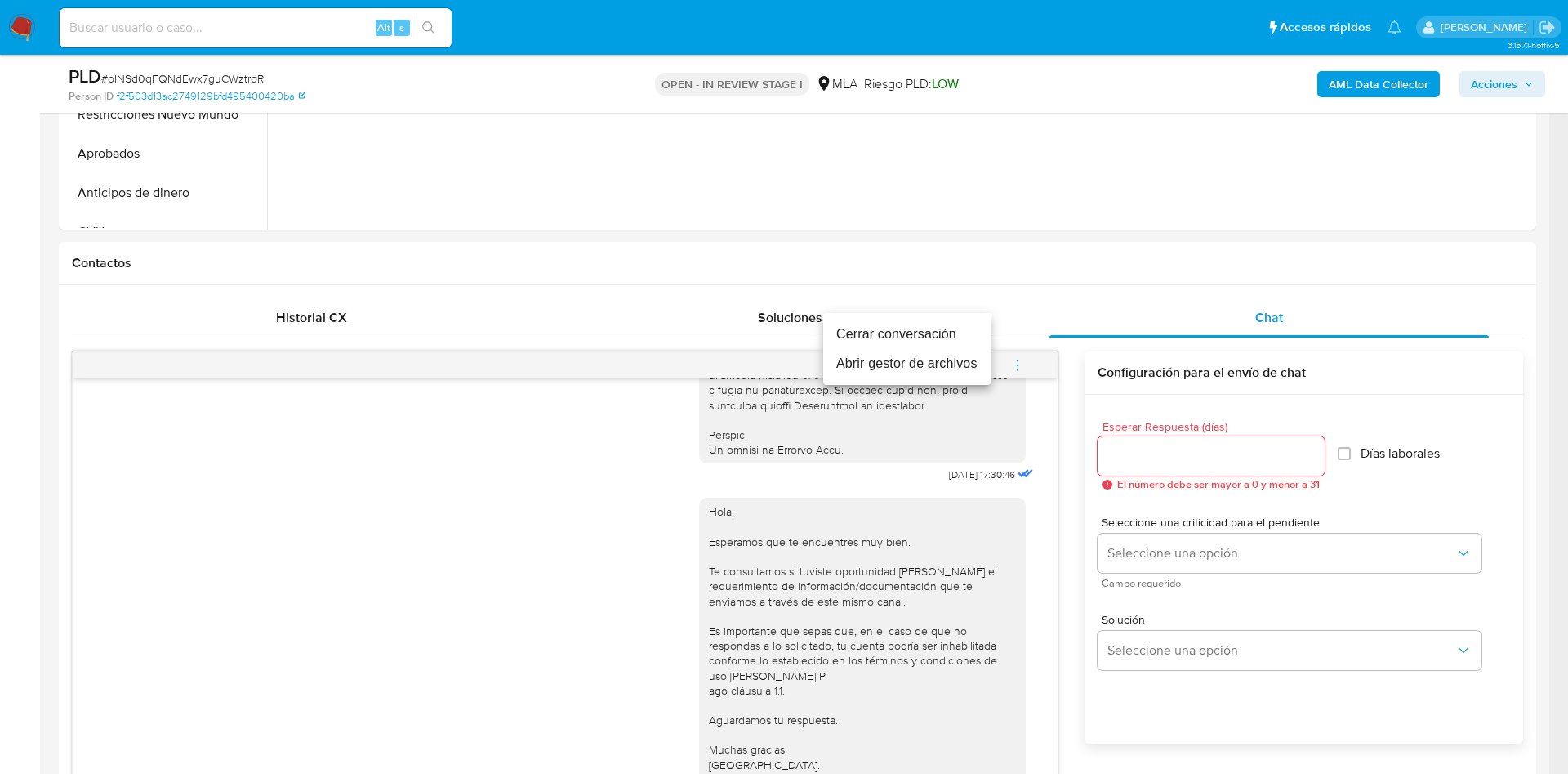
click at [920, 338] on li "Cerrar conversación" at bounding box center [906, 334] width 167 height 29
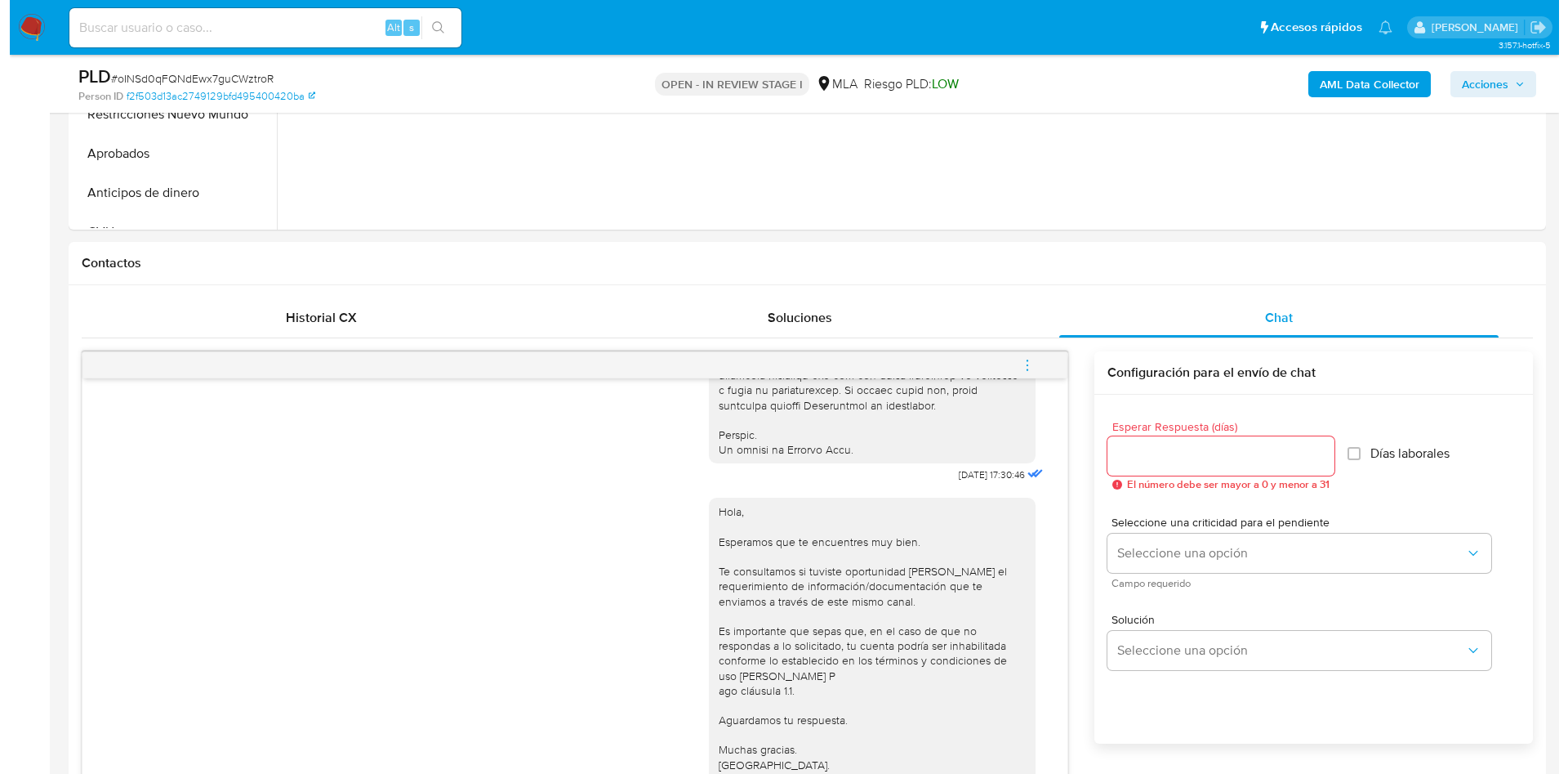
scroll to position [0, 0]
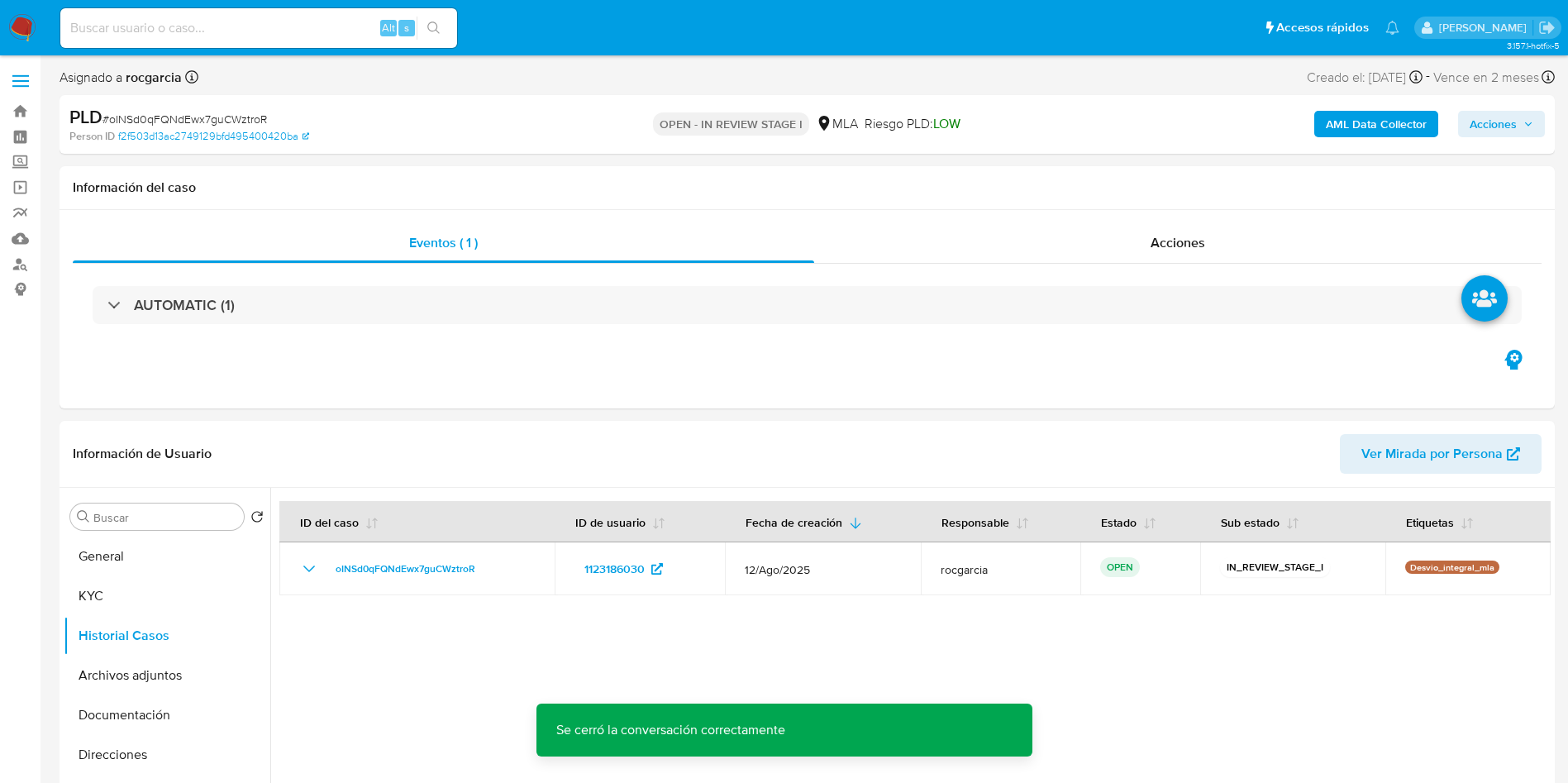
drag, startPoint x: 103, startPoint y: 688, endPoint x: 53, endPoint y: 677, distance: 51.2
click at [103, 687] on button "Archivos adjuntos" at bounding box center [167, 674] width 206 height 40
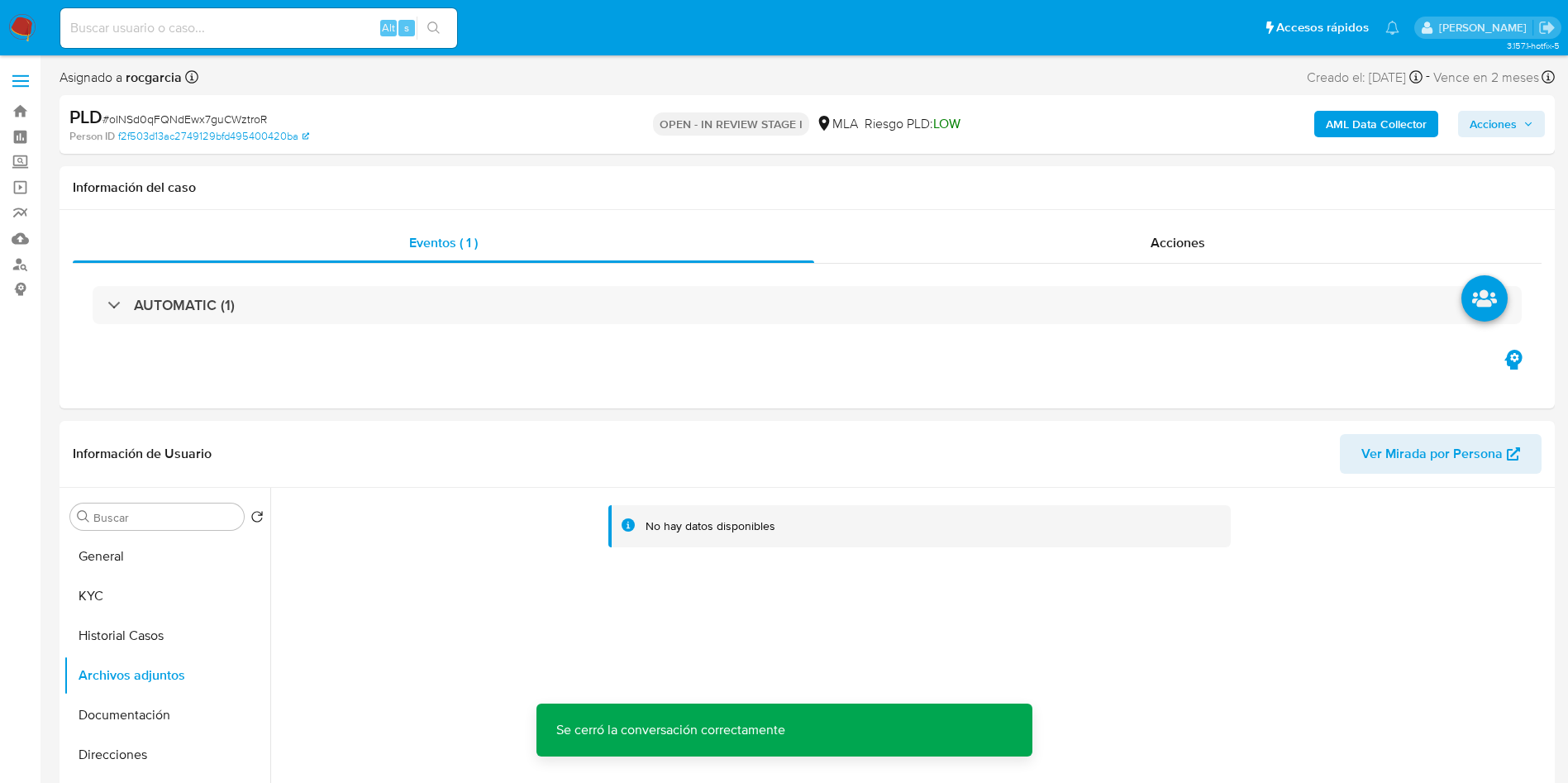
click at [1402, 128] on b "AML Data Collector" at bounding box center [1375, 123] width 100 height 27
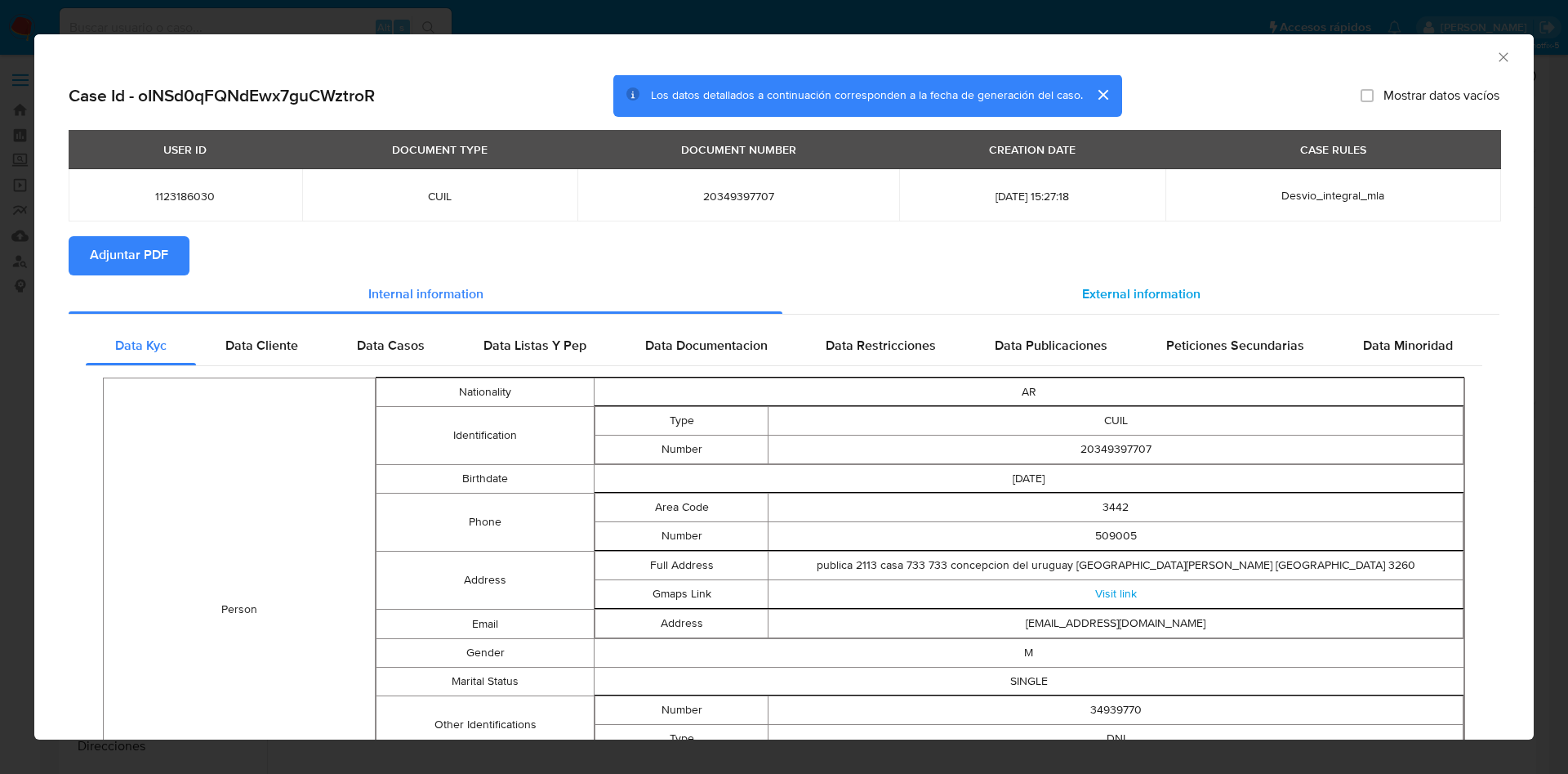
click at [1138, 299] on span "External information" at bounding box center [1141, 294] width 118 height 19
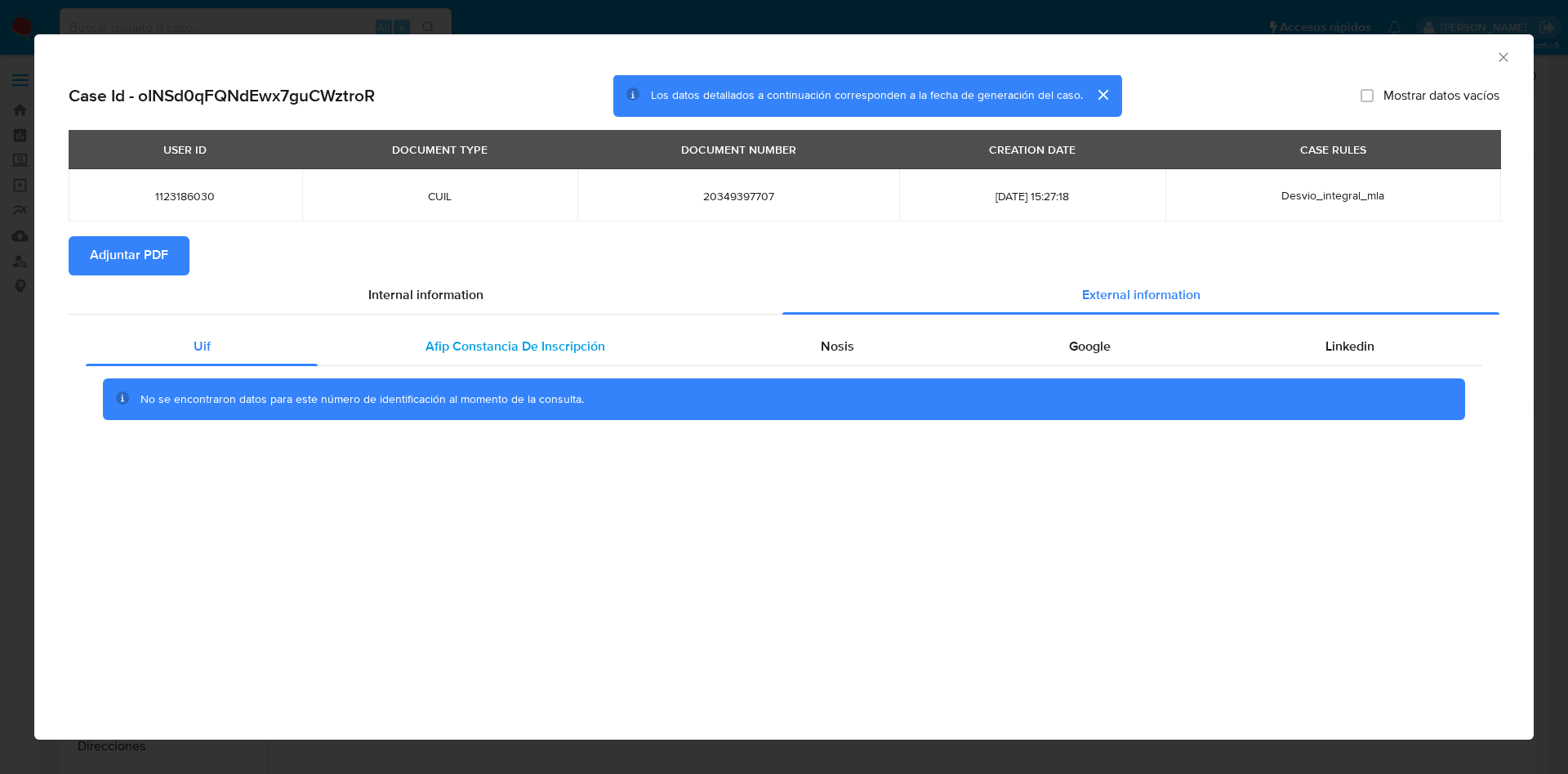
click at [510, 362] on div "Afip Constancia De Inscripción" at bounding box center [514, 346] width 394 height 39
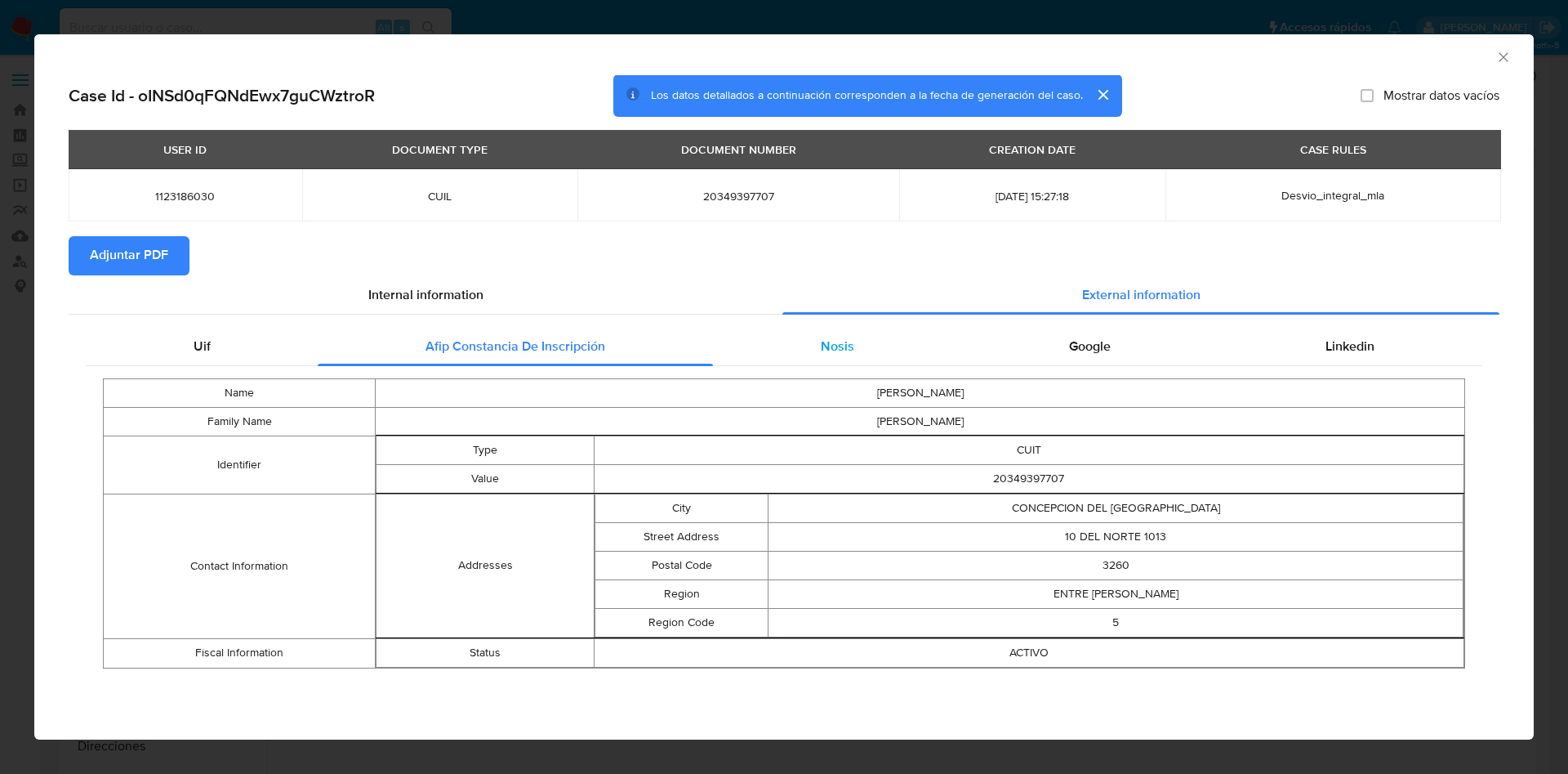
click at [801, 353] on div "Nosis" at bounding box center [836, 346] width 248 height 39
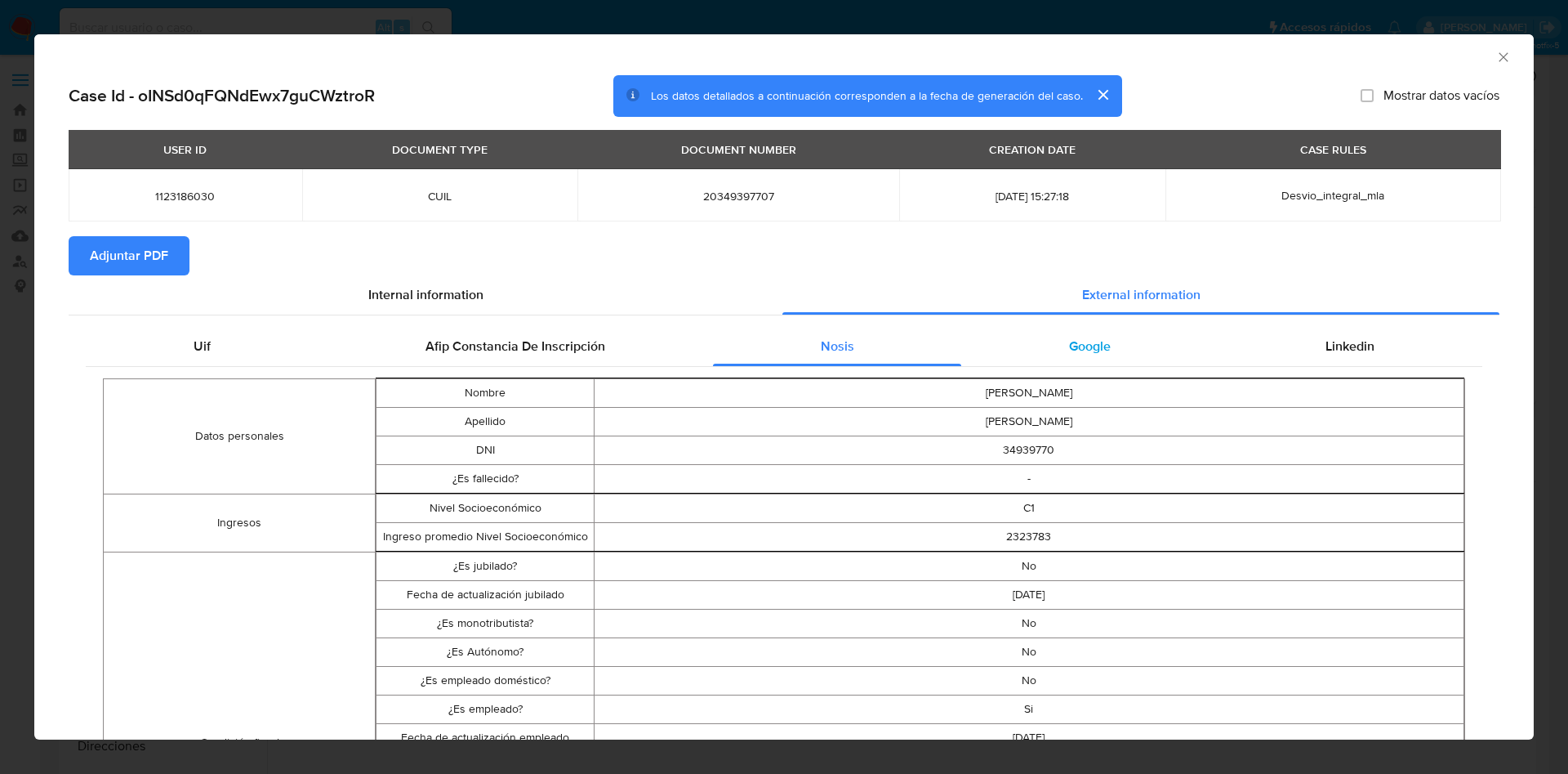
drag, startPoint x: 1053, startPoint y: 337, endPoint x: 1062, endPoint y: 337, distance: 9.0
click at [1068, 337] on span "Google" at bounding box center [1089, 346] width 42 height 19
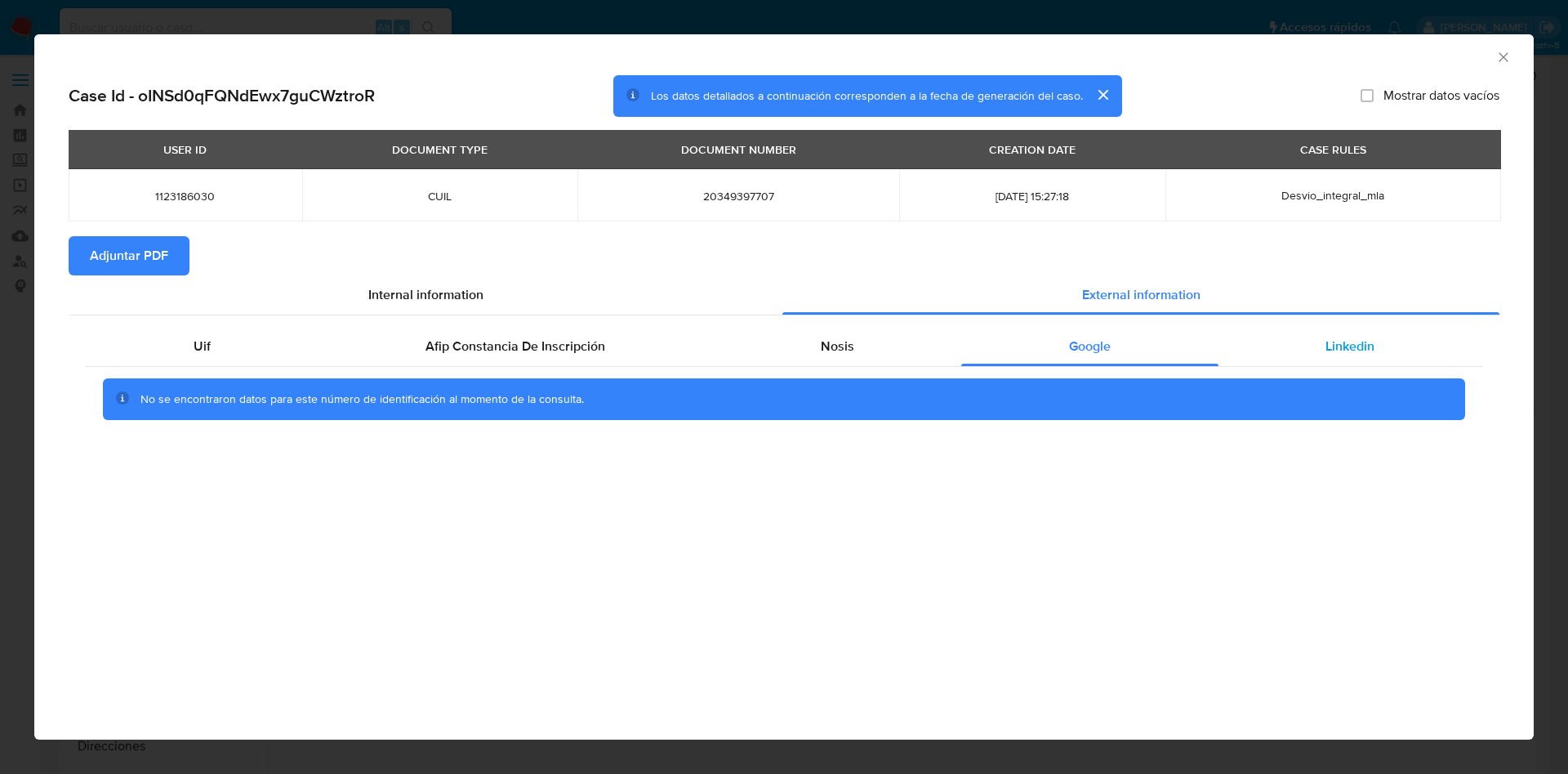
click at [1370, 345] on span "Linkedin" at bounding box center [1350, 346] width 49 height 19
drag, startPoint x: 102, startPoint y: 255, endPoint x: 110, endPoint y: 239, distance: 17.9
click at [109, 251] on span "Adjuntar PDF" at bounding box center [129, 255] width 78 height 36
click at [1514, 53] on div "AML Data Collector" at bounding box center [784, 55] width 1499 height 41
click at [1500, 54] on icon "Cerrar ventana" at bounding box center [1502, 56] width 9 height 9
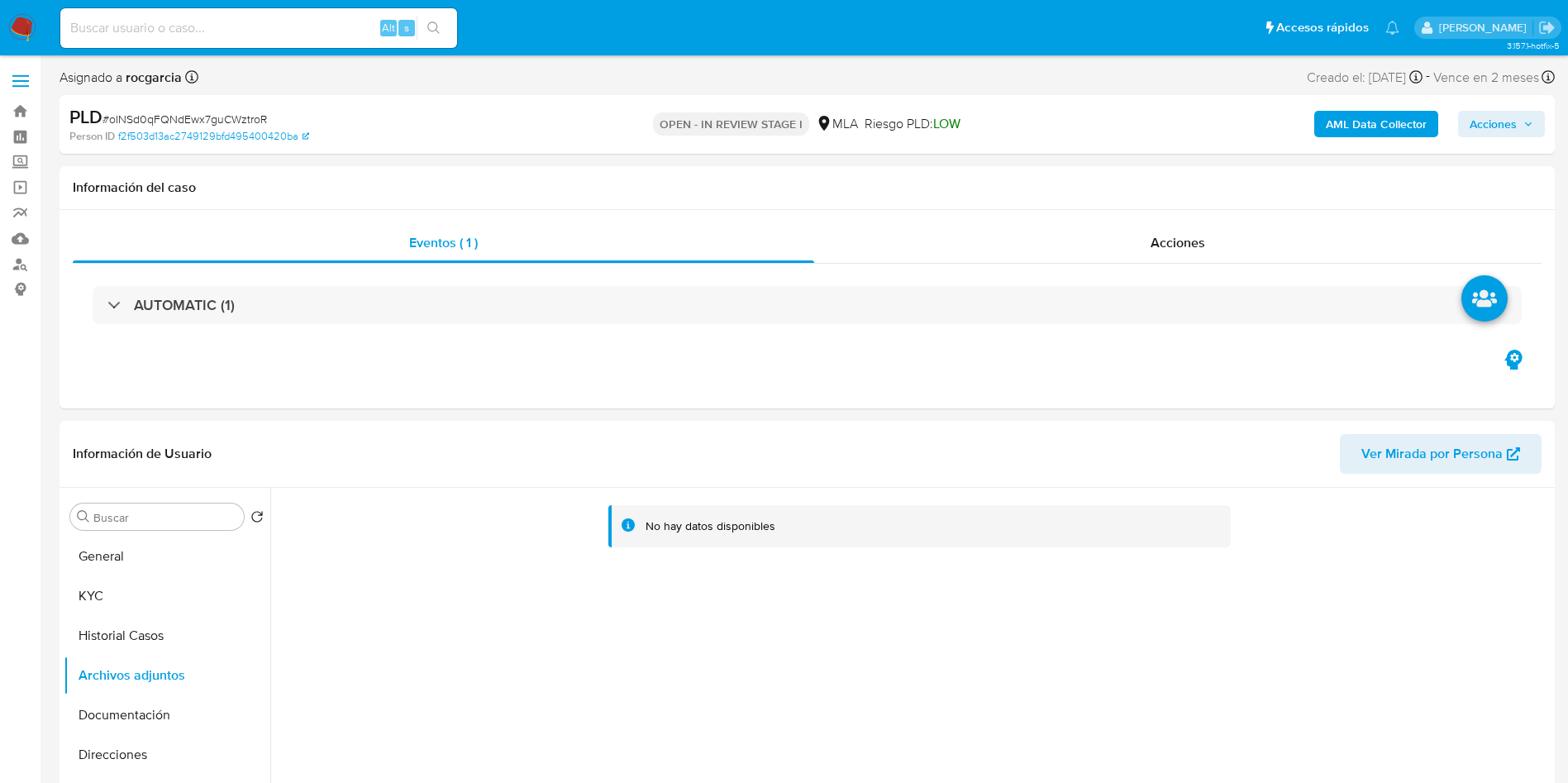
scroll to position [124, 0]
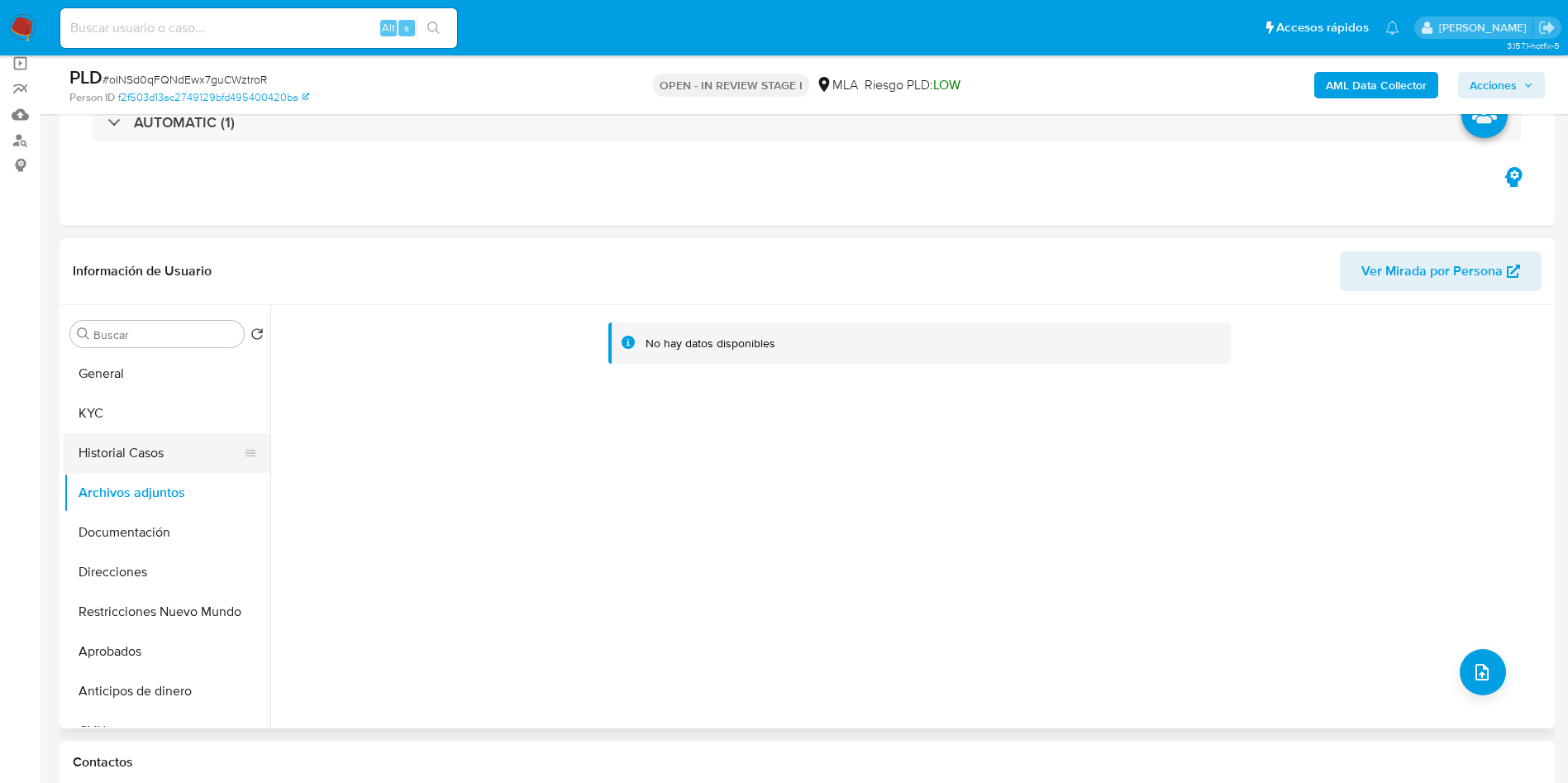
click at [134, 454] on button "Historial Casos" at bounding box center [160, 452] width 193 height 40
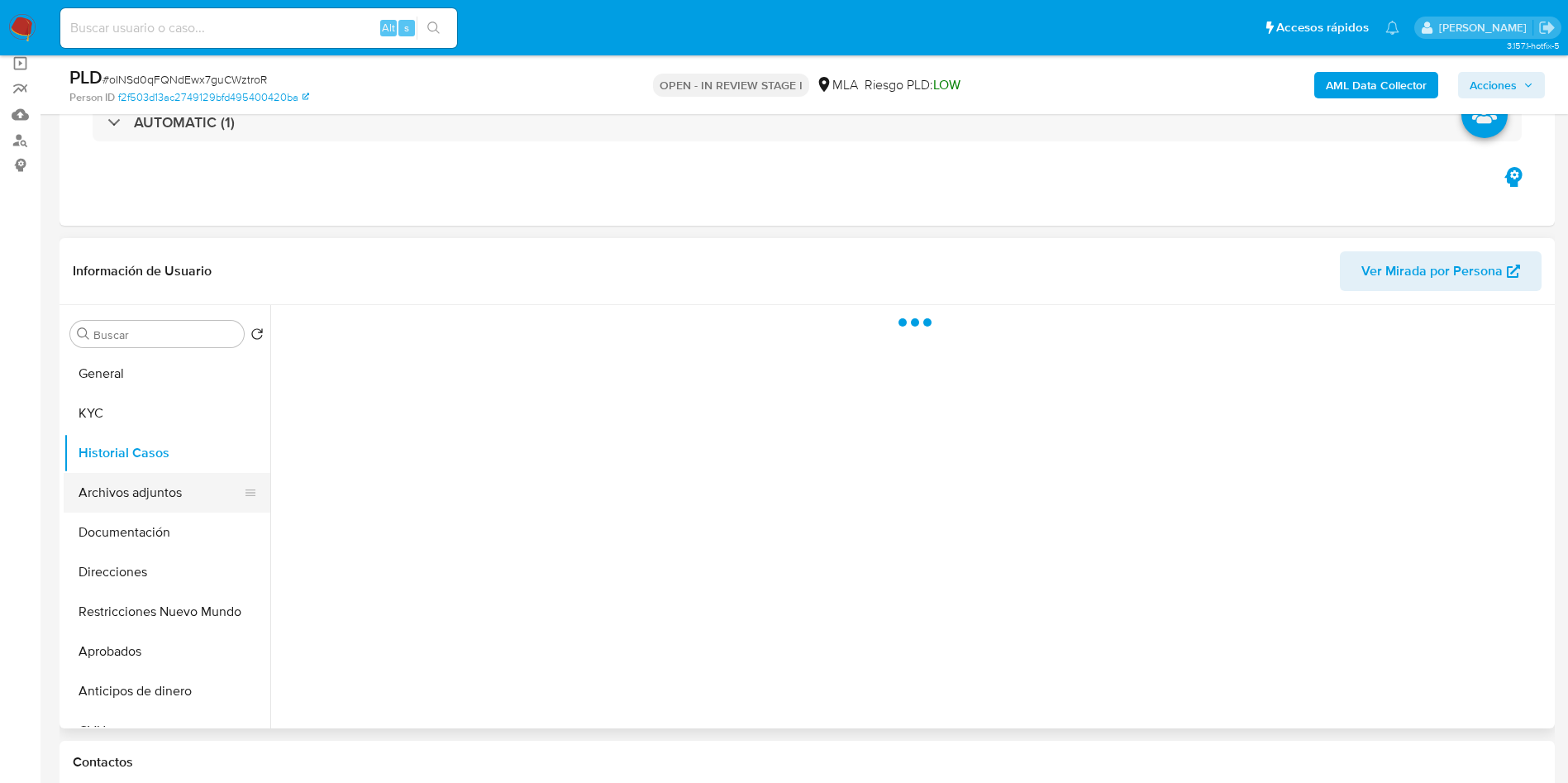
click at [142, 488] on button "Archivos adjuntos" at bounding box center [160, 492] width 193 height 40
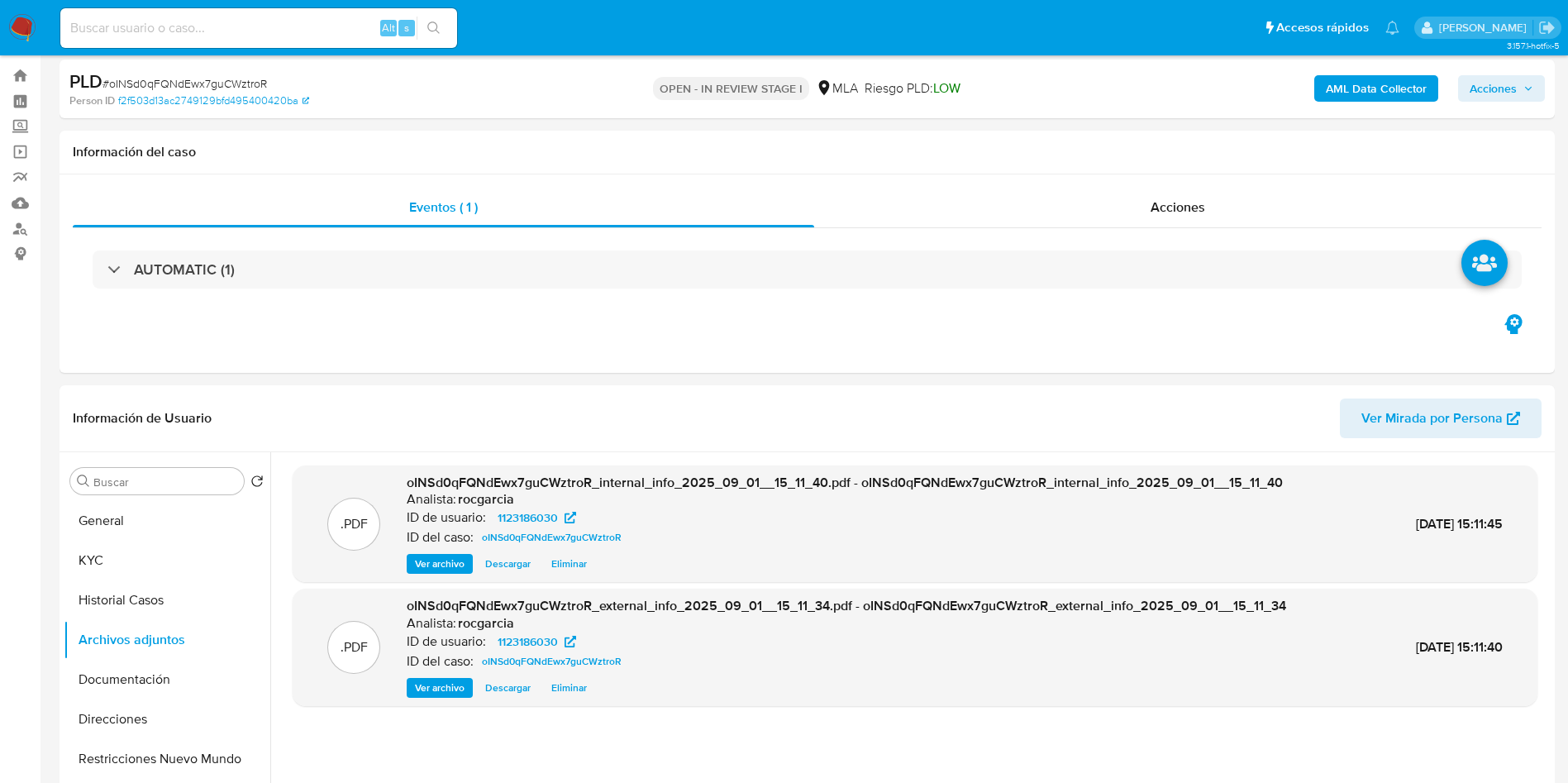
scroll to position [0, 0]
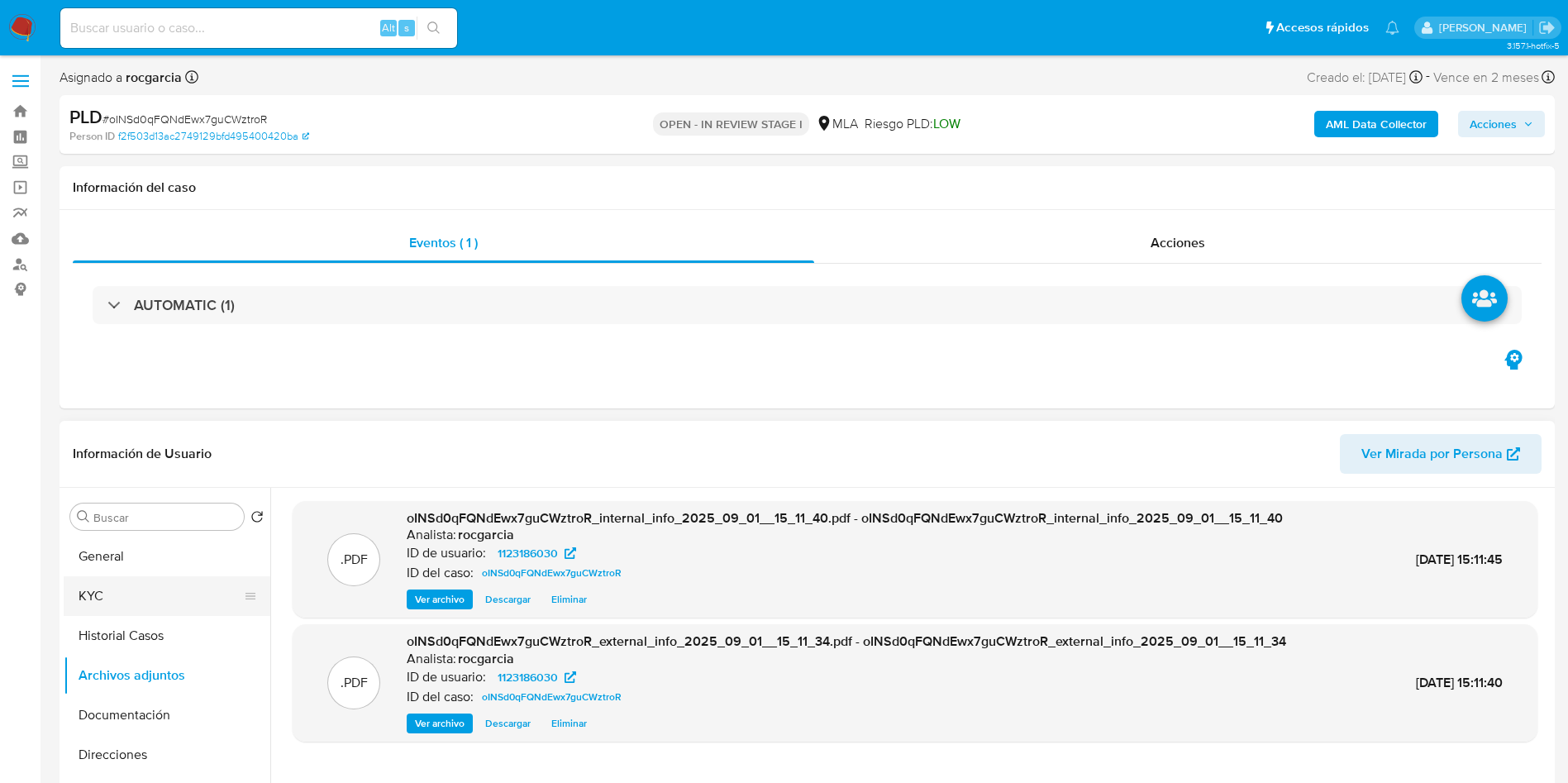
click at [119, 584] on button "KYC" at bounding box center [160, 595] width 193 height 40
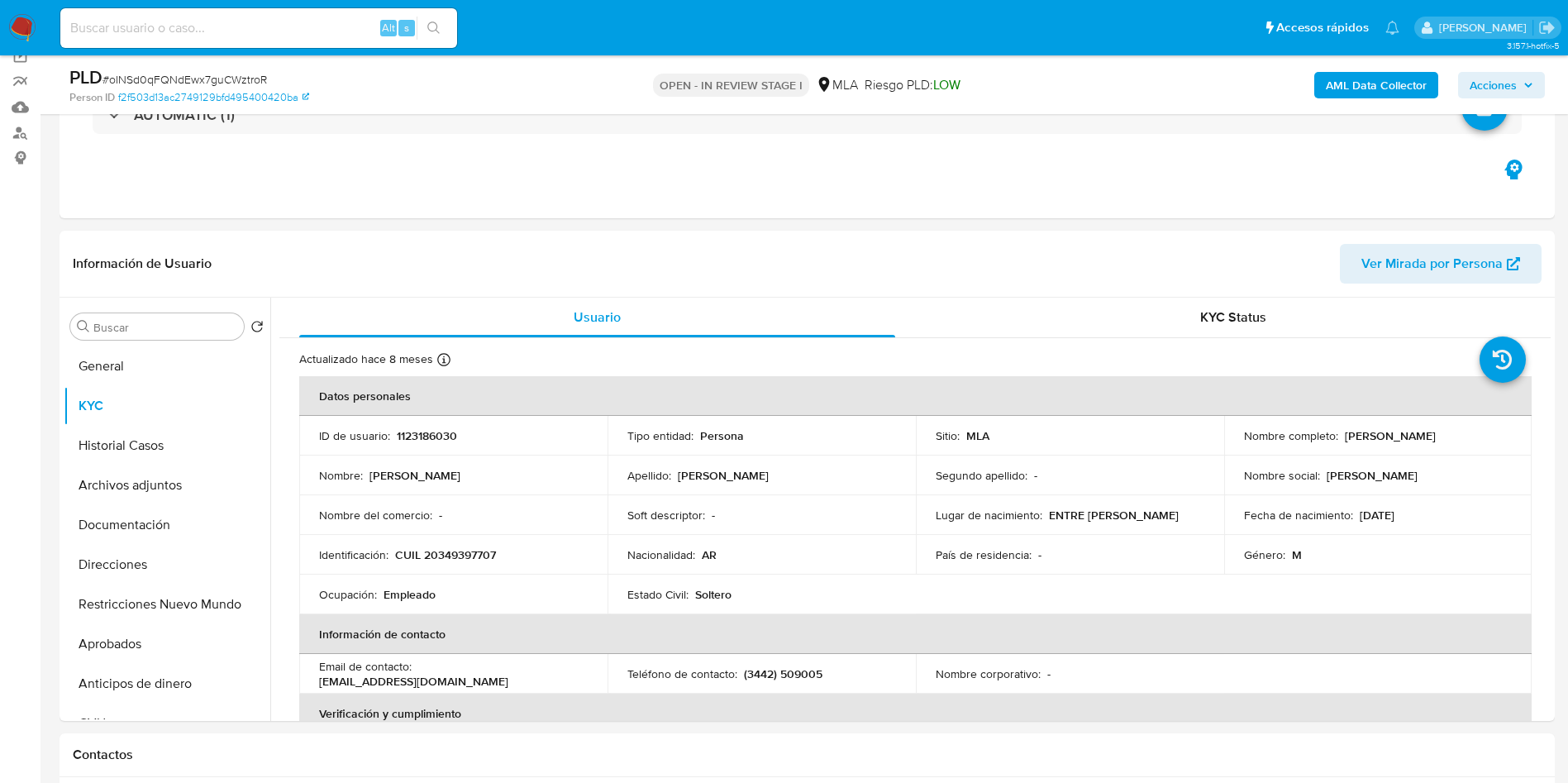
scroll to position [124, 0]
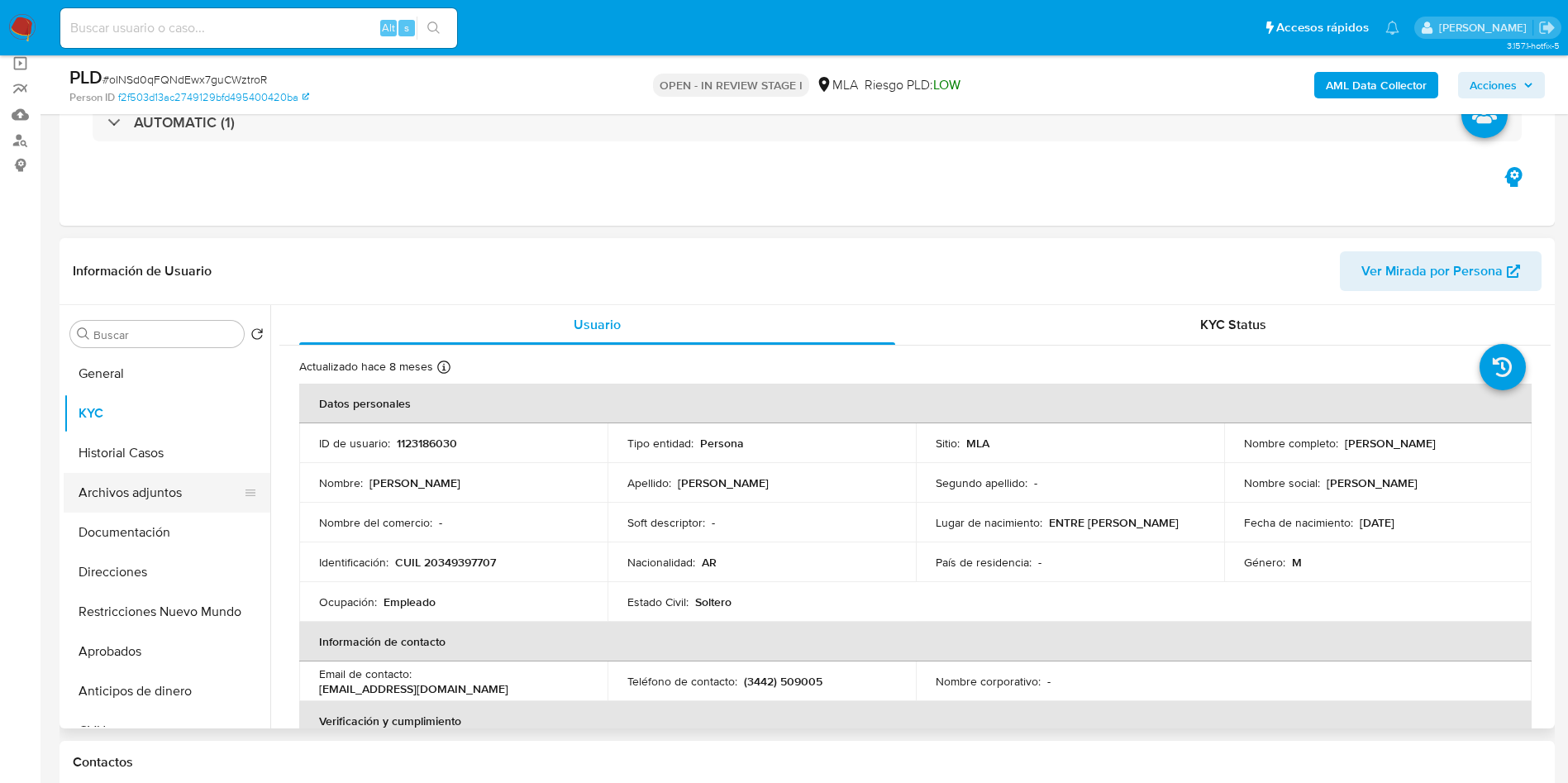
click at [83, 478] on button "Archivos adjuntos" at bounding box center [160, 492] width 193 height 40
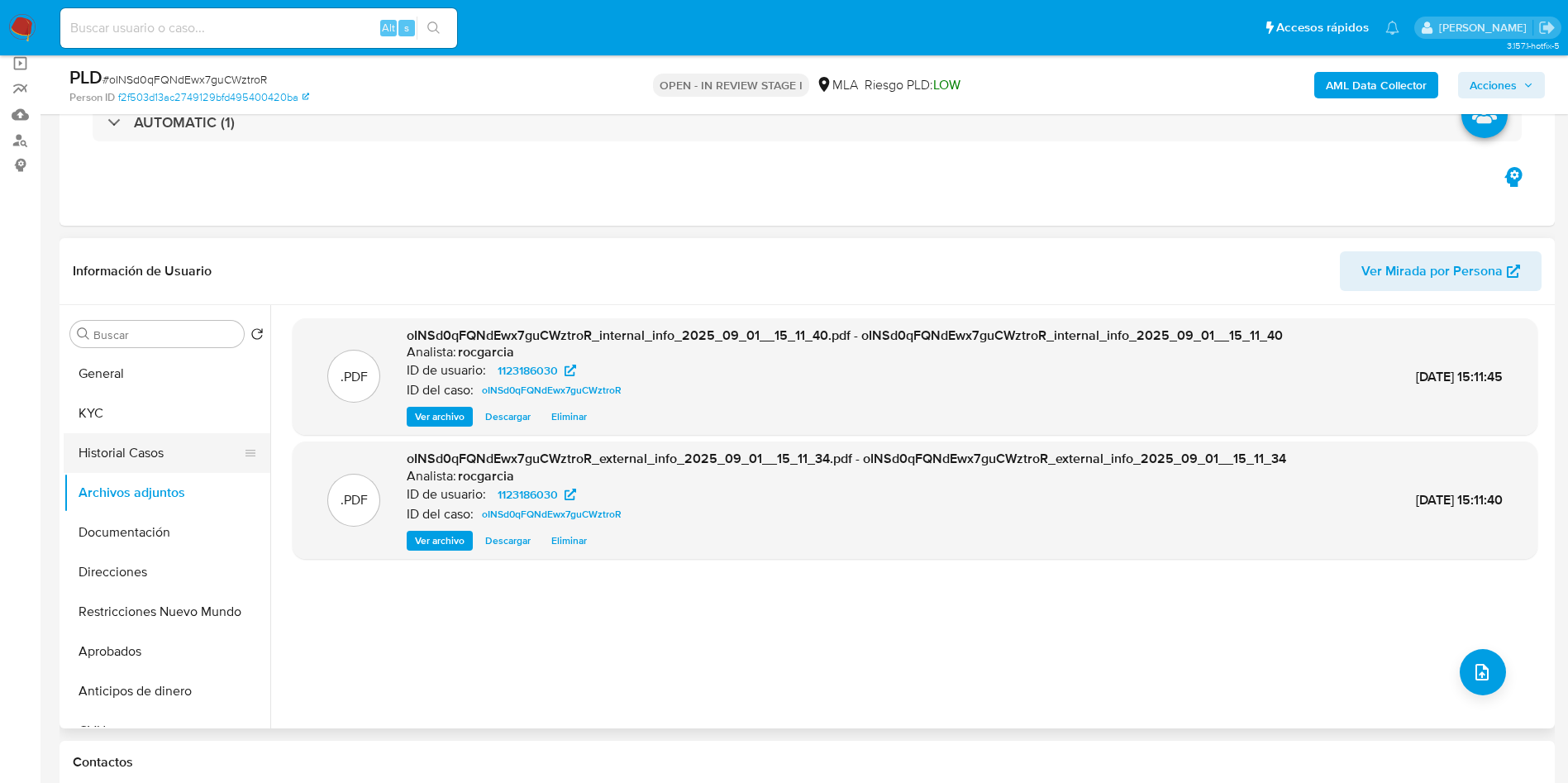
click at [88, 452] on button "Historial Casos" at bounding box center [160, 452] width 193 height 40
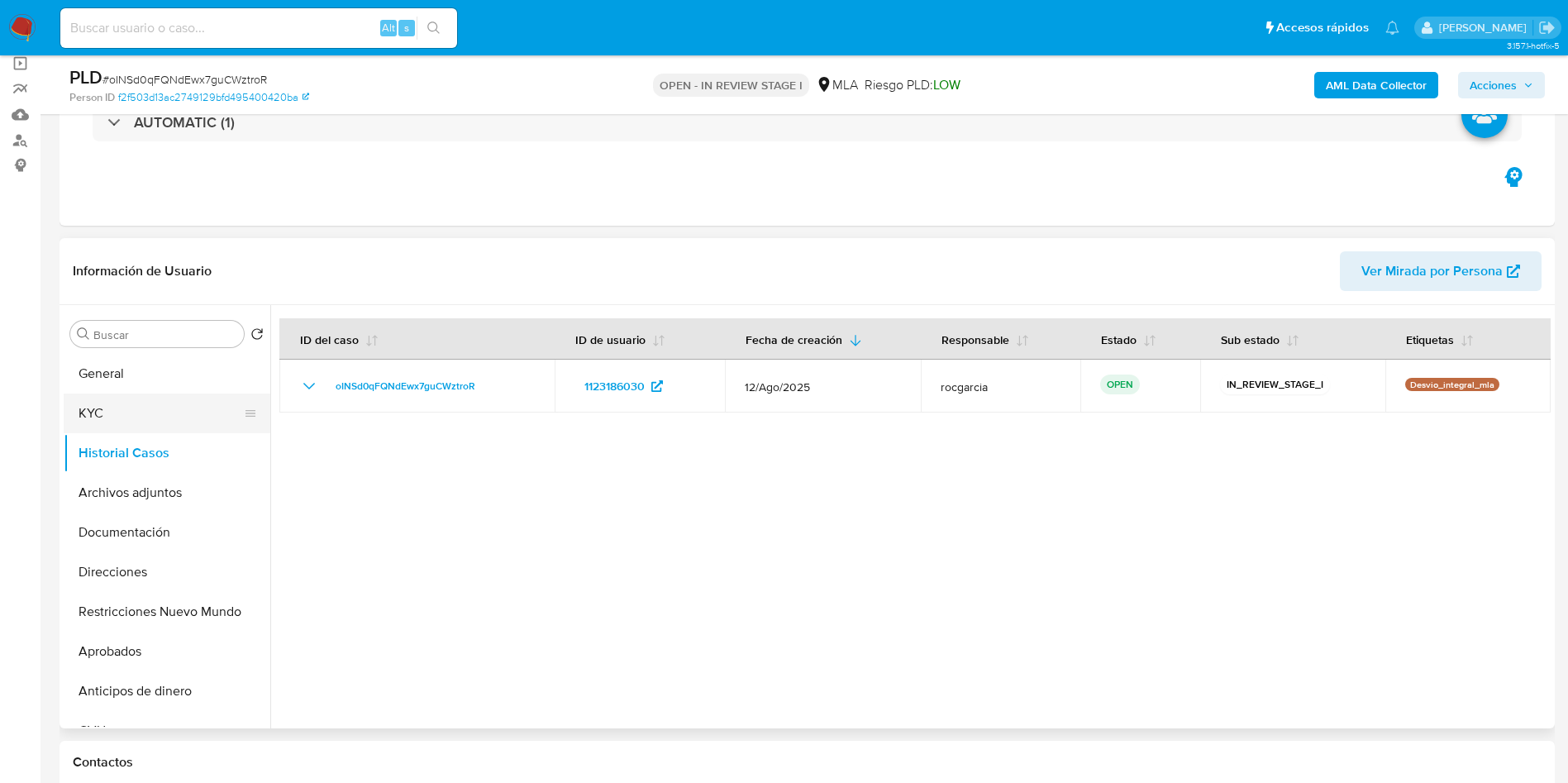
click at [85, 402] on button "KYC" at bounding box center [160, 413] width 193 height 40
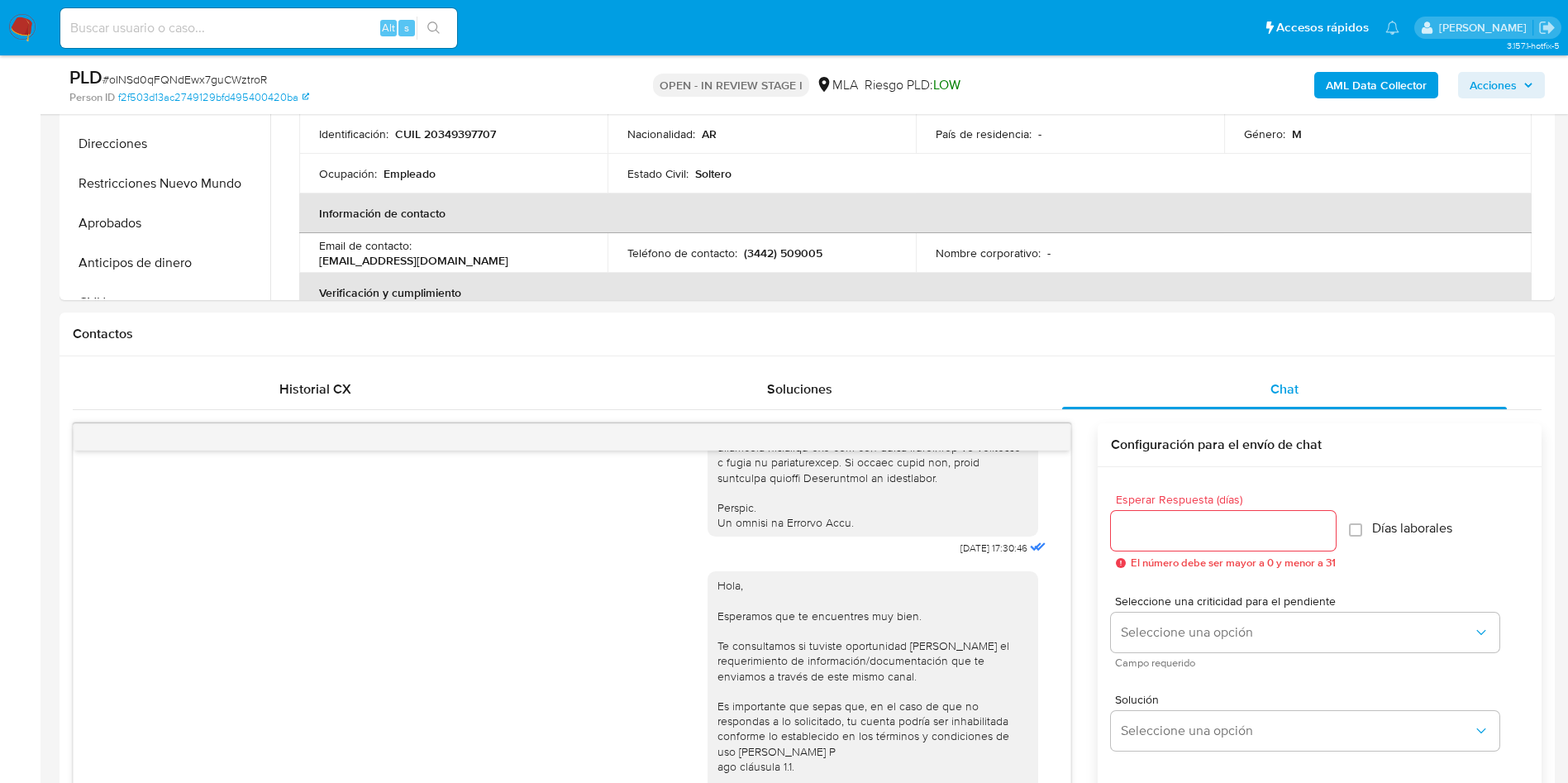
scroll to position [248, 0]
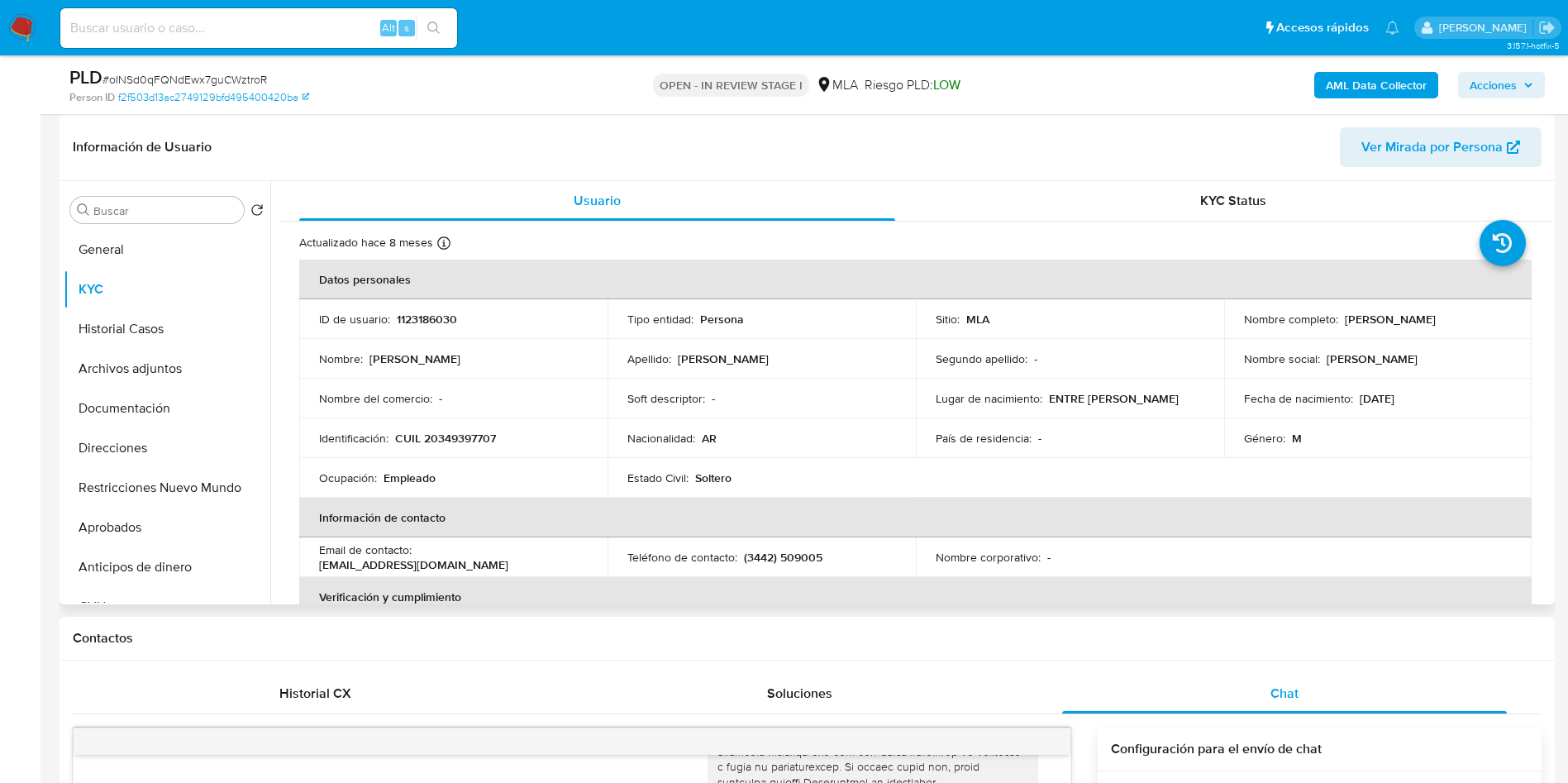
click at [440, 316] on p "1123186030" at bounding box center [427, 319] width 60 height 15
copy p "1123186030"
click at [138, 351] on button "Archivos adjuntos" at bounding box center [160, 368] width 193 height 40
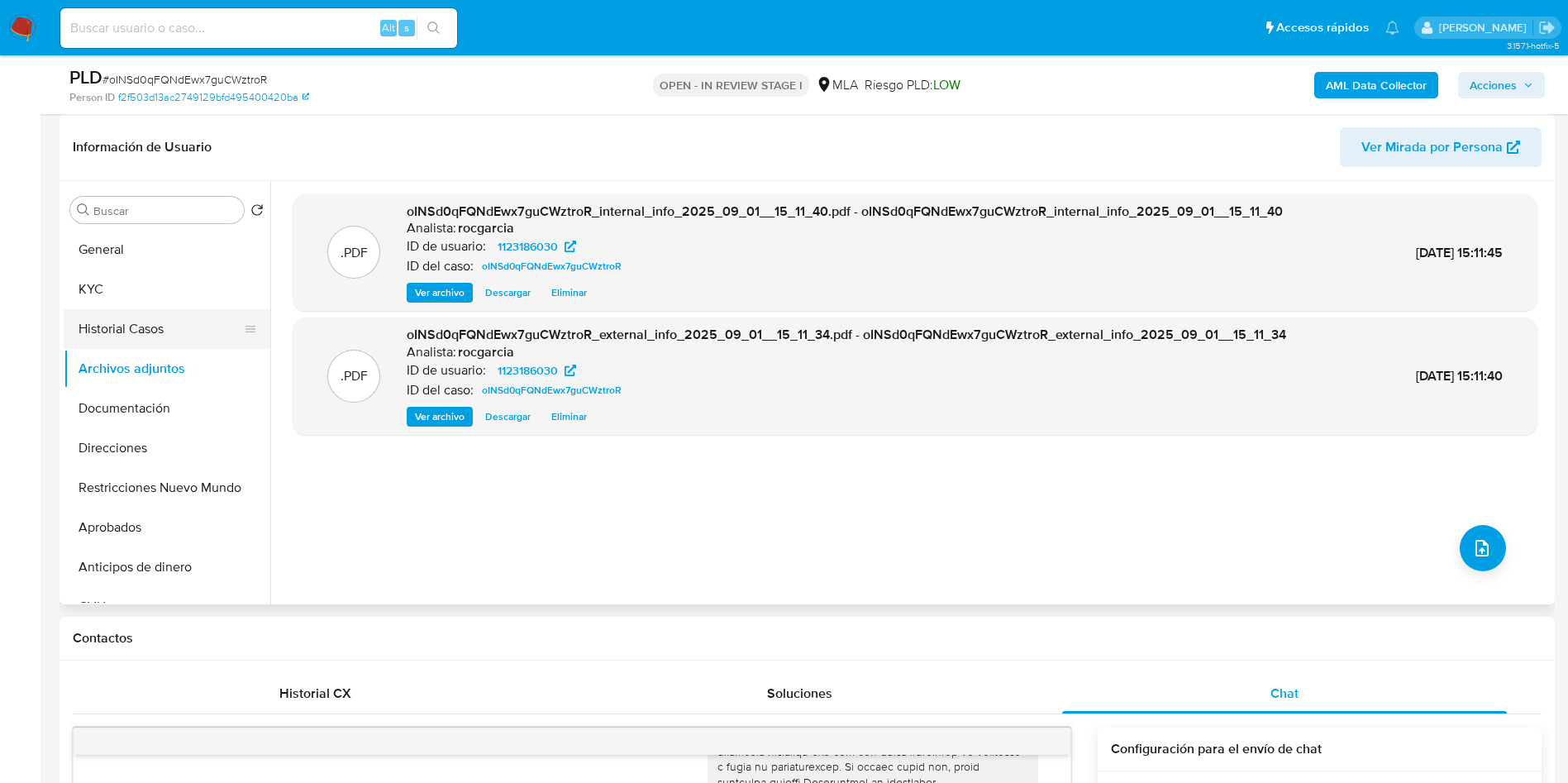
click at [152, 320] on button "Historial Casos" at bounding box center [160, 329] width 193 height 40
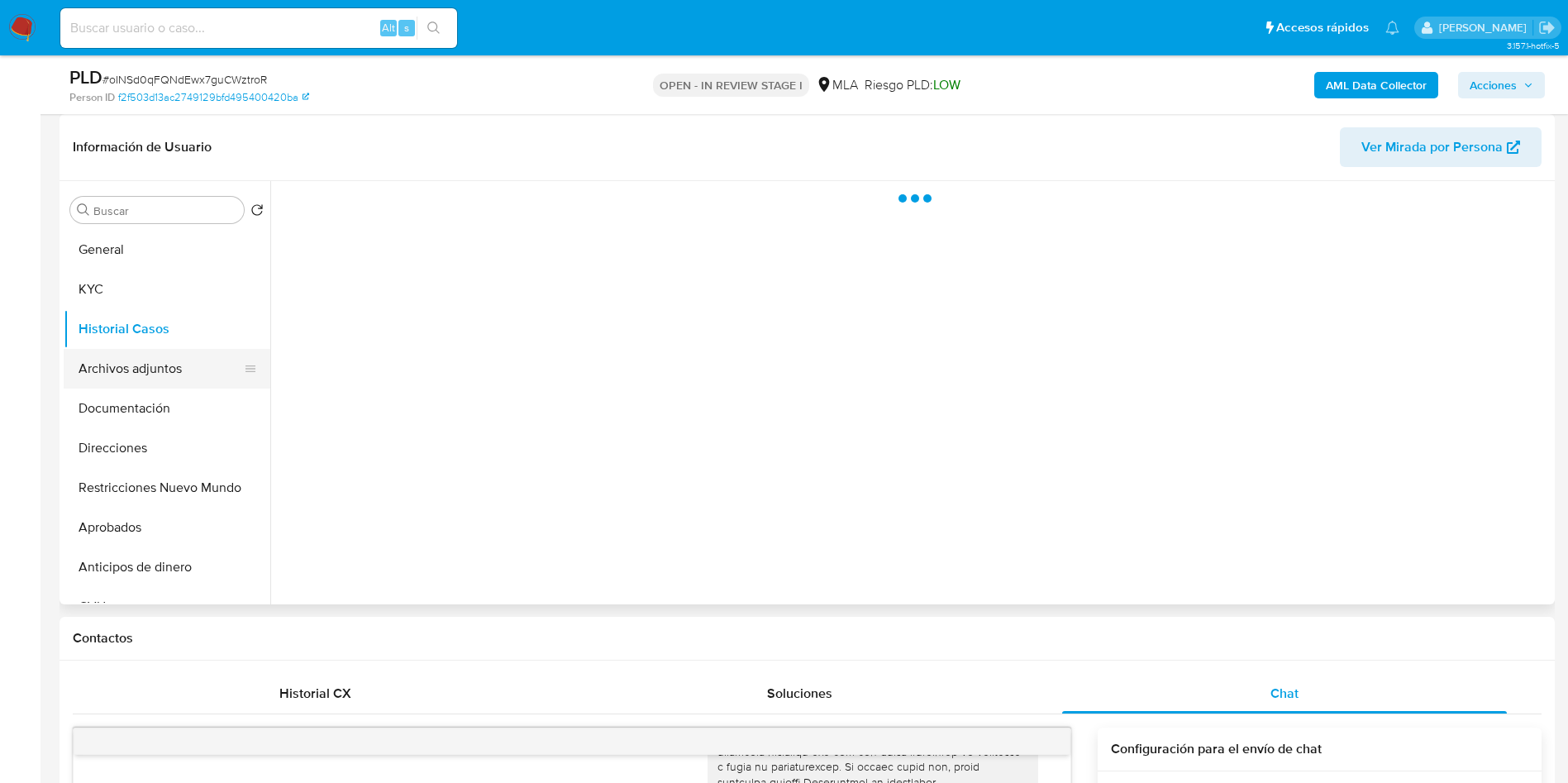
click at [157, 354] on button "Archivos adjuntos" at bounding box center [160, 368] width 193 height 40
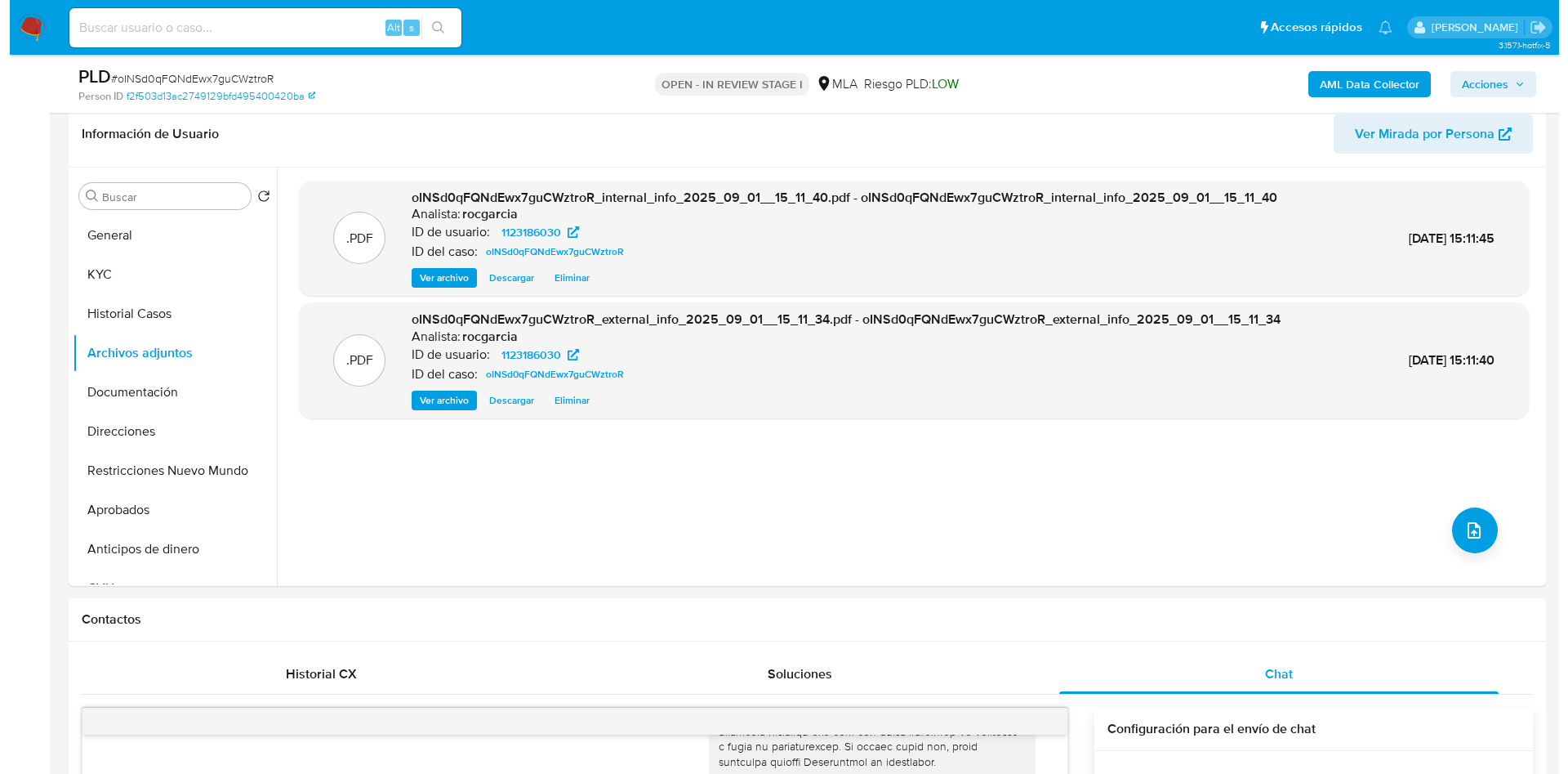
scroll to position [123, 0]
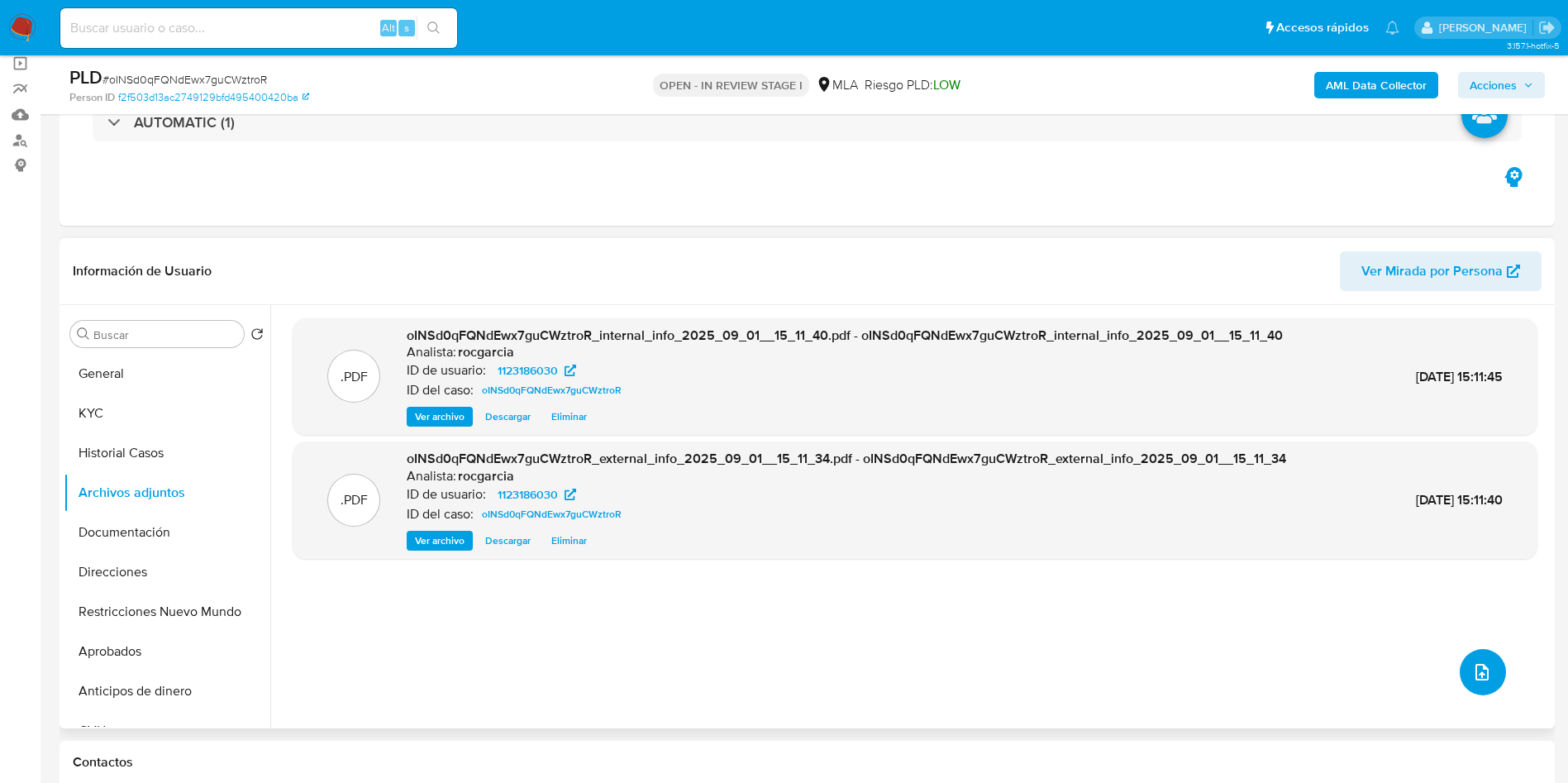
click at [1490, 669] on button "upload-file" at bounding box center [1482, 672] width 46 height 46
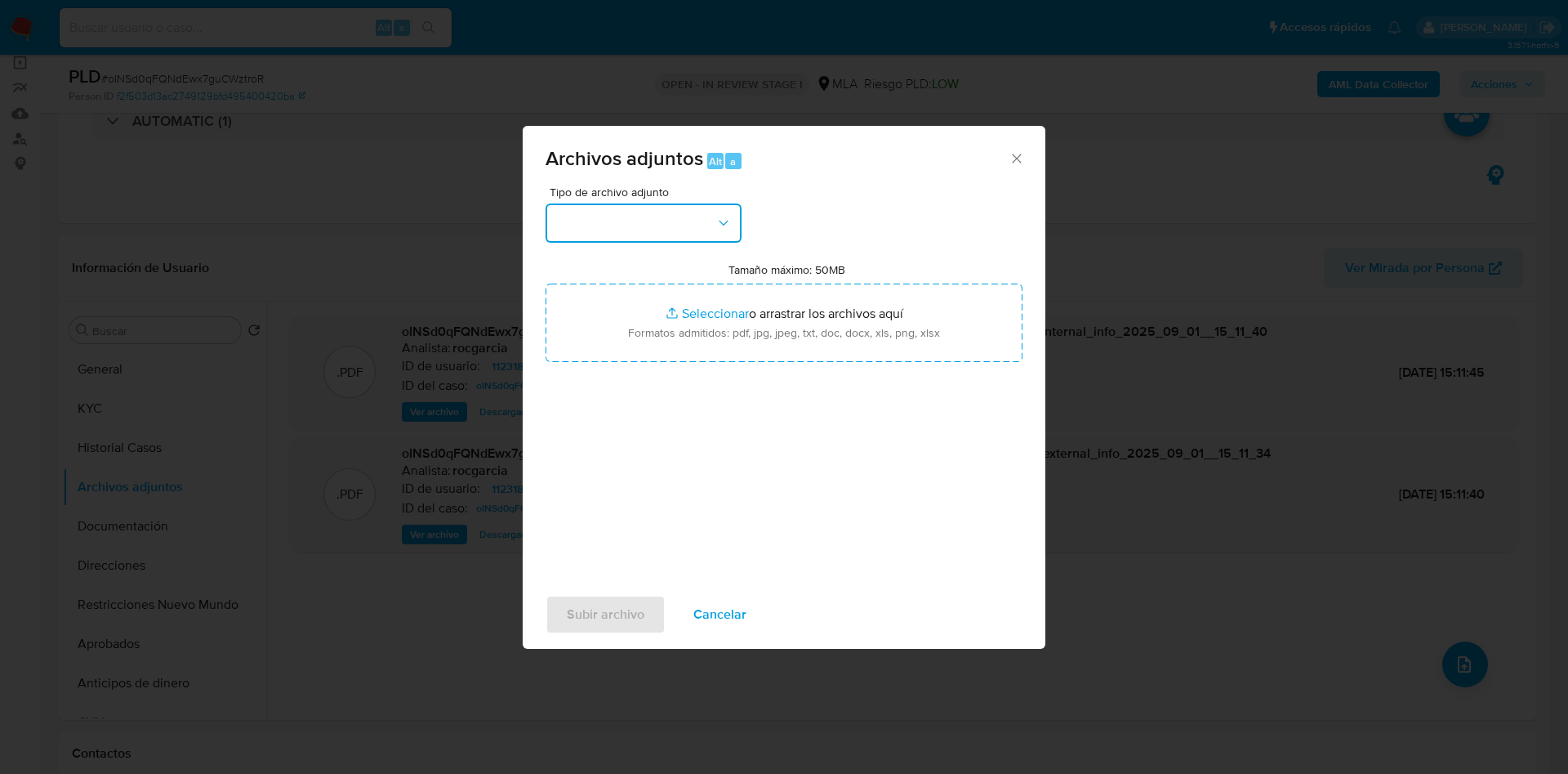
click at [656, 219] on button "button" at bounding box center [642, 222] width 196 height 39
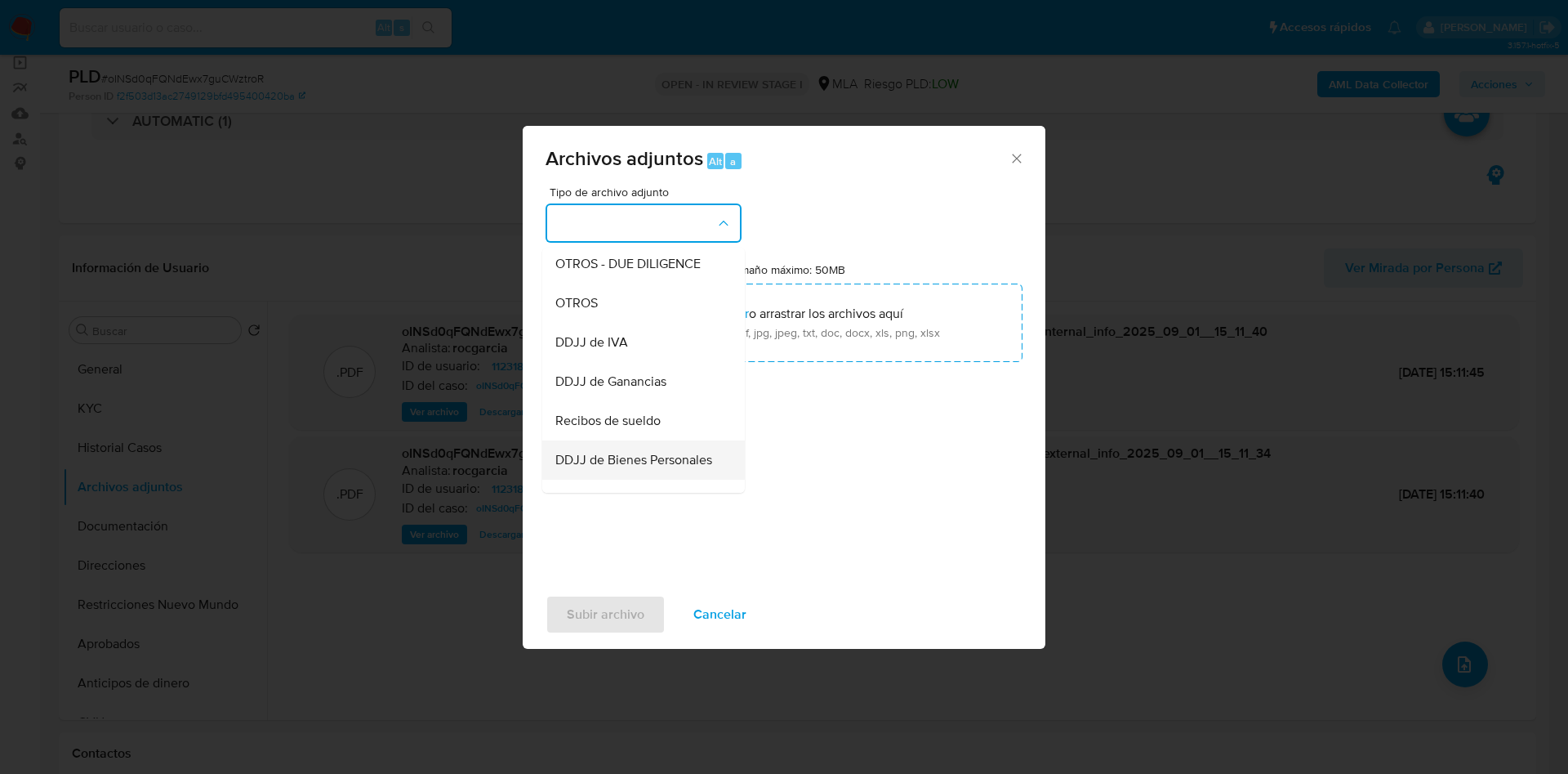
scroll to position [245, 0]
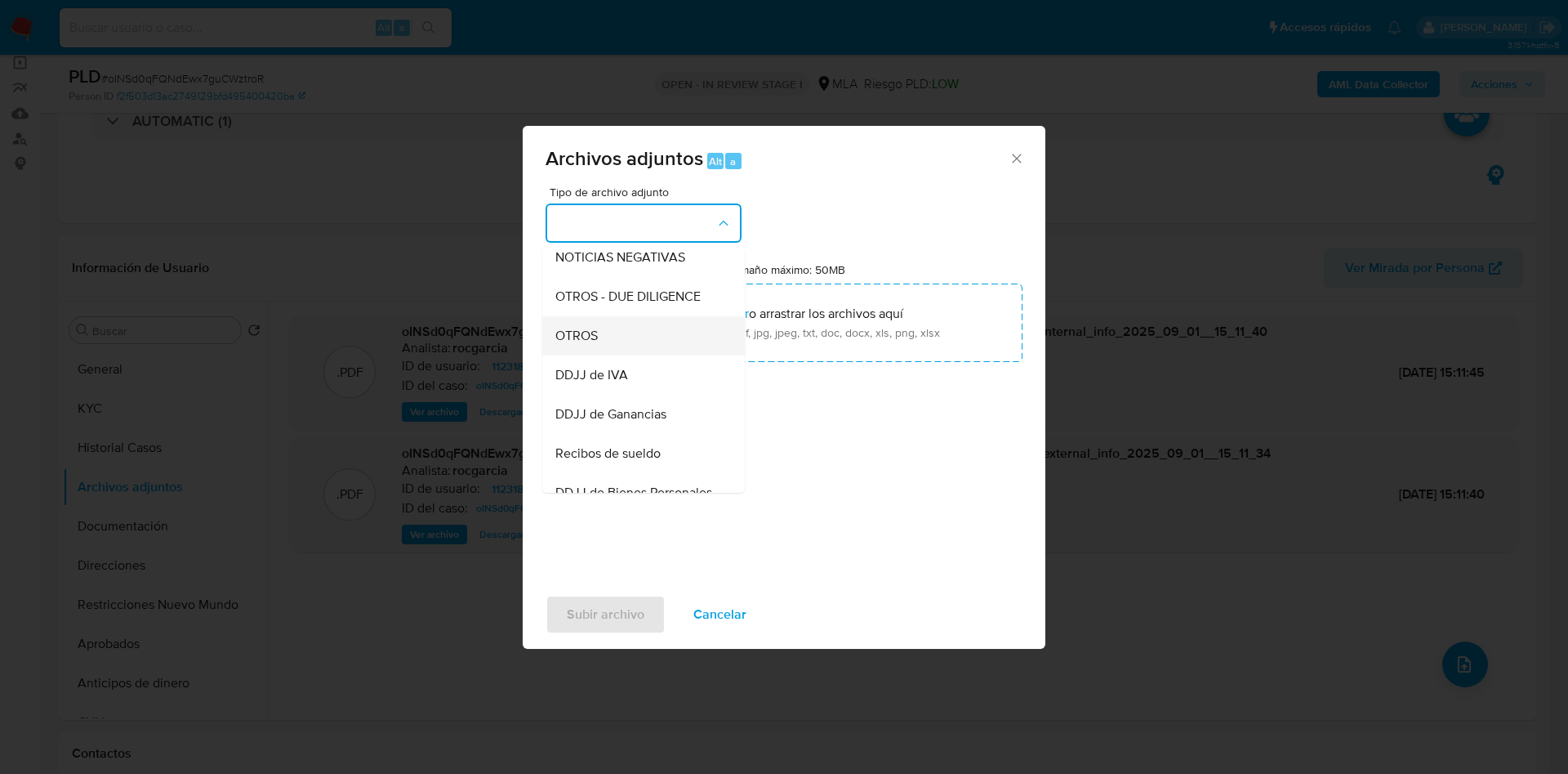
click at [594, 344] on span "OTROS" at bounding box center [576, 336] width 43 height 16
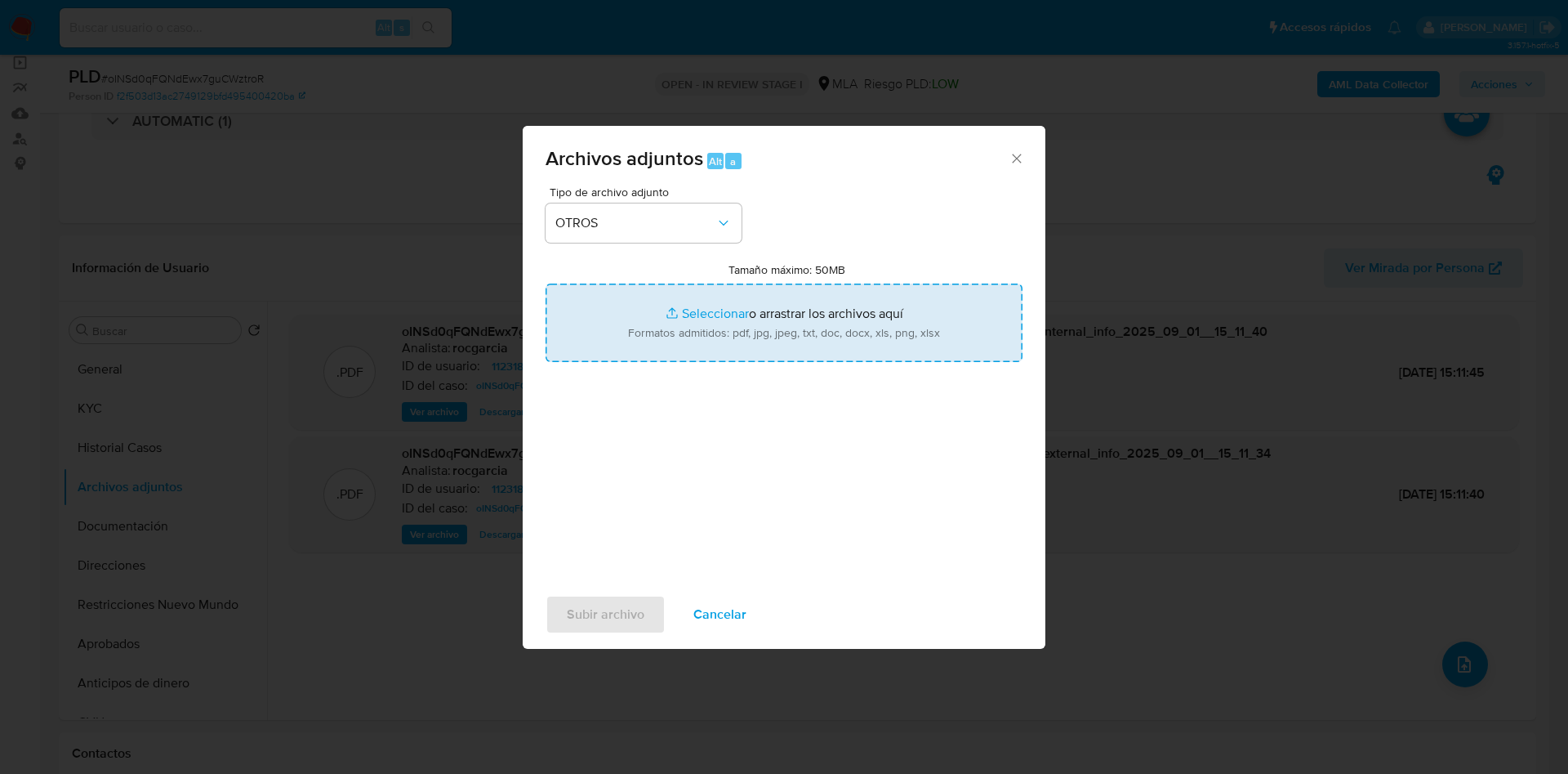
click at [713, 315] on input "Tamaño máximo: 50MB Seleccionar archivos" at bounding box center [784, 322] width 477 height 78
type input "C:\fakepath\Caselog oINSd0qFQNdEwx7guCWztroR - 1123186030.docx"
click at [711, 319] on input "Tamaño máximo: 50MB Seleccionar archivos" at bounding box center [784, 322] width 477 height 78
type input "C:\fakepath\Movimientos 1123186030.xlsx"
click at [576, 700] on div "Archivos adjuntos Alt a Tipo de archivo adjunto OTROS Tamaño máximo: 50MB Selec…" at bounding box center [784, 387] width 1568 height 774
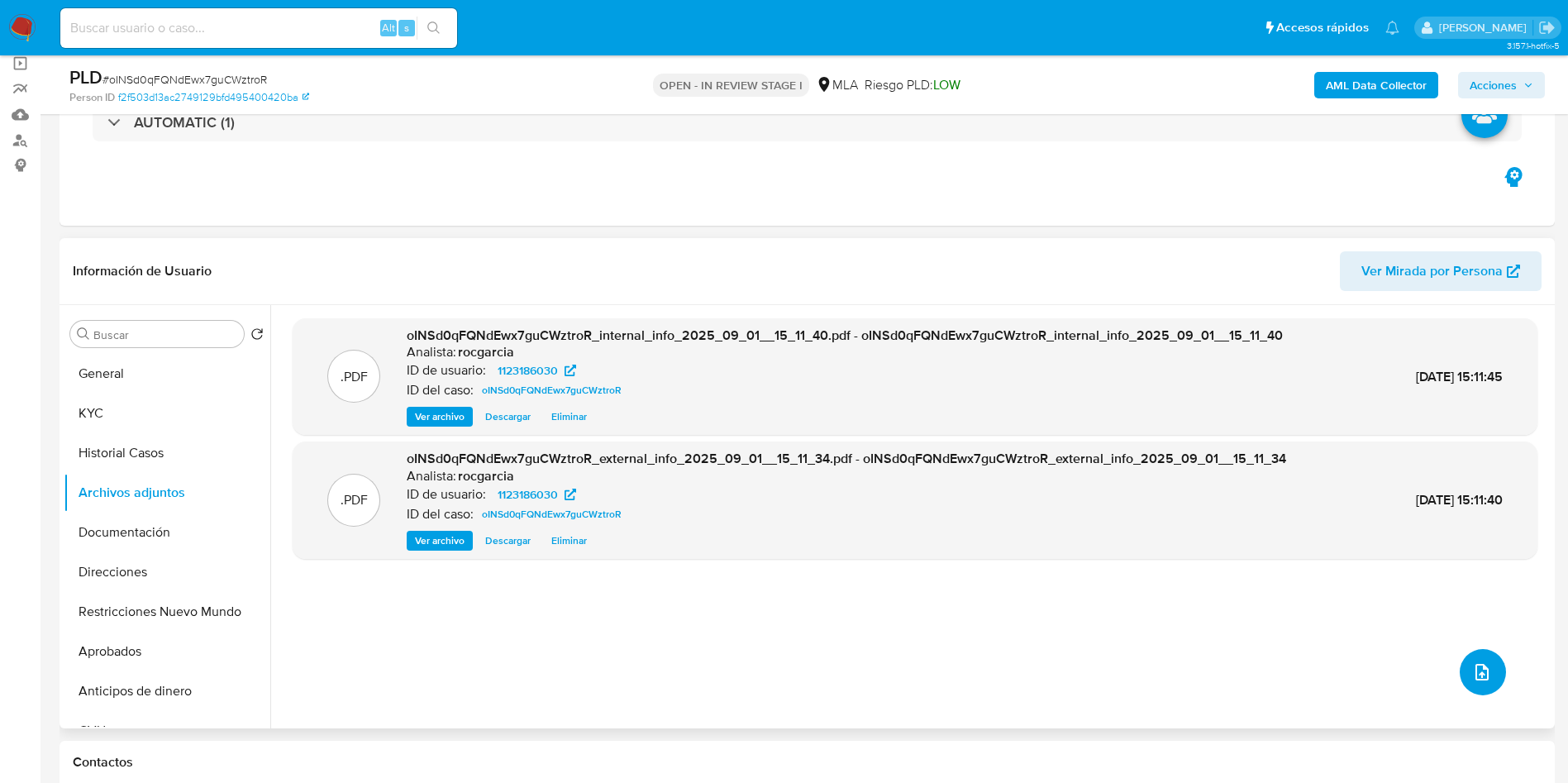
click at [1490, 669] on button "upload-file" at bounding box center [1482, 672] width 46 height 46
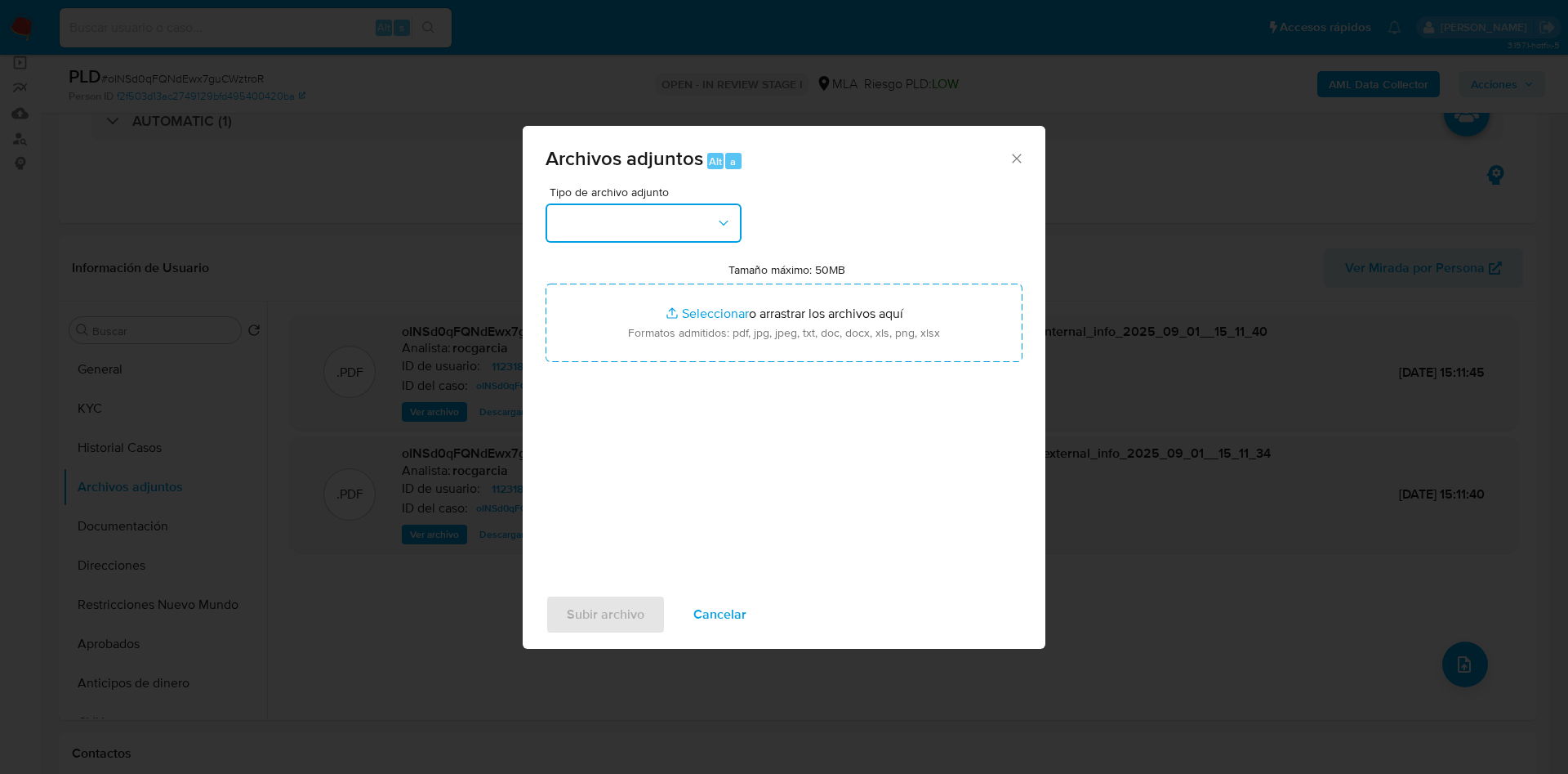
click at [676, 230] on button "button" at bounding box center [642, 222] width 196 height 39
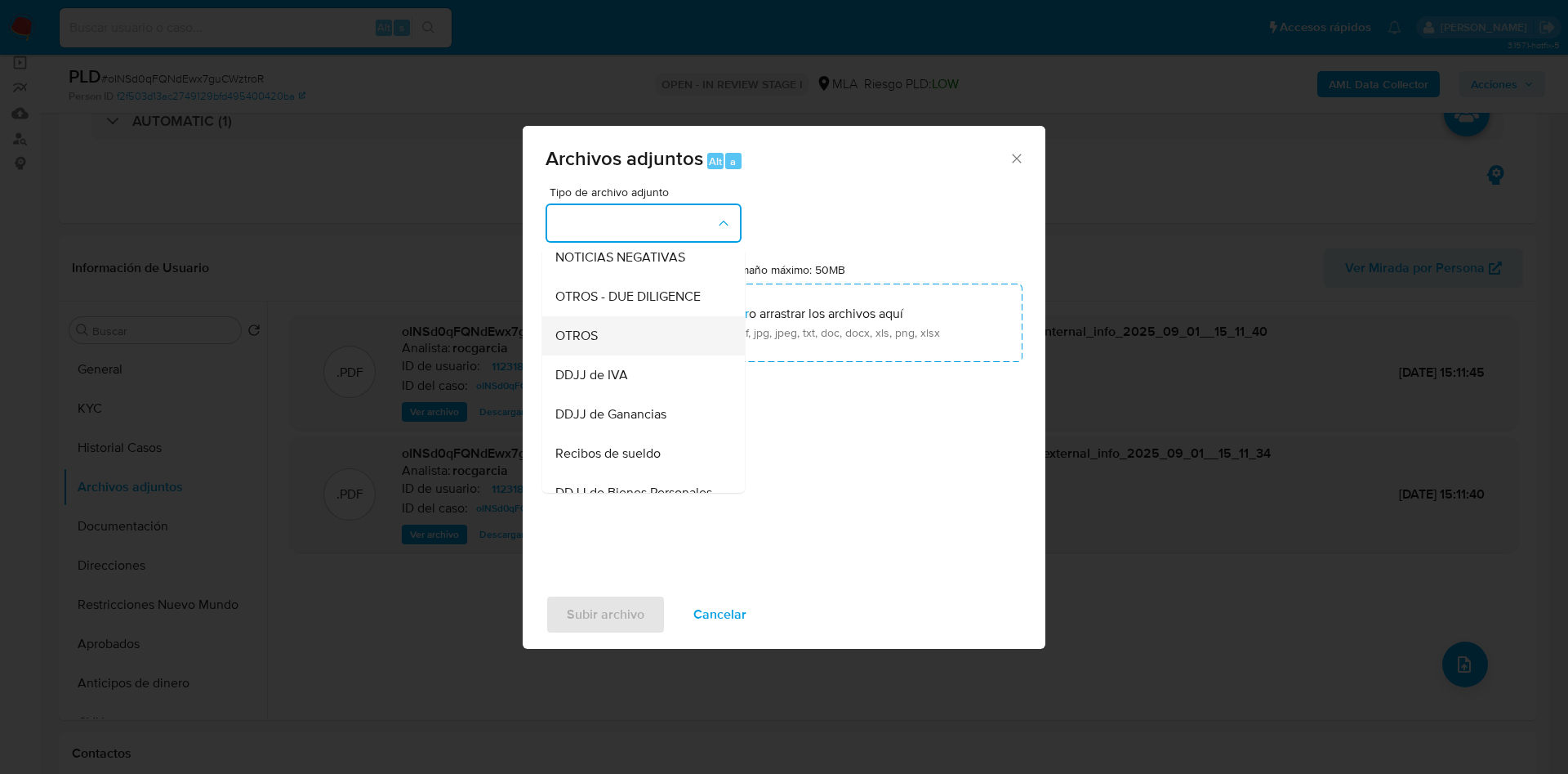
click at [596, 344] on span "OTROS" at bounding box center [576, 336] width 43 height 16
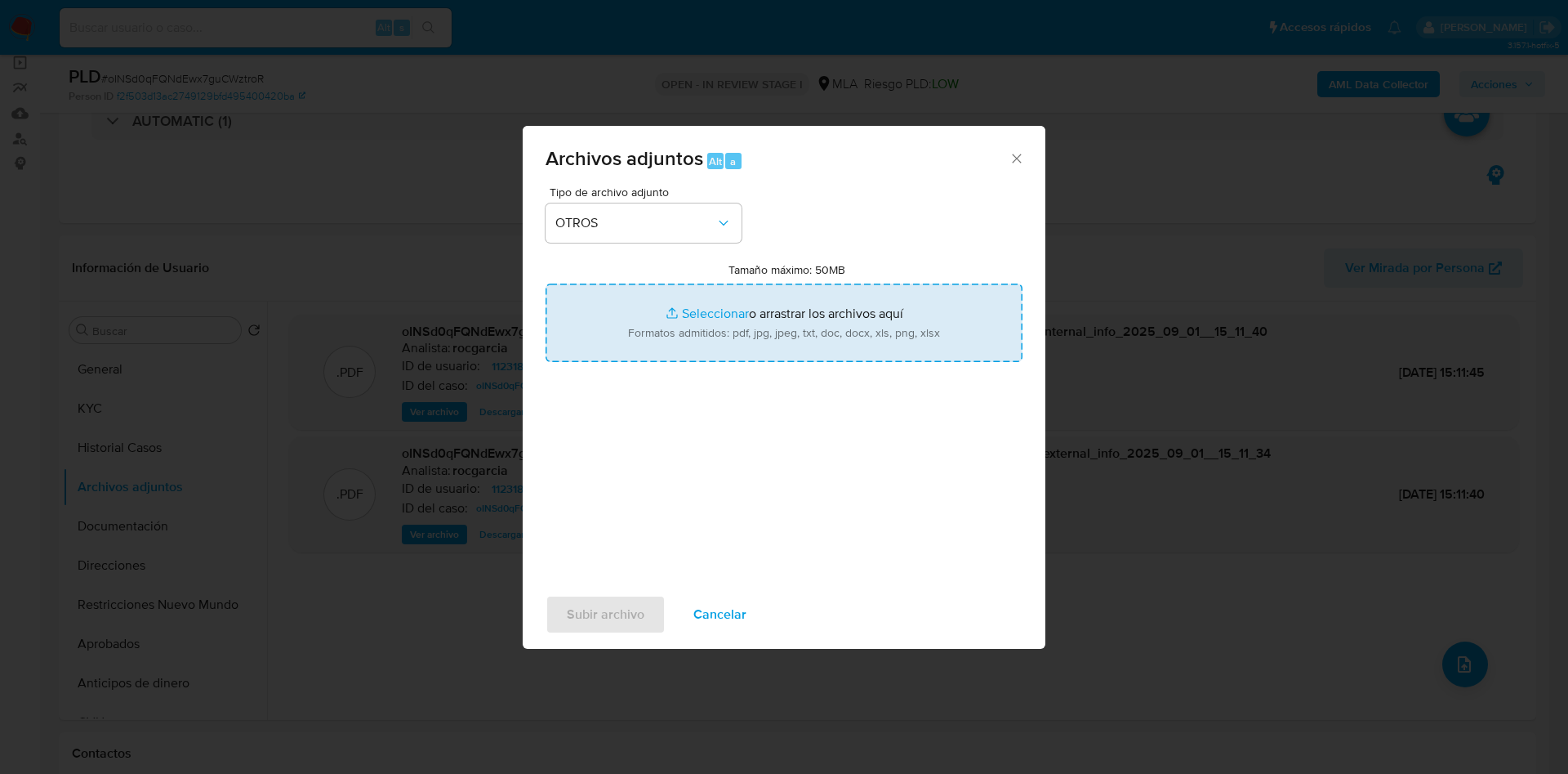
click at [695, 299] on input "Tamaño máximo: 50MB Seleccionar archivos" at bounding box center [784, 322] width 477 height 78
type input "C:\fakepath\Movimientos 1123186030.xlsx"
click at [693, 305] on input "Tamaño máximo: 50MB Seleccionar archivos" at bounding box center [784, 322] width 477 height 78
type input "C:\fakepath\Caselog oINSd0qFQNdEwx7guCWztroR - 1123186030.docx"
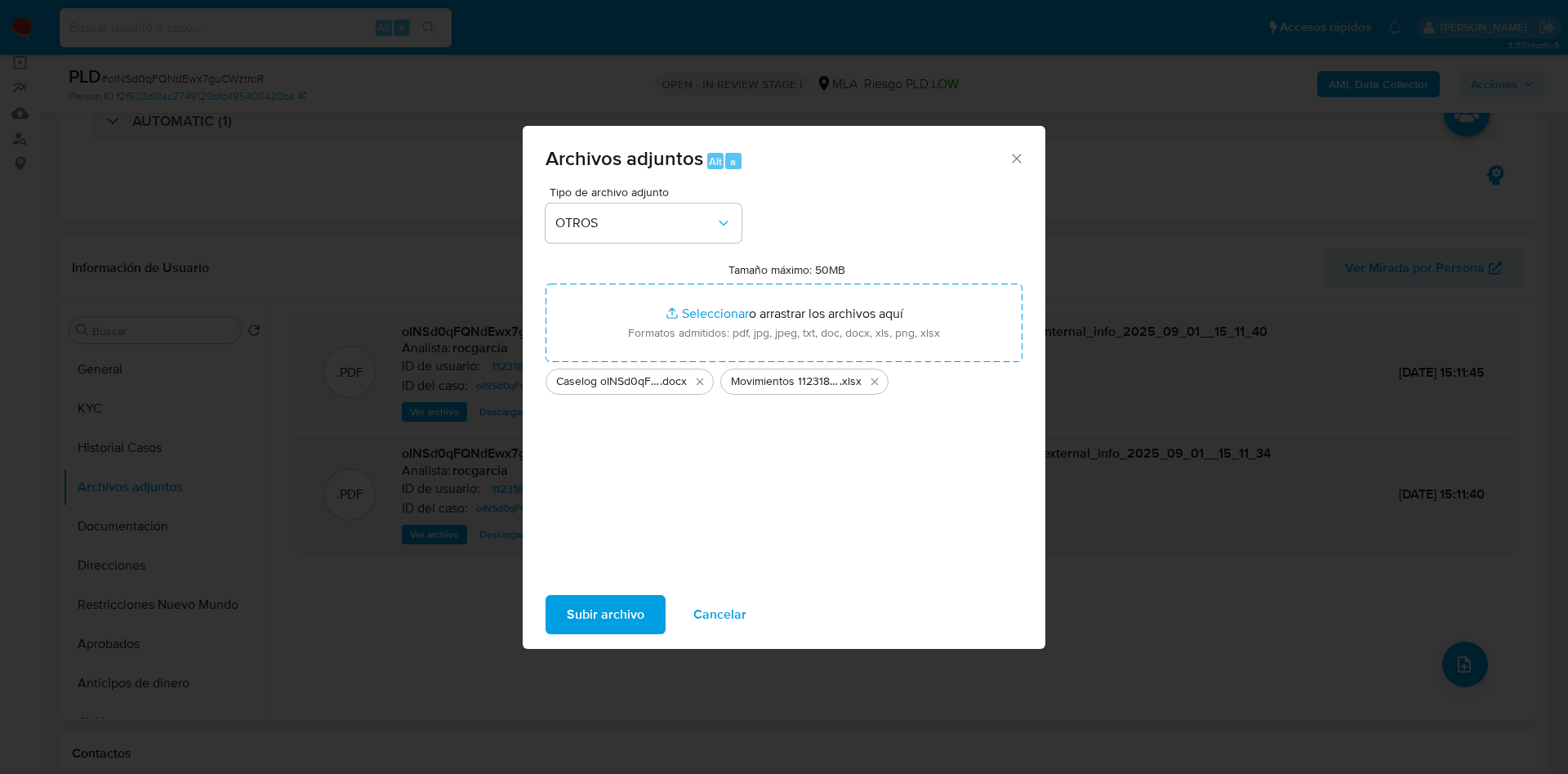
click at [577, 608] on span "Subir archivo" at bounding box center [605, 614] width 77 height 36
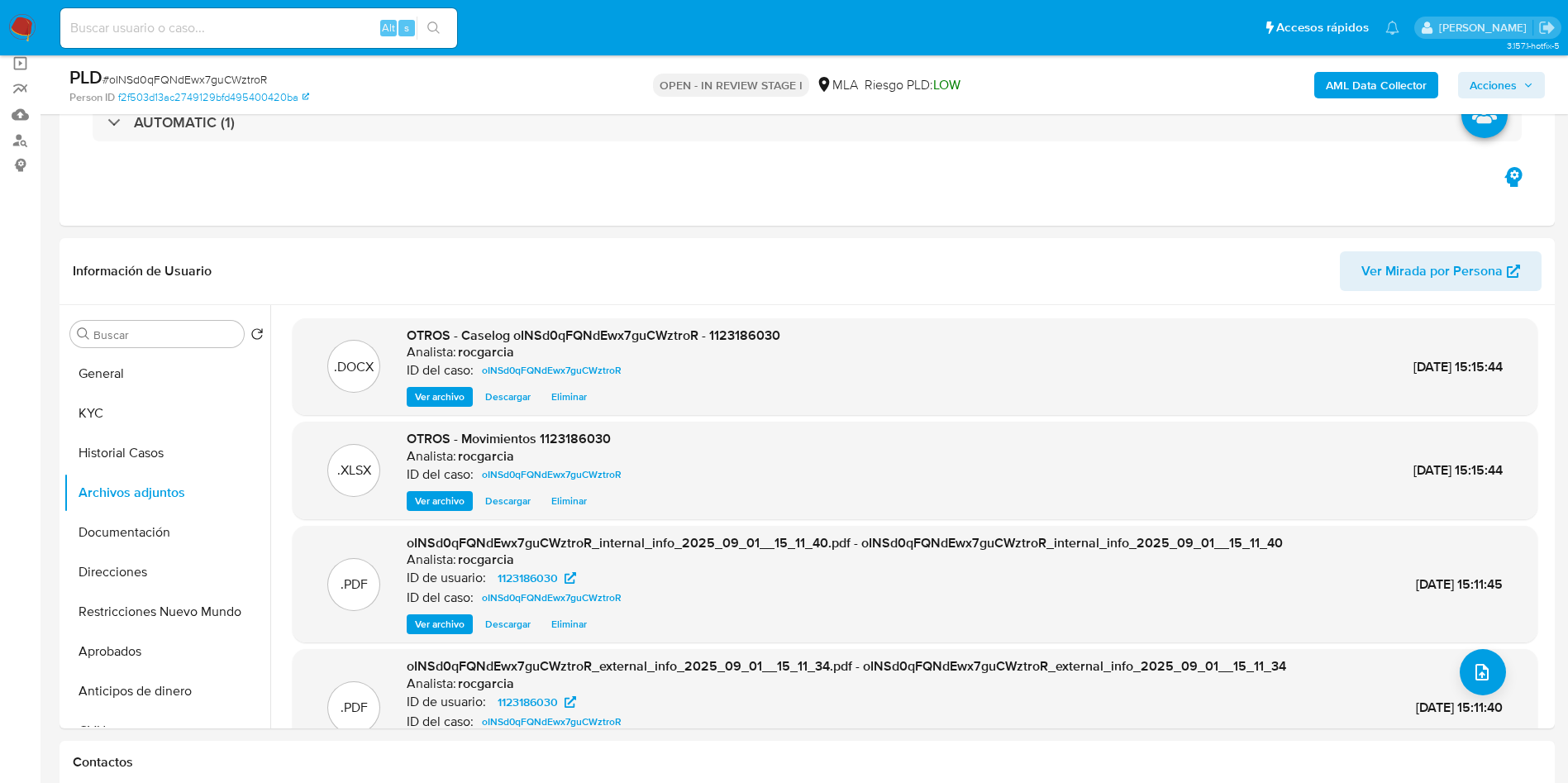
click at [1476, 88] on span "Acciones" at bounding box center [1492, 85] width 47 height 27
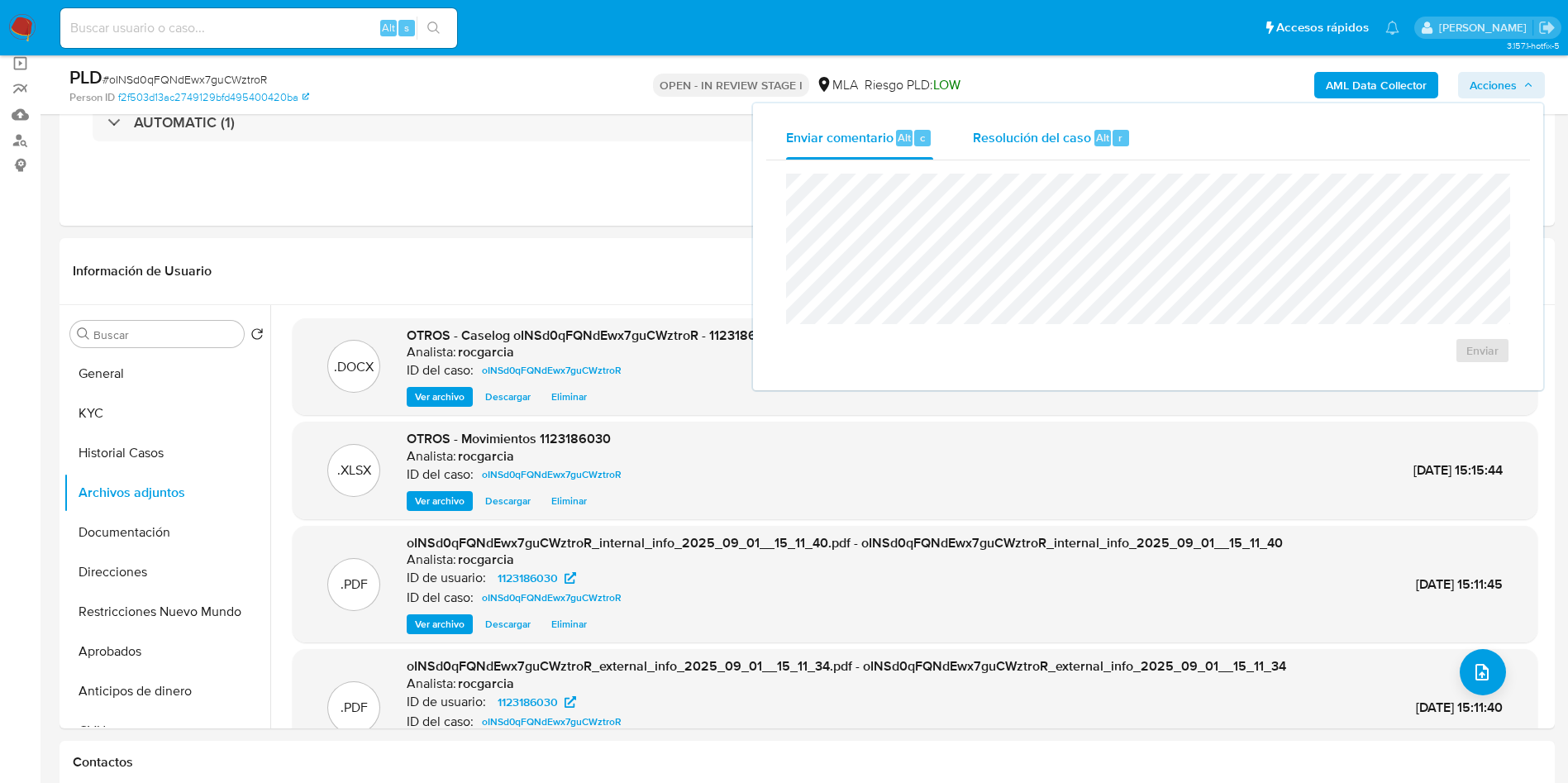
click at [1085, 144] on span "Resolución del caso" at bounding box center [1032, 136] width 118 height 19
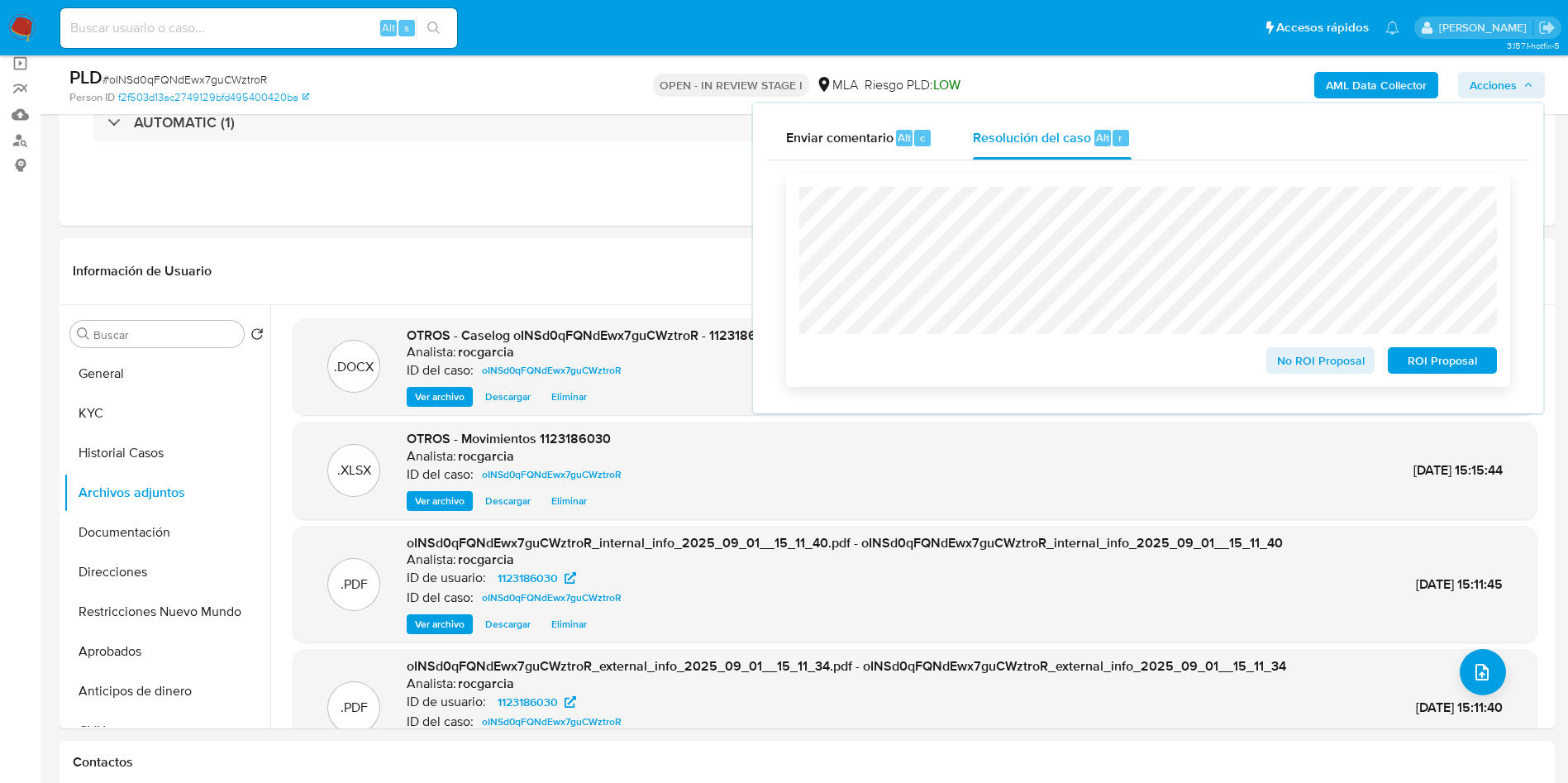
click at [1306, 361] on span "No ROI Proposal" at bounding box center [1320, 360] width 86 height 23
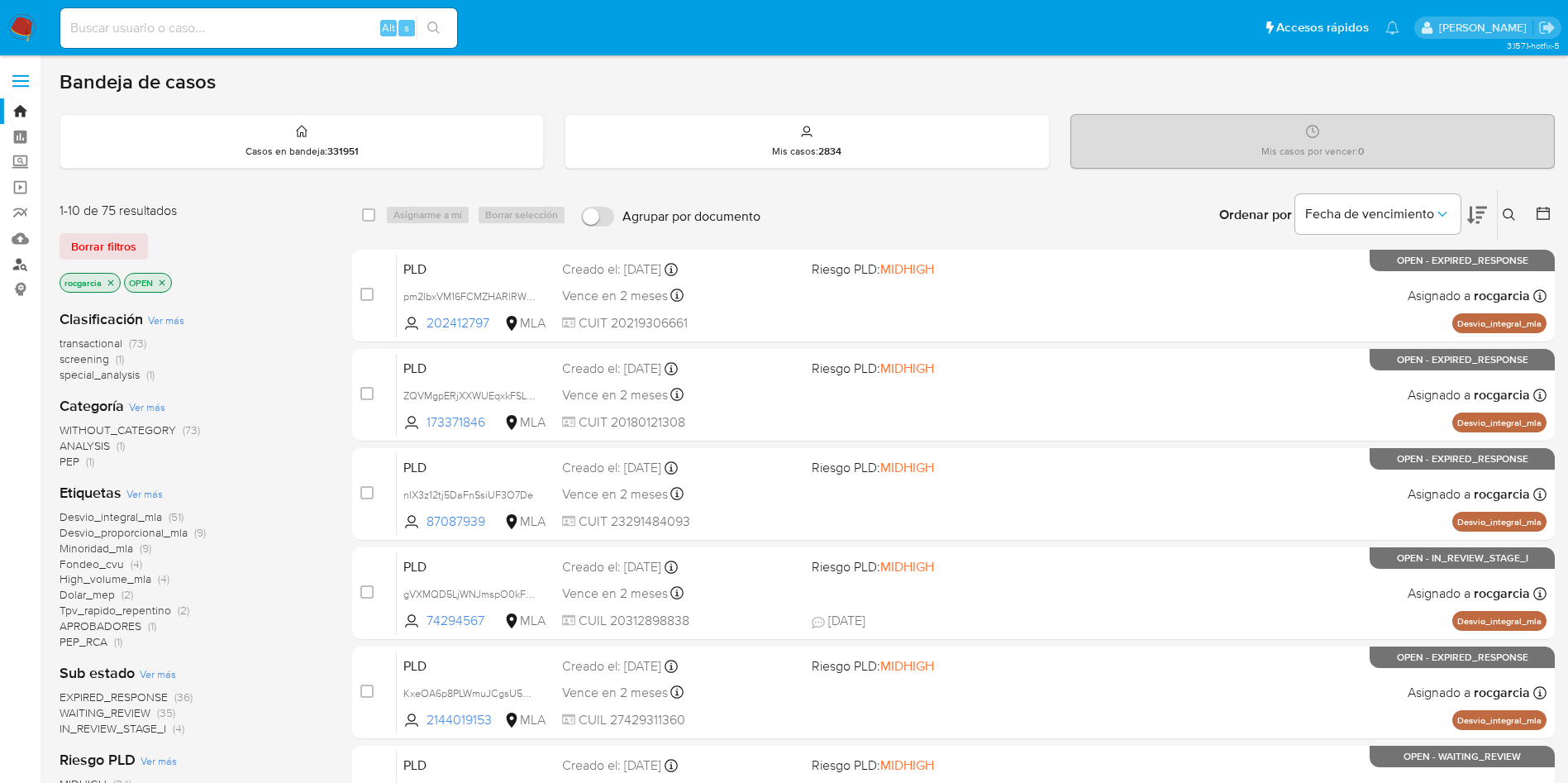
click at [19, 268] on link "Buscador de personas" at bounding box center [99, 264] width 197 height 26
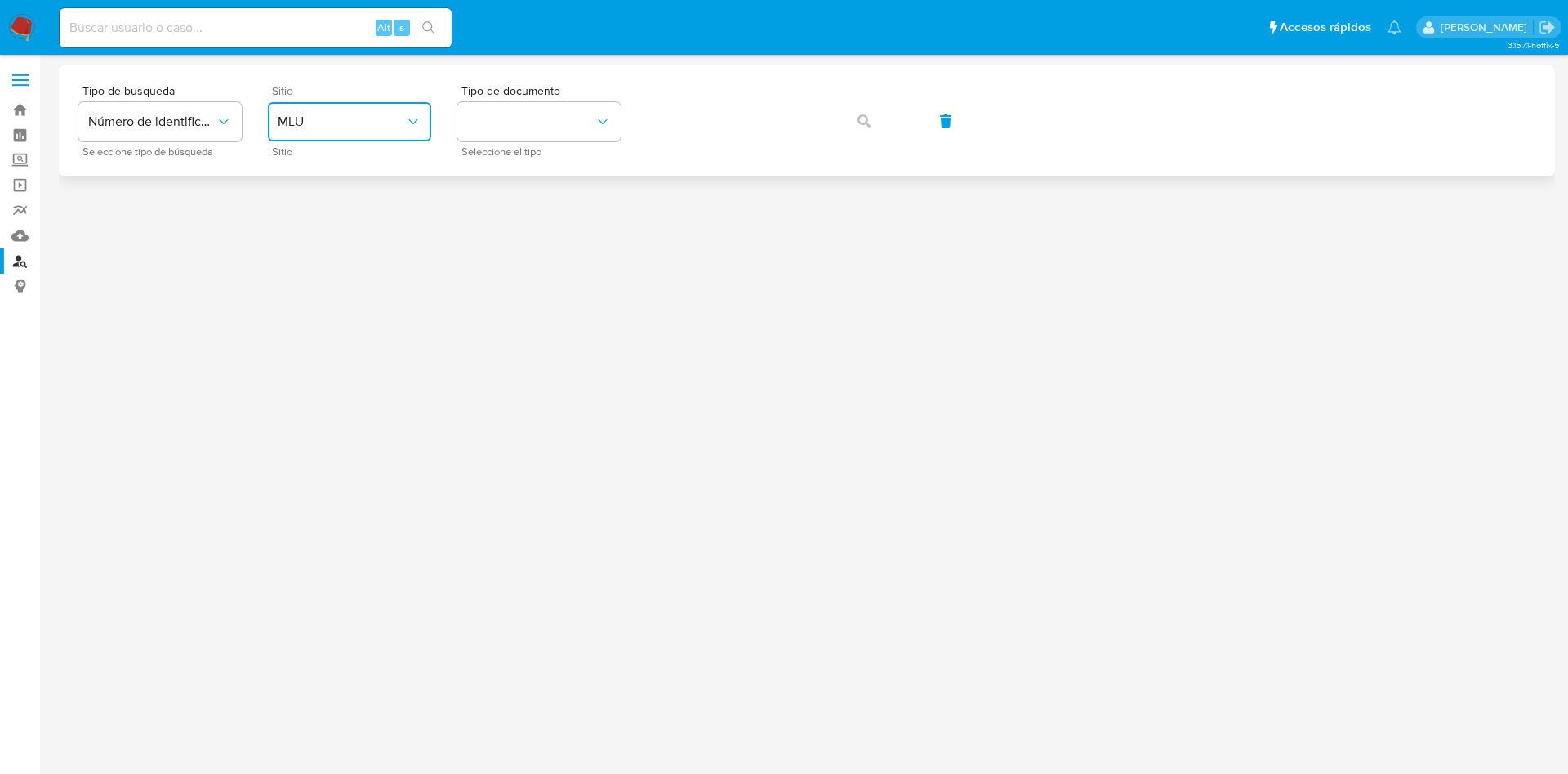
click at [311, 131] on button "MLU" at bounding box center [349, 121] width 163 height 39
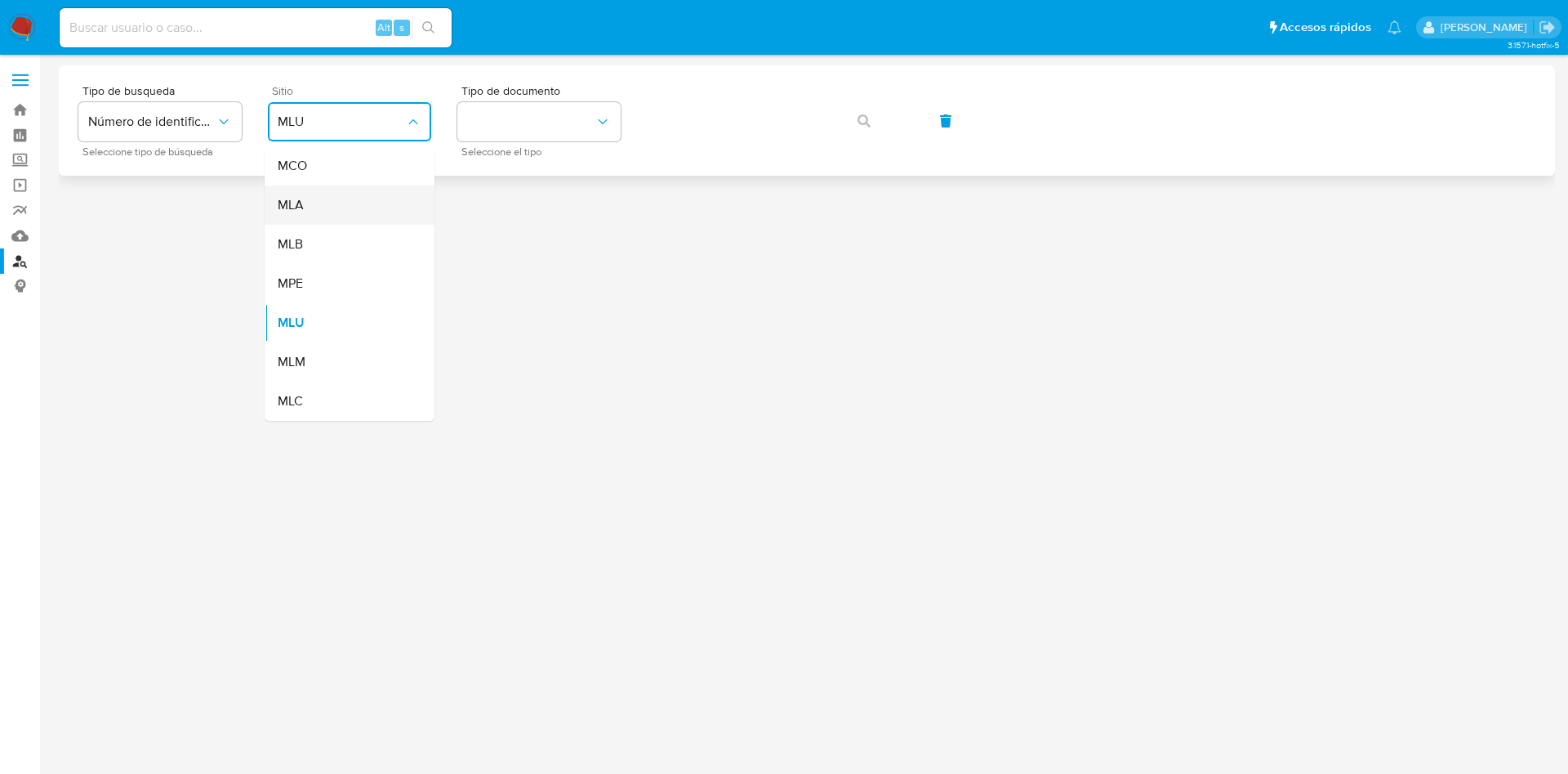
click at [320, 206] on div "MLA" at bounding box center [344, 205] width 134 height 39
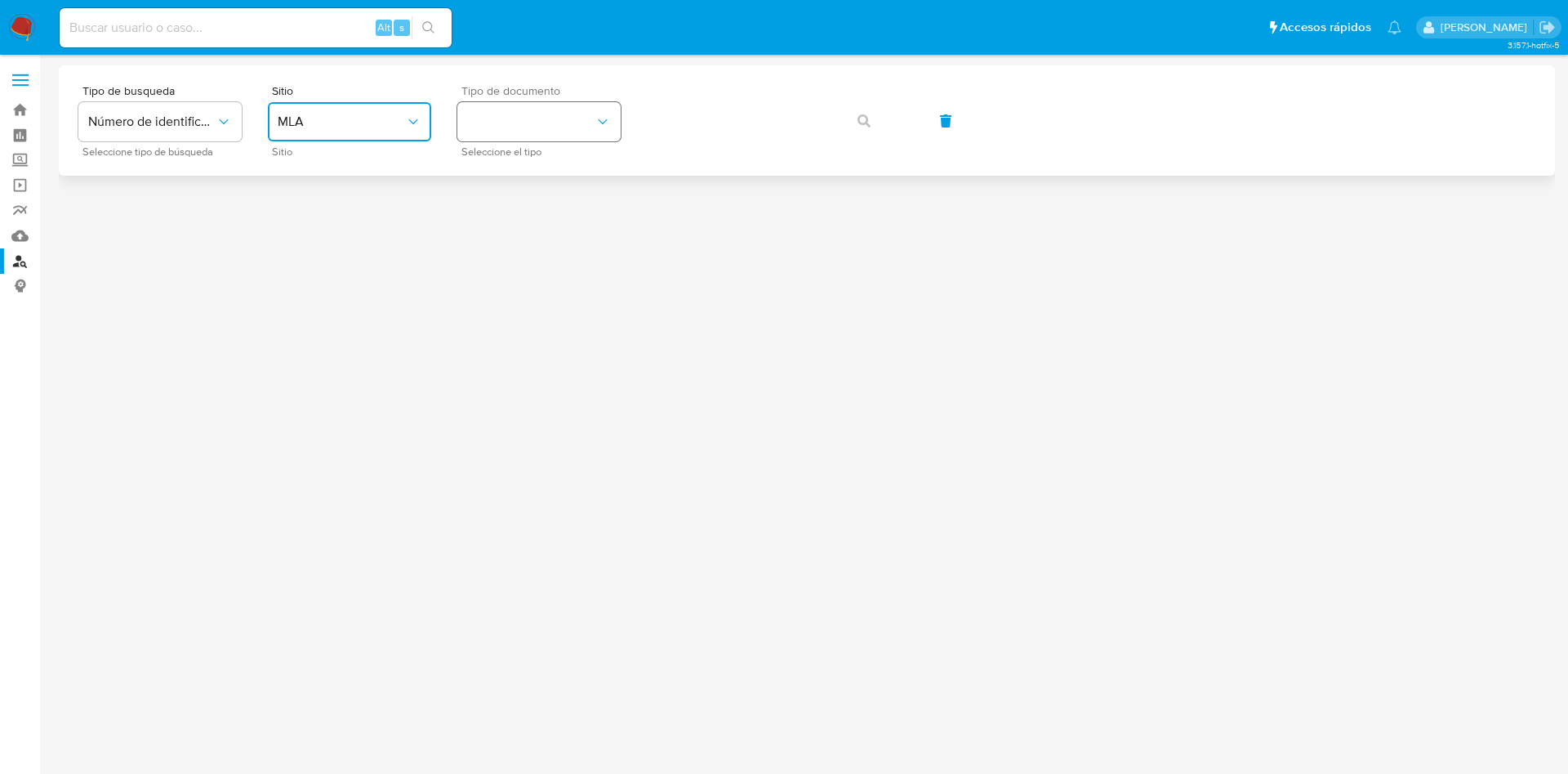
click at [504, 102] on button "identificationType" at bounding box center [538, 121] width 163 height 39
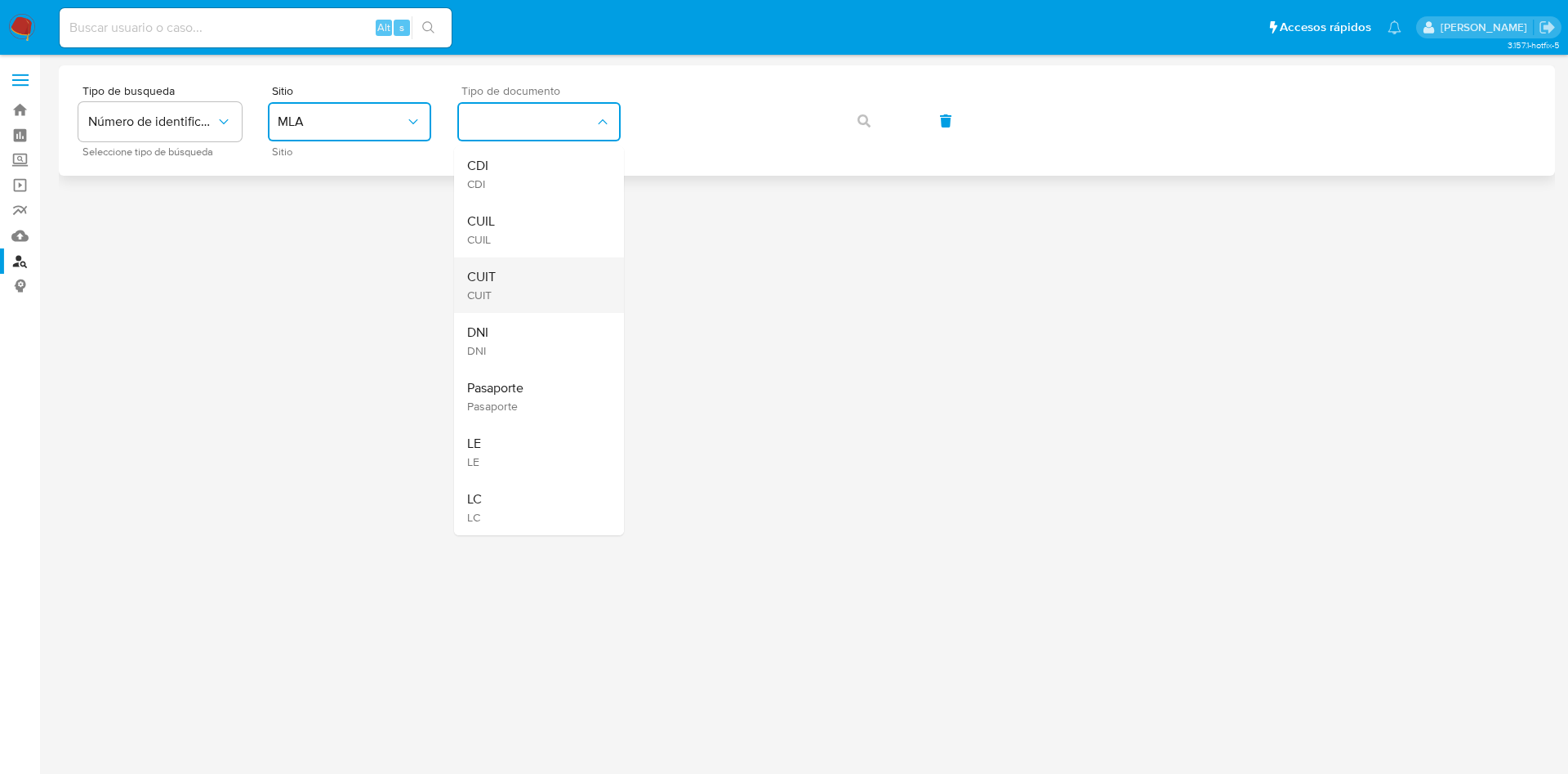
click at [533, 282] on div "CUIT CUIT" at bounding box center [533, 285] width 134 height 56
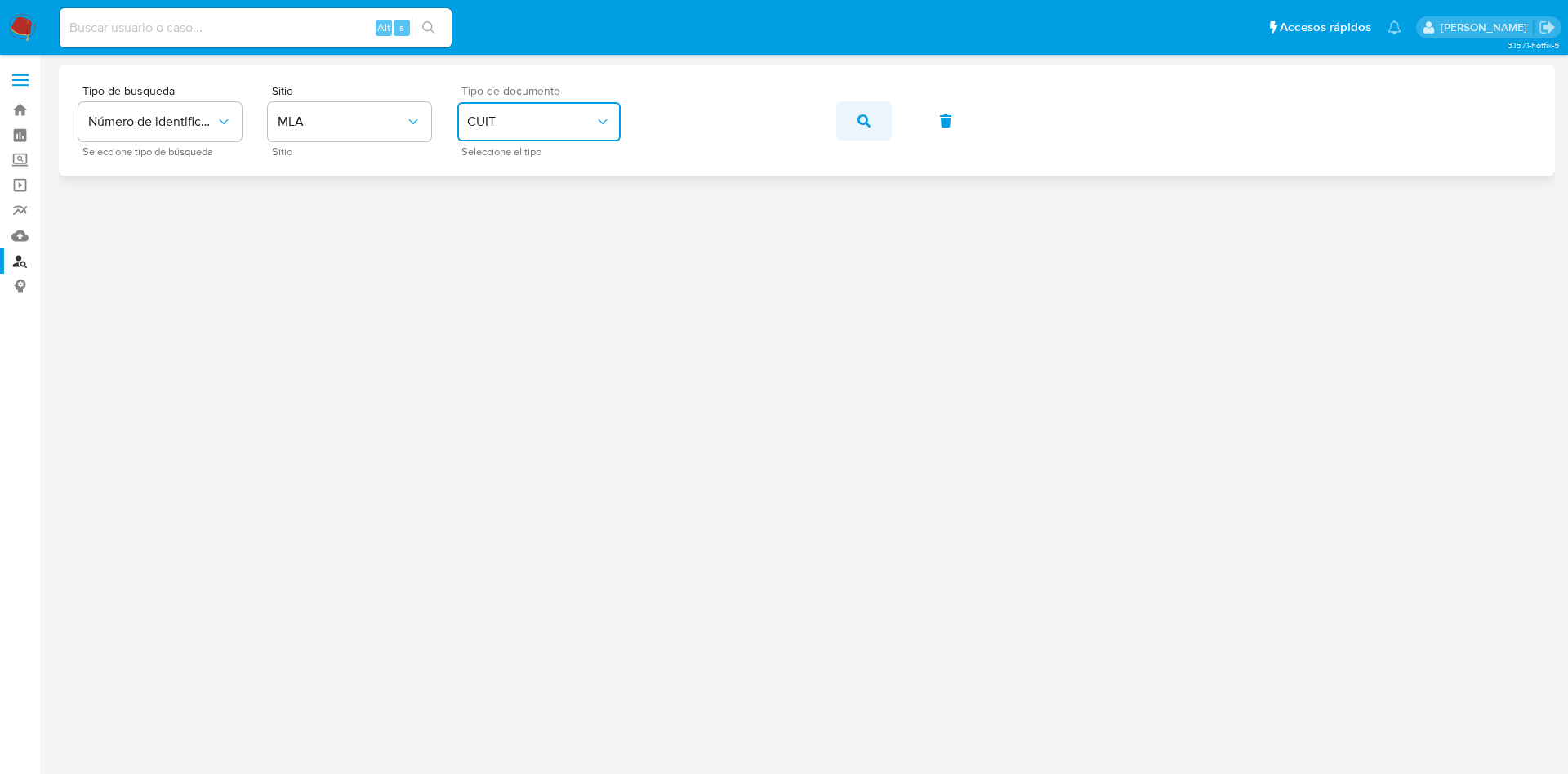
click at [858, 109] on span "button" at bounding box center [864, 120] width 13 height 36
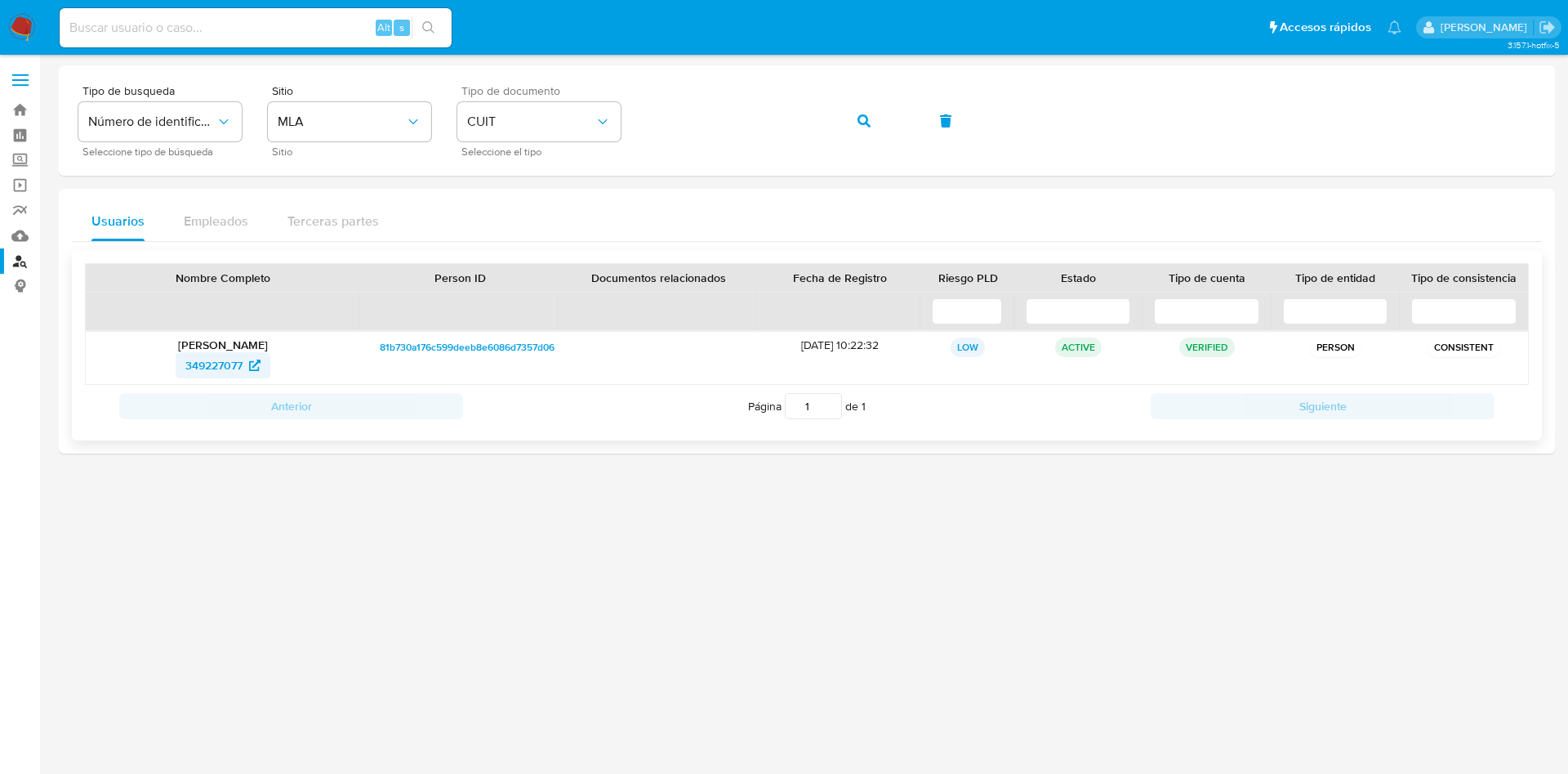
click at [224, 362] on span "349227077" at bounding box center [214, 365] width 57 height 26
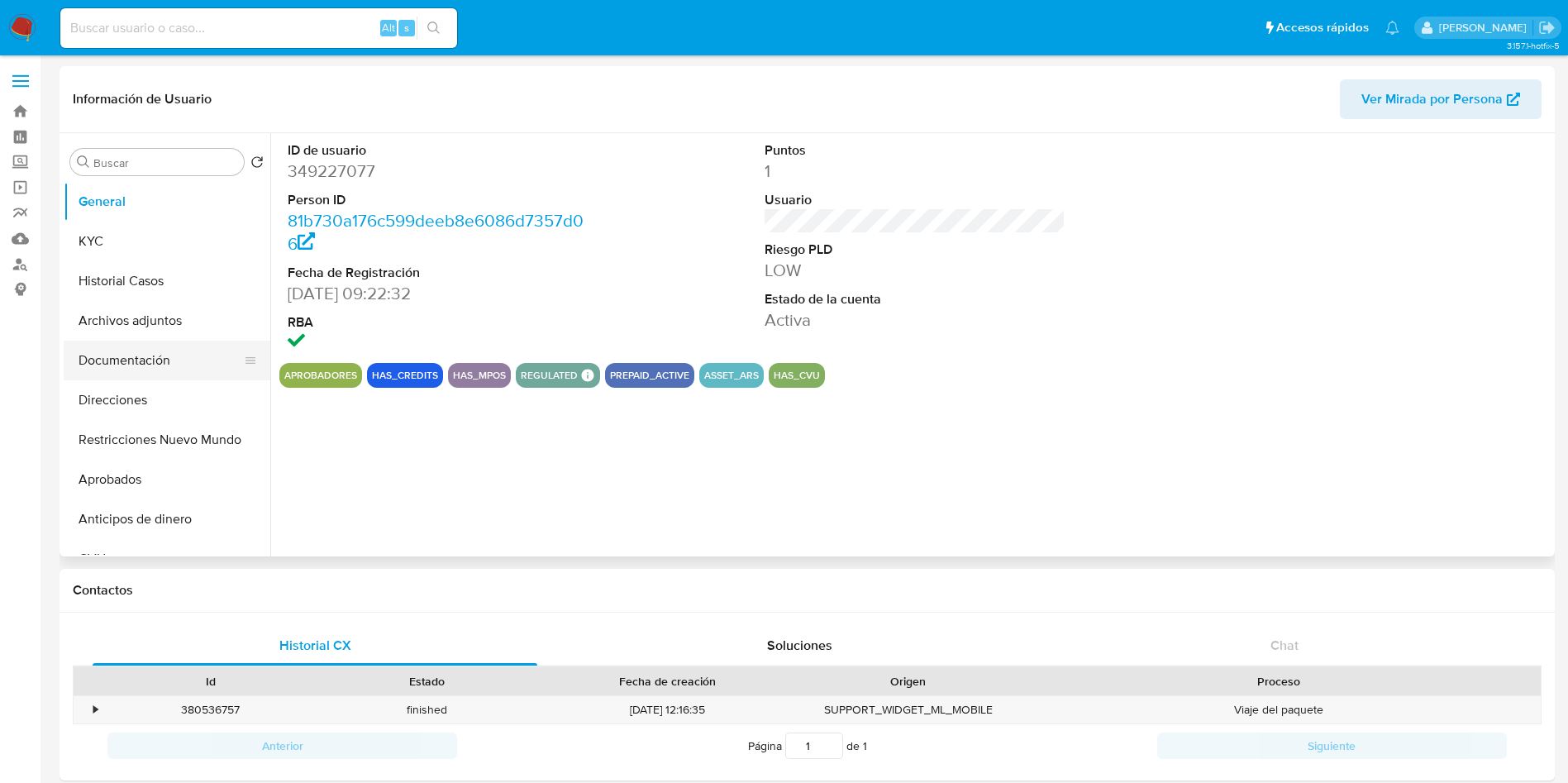
click at [133, 350] on button "Documentación" at bounding box center [160, 360] width 193 height 40
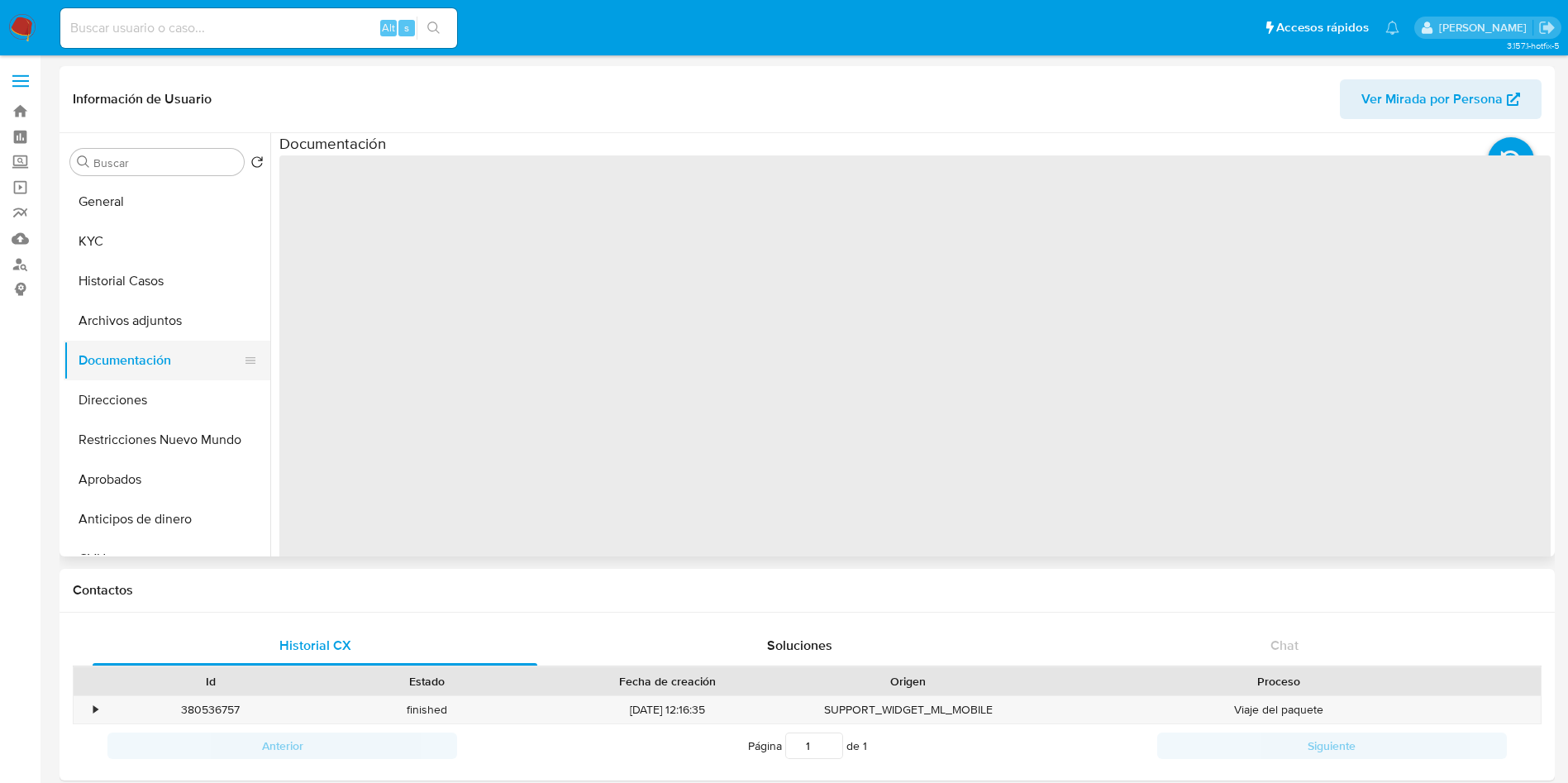
select select "10"
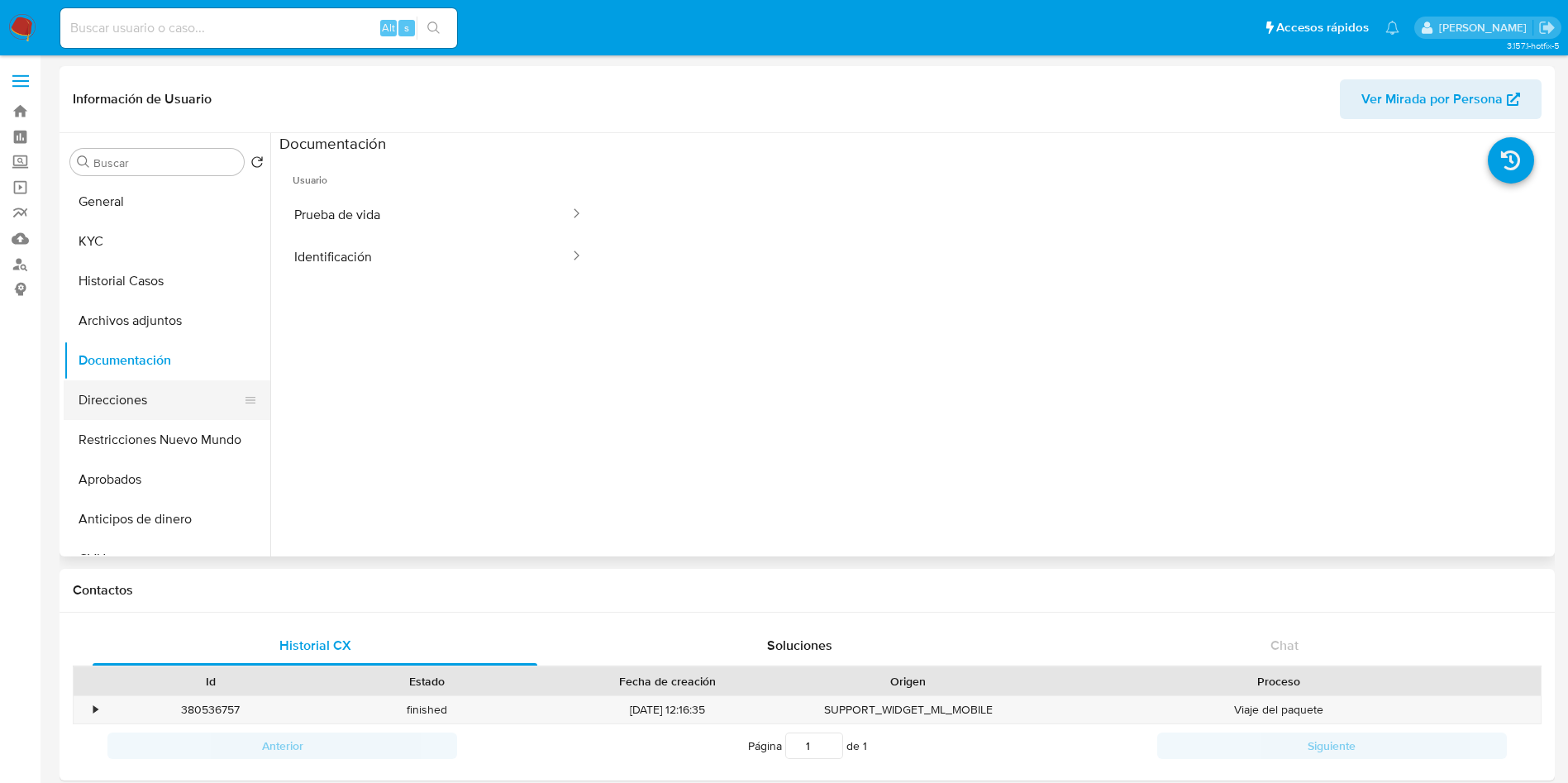
click at [146, 390] on button "Direcciones" at bounding box center [160, 400] width 193 height 40
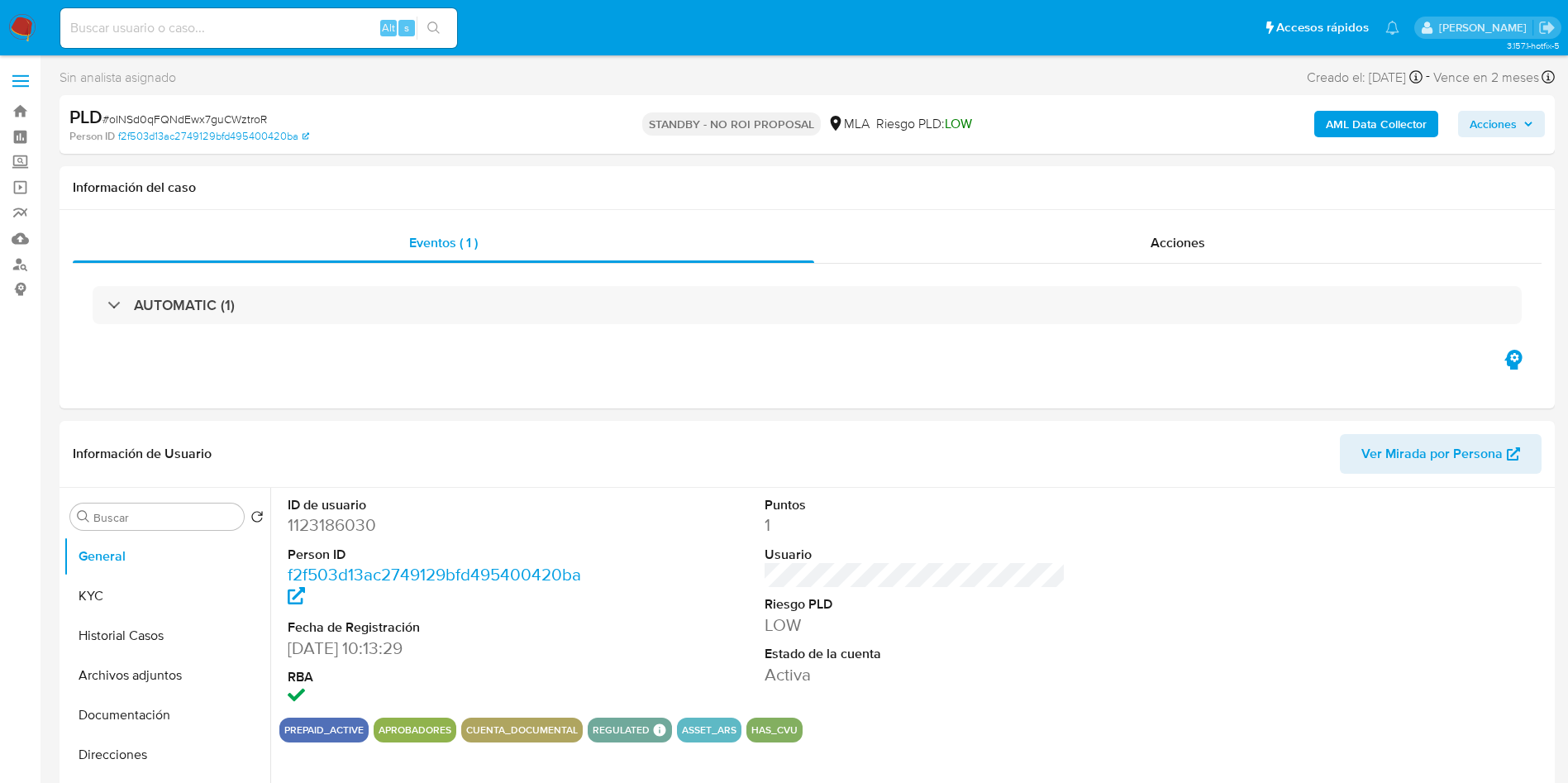
select select "10"
